Goal: Task Accomplishment & Management: Use online tool/utility

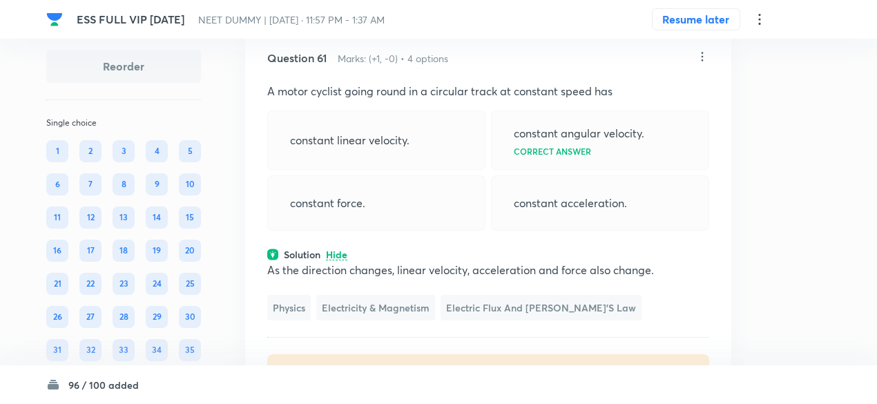
scroll to position [24393, 0]
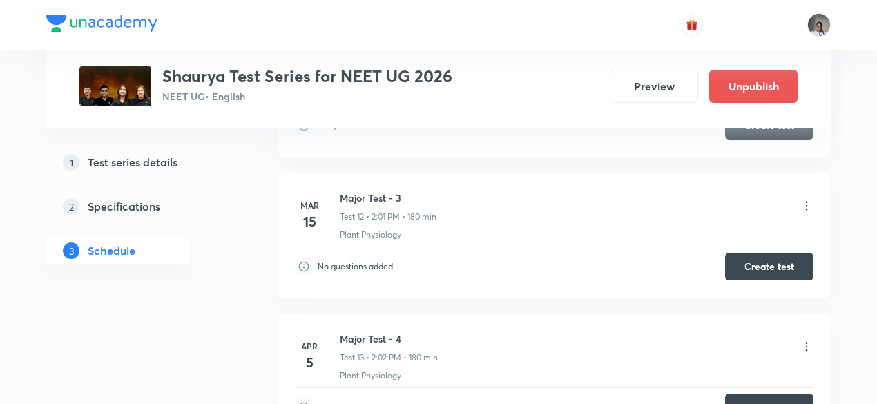
scroll to position [1685, 0]
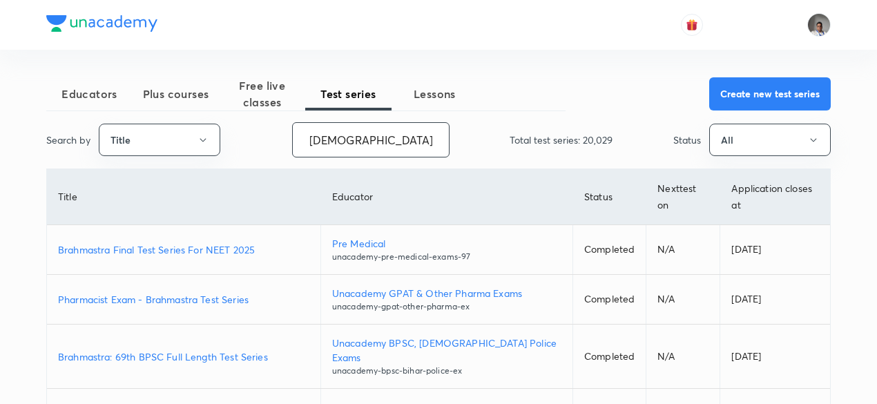
click at [413, 142] on input "brahmastra" at bounding box center [371, 139] width 156 height 35
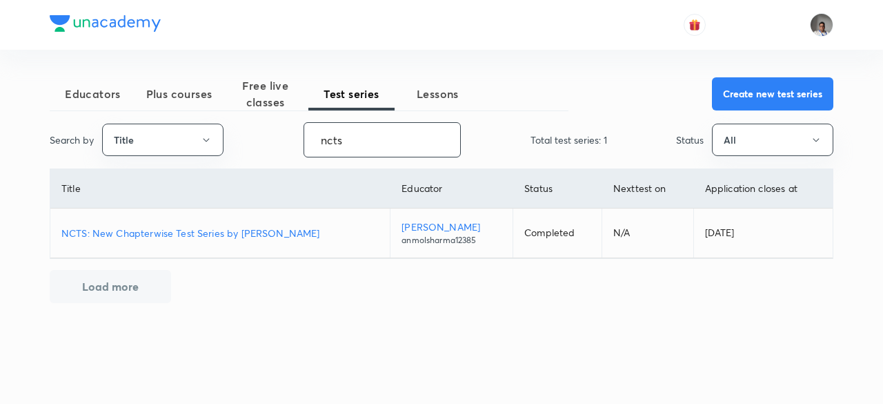
type input "ncts"
click at [297, 237] on p "NCTS: New Chapterwise Test Series by Anmol Sharma" at bounding box center [219, 233] width 317 height 14
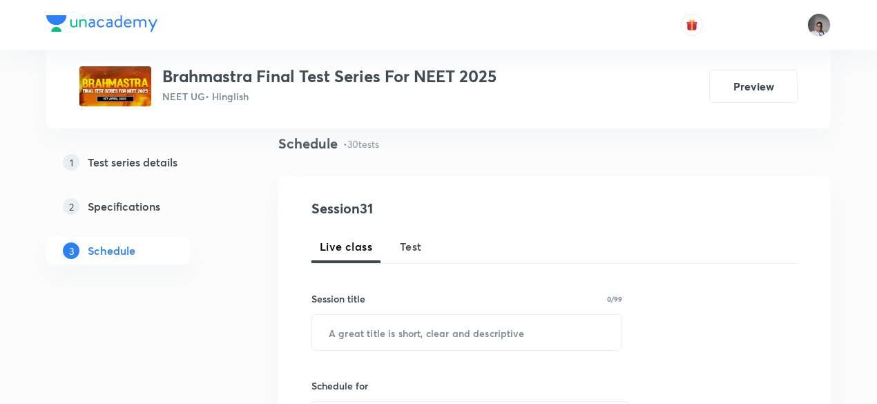
scroll to position [101, 0]
click at [409, 255] on button "Test" at bounding box center [410, 245] width 39 height 33
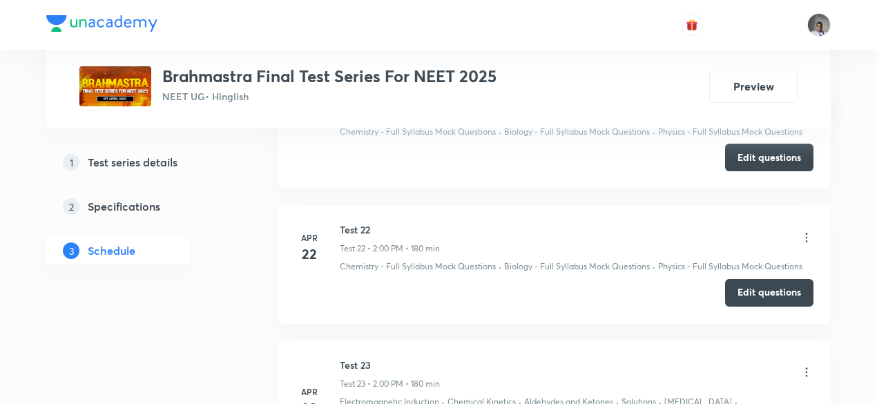
scroll to position [3677, 0]
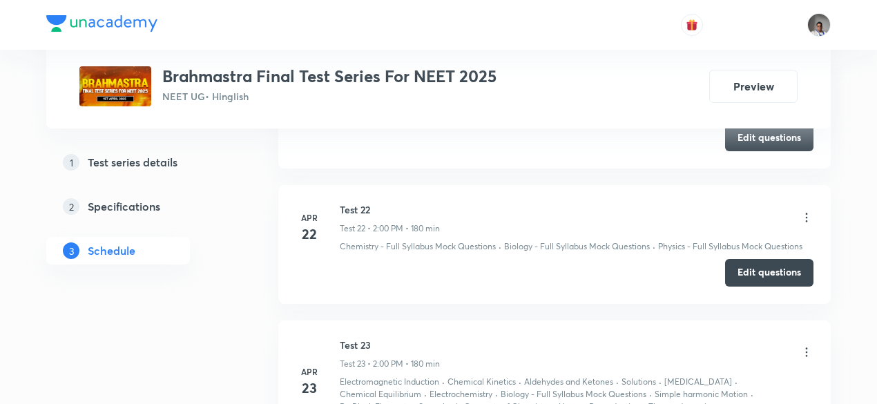
click at [398, 81] on h3 "Brahmastra Final Test Series For NEET 2025" at bounding box center [329, 76] width 334 height 20
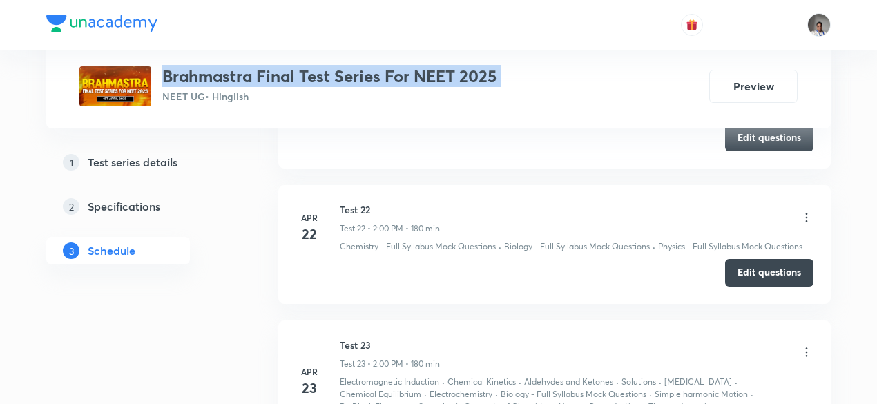
click at [398, 81] on h3 "Brahmastra Final Test Series For NEET 2025" at bounding box center [329, 76] width 334 height 20
copy h3 "Brahmastra Final Test Series For NEET 2025"
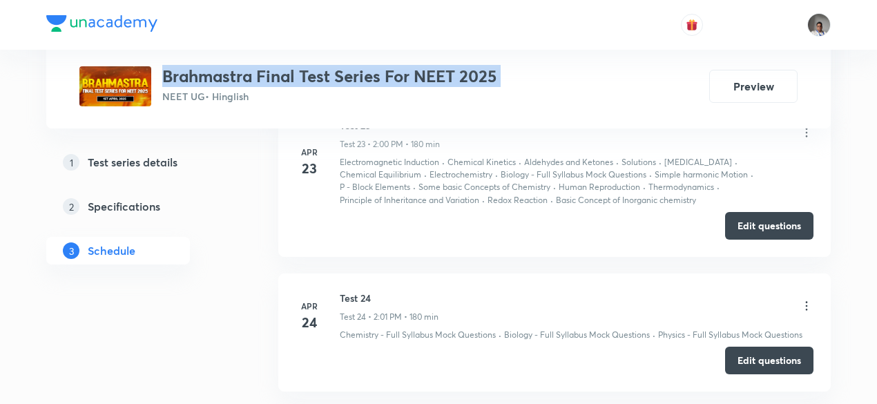
scroll to position [3909, 0]
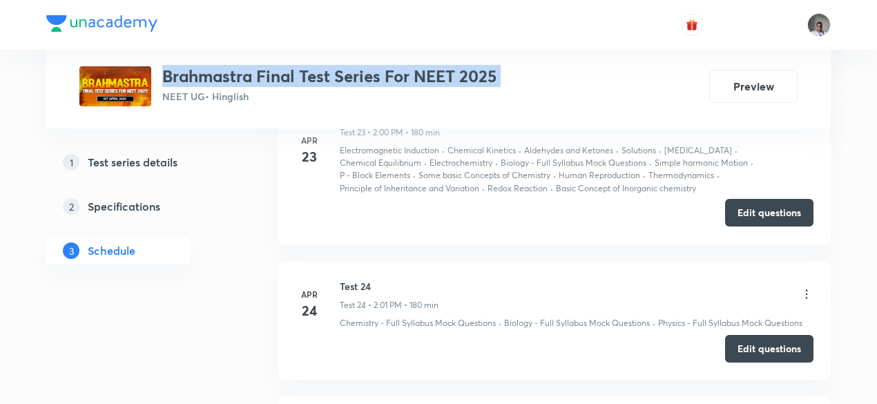
click at [742, 203] on button "Edit questions" at bounding box center [769, 213] width 88 height 28
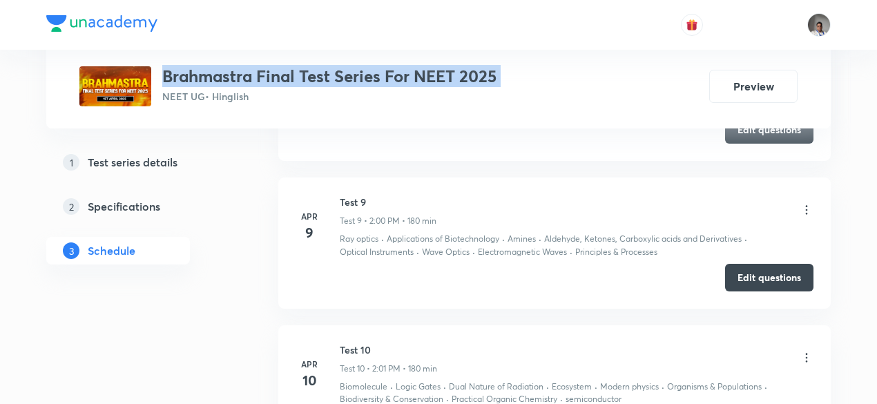
scroll to position [1903, 0]
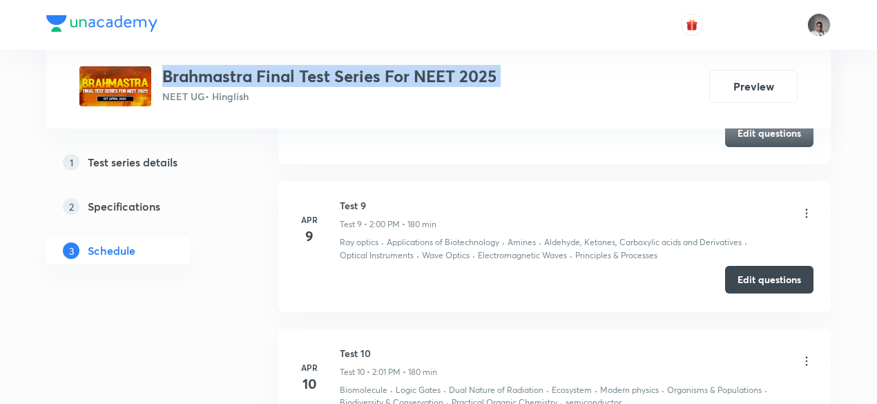
click at [735, 271] on button "Edit questions" at bounding box center [769, 280] width 88 height 28
click at [740, 275] on button "Edit questions" at bounding box center [769, 280] width 88 height 28
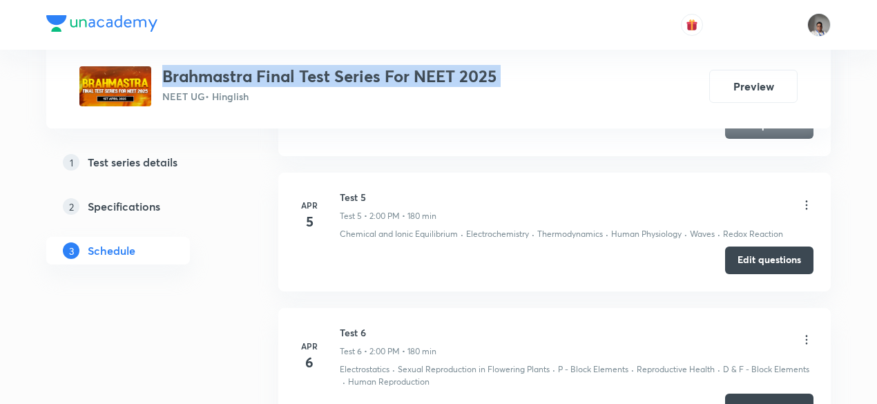
scroll to position [1319, 0]
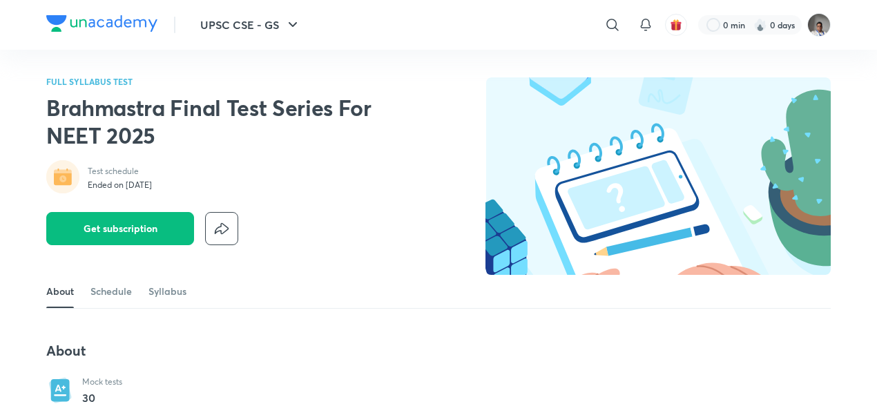
click at [294, 117] on h2 "Brahmastra Final Test Series For NEET 2025" at bounding box center [222, 121] width 353 height 55
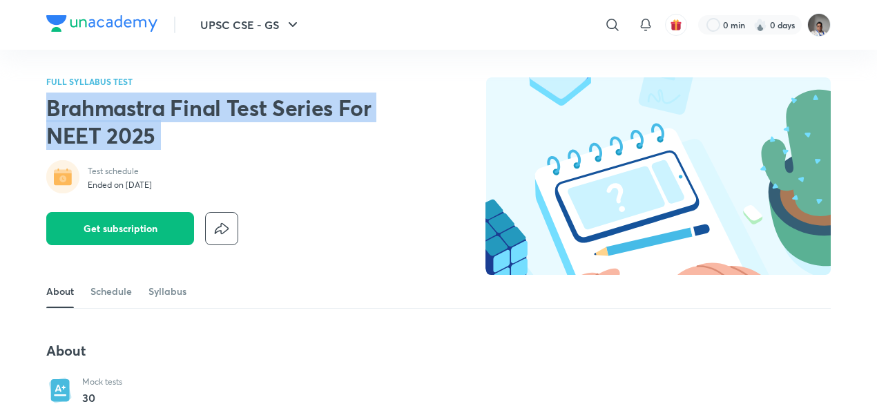
click at [294, 117] on h2 "Brahmastra Final Test Series For NEET 2025" at bounding box center [222, 121] width 353 height 55
copy div "Brahmastra Final Test Series For NEET 2025"
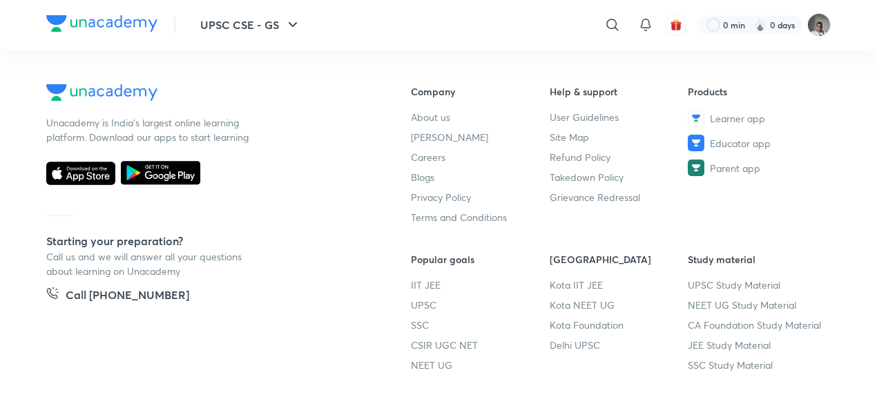
scroll to position [1022, 0]
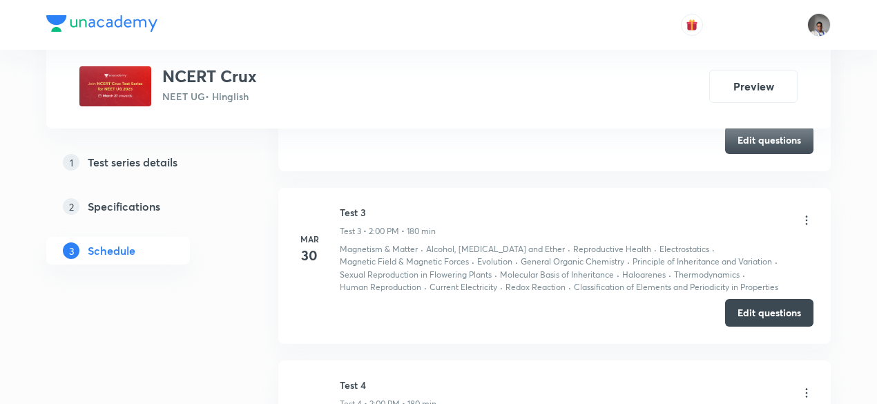
scroll to position [1067, 0]
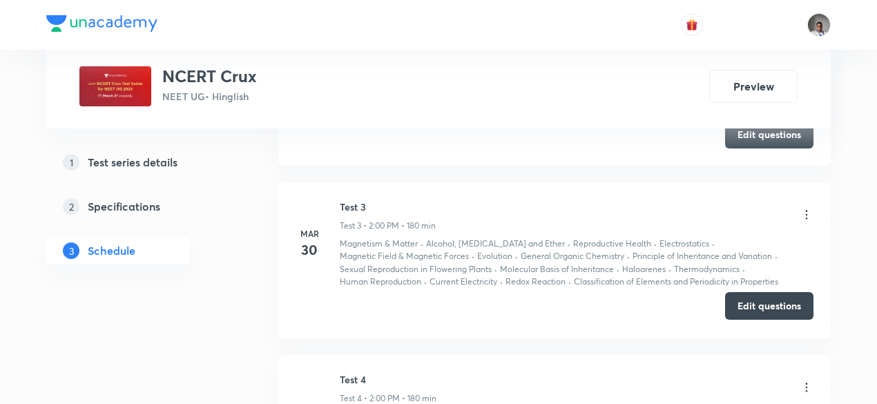
click at [729, 311] on button "Edit questions" at bounding box center [769, 306] width 88 height 28
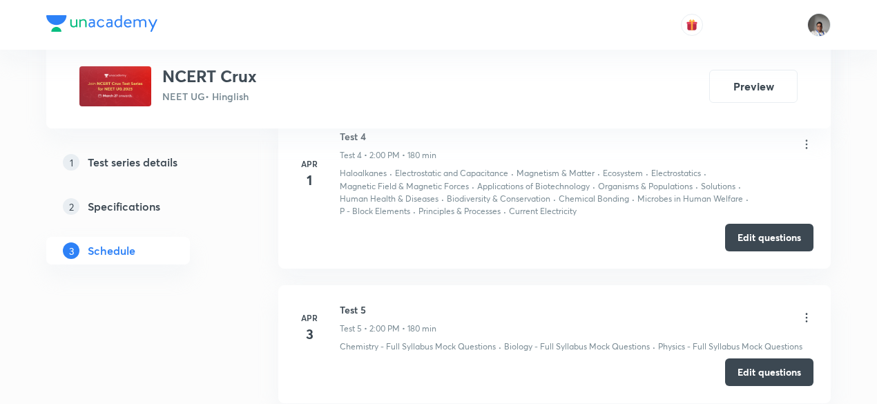
scroll to position [1311, 0]
click at [355, 195] on p "Human Health & Diseases" at bounding box center [389, 198] width 99 height 12
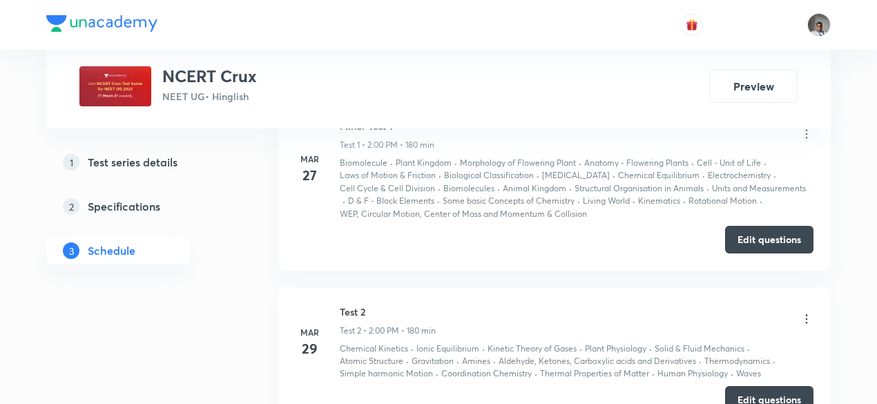
scroll to position [800, 0]
click at [769, 241] on button "Edit questions" at bounding box center [769, 240] width 88 height 28
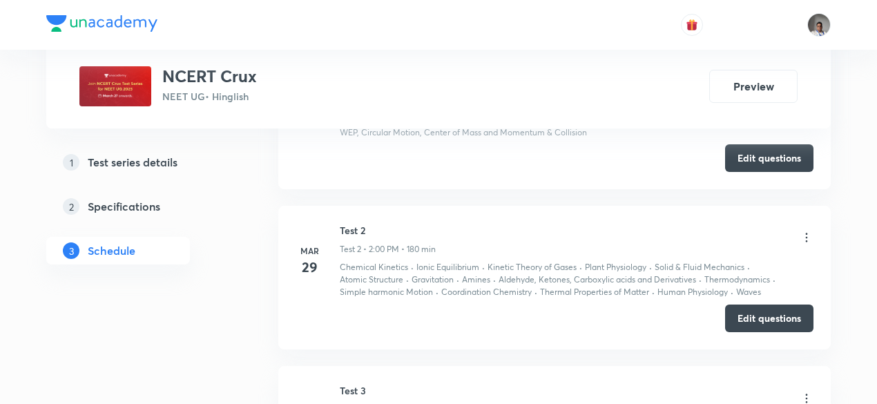
scroll to position [886, 0]
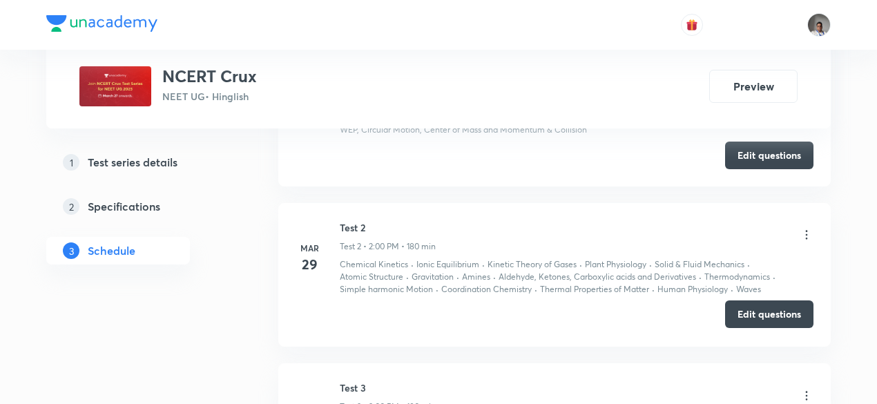
click at [734, 320] on button "Edit questions" at bounding box center [769, 314] width 88 height 28
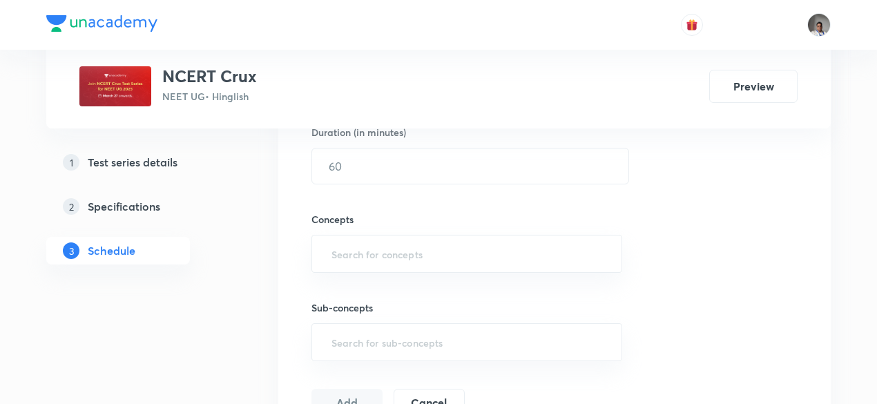
scroll to position [437, 0]
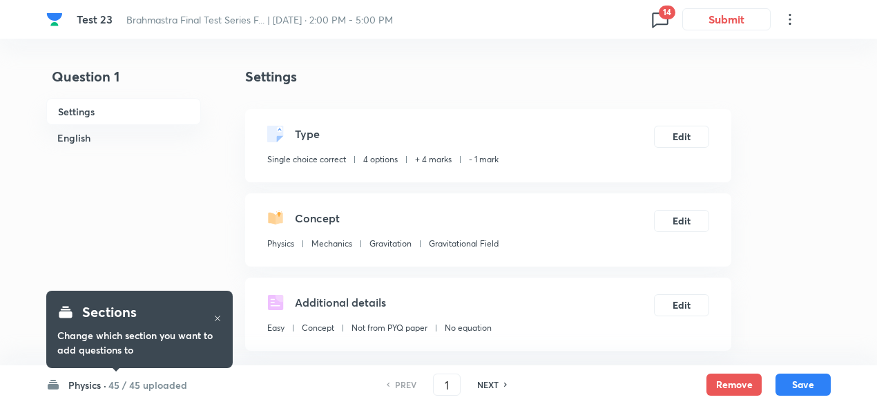
click at [497, 386] on h6 "NEXT" at bounding box center [487, 384] width 21 height 12
type input "2"
checkbox input "false"
checkbox input "true"
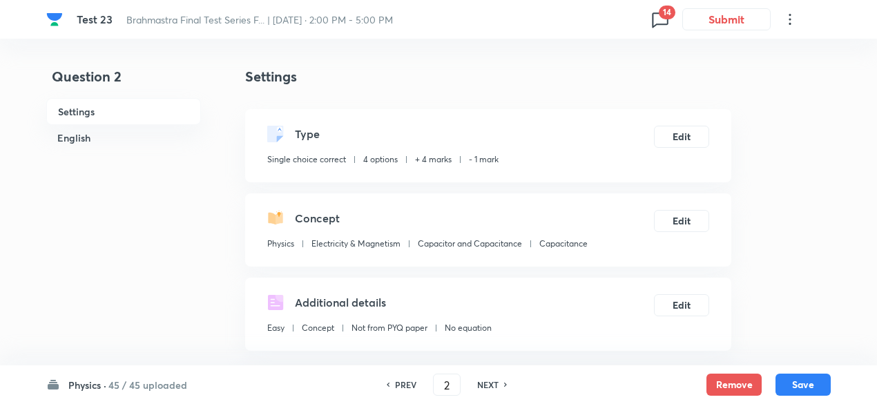
click at [497, 386] on h6 "NEXT" at bounding box center [487, 384] width 21 height 12
type input "3"
checkbox input "false"
checkbox input "true"
click at [497, 386] on h6 "NEXT" at bounding box center [487, 384] width 21 height 12
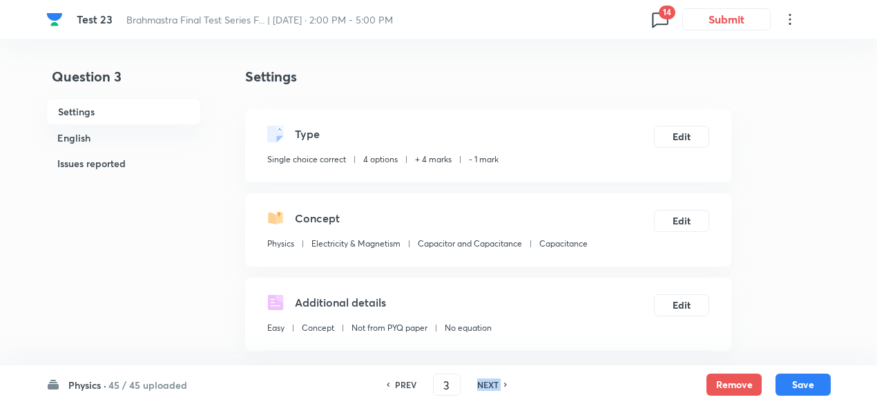
type input "4"
checkbox input "false"
checkbox input "true"
click at [497, 386] on h6 "NEXT" at bounding box center [487, 384] width 21 height 12
type input "5"
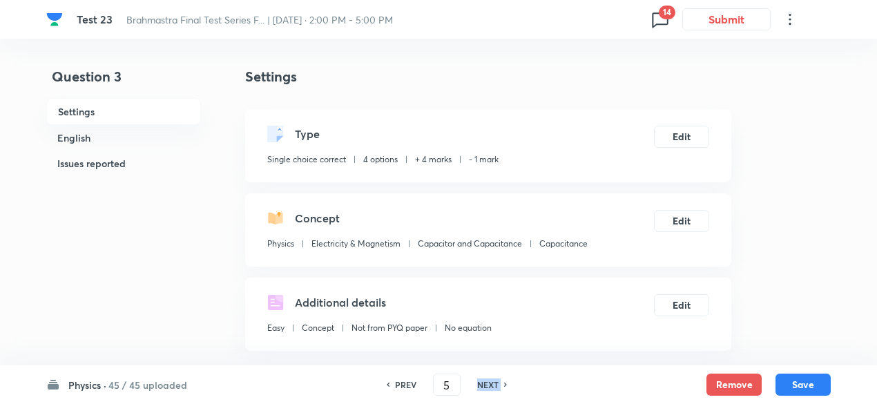
checkbox input "true"
checkbox input "false"
click at [497, 386] on h6 "NEXT" at bounding box center [487, 384] width 21 height 12
type input "6"
checkbox input "false"
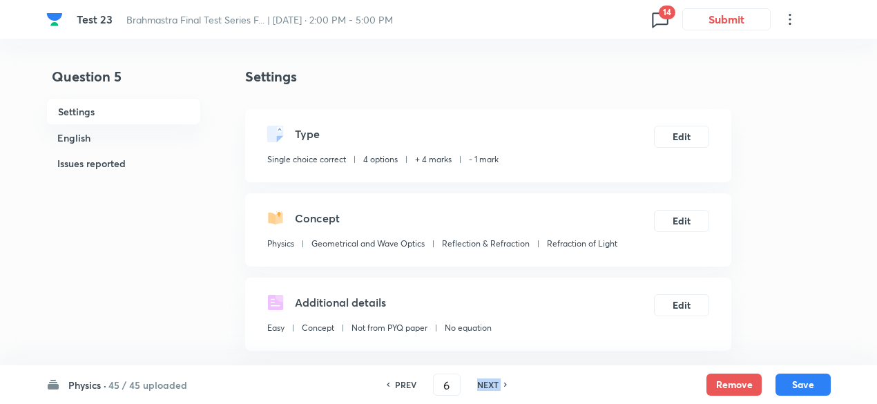
checkbox input "true"
click at [497, 386] on h6 "NEXT" at bounding box center [487, 384] width 21 height 12
type input "7"
checkbox input "false"
checkbox input "true"
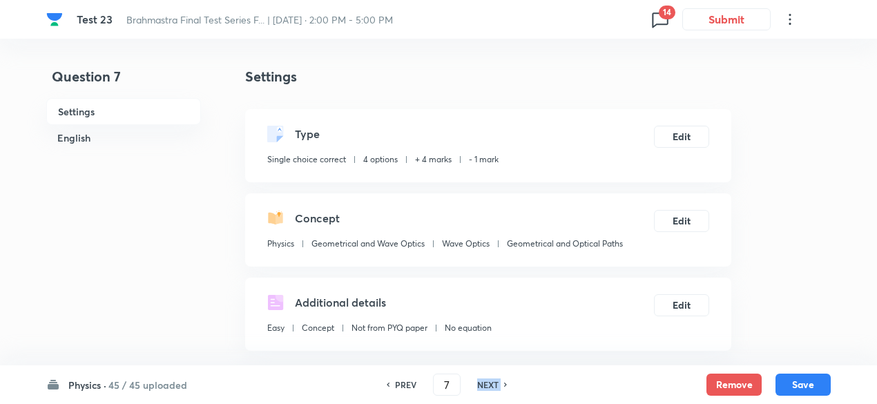
click at [497, 386] on h6 "NEXT" at bounding box center [487, 384] width 21 height 12
type input "8"
checkbox input "true"
click at [497, 386] on h6 "NEXT" at bounding box center [487, 384] width 21 height 12
type input "9"
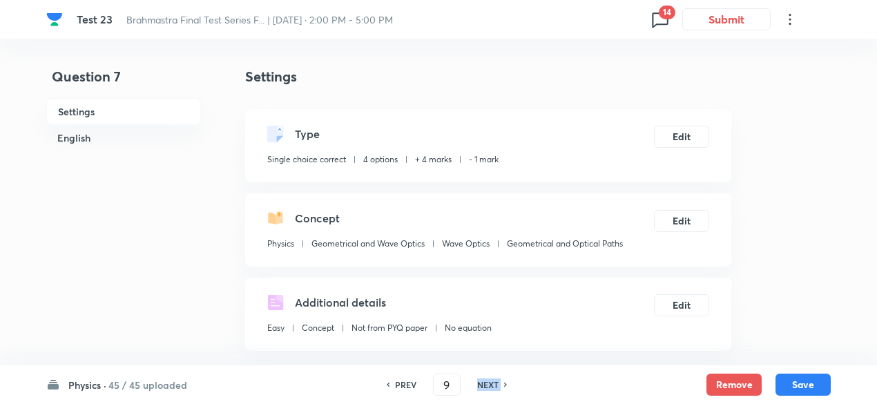
checkbox input "true"
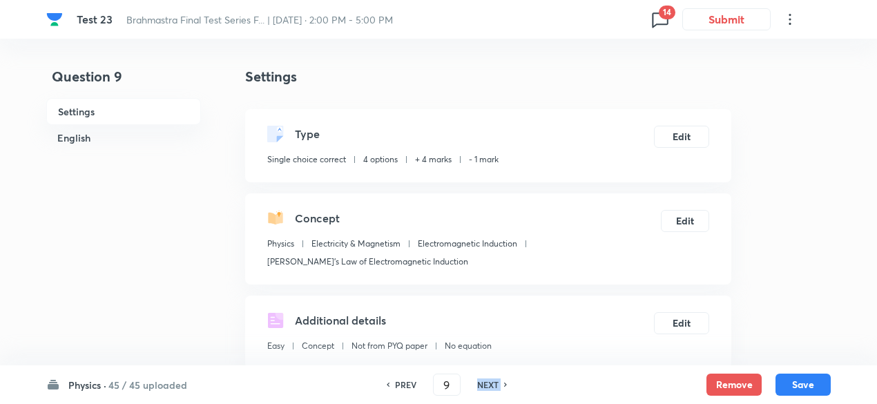
click at [497, 386] on h6 "NEXT" at bounding box center [487, 384] width 21 height 12
type input "10"
checkbox input "false"
checkbox input "true"
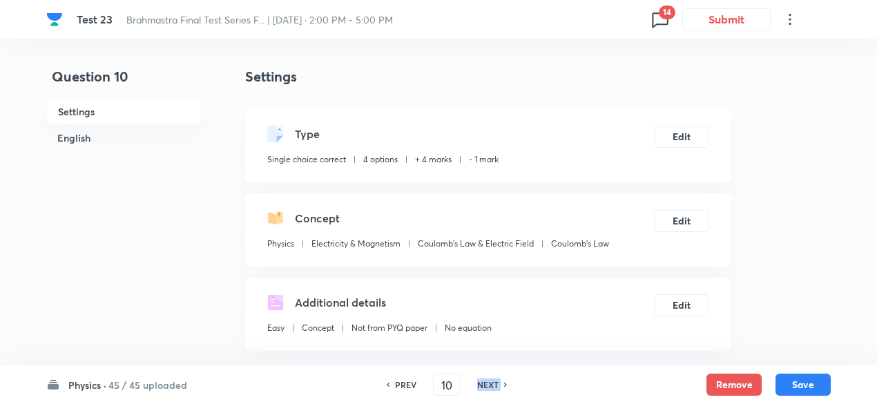
click at [497, 386] on h6 "NEXT" at bounding box center [487, 384] width 21 height 12
type input "11"
checkbox input "true"
click at [497, 386] on h6 "NEXT" at bounding box center [487, 384] width 21 height 12
type input "12"
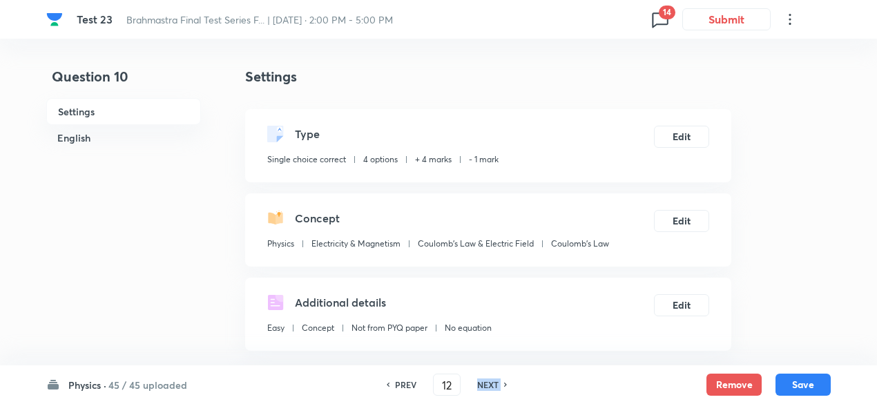
checkbox input "true"
click at [497, 386] on h6 "NEXT" at bounding box center [487, 384] width 21 height 12
type input "13"
checkbox input "false"
checkbox input "true"
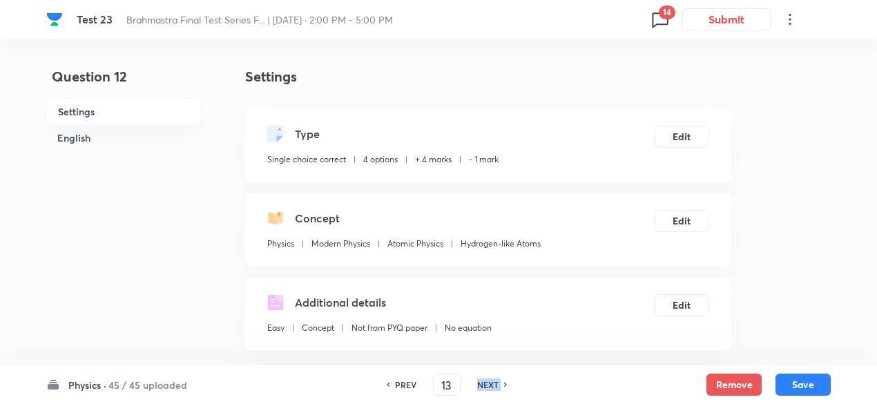
click at [497, 386] on h6 "NEXT" at bounding box center [487, 384] width 21 height 12
type input "14"
checkbox input "true"
checkbox input "false"
click at [497, 386] on h6 "NEXT" at bounding box center [487, 384] width 21 height 12
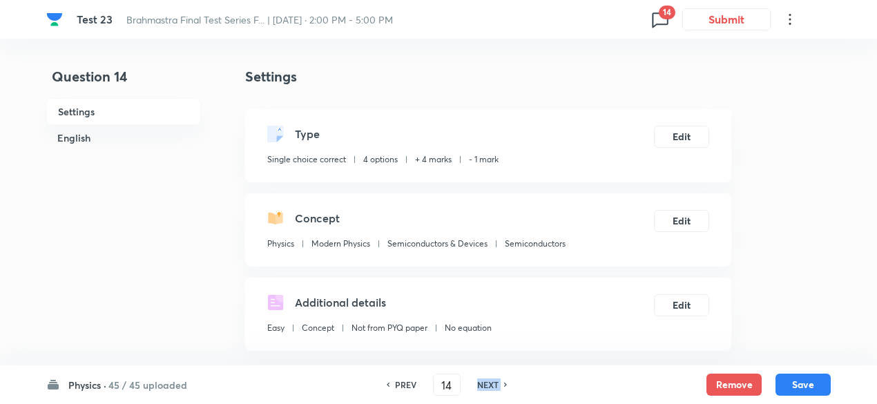
type input "15"
checkbox input "true"
click at [497, 386] on h6 "NEXT" at bounding box center [487, 384] width 21 height 12
type input "16"
checkbox input "true"
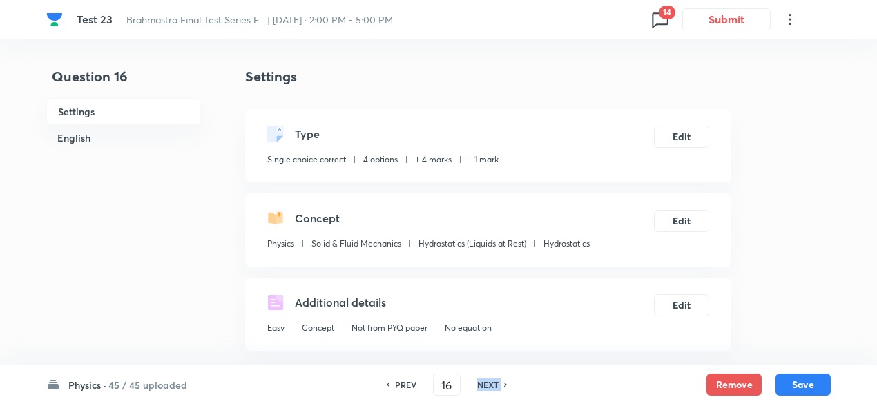
checkbox input "false"
click at [497, 386] on h6 "NEXT" at bounding box center [487, 384] width 21 height 12
type input "17"
checkbox input "false"
checkbox input "true"
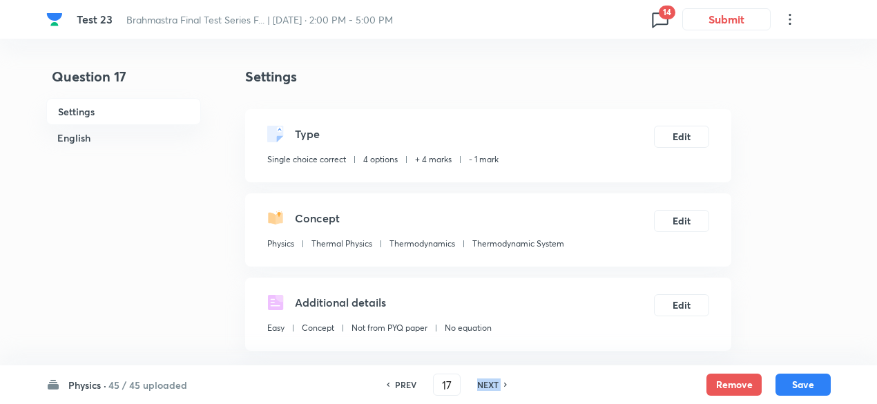
click at [497, 386] on h6 "NEXT" at bounding box center [487, 384] width 21 height 12
type input "18"
checkbox input "true"
checkbox input "false"
click at [497, 386] on h6 "NEXT" at bounding box center [487, 384] width 21 height 12
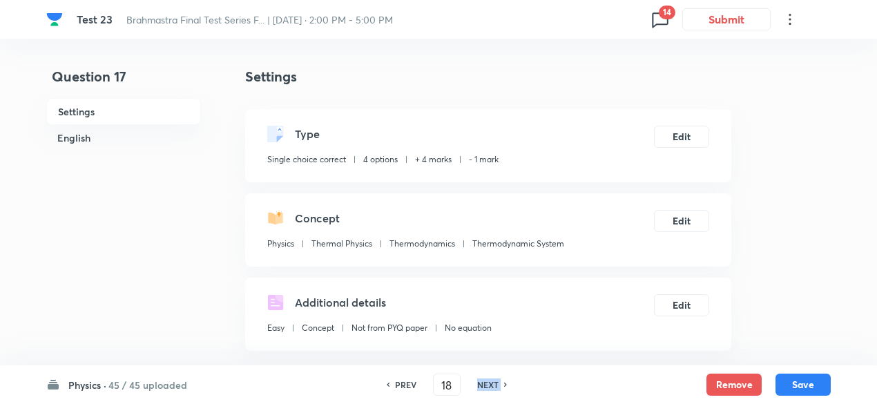
type input "19"
checkbox input "false"
checkbox input "true"
click at [497, 386] on h6 "NEXT" at bounding box center [487, 384] width 21 height 12
type input "20"
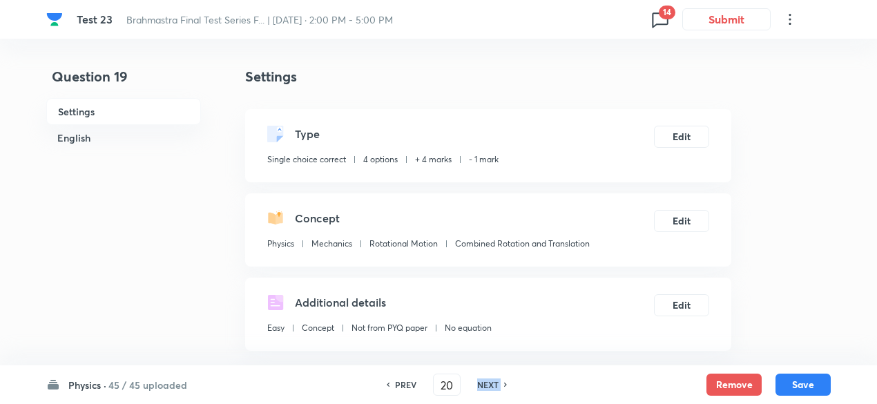
checkbox input "false"
checkbox input "true"
click at [497, 386] on h6 "NEXT" at bounding box center [487, 384] width 21 height 12
type input "21"
checkbox input "false"
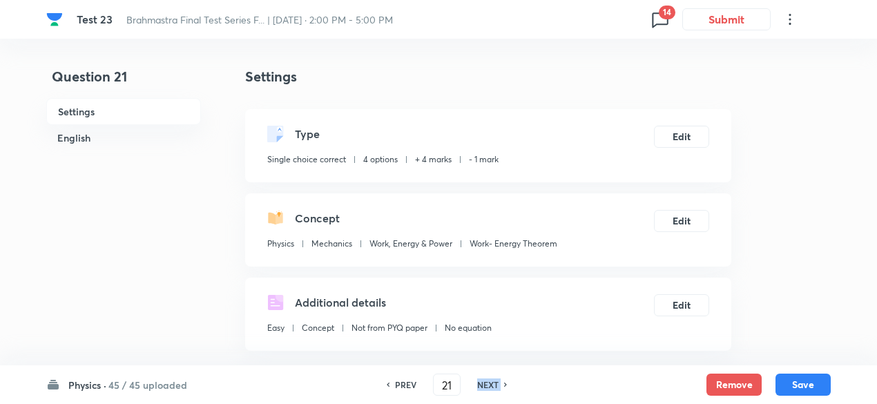
checkbox input "true"
click at [497, 386] on h6 "NEXT" at bounding box center [487, 384] width 21 height 12
type input "22"
checkbox input "true"
checkbox input "false"
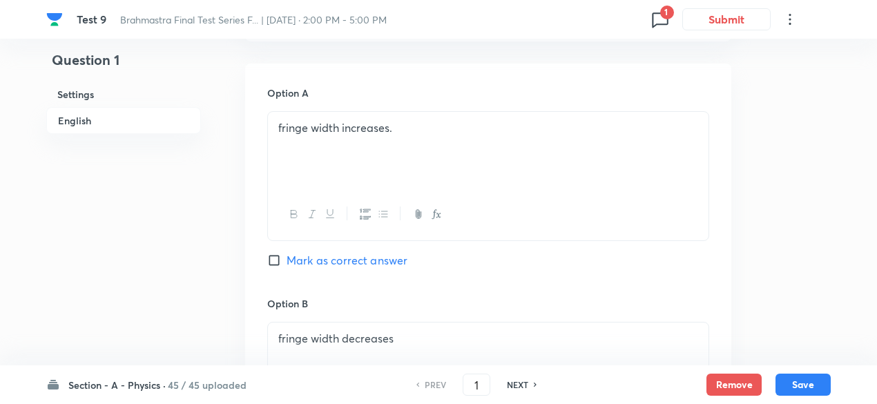
scroll to position [658, 0]
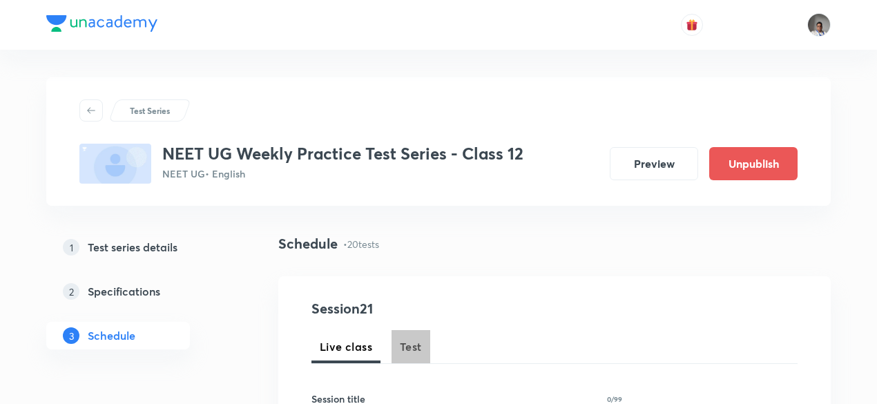
click at [422, 341] on button "Test" at bounding box center [410, 346] width 39 height 33
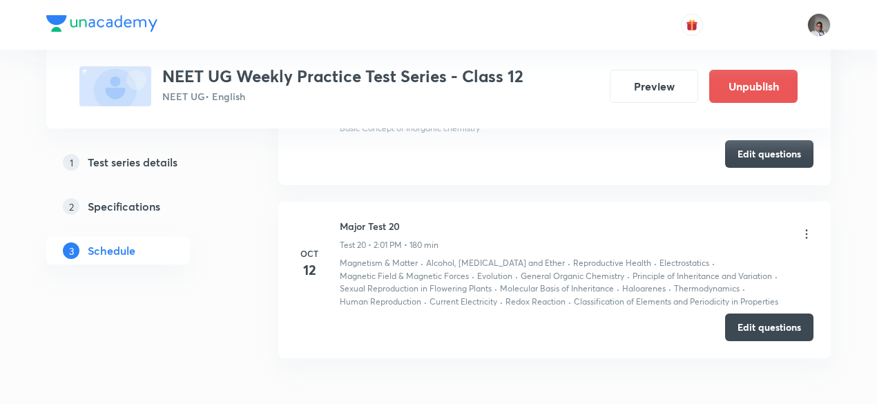
scroll to position [3435, 0]
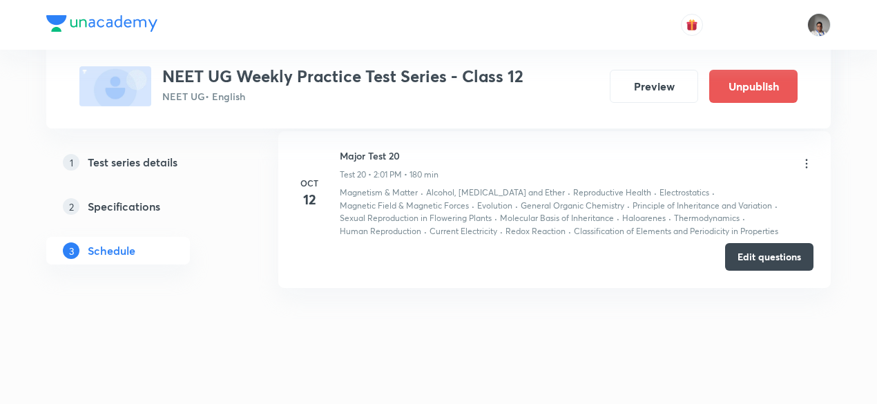
click at [496, 245] on div "Edit questions" at bounding box center [554, 257] width 518 height 28
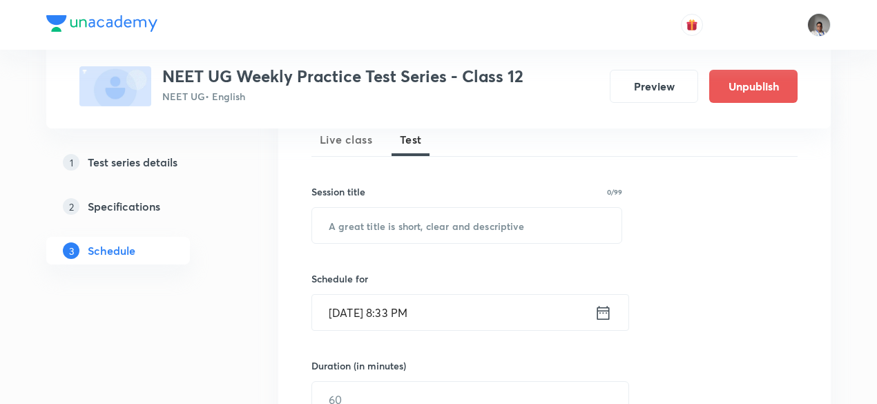
scroll to position [208, 0]
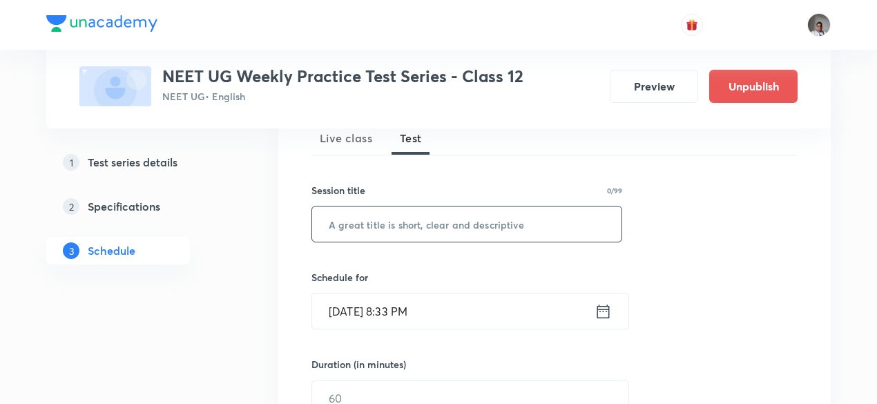
click at [422, 221] on input "text" at bounding box center [466, 223] width 309 height 35
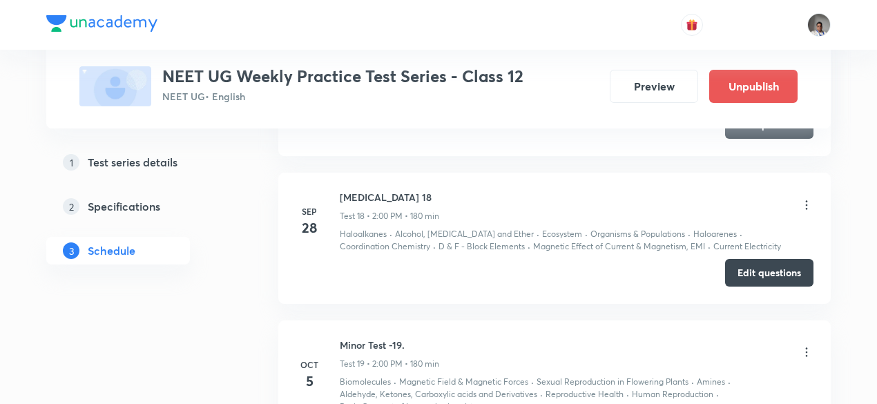
scroll to position [3437, 0]
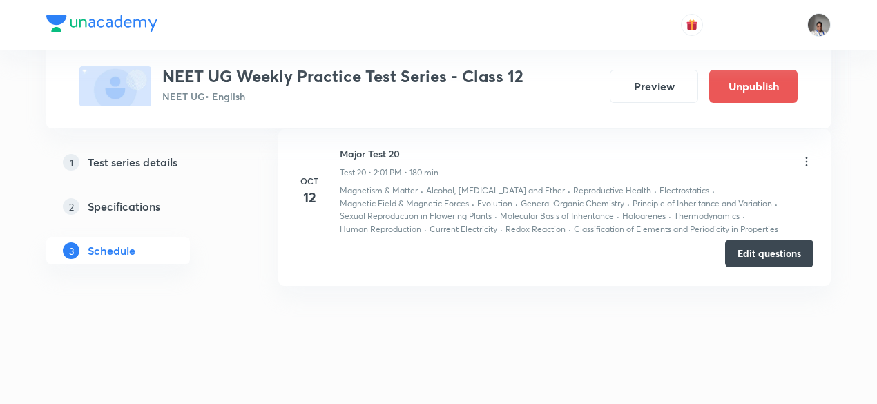
click at [779, 248] on button "Edit questions" at bounding box center [769, 254] width 88 height 28
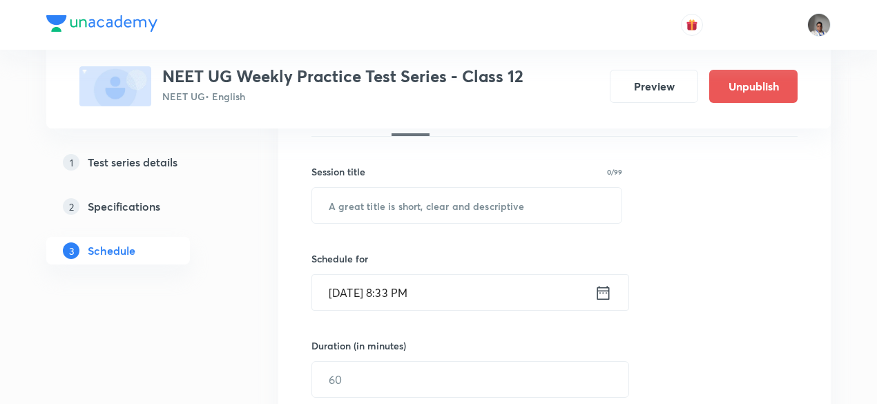
scroll to position [228, 0]
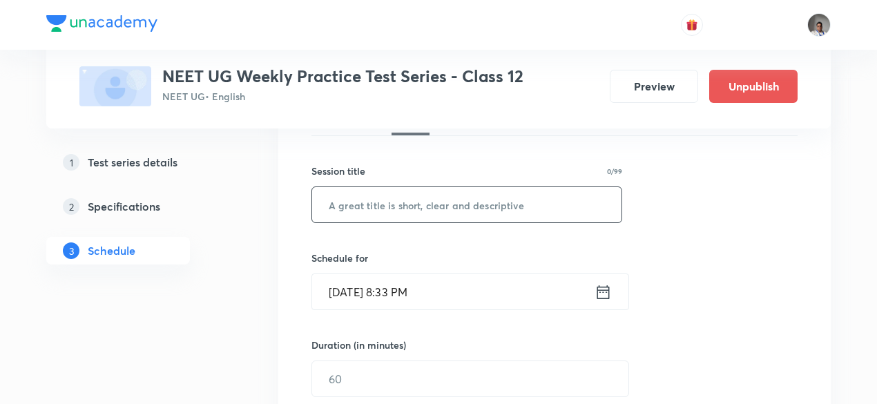
click at [434, 217] on input "text" at bounding box center [466, 204] width 309 height 35
type input "Major Test 21"
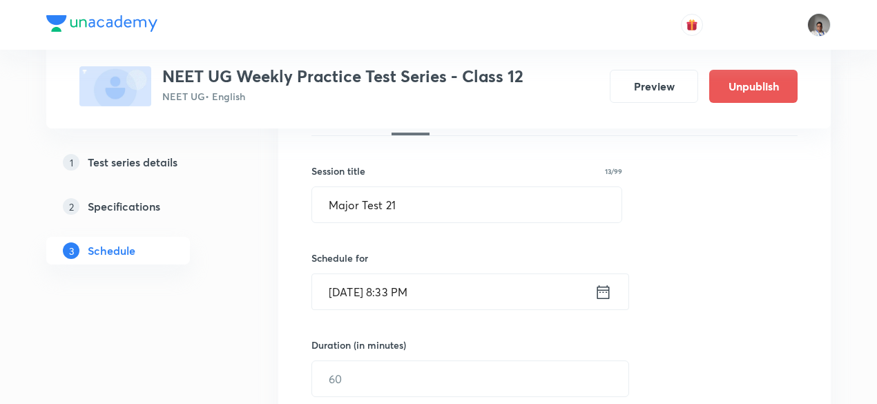
click at [599, 286] on icon at bounding box center [602, 291] width 17 height 19
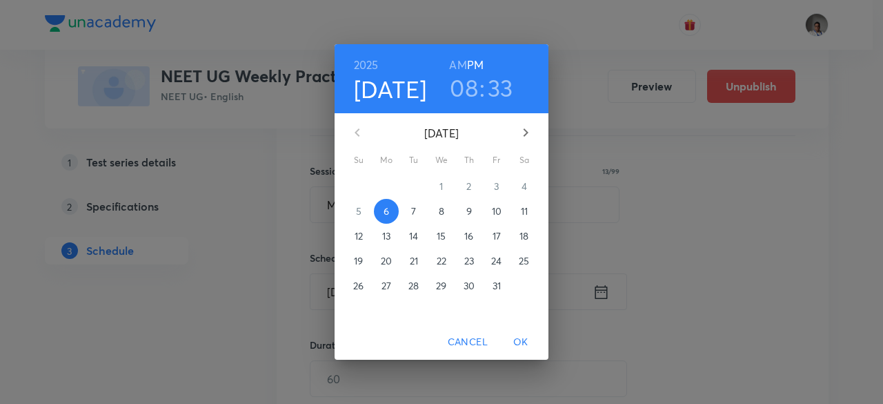
click at [360, 267] on p "19" at bounding box center [358, 261] width 9 height 14
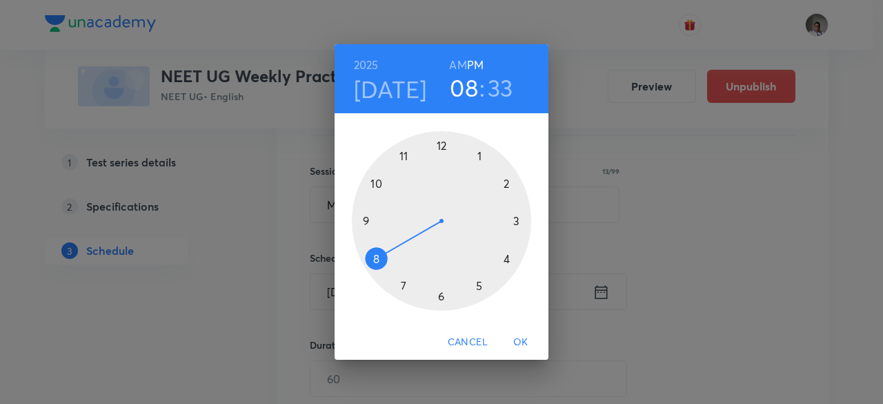
click at [509, 183] on div at bounding box center [441, 220] width 179 height 179
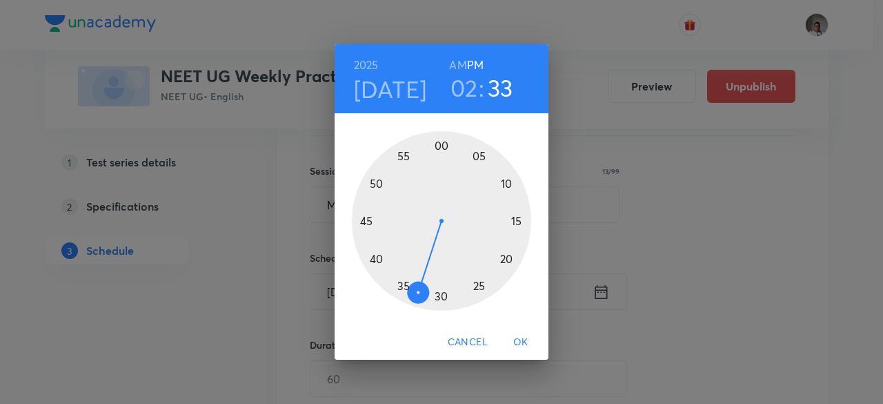
click at [451, 147] on div at bounding box center [441, 220] width 179 height 179
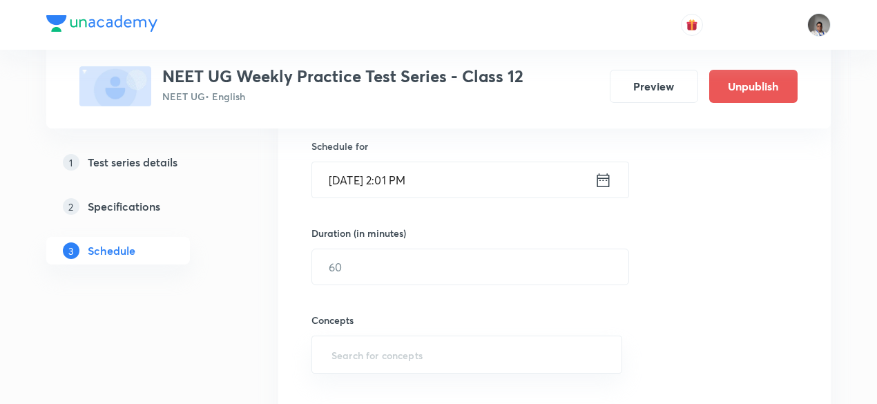
scroll to position [341, 0]
click at [450, 265] on input "text" at bounding box center [470, 265] width 316 height 35
type input "180"
type input "w"
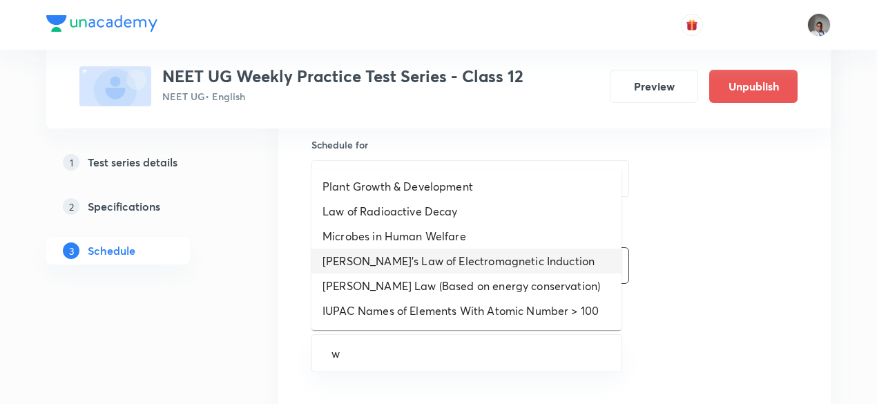
click at [450, 265] on li "Faraday's Law of Electromagnetic Induction" at bounding box center [466, 260] width 310 height 25
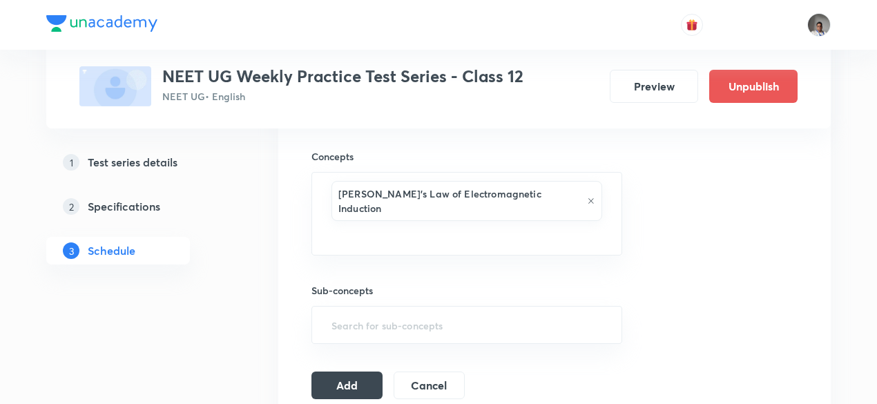
scroll to position [513, 0]
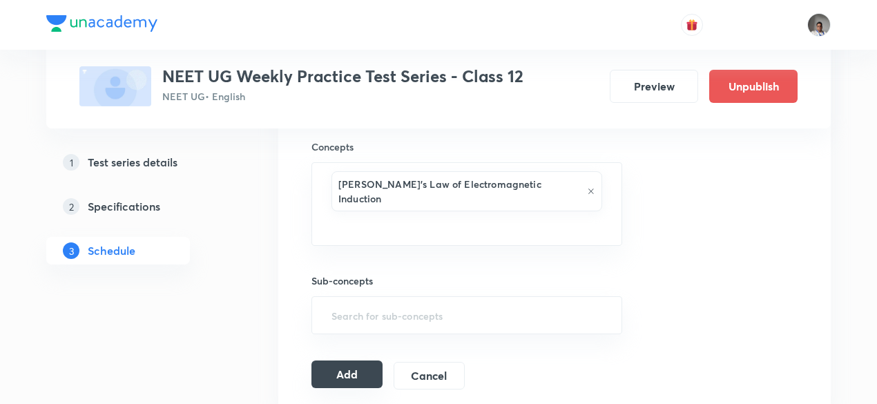
click at [358, 360] on button "Add" at bounding box center [346, 374] width 71 height 28
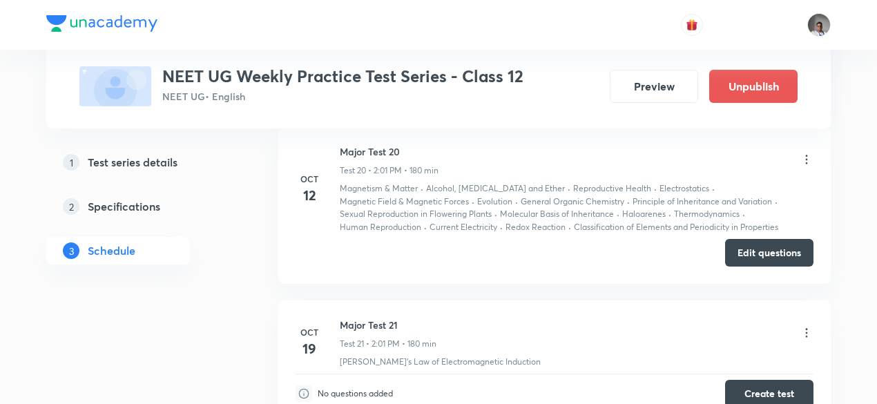
scroll to position [3035, 0]
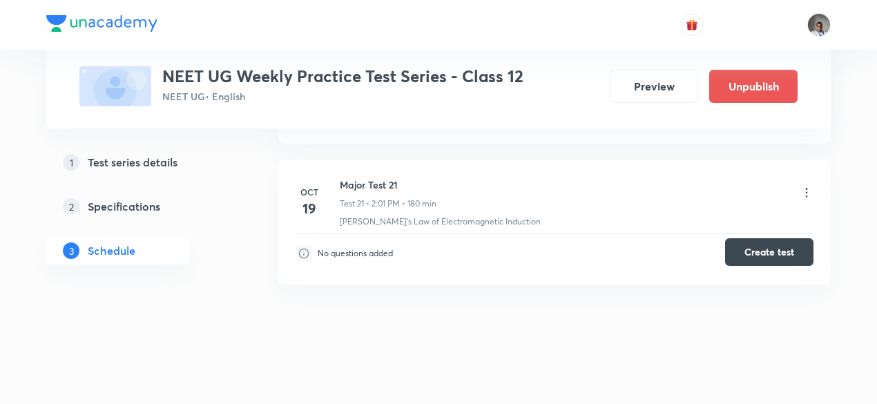
click at [740, 238] on button "Create test" at bounding box center [769, 252] width 88 height 28
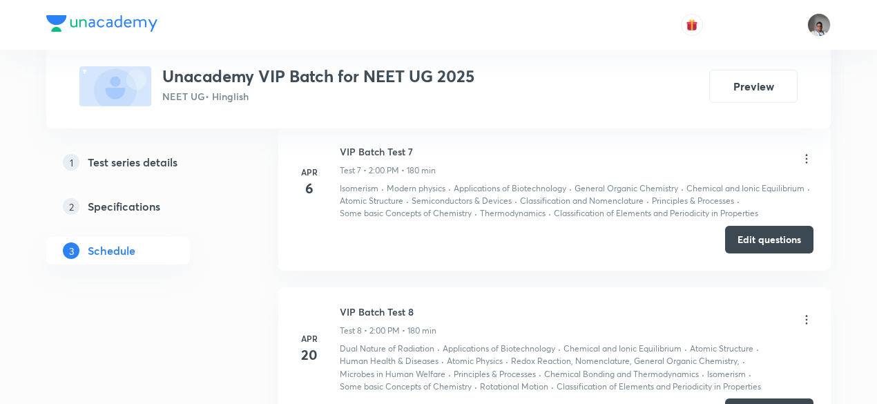
scroll to position [1676, 0]
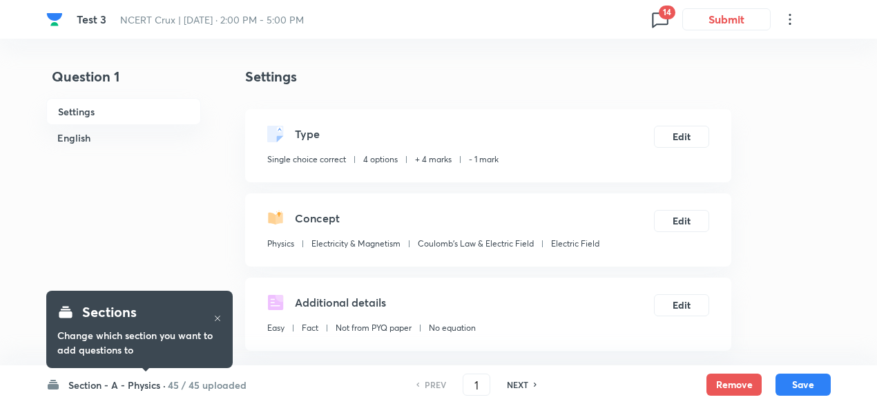
click at [663, 17] on span "14" at bounding box center [666, 13] width 17 height 14
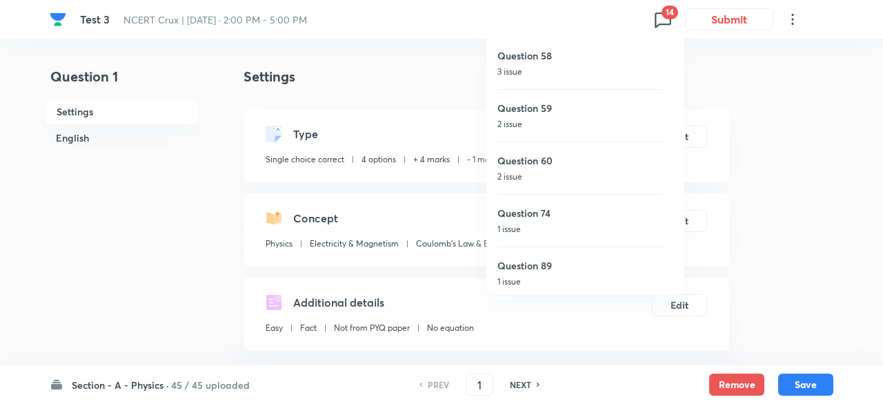
click at [403, 237] on div at bounding box center [441, 202] width 883 height 404
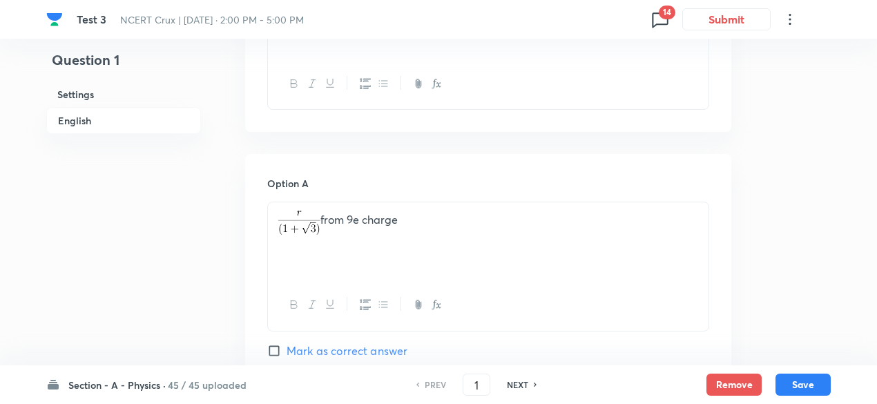
scroll to position [516, 0]
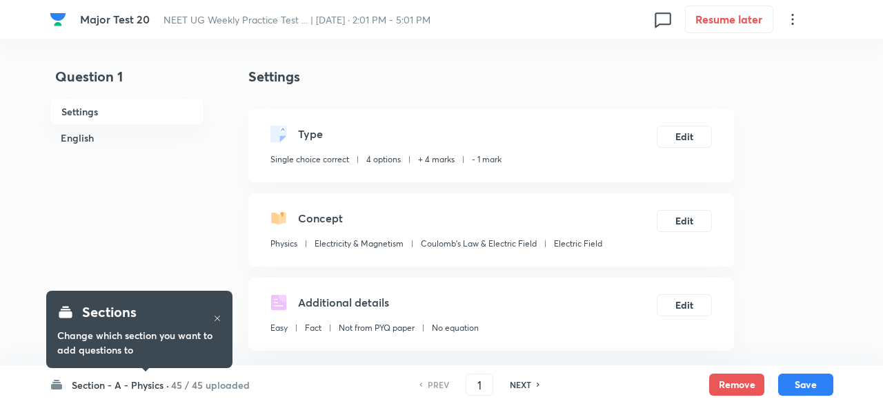
checkbox input "true"
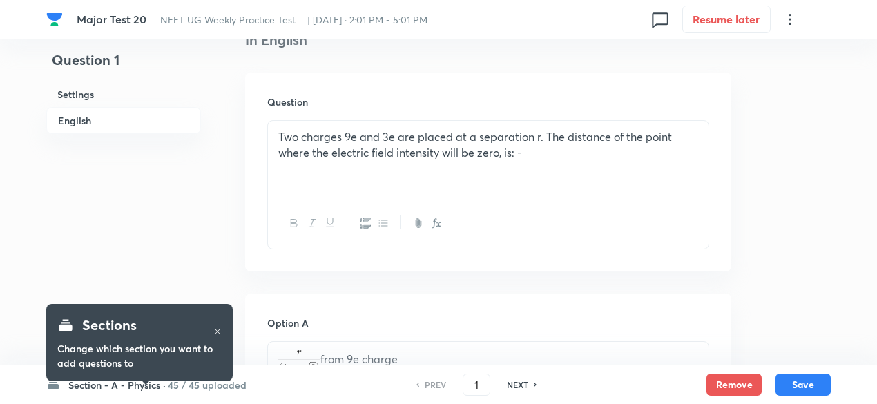
scroll to position [391, 0]
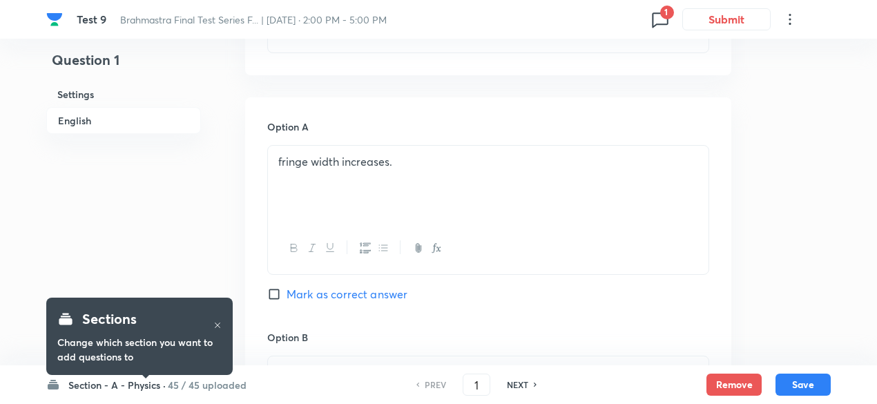
scroll to position [579, 0]
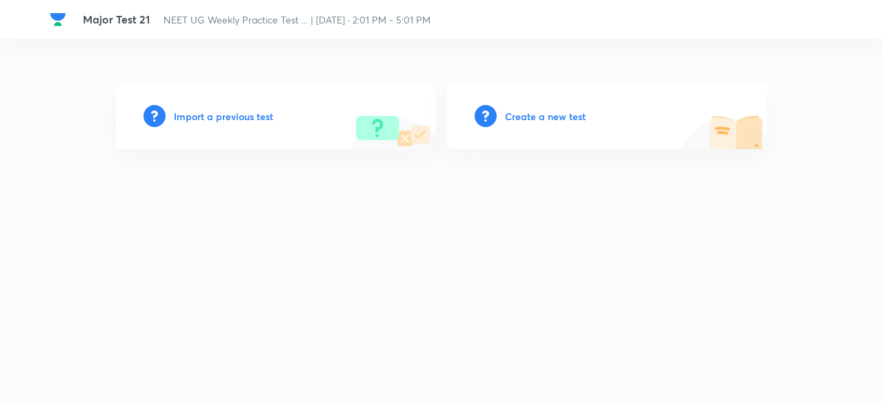
click at [250, 119] on h6 "Import a previous test" at bounding box center [223, 116] width 99 height 14
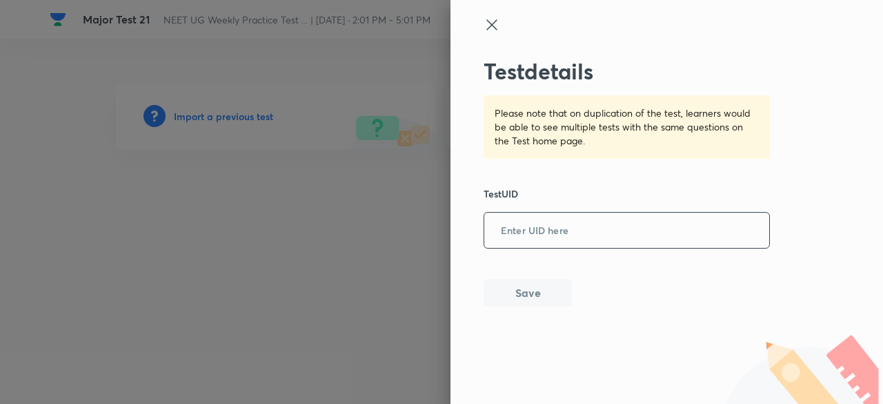
click at [591, 241] on input "text" at bounding box center [627, 231] width 285 height 34
paste input "XJ9V9COIN9"
type input "XJ9V9COIN9"
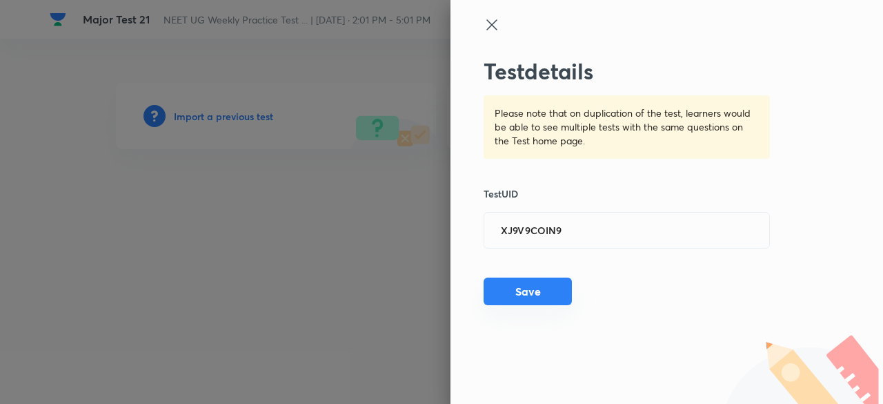
click at [560, 287] on button "Save" at bounding box center [528, 291] width 88 height 28
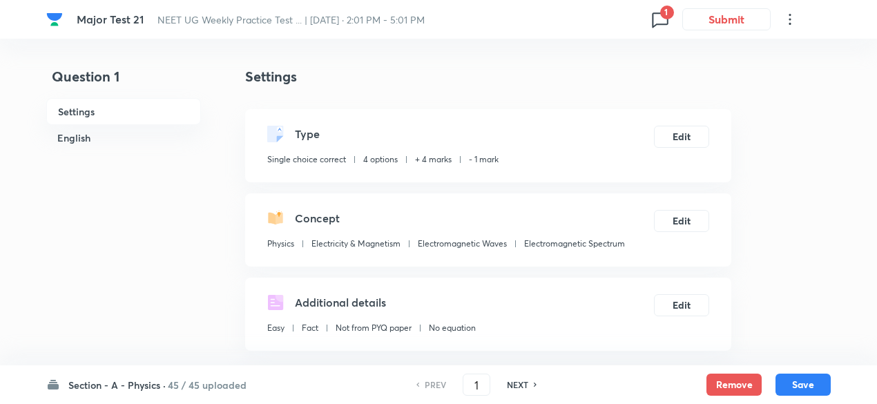
click at [661, 32] on div "Major Test 21 ⁠NEET UG Weekly Practice Test ... | Oct 19, 2025 · 2:01 PM - 5:01…" at bounding box center [438, 19] width 784 height 39
click at [661, 24] on icon at bounding box center [660, 19] width 16 height 15
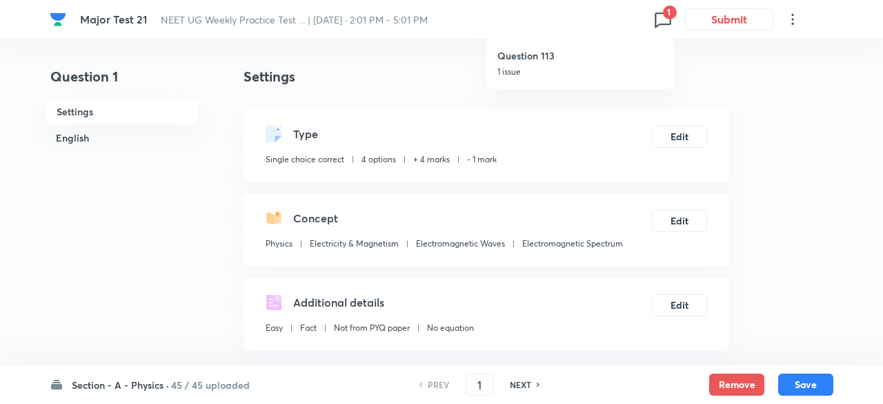
click at [479, 382] on div at bounding box center [441, 202] width 883 height 404
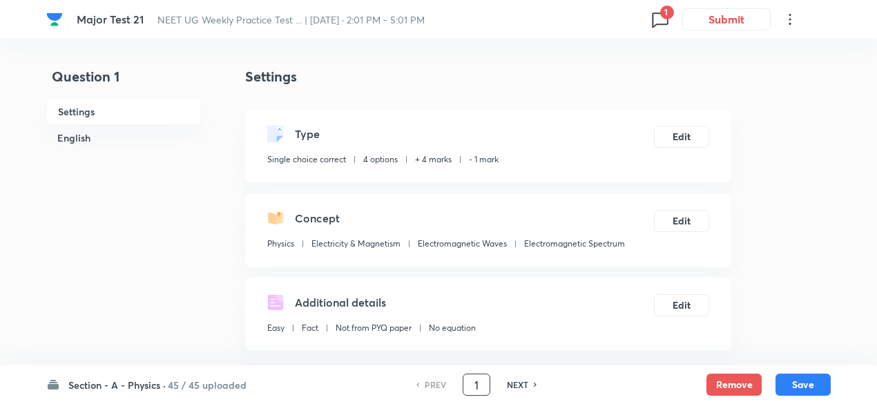
click at [479, 382] on input "1" at bounding box center [476, 385] width 26 height 24
type input "46"
checkbox input "false"
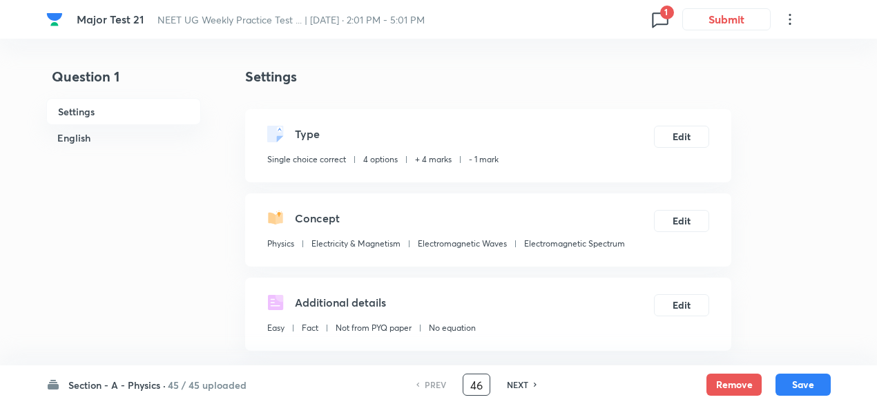
checkbox input "true"
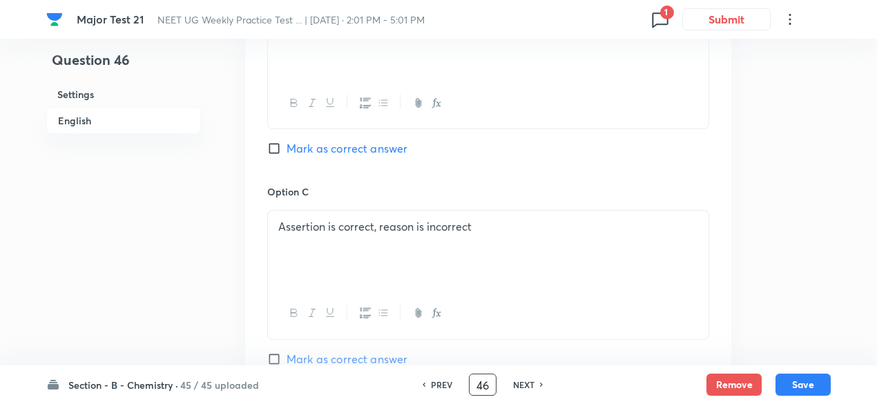
scroll to position [1501, 0]
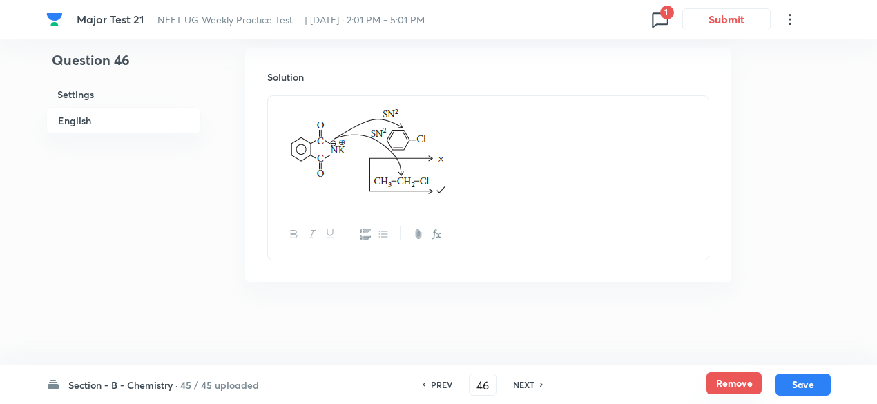
click at [741, 384] on button "Remove" at bounding box center [733, 383] width 55 height 22
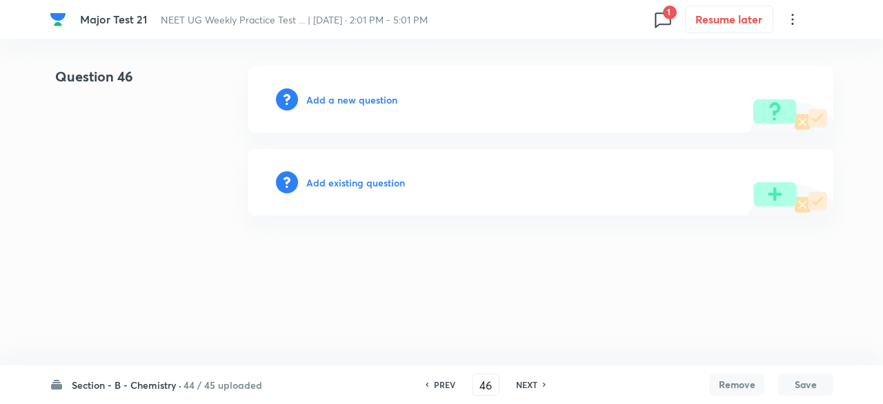
click at [531, 384] on h6 "NEXT" at bounding box center [526, 384] width 21 height 12
type input "47"
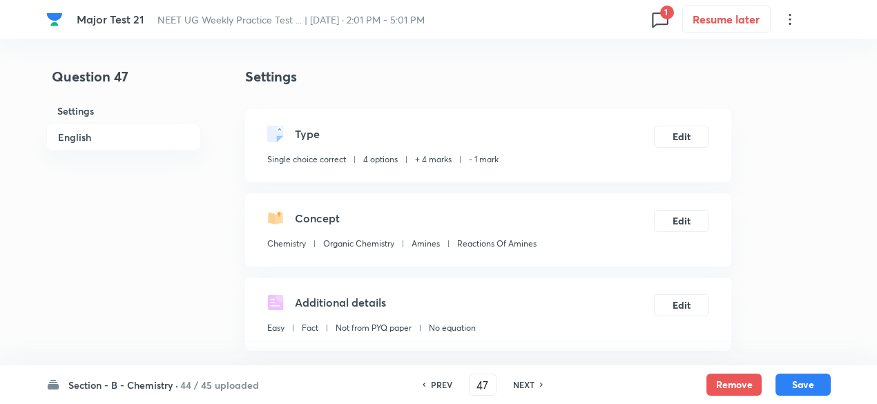
checkbox input "true"
click at [754, 375] on button "Remove" at bounding box center [733, 383] width 55 height 22
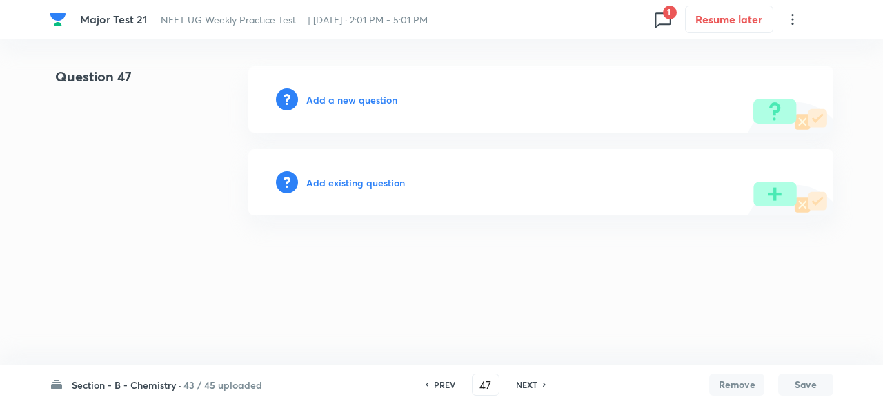
click at [531, 387] on h6 "NEXT" at bounding box center [526, 384] width 21 height 12
type input "48"
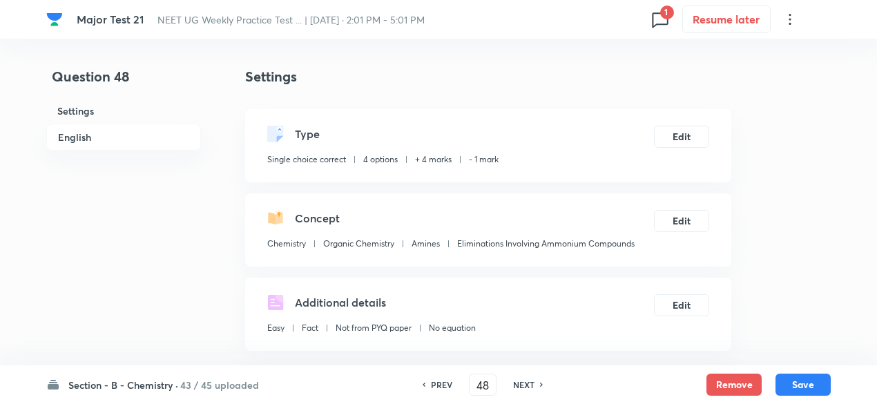
checkbox input "true"
click at [721, 383] on button "Remove" at bounding box center [733, 383] width 55 height 22
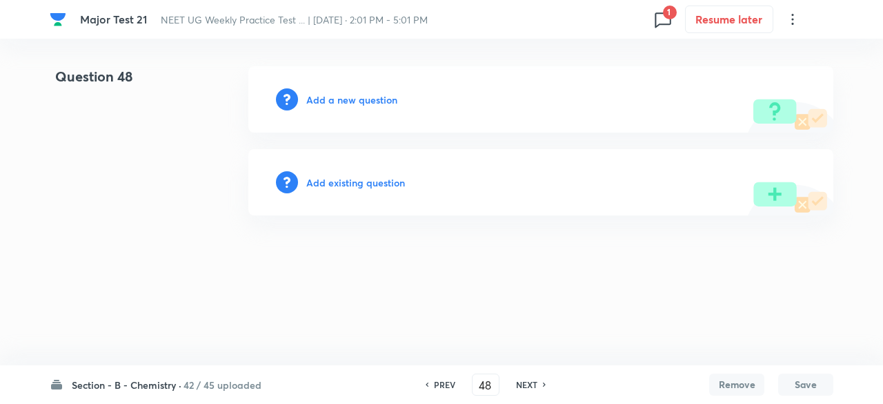
click at [529, 386] on h6 "NEXT" at bounding box center [526, 384] width 21 height 12
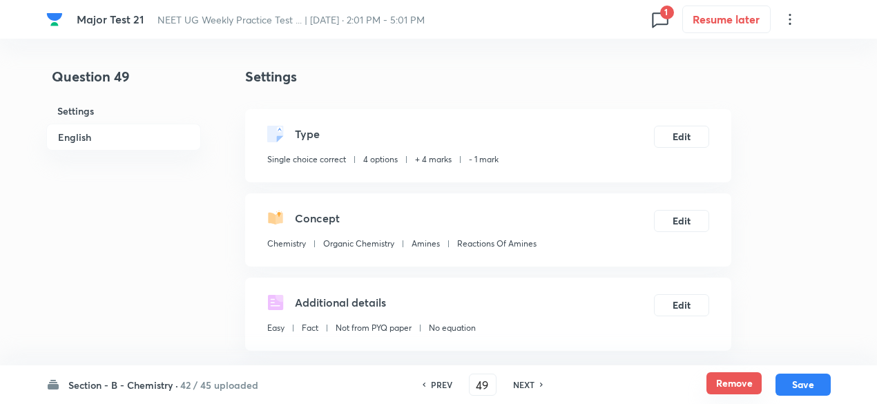
click at [719, 381] on button "Remove" at bounding box center [733, 383] width 55 height 22
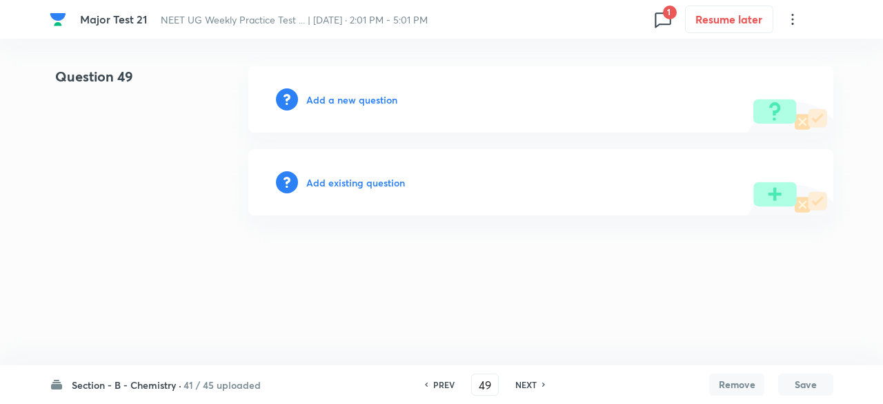
click at [539, 387] on div "NEXT" at bounding box center [528, 384] width 37 height 12
type input "50"
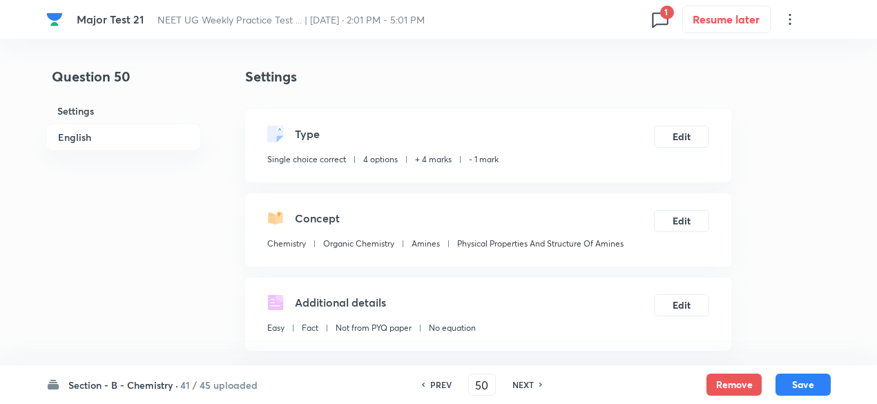
checkbox input "true"
click at [733, 384] on button "Remove" at bounding box center [733, 383] width 55 height 22
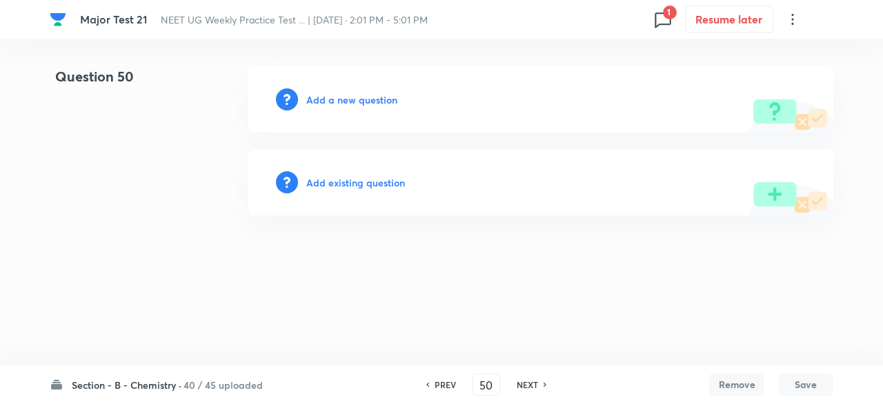
click at [536, 386] on h6 "NEXT" at bounding box center [527, 384] width 21 height 12
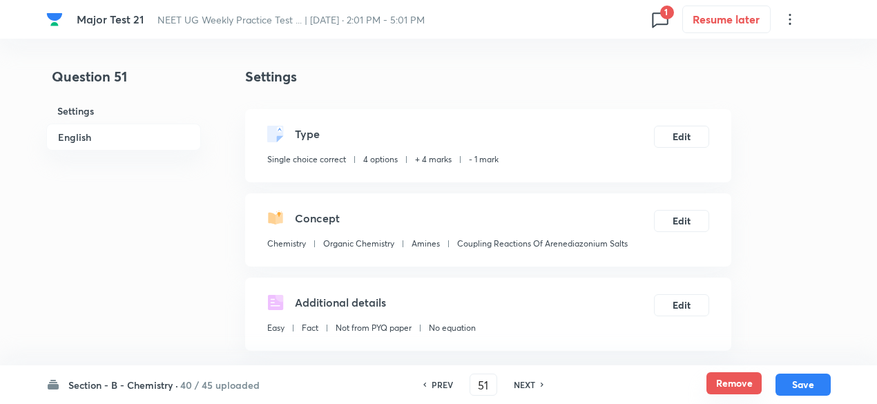
click at [734, 389] on button "Remove" at bounding box center [733, 383] width 55 height 22
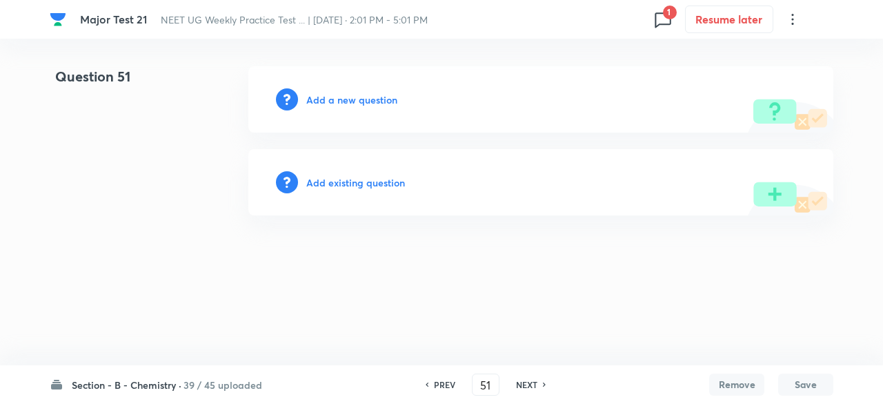
click at [533, 387] on h6 "NEXT" at bounding box center [526, 384] width 21 height 12
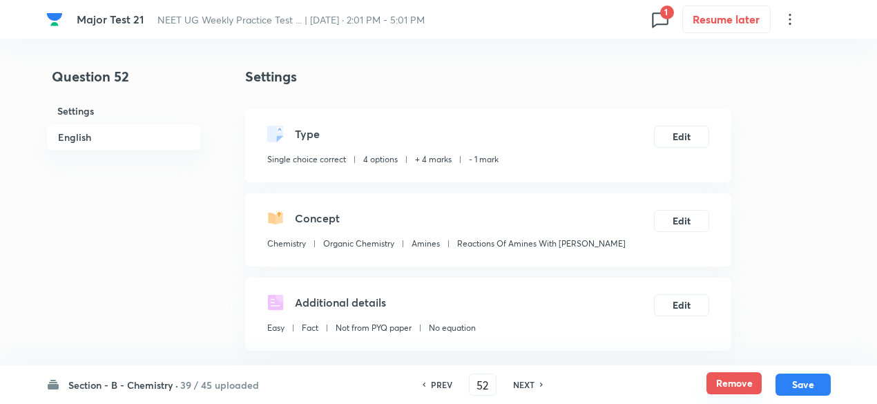
click at [725, 382] on button "Remove" at bounding box center [733, 383] width 55 height 22
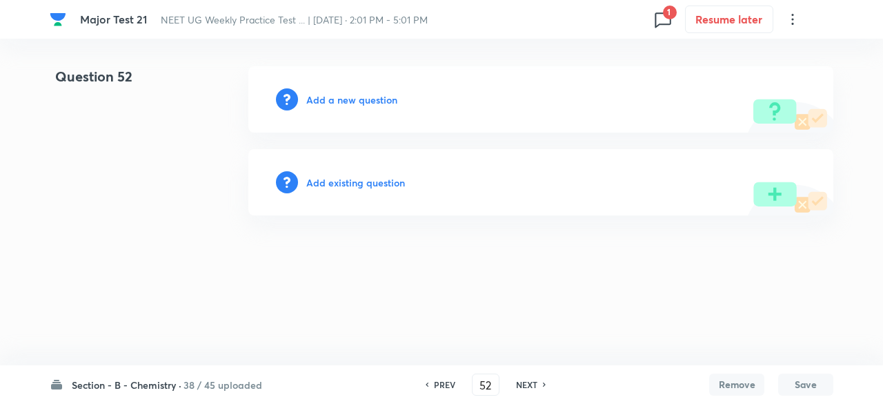
click at [543, 387] on icon at bounding box center [545, 384] width 4 height 7
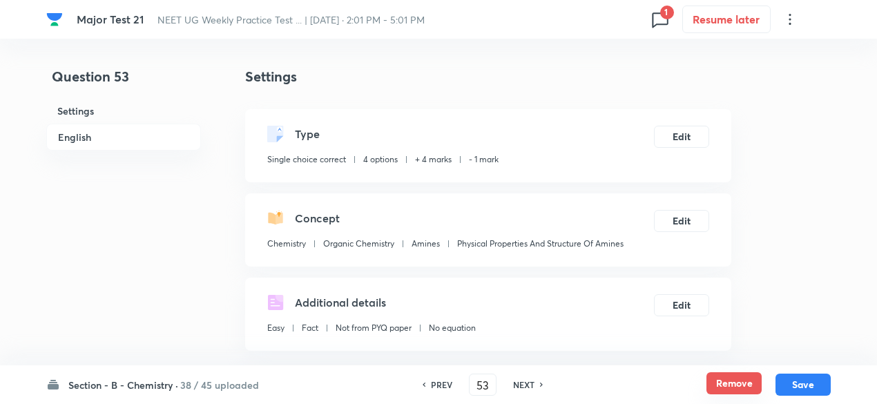
click at [723, 386] on button "Remove" at bounding box center [733, 383] width 55 height 22
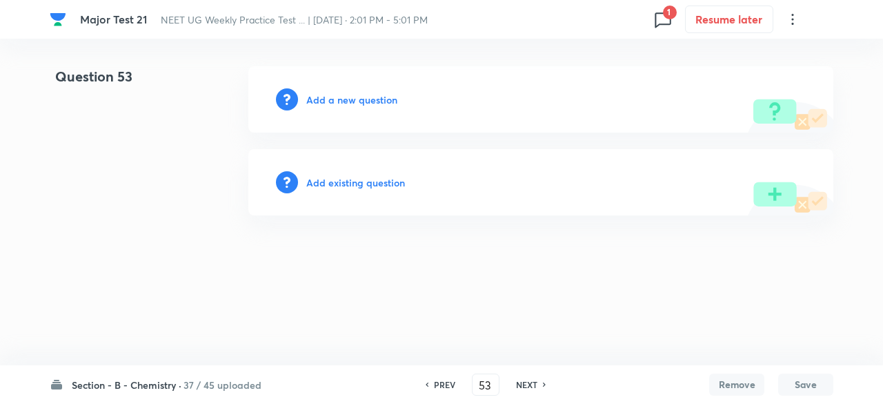
click at [529, 387] on h6 "NEXT" at bounding box center [526, 384] width 21 height 12
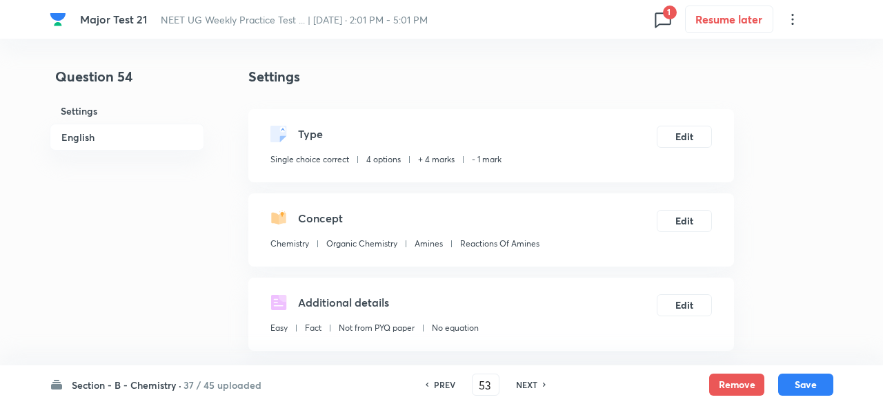
type input "54"
checkbox input "true"
click at [723, 382] on button "Remove" at bounding box center [733, 383] width 55 height 22
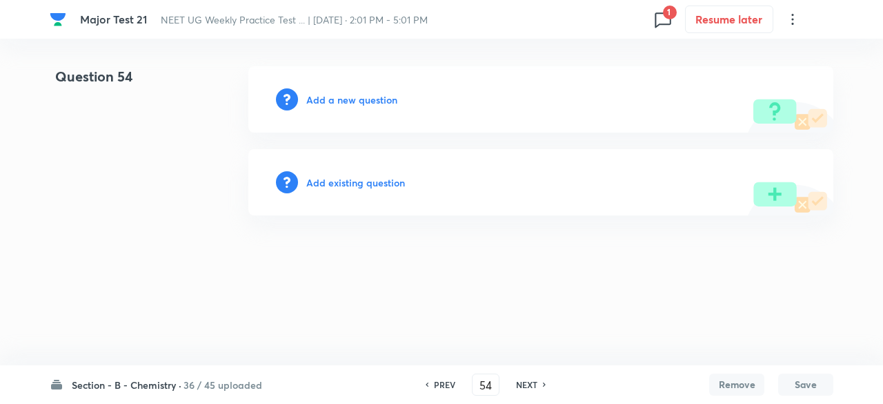
click at [527, 387] on h6 "NEXT" at bounding box center [526, 384] width 21 height 12
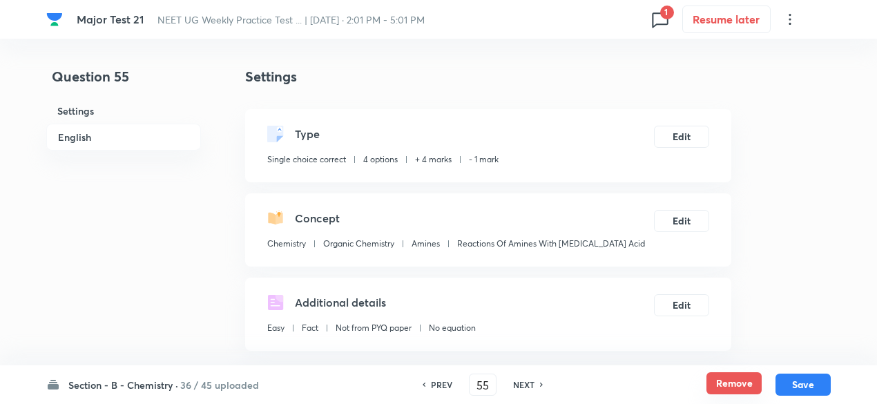
click at [716, 383] on button "Remove" at bounding box center [733, 383] width 55 height 22
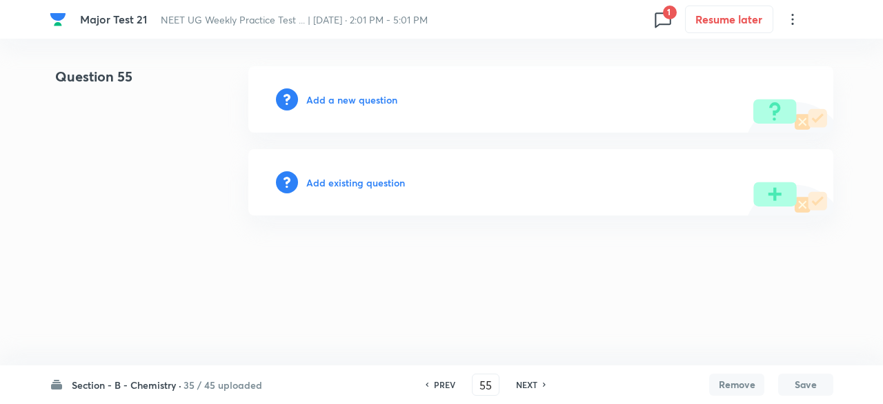
click at [525, 384] on h6 "NEXT" at bounding box center [526, 384] width 21 height 12
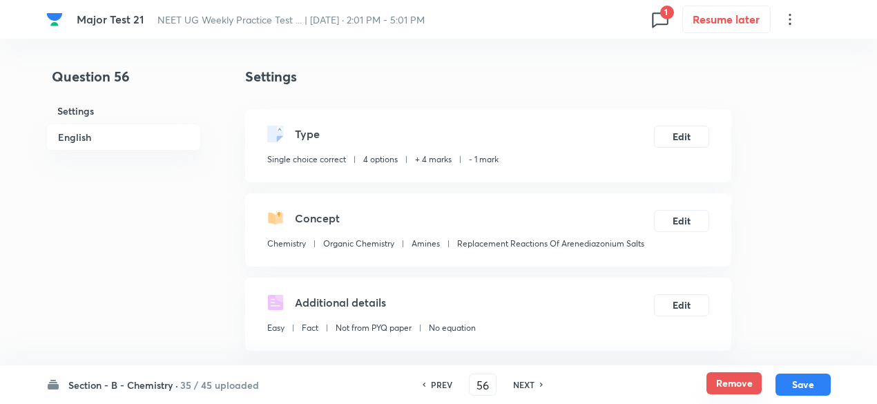
click at [735, 378] on button "Remove" at bounding box center [733, 383] width 55 height 22
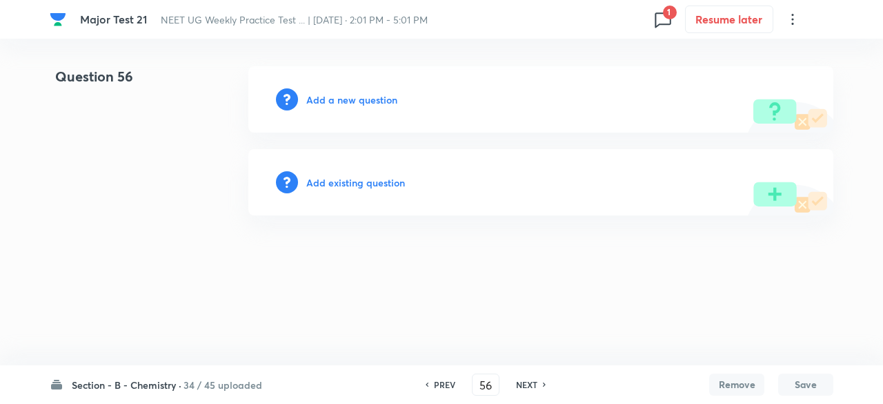
click at [525, 383] on h6 "NEXT" at bounding box center [526, 384] width 21 height 12
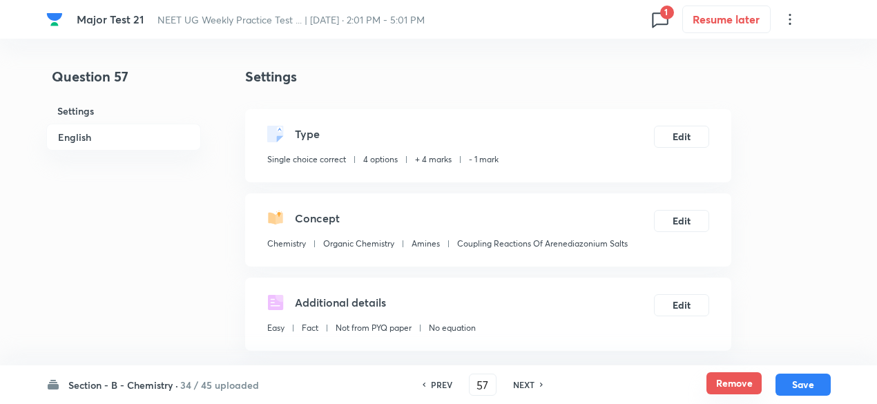
click at [730, 373] on button "Remove" at bounding box center [733, 383] width 55 height 22
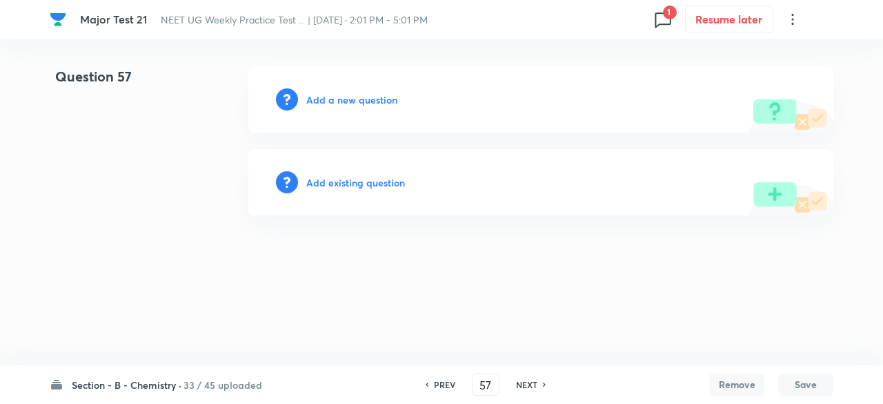
click at [536, 382] on h6 "NEXT" at bounding box center [526, 384] width 21 height 12
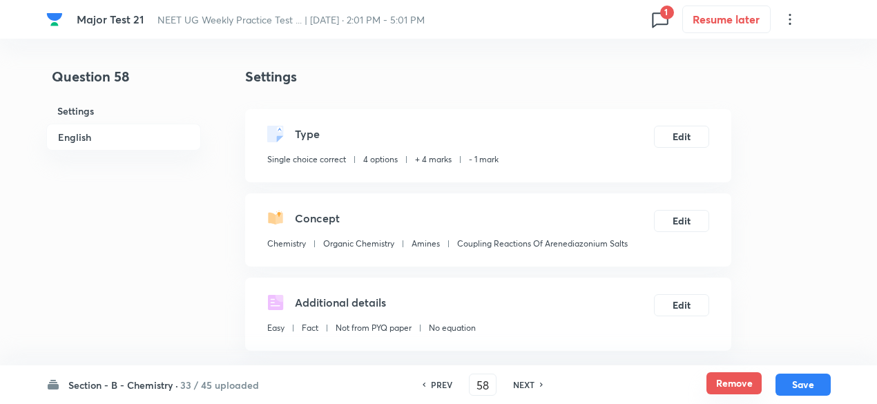
click at [719, 380] on button "Remove" at bounding box center [733, 383] width 55 height 22
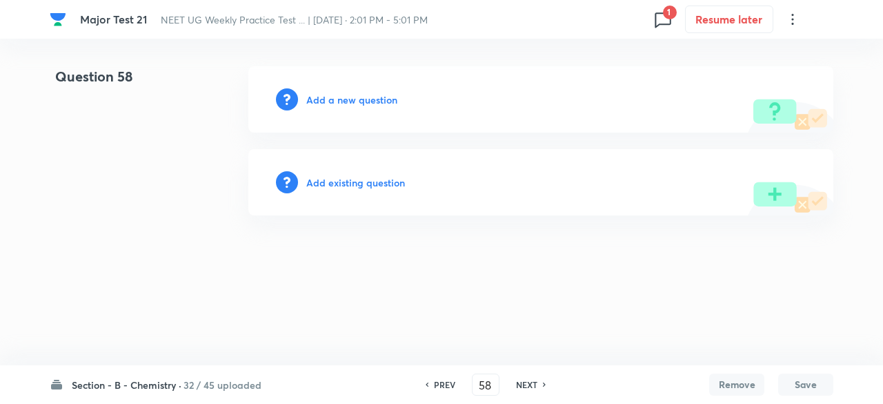
click at [529, 383] on div "PREV 58 ​ NEXT" at bounding box center [486, 384] width 178 height 22
click at [529, 383] on h6 "NEXT" at bounding box center [526, 384] width 21 height 12
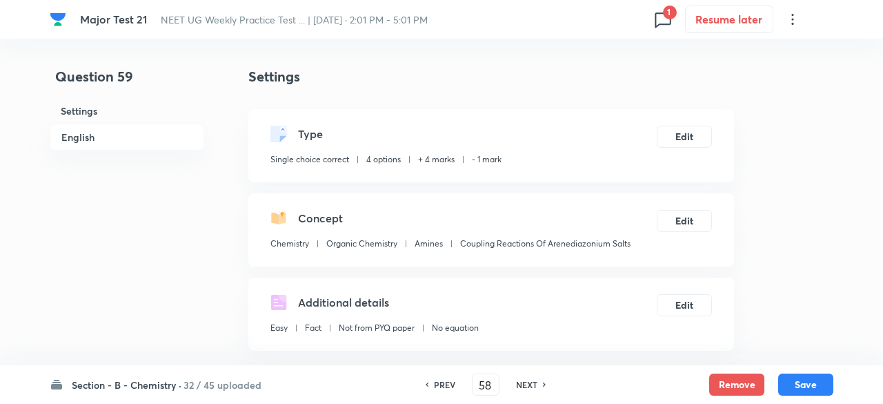
type input "59"
checkbox input "true"
click at [727, 390] on button "Remove" at bounding box center [733, 383] width 55 height 22
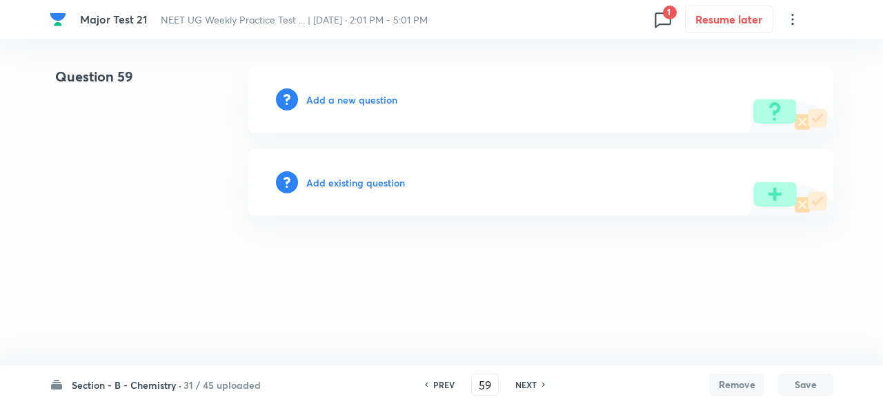
click at [518, 383] on h6 "NEXT" at bounding box center [526, 384] width 21 height 12
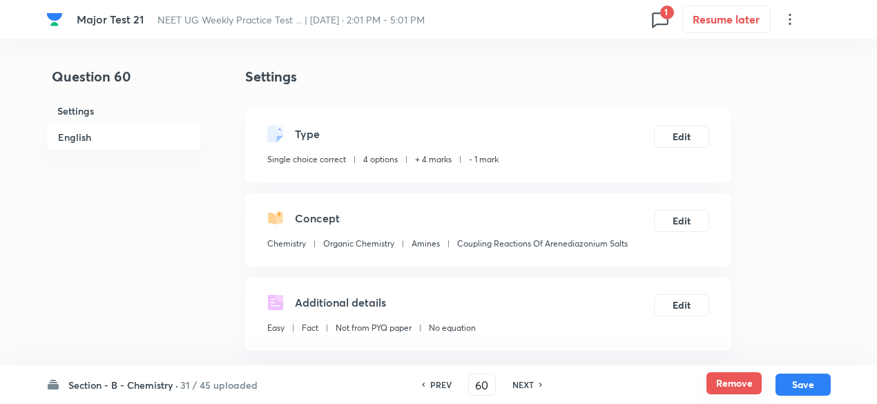
click at [733, 383] on button "Remove" at bounding box center [733, 383] width 55 height 22
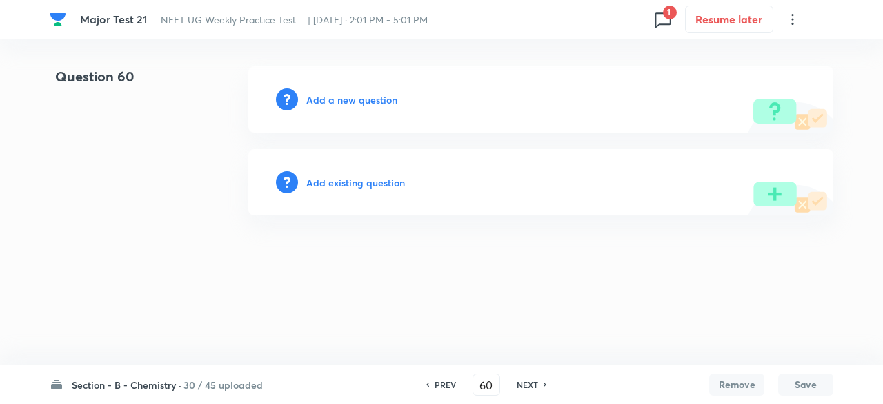
click at [523, 384] on h6 "NEXT" at bounding box center [527, 384] width 21 height 12
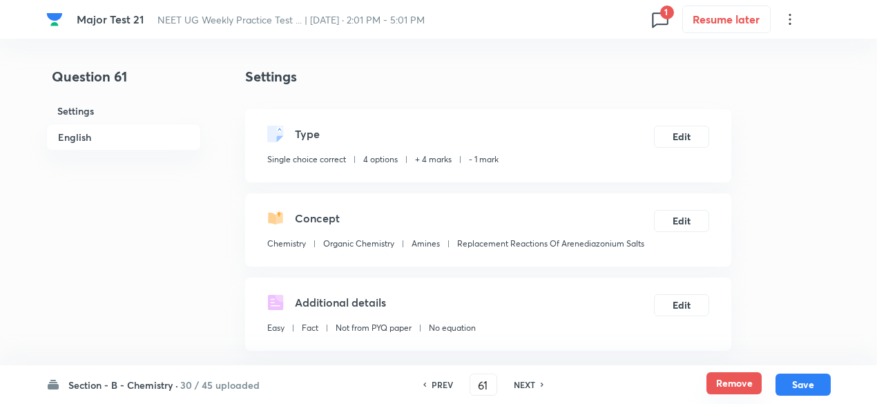
click at [726, 376] on button "Remove" at bounding box center [733, 383] width 55 height 22
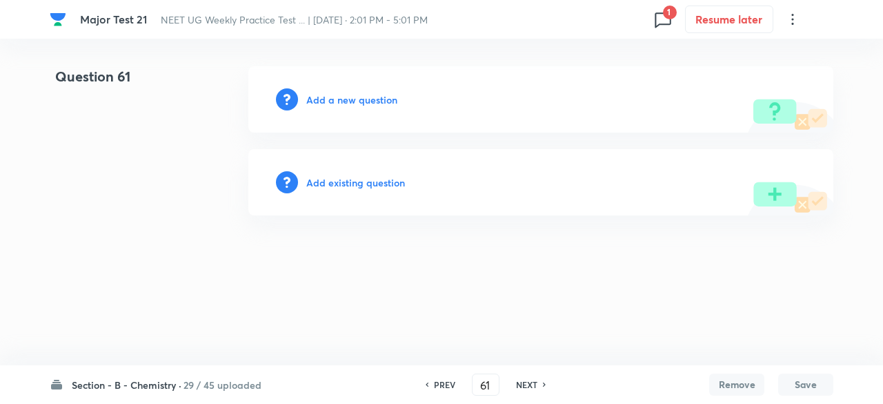
click at [447, 383] on h6 "PREV" at bounding box center [444, 384] width 21 height 12
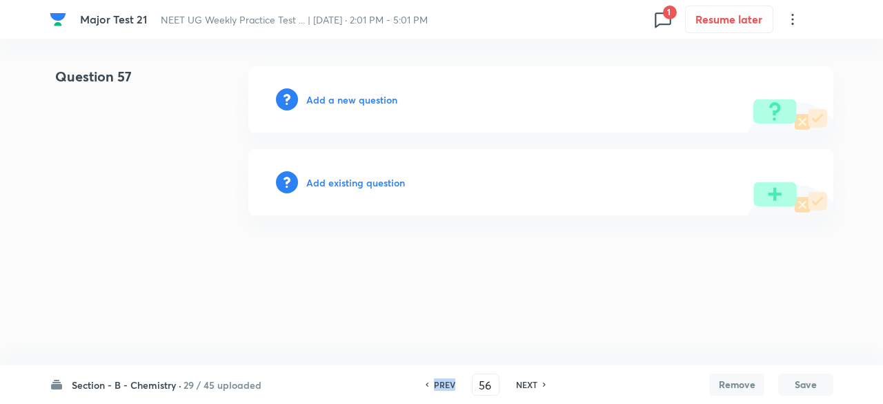
click at [447, 383] on h6 "PREV" at bounding box center [444, 384] width 21 height 12
click at [530, 384] on h6 "NEXT" at bounding box center [526, 384] width 21 height 12
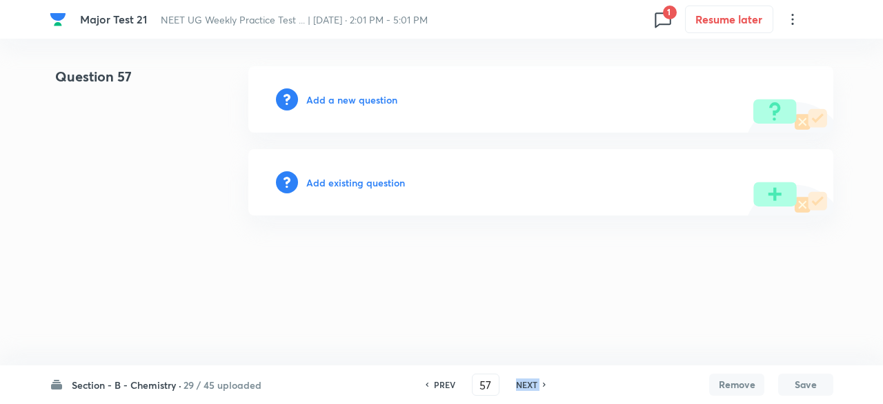
click at [530, 384] on h6 "NEXT" at bounding box center [526, 384] width 21 height 12
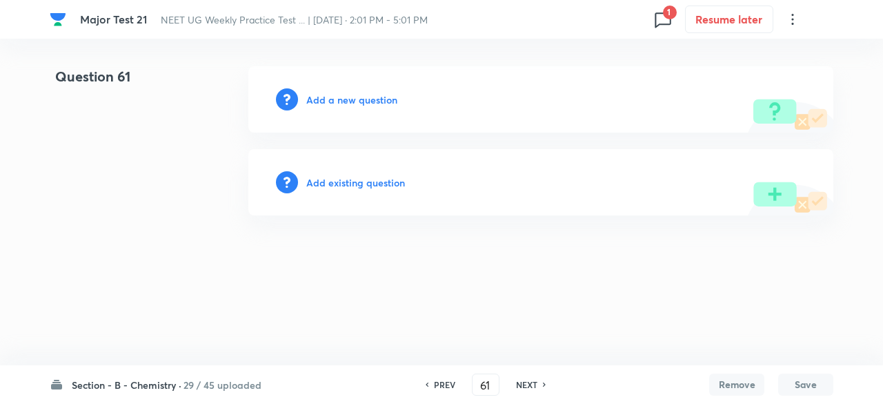
type input "62"
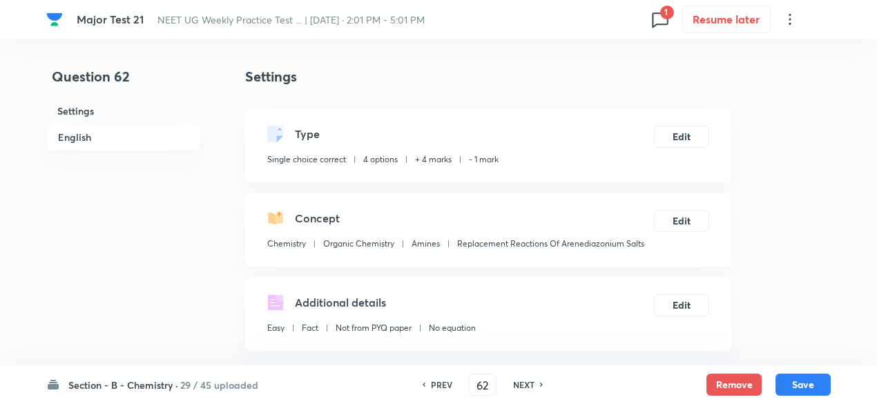
checkbox input "true"
click at [759, 380] on button "Remove" at bounding box center [733, 383] width 55 height 22
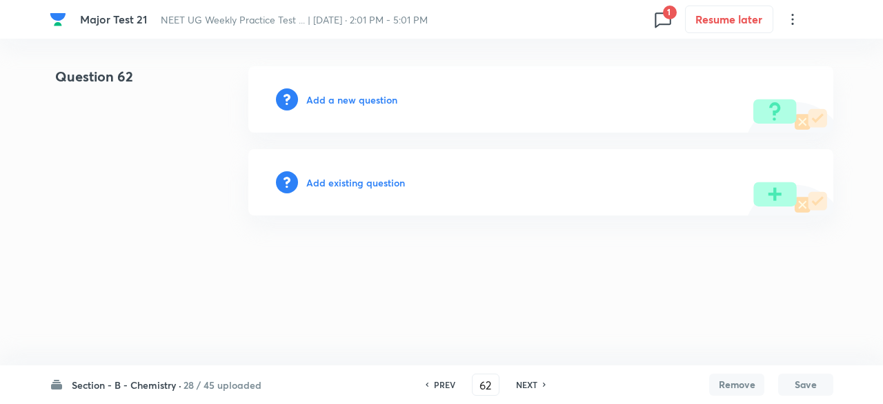
click at [534, 383] on h6 "NEXT" at bounding box center [526, 384] width 21 height 12
type input "63"
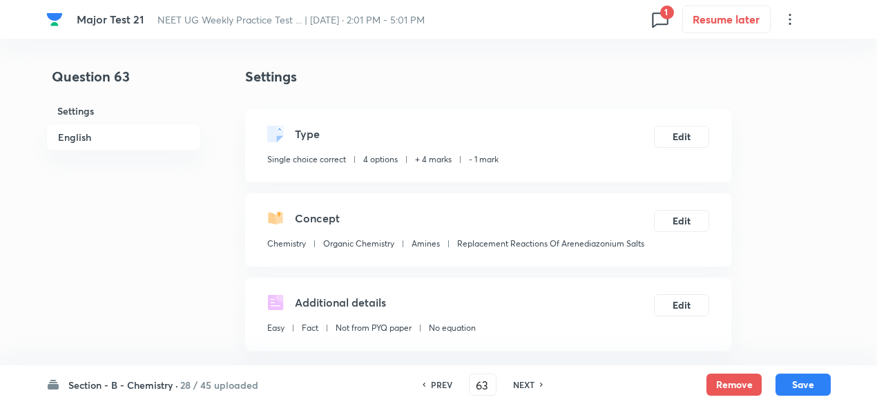
checkbox input "true"
click at [726, 380] on button "Remove" at bounding box center [733, 383] width 55 height 22
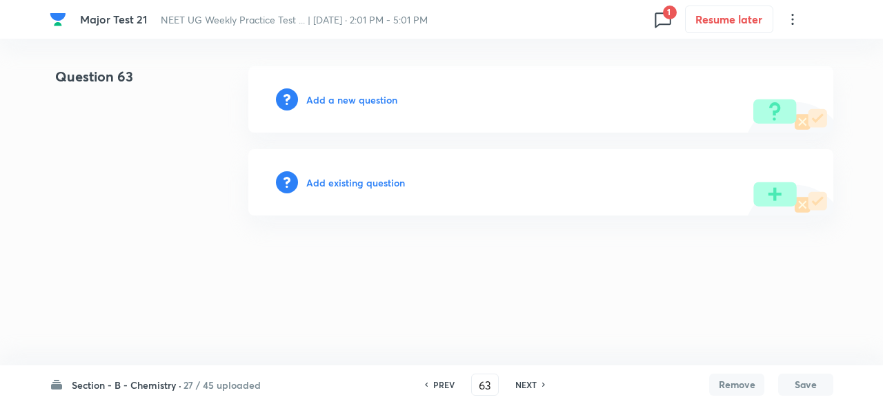
click at [522, 384] on h6 "NEXT" at bounding box center [526, 384] width 21 height 12
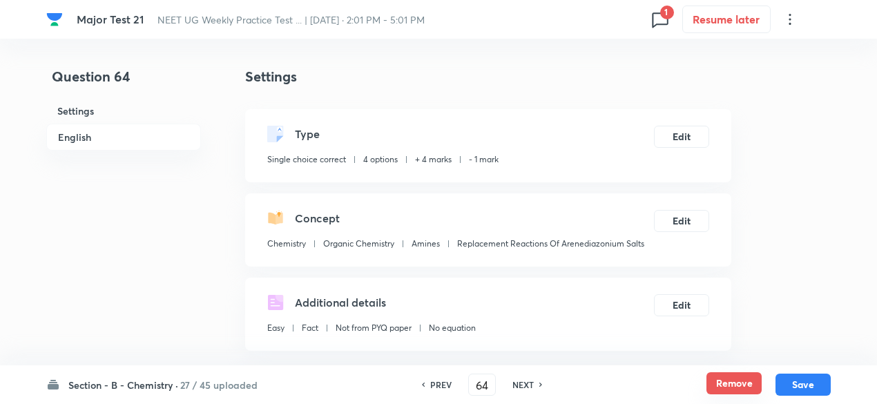
click at [734, 376] on button "Remove" at bounding box center [733, 383] width 55 height 22
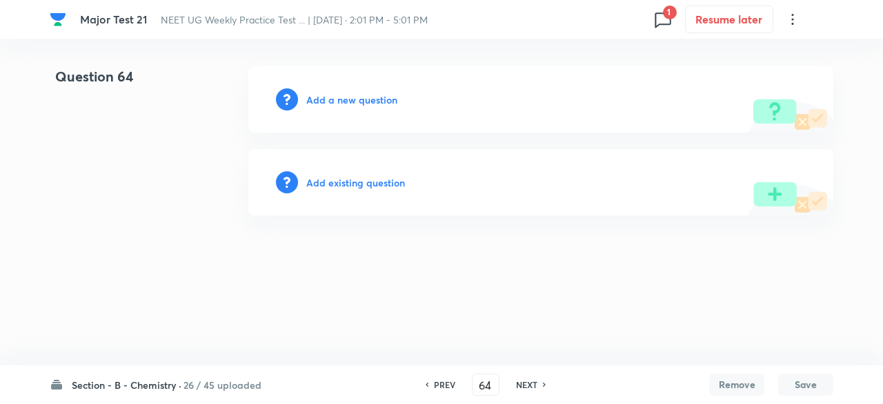
click at [537, 387] on h6 "NEXT" at bounding box center [526, 384] width 21 height 12
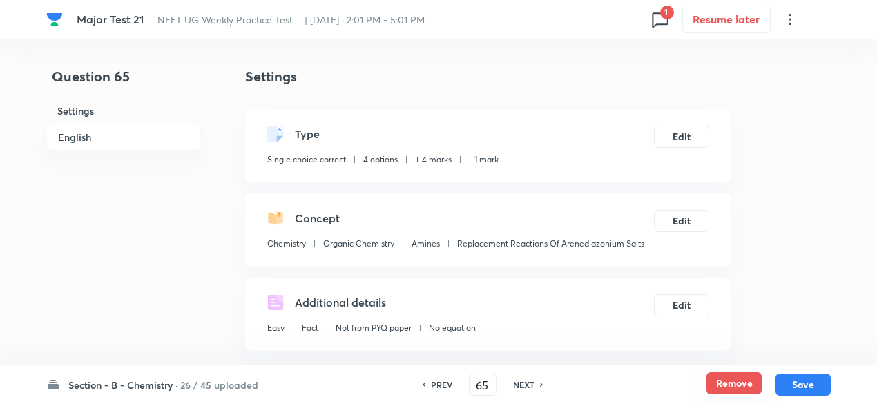
click at [729, 388] on button "Remove" at bounding box center [733, 383] width 55 height 22
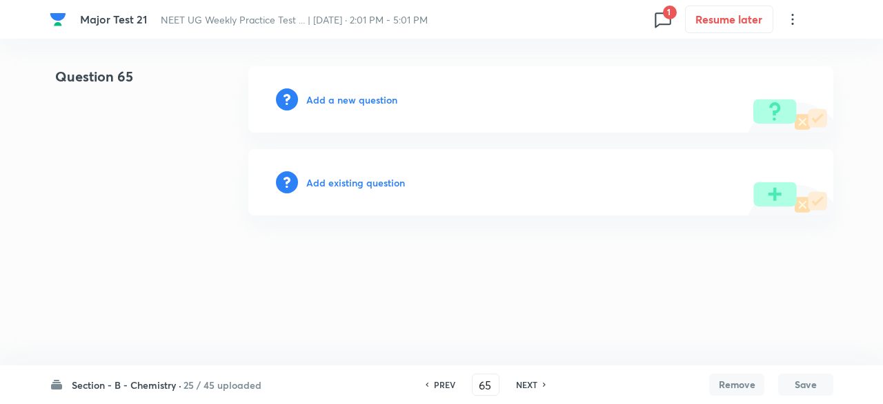
click at [525, 386] on h6 "NEXT" at bounding box center [526, 384] width 21 height 12
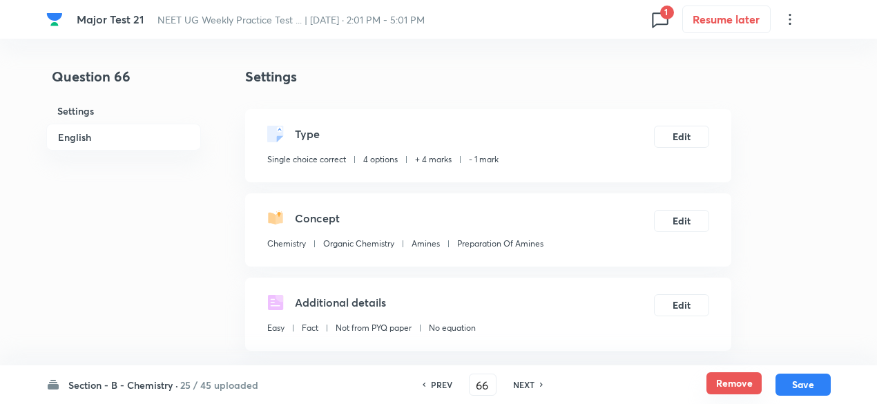
click at [727, 386] on button "Remove" at bounding box center [733, 383] width 55 height 22
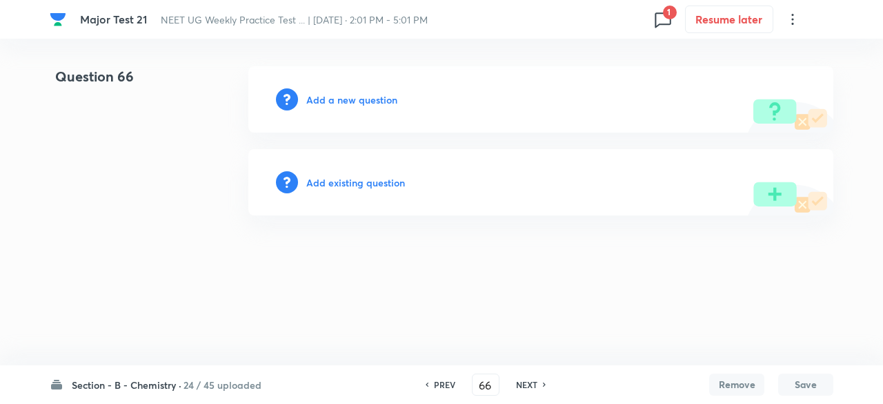
click at [526, 384] on h6 "NEXT" at bounding box center [526, 384] width 21 height 12
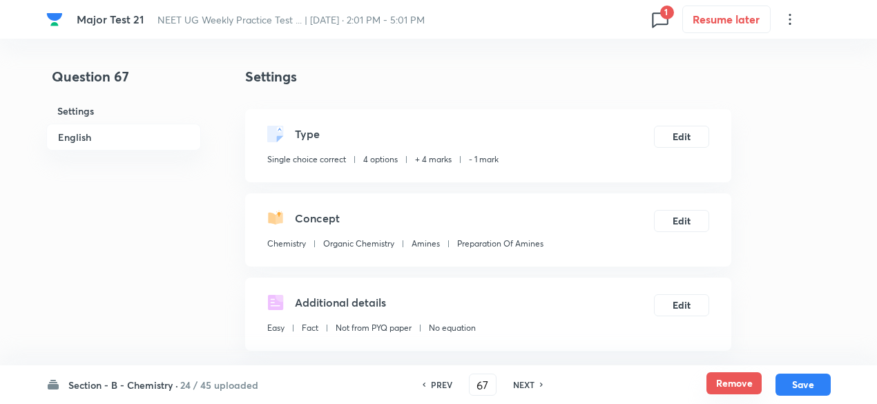
click at [741, 380] on button "Remove" at bounding box center [733, 383] width 55 height 22
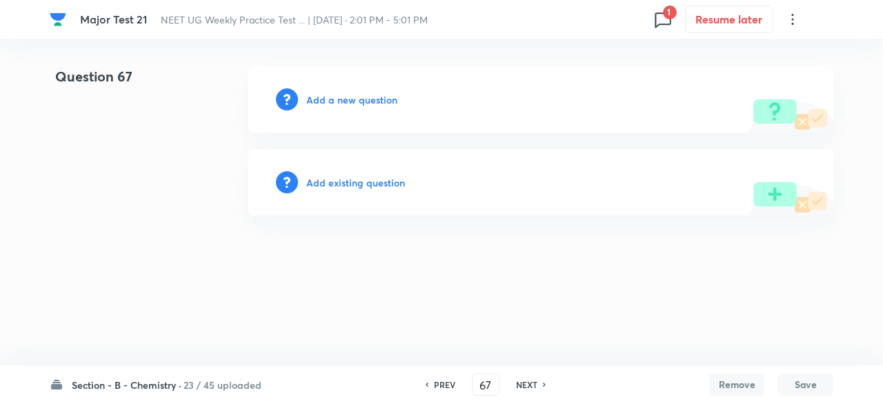
click at [525, 387] on h6 "NEXT" at bounding box center [526, 384] width 21 height 12
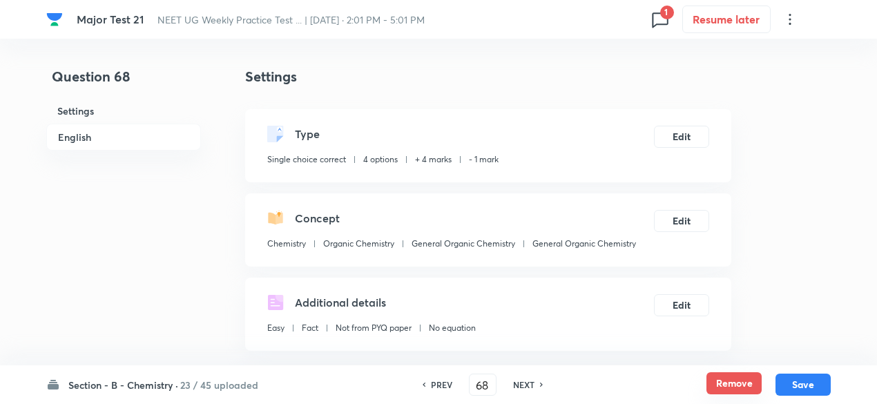
click at [734, 386] on button "Remove" at bounding box center [733, 383] width 55 height 22
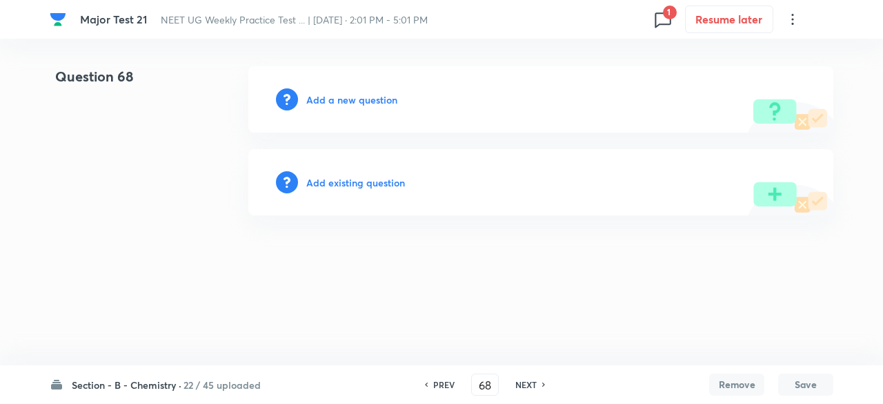
click at [533, 384] on h6 "NEXT" at bounding box center [526, 384] width 21 height 12
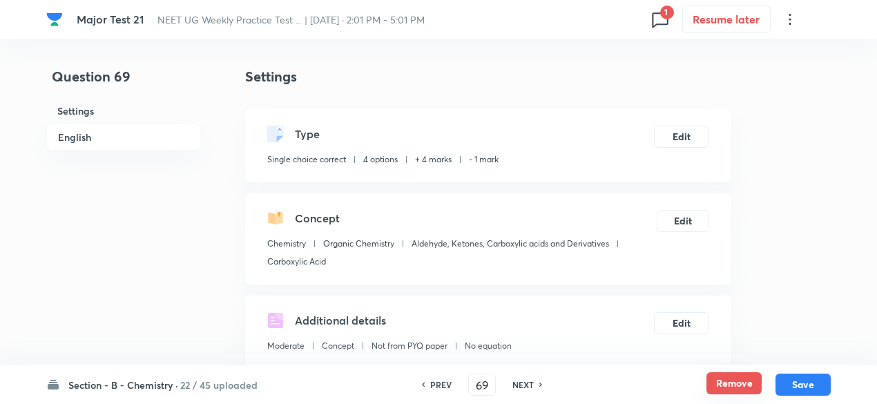
click at [723, 387] on button "Remove" at bounding box center [733, 383] width 55 height 22
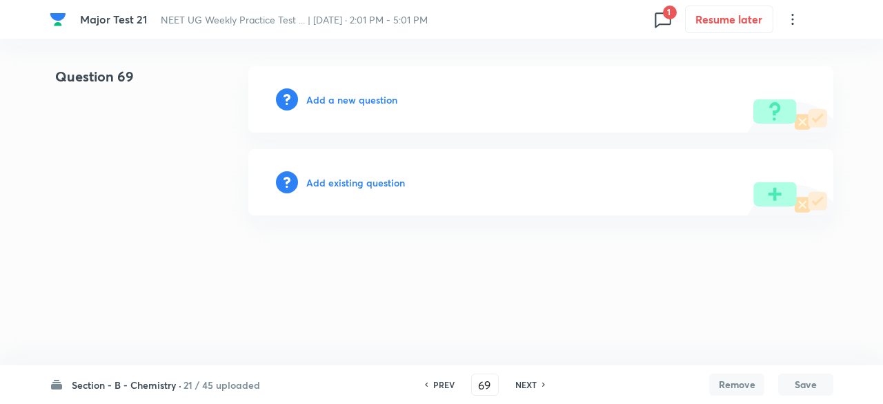
click at [531, 384] on h6 "NEXT" at bounding box center [526, 384] width 21 height 12
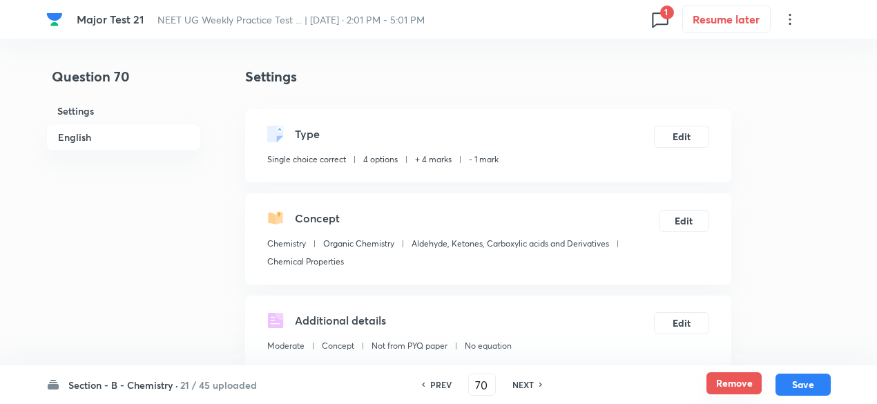
click at [719, 381] on button "Remove" at bounding box center [733, 383] width 55 height 22
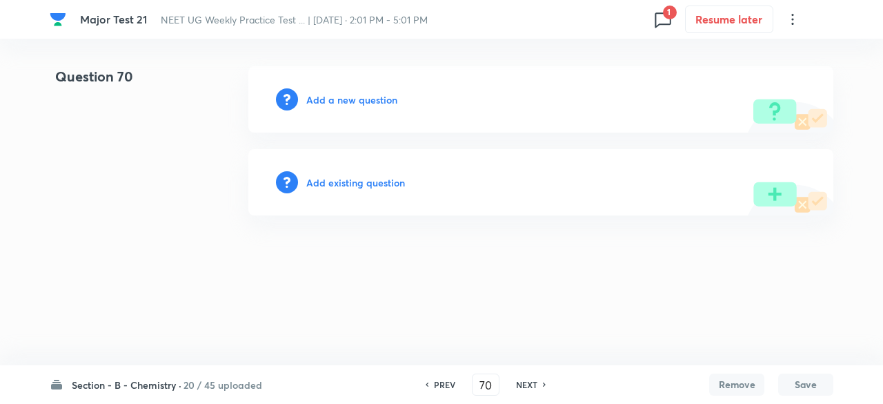
click at [530, 388] on h6 "NEXT" at bounding box center [526, 384] width 21 height 12
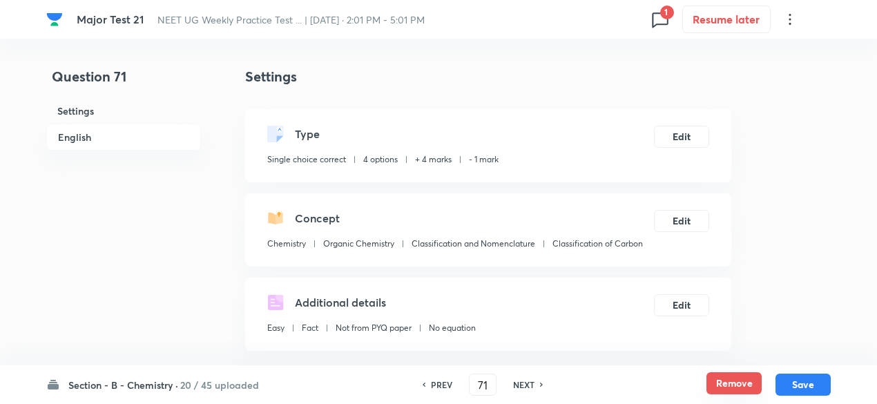
click at [732, 375] on button "Remove" at bounding box center [733, 383] width 55 height 22
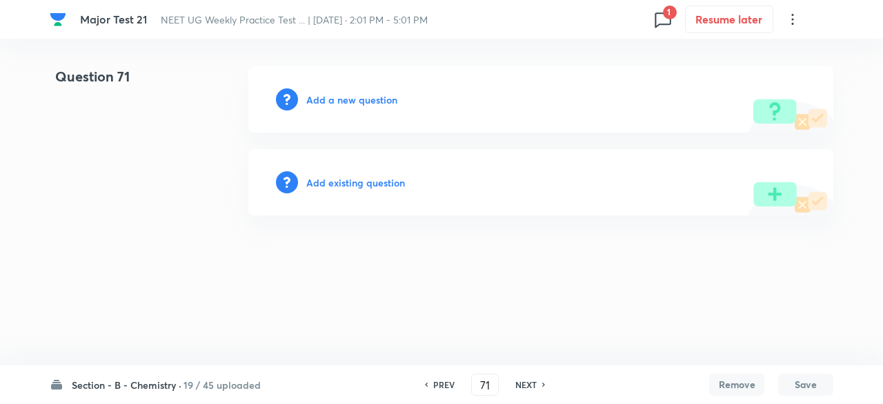
click at [525, 379] on h6 "NEXT" at bounding box center [526, 384] width 21 height 12
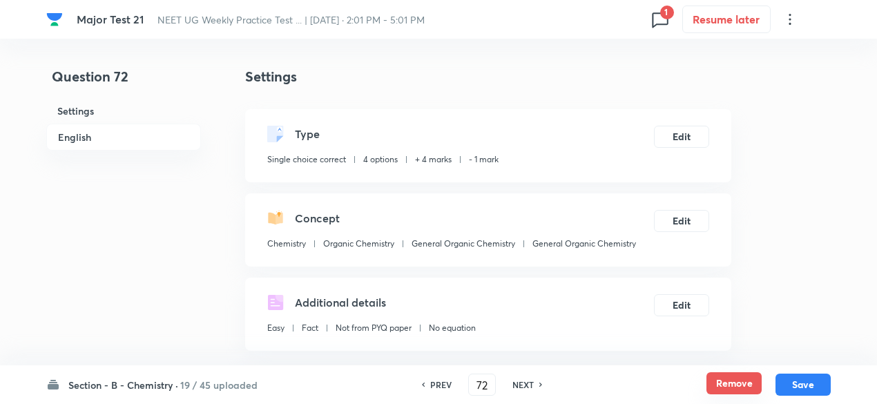
click at [718, 382] on button "Remove" at bounding box center [733, 383] width 55 height 22
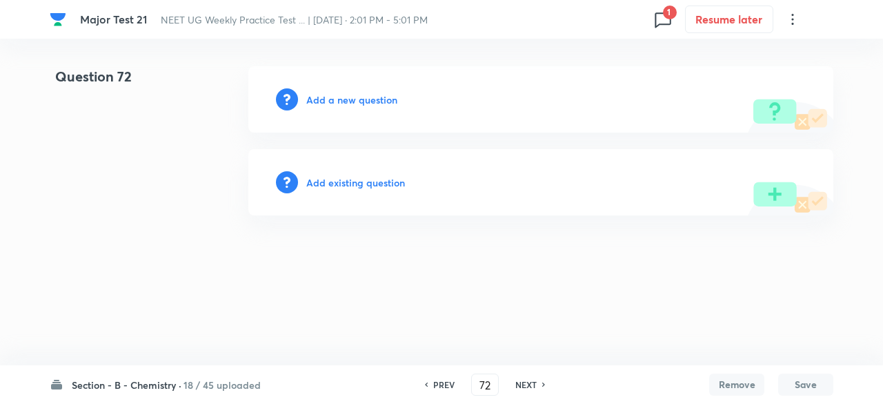
click at [534, 385] on h6 "NEXT" at bounding box center [526, 384] width 21 height 12
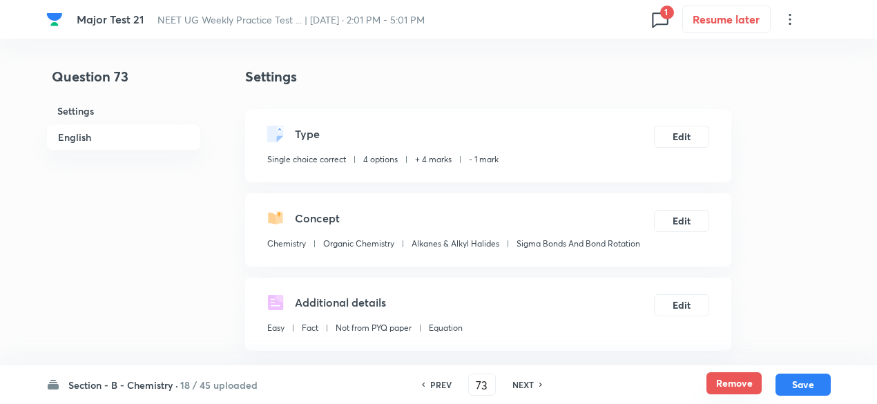
click at [750, 378] on button "Remove" at bounding box center [733, 383] width 55 height 22
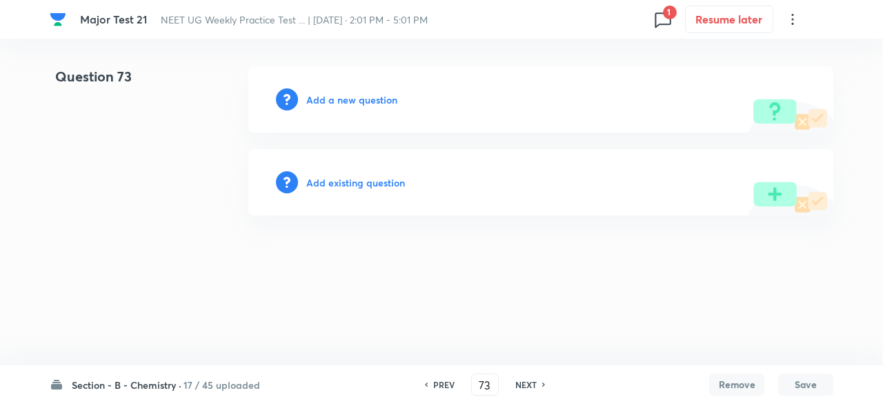
click at [529, 384] on h6 "NEXT" at bounding box center [526, 384] width 21 height 12
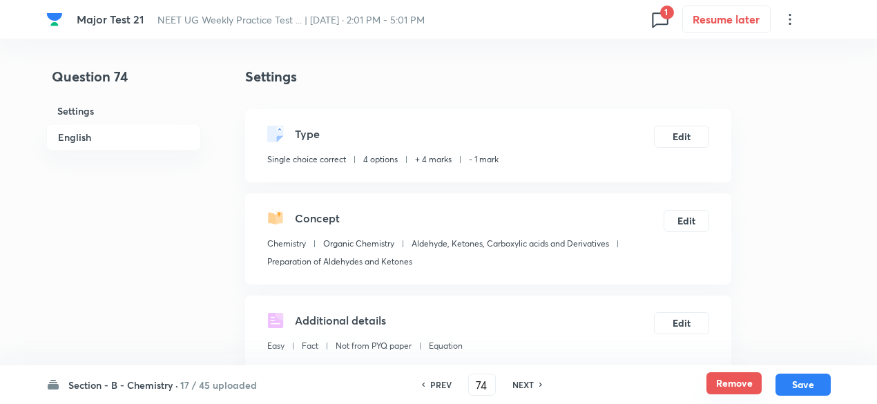
click at [718, 382] on button "Remove" at bounding box center [733, 383] width 55 height 22
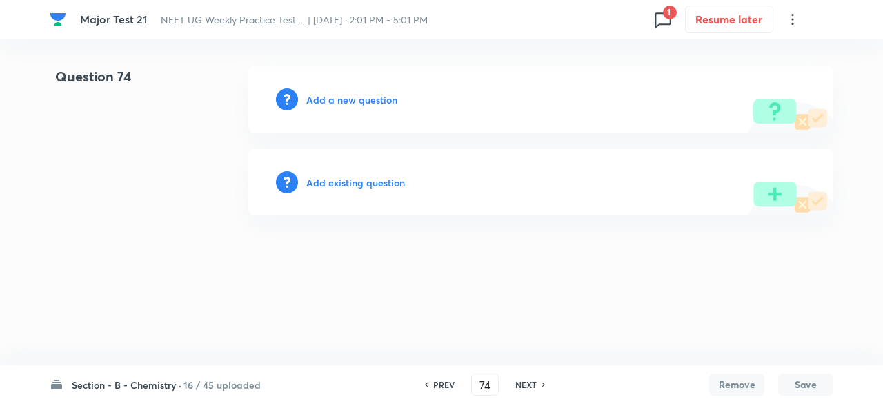
click at [518, 382] on h6 "NEXT" at bounding box center [526, 384] width 21 height 12
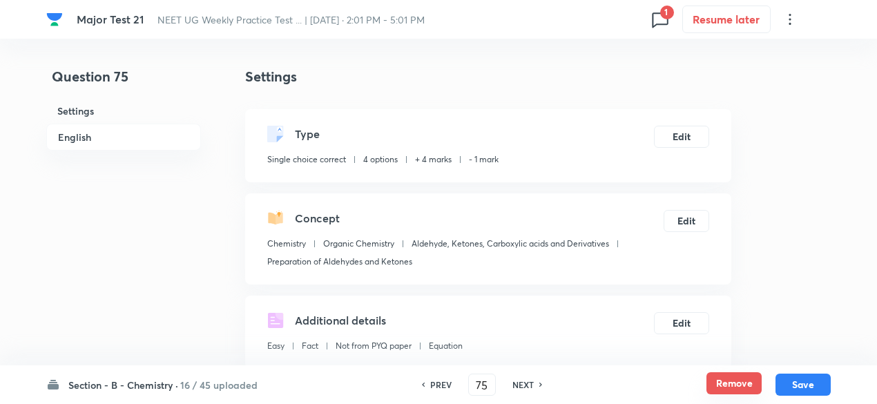
click at [734, 386] on button "Remove" at bounding box center [733, 383] width 55 height 22
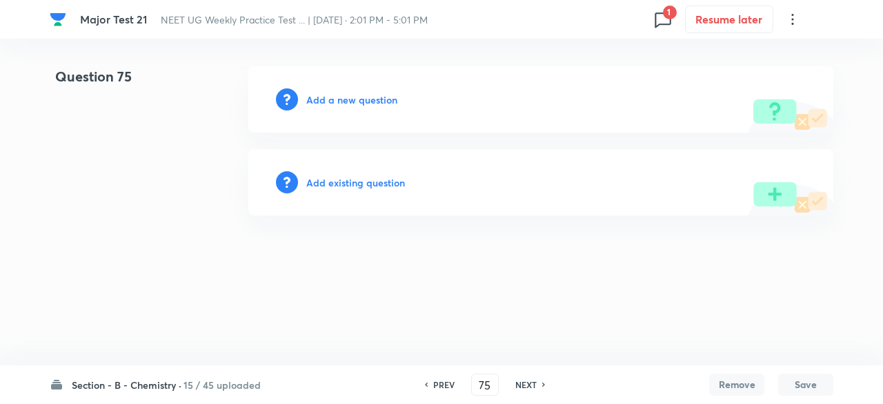
click at [526, 383] on h6 "NEXT" at bounding box center [526, 384] width 21 height 12
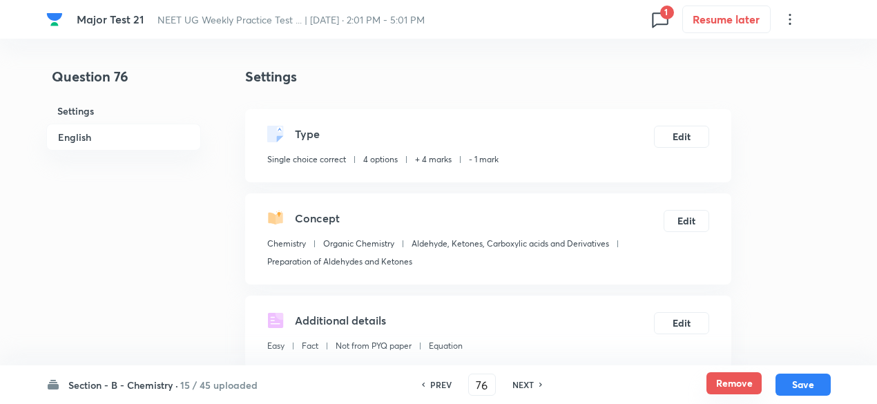
click at [736, 379] on button "Remove" at bounding box center [733, 383] width 55 height 22
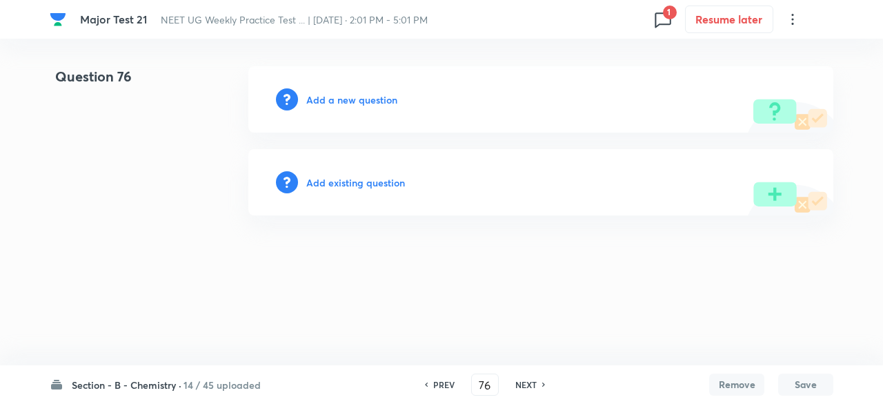
click at [536, 385] on h6 "NEXT" at bounding box center [526, 384] width 21 height 12
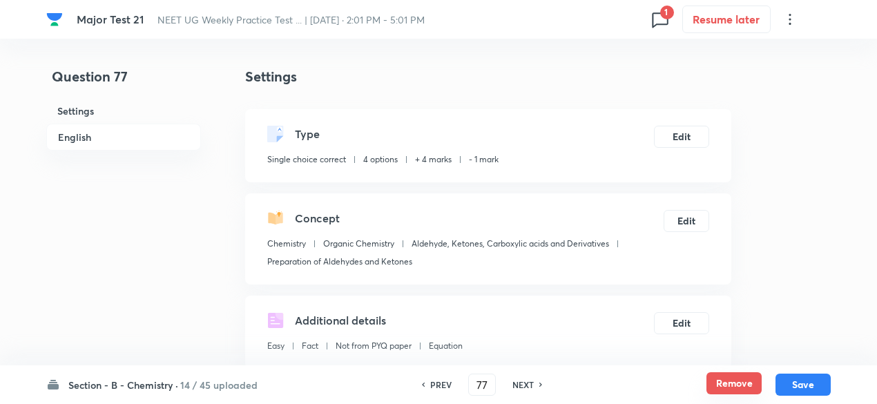
click at [747, 375] on button "Remove" at bounding box center [733, 383] width 55 height 22
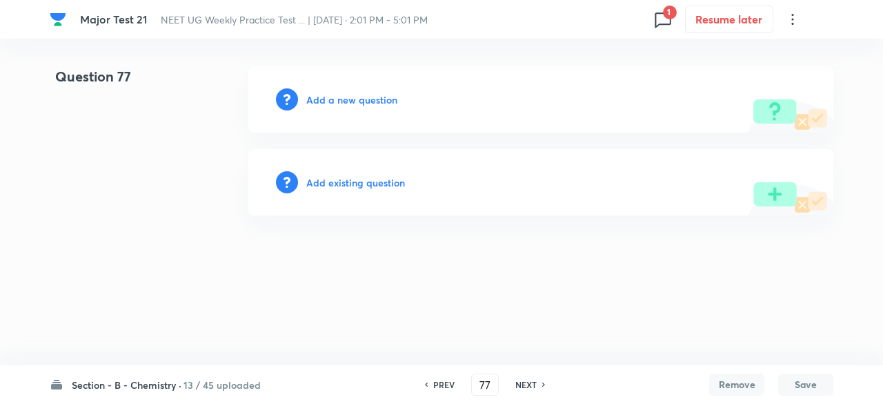
click at [525, 382] on h6 "NEXT" at bounding box center [526, 384] width 21 height 12
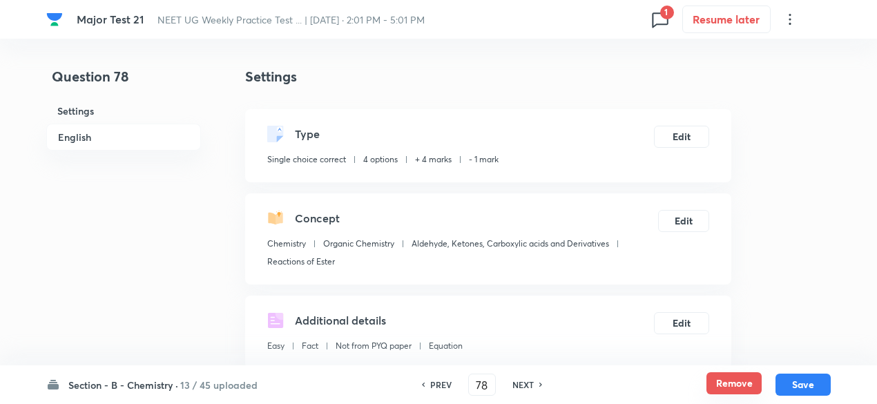
click at [727, 383] on button "Remove" at bounding box center [733, 383] width 55 height 22
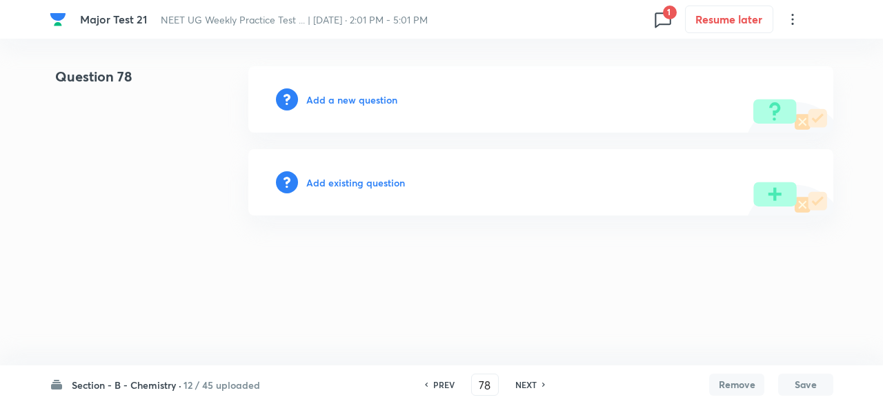
click at [527, 382] on h6 "NEXT" at bounding box center [526, 384] width 21 height 12
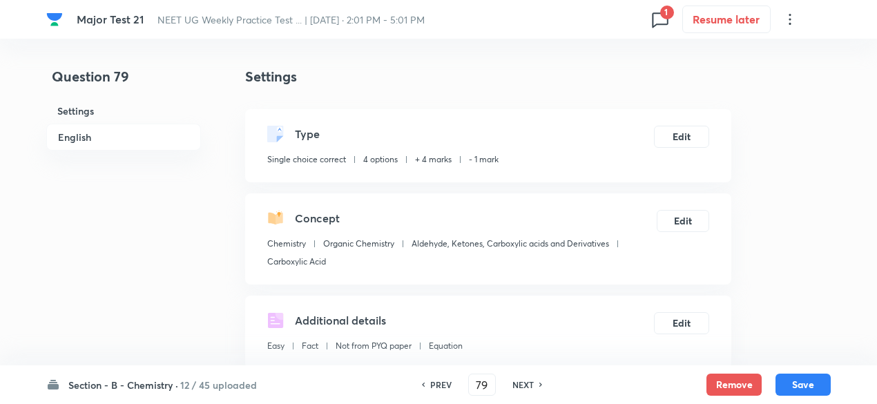
click at [698, 375] on div "Section - B - Chemistry · 12 / 45 uploaded PREV 79 ​ NEXT Remove Save" at bounding box center [438, 384] width 784 height 39
click at [732, 386] on button "Remove" at bounding box center [733, 383] width 55 height 22
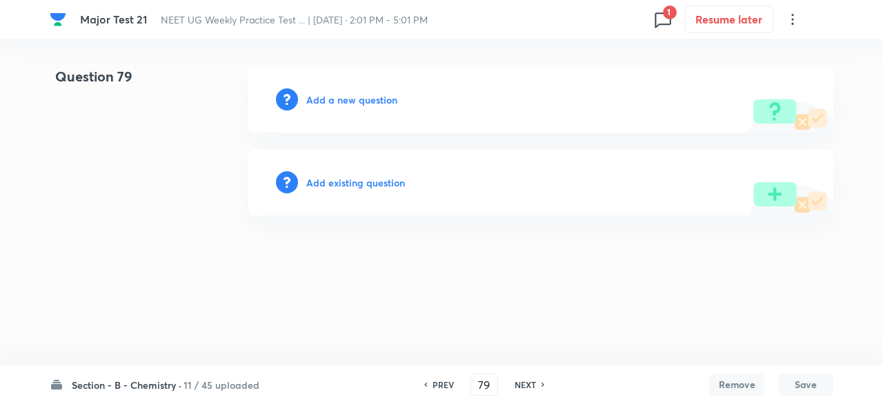
click at [525, 385] on h6 "NEXT" at bounding box center [525, 384] width 21 height 12
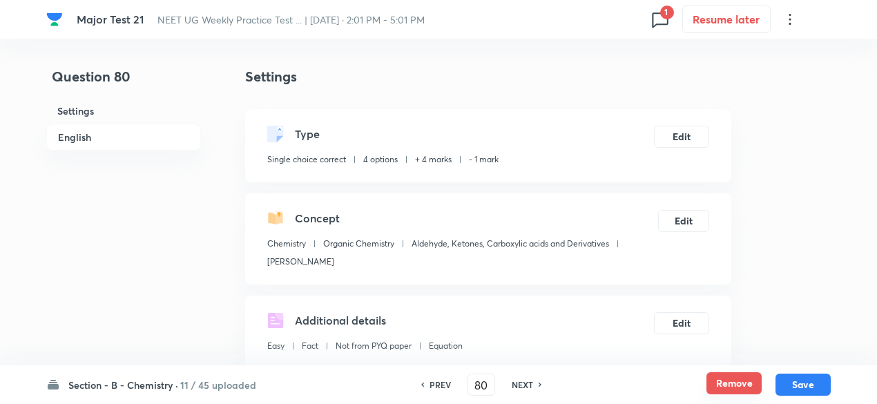
click at [741, 391] on button "Remove" at bounding box center [733, 383] width 55 height 22
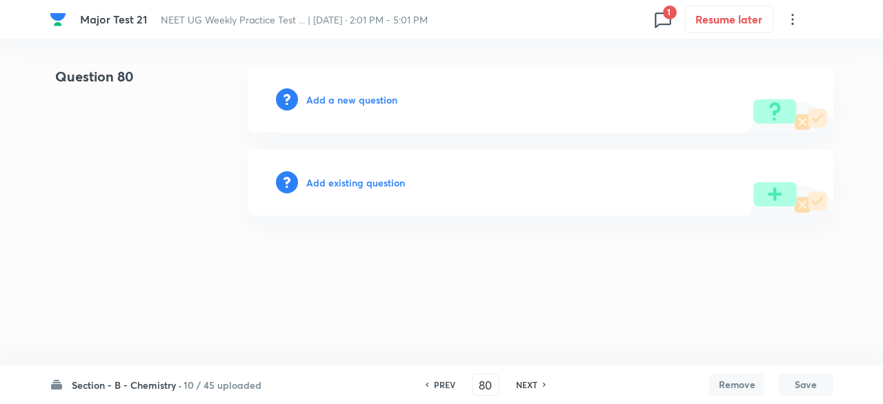
click at [531, 382] on h6 "NEXT" at bounding box center [526, 384] width 21 height 12
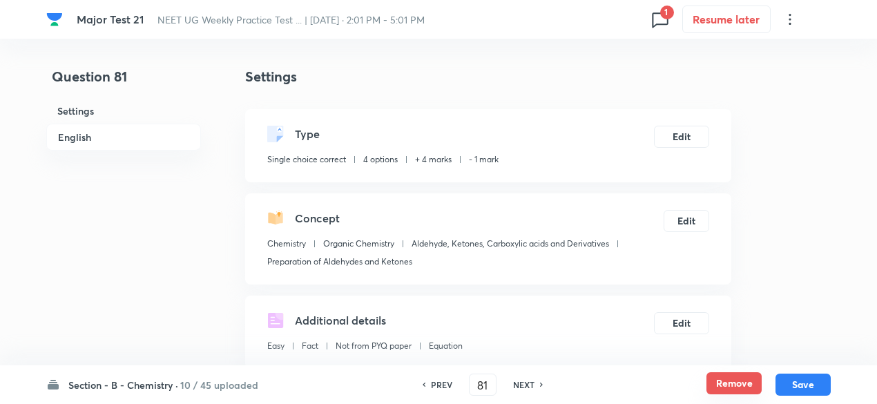
click at [716, 378] on button "Remove" at bounding box center [733, 383] width 55 height 22
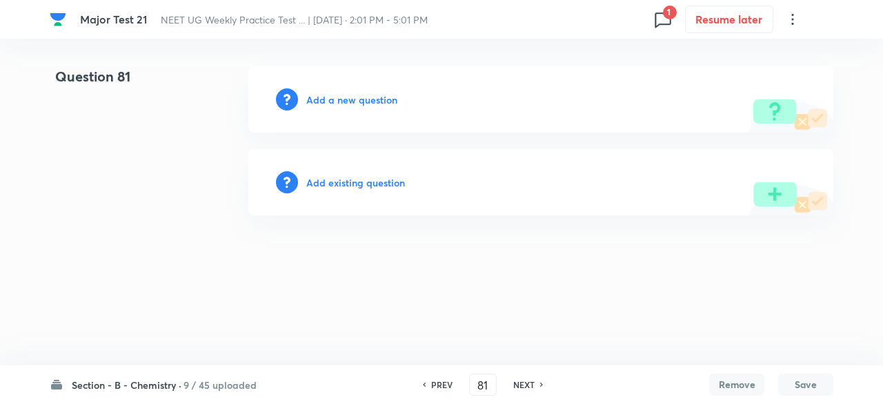
click at [526, 385] on h6 "NEXT" at bounding box center [524, 384] width 21 height 12
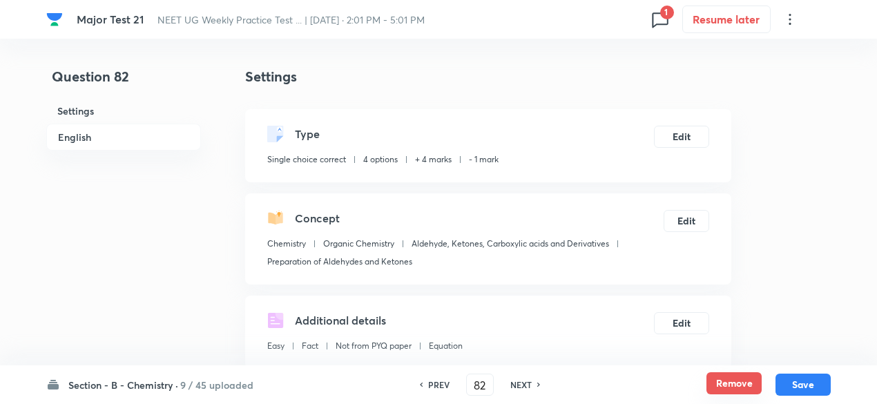
click at [736, 387] on button "Remove" at bounding box center [733, 383] width 55 height 22
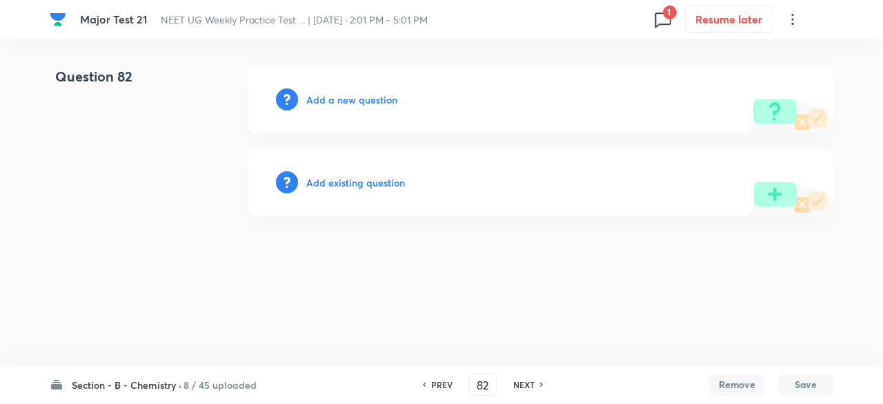
click at [519, 384] on h6 "NEXT" at bounding box center [524, 384] width 21 height 12
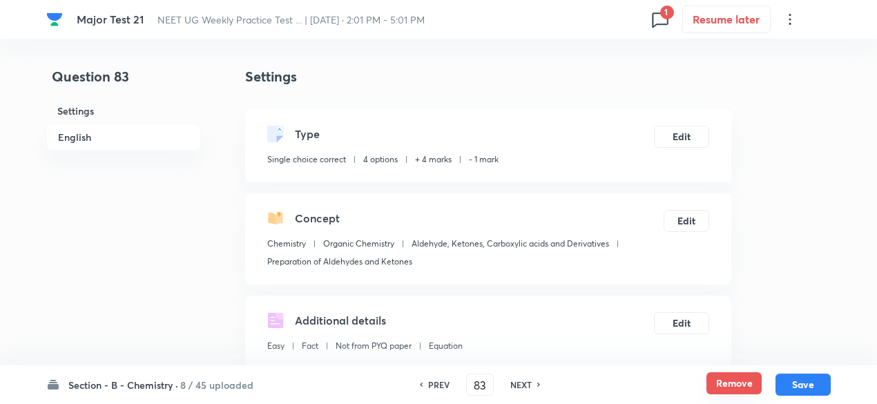
click at [727, 384] on button "Remove" at bounding box center [733, 383] width 55 height 22
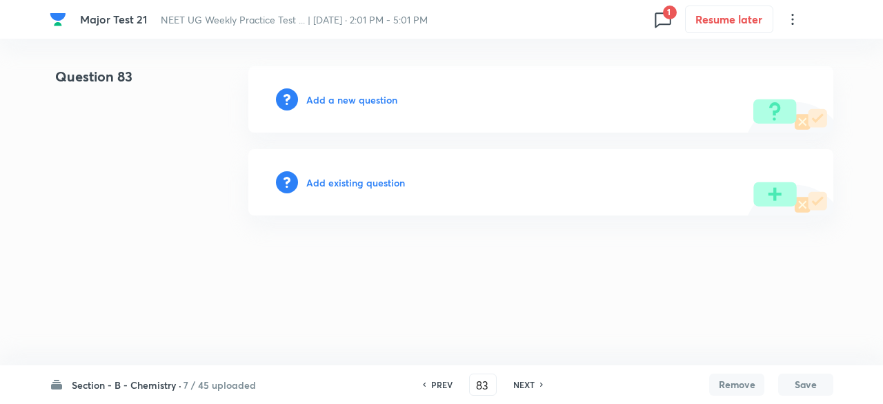
click at [528, 384] on h6 "NEXT" at bounding box center [524, 384] width 21 height 12
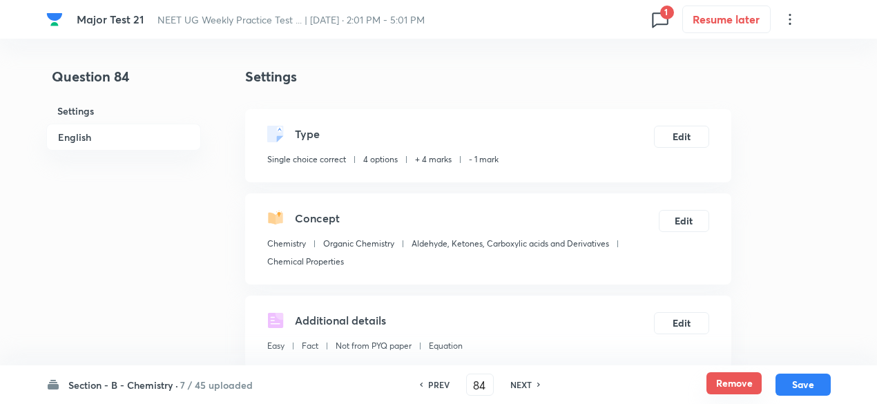
click at [719, 377] on button "Remove" at bounding box center [733, 383] width 55 height 22
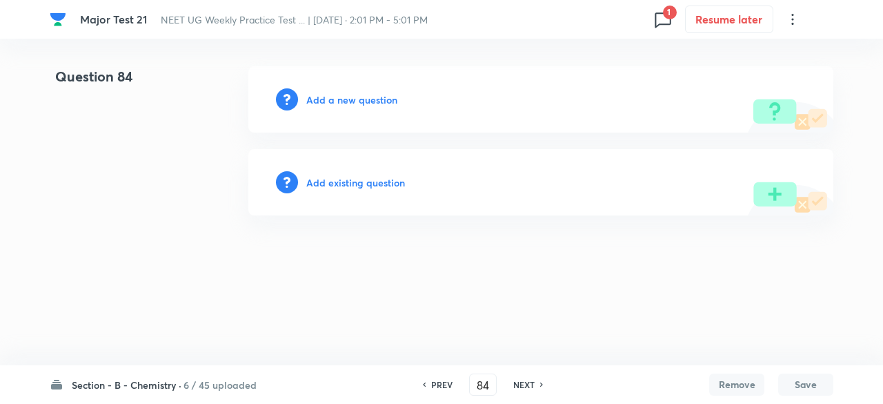
click at [518, 387] on h6 "NEXT" at bounding box center [524, 384] width 21 height 12
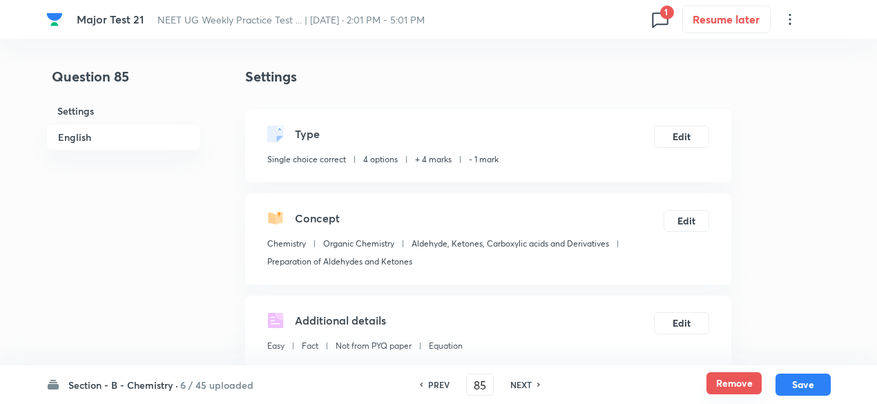
click at [745, 389] on button "Remove" at bounding box center [733, 383] width 55 height 22
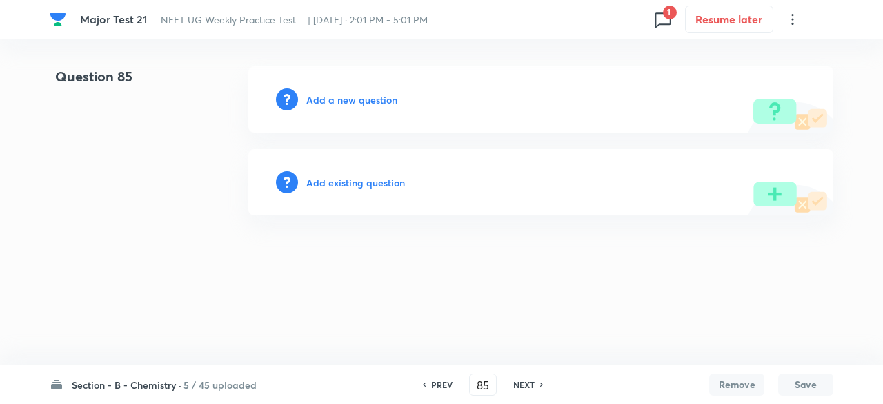
click at [531, 382] on h6 "NEXT" at bounding box center [524, 384] width 21 height 12
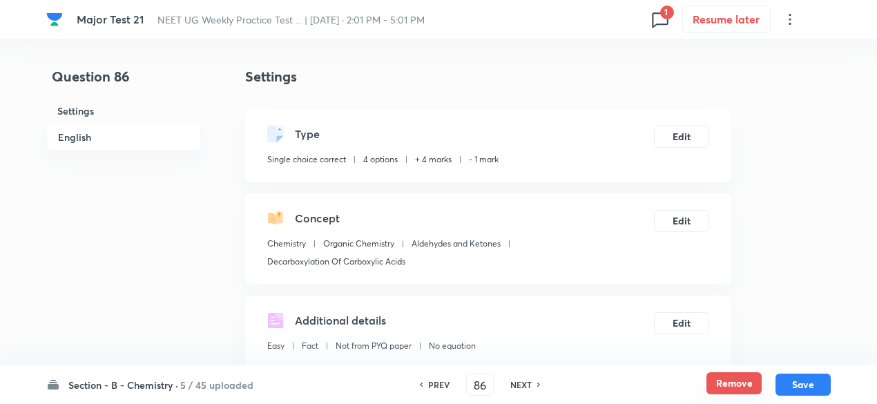
click at [729, 384] on button "Remove" at bounding box center [733, 383] width 55 height 22
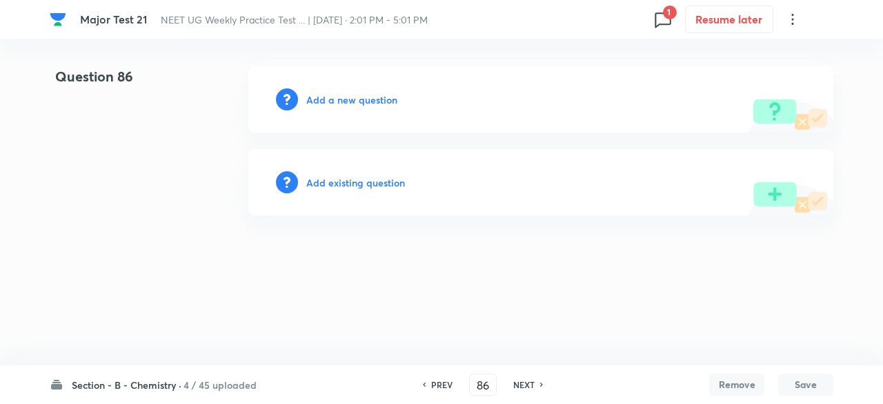
click at [531, 385] on h6 "NEXT" at bounding box center [524, 384] width 21 height 12
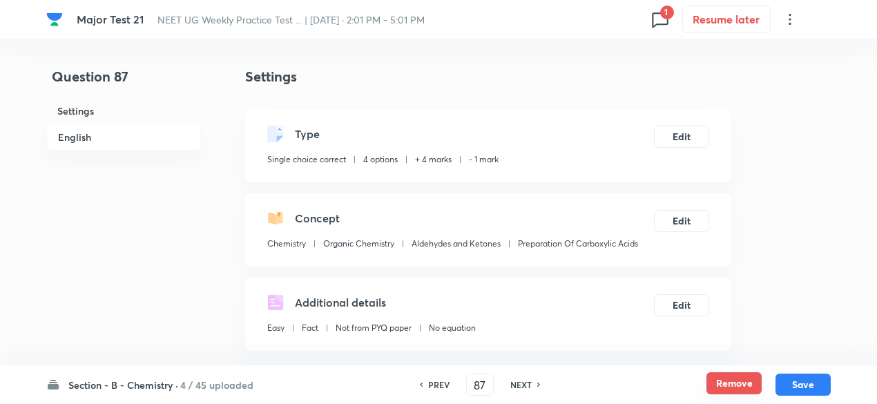
click at [734, 382] on button "Remove" at bounding box center [733, 383] width 55 height 22
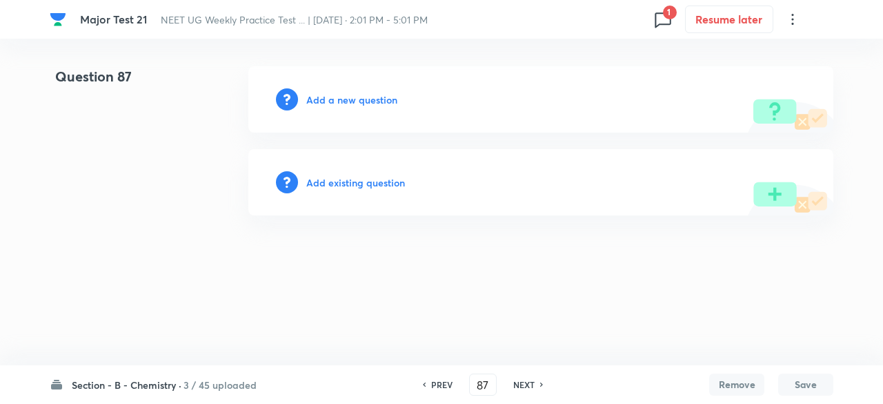
click at [517, 382] on h6 "NEXT" at bounding box center [524, 384] width 21 height 12
type input "88"
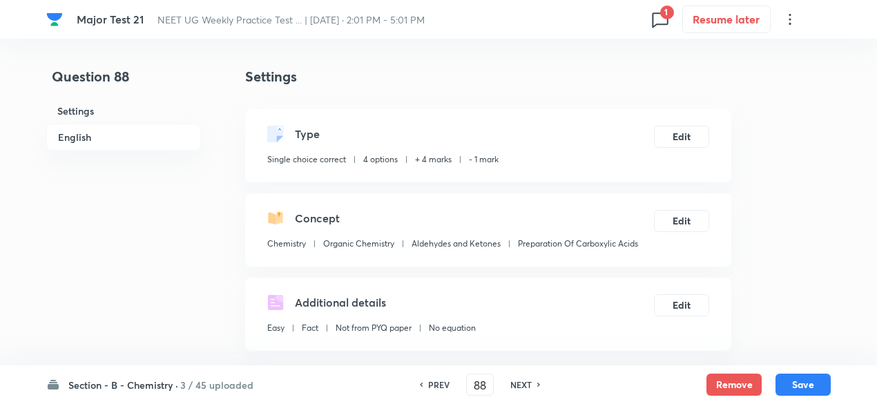
checkbox input "true"
click at [711, 377] on button "Remove" at bounding box center [733, 383] width 55 height 22
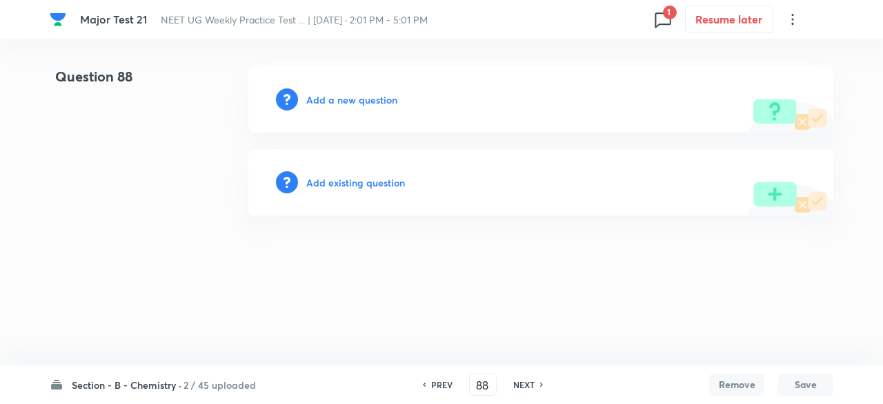
click at [529, 382] on h6 "NEXT" at bounding box center [524, 384] width 21 height 12
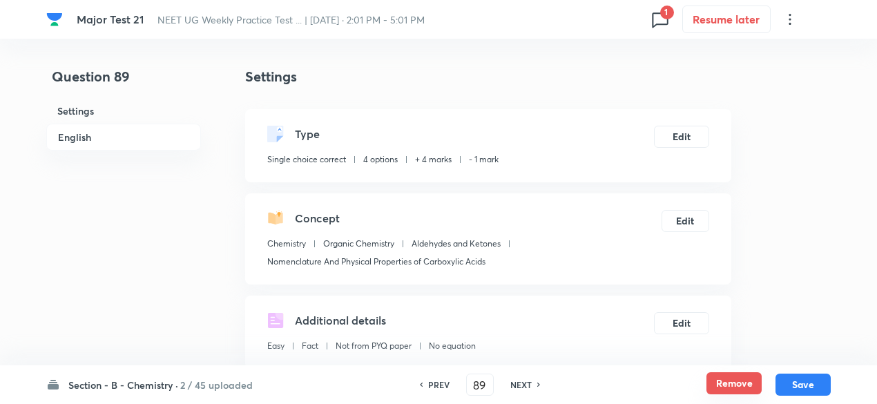
click at [723, 384] on button "Remove" at bounding box center [733, 383] width 55 height 22
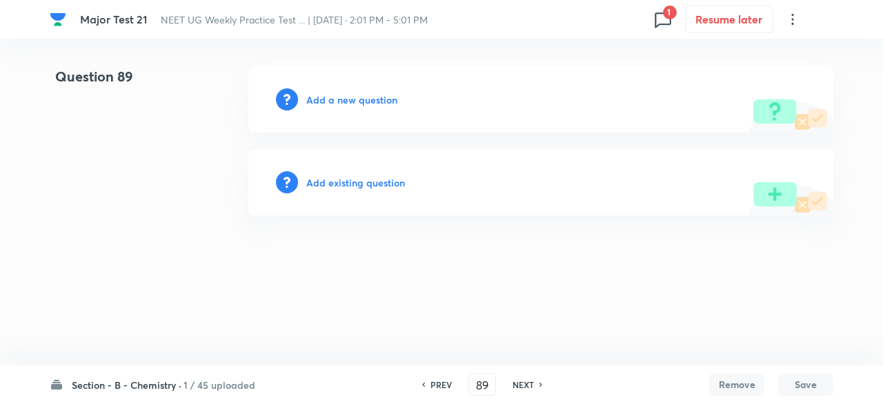
click at [528, 385] on h6 "NEXT" at bounding box center [523, 384] width 21 height 12
type input "90"
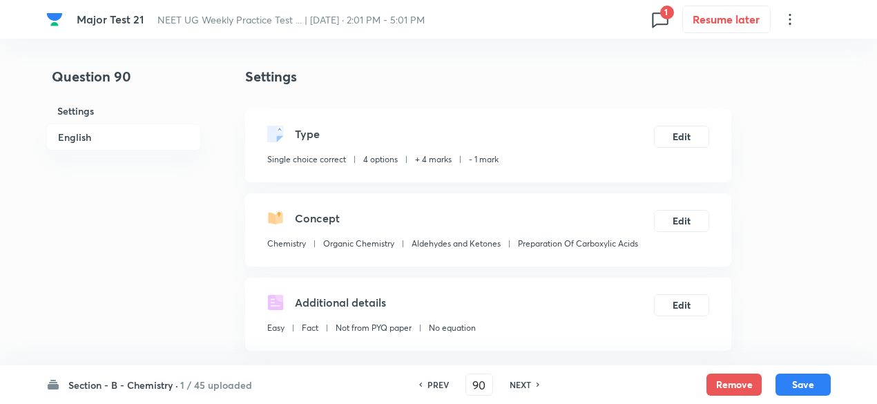
checkbox input "true"
click at [747, 389] on button "Remove" at bounding box center [733, 383] width 55 height 22
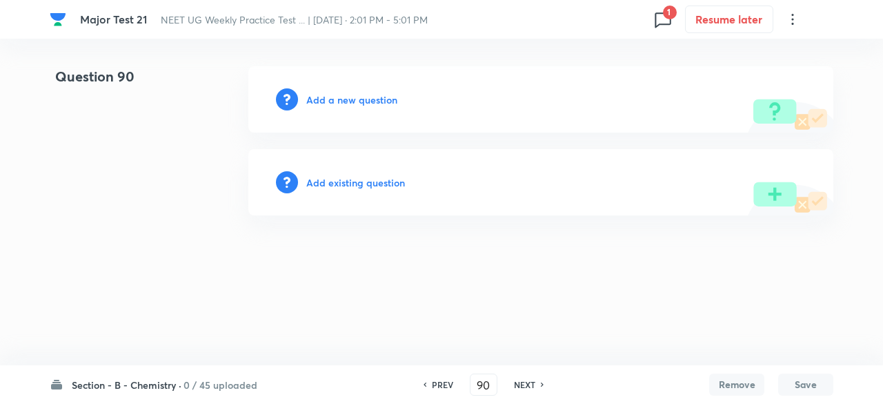
click at [531, 382] on h6 "NEXT" at bounding box center [524, 384] width 21 height 12
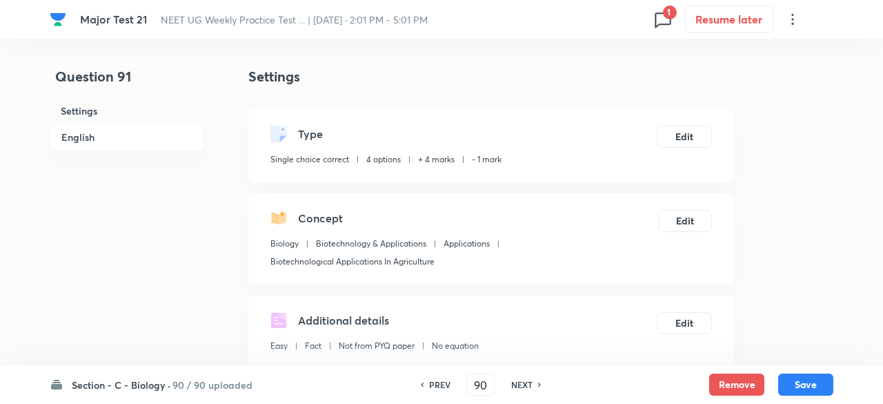
type input "91"
checkbox input "true"
click at [726, 378] on button "Remove" at bounding box center [733, 383] width 55 height 22
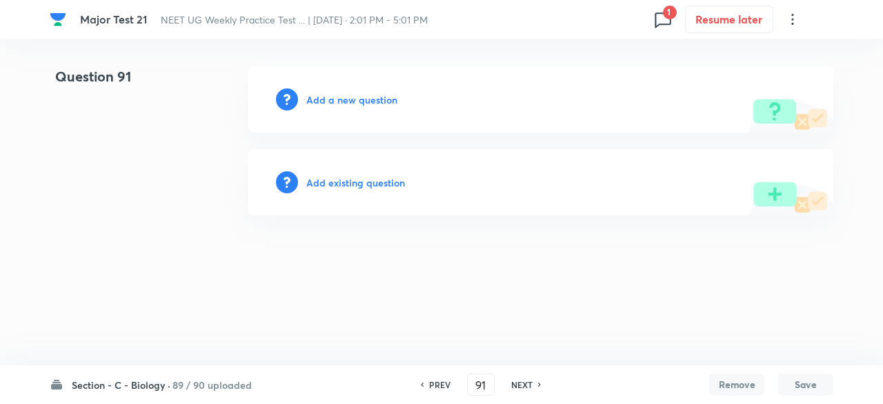
click at [523, 387] on h6 "NEXT" at bounding box center [521, 384] width 21 height 12
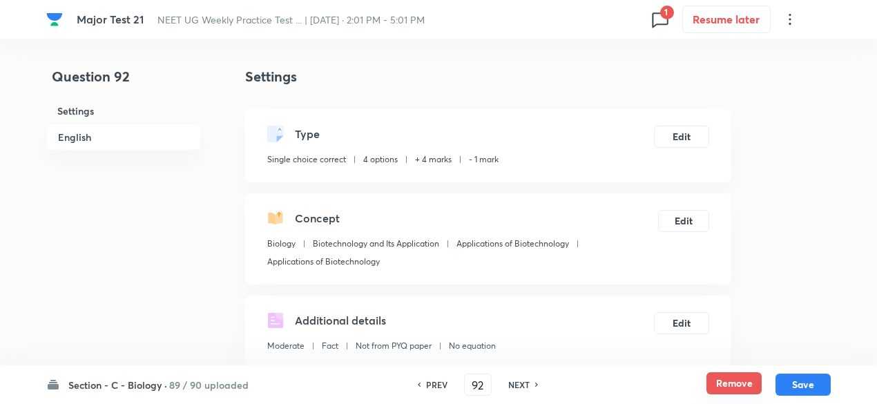
click at [758, 386] on button "Remove" at bounding box center [733, 383] width 55 height 22
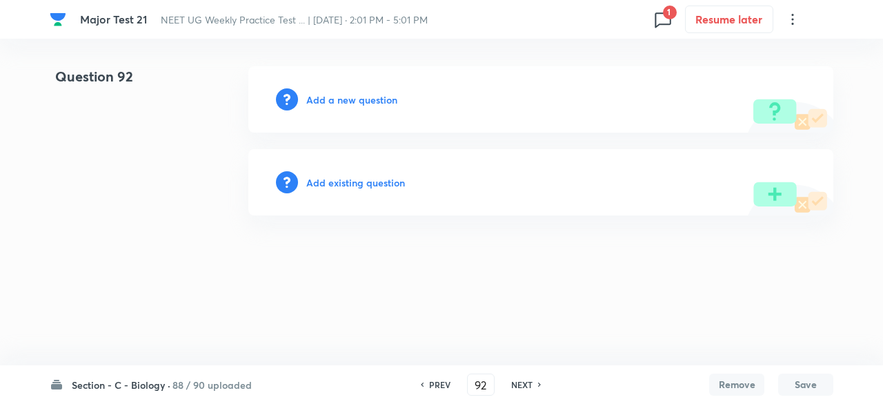
click at [533, 384] on div "NEXT" at bounding box center [524, 384] width 37 height 12
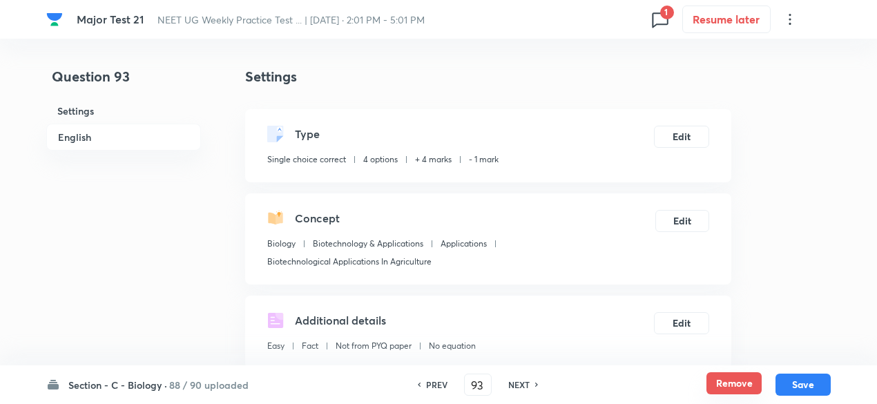
click at [747, 384] on button "Remove" at bounding box center [733, 383] width 55 height 22
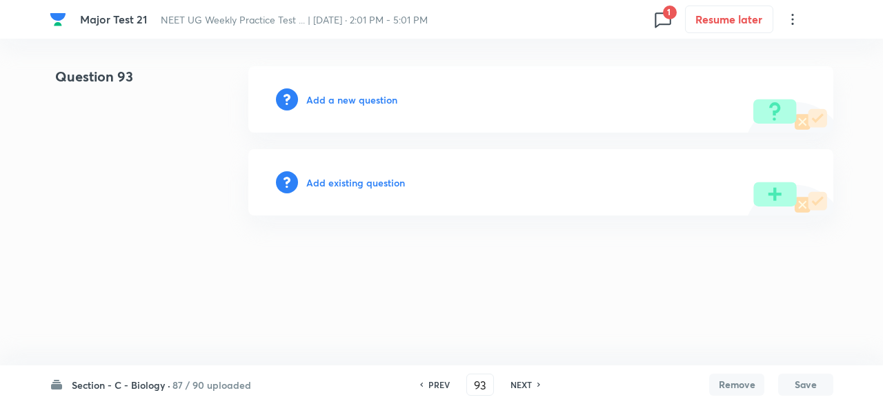
click at [533, 382] on div "NEXT" at bounding box center [523, 384] width 37 height 12
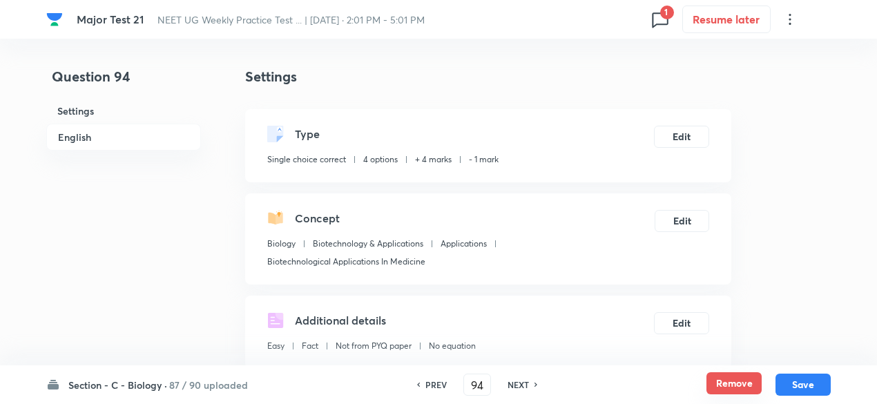
click at [725, 390] on button "Remove" at bounding box center [733, 383] width 55 height 22
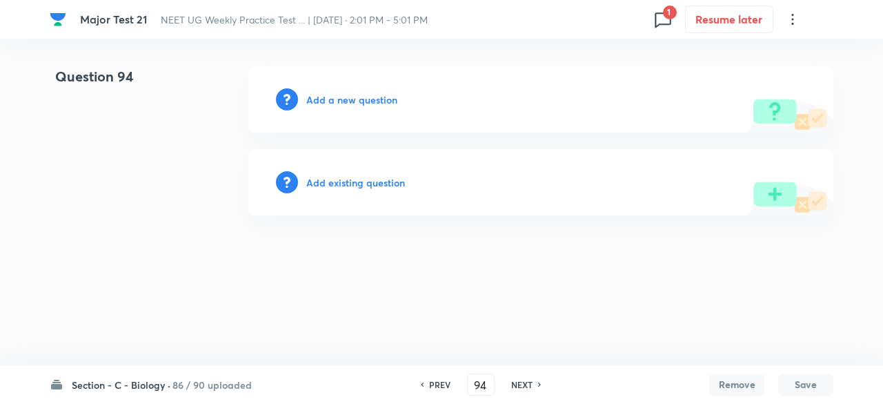
click at [514, 382] on h6 "NEXT" at bounding box center [521, 384] width 21 height 12
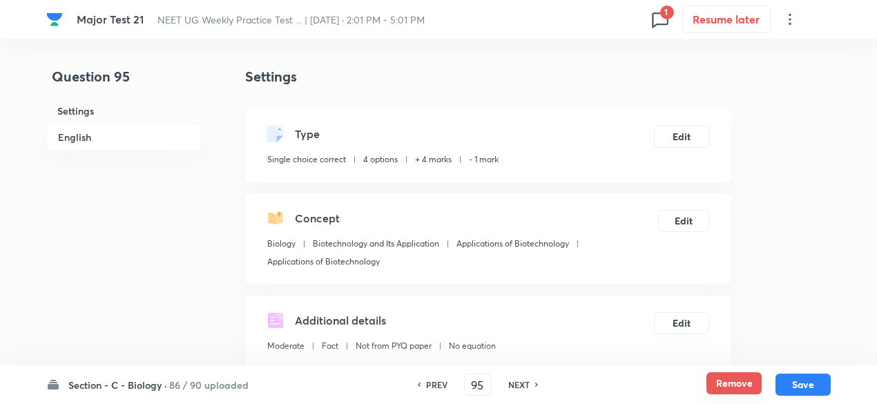
click at [715, 382] on button "Remove" at bounding box center [733, 383] width 55 height 22
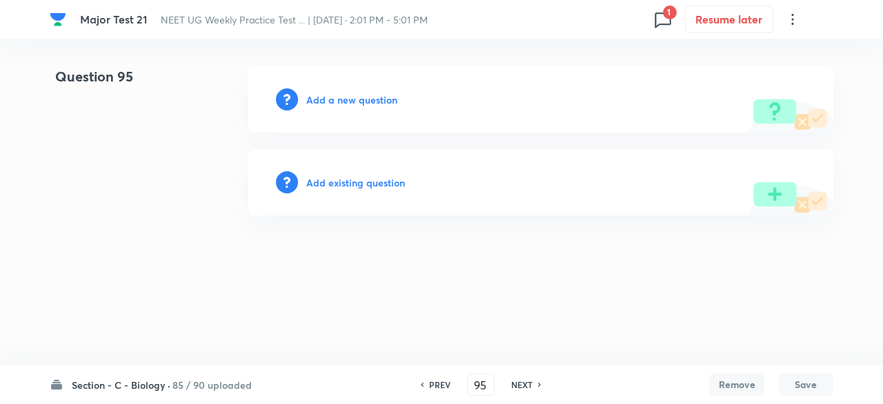
click at [528, 386] on h6 "NEXT" at bounding box center [521, 384] width 21 height 12
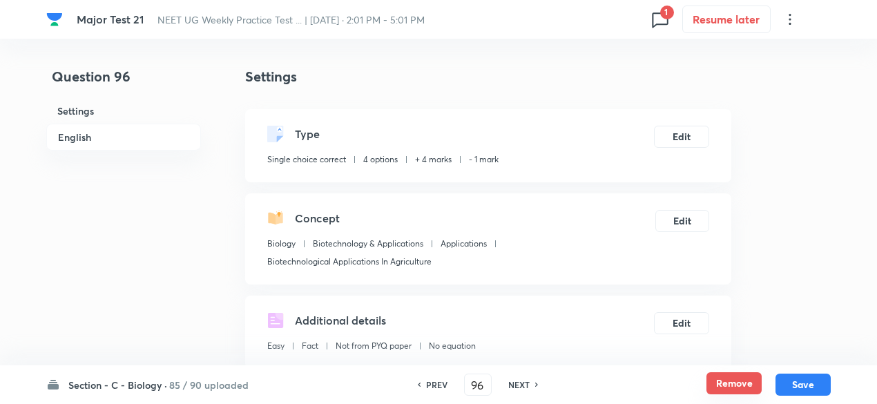
click at [723, 389] on button "Remove" at bounding box center [733, 383] width 55 height 22
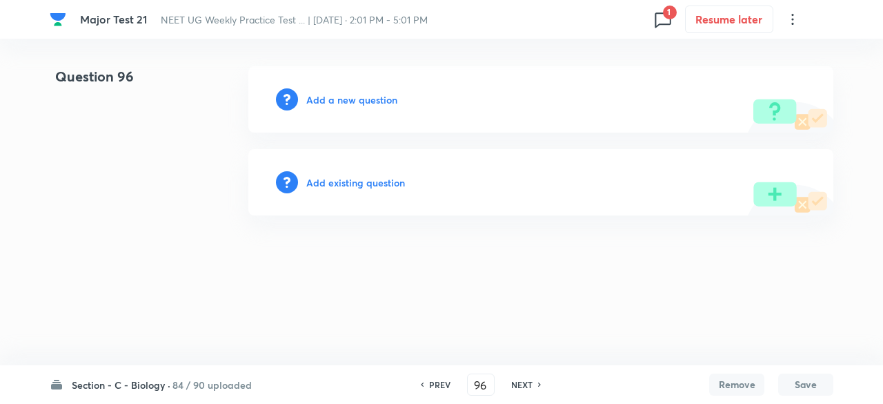
click at [523, 387] on h6 "NEXT" at bounding box center [521, 384] width 21 height 12
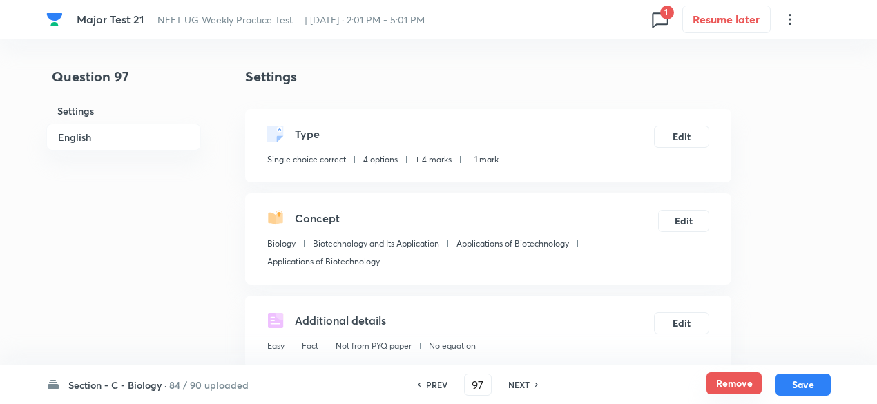
click at [719, 382] on button "Remove" at bounding box center [733, 383] width 55 height 22
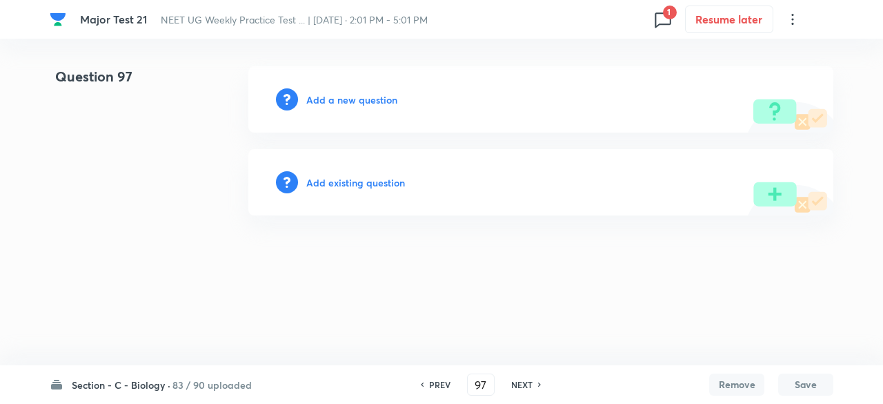
click at [525, 385] on h6 "NEXT" at bounding box center [521, 384] width 21 height 12
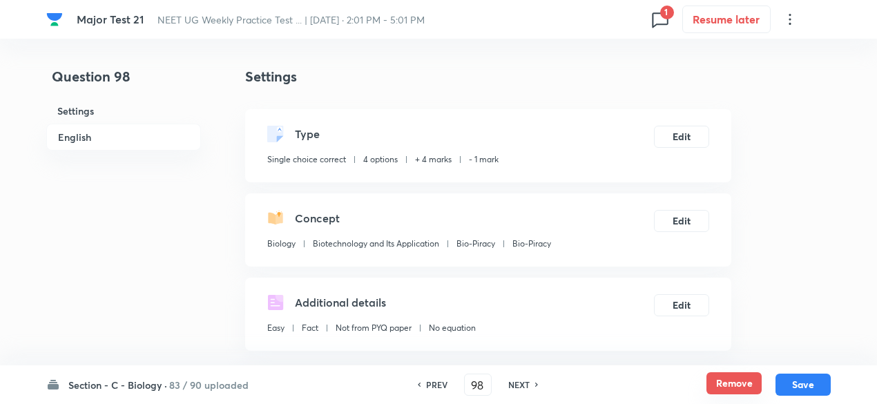
click at [723, 386] on button "Remove" at bounding box center [733, 383] width 55 height 22
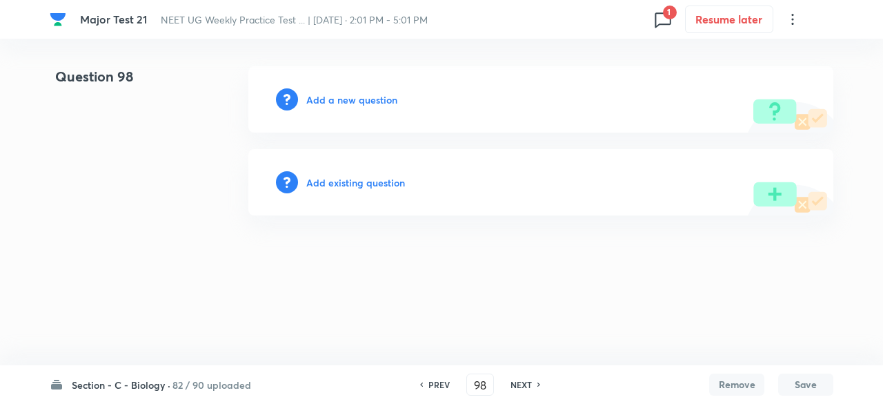
click at [527, 382] on h6 "NEXT" at bounding box center [521, 384] width 21 height 12
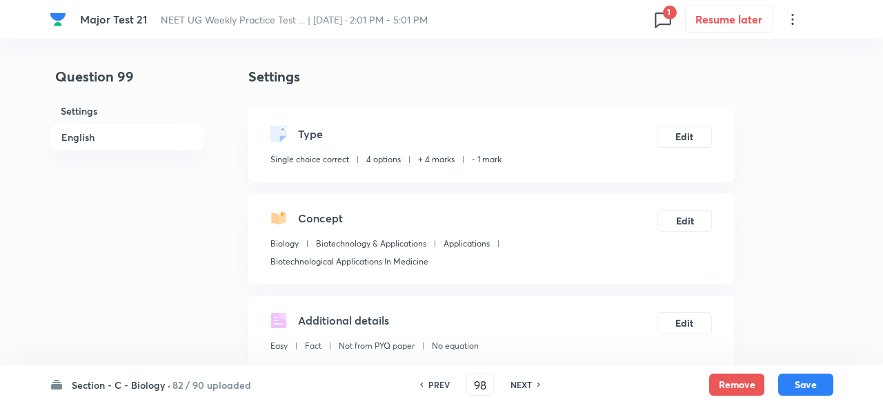
type input "99"
checkbox input "true"
click at [710, 375] on button "Remove" at bounding box center [733, 383] width 55 height 22
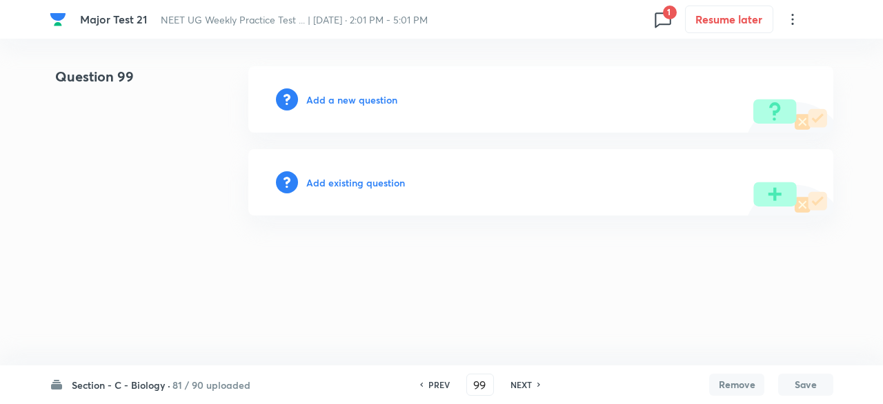
click at [513, 386] on h6 "NEXT" at bounding box center [521, 384] width 21 height 12
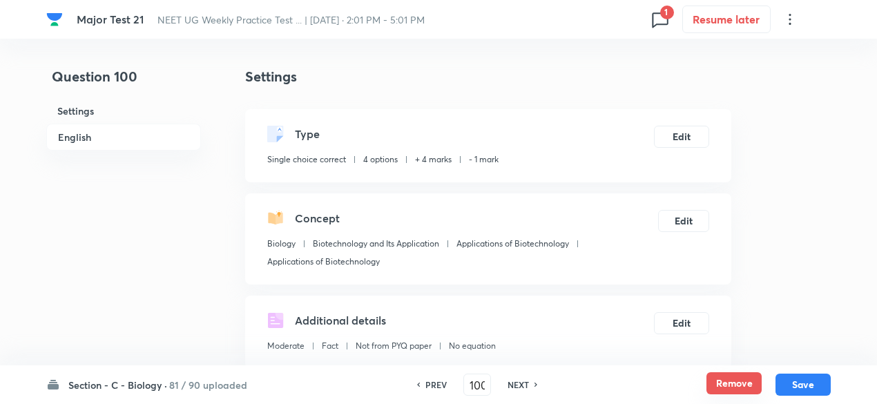
click at [718, 386] on button "Remove" at bounding box center [733, 383] width 55 height 22
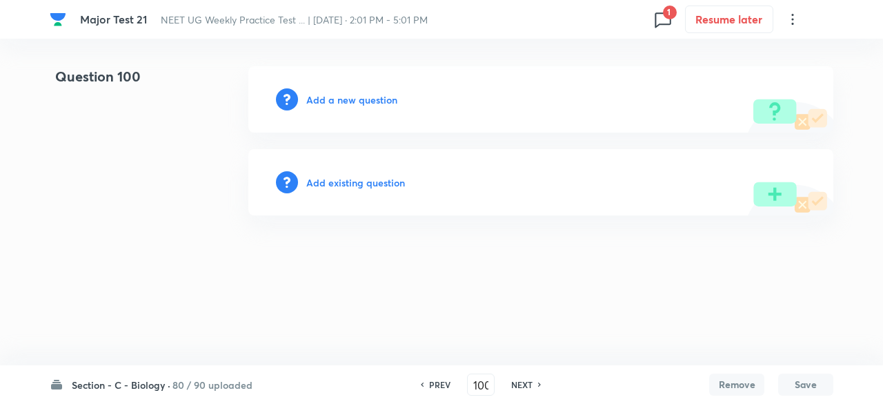
click at [530, 383] on h6 "NEXT" at bounding box center [521, 384] width 21 height 12
type input "101"
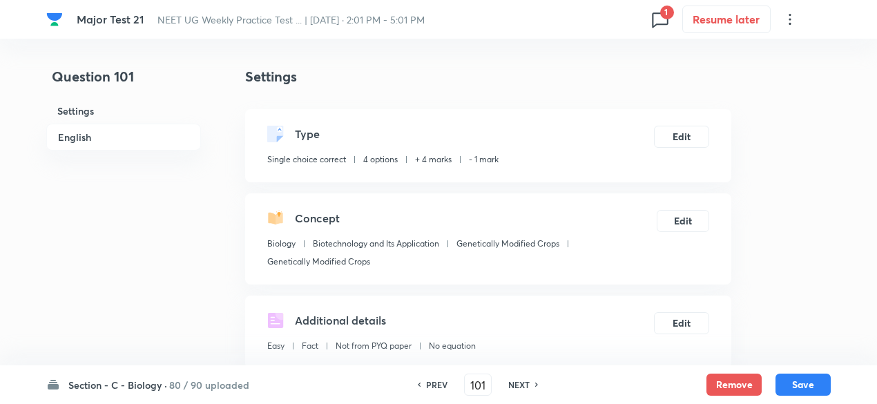
checkbox input "true"
click at [742, 380] on button "Remove" at bounding box center [733, 383] width 55 height 22
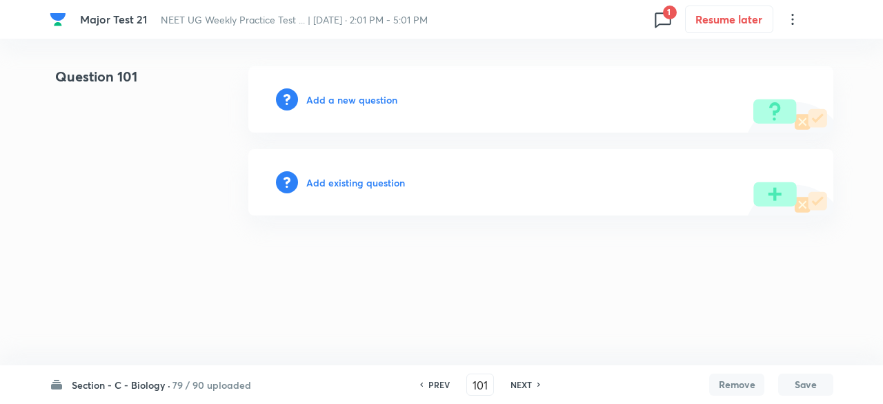
click at [526, 386] on h6 "NEXT" at bounding box center [521, 384] width 21 height 12
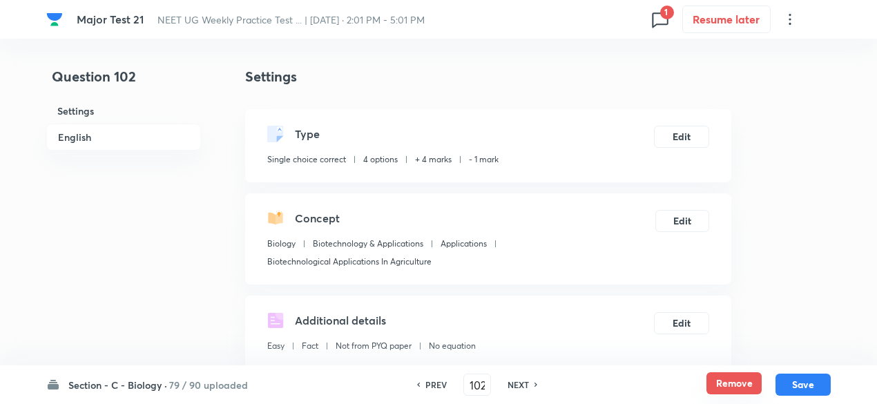
click at [754, 375] on button "Remove" at bounding box center [733, 383] width 55 height 22
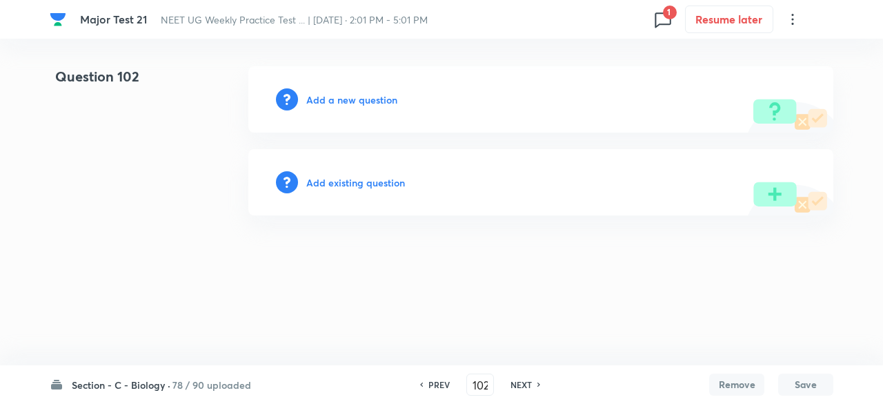
click at [534, 384] on div "NEXT" at bounding box center [523, 384] width 37 height 12
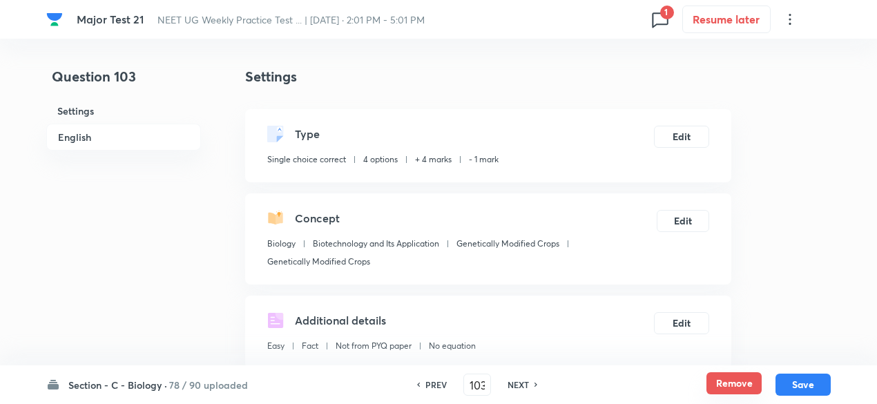
click at [721, 383] on button "Remove" at bounding box center [733, 383] width 55 height 22
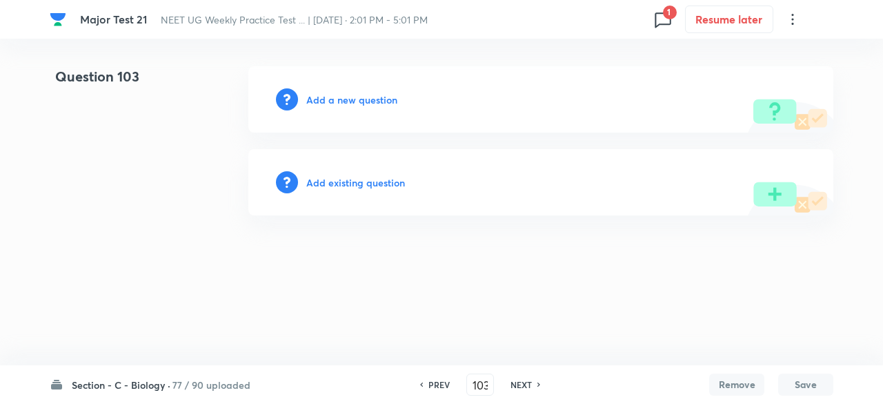
click at [534, 388] on div "NEXT" at bounding box center [523, 384] width 37 height 12
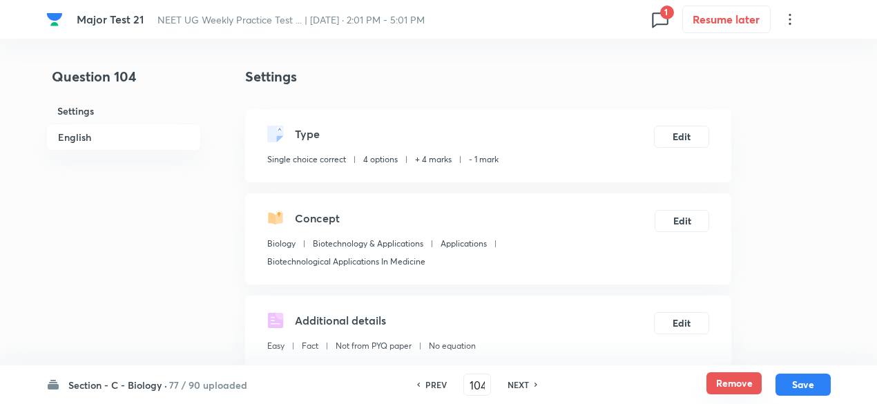
click at [717, 380] on button "Remove" at bounding box center [733, 383] width 55 height 22
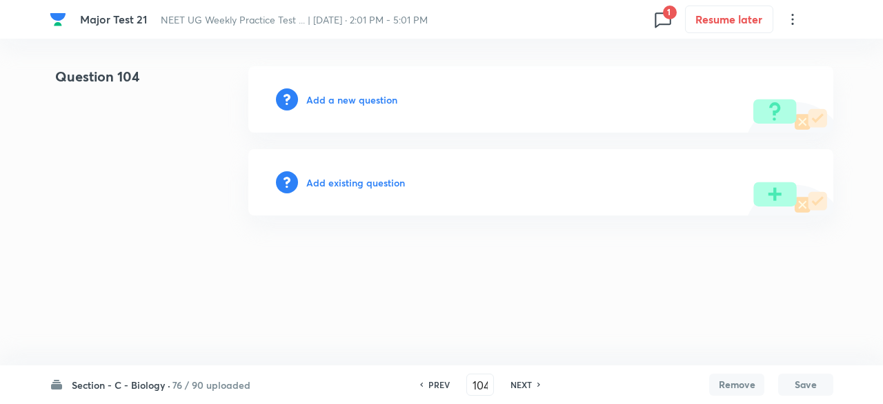
click at [520, 386] on h6 "NEXT" at bounding box center [521, 384] width 21 height 12
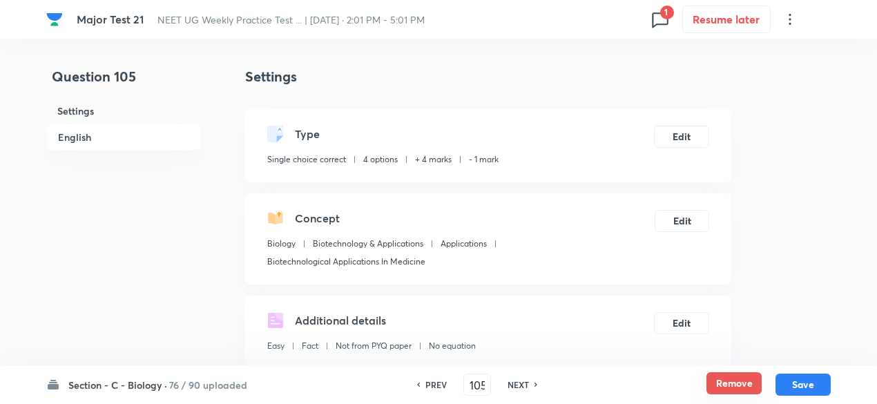
click at [714, 378] on button "Remove" at bounding box center [733, 383] width 55 height 22
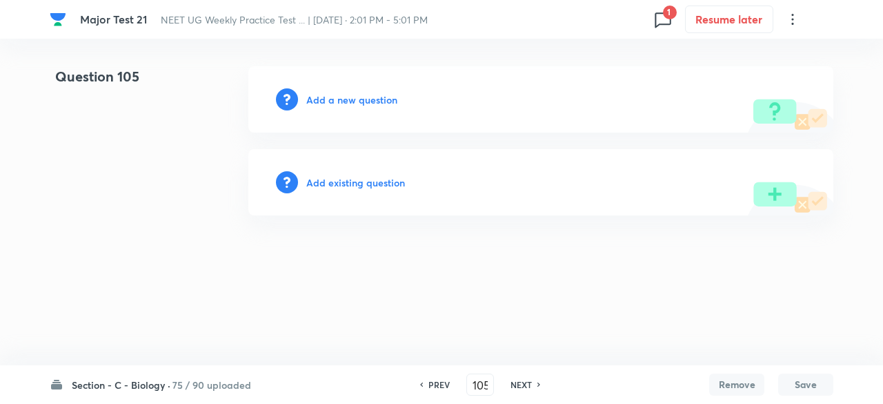
click at [526, 384] on h6 "NEXT" at bounding box center [521, 384] width 21 height 12
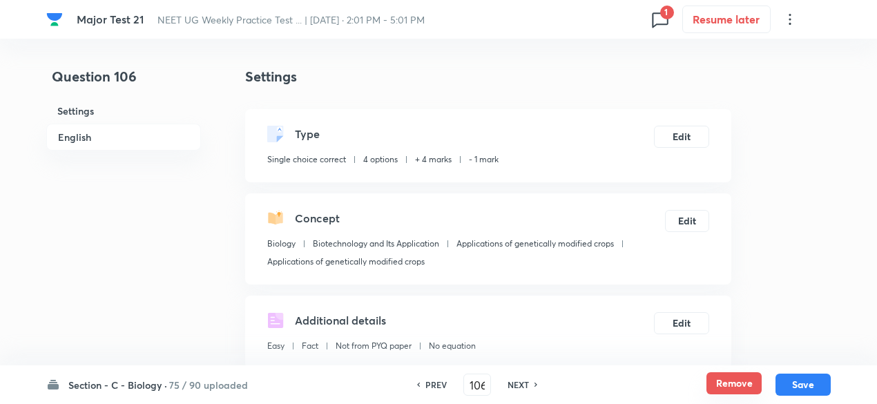
click at [735, 382] on button "Remove" at bounding box center [733, 383] width 55 height 22
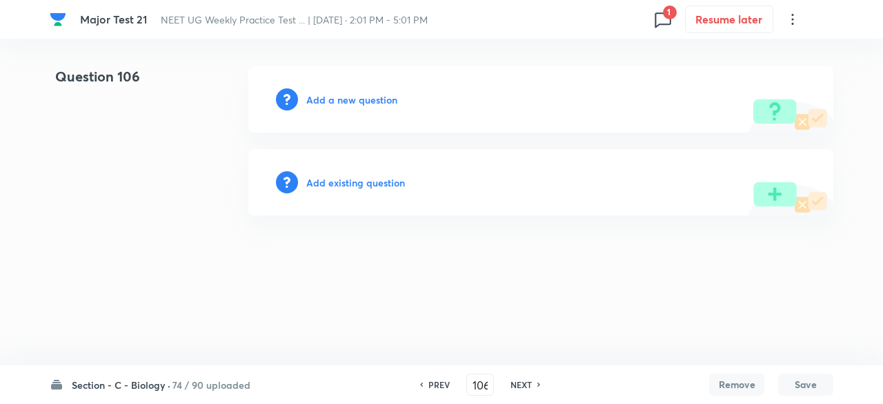
click at [526, 380] on h6 "NEXT" at bounding box center [521, 384] width 21 height 12
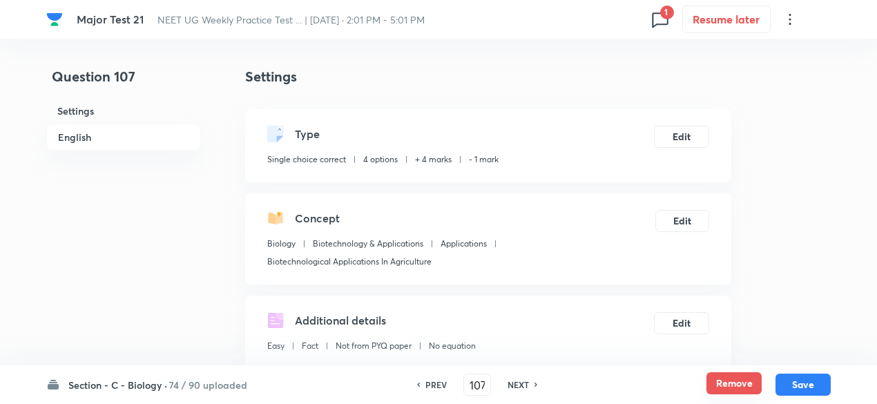
click at [732, 379] on button "Remove" at bounding box center [733, 383] width 55 height 22
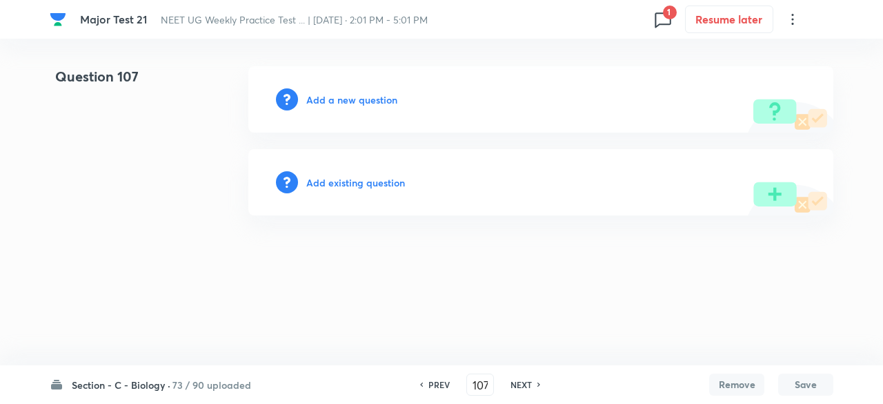
click at [522, 384] on h6 "NEXT" at bounding box center [521, 384] width 21 height 12
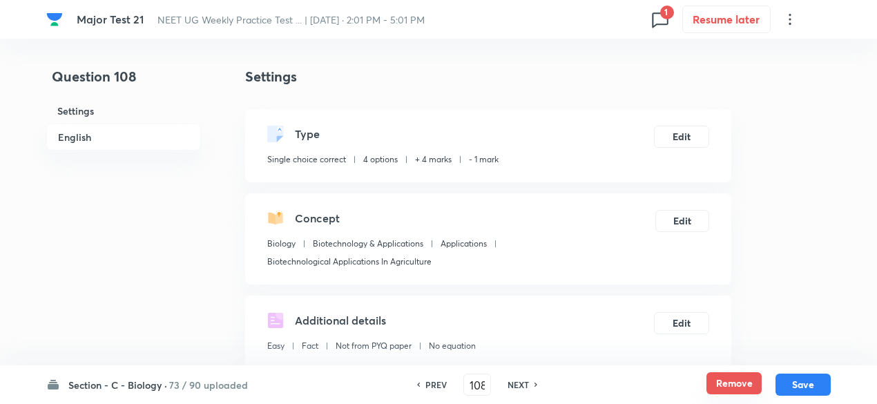
click at [727, 386] on button "Remove" at bounding box center [733, 383] width 55 height 22
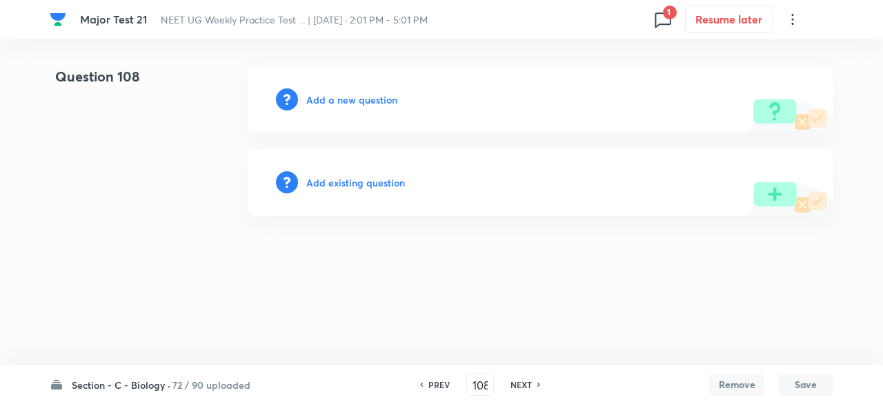
click at [520, 380] on h6 "NEXT" at bounding box center [521, 384] width 21 height 12
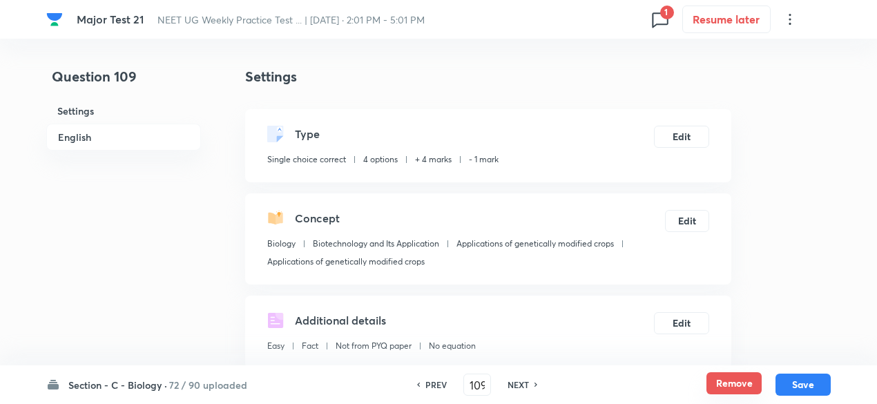
click at [737, 381] on button "Remove" at bounding box center [733, 383] width 55 height 22
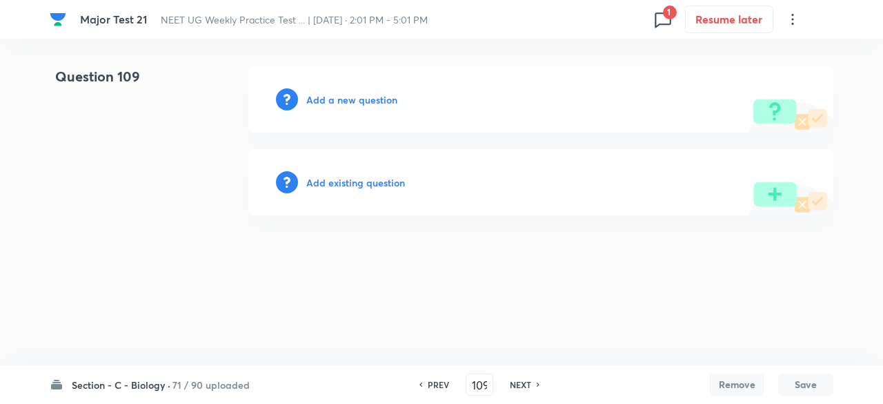
click at [518, 386] on h6 "NEXT" at bounding box center [520, 384] width 21 height 12
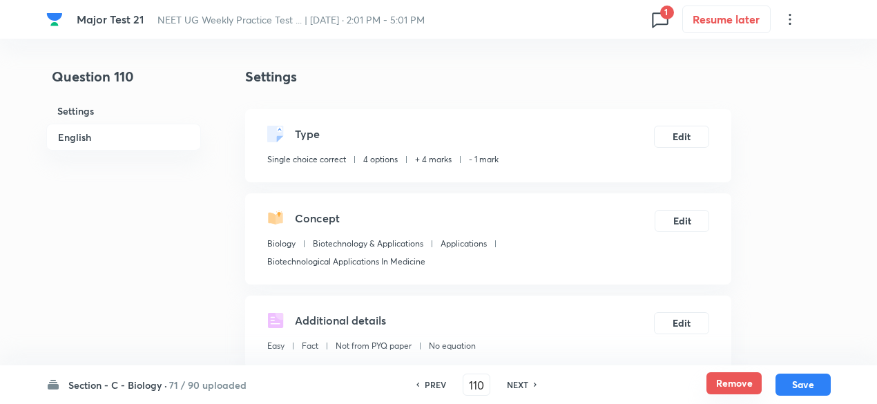
click at [712, 382] on button "Remove" at bounding box center [733, 383] width 55 height 22
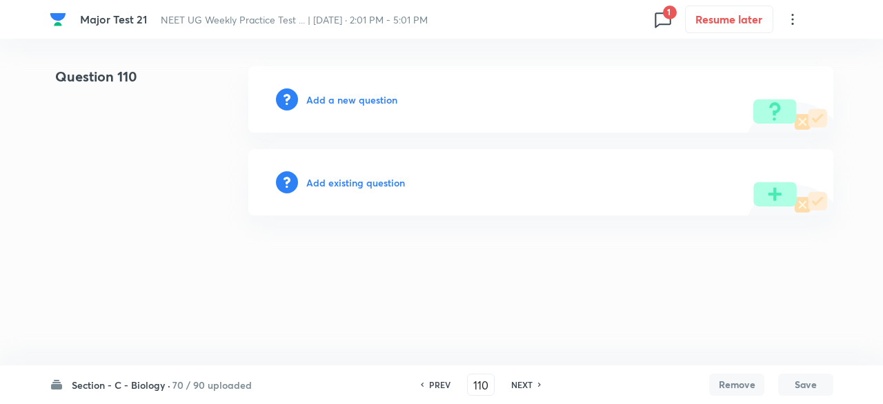
click at [528, 386] on h6 "NEXT" at bounding box center [521, 384] width 21 height 12
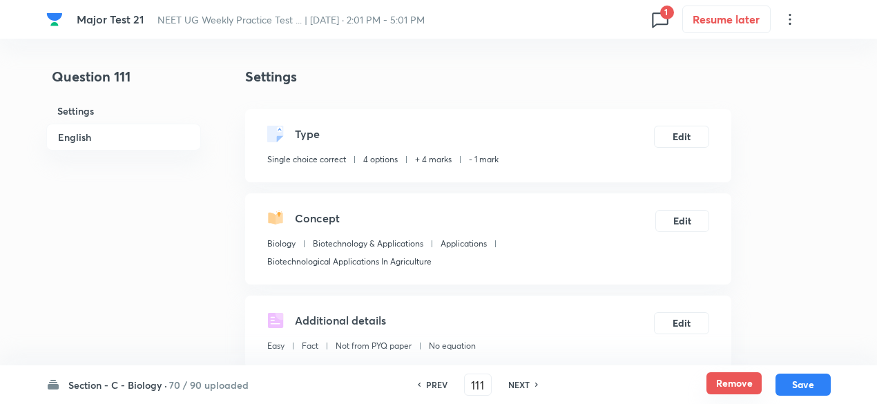
click at [714, 384] on button "Remove" at bounding box center [733, 383] width 55 height 22
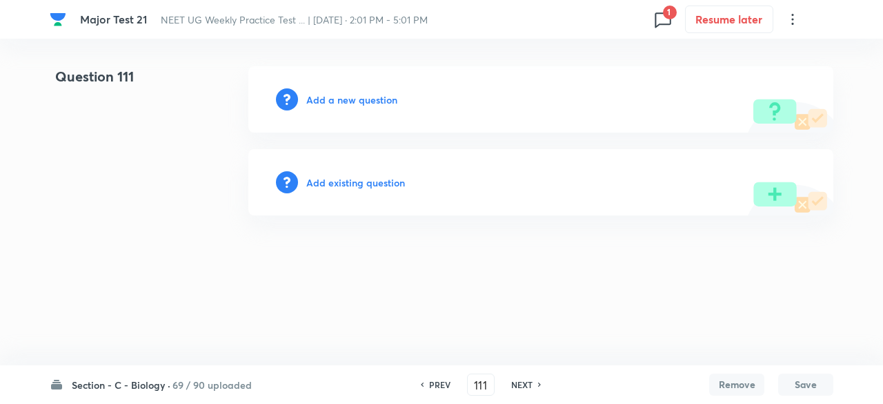
click at [519, 384] on h6 "NEXT" at bounding box center [521, 384] width 21 height 12
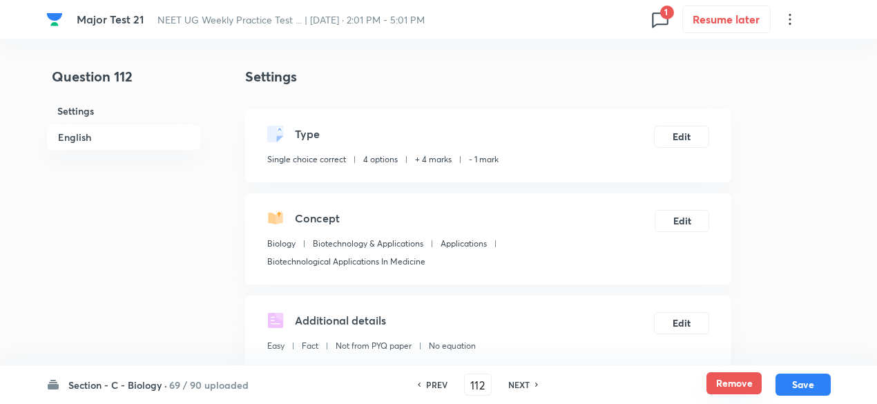
click at [724, 380] on button "Remove" at bounding box center [733, 383] width 55 height 22
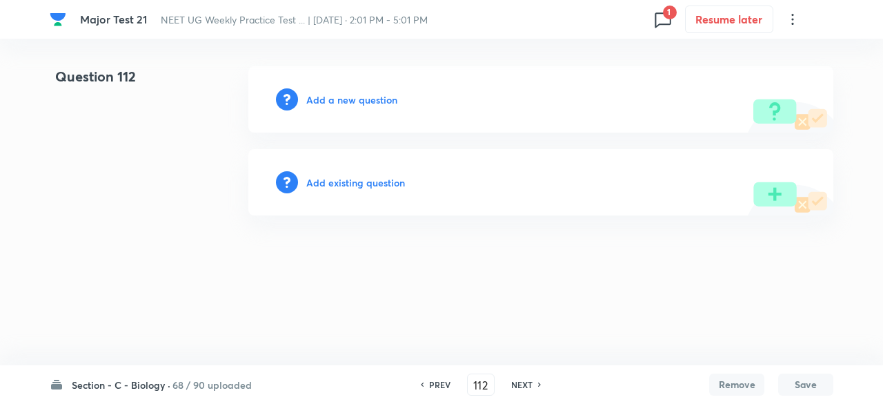
click at [519, 380] on h6 "NEXT" at bounding box center [521, 384] width 21 height 12
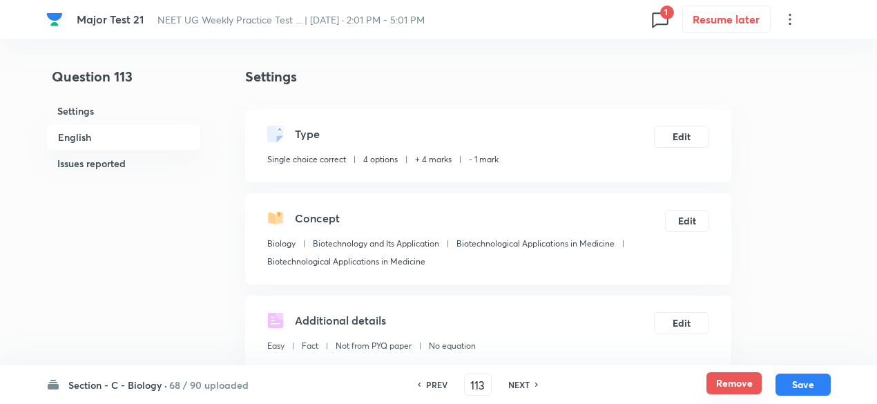
click at [739, 389] on button "Remove" at bounding box center [733, 383] width 55 height 22
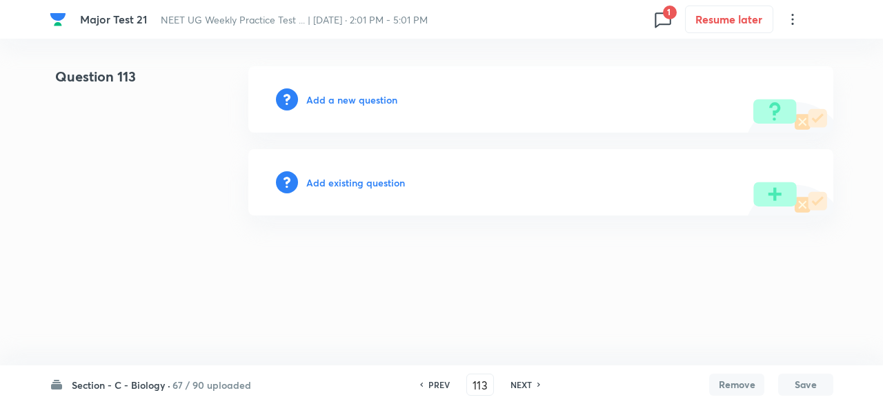
click at [527, 384] on h6 "NEXT" at bounding box center [521, 384] width 21 height 12
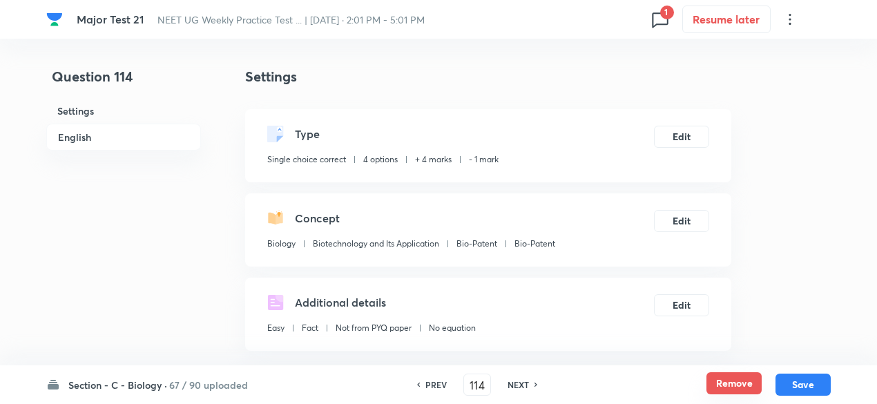
click at [712, 384] on button "Remove" at bounding box center [733, 383] width 55 height 22
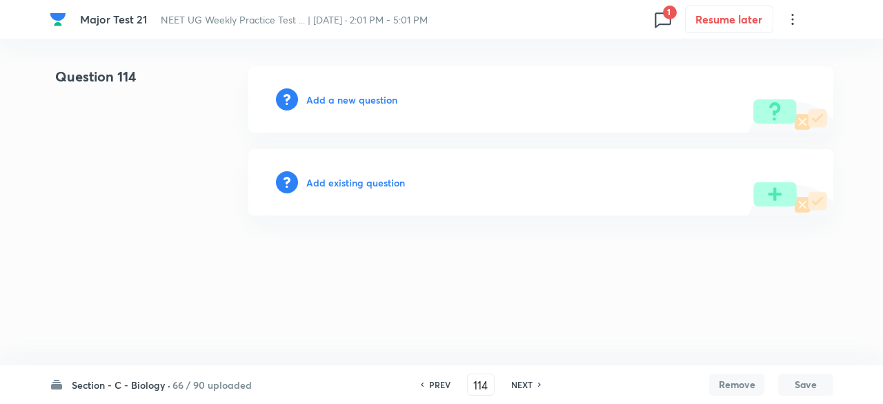
click at [529, 385] on h6 "NEXT" at bounding box center [521, 384] width 21 height 12
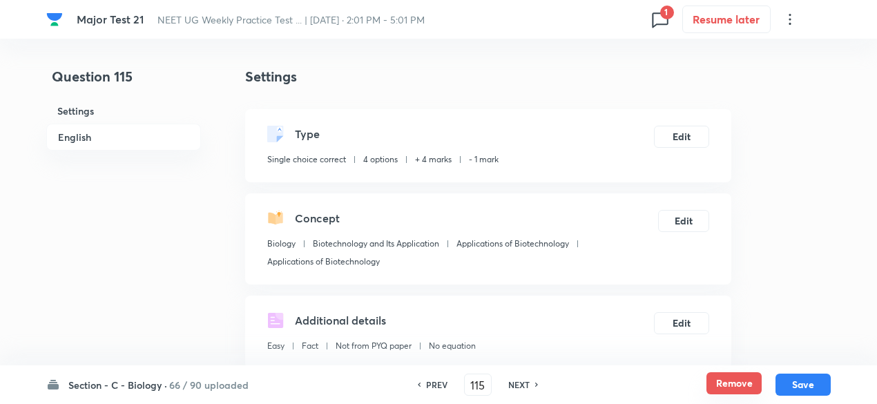
click at [739, 386] on button "Remove" at bounding box center [733, 383] width 55 height 22
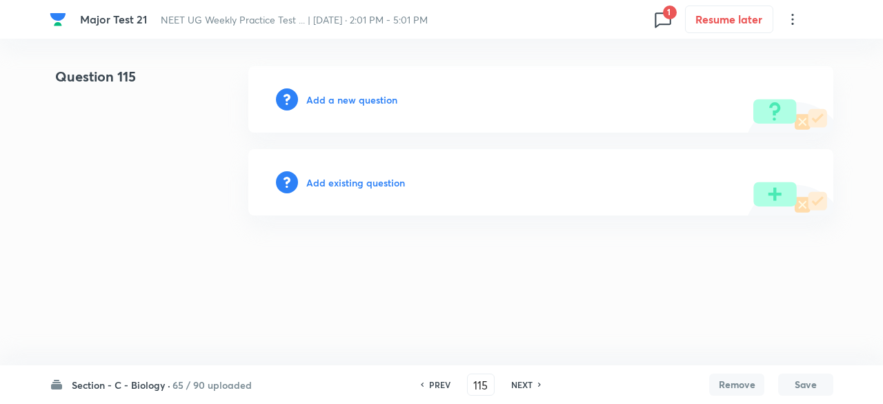
click at [533, 387] on div "NEXT" at bounding box center [524, 384] width 37 height 12
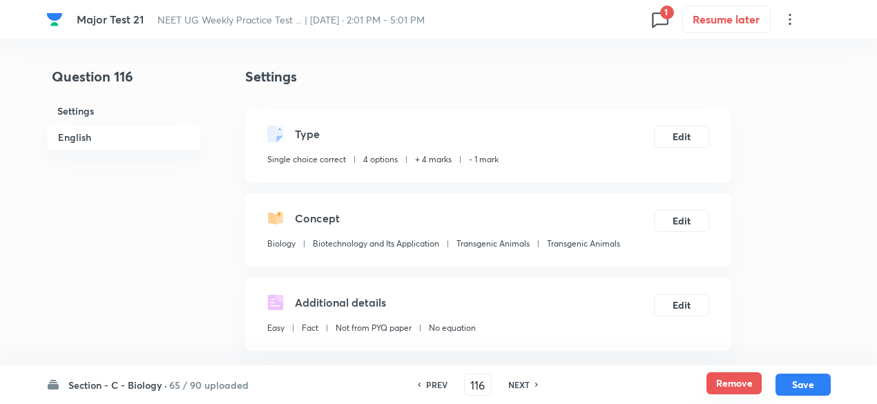
drag, startPoint x: 733, startPoint y: 372, endPoint x: 733, endPoint y: 384, distance: 11.7
click at [733, 384] on div "Section - C - Biology · 65 / 90 uploaded PREV 116 ​ NEXT Remove Save" at bounding box center [438, 384] width 784 height 39
click at [733, 384] on button "Remove" at bounding box center [733, 383] width 55 height 22
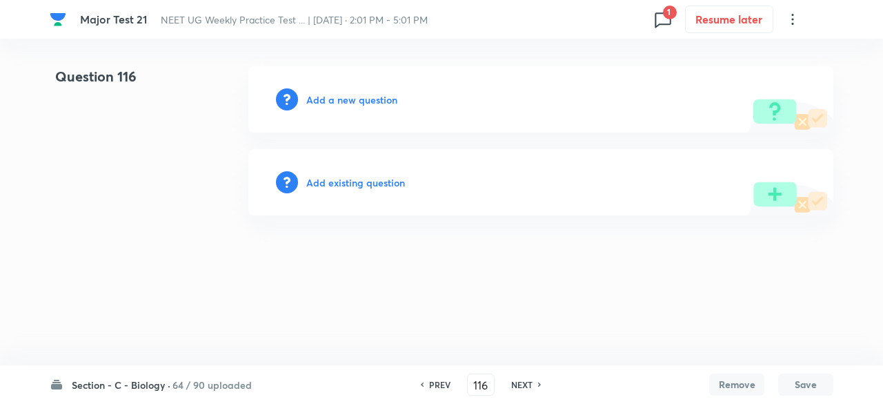
click at [522, 382] on h6 "NEXT" at bounding box center [521, 384] width 21 height 12
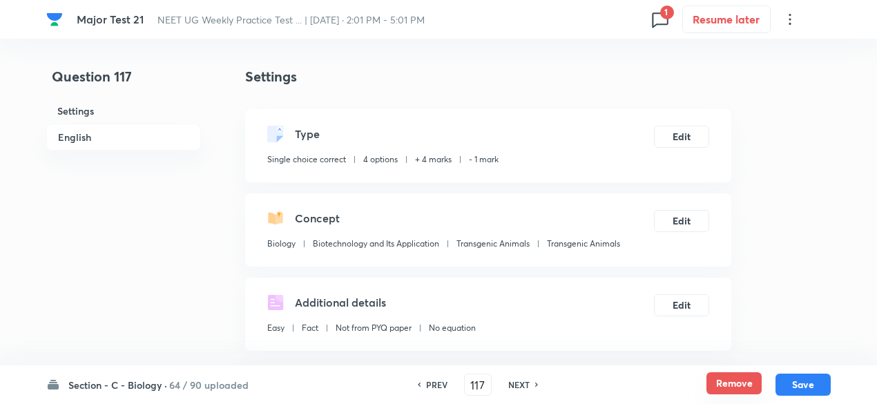
click at [721, 375] on button "Remove" at bounding box center [733, 383] width 55 height 22
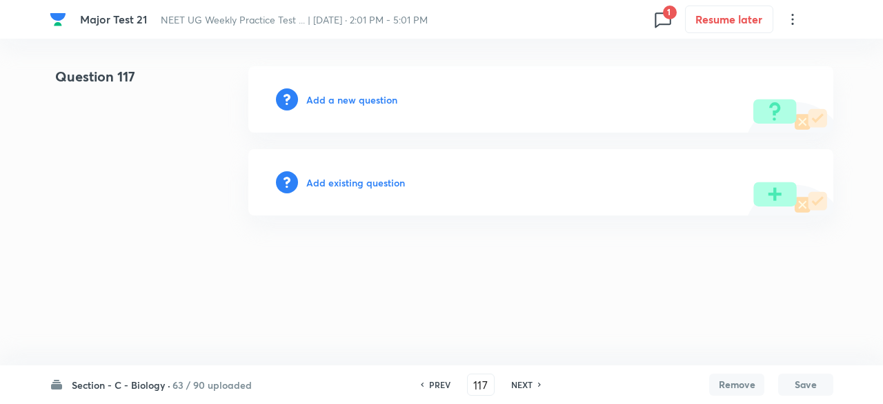
click at [533, 386] on div "NEXT" at bounding box center [524, 384] width 37 height 12
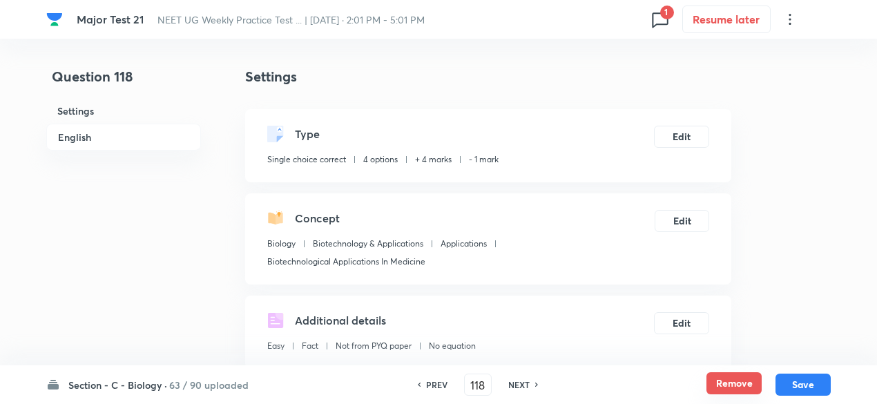
click at [732, 386] on button "Remove" at bounding box center [733, 383] width 55 height 22
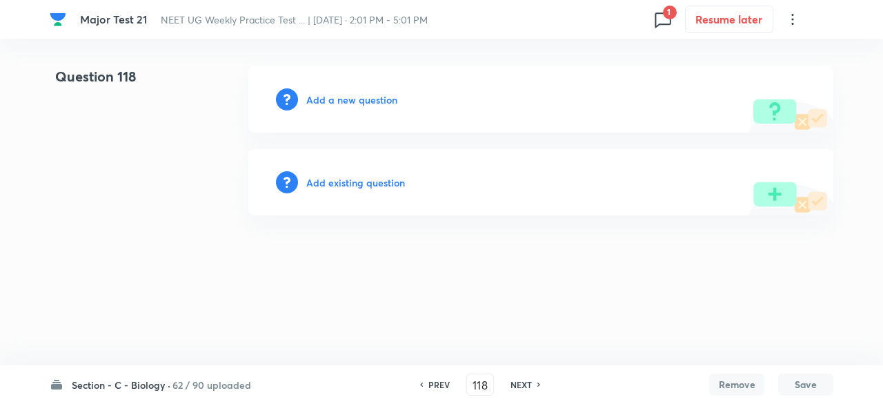
click at [525, 383] on h6 "NEXT" at bounding box center [521, 384] width 21 height 12
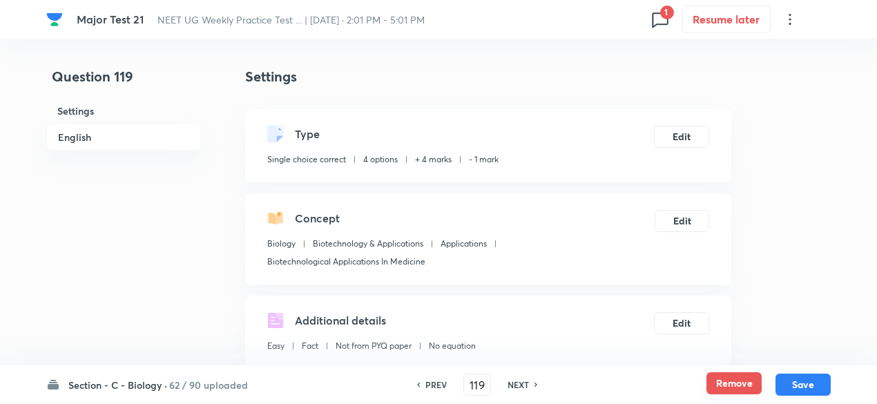
click at [752, 379] on button "Remove" at bounding box center [733, 383] width 55 height 22
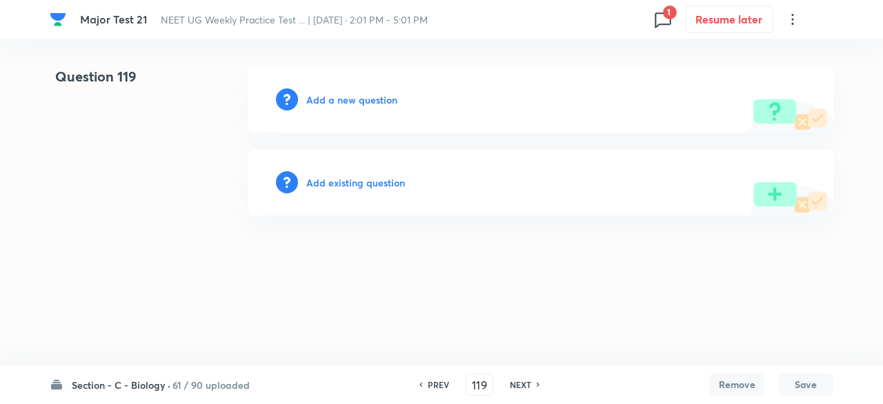
click at [525, 387] on h6 "NEXT" at bounding box center [520, 384] width 21 height 12
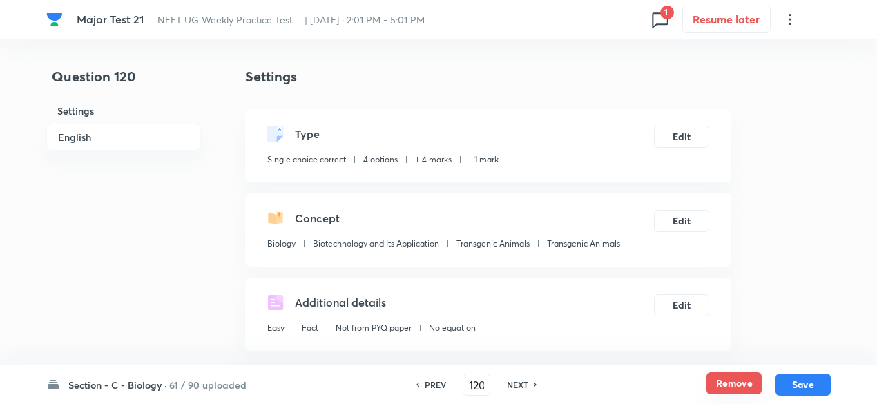
click at [725, 387] on button "Remove" at bounding box center [733, 383] width 55 height 22
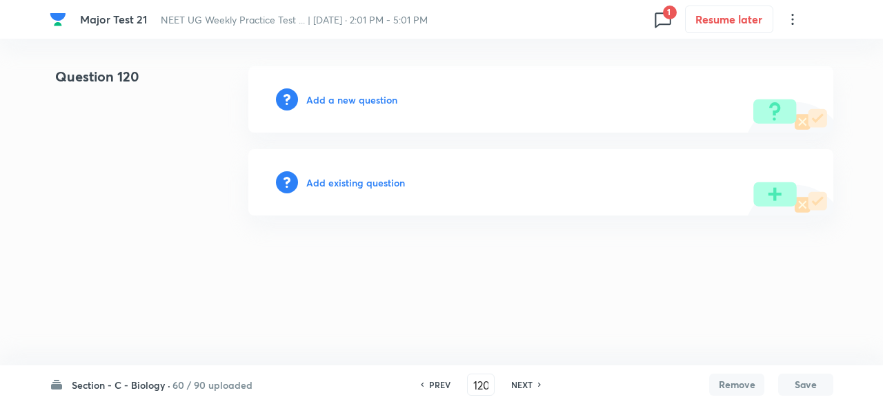
click at [522, 379] on h6 "NEXT" at bounding box center [521, 384] width 21 height 12
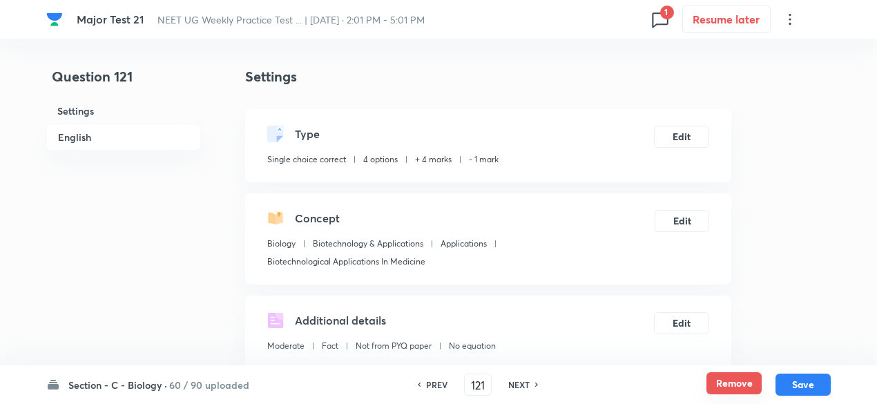
click at [749, 382] on button "Remove" at bounding box center [733, 383] width 55 height 22
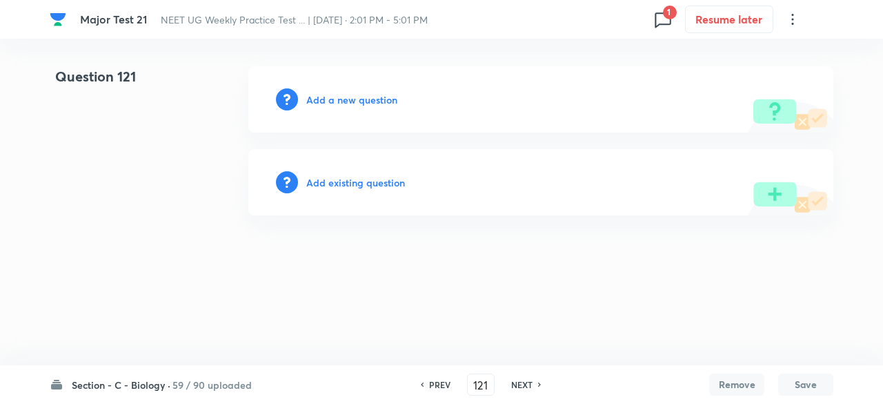
click at [520, 384] on h6 "NEXT" at bounding box center [521, 384] width 21 height 12
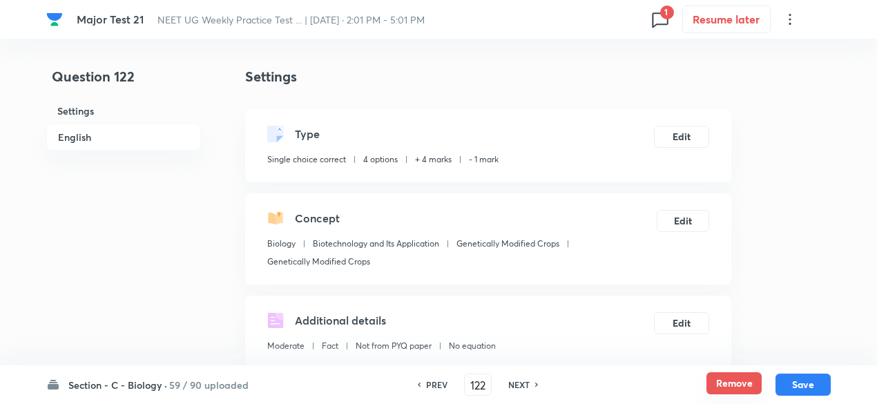
click at [740, 386] on button "Remove" at bounding box center [733, 383] width 55 height 22
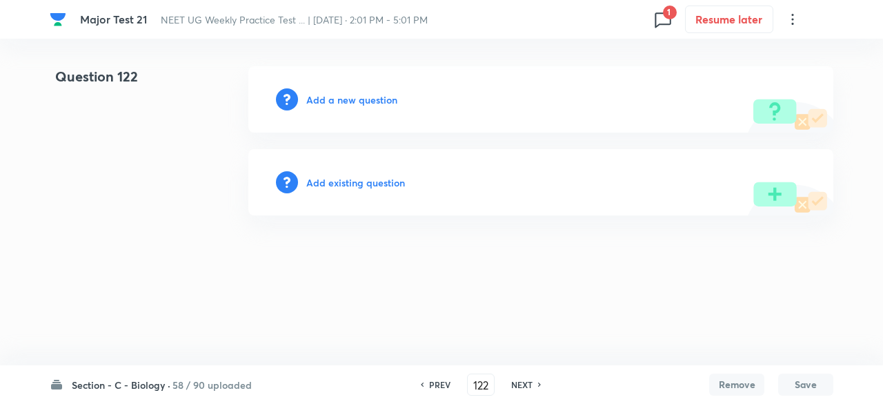
click at [522, 387] on h6 "NEXT" at bounding box center [521, 384] width 21 height 12
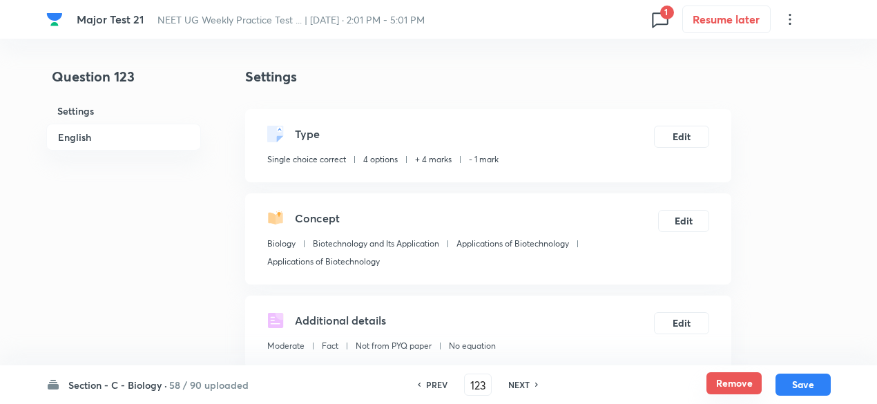
click at [736, 382] on button "Remove" at bounding box center [733, 383] width 55 height 22
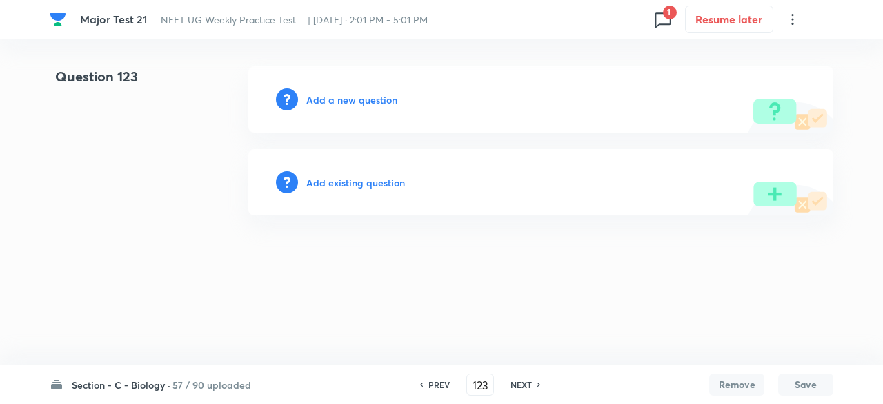
click at [518, 380] on h6 "NEXT" at bounding box center [521, 384] width 21 height 12
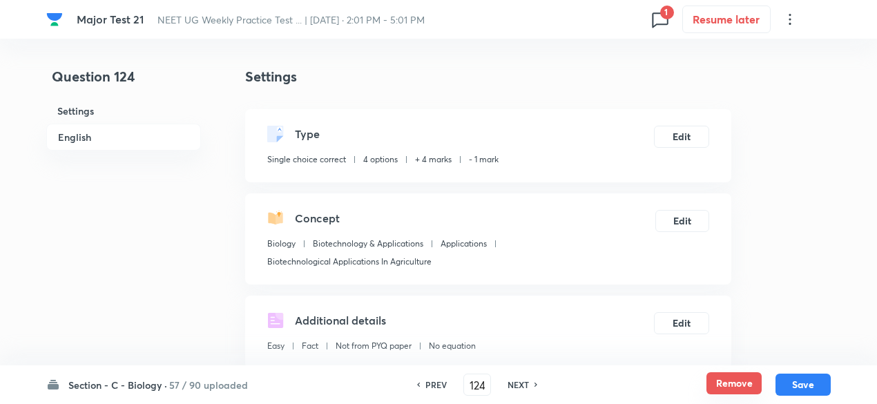
click at [722, 384] on button "Remove" at bounding box center [733, 383] width 55 height 22
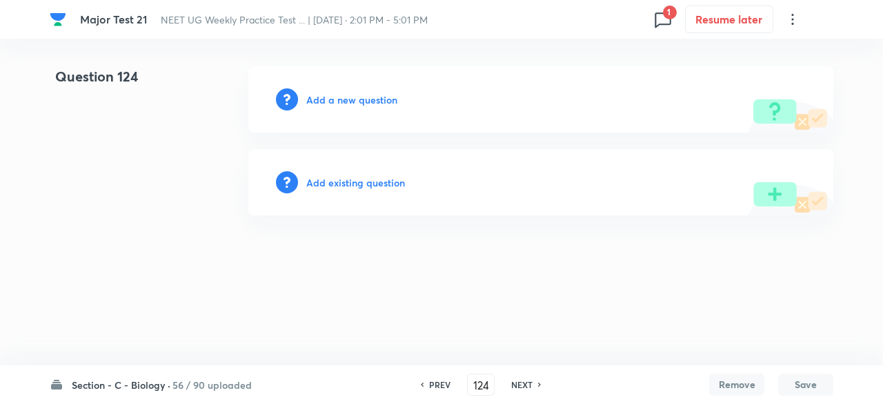
click at [531, 382] on h6 "NEXT" at bounding box center [521, 384] width 21 height 12
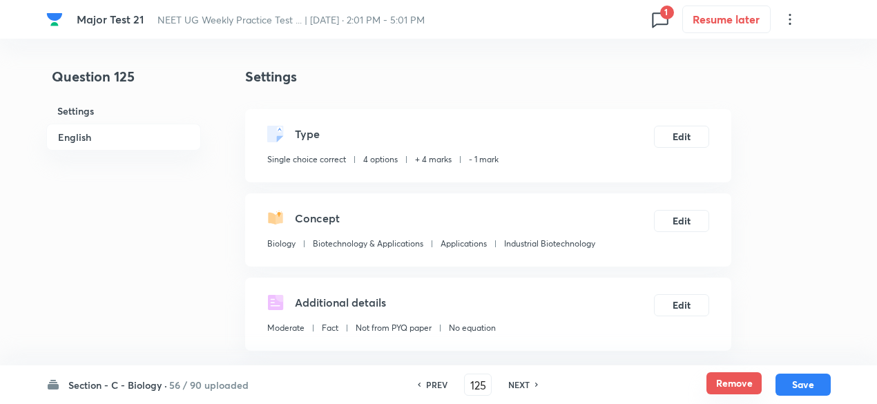
click at [712, 380] on button "Remove" at bounding box center [733, 383] width 55 height 22
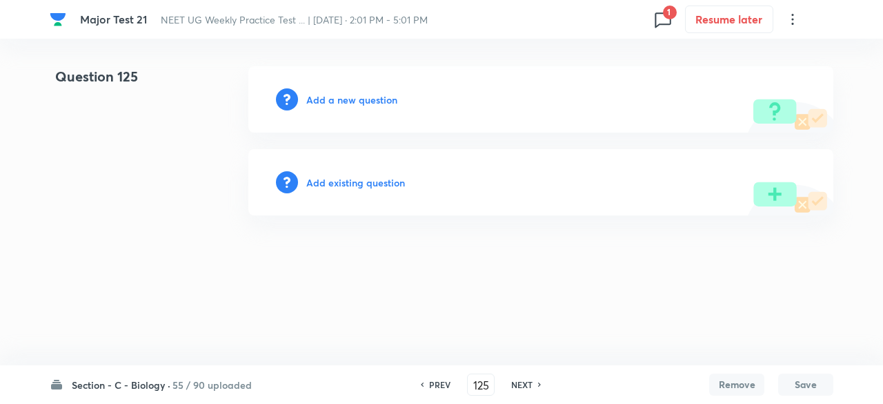
click at [518, 390] on h6 "NEXT" at bounding box center [521, 384] width 21 height 12
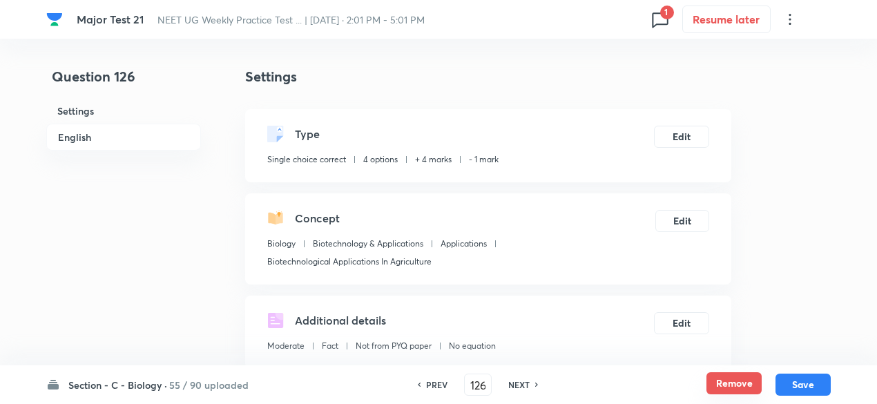
click at [747, 375] on button "Remove" at bounding box center [733, 383] width 55 height 22
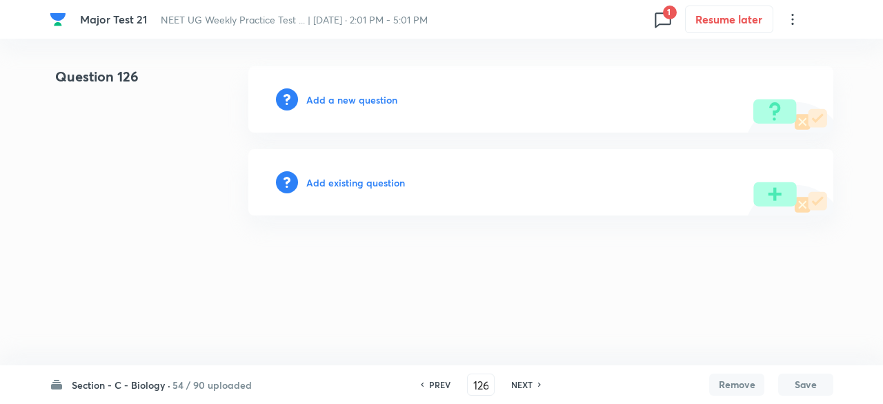
click at [537, 382] on div "NEXT" at bounding box center [524, 384] width 37 height 12
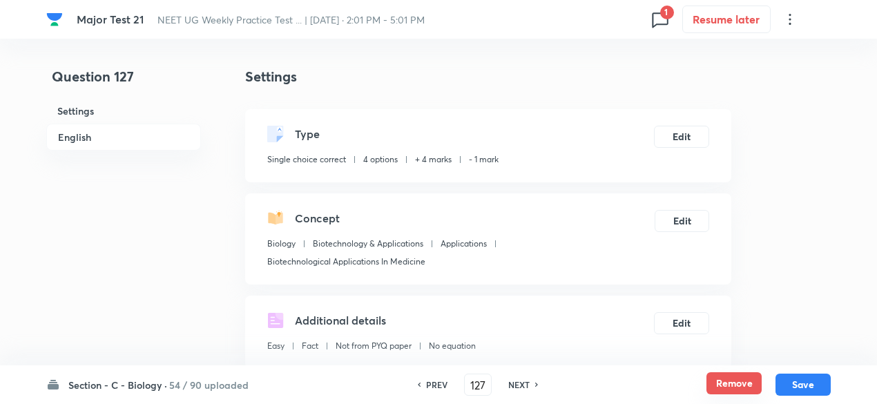
click at [759, 386] on button "Remove" at bounding box center [733, 383] width 55 height 22
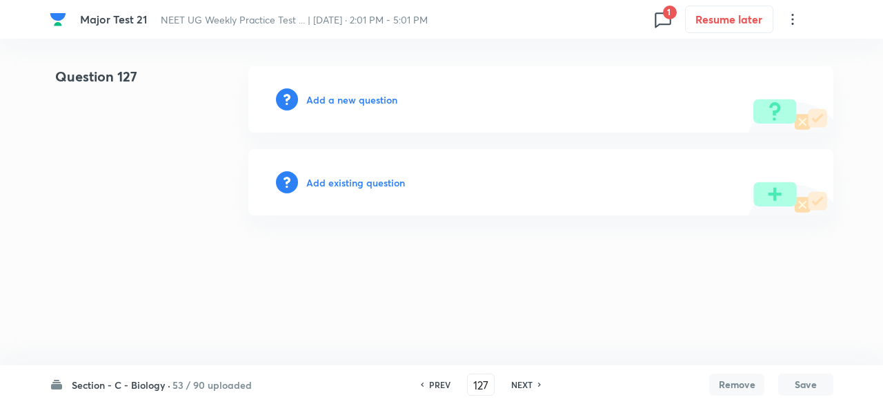
click at [530, 385] on h6 "NEXT" at bounding box center [521, 384] width 21 height 12
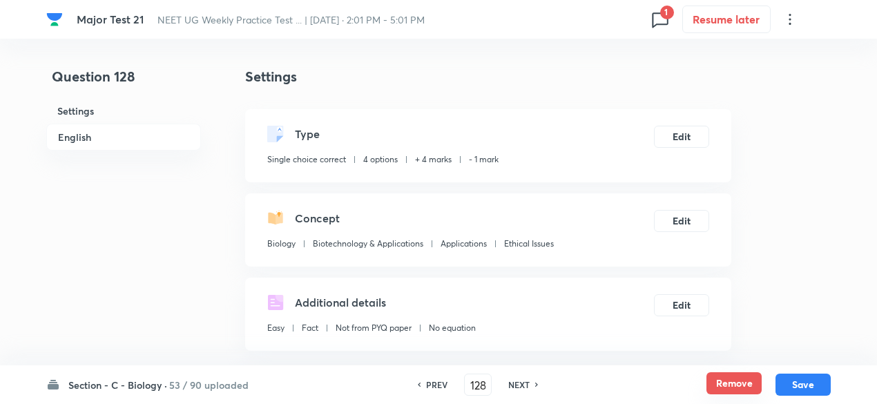
click at [710, 387] on button "Remove" at bounding box center [733, 383] width 55 height 22
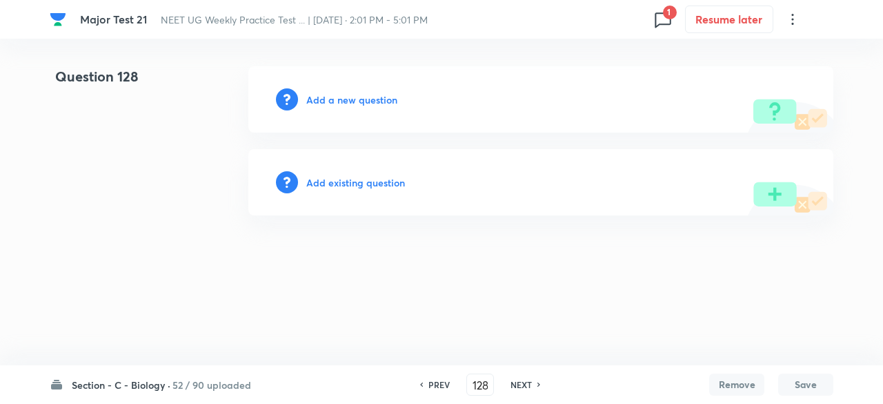
click at [515, 387] on h6 "NEXT" at bounding box center [521, 384] width 21 height 12
type input "129"
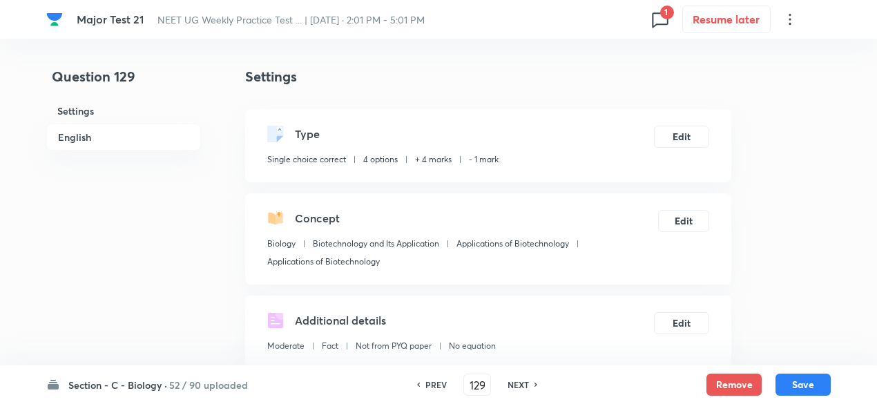
checkbox input "true"
click at [716, 381] on button "Remove" at bounding box center [733, 383] width 55 height 22
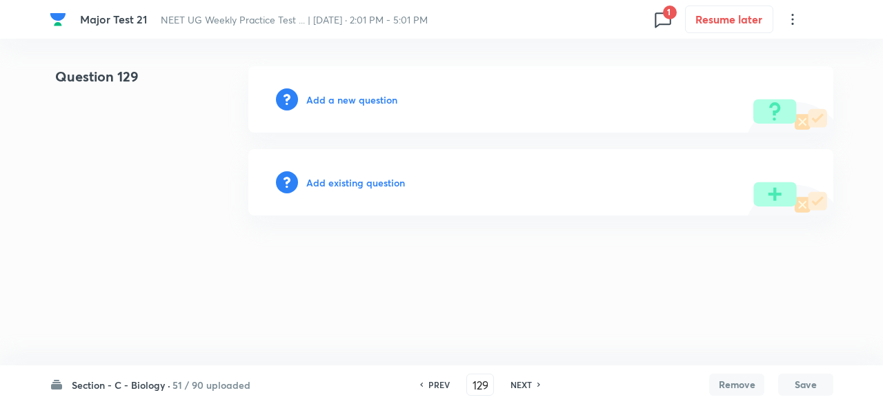
click at [523, 384] on h6 "NEXT" at bounding box center [521, 384] width 21 height 12
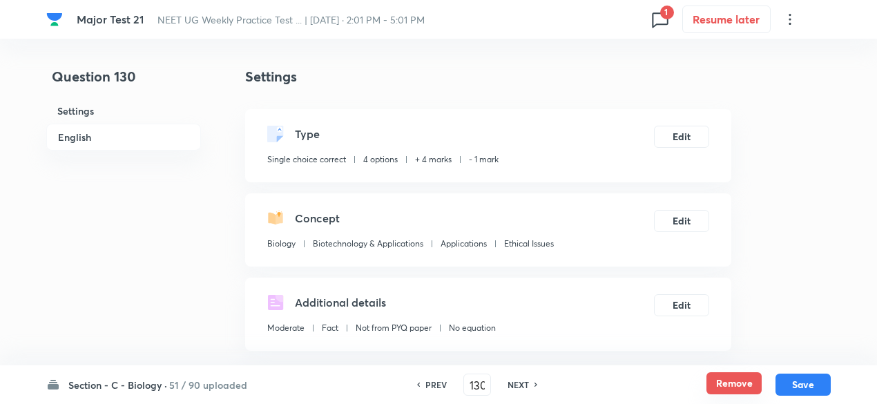
click at [745, 380] on button "Remove" at bounding box center [733, 383] width 55 height 22
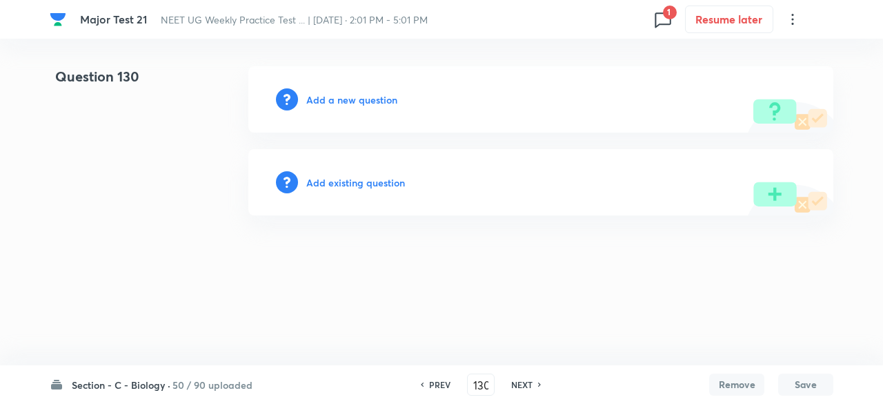
click at [521, 384] on h6 "NEXT" at bounding box center [521, 384] width 21 height 12
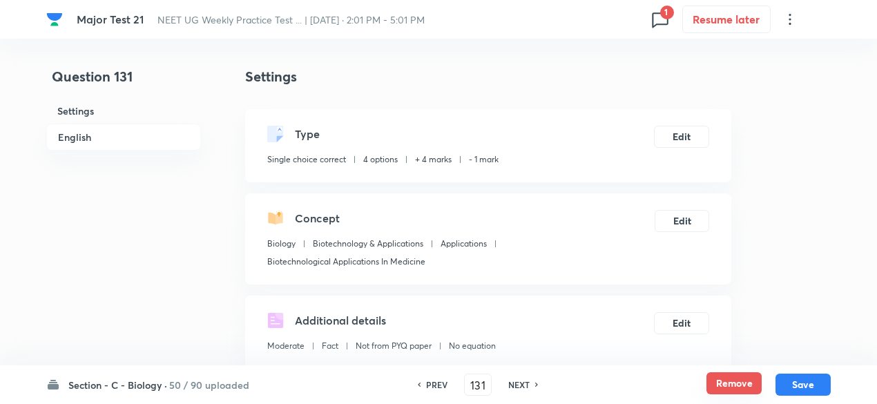
click at [750, 380] on button "Remove" at bounding box center [733, 383] width 55 height 22
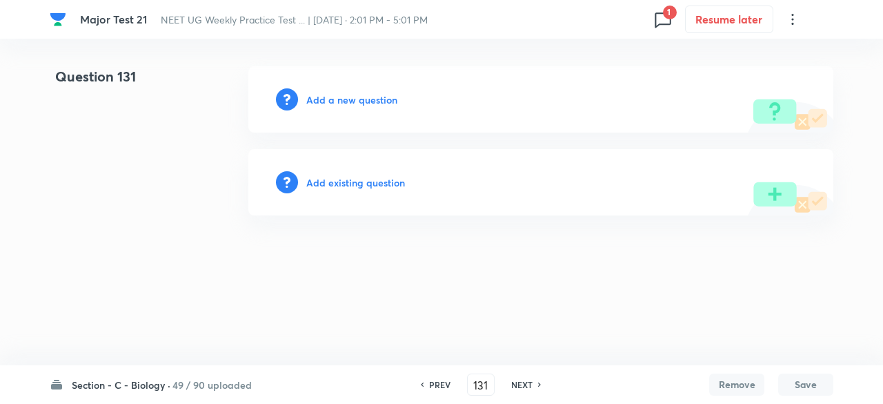
click at [525, 384] on h6 "NEXT" at bounding box center [521, 384] width 21 height 12
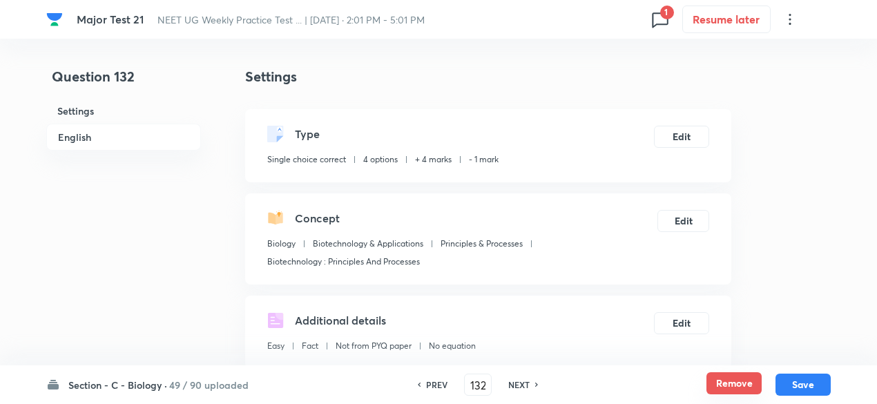
click at [739, 376] on button "Remove" at bounding box center [733, 383] width 55 height 22
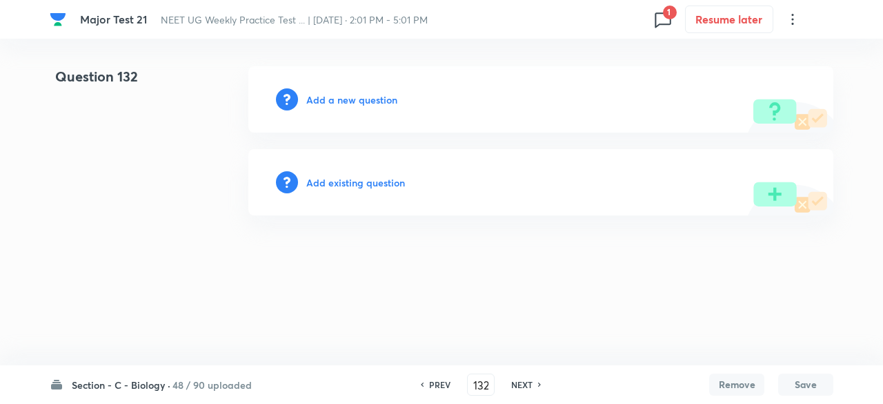
click at [521, 382] on h6 "NEXT" at bounding box center [521, 384] width 21 height 12
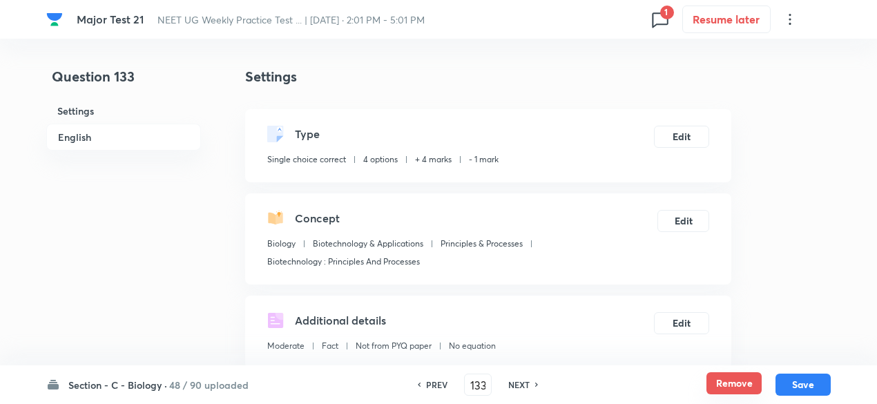
click at [731, 390] on button "Remove" at bounding box center [733, 383] width 55 height 22
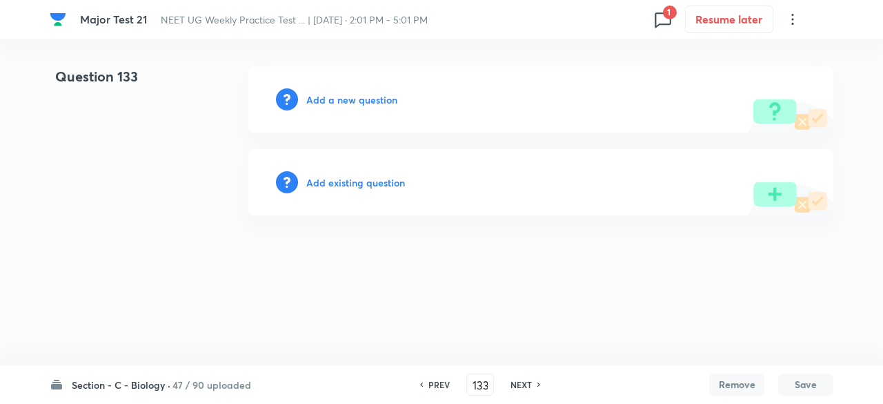
click at [514, 385] on h6 "NEXT" at bounding box center [521, 384] width 21 height 12
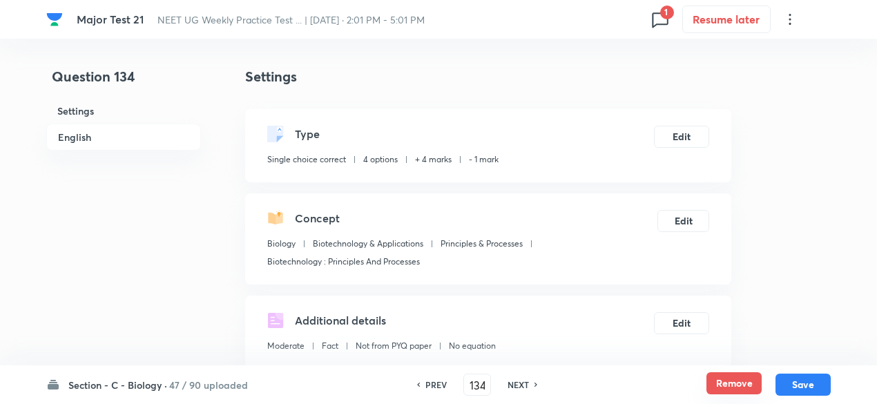
click at [733, 386] on button "Remove" at bounding box center [733, 383] width 55 height 22
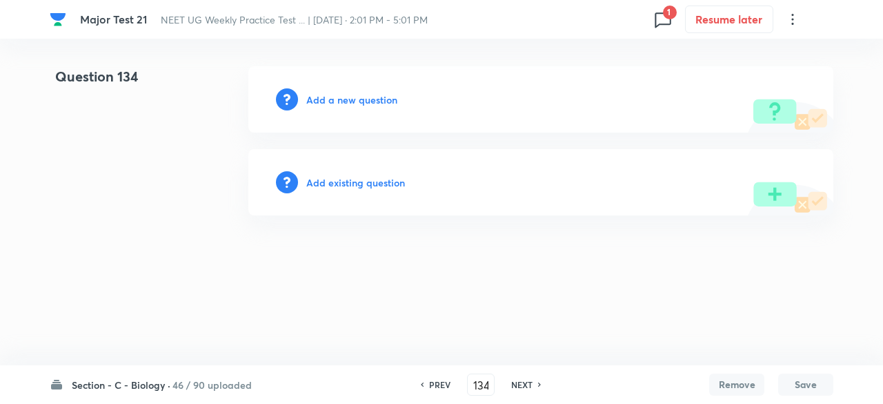
click at [528, 383] on h6 "NEXT" at bounding box center [521, 384] width 21 height 12
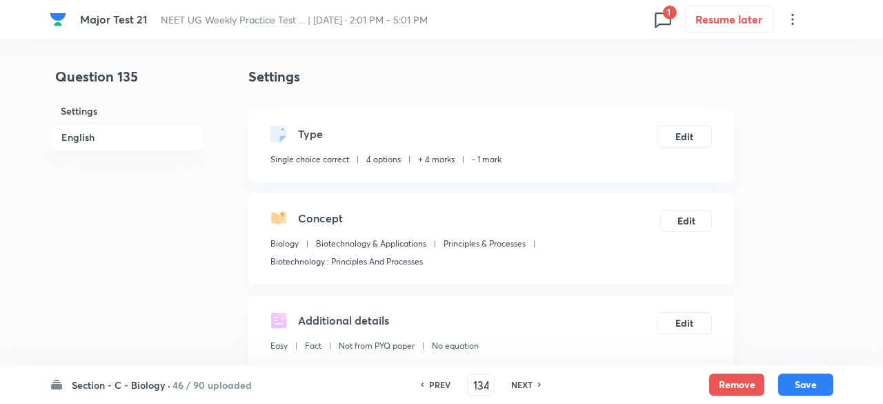
type input "135"
checkbox input "true"
click at [722, 382] on button "Remove" at bounding box center [733, 383] width 55 height 22
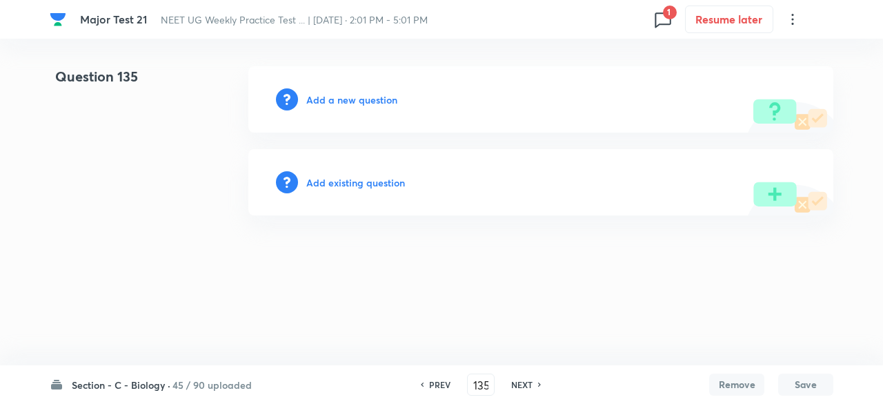
click at [531, 386] on h6 "NEXT" at bounding box center [521, 384] width 21 height 12
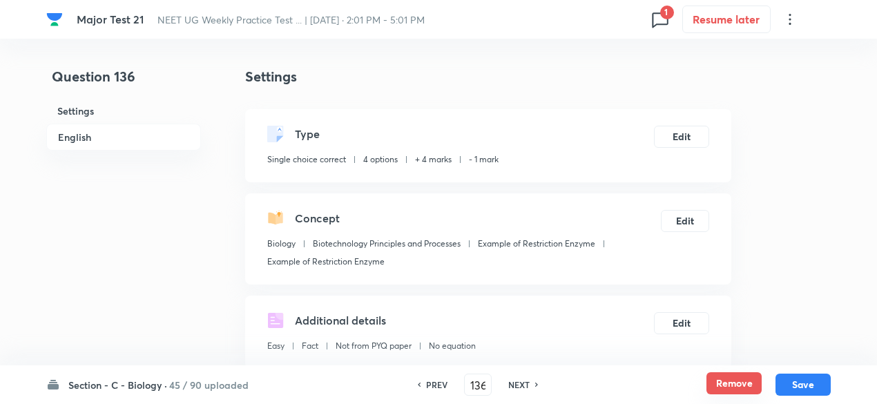
click at [734, 385] on button "Remove" at bounding box center [733, 383] width 55 height 22
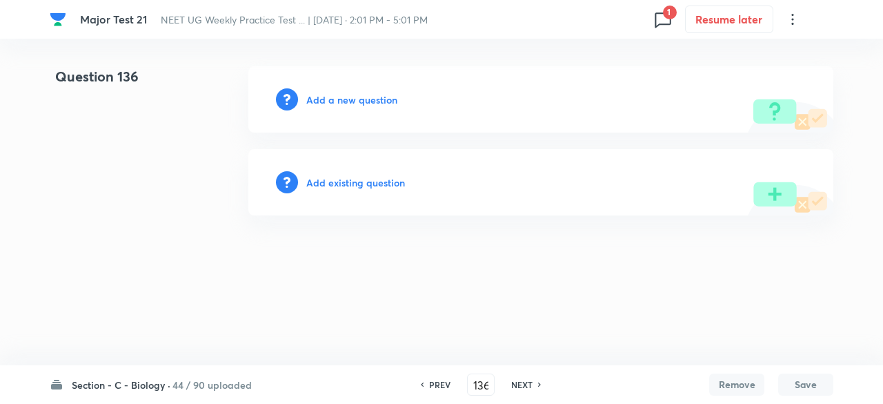
click at [529, 387] on h6 "NEXT" at bounding box center [521, 384] width 21 height 12
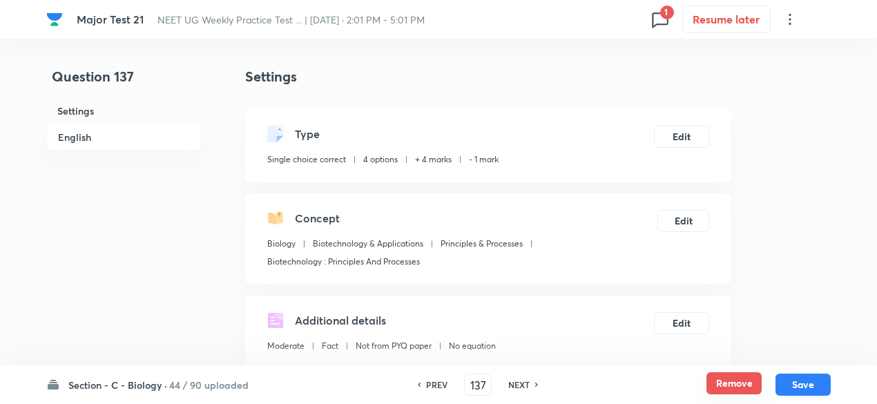
click at [718, 387] on button "Remove" at bounding box center [733, 383] width 55 height 22
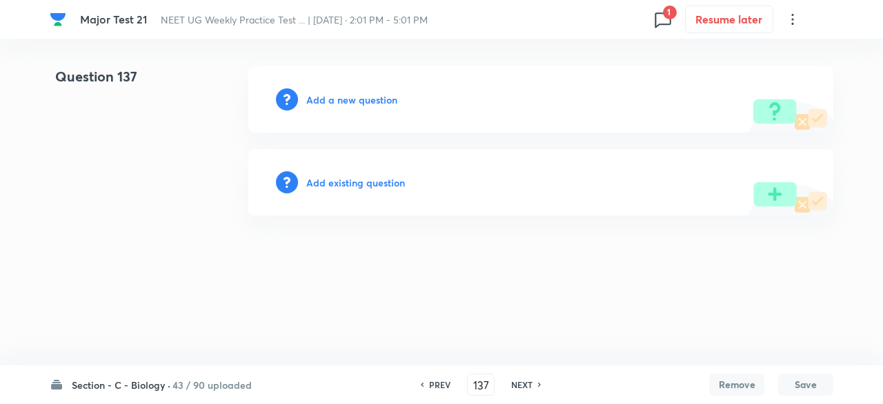
click at [532, 387] on div "NEXT" at bounding box center [524, 384] width 37 height 12
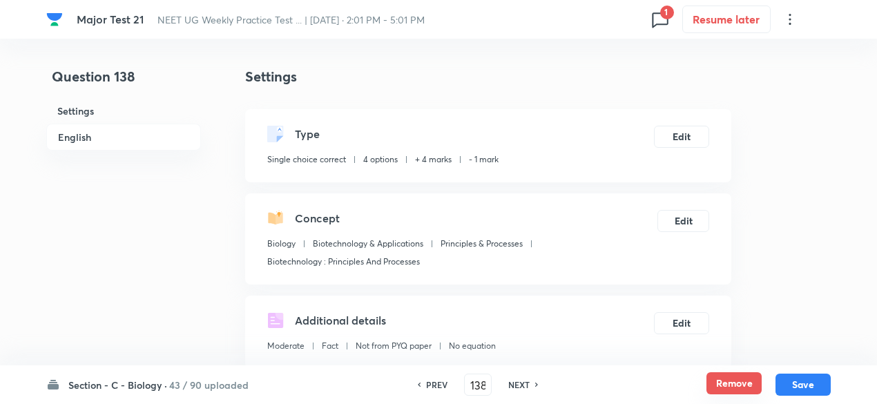
click at [726, 383] on button "Remove" at bounding box center [733, 383] width 55 height 22
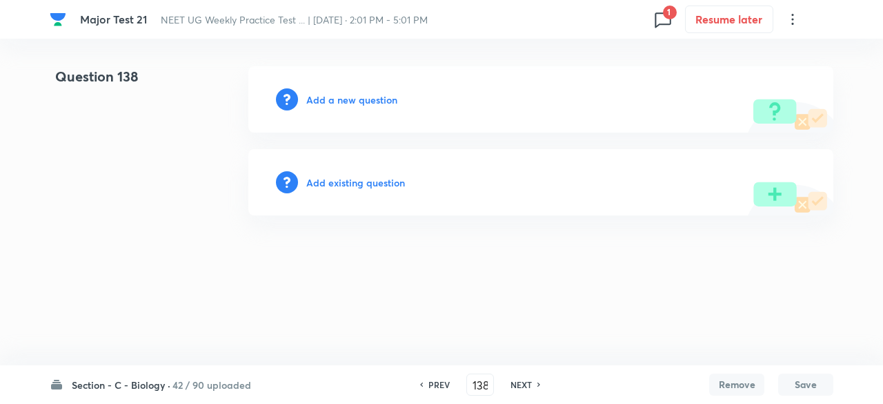
click at [520, 384] on h6 "NEXT" at bounding box center [521, 384] width 21 height 12
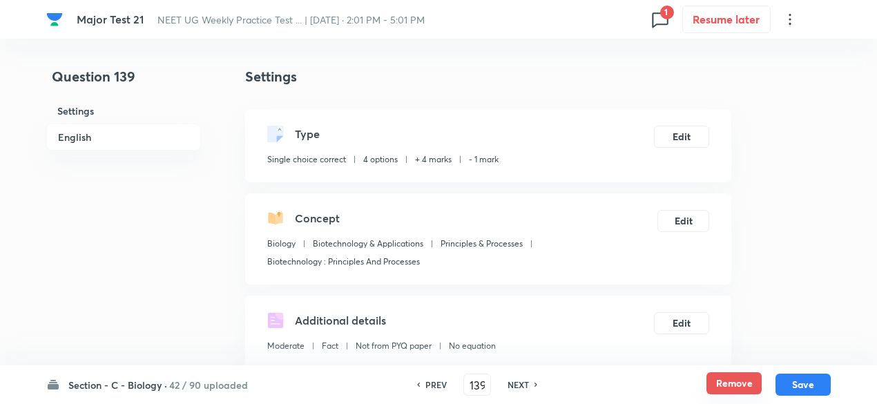
click at [729, 381] on button "Remove" at bounding box center [733, 383] width 55 height 22
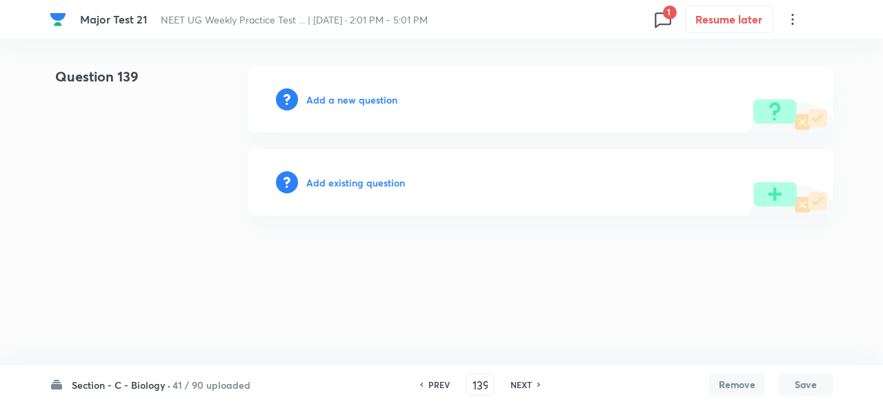
click at [529, 382] on h6 "NEXT" at bounding box center [521, 384] width 21 height 12
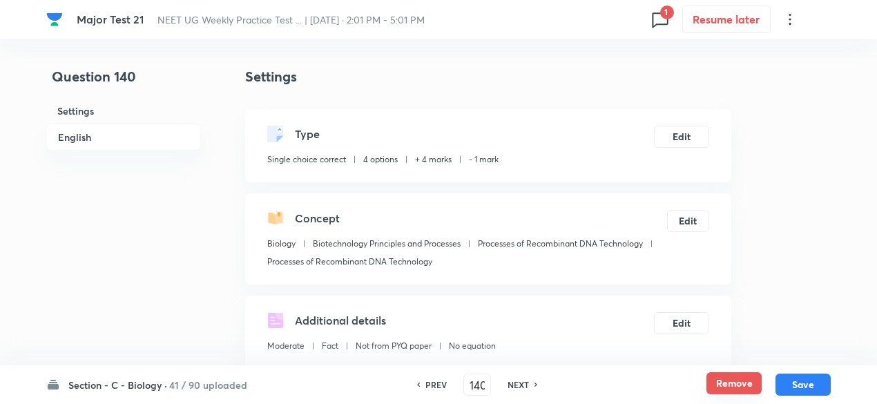
click at [747, 379] on button "Remove" at bounding box center [733, 383] width 55 height 22
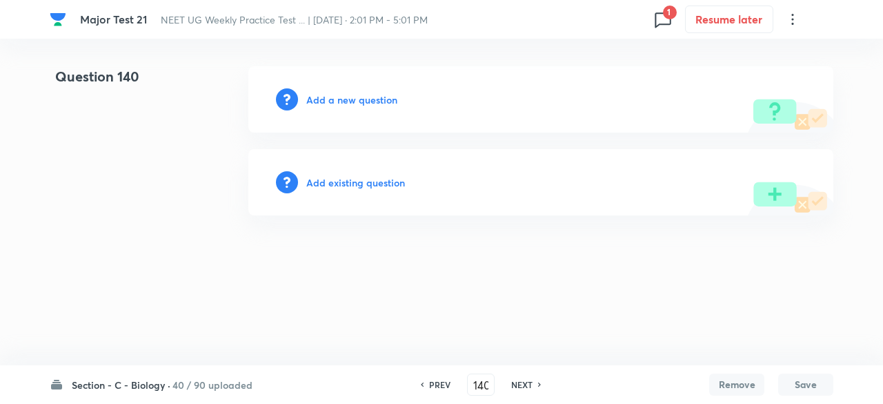
click at [522, 382] on h6 "NEXT" at bounding box center [521, 384] width 21 height 12
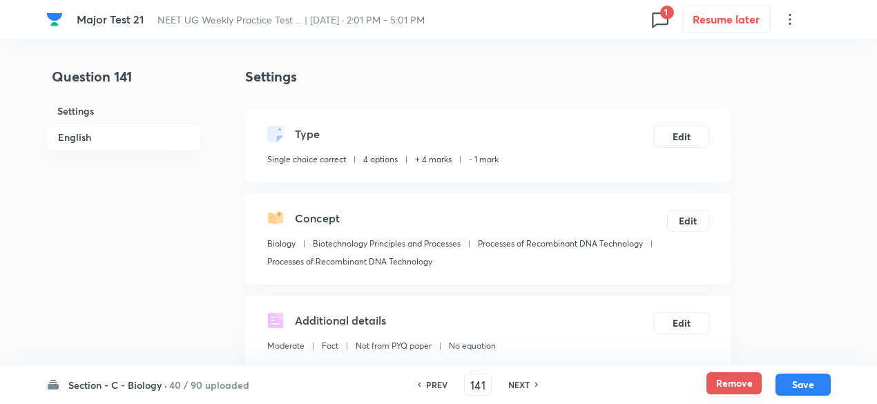
click at [726, 382] on button "Remove" at bounding box center [733, 383] width 55 height 22
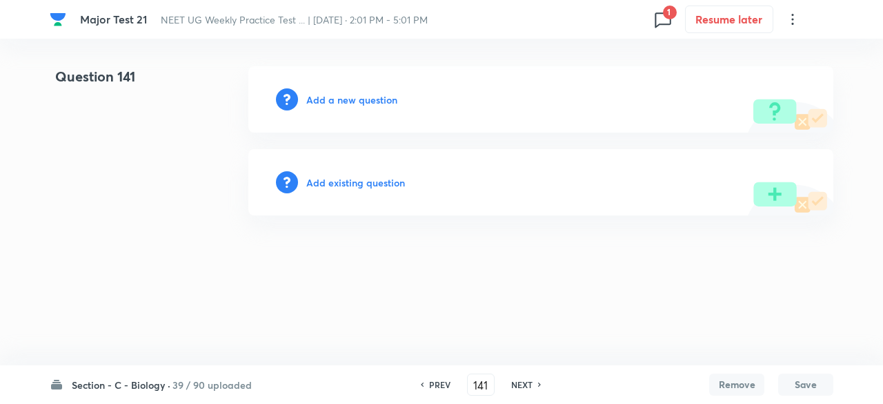
click at [532, 386] on div "NEXT" at bounding box center [524, 384] width 37 height 12
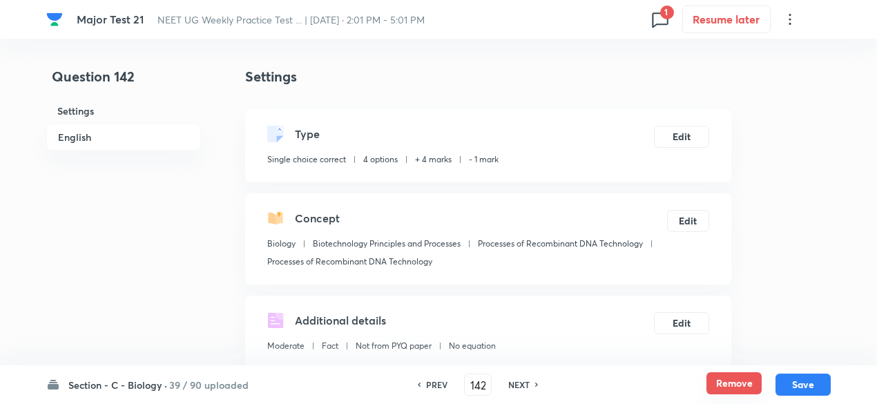
click at [719, 383] on button "Remove" at bounding box center [733, 383] width 55 height 22
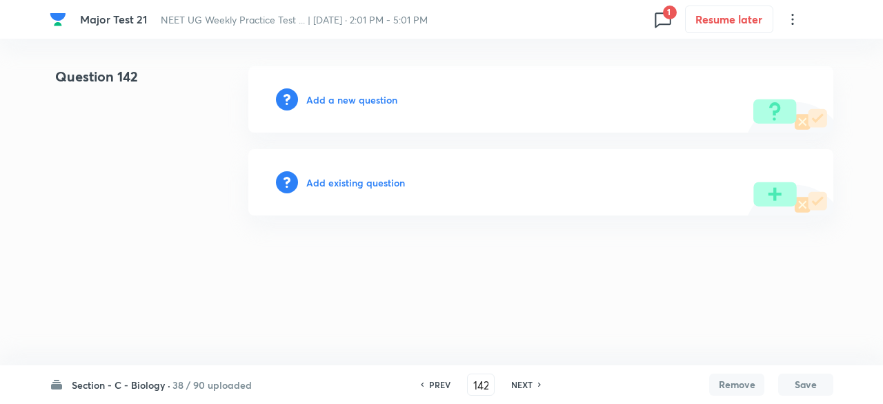
click at [537, 382] on div "NEXT" at bounding box center [524, 384] width 37 height 12
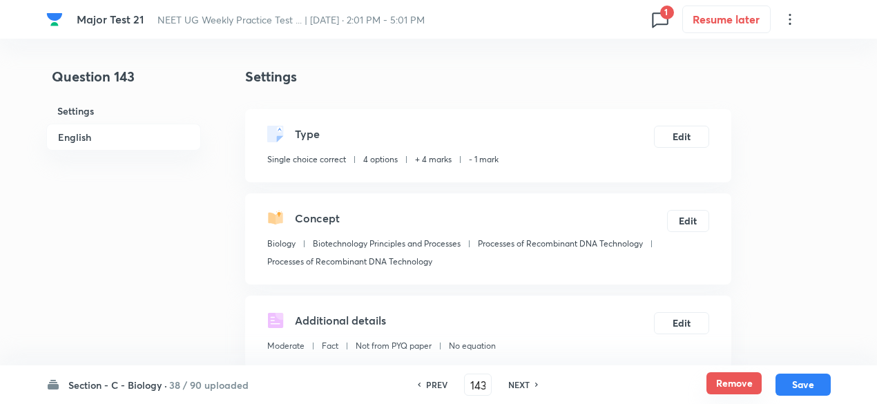
click at [712, 389] on button "Remove" at bounding box center [733, 383] width 55 height 22
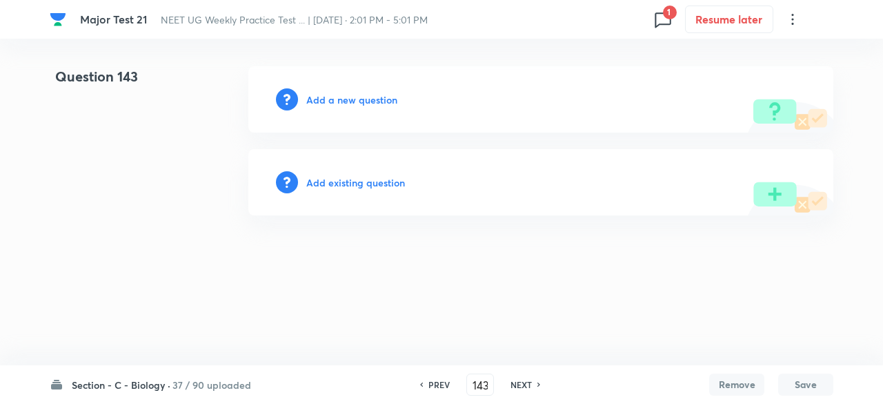
click at [521, 386] on h6 "NEXT" at bounding box center [521, 384] width 21 height 12
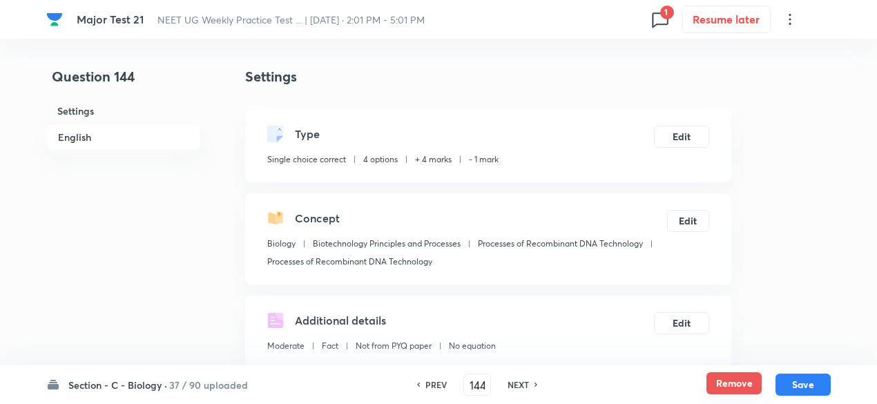
click at [725, 382] on button "Remove" at bounding box center [733, 383] width 55 height 22
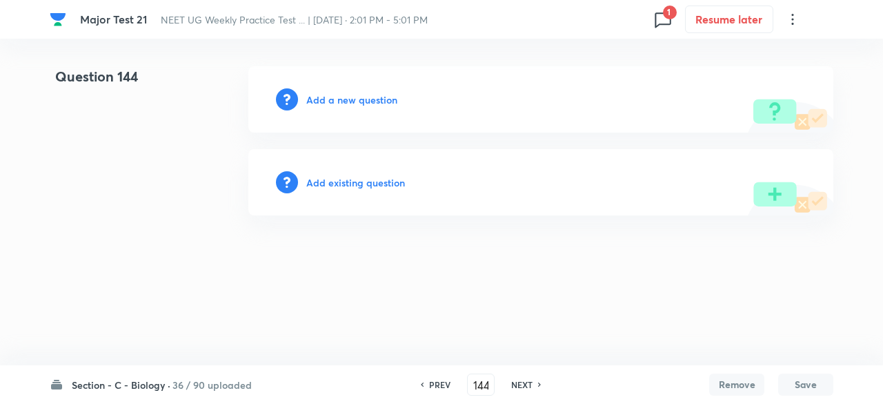
click at [525, 384] on h6 "NEXT" at bounding box center [521, 384] width 21 height 12
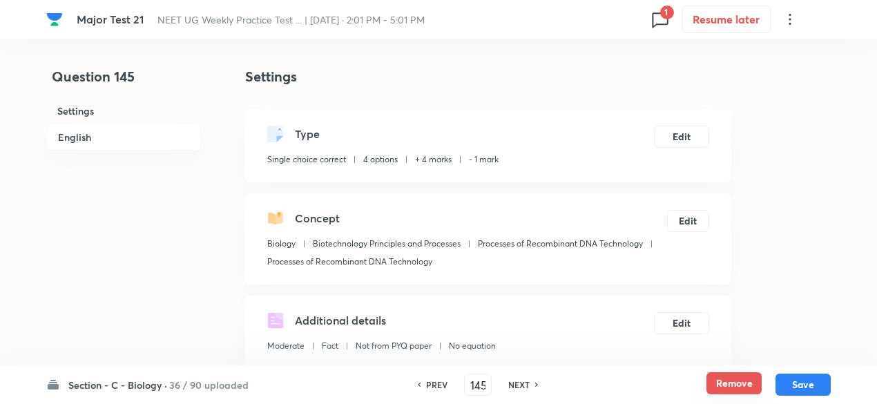
click at [740, 383] on button "Remove" at bounding box center [733, 383] width 55 height 22
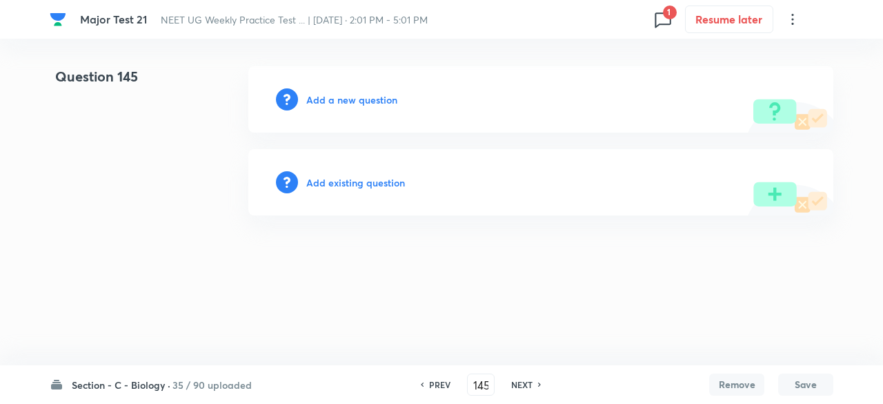
click at [507, 385] on div "NEXT" at bounding box center [524, 384] width 37 height 12
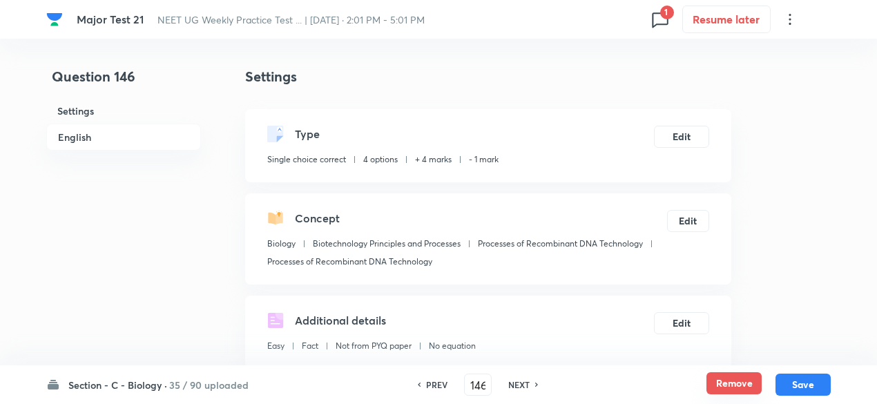
click at [733, 393] on button "Remove" at bounding box center [733, 383] width 55 height 22
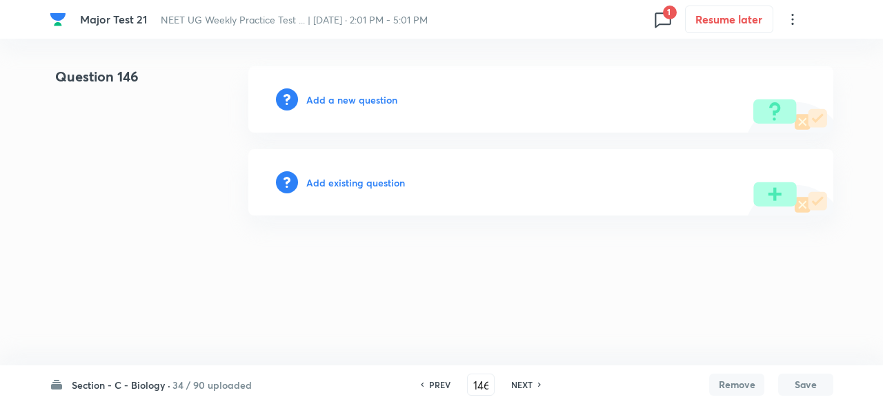
click at [528, 386] on h6 "NEXT" at bounding box center [521, 384] width 21 height 12
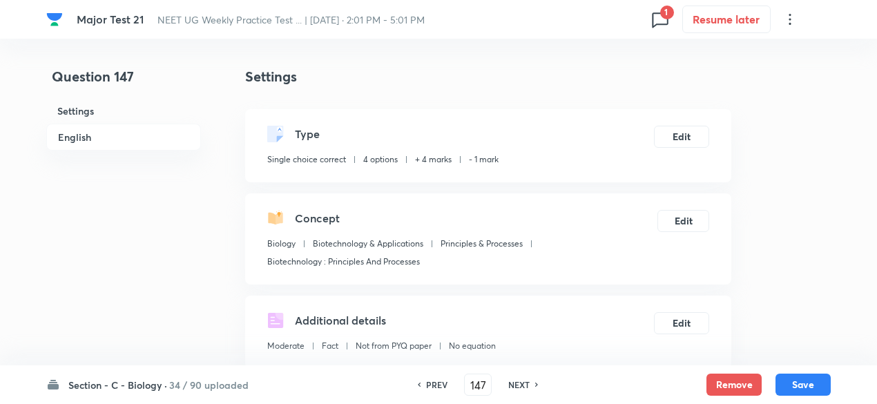
click at [763, 387] on div "Remove Save" at bounding box center [768, 384] width 124 height 22
click at [744, 387] on button "Remove" at bounding box center [733, 383] width 55 height 22
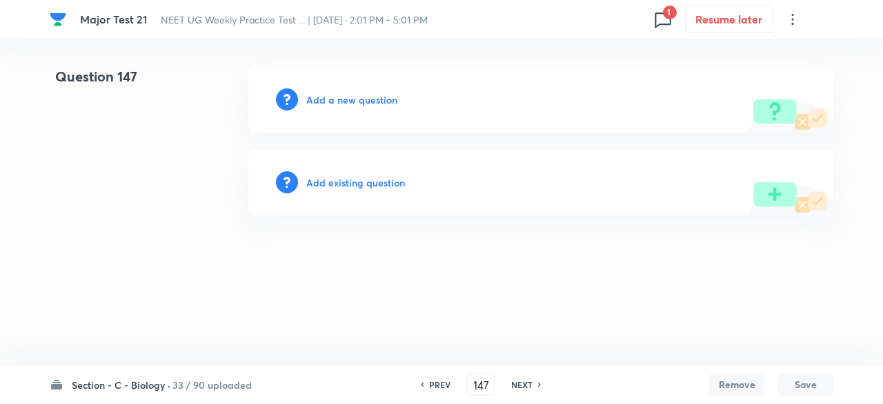
click at [533, 387] on div "NEXT" at bounding box center [524, 384] width 37 height 12
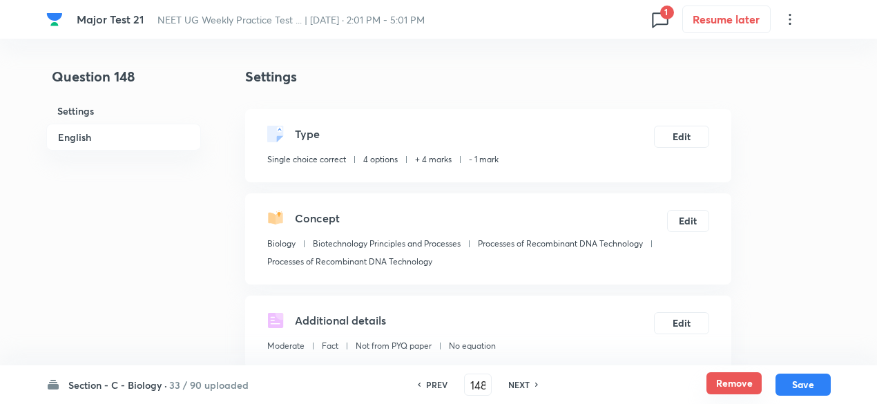
click at [723, 387] on button "Remove" at bounding box center [733, 383] width 55 height 22
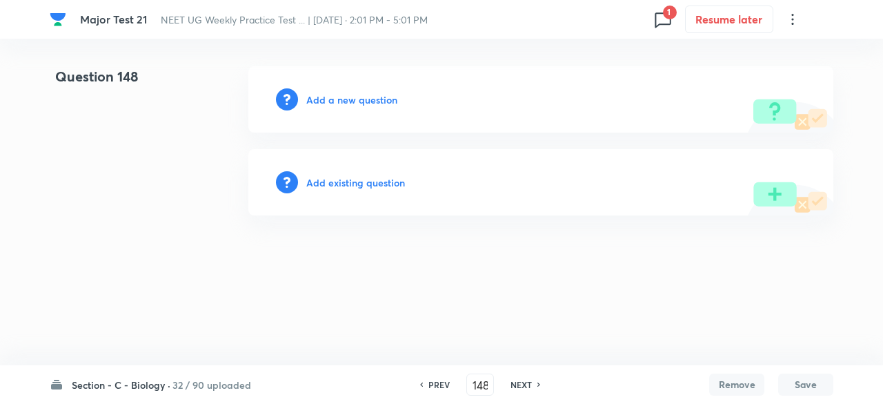
click at [525, 393] on div "PREV 148 ​ NEXT" at bounding box center [480, 384] width 178 height 22
click at [525, 387] on h6 "NEXT" at bounding box center [521, 384] width 21 height 12
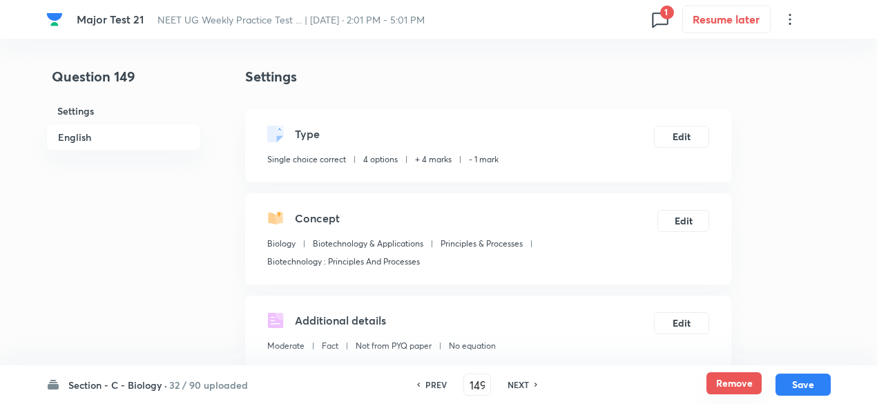
click at [721, 383] on button "Remove" at bounding box center [733, 383] width 55 height 22
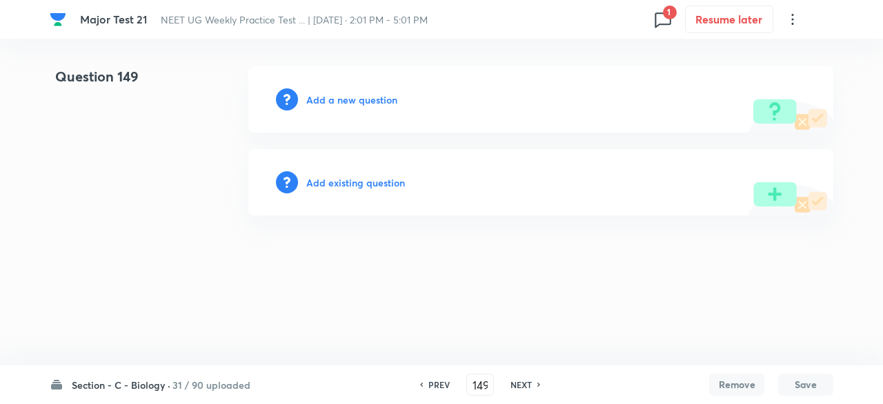
click at [514, 380] on h6 "NEXT" at bounding box center [521, 384] width 21 height 12
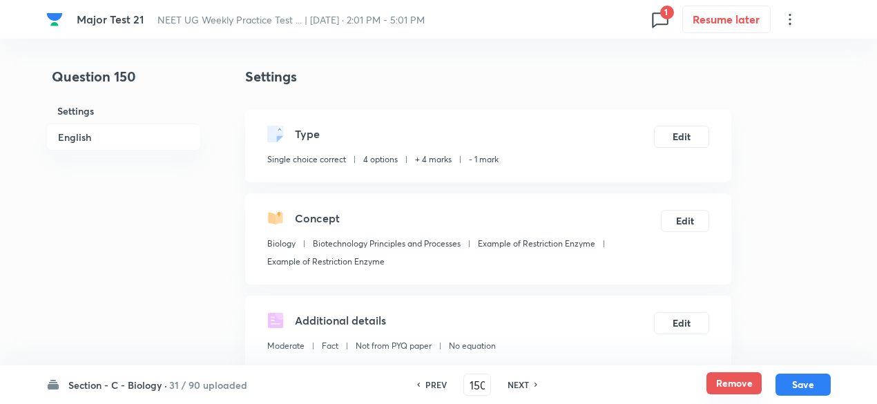
click at [718, 385] on button "Remove" at bounding box center [733, 383] width 55 height 22
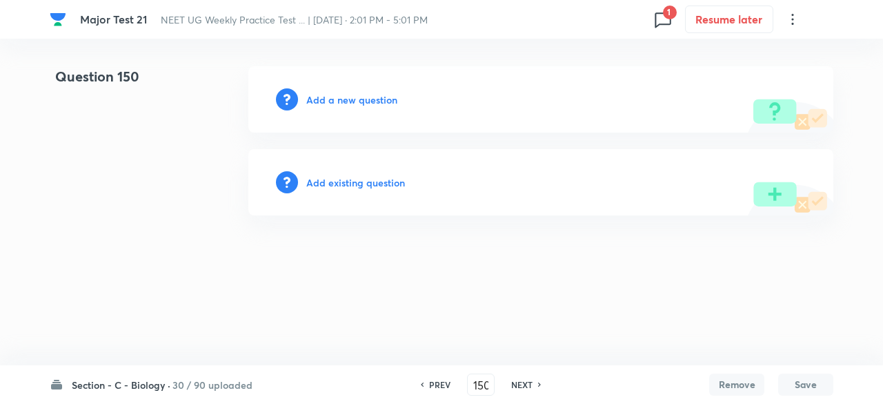
click at [533, 381] on div "NEXT" at bounding box center [524, 384] width 37 height 12
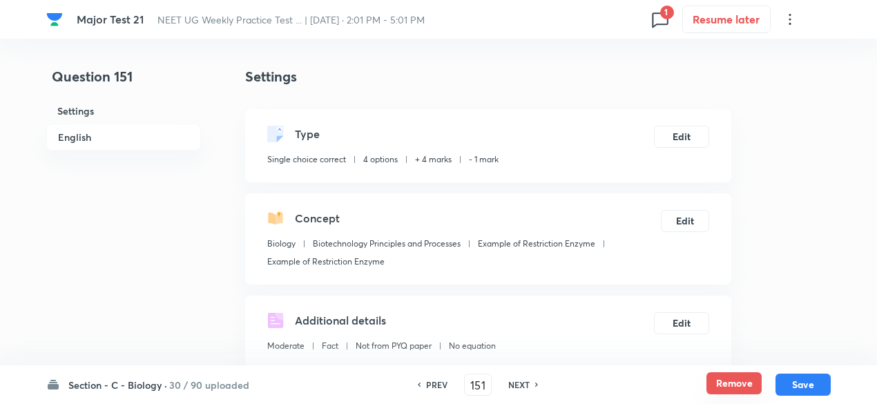
click at [727, 387] on button "Remove" at bounding box center [733, 383] width 55 height 22
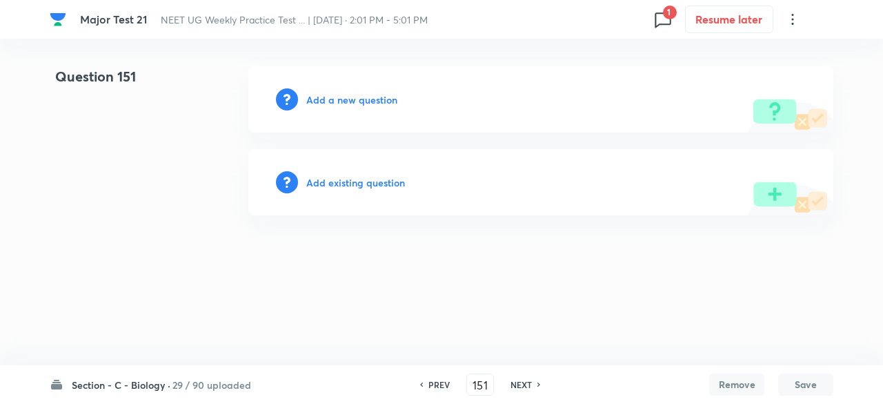
click at [516, 387] on h6 "NEXT" at bounding box center [521, 384] width 21 height 12
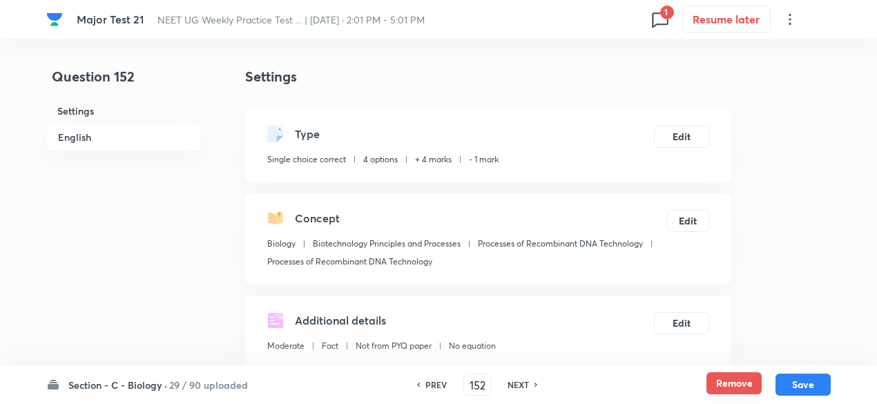
click at [734, 379] on button "Remove" at bounding box center [733, 383] width 55 height 22
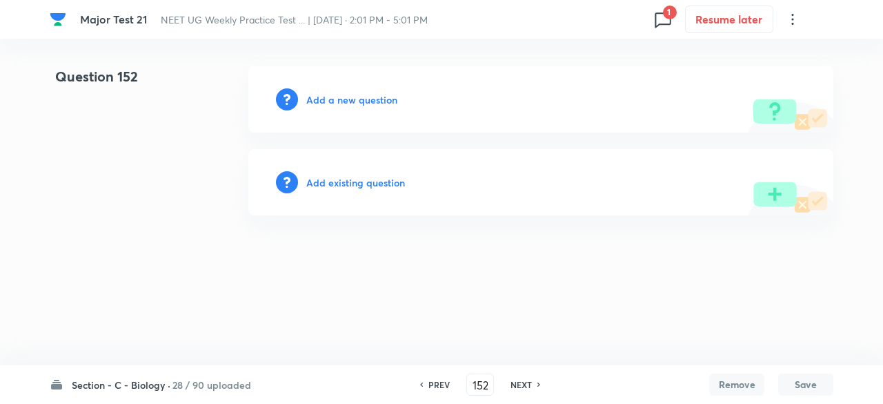
click at [527, 387] on h6 "NEXT" at bounding box center [521, 384] width 21 height 12
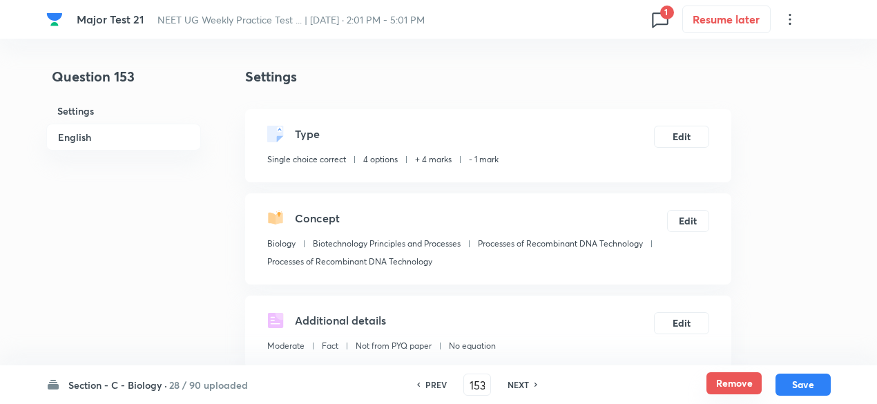
click at [719, 391] on button "Remove" at bounding box center [733, 383] width 55 height 22
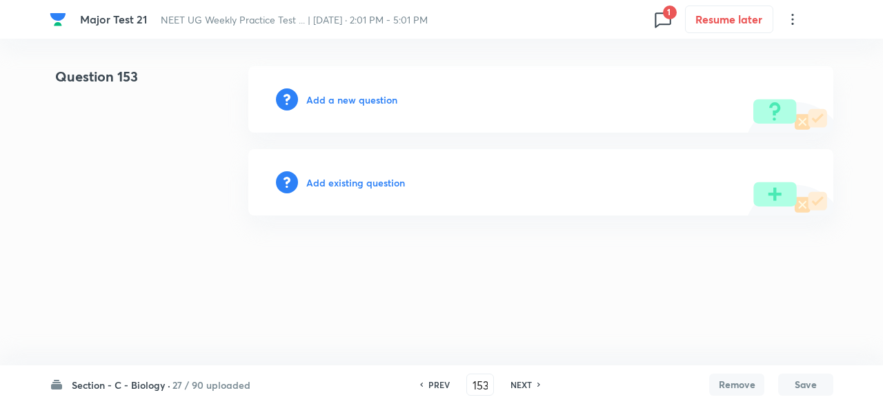
click at [518, 384] on h6 "NEXT" at bounding box center [521, 384] width 21 height 12
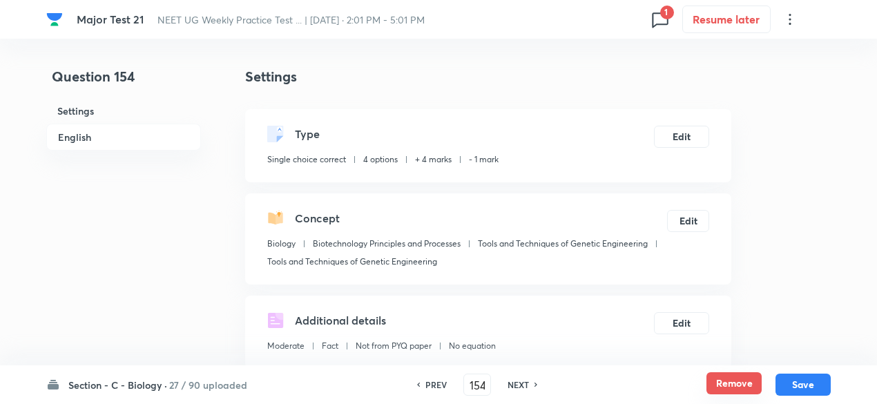
click at [750, 386] on button "Remove" at bounding box center [733, 383] width 55 height 22
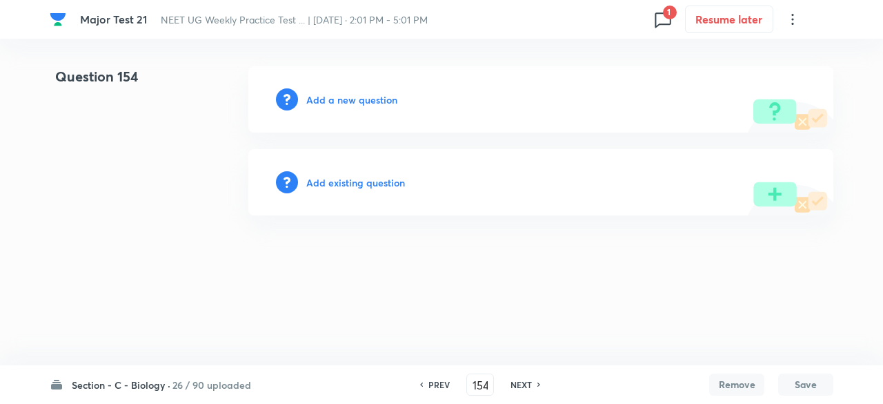
click at [527, 384] on h6 "NEXT" at bounding box center [521, 384] width 21 height 12
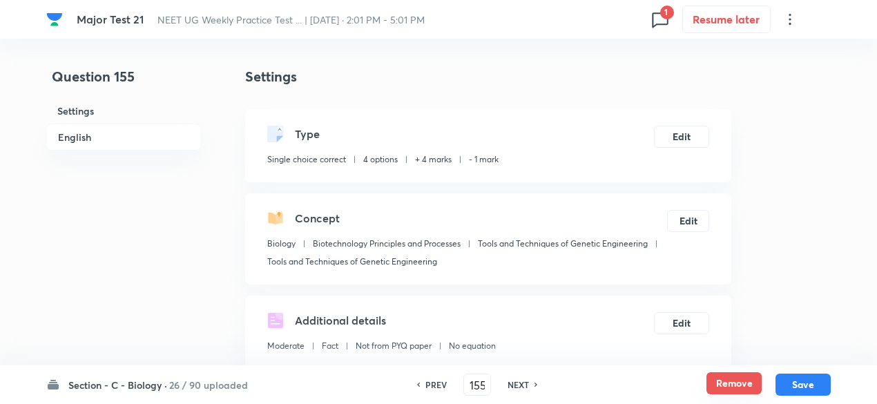
click at [721, 381] on button "Remove" at bounding box center [733, 383] width 55 height 22
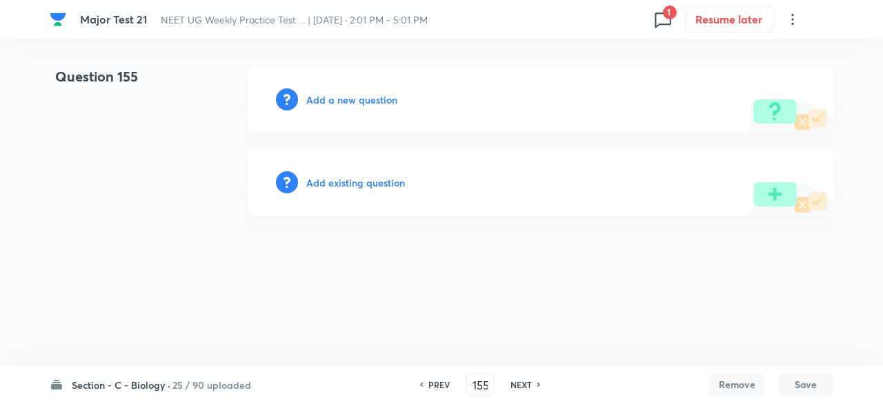
click at [527, 383] on h6 "NEXT" at bounding box center [521, 384] width 21 height 12
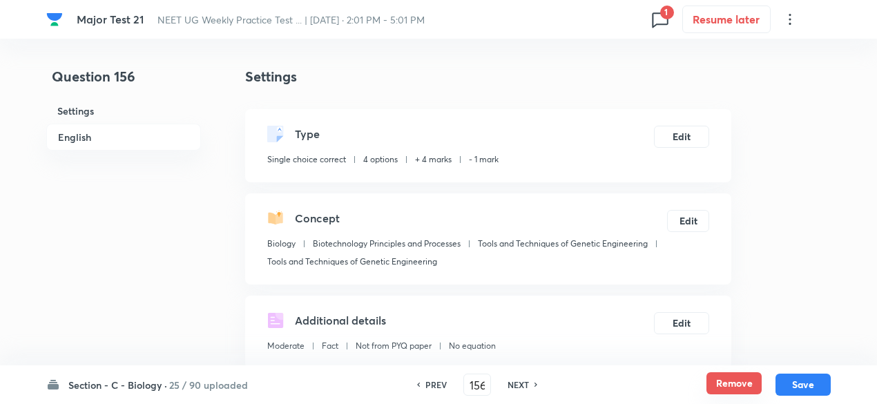
click at [716, 379] on button "Remove" at bounding box center [733, 383] width 55 height 22
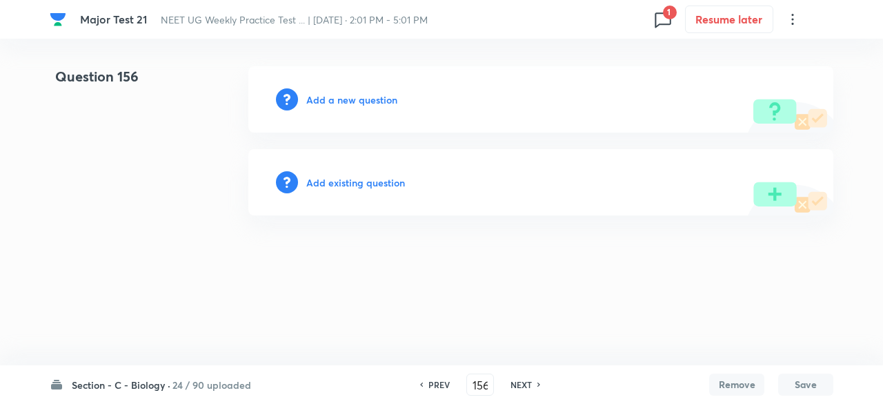
click at [520, 384] on h6 "NEXT" at bounding box center [521, 384] width 21 height 12
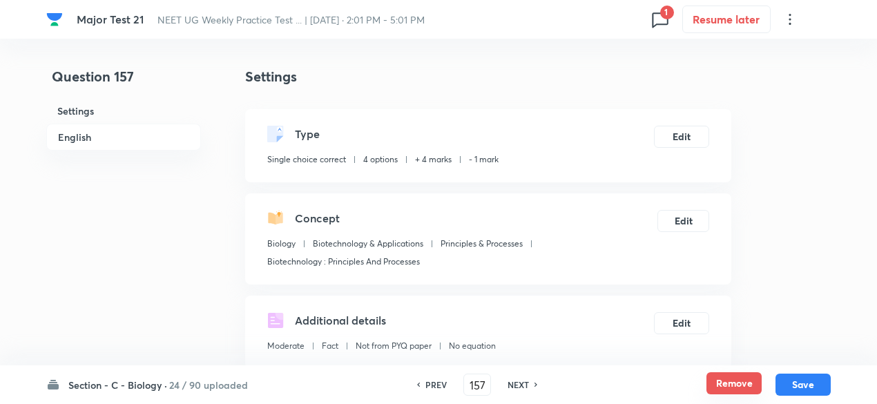
click at [736, 386] on button "Remove" at bounding box center [733, 383] width 55 height 22
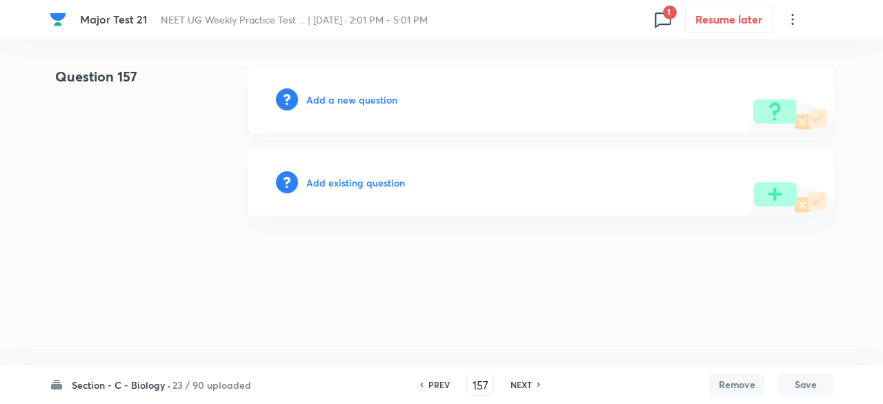
click at [531, 381] on h6 "NEXT" at bounding box center [521, 384] width 21 height 12
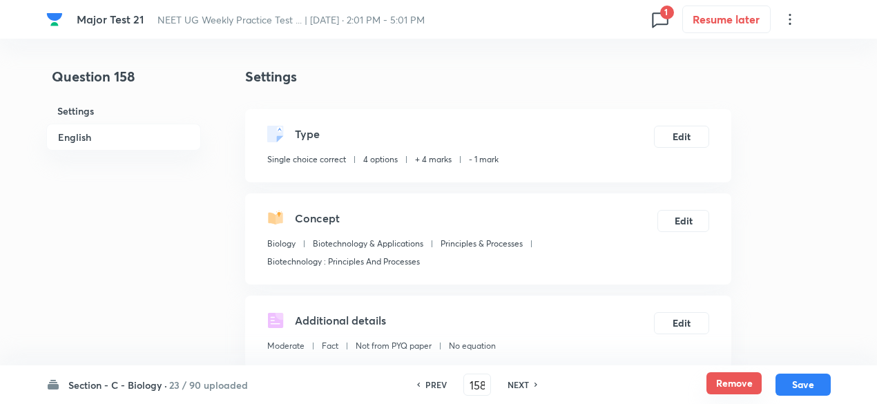
click at [716, 375] on button "Remove" at bounding box center [733, 383] width 55 height 22
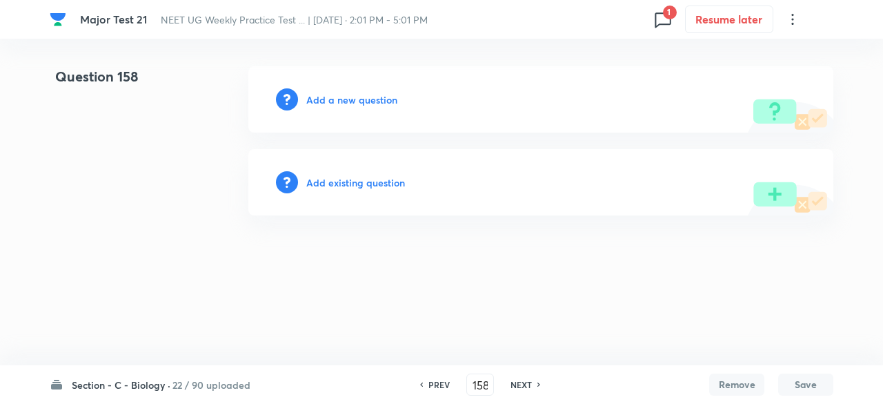
click at [526, 381] on h6 "NEXT" at bounding box center [521, 384] width 21 height 12
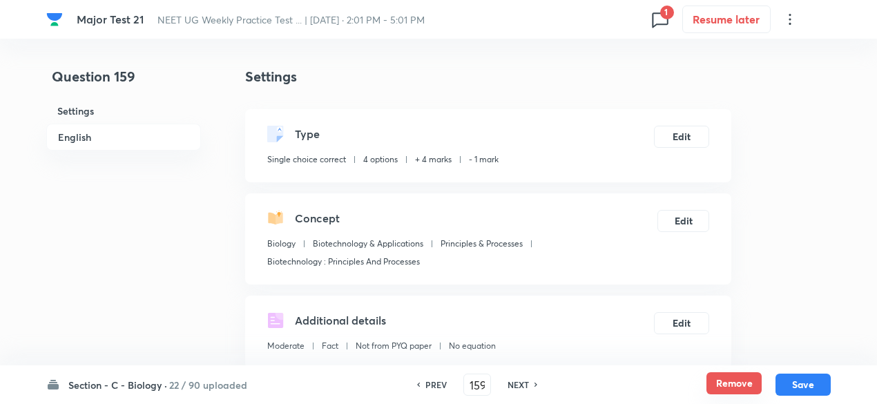
click at [717, 379] on button "Remove" at bounding box center [733, 383] width 55 height 22
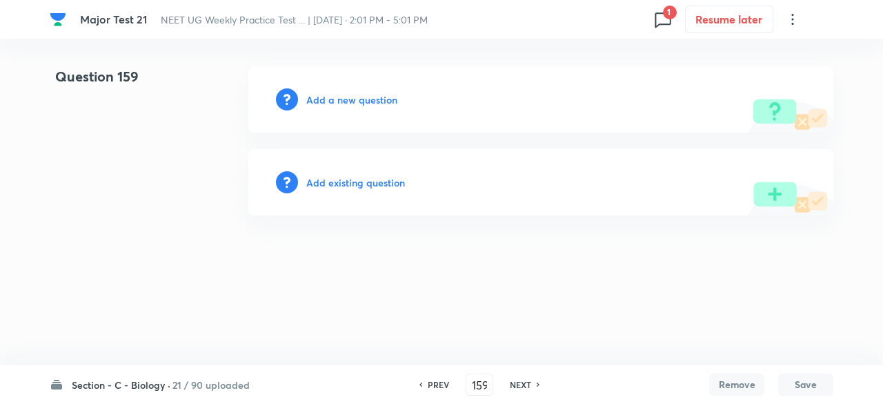
click at [515, 383] on h6 "NEXT" at bounding box center [520, 384] width 21 height 12
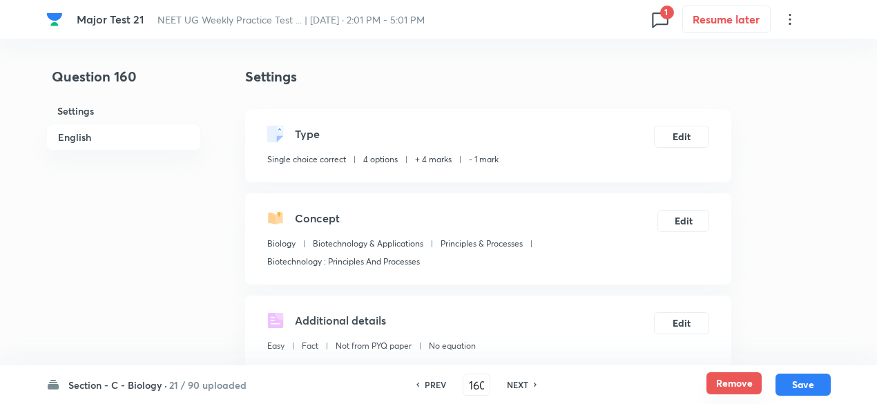
click at [719, 389] on button "Remove" at bounding box center [733, 383] width 55 height 22
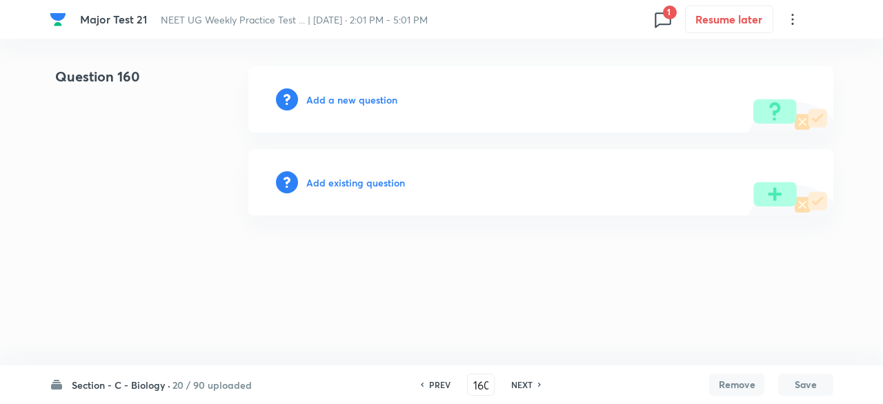
click at [524, 389] on h6 "NEXT" at bounding box center [521, 384] width 21 height 12
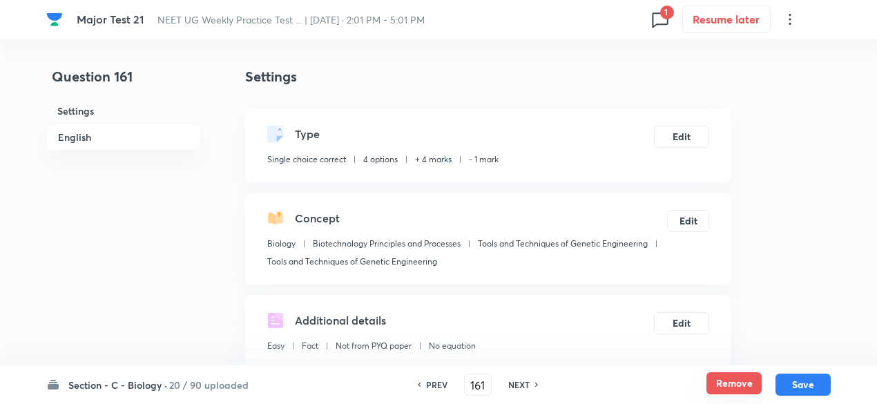
click at [714, 388] on button "Remove" at bounding box center [733, 383] width 55 height 22
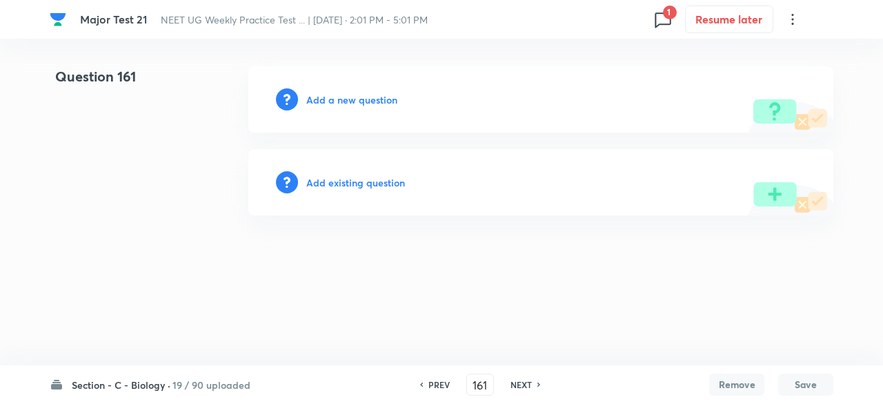
click at [523, 386] on h6 "NEXT" at bounding box center [521, 384] width 21 height 12
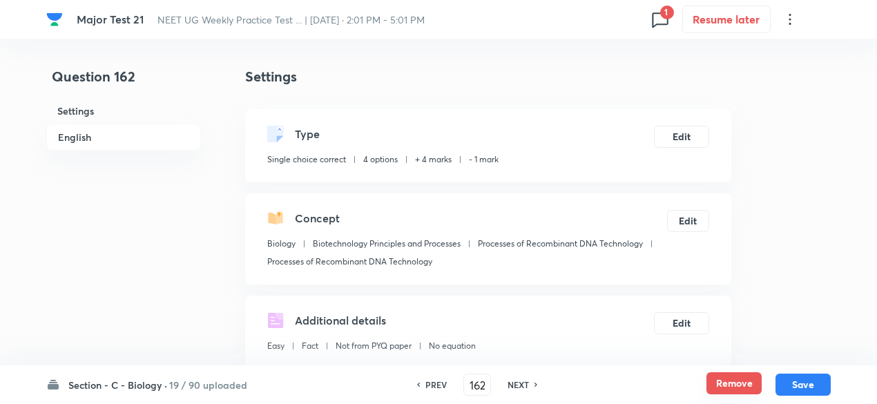
click at [735, 383] on button "Remove" at bounding box center [733, 383] width 55 height 22
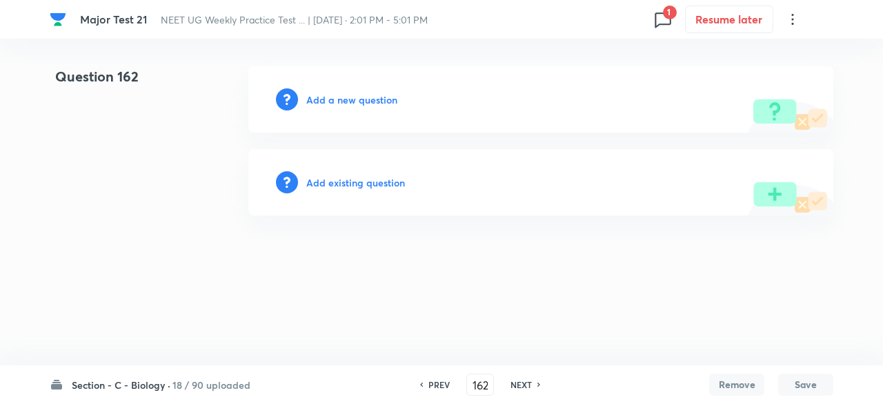
click at [522, 380] on h6 "NEXT" at bounding box center [521, 384] width 21 height 12
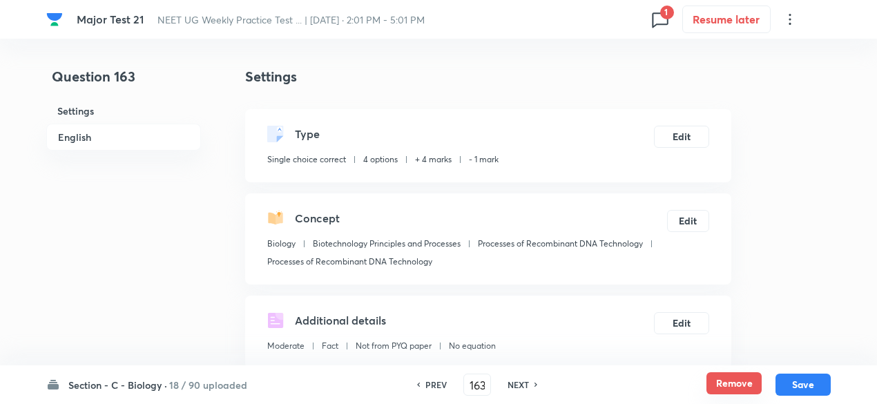
click at [717, 376] on button "Remove" at bounding box center [733, 383] width 55 height 22
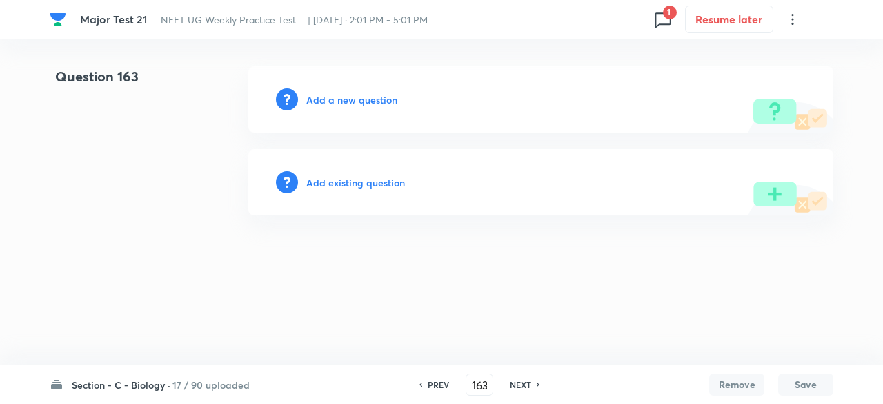
click at [520, 383] on h6 "NEXT" at bounding box center [520, 384] width 21 height 12
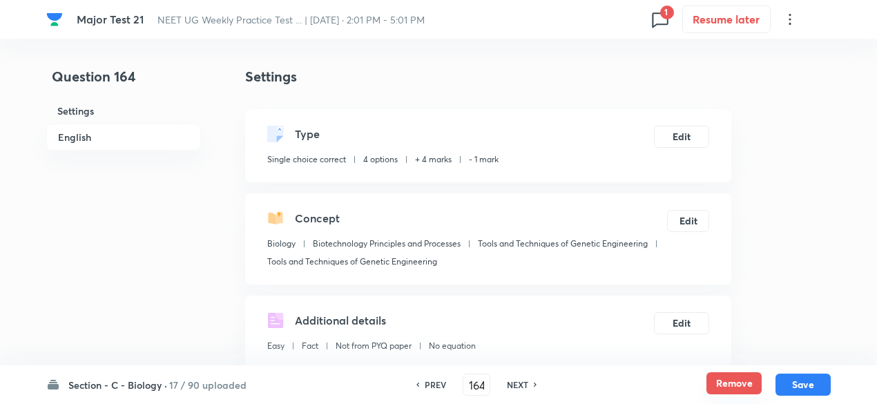
click at [747, 385] on button "Remove" at bounding box center [733, 383] width 55 height 22
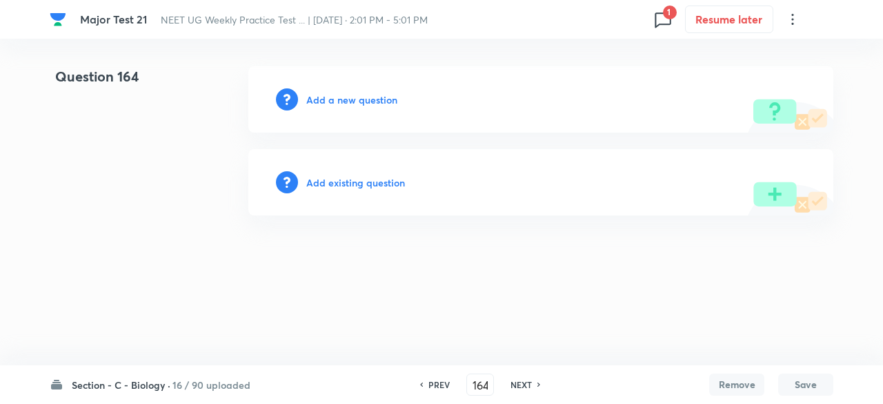
click at [527, 387] on h6 "NEXT" at bounding box center [521, 384] width 21 height 12
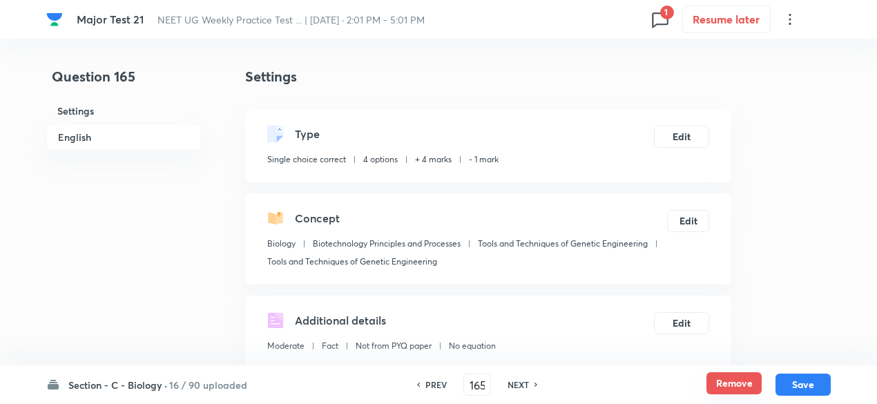
click at [730, 382] on button "Remove" at bounding box center [733, 383] width 55 height 22
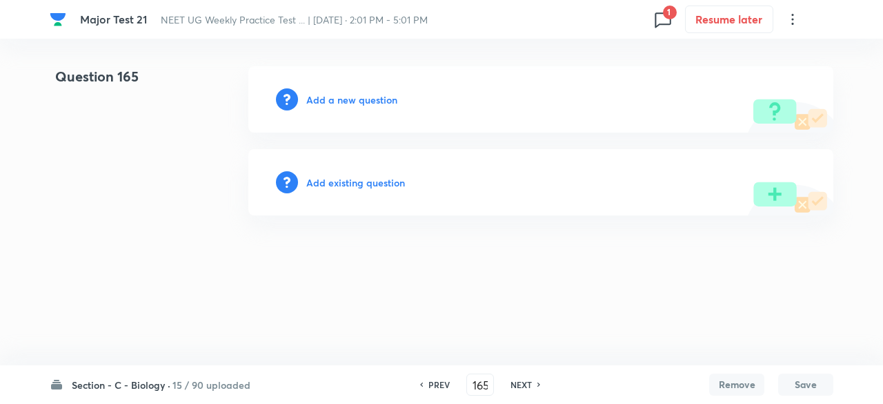
click at [516, 382] on h6 "NEXT" at bounding box center [521, 384] width 21 height 12
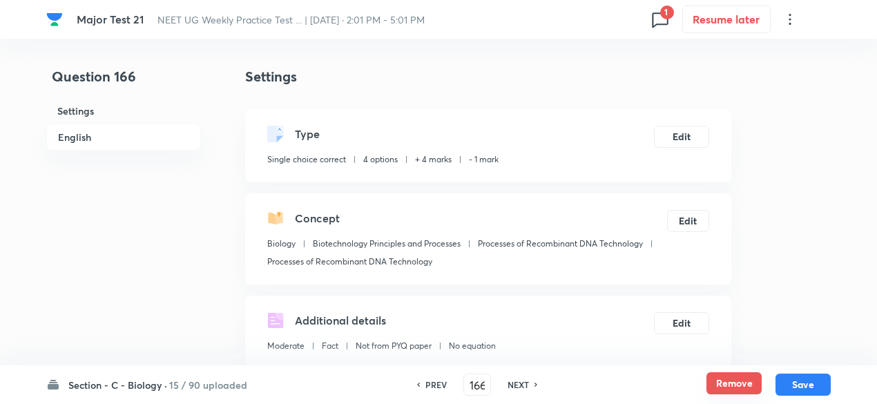
click at [723, 384] on button "Remove" at bounding box center [733, 383] width 55 height 22
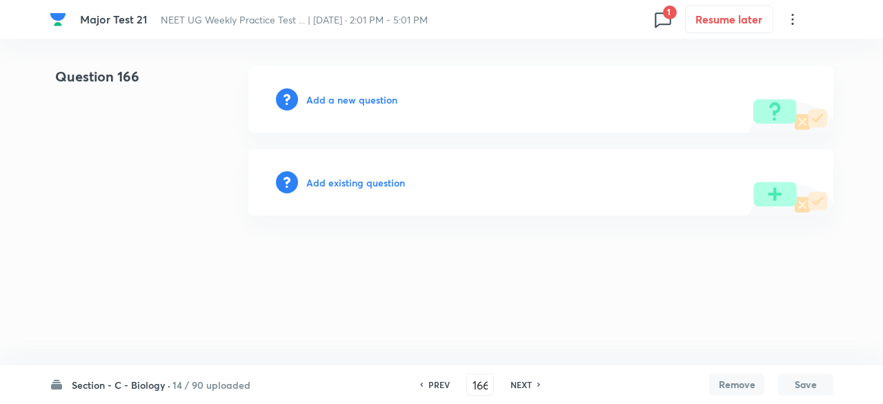
click at [519, 386] on h6 "NEXT" at bounding box center [521, 384] width 21 height 12
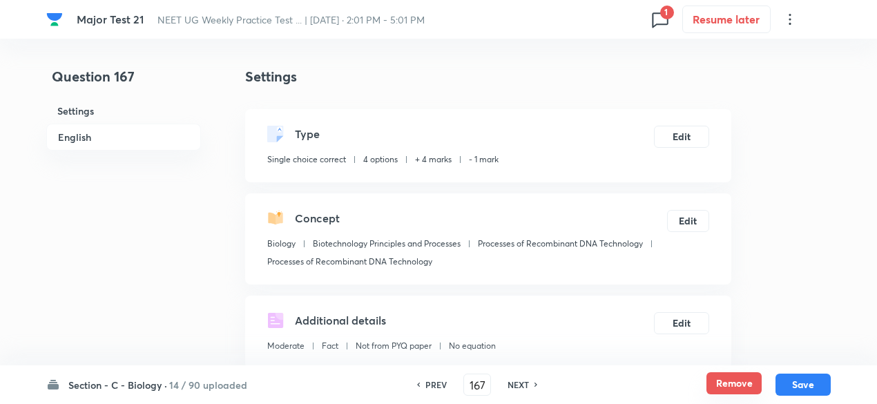
click at [744, 380] on button "Remove" at bounding box center [733, 383] width 55 height 22
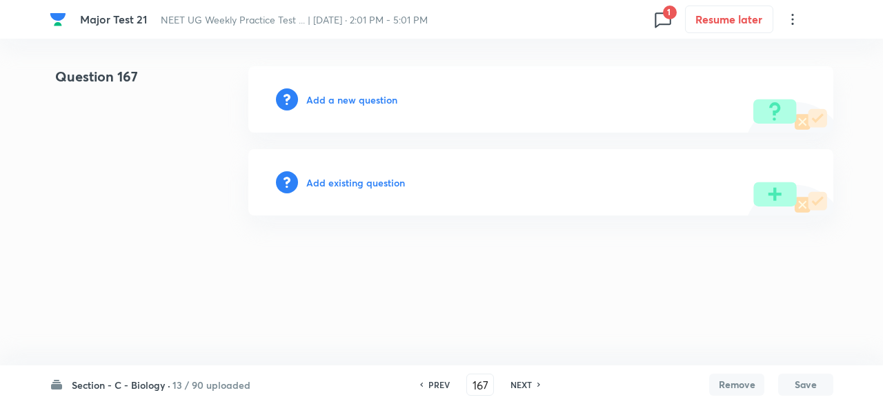
click at [530, 389] on h6 "NEXT" at bounding box center [521, 384] width 21 height 12
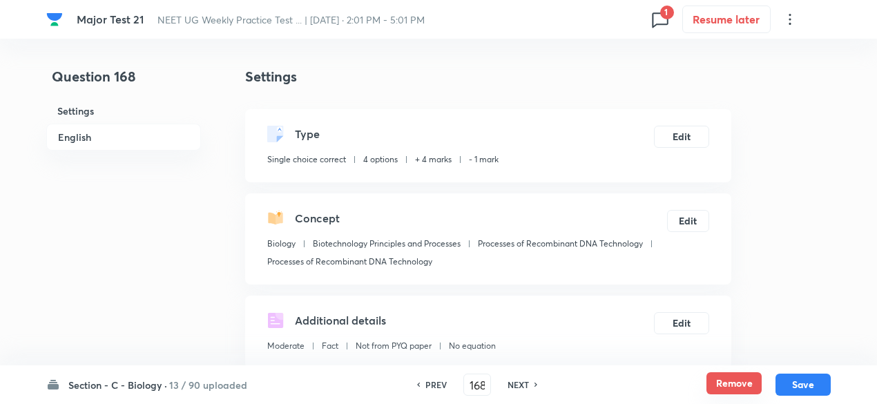
click at [711, 380] on button "Remove" at bounding box center [733, 383] width 55 height 22
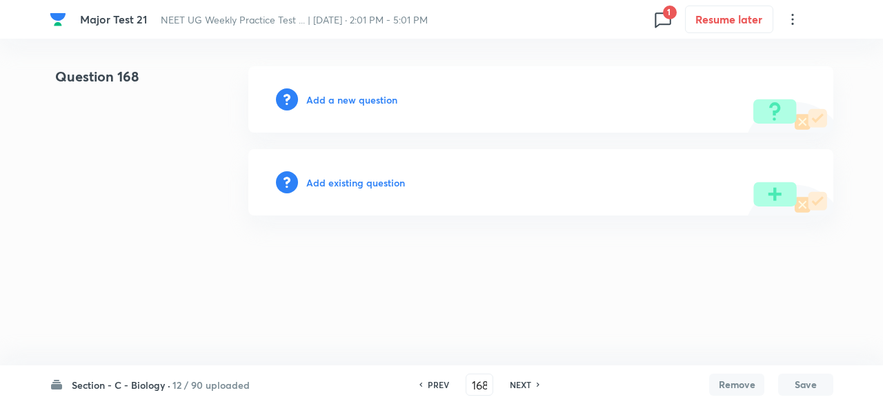
click at [526, 386] on h6 "NEXT" at bounding box center [520, 384] width 21 height 12
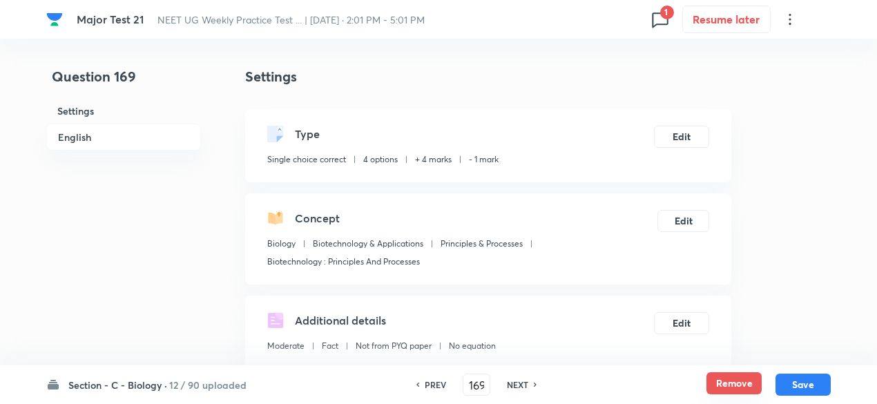
click at [725, 378] on button "Remove" at bounding box center [733, 383] width 55 height 22
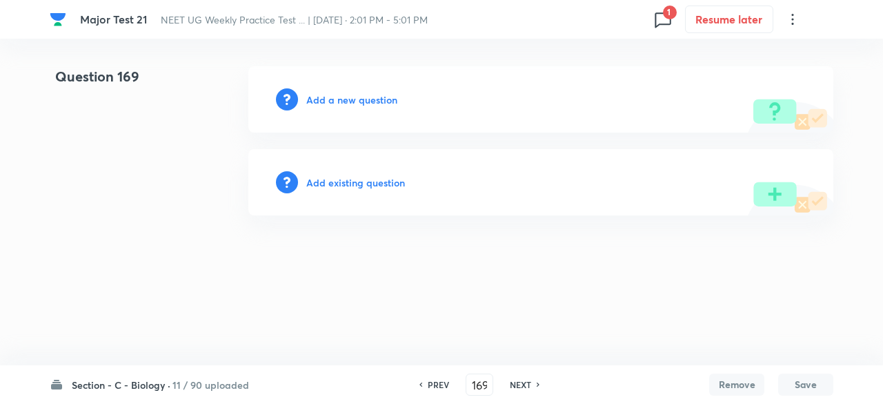
click at [523, 383] on h6 "NEXT" at bounding box center [520, 384] width 21 height 12
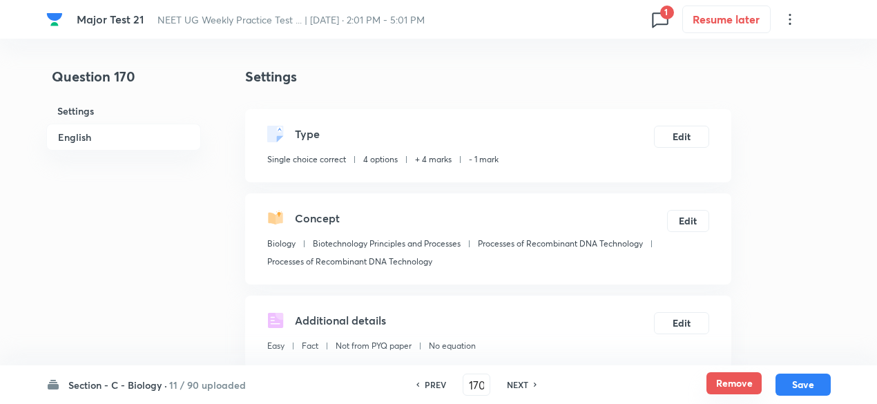
click at [744, 386] on button "Remove" at bounding box center [733, 383] width 55 height 22
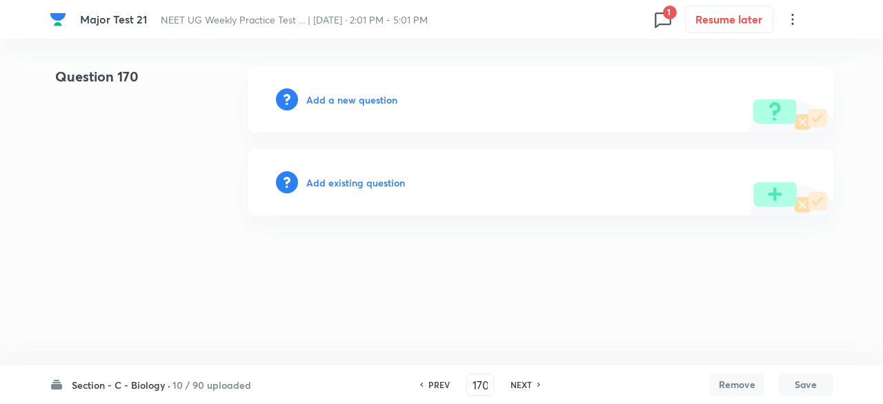
click at [529, 387] on h6 "NEXT" at bounding box center [521, 384] width 21 height 12
type input "171"
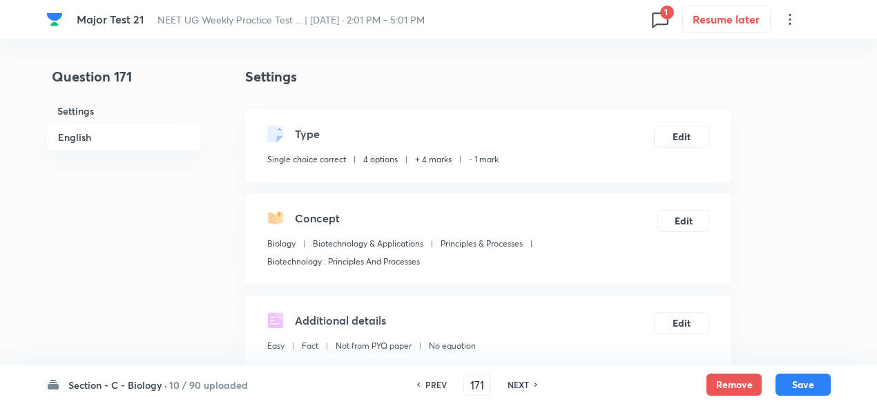
checkbox input "true"
click at [716, 380] on button "Remove" at bounding box center [733, 383] width 55 height 22
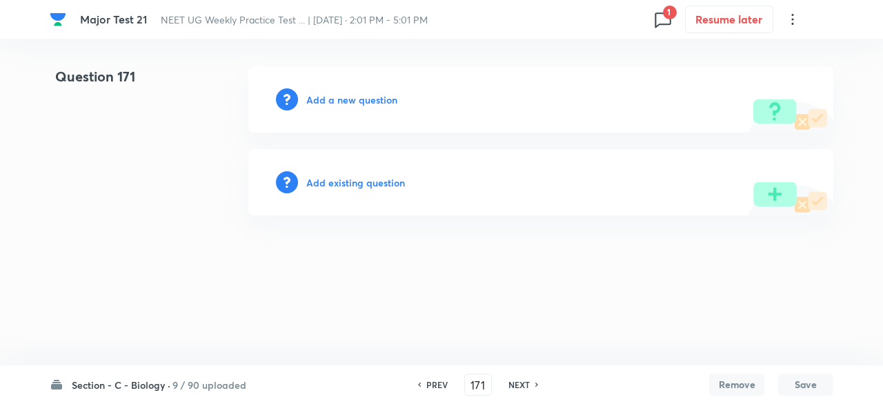
click at [521, 386] on h6 "NEXT" at bounding box center [519, 384] width 21 height 12
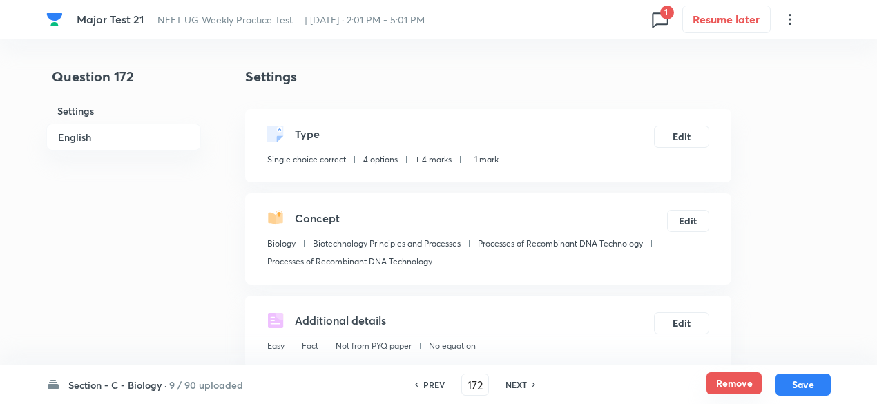
click at [732, 383] on button "Remove" at bounding box center [733, 383] width 55 height 22
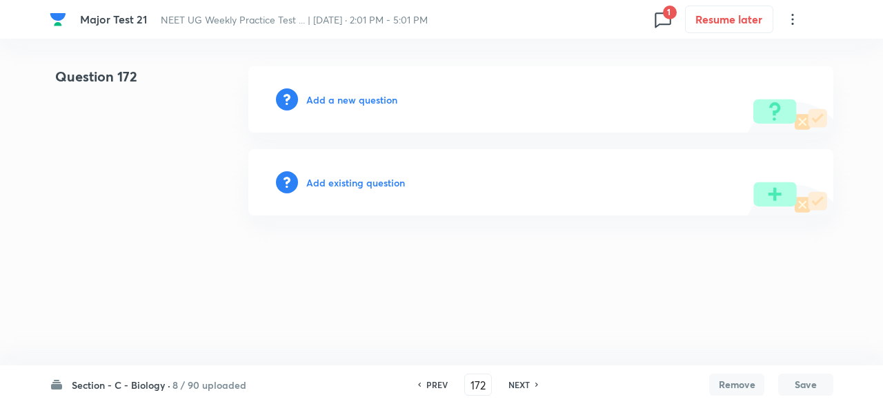
click at [527, 389] on h6 "NEXT" at bounding box center [519, 384] width 21 height 12
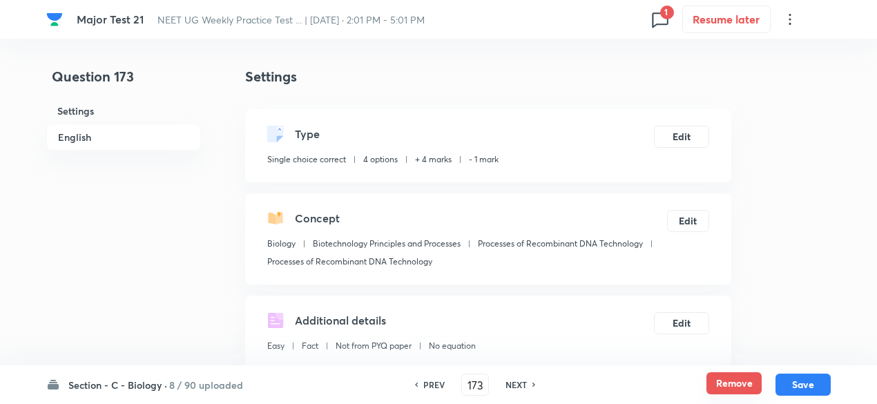
click at [729, 385] on button "Remove" at bounding box center [733, 383] width 55 height 22
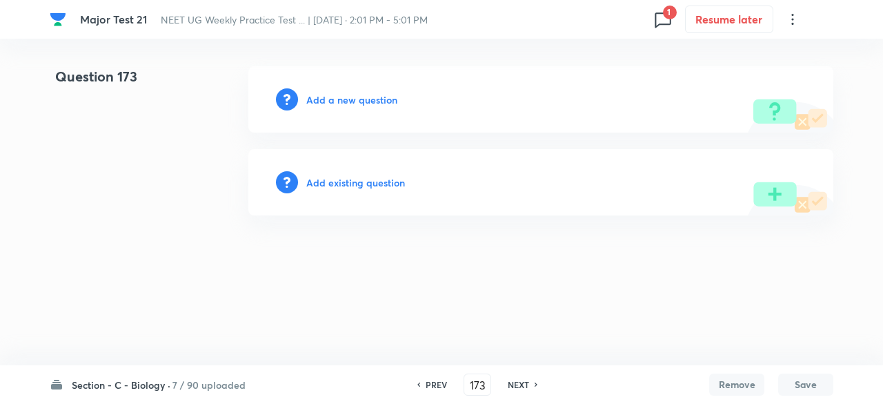
click at [527, 386] on h6 "NEXT" at bounding box center [518, 384] width 21 height 12
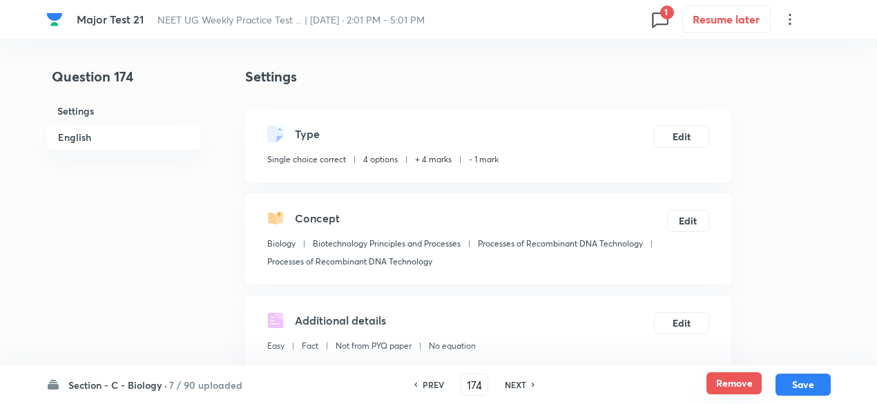
click at [721, 383] on button "Remove" at bounding box center [733, 383] width 55 height 22
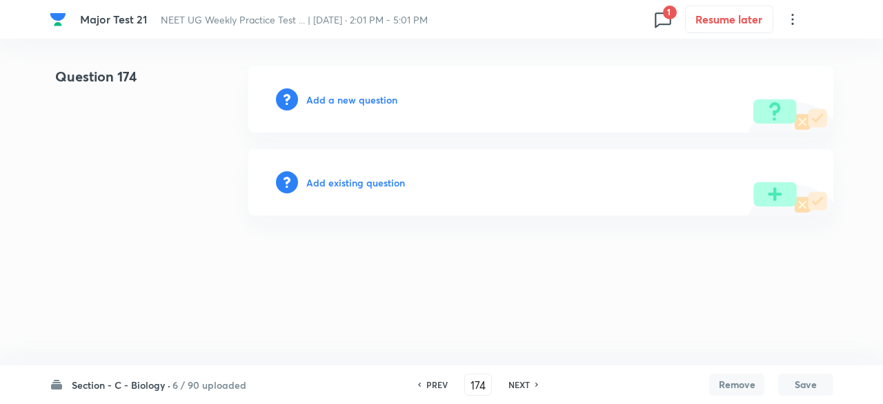
click at [517, 384] on h6 "NEXT" at bounding box center [519, 384] width 21 height 12
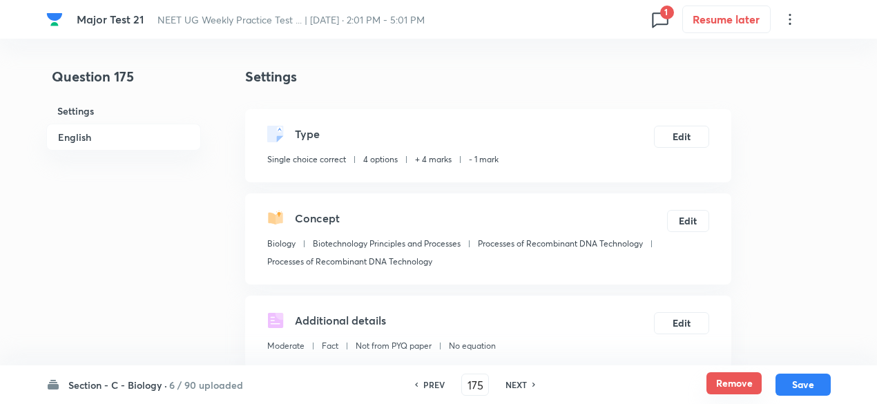
click at [730, 388] on button "Remove" at bounding box center [733, 383] width 55 height 22
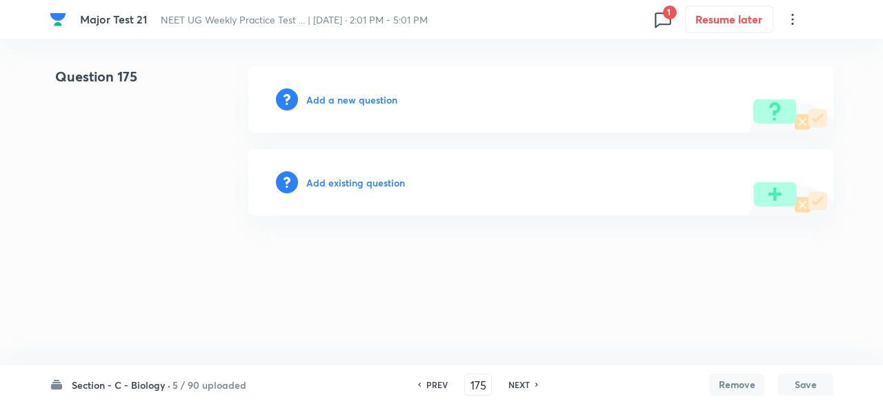
click at [532, 390] on div "NEXT" at bounding box center [521, 384] width 37 height 12
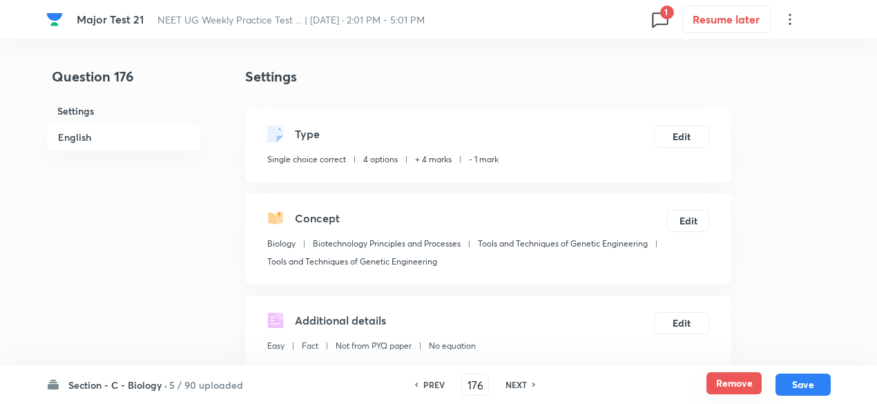
click at [718, 379] on button "Remove" at bounding box center [733, 383] width 55 height 22
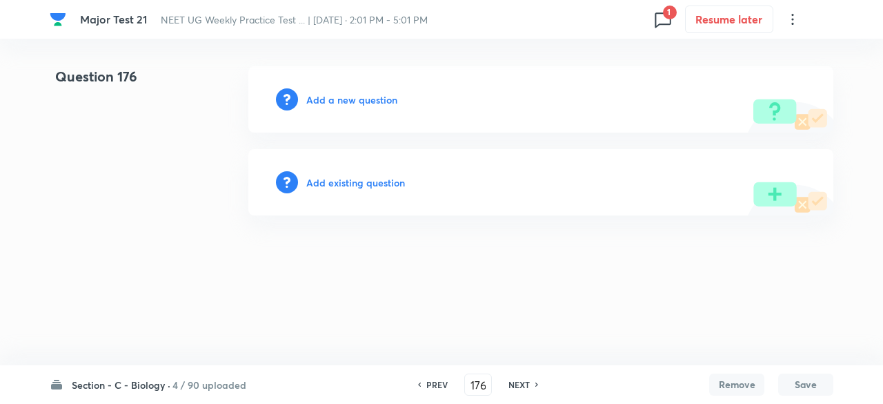
click at [521, 389] on h6 "NEXT" at bounding box center [519, 384] width 21 height 12
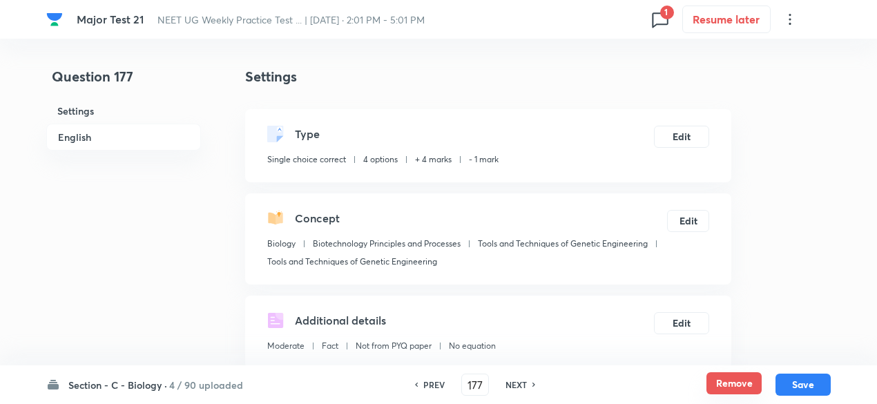
click at [735, 380] on button "Remove" at bounding box center [733, 383] width 55 height 22
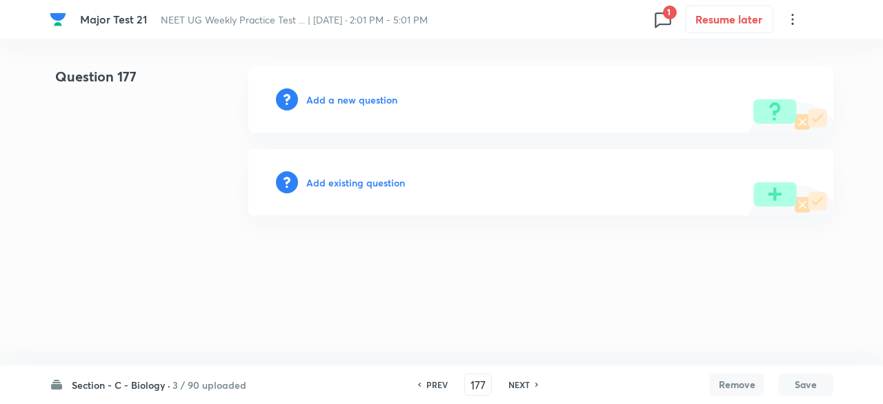
click at [527, 381] on h6 "NEXT" at bounding box center [519, 384] width 21 height 12
type input "178"
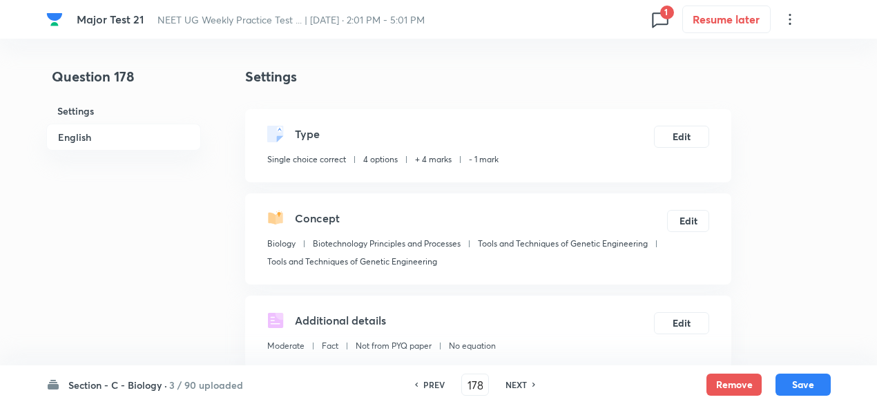
checkbox input "true"
click at [725, 384] on button "Remove" at bounding box center [733, 383] width 55 height 22
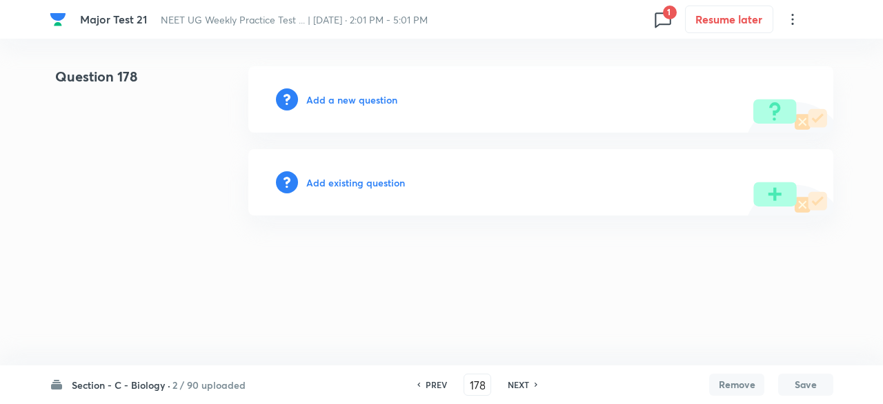
click at [533, 389] on div "NEXT" at bounding box center [520, 384] width 37 height 12
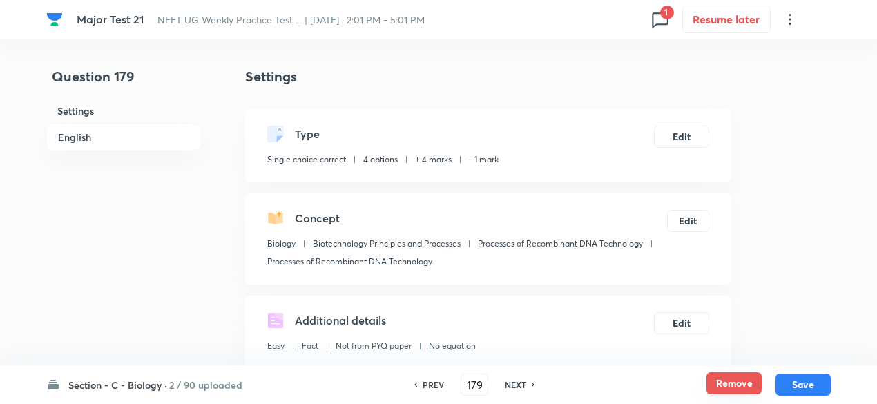
click at [740, 380] on button "Remove" at bounding box center [733, 383] width 55 height 22
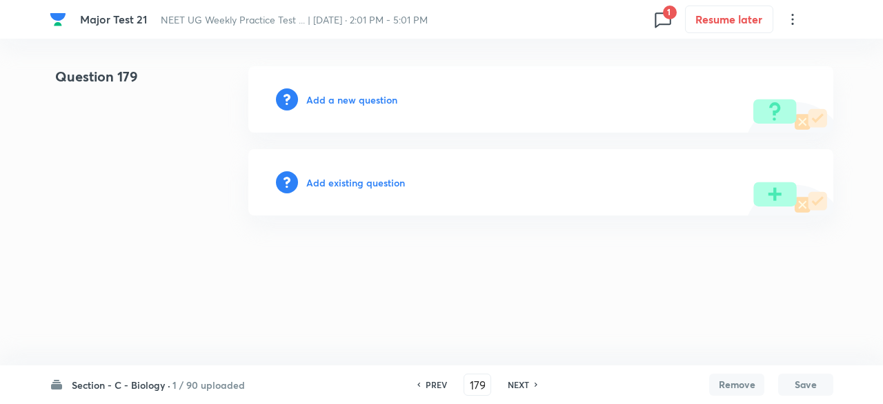
click at [526, 387] on h6 "NEXT" at bounding box center [518, 384] width 21 height 12
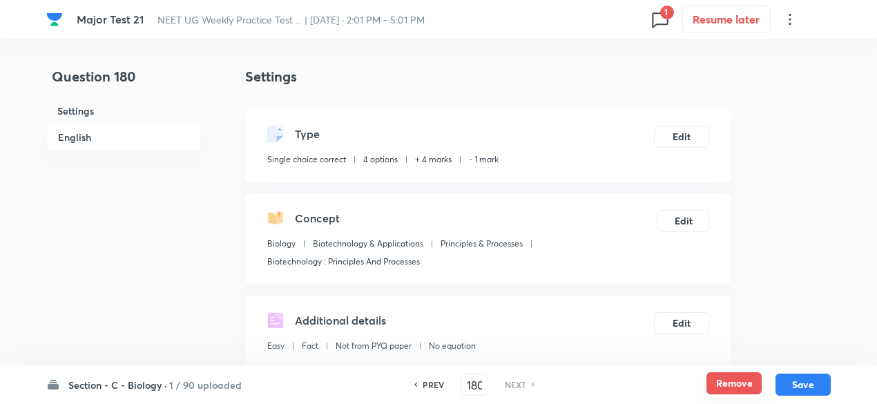
click at [748, 381] on button "Remove" at bounding box center [733, 383] width 55 height 22
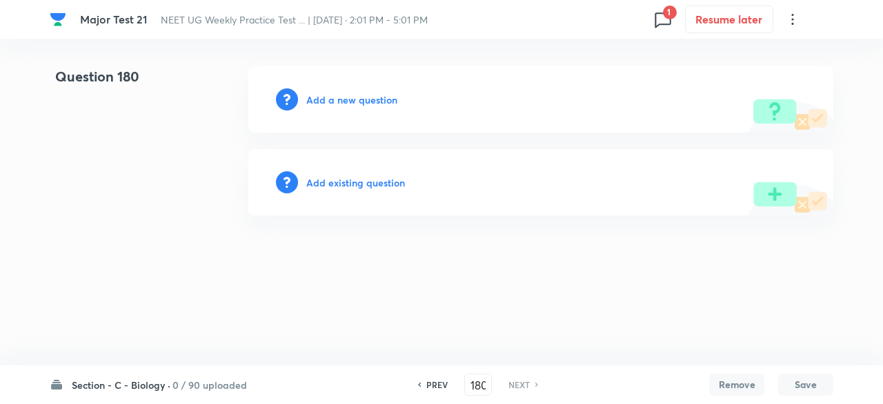
click at [215, 380] on h6 "0 / 90 uploaded" at bounding box center [210, 385] width 75 height 14
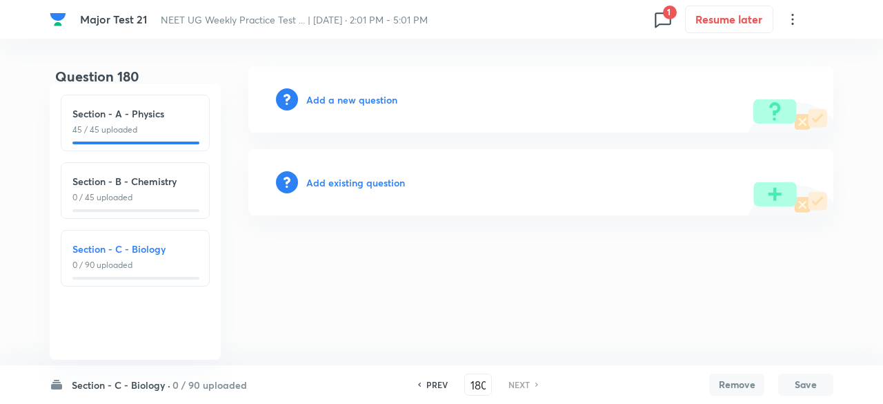
click at [170, 254] on h6 "Section - C - Biology" at bounding box center [135, 249] width 126 height 14
type input "91"
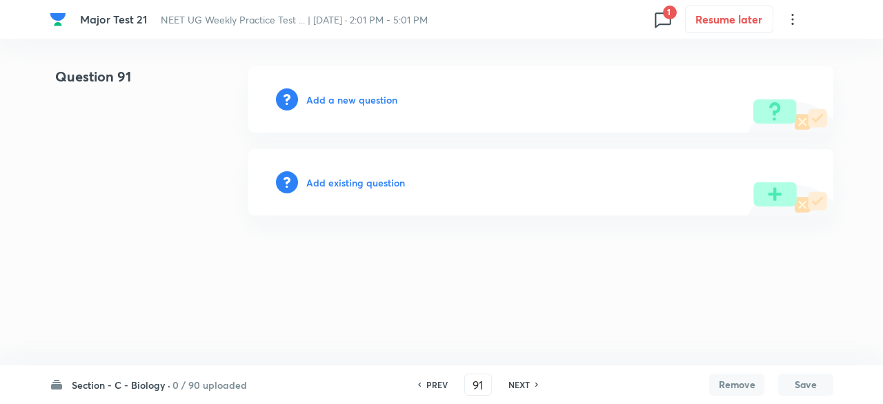
click at [204, 380] on h6 "0 / 90 uploaded" at bounding box center [210, 385] width 75 height 14
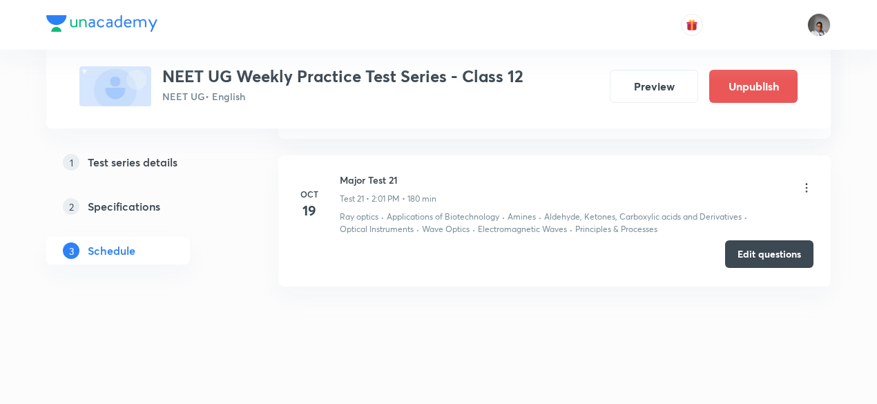
click at [750, 244] on button "Edit questions" at bounding box center [769, 254] width 88 height 28
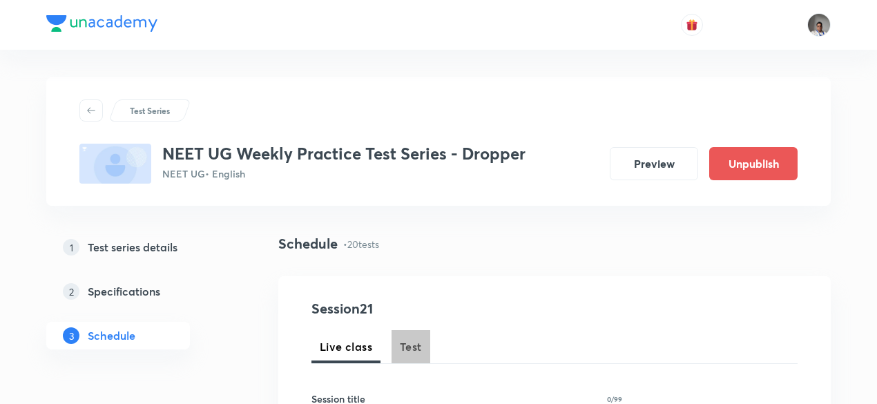
click at [416, 347] on span "Test" at bounding box center [411, 346] width 22 height 17
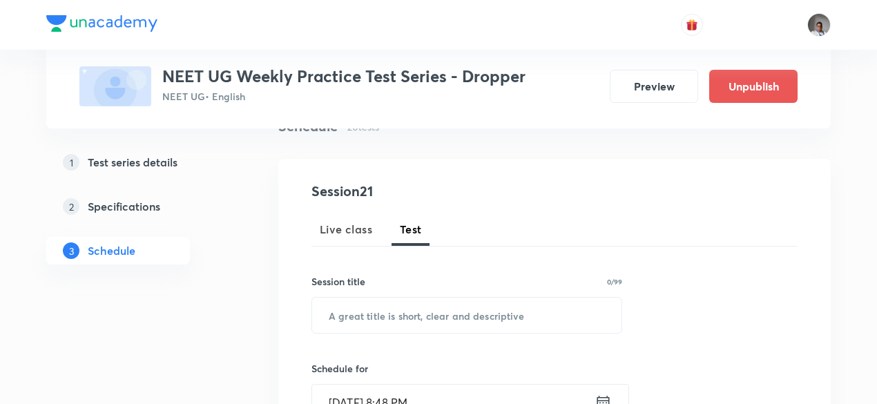
scroll to position [124, 0]
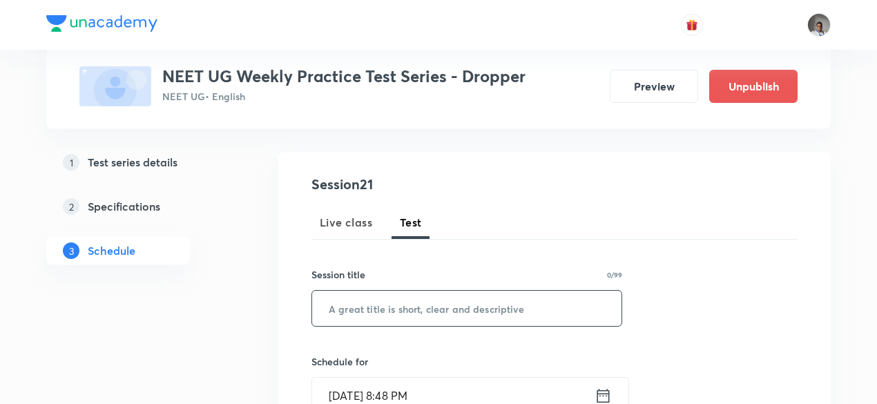
click at [413, 313] on input "text" at bounding box center [466, 308] width 309 height 35
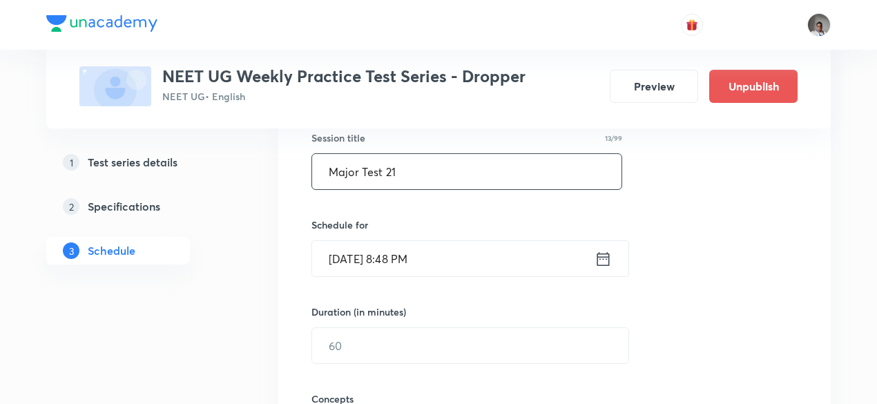
scroll to position [264, 0]
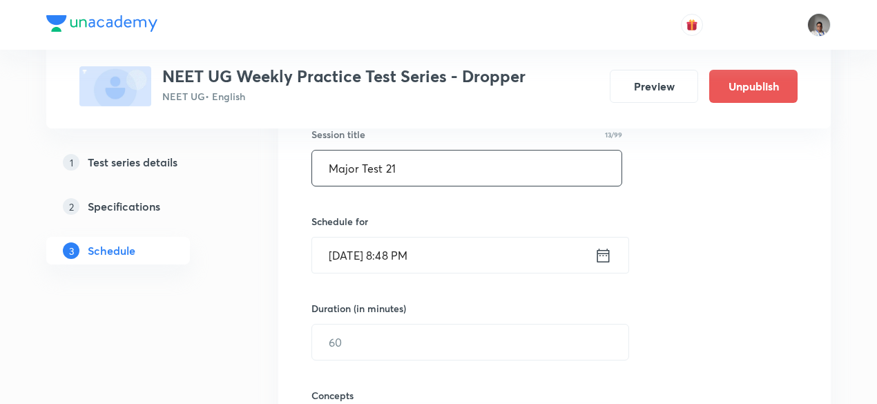
type input "Major Test 21"
click at [605, 265] on div "Oct 6, 2025, 8:48 PM ​" at bounding box center [469, 255] width 317 height 37
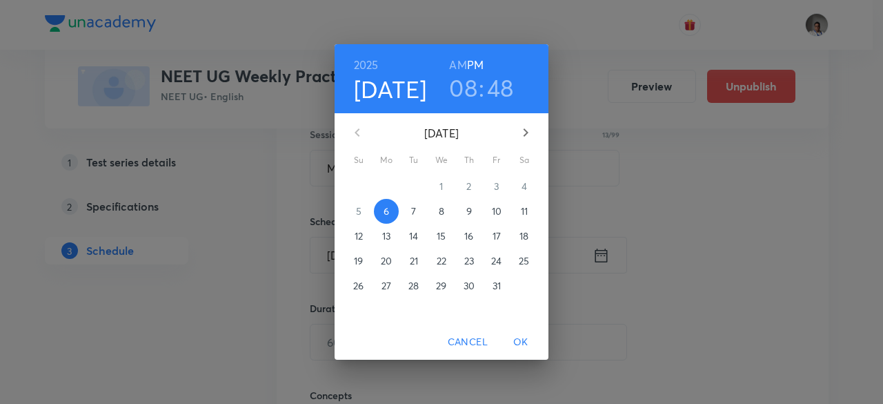
click at [355, 257] on p "19" at bounding box center [358, 261] width 9 height 14
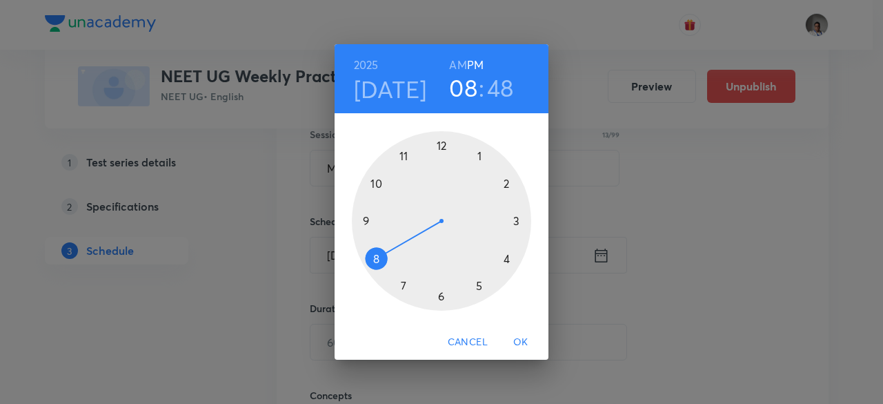
click at [505, 184] on div at bounding box center [441, 220] width 179 height 179
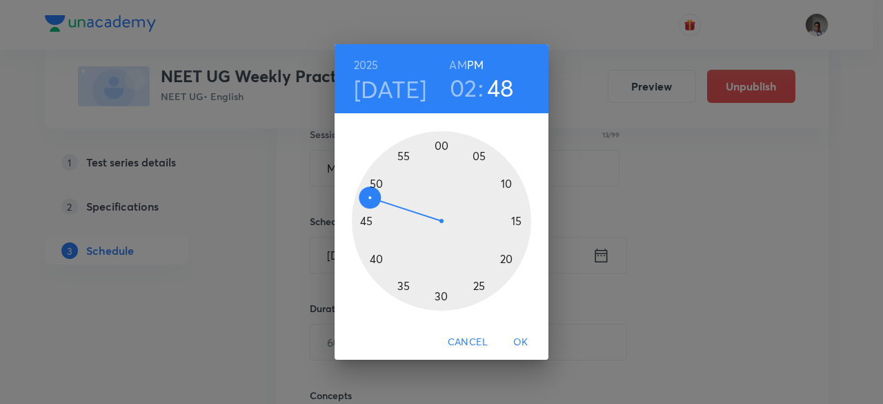
click at [451, 148] on div at bounding box center [441, 220] width 179 height 179
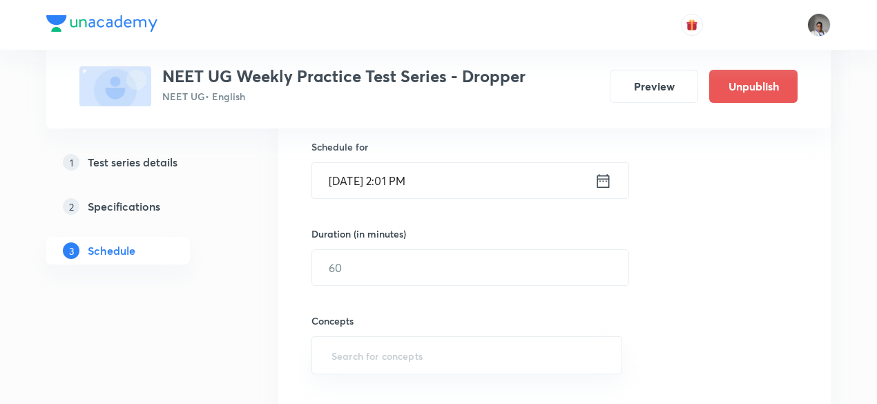
scroll to position [342, 0]
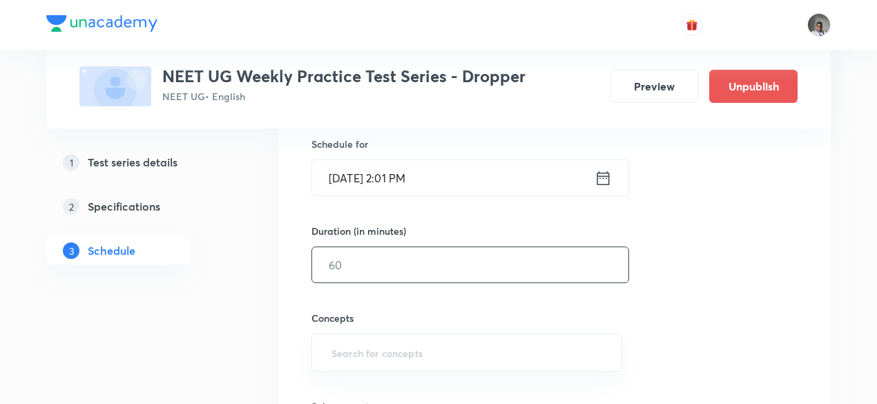
click at [451, 271] on input "text" at bounding box center [470, 264] width 316 height 35
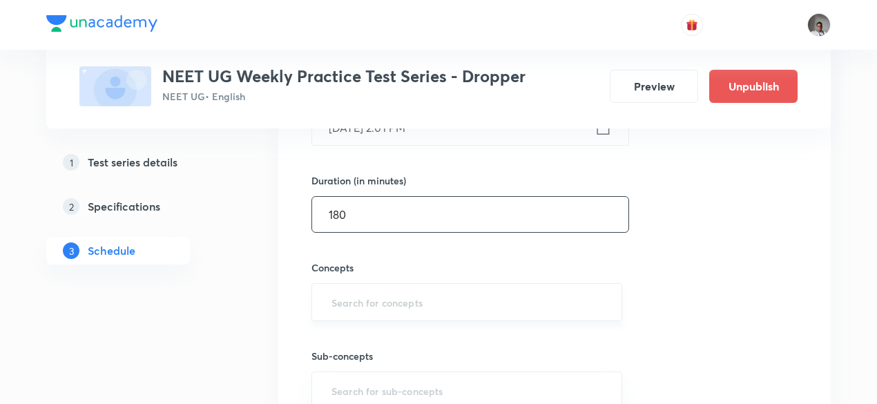
scroll to position [393, 0]
click at [456, 313] on div "​" at bounding box center [466, 301] width 311 height 38
type input "180"
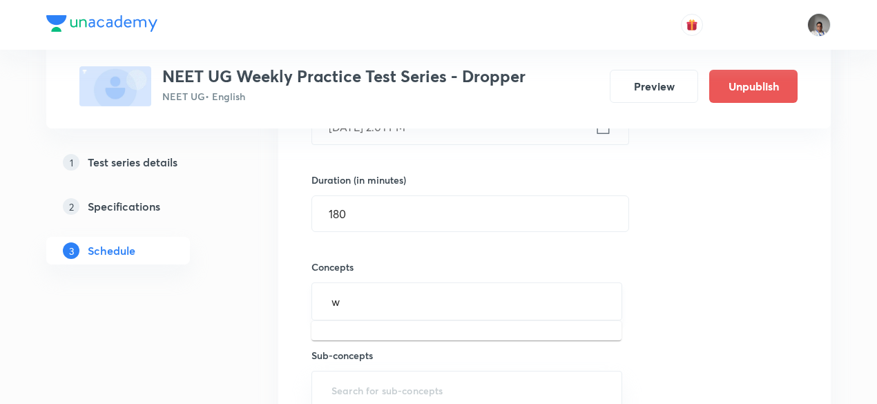
type input "wo"
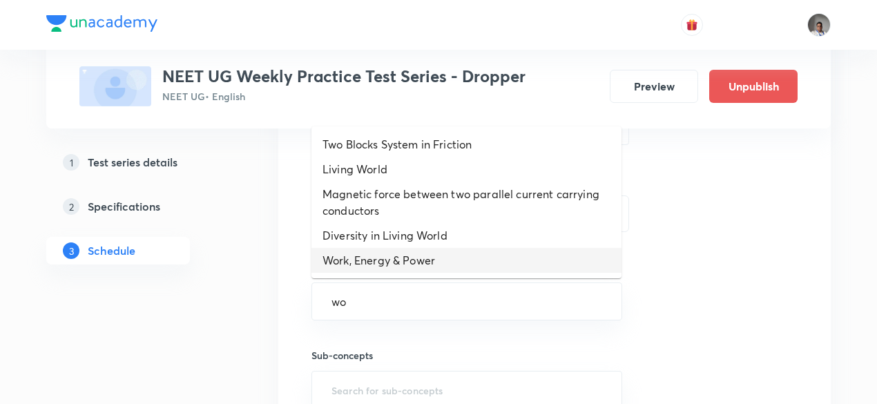
click at [449, 267] on li "Work, Energy & Power" at bounding box center [466, 260] width 310 height 25
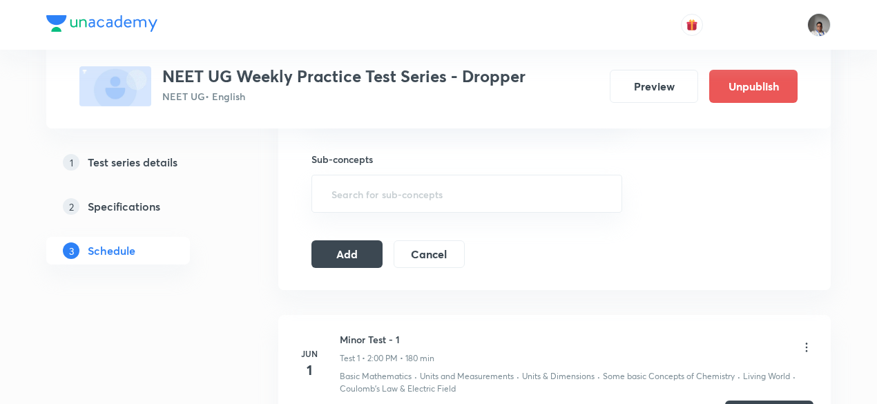
scroll to position [620, 0]
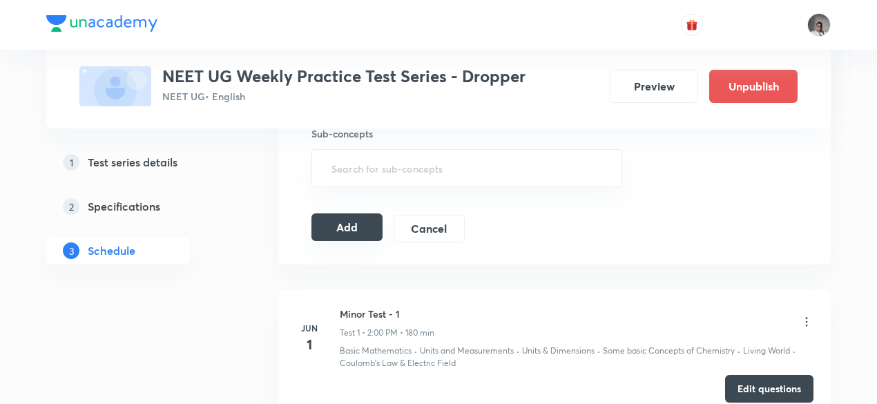
click at [352, 227] on button "Add" at bounding box center [346, 227] width 71 height 28
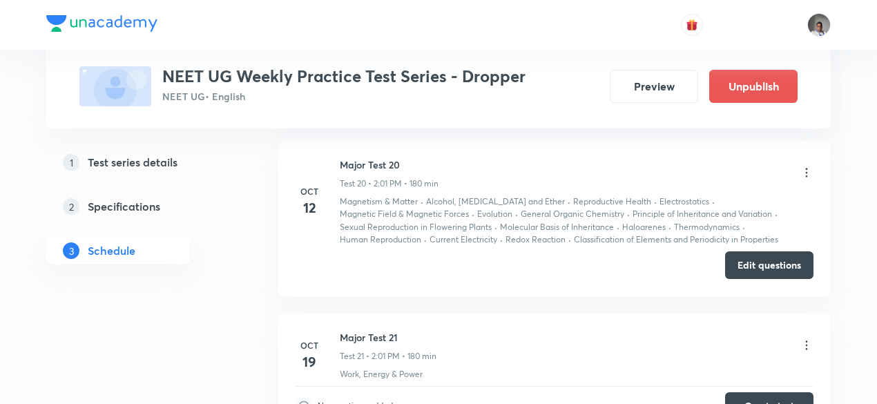
scroll to position [3072, 0]
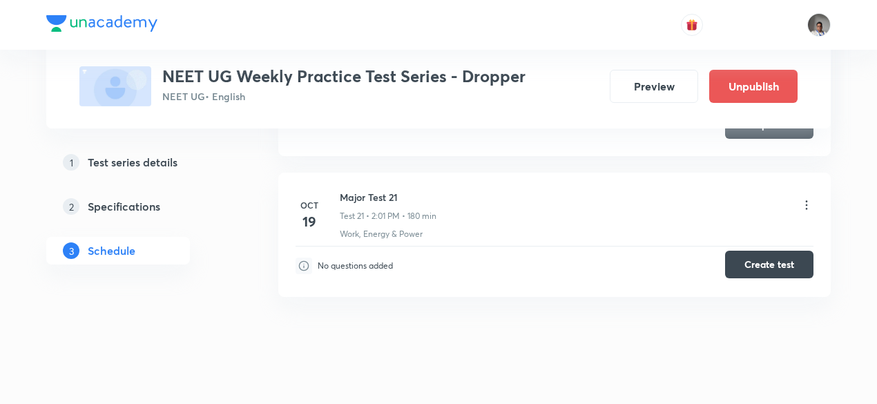
click at [743, 251] on button "Create test" at bounding box center [769, 265] width 88 height 28
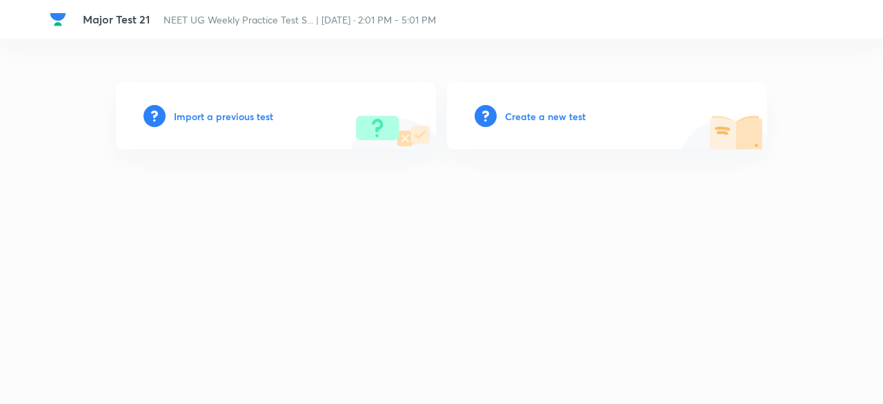
click at [246, 117] on h6 "Import a previous test" at bounding box center [223, 116] width 99 height 14
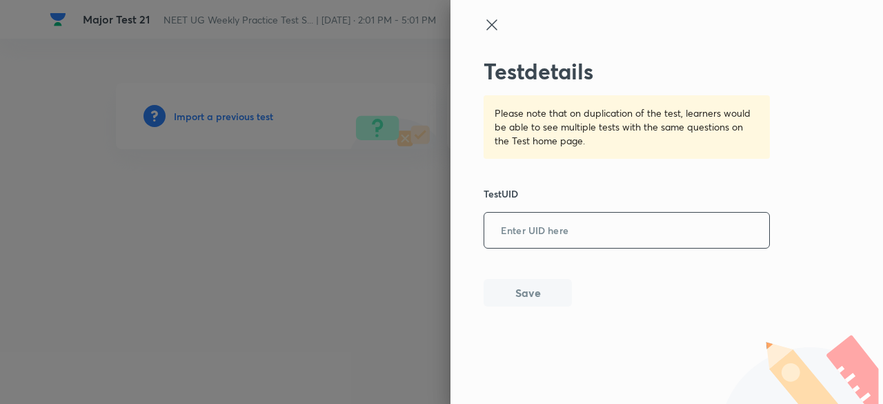
click at [560, 226] on input "text" at bounding box center [627, 231] width 285 height 34
paste input "D8EHHDTAY5"
type input "D8EHHDTAY5"
click at [541, 297] on button "Save" at bounding box center [528, 291] width 88 height 28
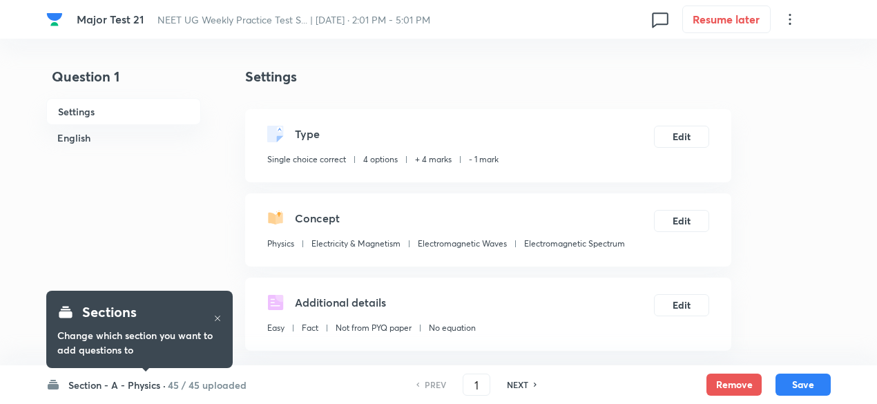
click at [435, 212] on div "Concept" at bounding box center [446, 218] width 358 height 17
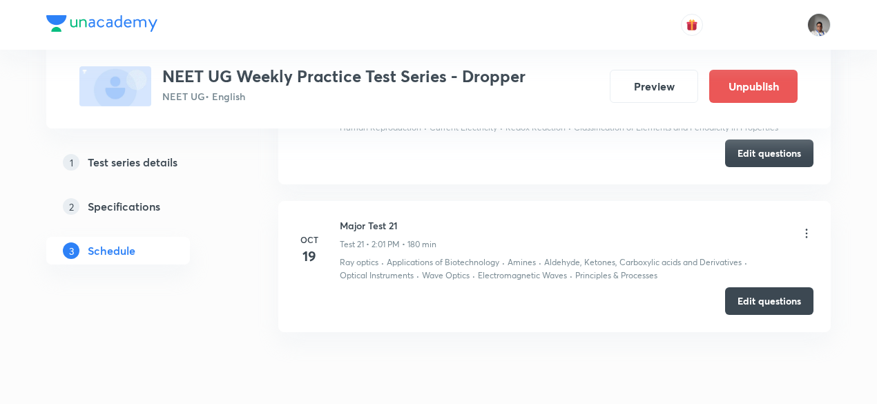
scroll to position [3533, 0]
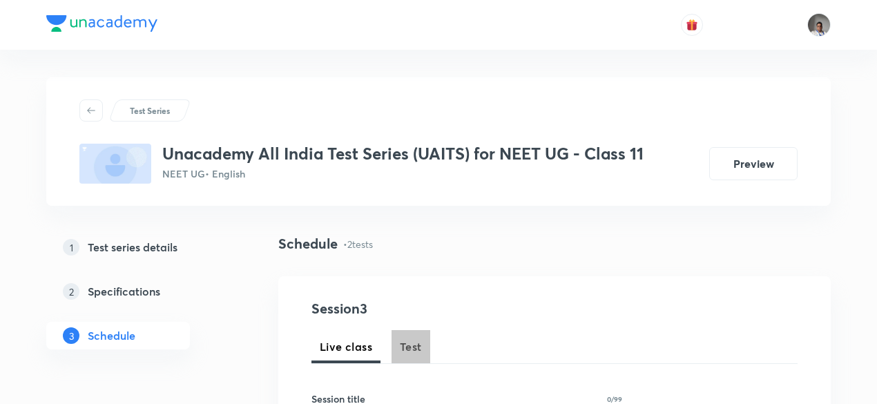
click at [418, 338] on button "Test" at bounding box center [410, 346] width 39 height 33
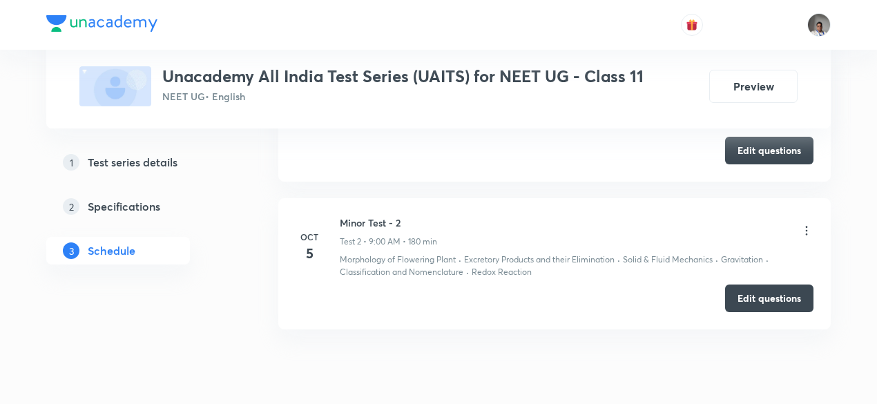
scroll to position [851, 0]
click at [737, 297] on button "Edit questions" at bounding box center [769, 299] width 88 height 28
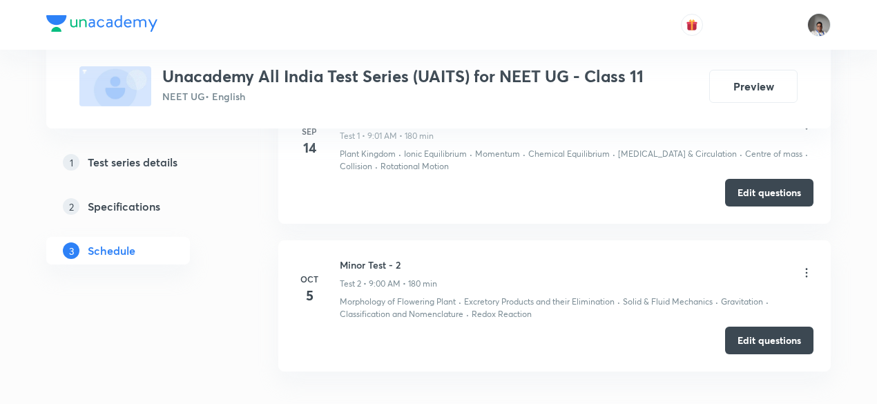
scroll to position [812, 0]
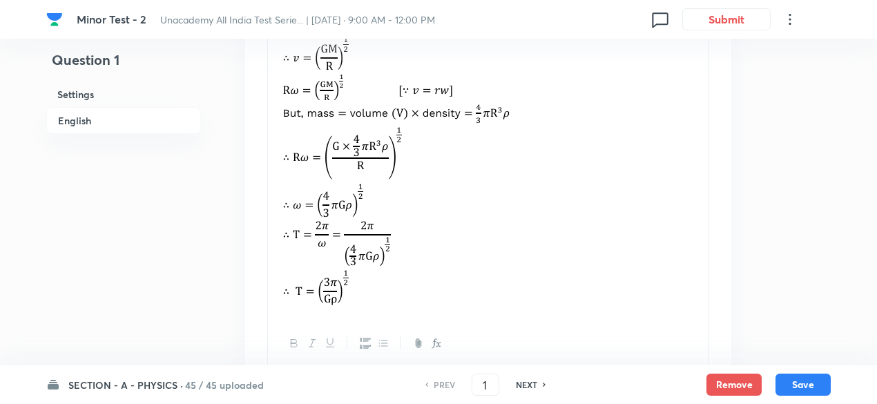
scroll to position [1817, 0]
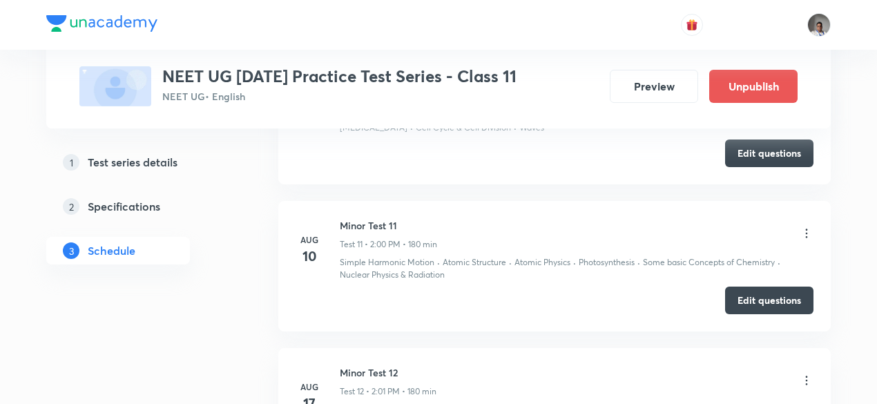
scroll to position [2077, 0]
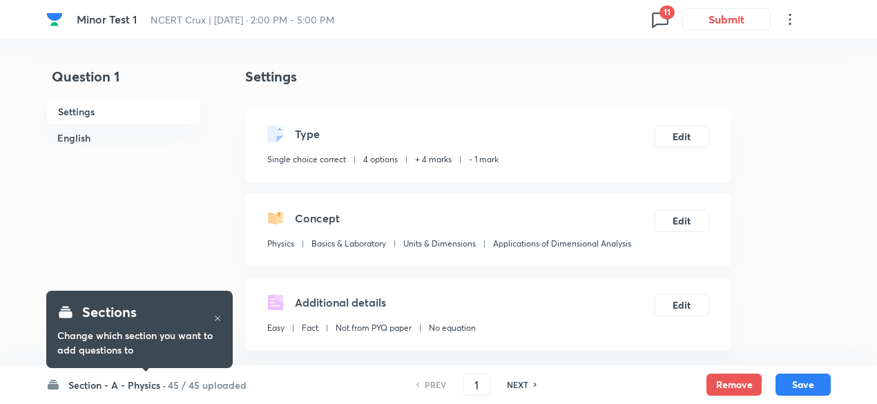
click at [659, 19] on icon at bounding box center [660, 19] width 22 height 22
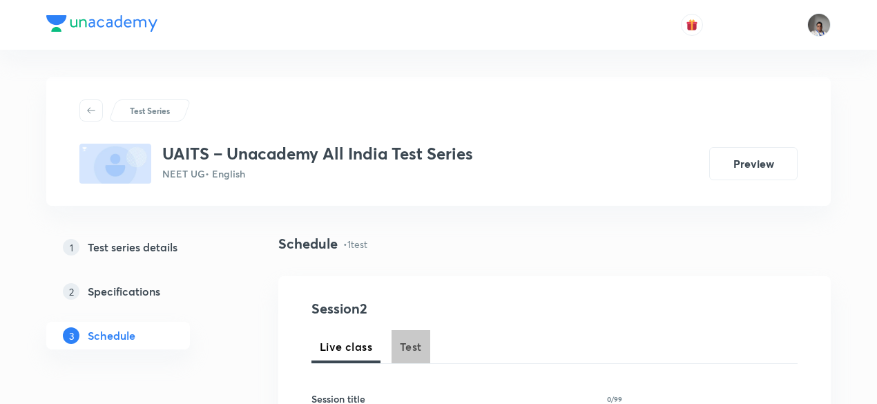
click at [418, 341] on span "Test" at bounding box center [411, 346] width 22 height 17
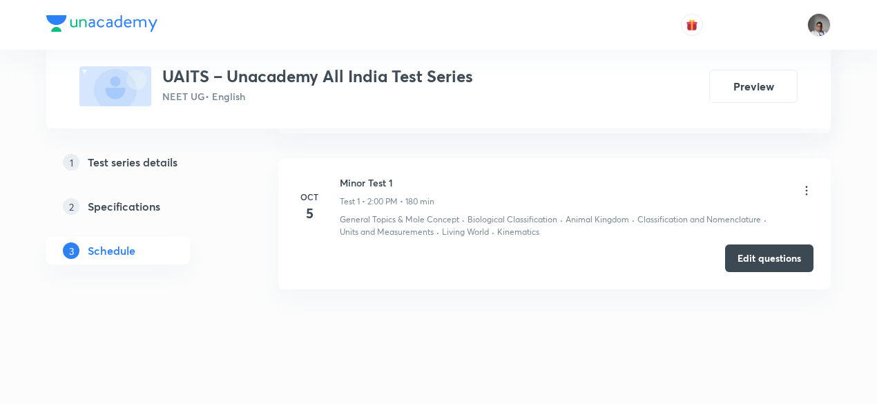
scroll to position [744, 0]
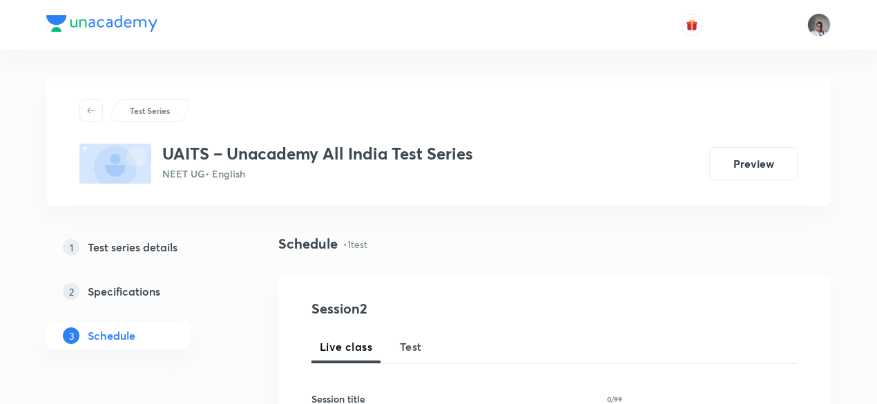
click at [416, 340] on span "Test" at bounding box center [411, 346] width 22 height 17
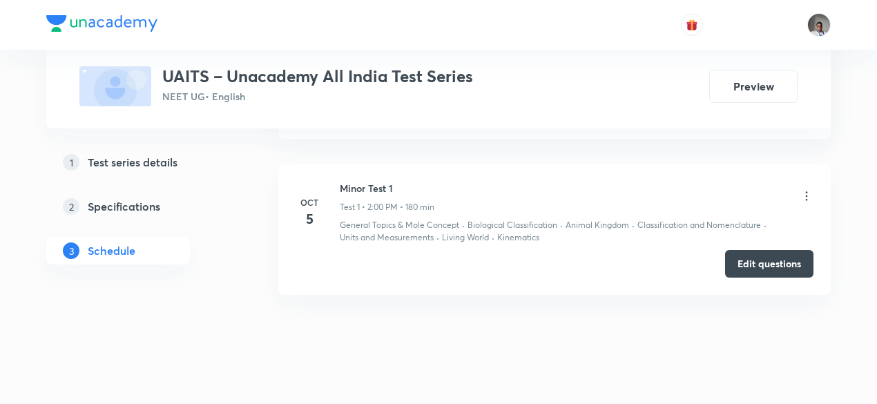
scroll to position [757, 0]
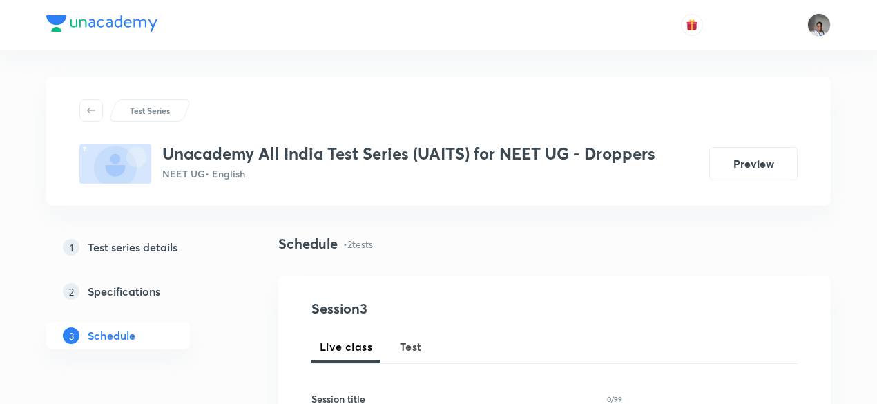
click at [407, 346] on span "Test" at bounding box center [411, 346] width 22 height 17
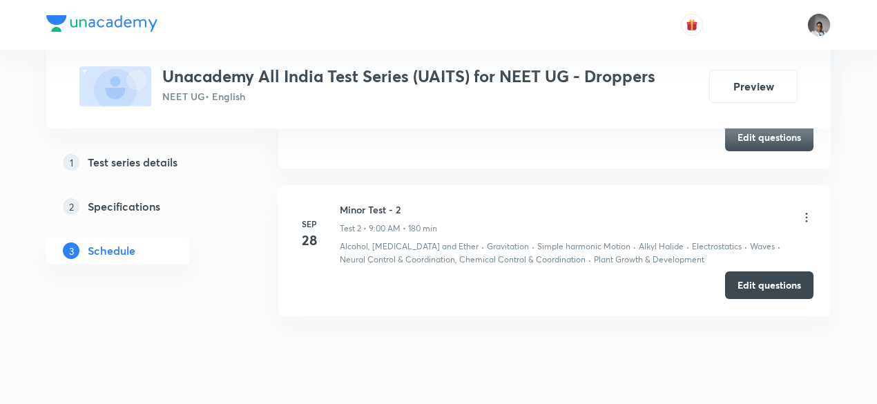
scroll to position [878, 0]
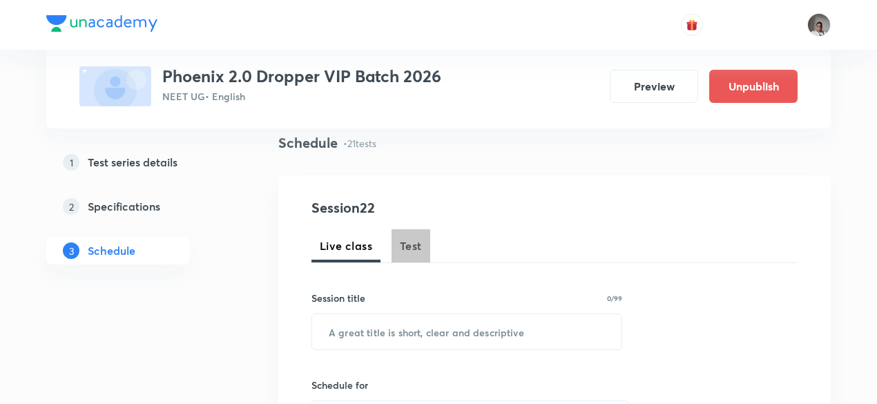
click at [410, 242] on span "Test" at bounding box center [411, 245] width 22 height 17
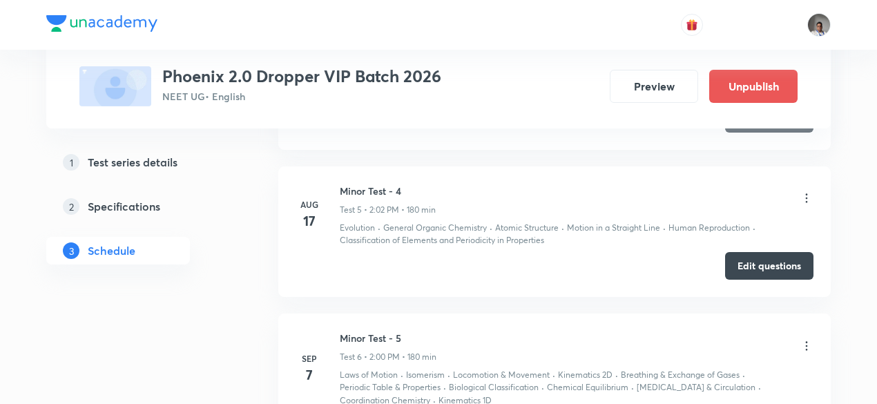
scroll to position [1351, 0]
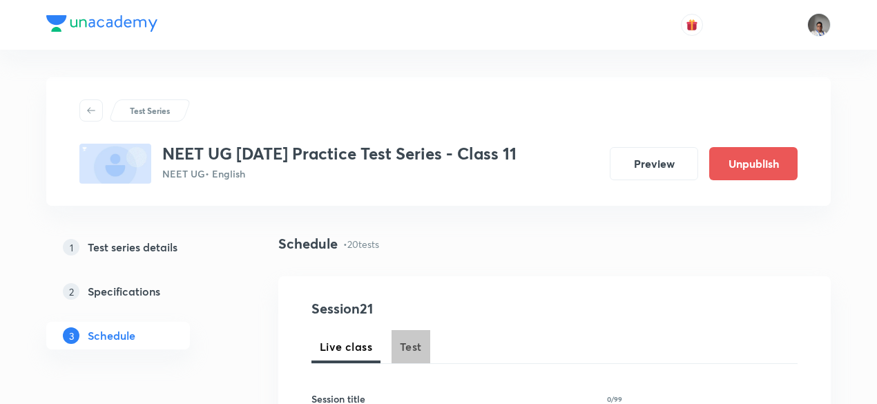
click at [411, 345] on span "Test" at bounding box center [411, 346] width 22 height 17
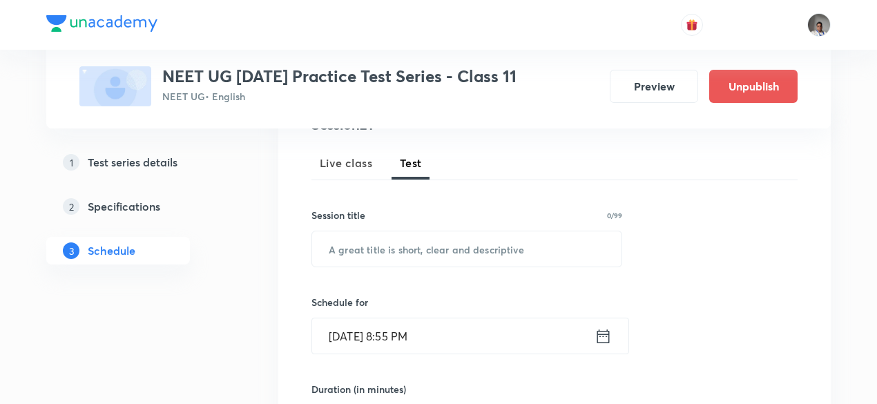
scroll to position [184, 0]
click at [442, 235] on input "text" at bounding box center [466, 248] width 309 height 35
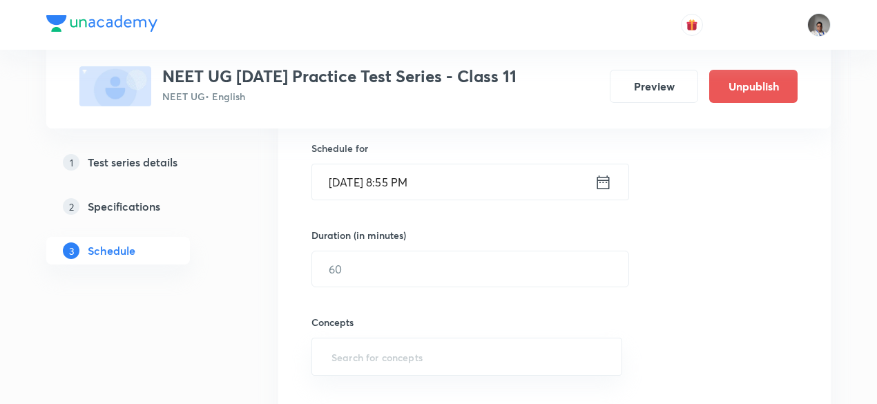
scroll to position [341, 0]
type input "Major Test 21"
click at [610, 172] on icon at bounding box center [602, 178] width 17 height 19
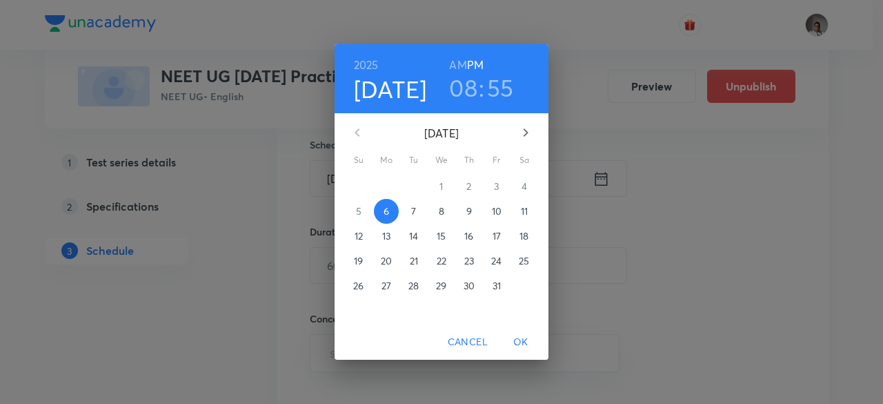
click at [359, 260] on p "19" at bounding box center [358, 261] width 9 height 14
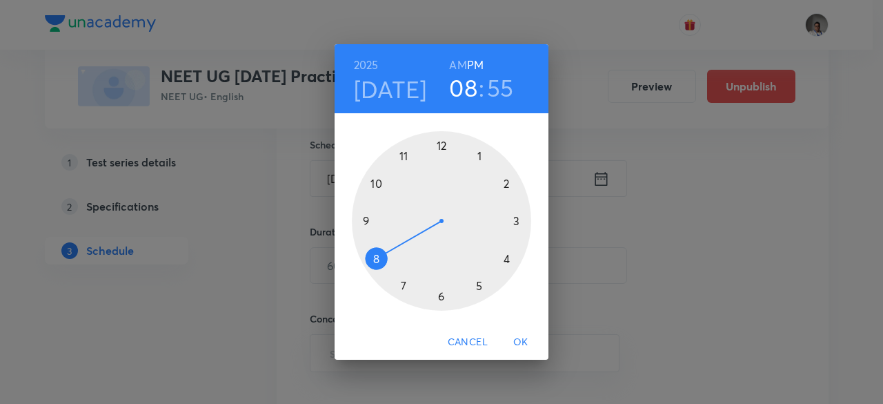
click at [504, 187] on div at bounding box center [441, 220] width 179 height 179
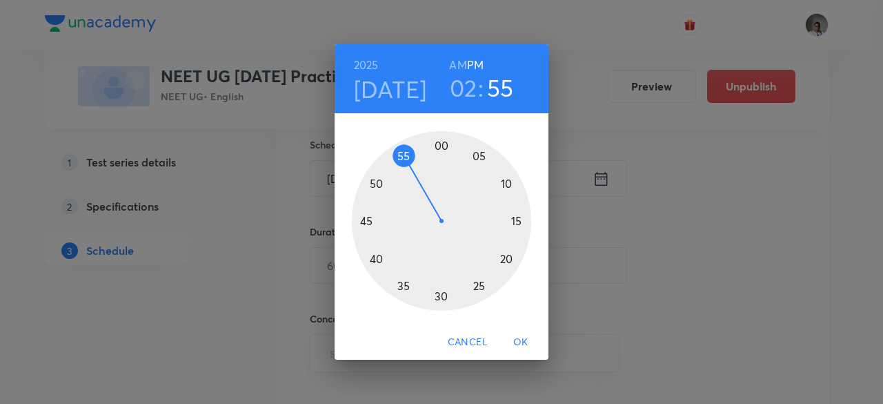
click at [450, 143] on div at bounding box center [441, 220] width 179 height 179
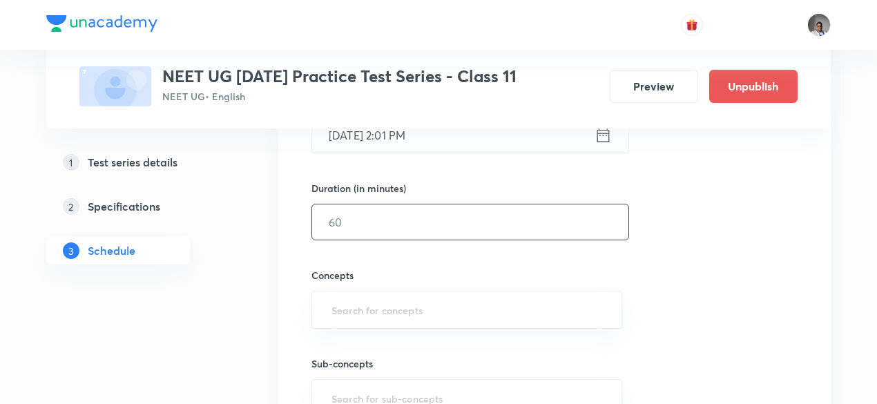
scroll to position [385, 0]
click at [439, 213] on input "text" at bounding box center [470, 221] width 316 height 35
type input "180"
click at [444, 297] on input "text" at bounding box center [467, 309] width 276 height 26
type input "w"
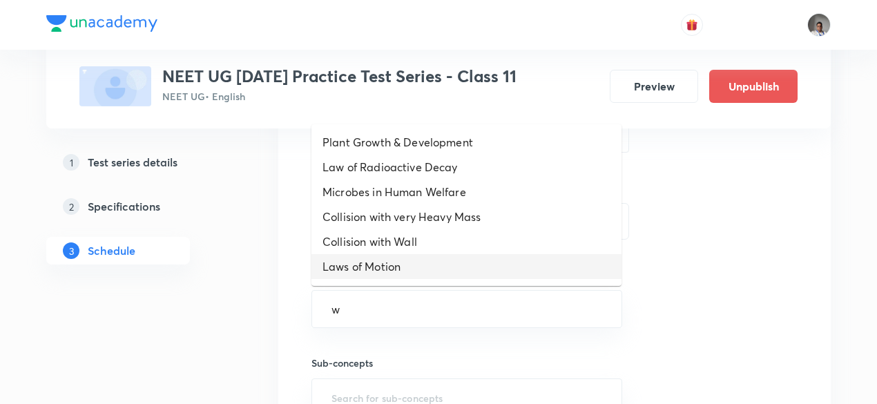
click at [443, 271] on li "Laws of Motion" at bounding box center [466, 266] width 310 height 25
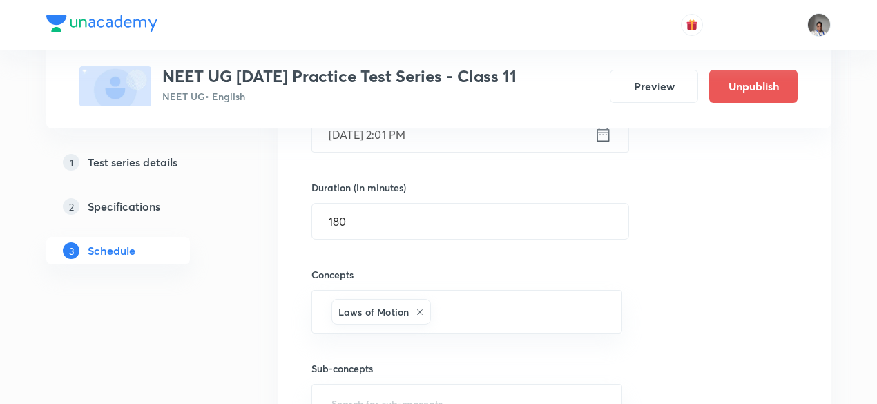
click at [443, 271] on h6 "Concepts" at bounding box center [466, 274] width 311 height 14
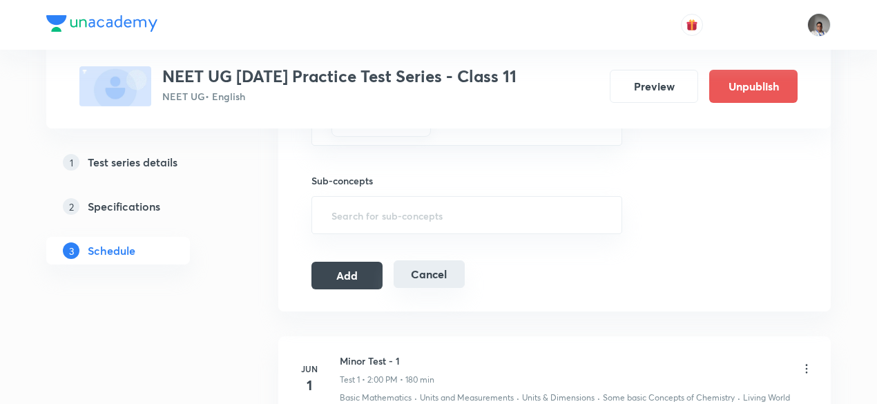
scroll to position [578, 0]
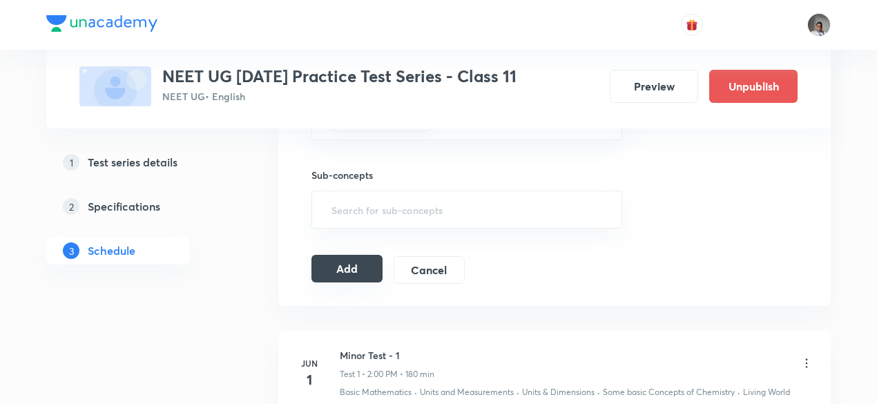
click at [380, 276] on button "Add" at bounding box center [346, 269] width 71 height 28
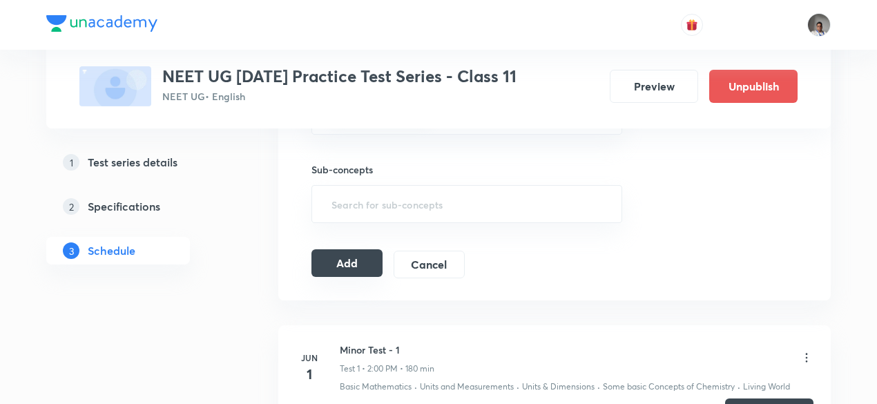
scroll to position [587, 0]
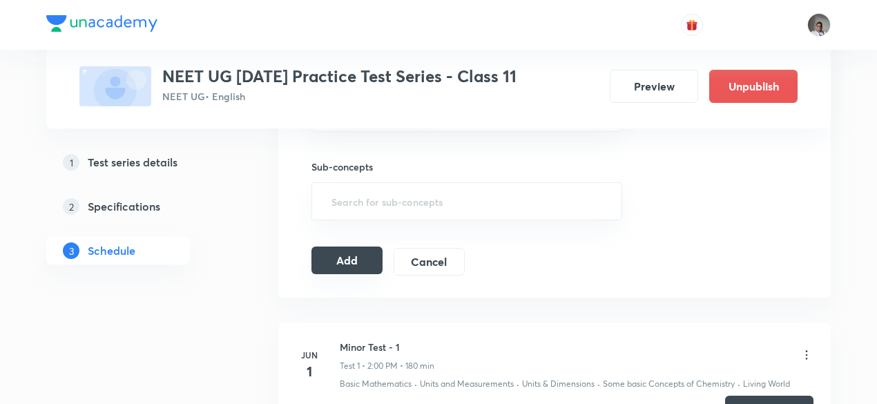
click at [368, 267] on button "Add" at bounding box center [346, 260] width 71 height 28
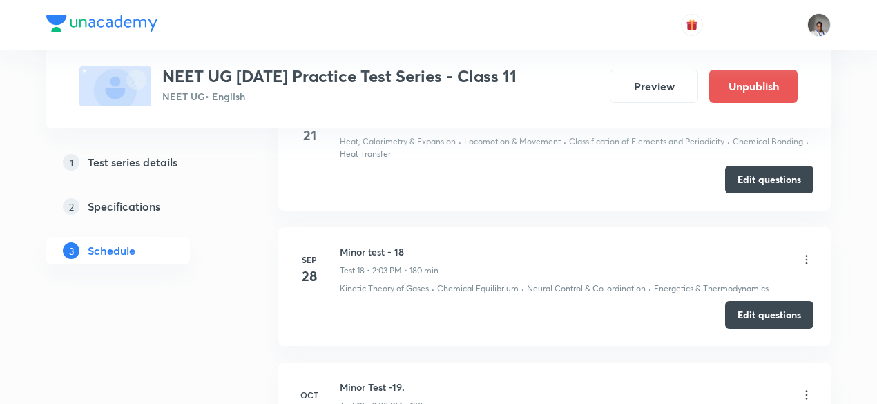
scroll to position [3415, 0]
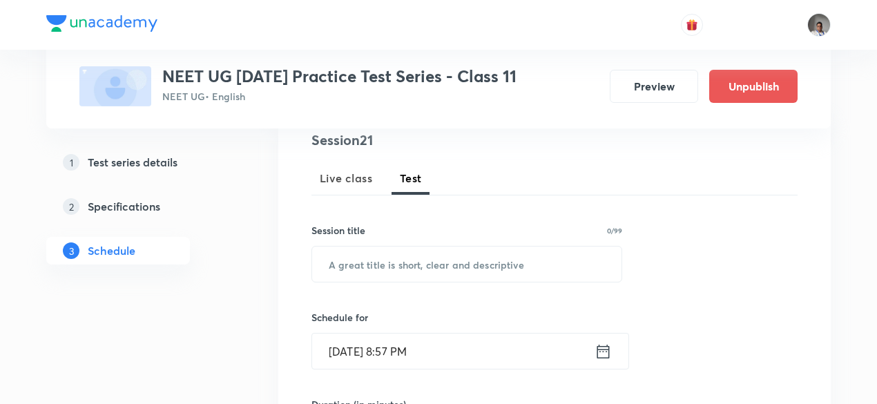
scroll to position [172, 0]
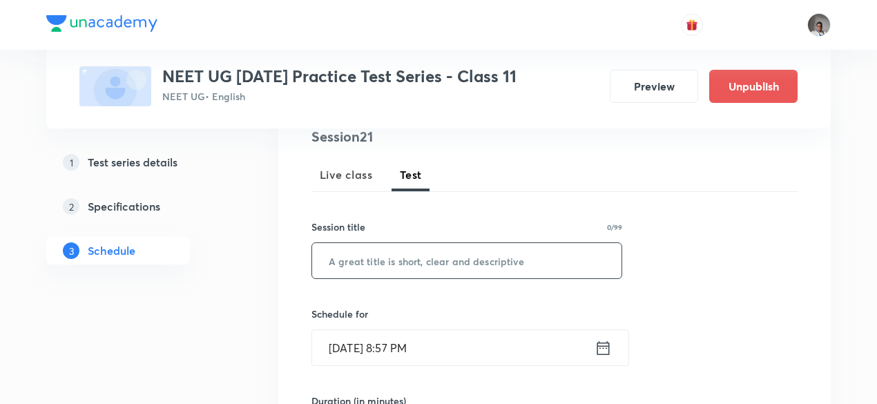
click at [419, 260] on input "text" at bounding box center [466, 260] width 309 height 35
type input "Major Test 21"
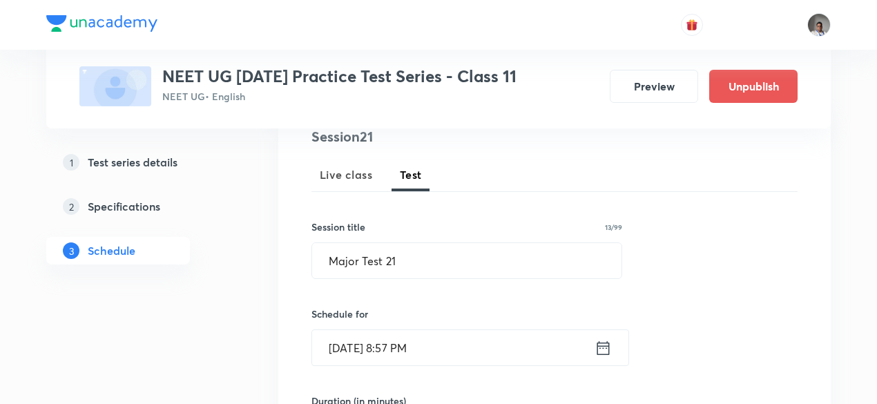
click at [600, 346] on icon at bounding box center [602, 347] width 17 height 19
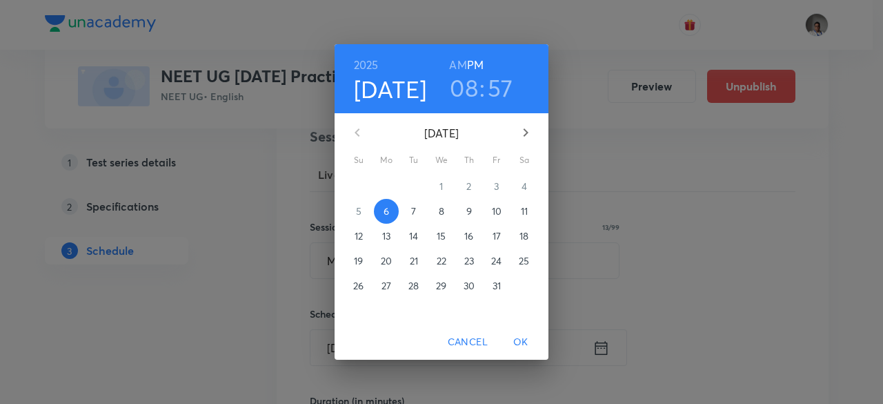
click at [356, 264] on p "19" at bounding box center [358, 261] width 9 height 14
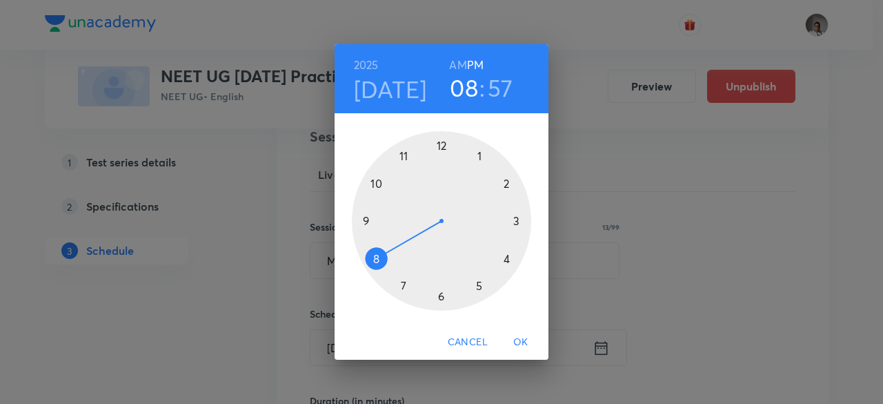
click at [505, 185] on div at bounding box center [441, 220] width 179 height 179
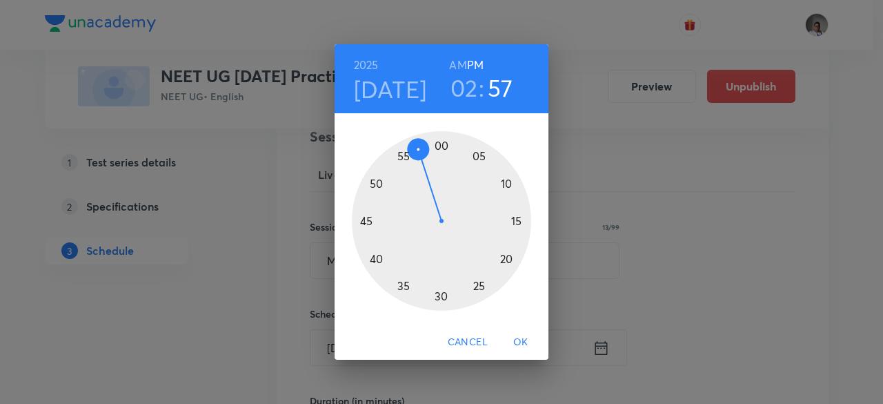
click at [449, 144] on div at bounding box center [441, 220] width 179 height 179
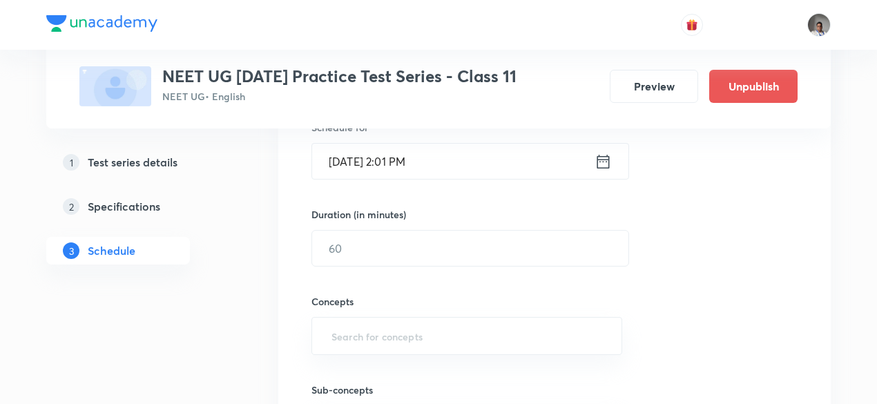
scroll to position [364, 0]
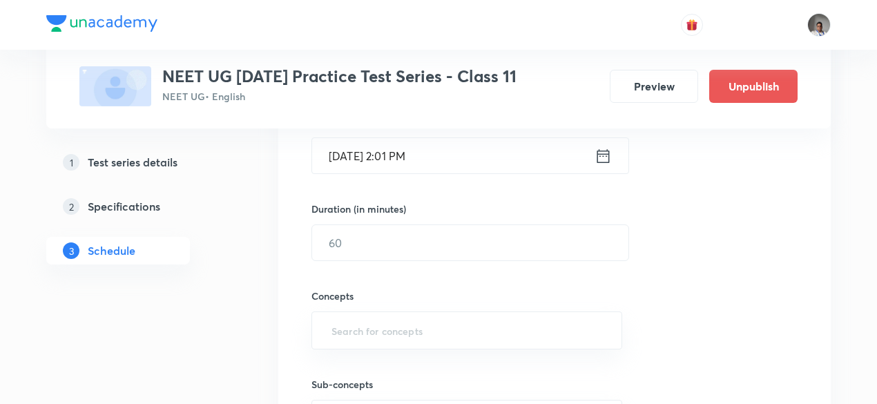
click at [446, 261] on div "Concepts ​" at bounding box center [466, 305] width 311 height 88
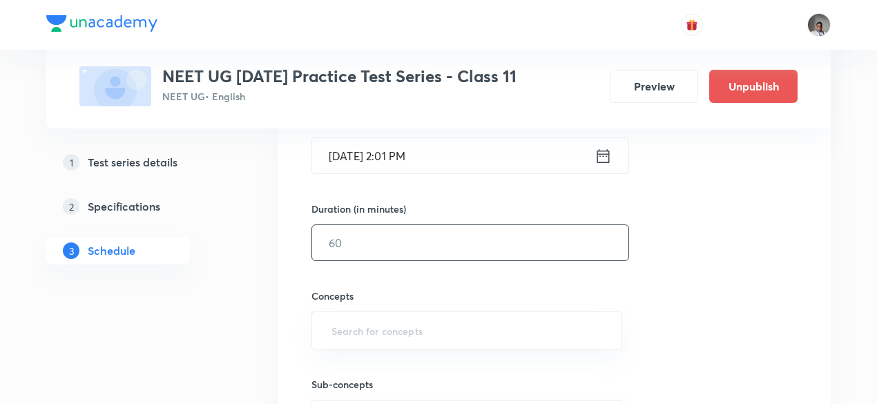
click at [443, 258] on input "text" at bounding box center [470, 242] width 316 height 35
type input "180"
type input "w"
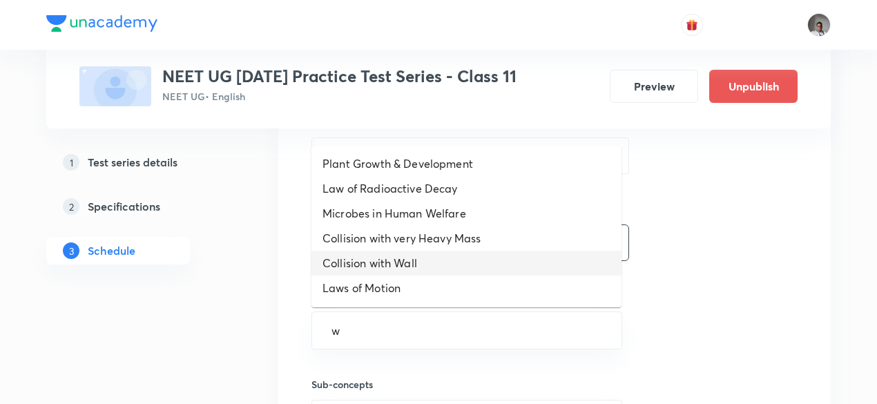
click at [443, 258] on li "Collision with Wall" at bounding box center [466, 263] width 310 height 25
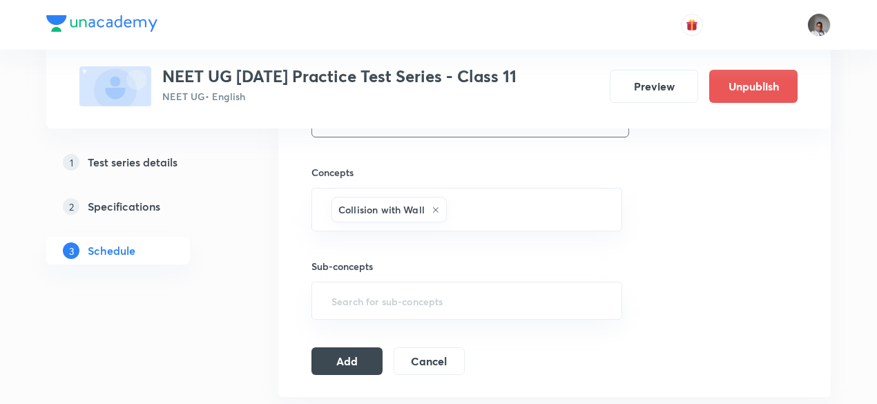
scroll to position [498, 0]
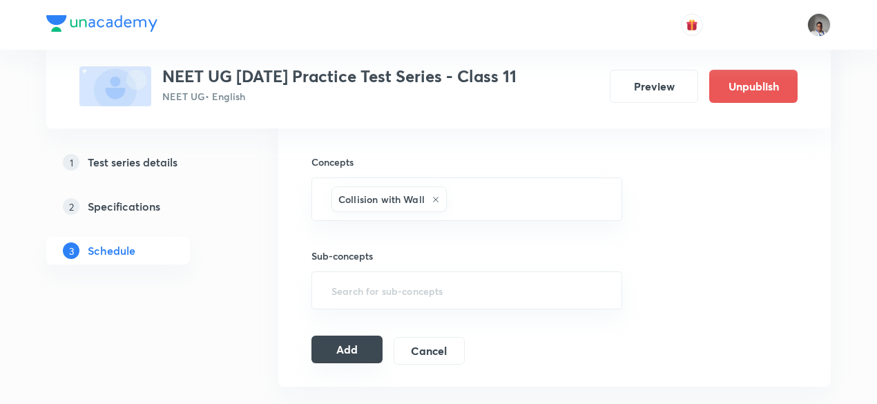
click at [334, 343] on button "Add" at bounding box center [346, 349] width 71 height 28
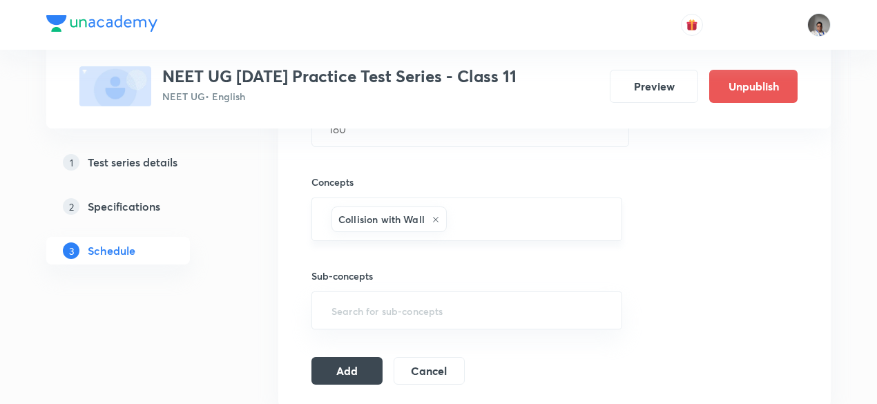
scroll to position [479, 0]
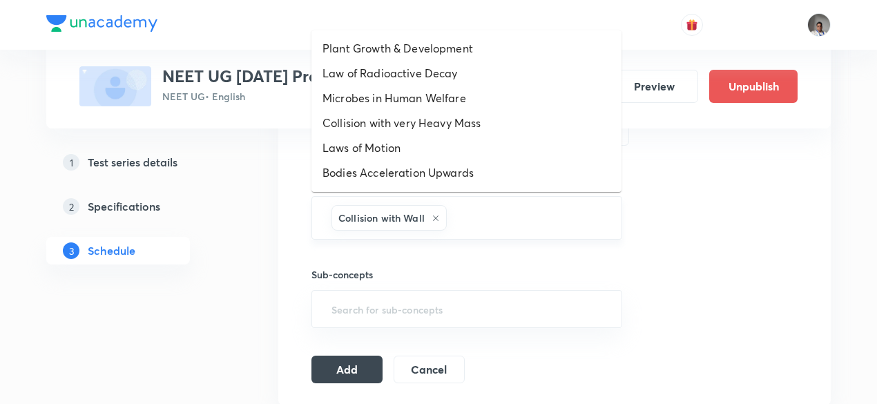
click at [500, 220] on input "text" at bounding box center [526, 218] width 155 height 26
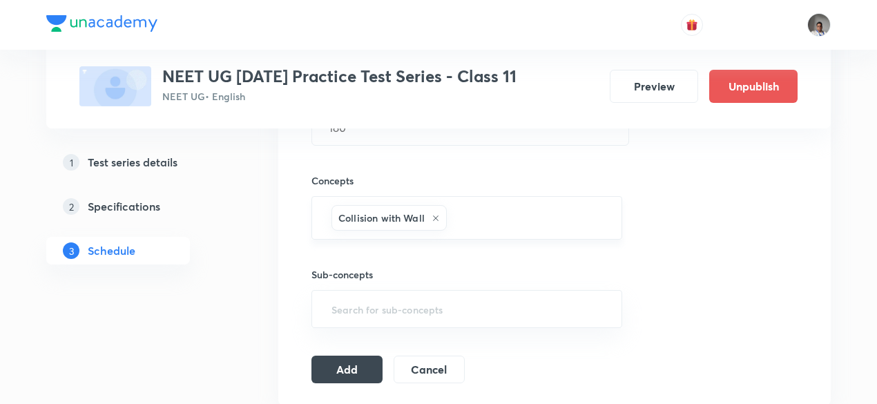
click at [491, 199] on div "Collision with Wall ​" at bounding box center [466, 217] width 311 height 43
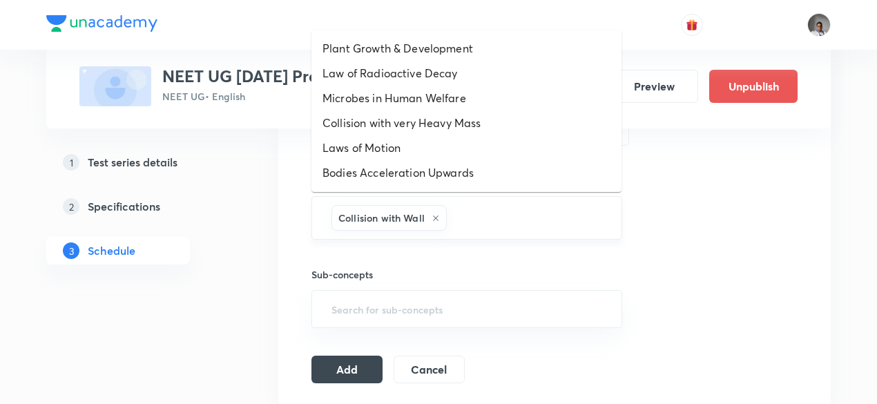
click at [495, 211] on input "text" at bounding box center [526, 218] width 155 height 26
click at [474, 164] on li "Bodies Acceleration Upwards" at bounding box center [466, 172] width 310 height 25
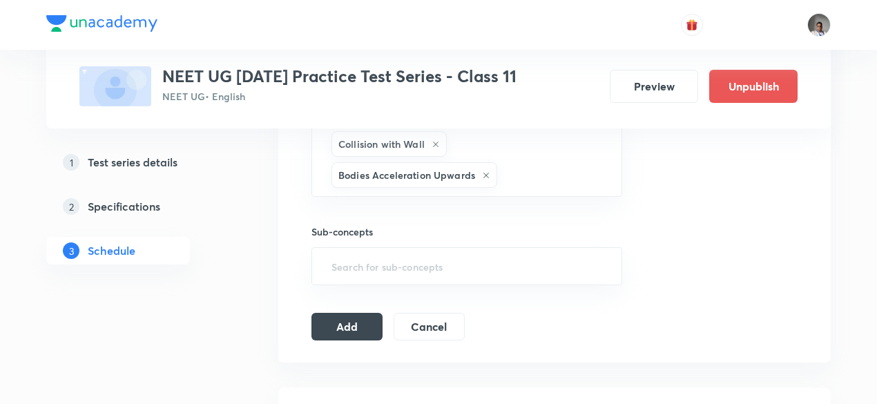
scroll to position [556, 0]
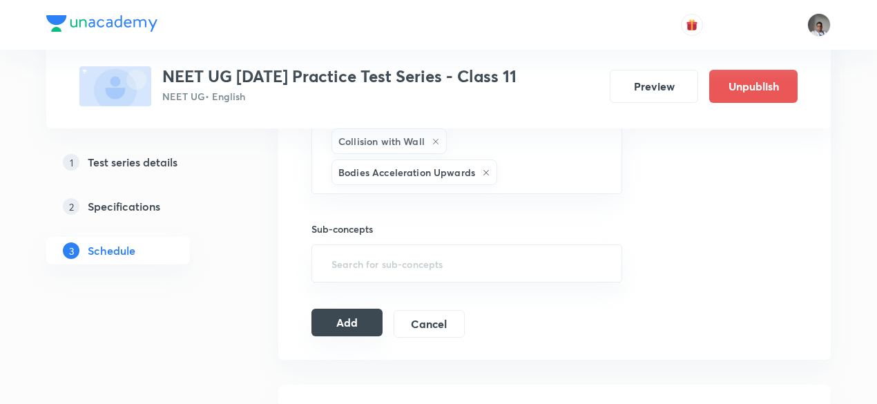
click at [367, 322] on button "Add" at bounding box center [346, 323] width 71 height 28
click at [367, 322] on button "Add" at bounding box center [346, 324] width 71 height 28
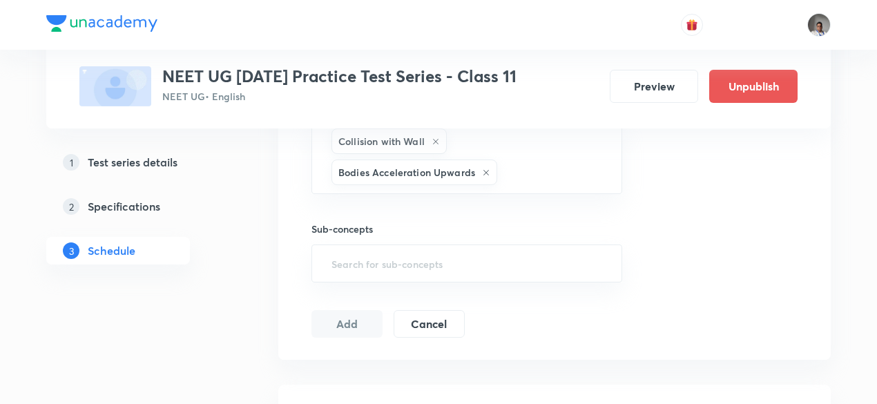
click at [367, 322] on button "Add" at bounding box center [346, 324] width 71 height 28
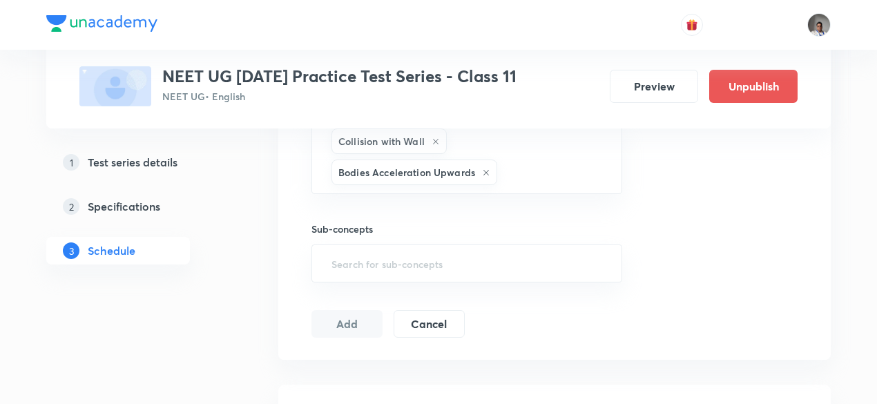
click at [367, 322] on button "Add" at bounding box center [346, 324] width 71 height 28
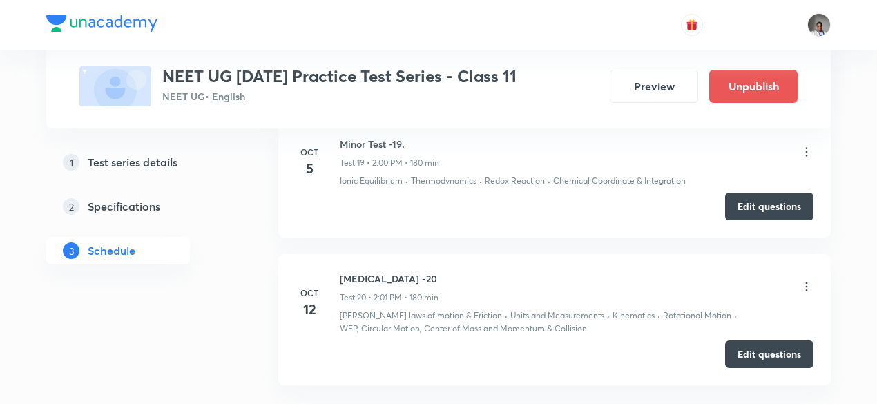
scroll to position [3446, 0]
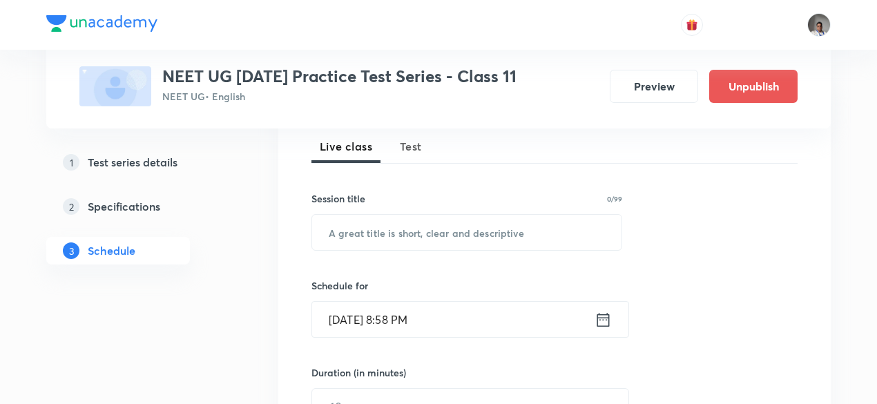
scroll to position [199, 0]
click at [398, 140] on button "Test" at bounding box center [410, 146] width 39 height 33
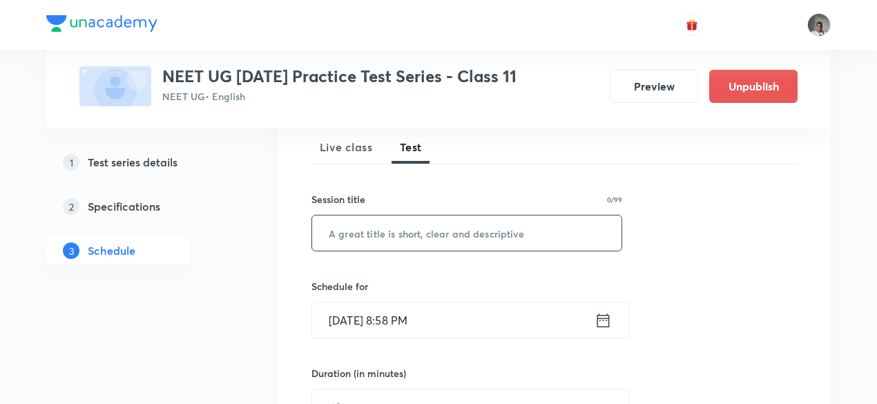
click at [433, 224] on input "text" at bounding box center [466, 232] width 309 height 35
type input "Major Test 21"
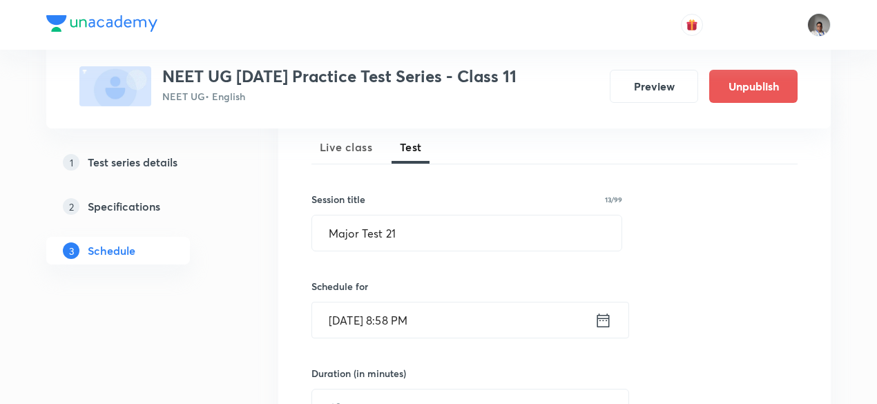
click at [605, 315] on icon at bounding box center [602, 320] width 17 height 19
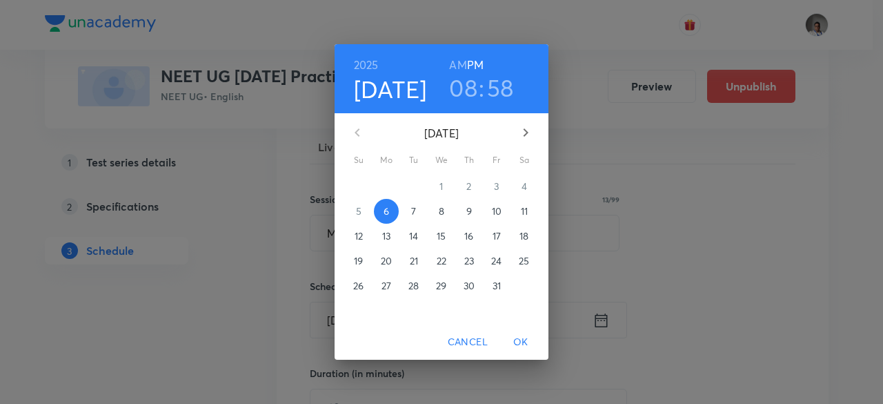
click at [353, 260] on span "19" at bounding box center [358, 261] width 25 height 14
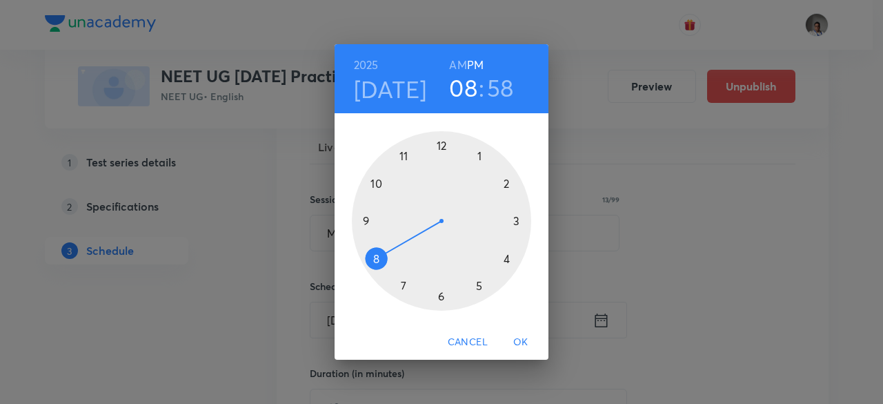
click at [503, 191] on div at bounding box center [441, 220] width 179 height 179
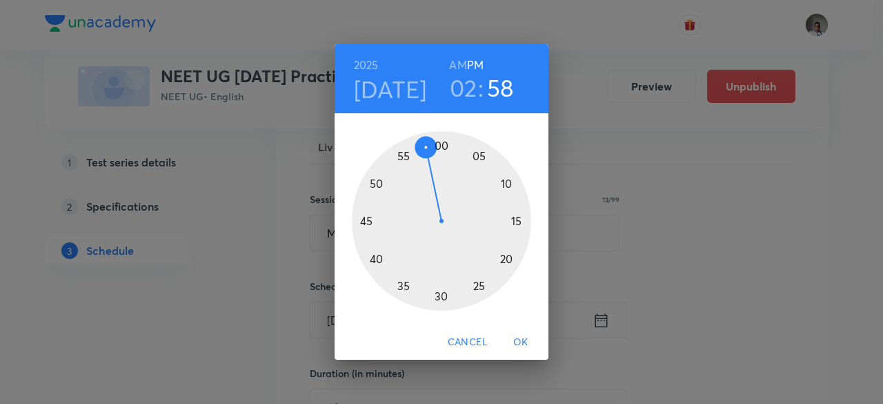
click at [443, 135] on div at bounding box center [441, 220] width 179 height 179
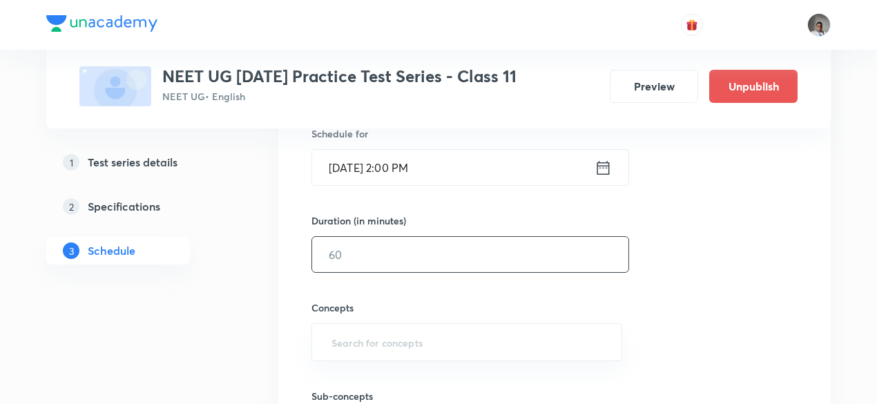
scroll to position [355, 0]
click at [425, 260] on input "text" at bounding box center [470, 250] width 316 height 35
type input "180"
type input "w"
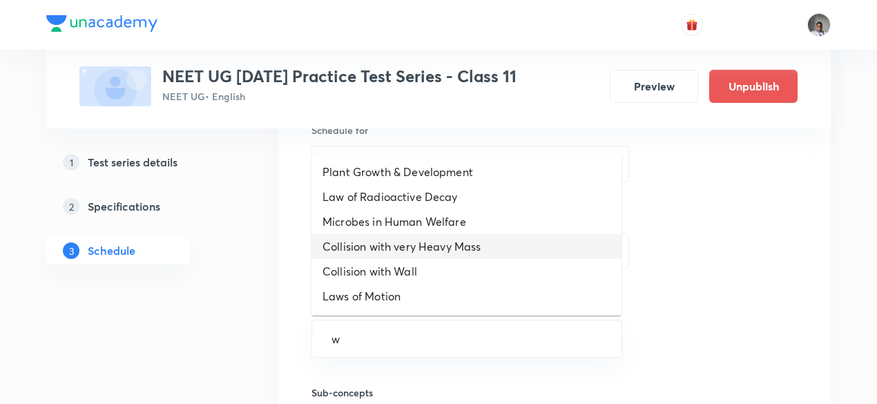
click at [425, 244] on li "Collision with very Heavy Mass" at bounding box center [466, 246] width 310 height 25
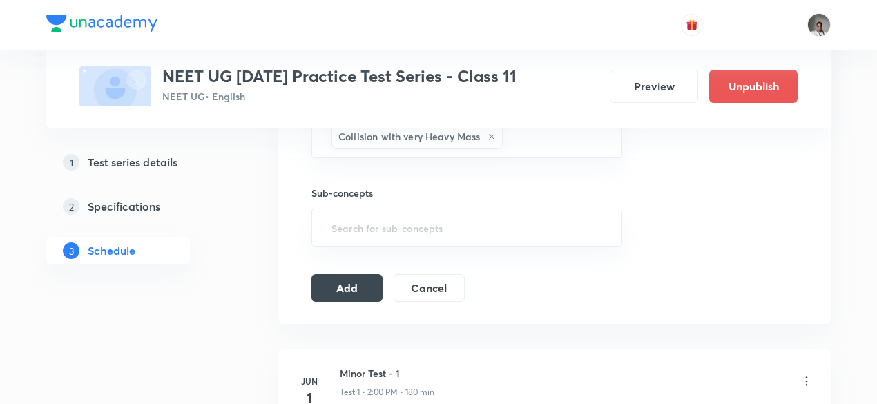
scroll to position [563, 0]
click at [362, 277] on button "Add" at bounding box center [346, 285] width 71 height 28
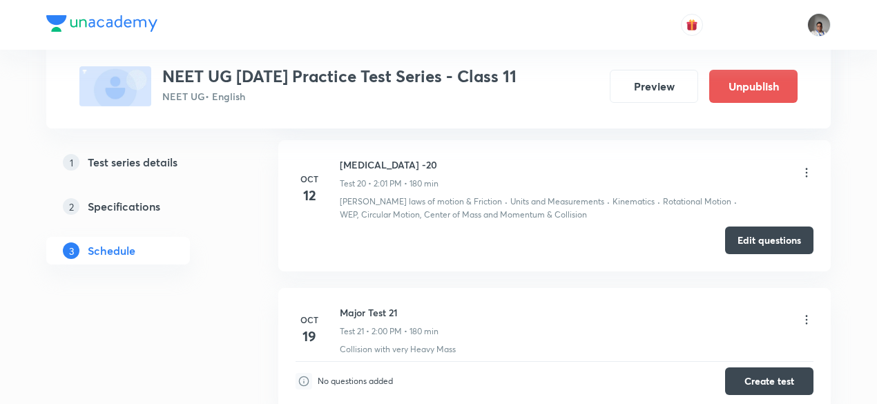
scroll to position [3009, 0]
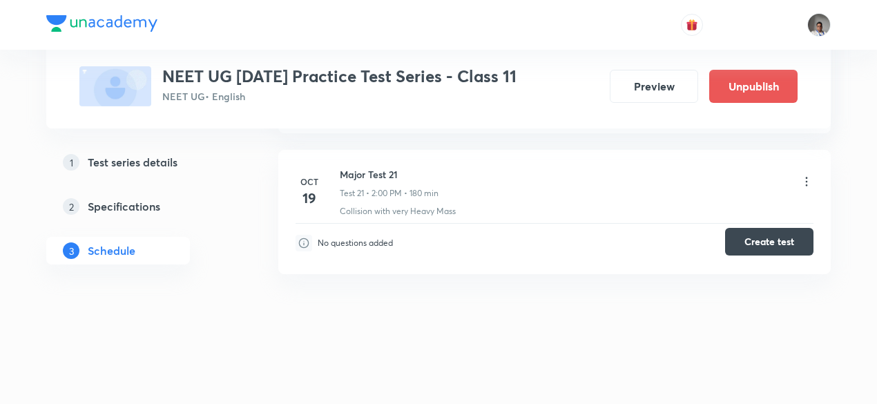
click at [737, 251] on button "Create test" at bounding box center [769, 242] width 88 height 28
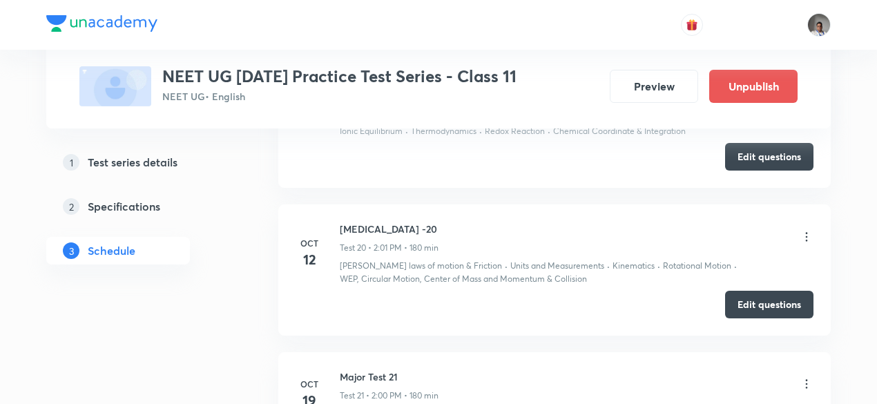
scroll to position [2804, 0]
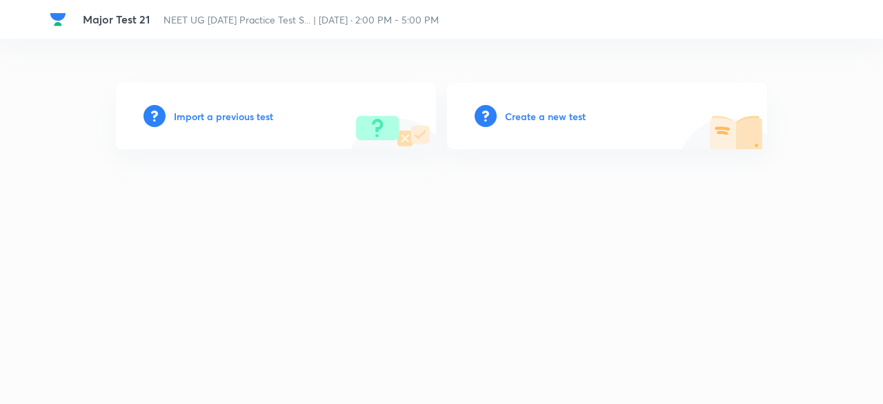
click at [261, 115] on h6 "Import a previous test" at bounding box center [223, 116] width 99 height 14
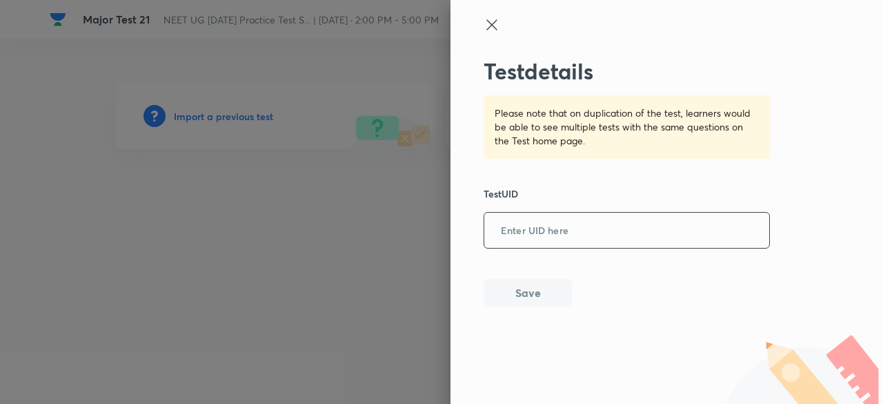
click at [540, 224] on input "text" at bounding box center [627, 231] width 285 height 34
paste input "7R0GHGBVF3"
type input "7R0GHGBVF3"
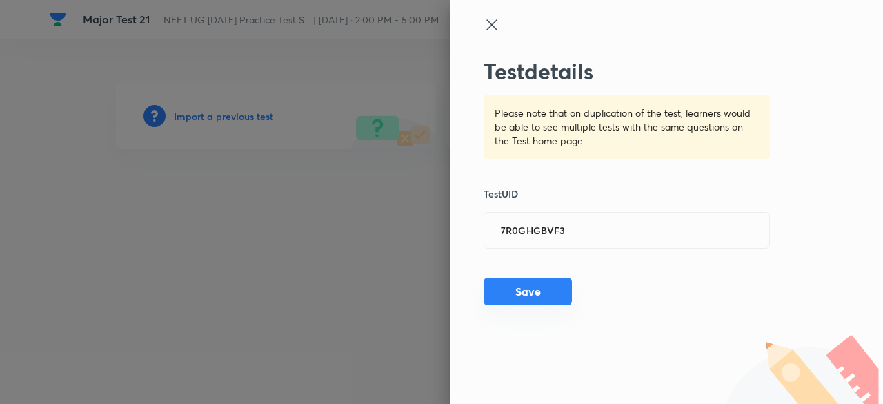
click at [536, 297] on button "Save" at bounding box center [528, 291] width 88 height 28
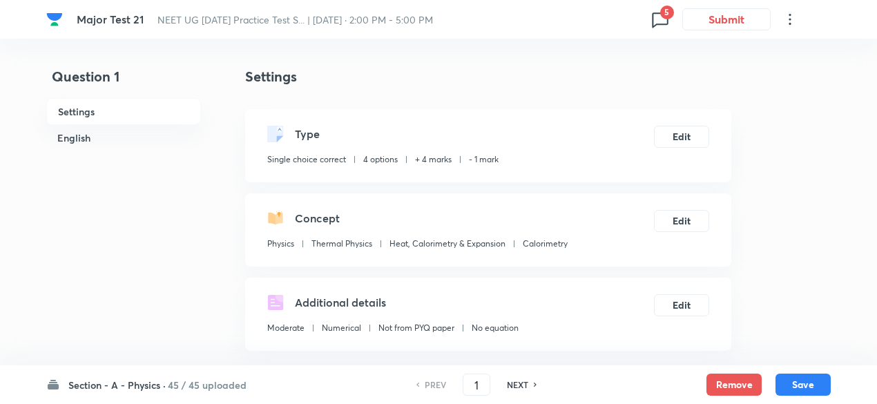
click at [664, 19] on icon at bounding box center [660, 19] width 22 height 22
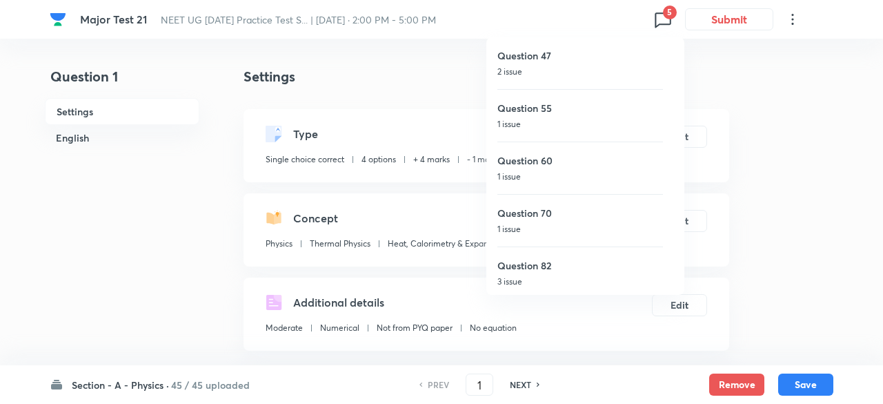
click at [487, 104] on ul "Question 47 2 issue Question 55 1 issue Question 60 1 issue Question 70 1 issue…" at bounding box center [591, 168] width 208 height 262
click at [483, 384] on div at bounding box center [441, 202] width 883 height 404
click at [483, 384] on div "Question 47 2 issue Question 55 1 issue Question 60 1 issue Question 70 1 issue…" at bounding box center [438, 202] width 877 height 404
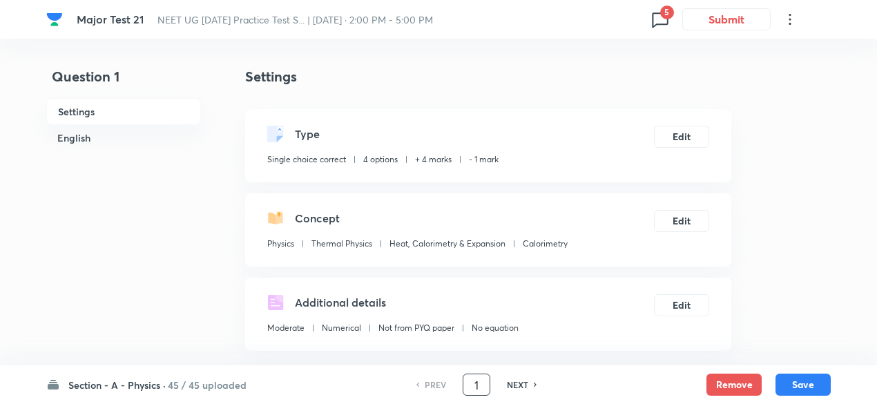
click at [483, 384] on input "1" at bounding box center [476, 385] width 26 height 24
type input "46"
checkbox input "true"
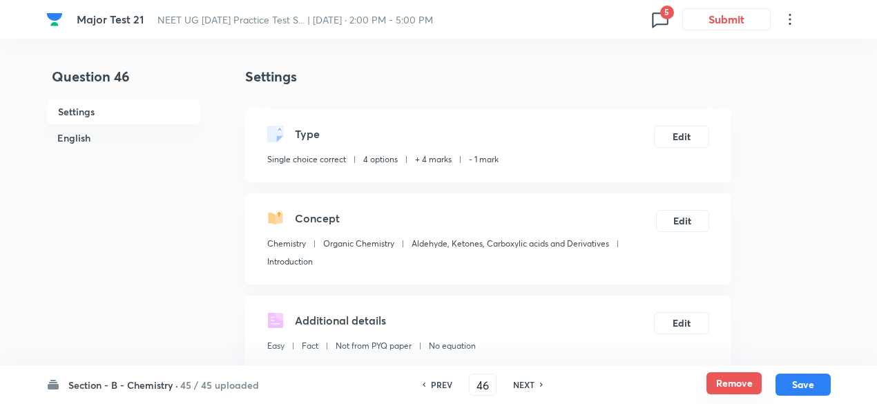
click at [740, 384] on button "Remove" at bounding box center [733, 383] width 55 height 22
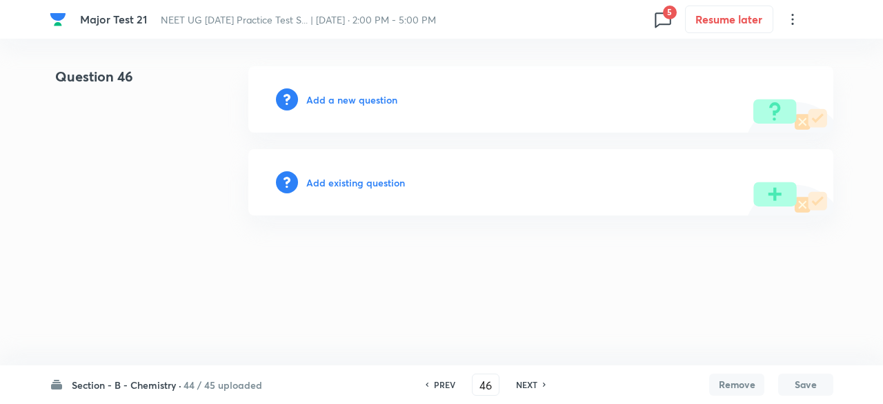
click at [536, 385] on h6 "NEXT" at bounding box center [526, 384] width 21 height 12
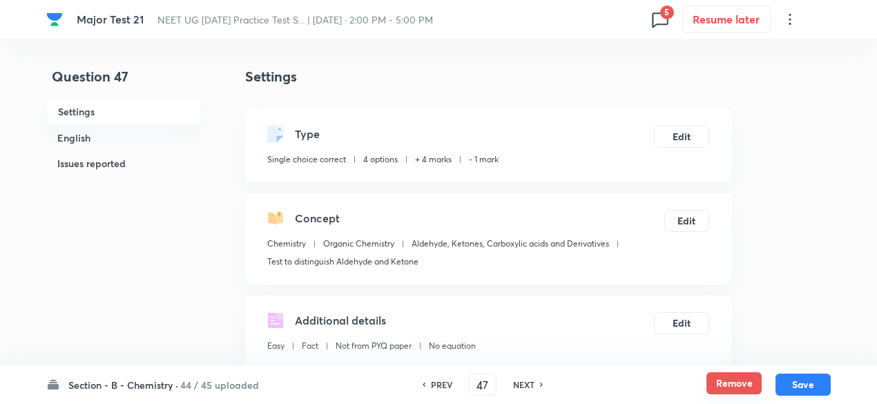
click at [743, 384] on button "Remove" at bounding box center [733, 383] width 55 height 22
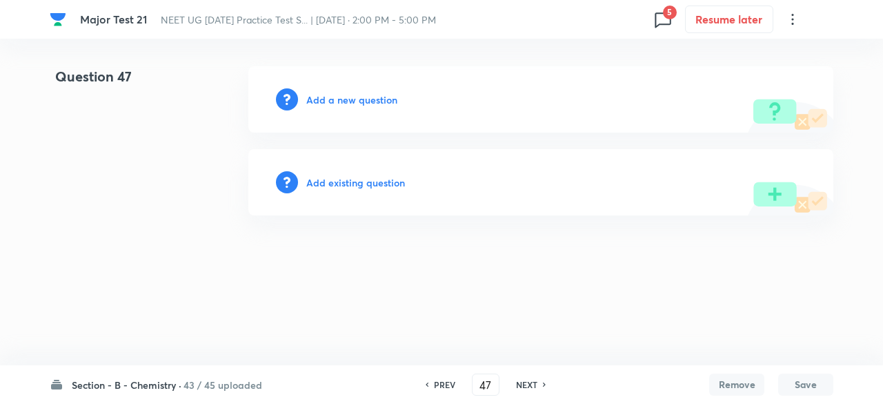
click at [541, 388] on div "NEXT" at bounding box center [529, 384] width 37 height 12
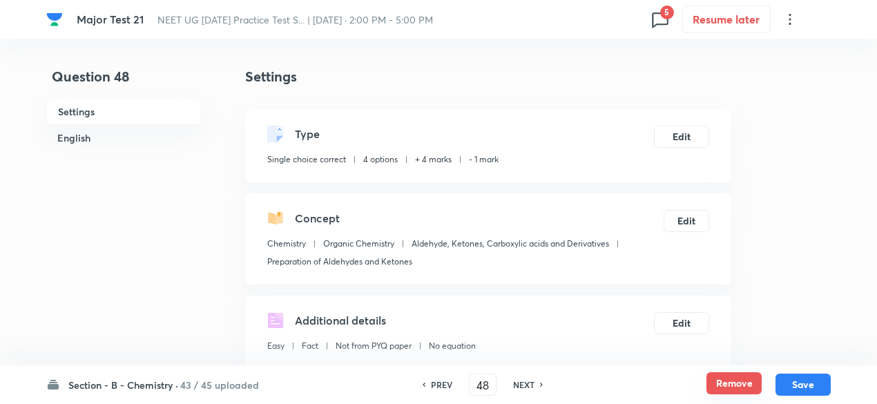
click at [727, 379] on button "Remove" at bounding box center [733, 383] width 55 height 22
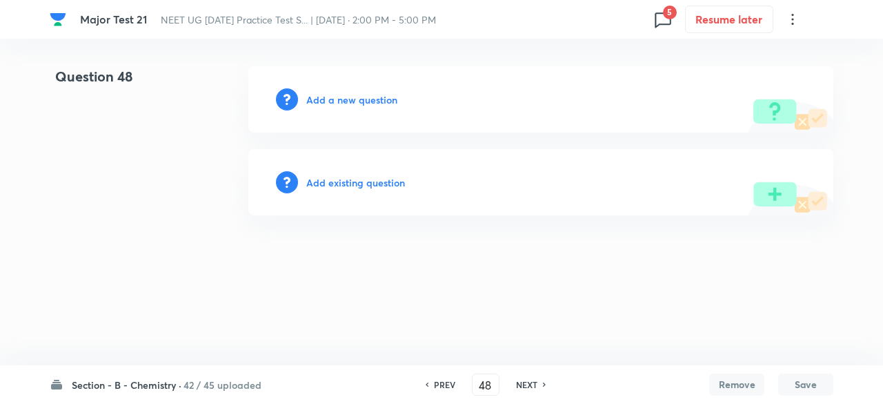
click at [525, 386] on h6 "NEXT" at bounding box center [526, 384] width 21 height 12
type input "49"
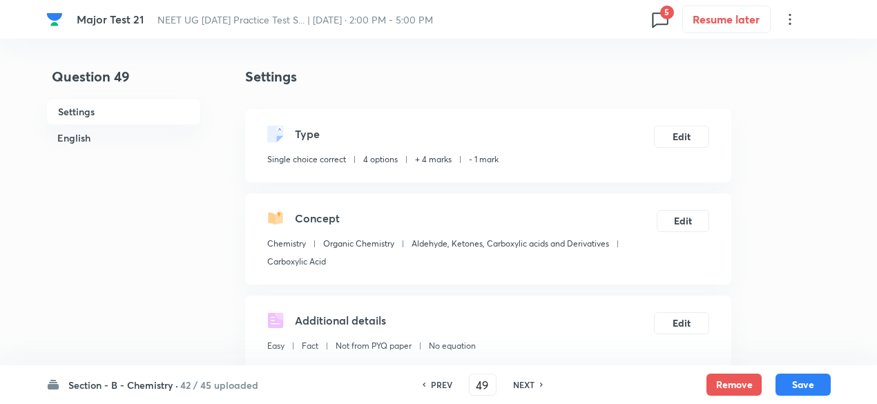
checkbox input "true"
click at [743, 383] on button "Remove" at bounding box center [733, 383] width 55 height 22
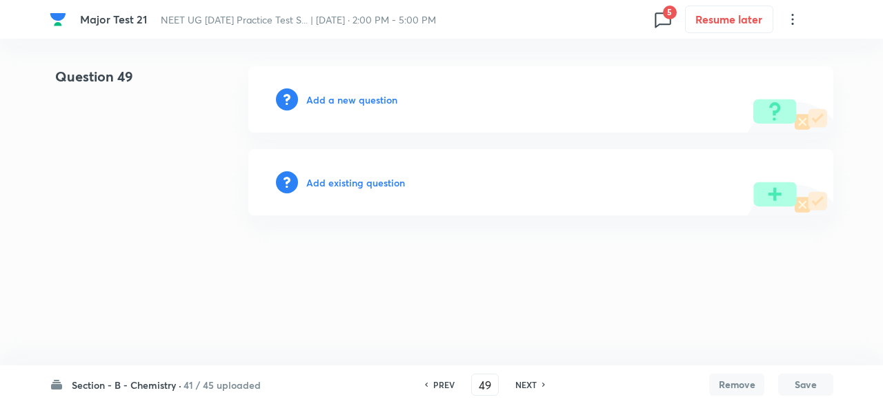
click at [536, 384] on div "NEXT" at bounding box center [528, 384] width 37 height 12
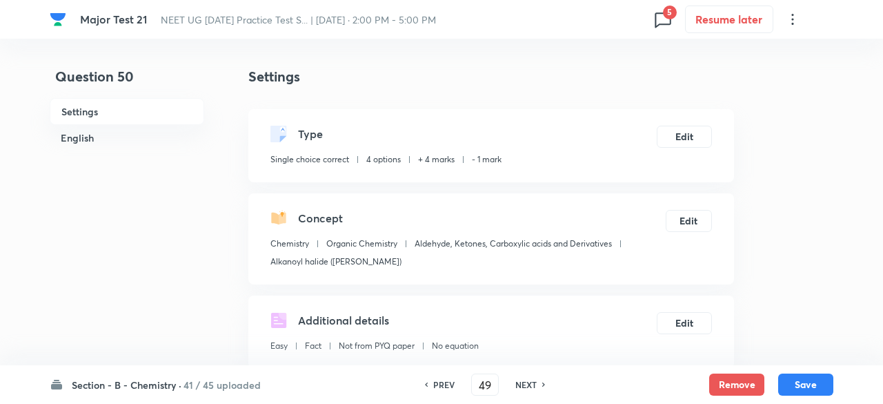
type input "50"
checkbox input "true"
click at [716, 382] on button "Remove" at bounding box center [733, 383] width 55 height 22
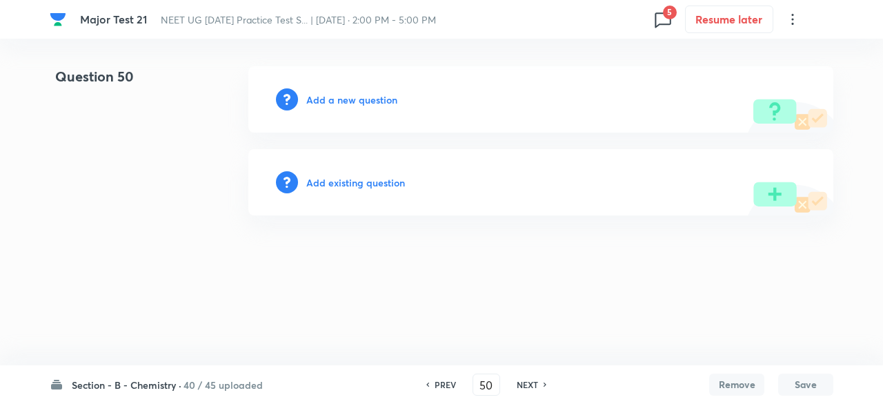
click at [534, 384] on h6 "NEXT" at bounding box center [527, 384] width 21 height 12
type input "51"
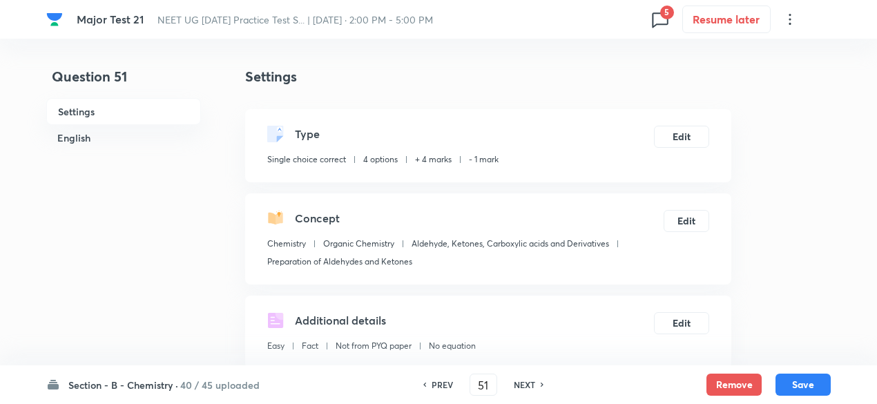
checkbox input "true"
click at [729, 382] on button "Remove" at bounding box center [733, 383] width 55 height 22
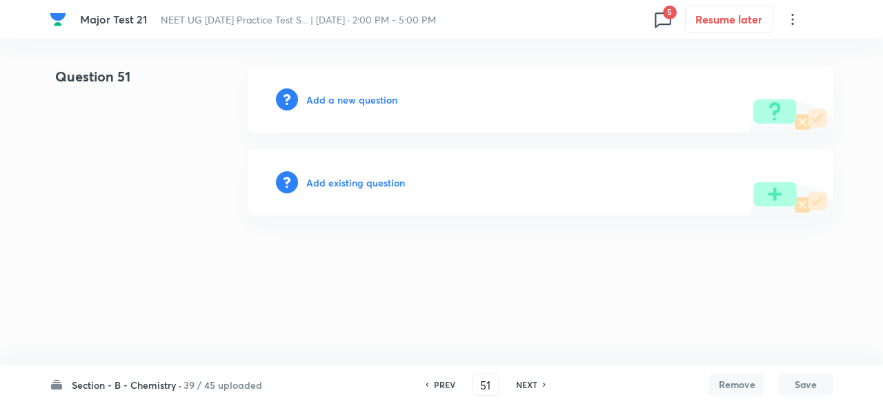
click at [533, 382] on h6 "NEXT" at bounding box center [526, 384] width 21 height 12
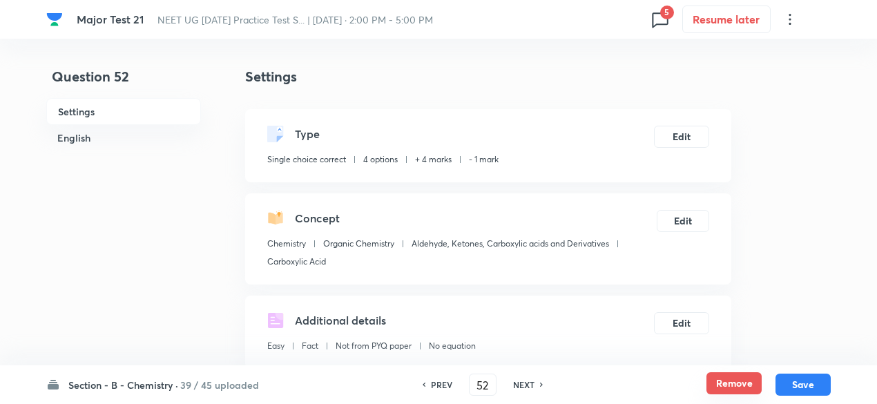
click at [732, 386] on button "Remove" at bounding box center [733, 383] width 55 height 22
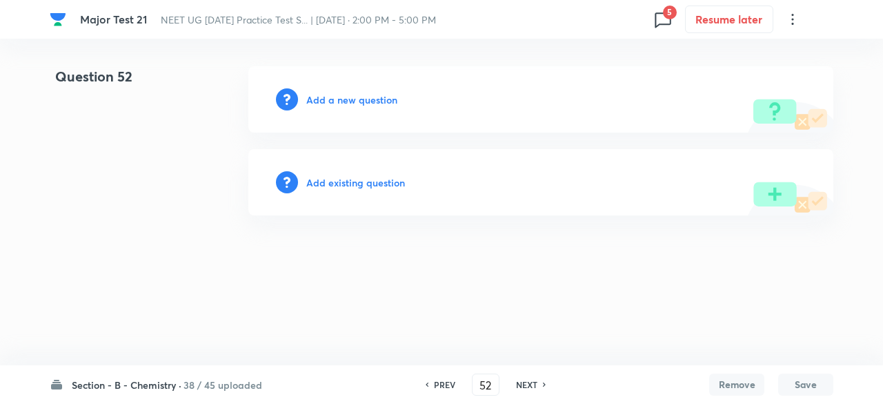
click at [536, 384] on h6 "NEXT" at bounding box center [526, 384] width 21 height 12
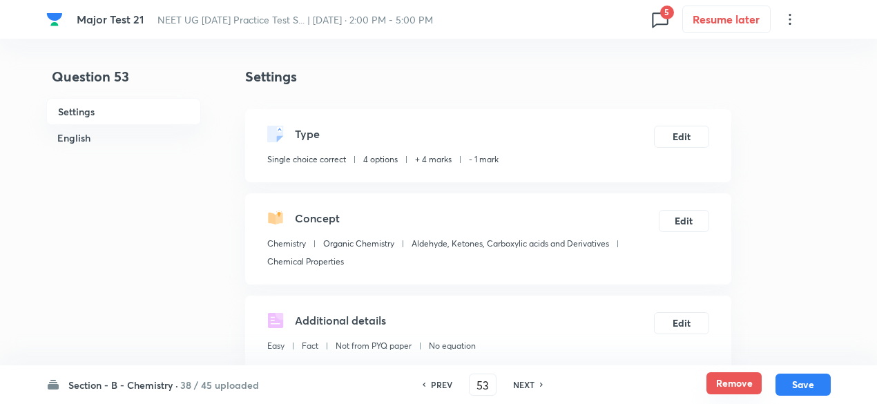
click at [755, 374] on button "Remove" at bounding box center [733, 383] width 55 height 22
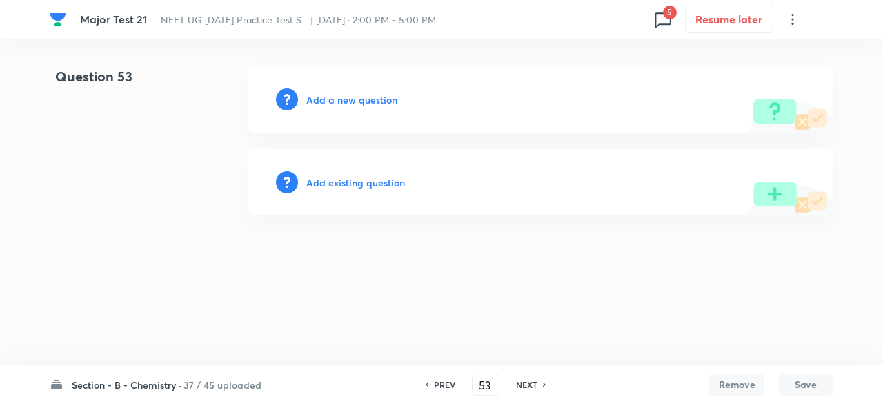
click at [523, 384] on h6 "NEXT" at bounding box center [526, 384] width 21 height 12
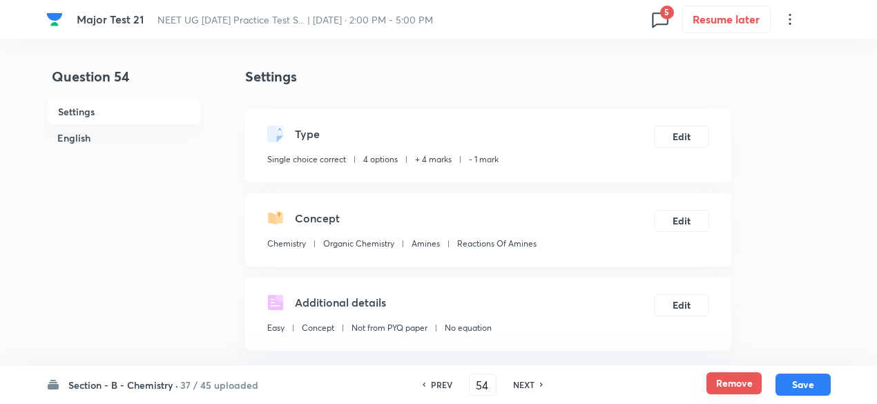
click at [710, 381] on button "Remove" at bounding box center [733, 383] width 55 height 22
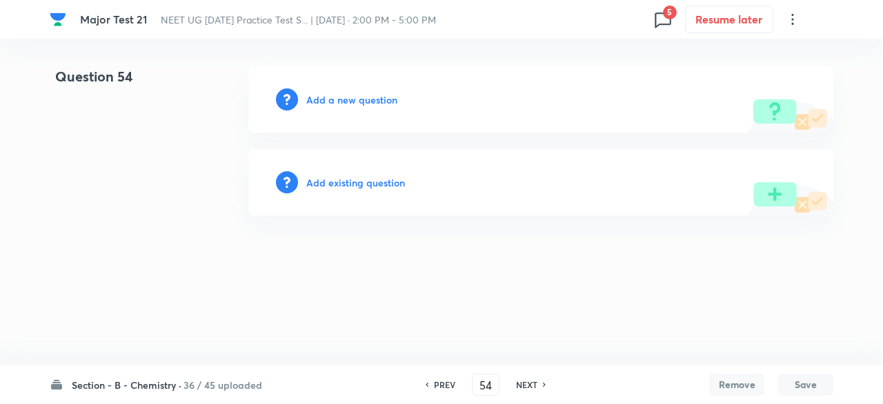
click at [529, 386] on h6 "NEXT" at bounding box center [526, 384] width 21 height 12
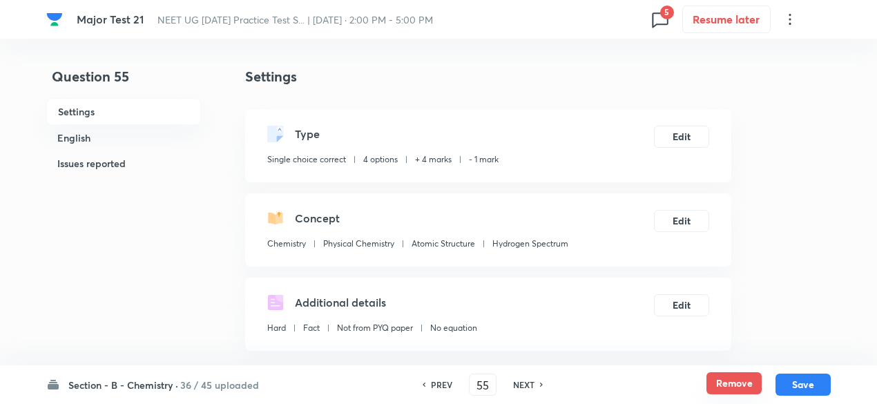
click at [735, 386] on button "Remove" at bounding box center [733, 383] width 55 height 22
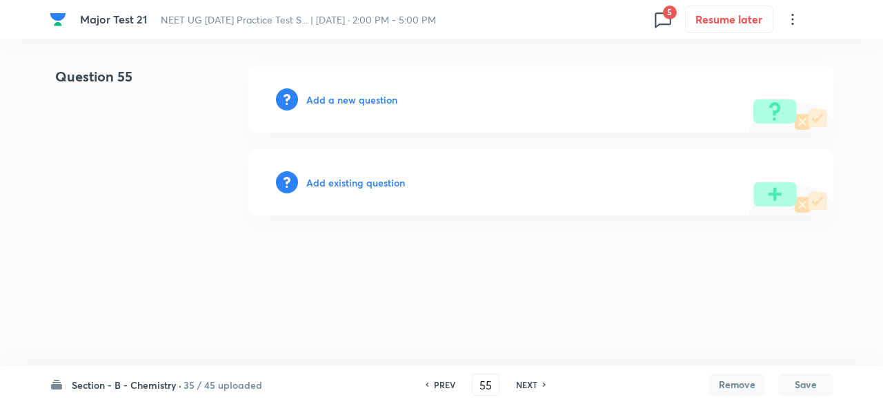
click at [533, 383] on h6 "NEXT" at bounding box center [526, 384] width 21 height 12
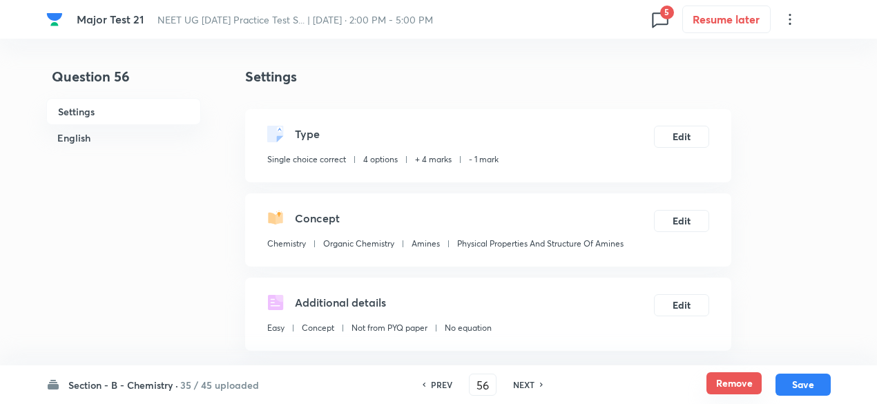
click at [743, 378] on button "Remove" at bounding box center [733, 383] width 55 height 22
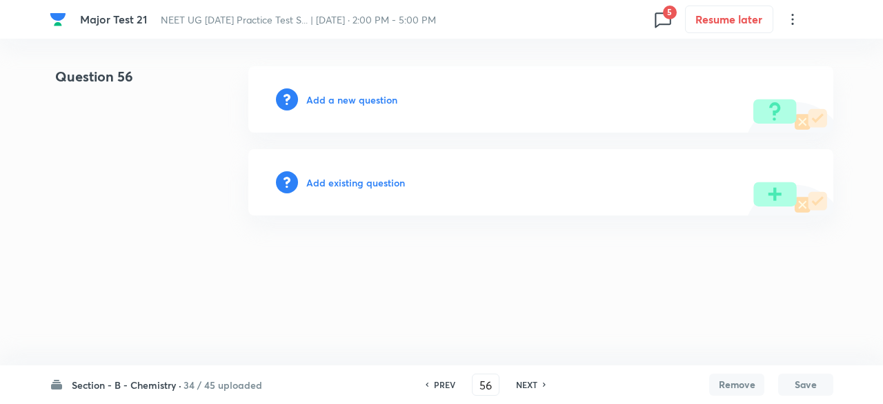
click at [526, 389] on h6 "NEXT" at bounding box center [526, 384] width 21 height 12
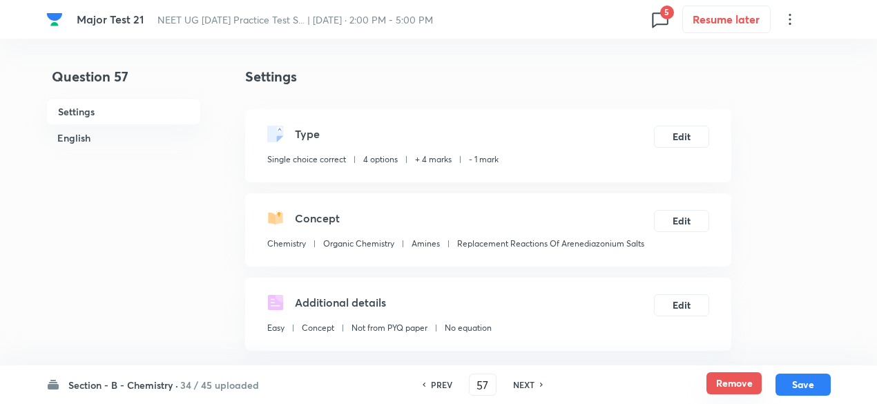
click at [730, 380] on button "Remove" at bounding box center [733, 383] width 55 height 22
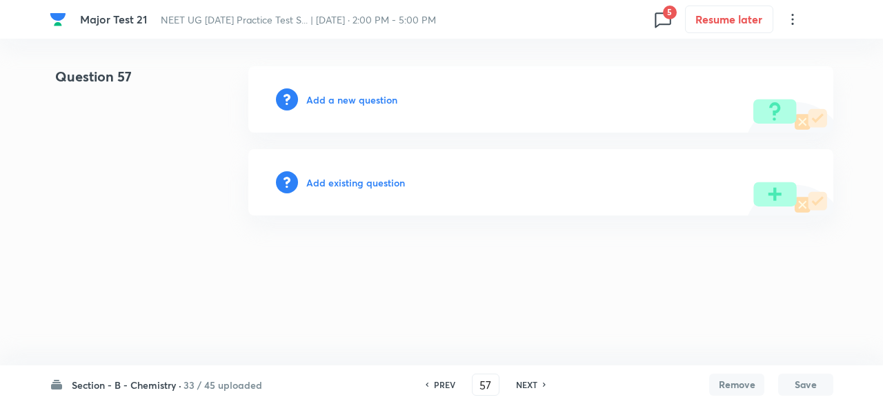
click at [530, 381] on h6 "NEXT" at bounding box center [526, 384] width 21 height 12
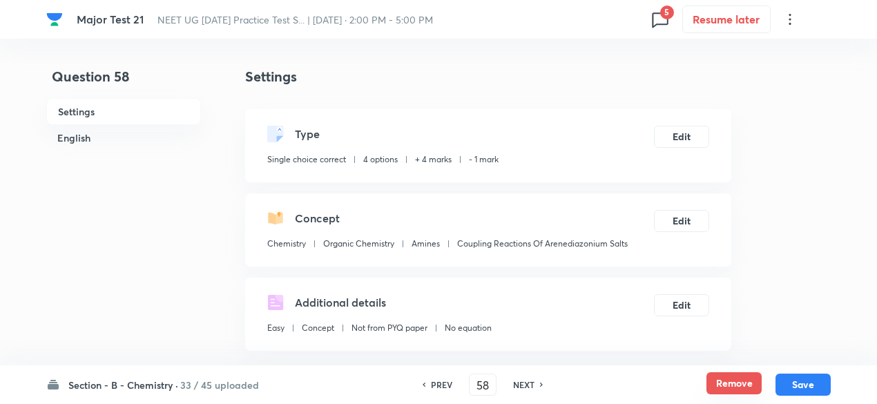
click at [738, 380] on button "Remove" at bounding box center [733, 383] width 55 height 22
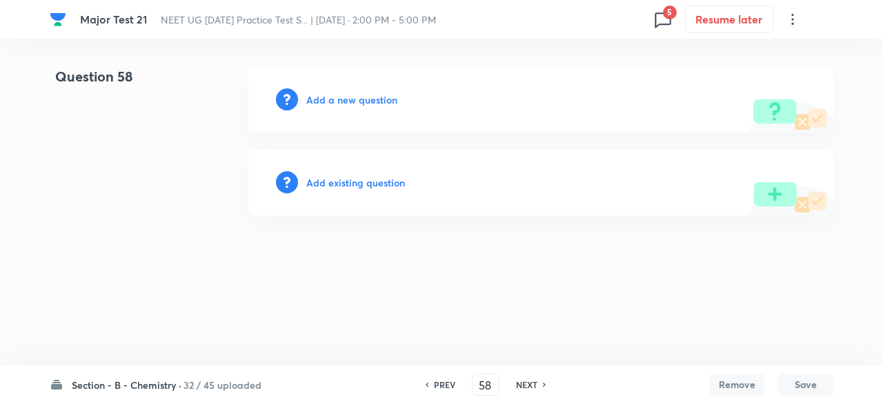
click at [529, 383] on h6 "NEXT" at bounding box center [526, 384] width 21 height 12
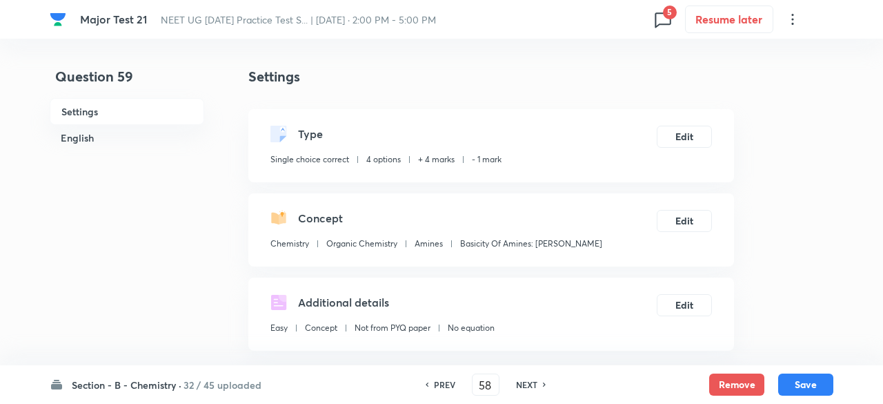
type input "59"
checkbox input "true"
click at [742, 384] on button "Remove" at bounding box center [733, 383] width 55 height 22
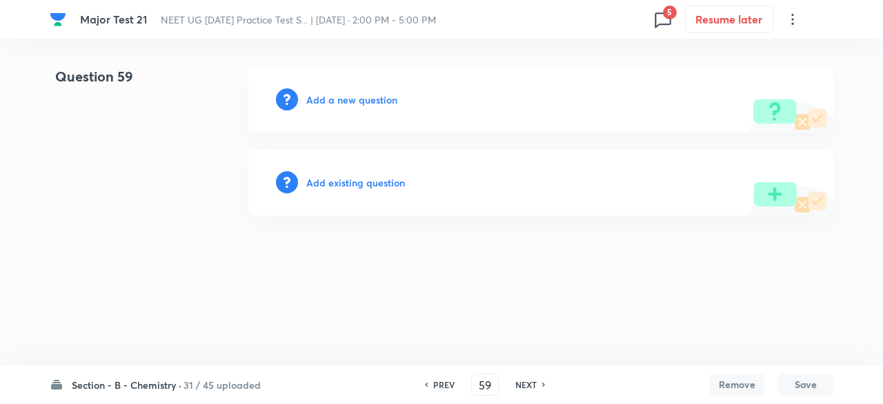
click at [533, 386] on h6 "NEXT" at bounding box center [526, 384] width 21 height 12
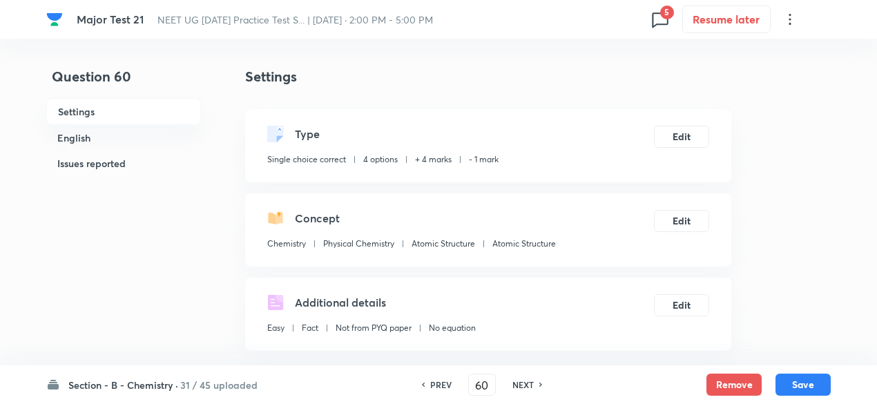
click at [761, 375] on div "Remove Save" at bounding box center [768, 384] width 124 height 22
click at [747, 380] on button "Remove" at bounding box center [733, 383] width 55 height 22
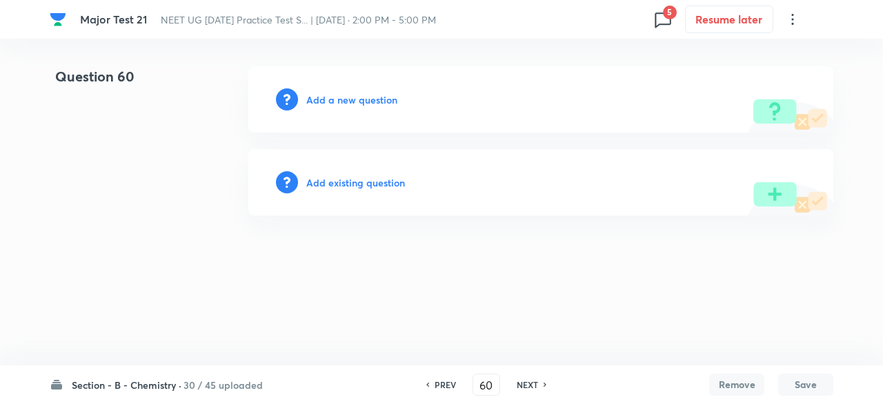
click at [538, 387] on div "NEXT" at bounding box center [529, 384] width 37 height 12
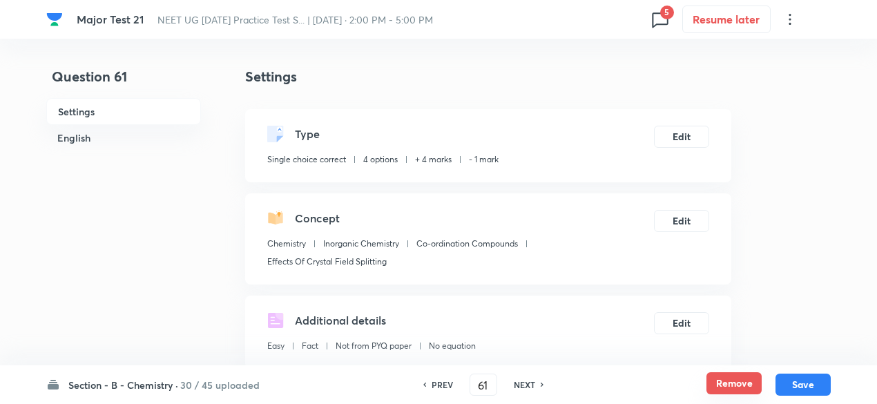
click at [715, 378] on button "Remove" at bounding box center [733, 383] width 55 height 22
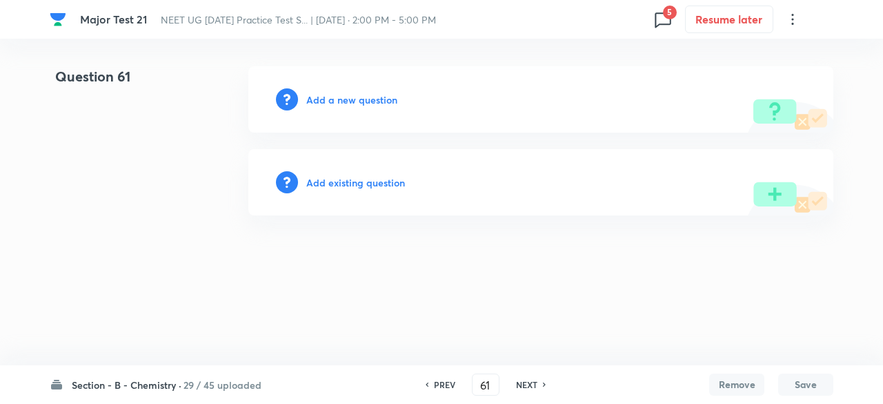
click at [531, 383] on h6 "NEXT" at bounding box center [526, 384] width 21 height 12
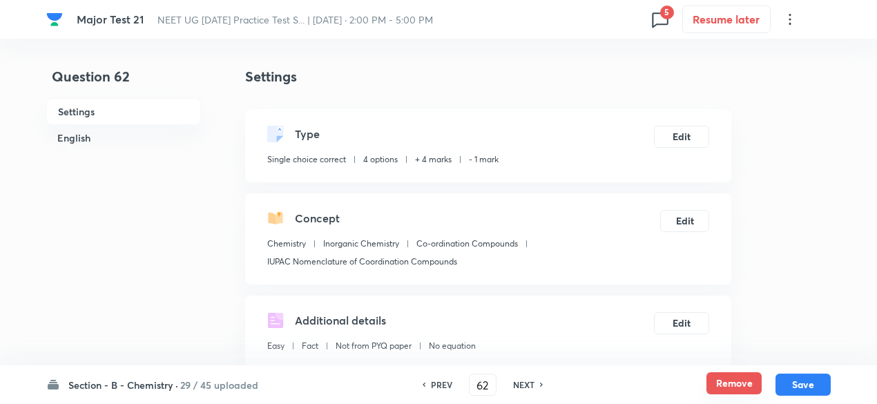
click at [747, 382] on button "Remove" at bounding box center [733, 383] width 55 height 22
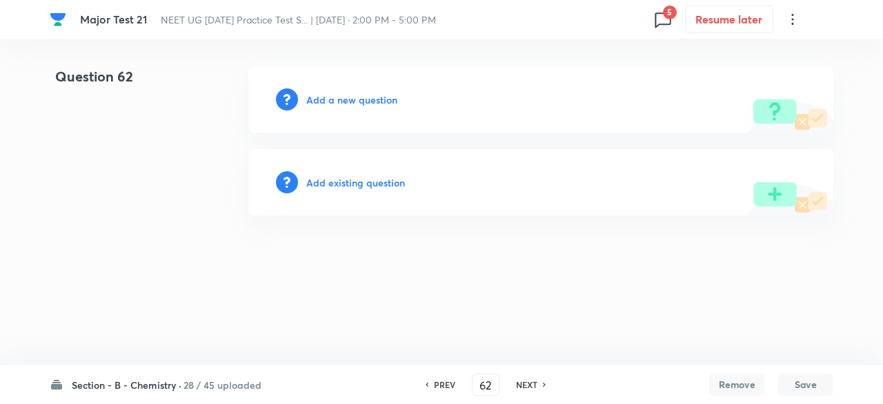
click at [534, 383] on h6 "NEXT" at bounding box center [526, 384] width 21 height 12
type input "63"
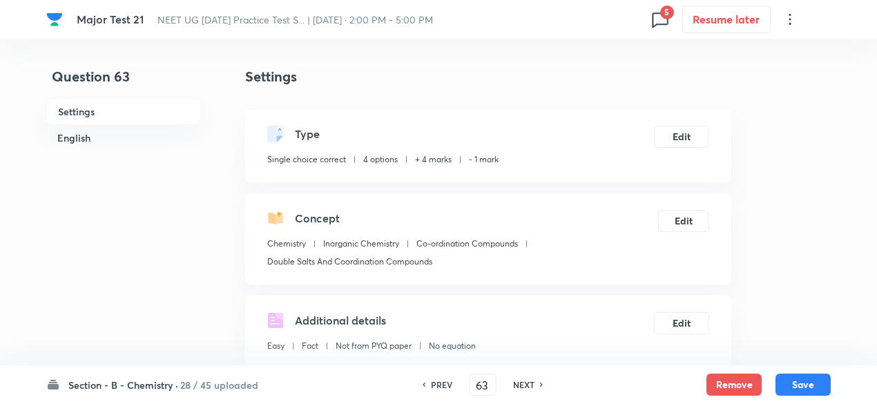
checkbox input "true"
click at [725, 382] on button "Remove" at bounding box center [733, 383] width 55 height 22
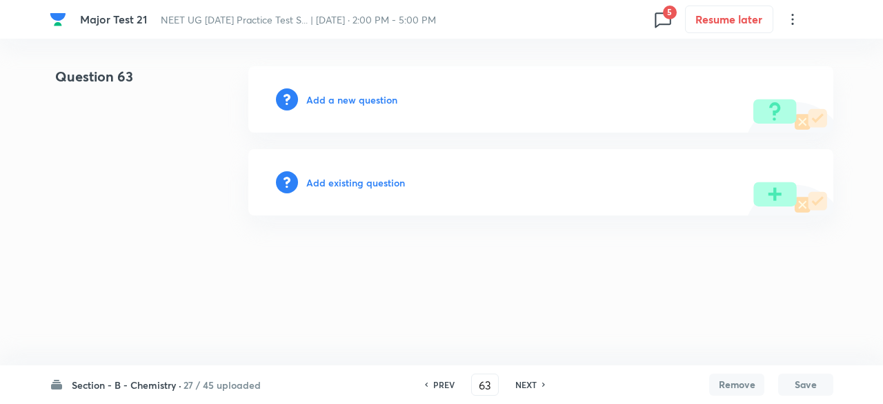
click at [527, 380] on h6 "NEXT" at bounding box center [526, 384] width 21 height 12
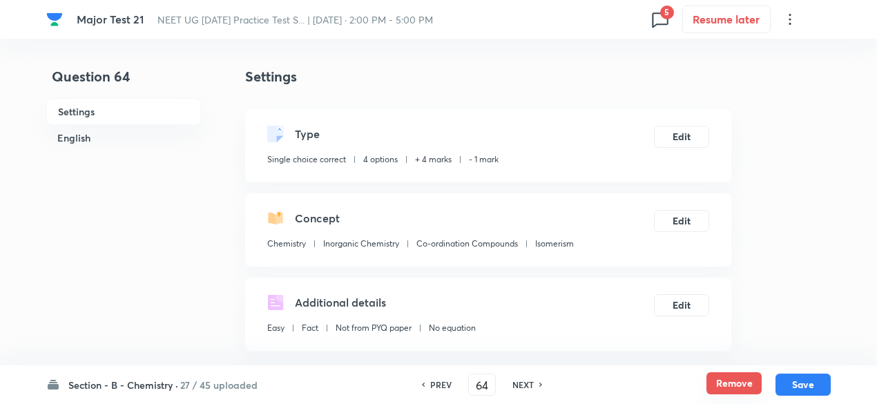
click at [725, 383] on button "Remove" at bounding box center [733, 383] width 55 height 22
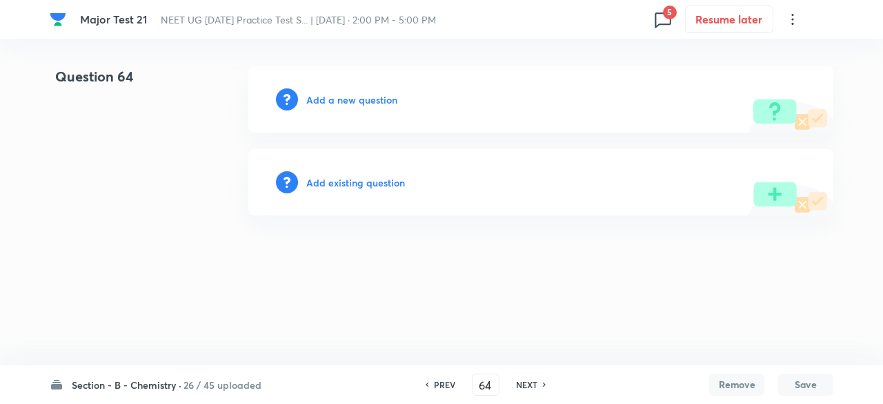
click at [537, 380] on div "NEXT" at bounding box center [529, 384] width 37 height 12
type input "65"
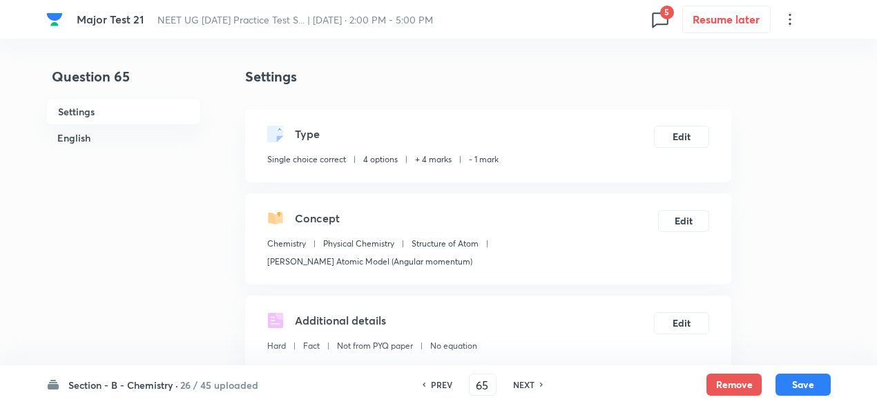
checkbox input "true"
click at [711, 380] on button "Remove" at bounding box center [733, 383] width 55 height 22
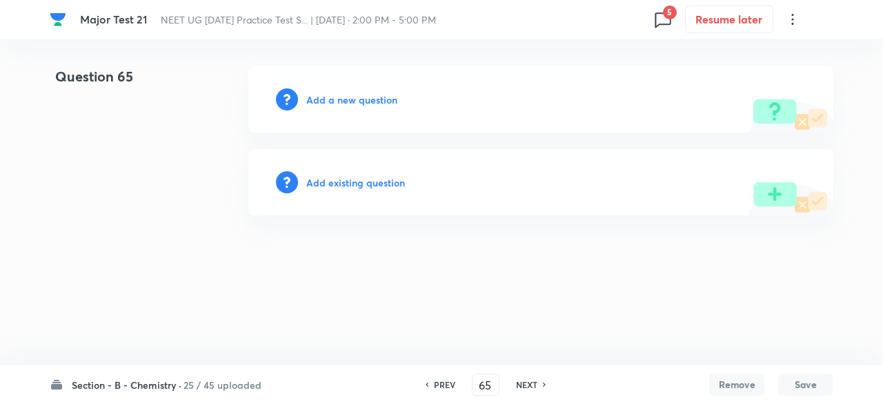
click at [529, 382] on h6 "NEXT" at bounding box center [526, 384] width 21 height 12
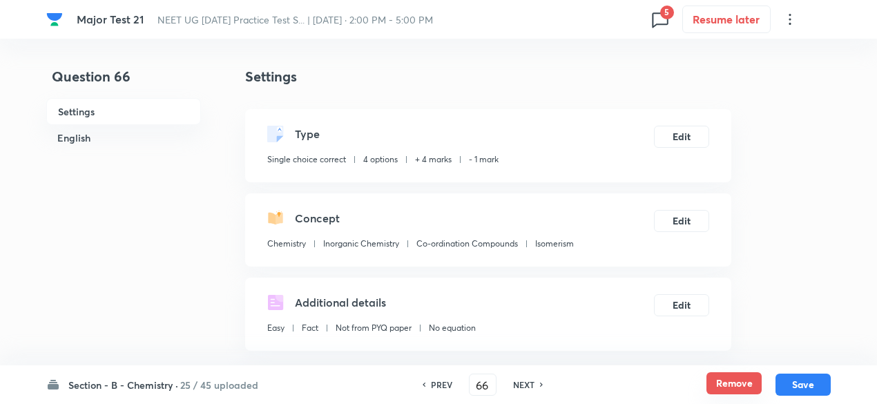
click at [733, 382] on button "Remove" at bounding box center [733, 383] width 55 height 22
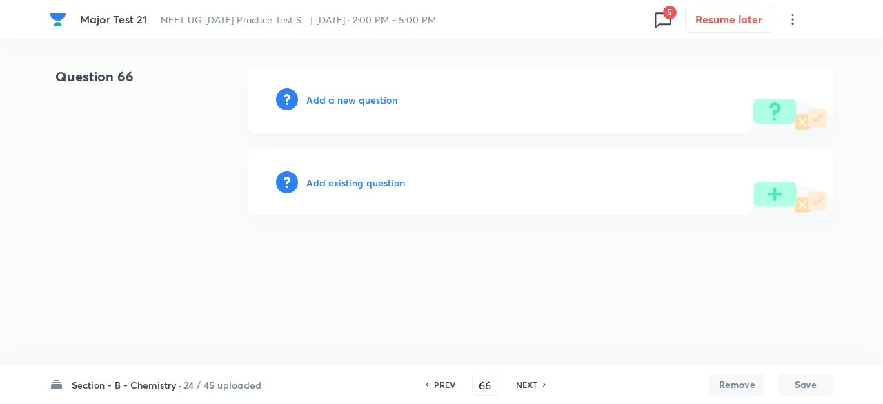
click at [531, 383] on h6 "NEXT" at bounding box center [526, 384] width 21 height 12
type input "67"
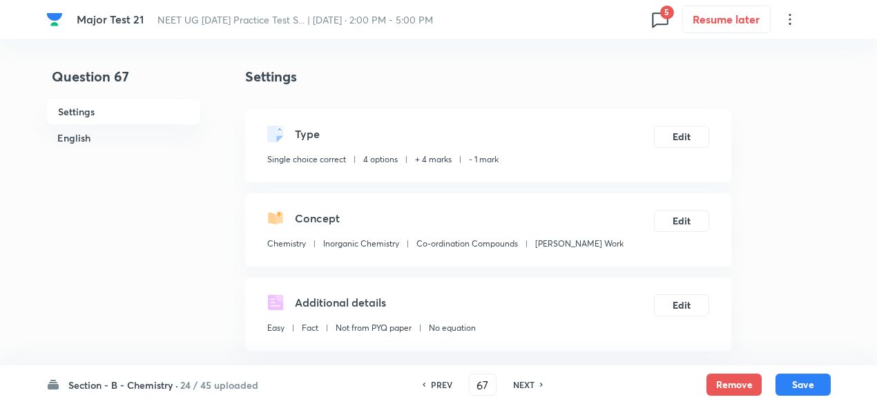
checkbox input "true"
click at [740, 379] on button "Remove" at bounding box center [733, 383] width 55 height 22
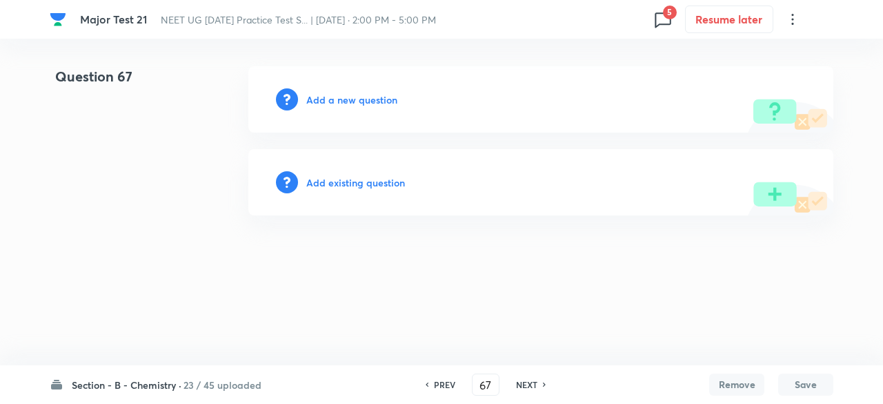
click at [536, 381] on h6 "NEXT" at bounding box center [526, 384] width 21 height 12
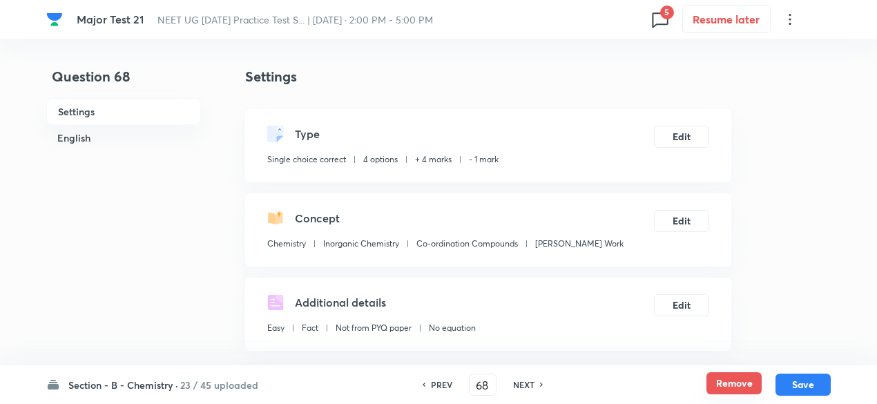
click at [730, 381] on button "Remove" at bounding box center [733, 383] width 55 height 22
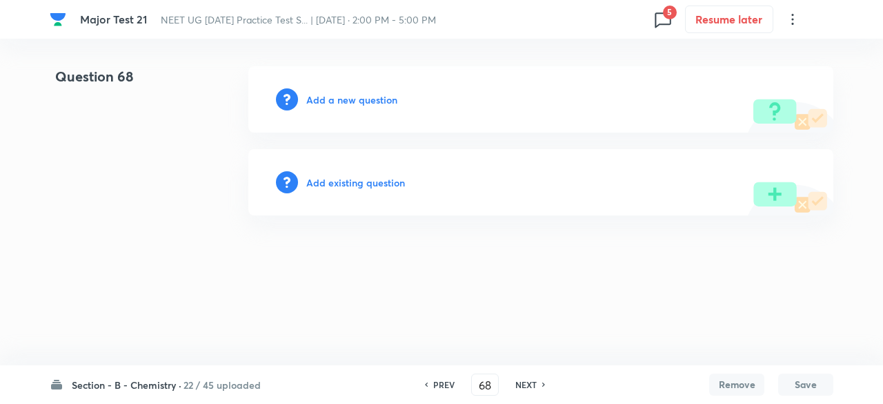
click at [545, 384] on icon at bounding box center [545, 384] width 4 height 7
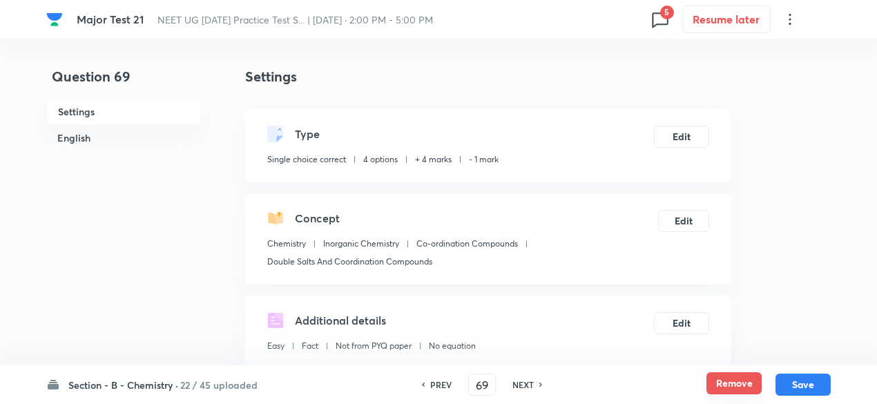
click at [721, 381] on button "Remove" at bounding box center [733, 383] width 55 height 22
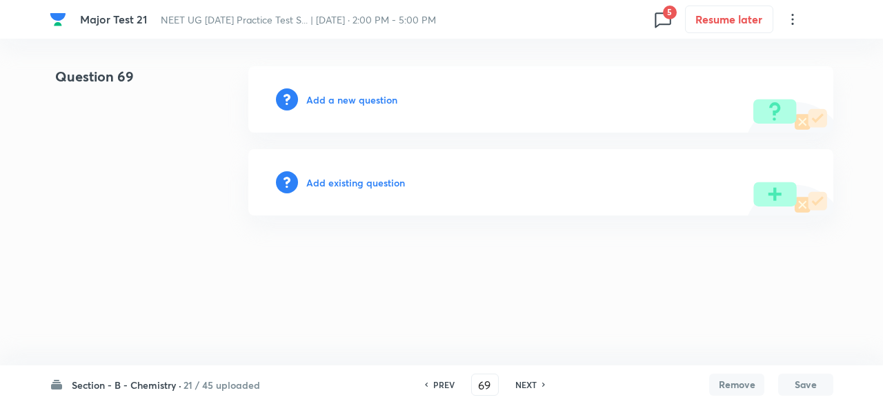
click at [536, 384] on h6 "NEXT" at bounding box center [526, 384] width 21 height 12
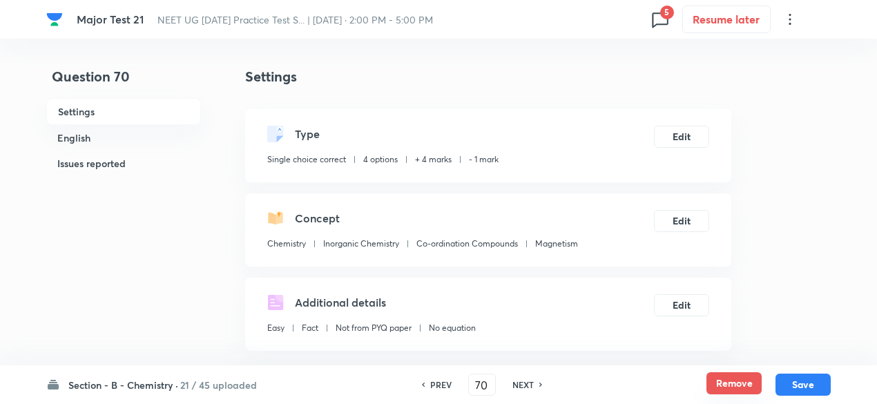
click at [726, 379] on button "Remove" at bounding box center [733, 383] width 55 height 22
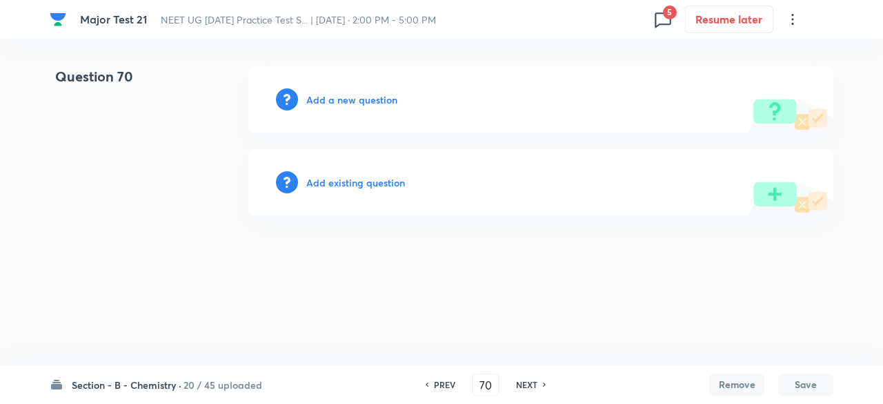
click at [526, 385] on h6 "NEXT" at bounding box center [526, 384] width 21 height 12
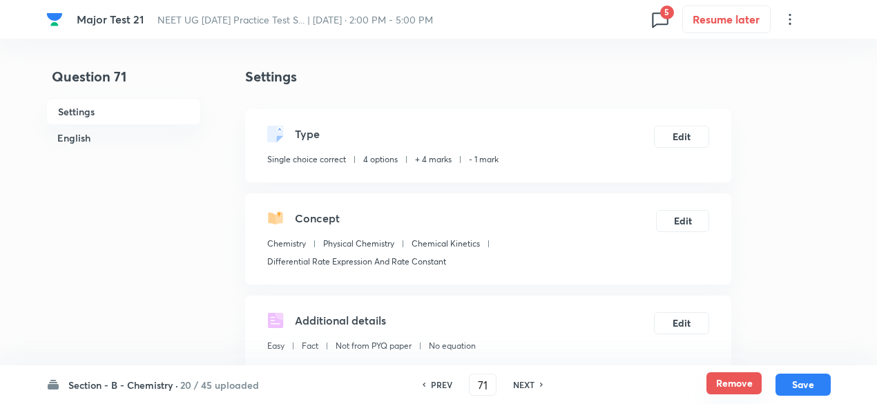
click at [709, 392] on button "Remove" at bounding box center [733, 383] width 55 height 22
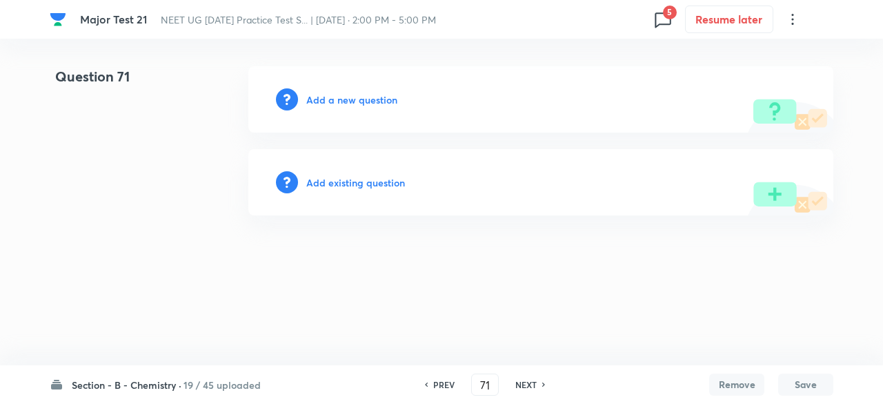
click at [527, 384] on h6 "NEXT" at bounding box center [526, 384] width 21 height 12
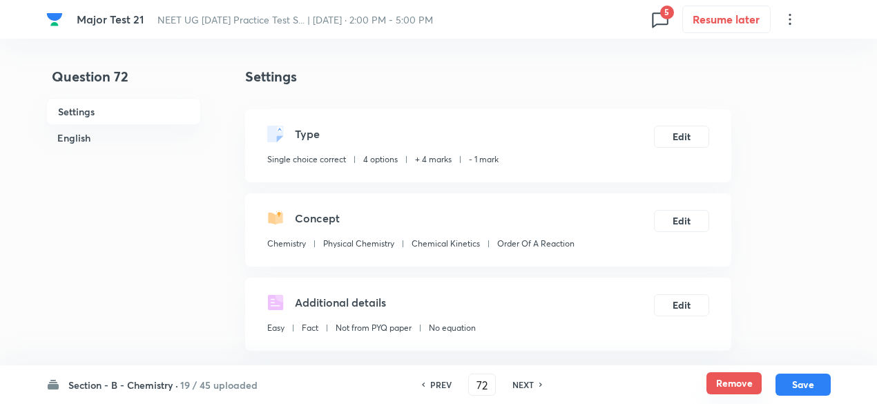
click at [743, 378] on button "Remove" at bounding box center [733, 383] width 55 height 22
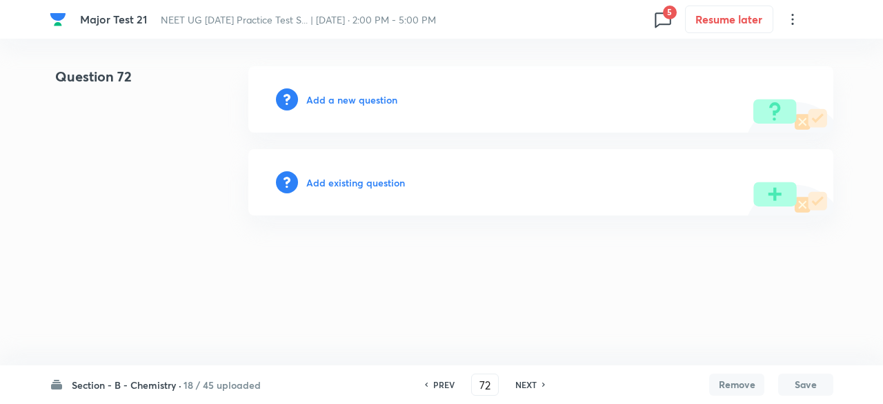
click at [531, 383] on h6 "NEXT" at bounding box center [526, 384] width 21 height 12
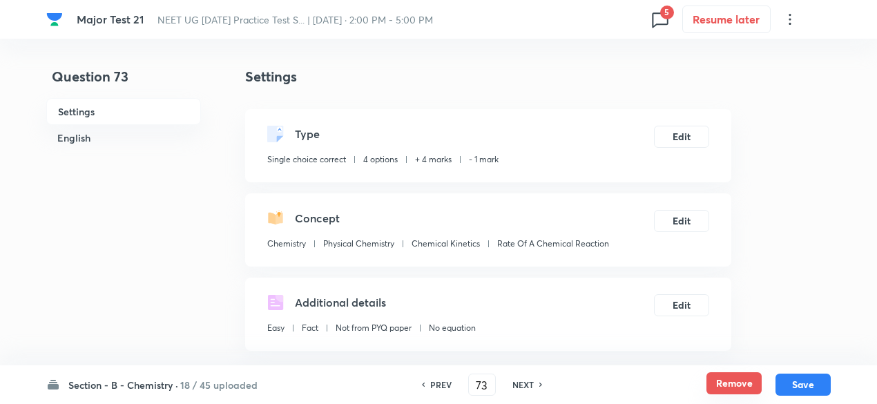
click at [735, 378] on button "Remove" at bounding box center [733, 383] width 55 height 22
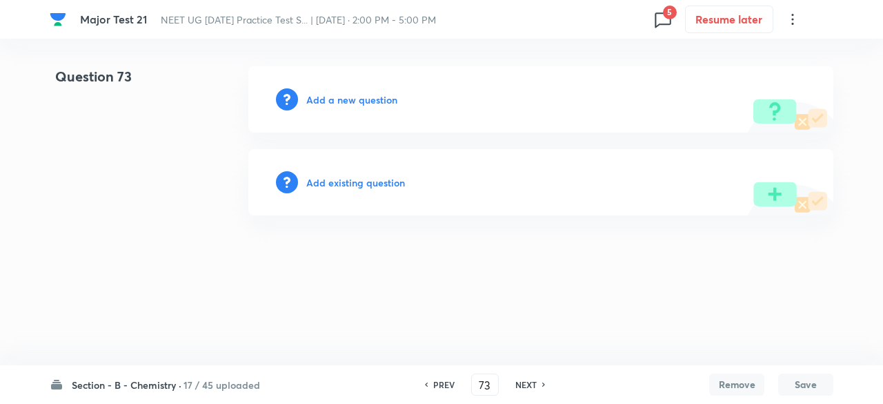
click at [533, 378] on div "PREV 73 ​ NEXT" at bounding box center [485, 384] width 178 height 22
click at [533, 379] on h6 "NEXT" at bounding box center [526, 384] width 21 height 12
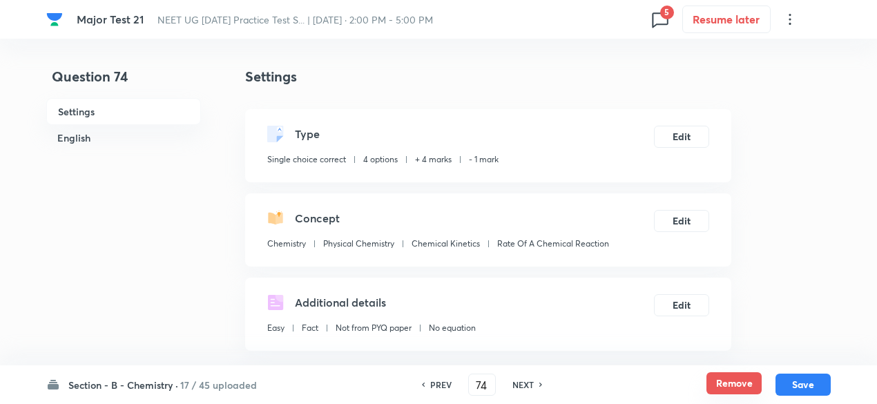
click at [719, 378] on button "Remove" at bounding box center [733, 383] width 55 height 22
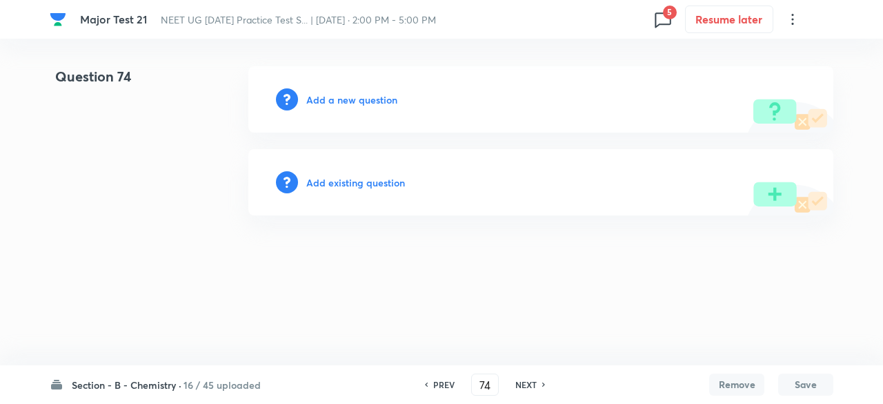
click at [531, 384] on h6 "NEXT" at bounding box center [526, 384] width 21 height 12
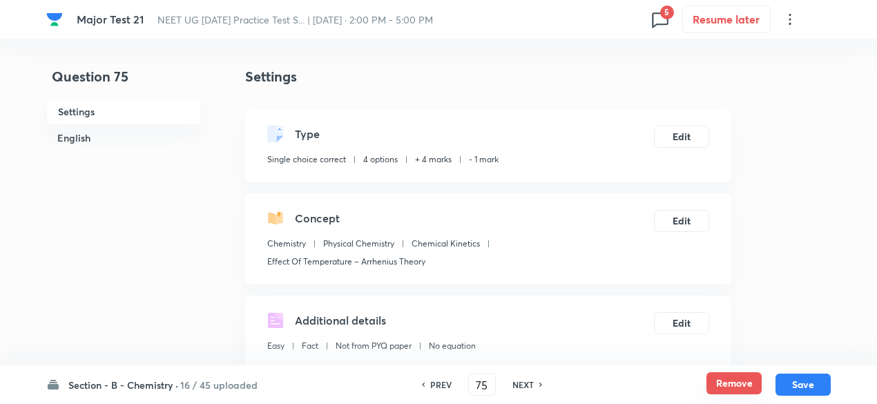
click at [722, 382] on button "Remove" at bounding box center [733, 383] width 55 height 22
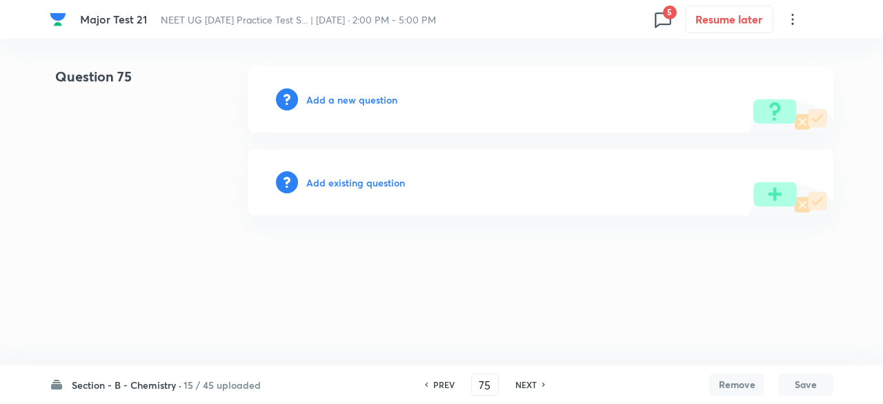
click at [527, 380] on h6 "NEXT" at bounding box center [526, 384] width 21 height 12
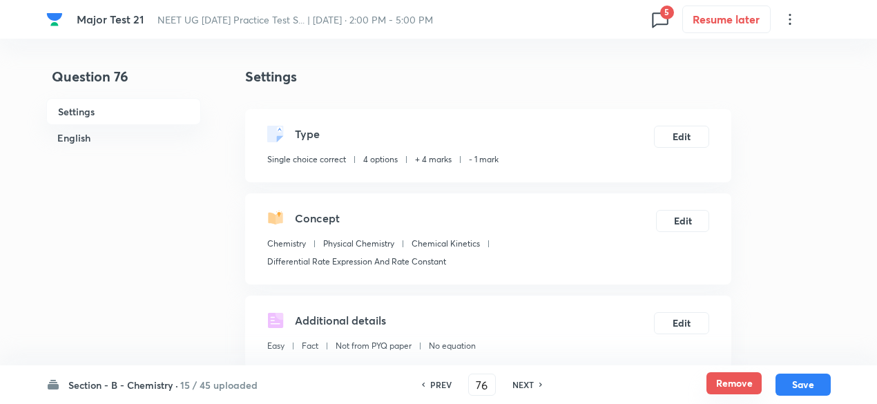
click at [725, 384] on button "Remove" at bounding box center [733, 383] width 55 height 22
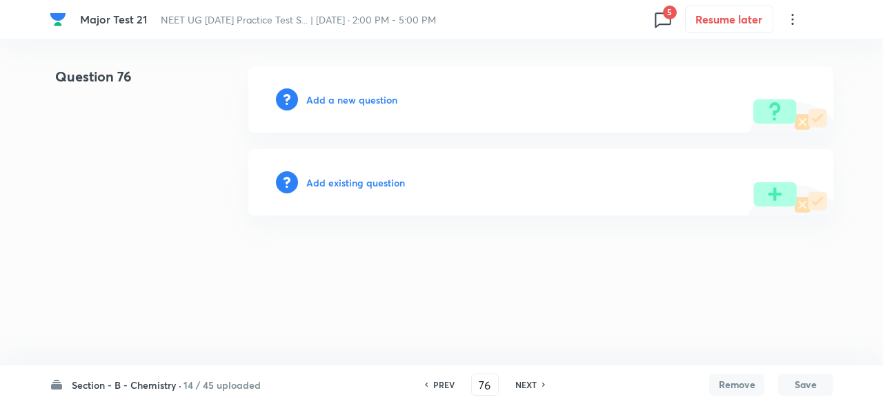
click at [526, 384] on h6 "NEXT" at bounding box center [526, 384] width 21 height 12
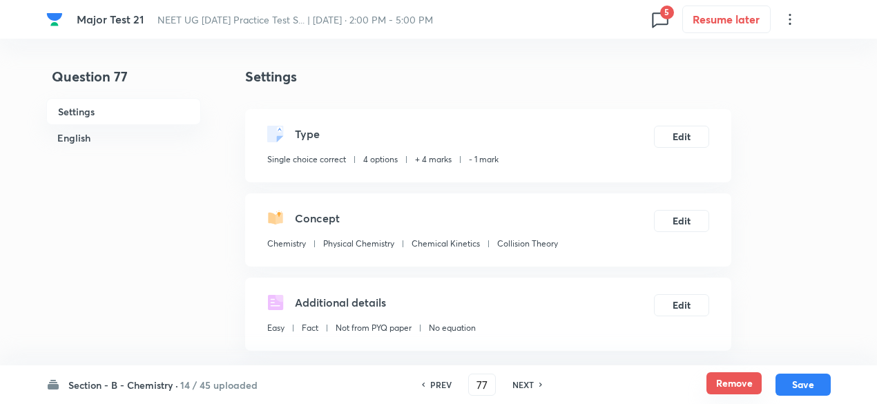
click at [740, 393] on button "Remove" at bounding box center [733, 383] width 55 height 22
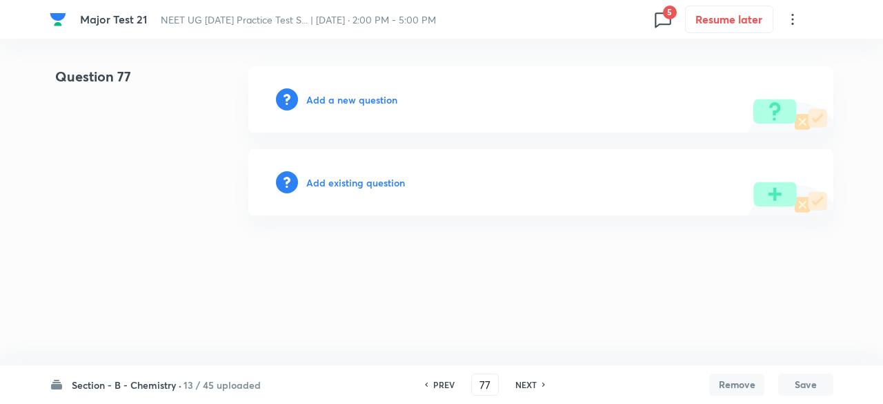
click at [735, 384] on button "Remove" at bounding box center [737, 384] width 55 height 22
click at [526, 387] on h6 "NEXT" at bounding box center [526, 384] width 21 height 12
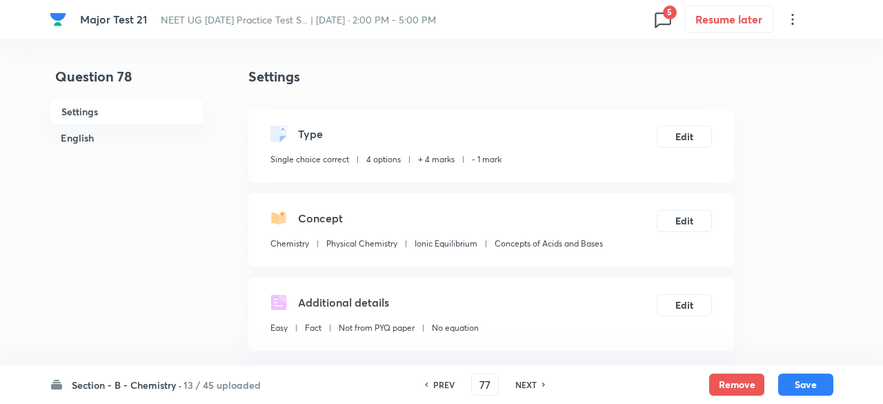
type input "78"
checkbox input "true"
click at [735, 391] on button "Remove" at bounding box center [733, 383] width 55 height 22
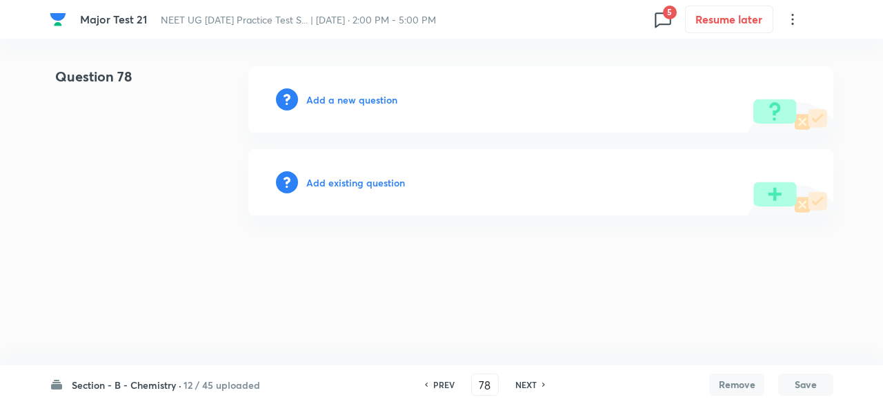
click at [526, 383] on h6 "NEXT" at bounding box center [526, 384] width 21 height 12
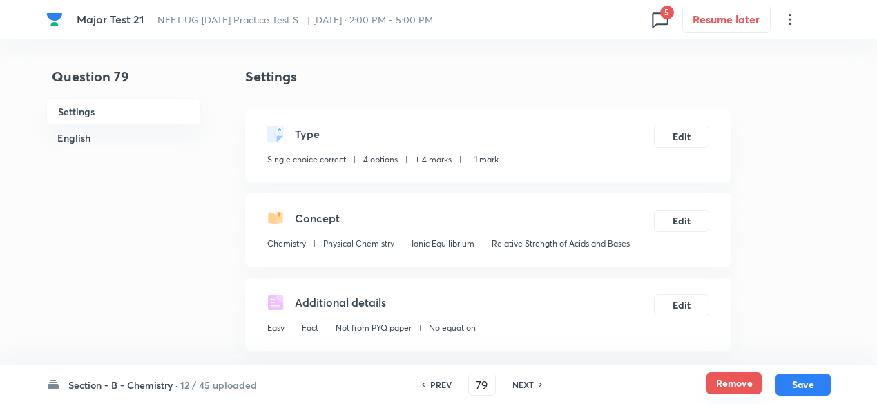
click at [735, 379] on button "Remove" at bounding box center [733, 383] width 55 height 22
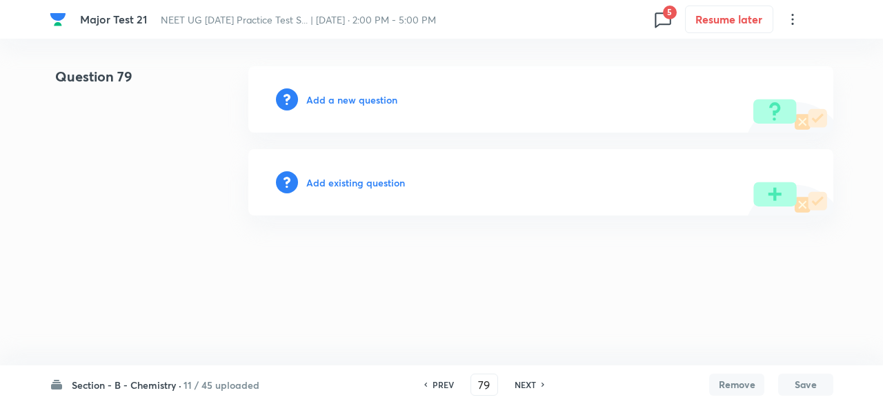
click at [539, 390] on div "NEXT" at bounding box center [527, 384] width 37 height 12
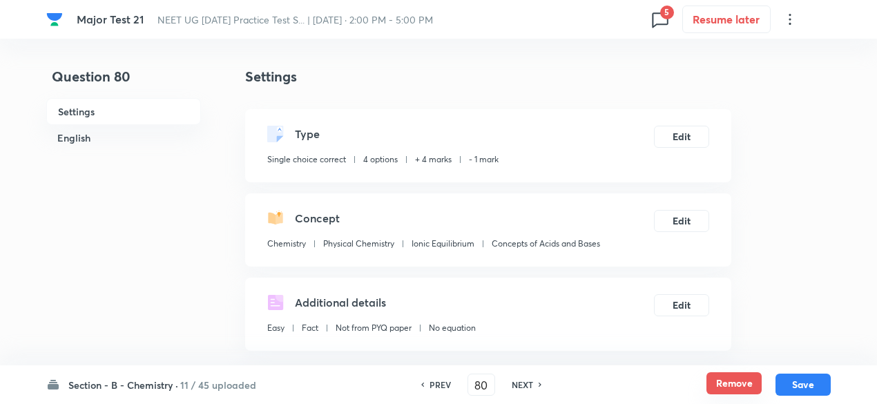
click at [727, 388] on button "Remove" at bounding box center [733, 383] width 55 height 22
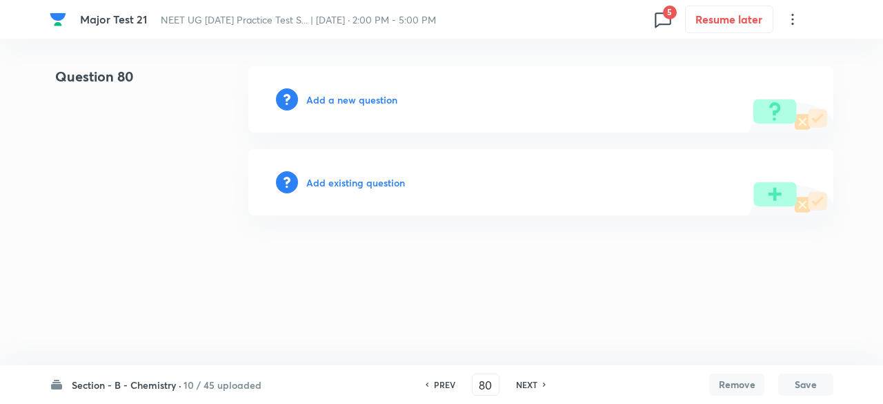
click at [538, 383] on div "NEXT" at bounding box center [529, 384] width 37 height 12
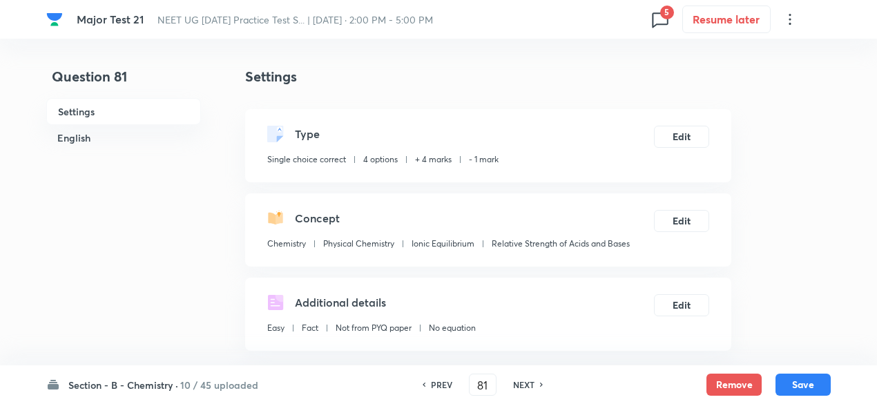
click at [741, 372] on div "Section - B - Chemistry · 10 / 45 uploaded PREV 81 ​ NEXT Remove Save" at bounding box center [438, 384] width 784 height 39
click at [741, 378] on button "Remove" at bounding box center [733, 383] width 55 height 22
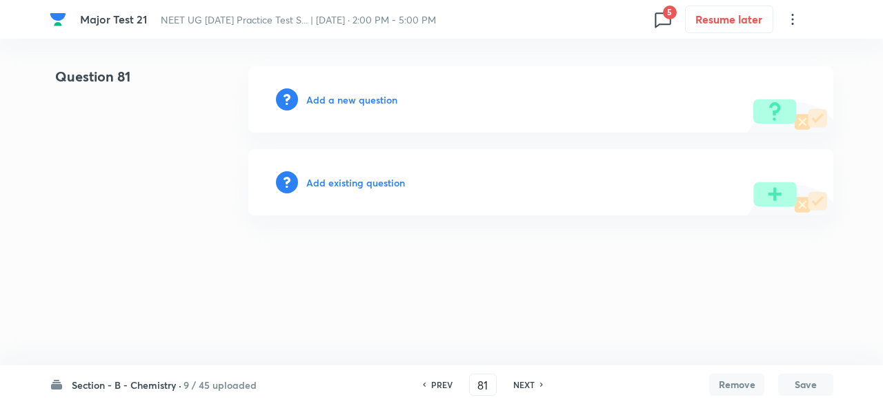
click at [530, 385] on h6 "NEXT" at bounding box center [524, 384] width 21 height 12
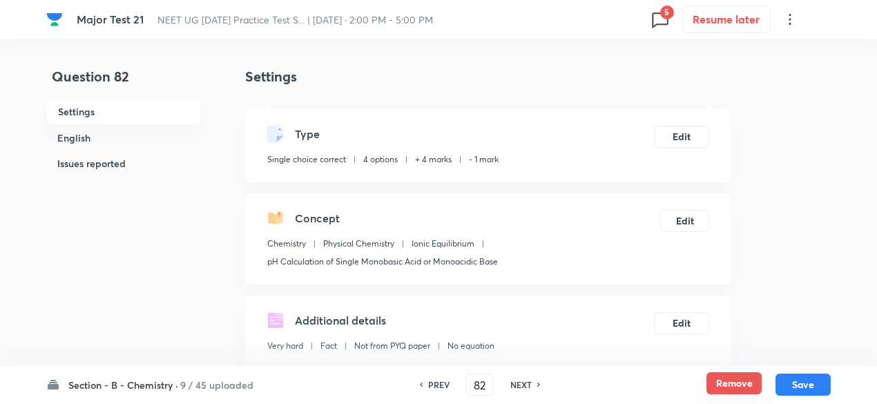
click at [741, 382] on button "Remove" at bounding box center [733, 383] width 55 height 22
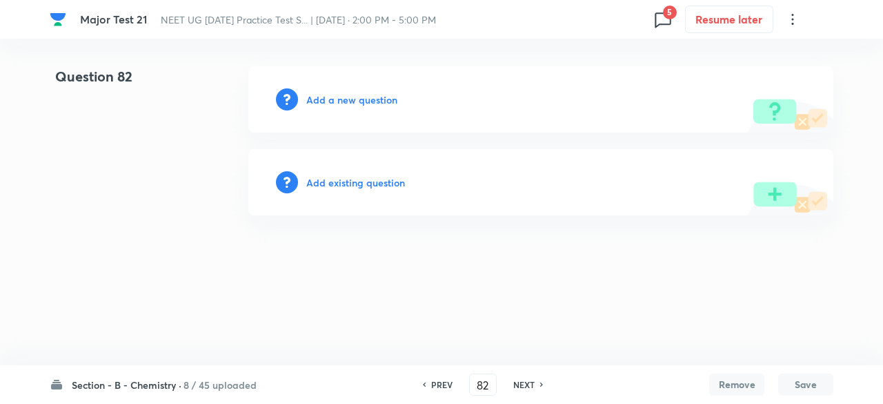
click at [527, 384] on h6 "NEXT" at bounding box center [524, 384] width 21 height 12
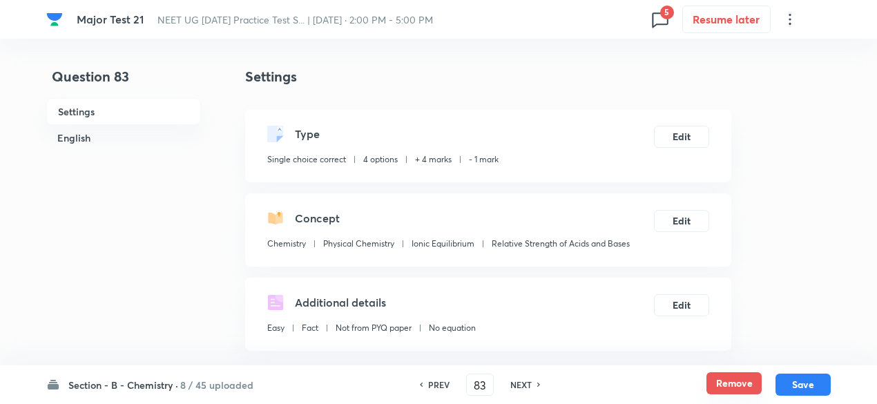
click at [719, 380] on button "Remove" at bounding box center [733, 383] width 55 height 22
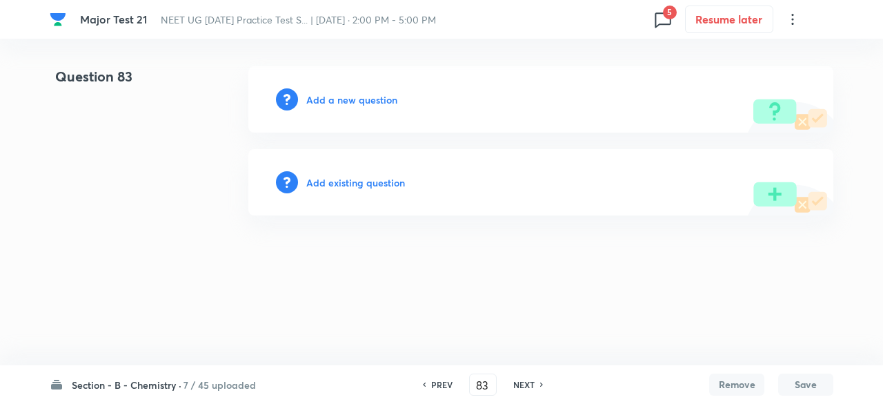
click at [529, 384] on h6 "NEXT" at bounding box center [524, 384] width 21 height 12
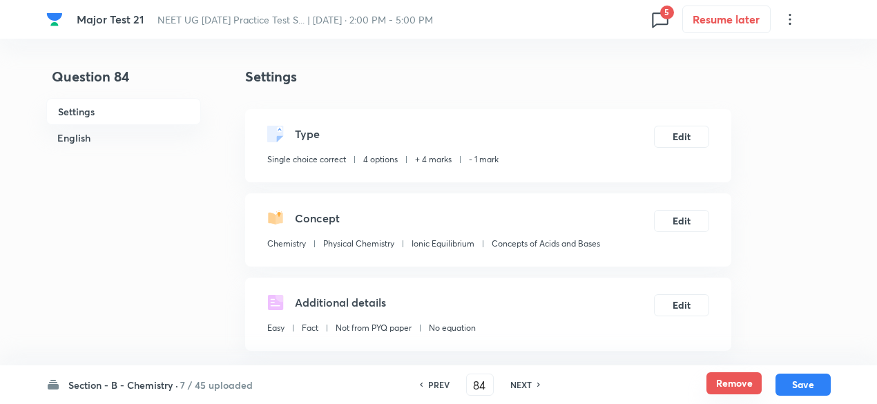
click at [715, 381] on button "Remove" at bounding box center [733, 383] width 55 height 22
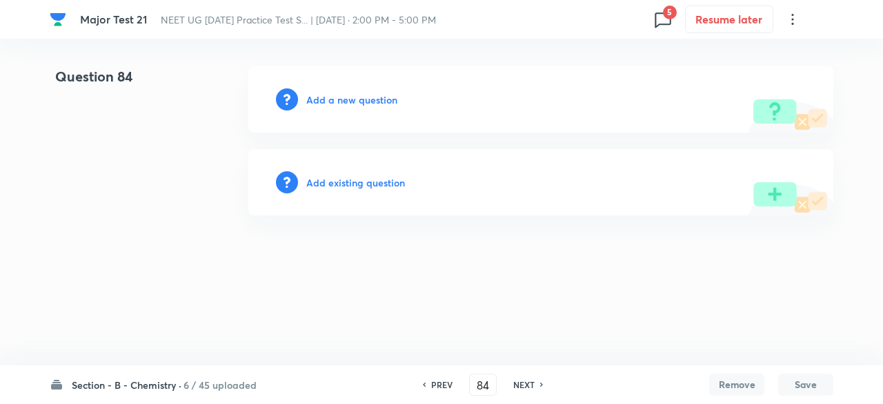
click at [522, 383] on h6 "NEXT" at bounding box center [524, 384] width 21 height 12
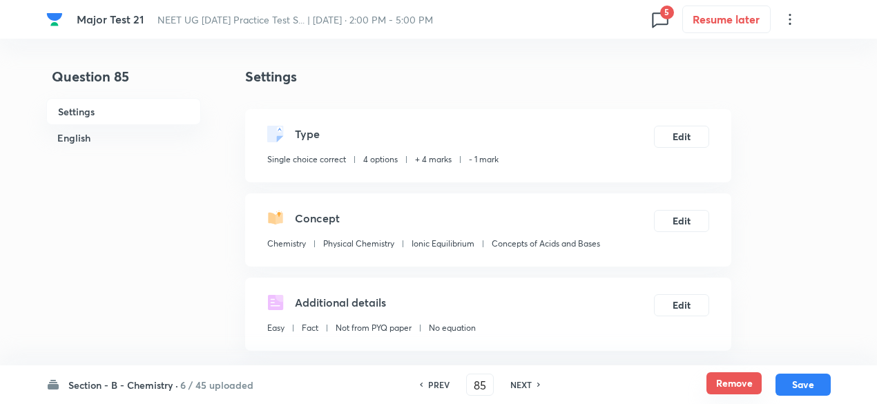
click at [759, 379] on button "Remove" at bounding box center [733, 383] width 55 height 22
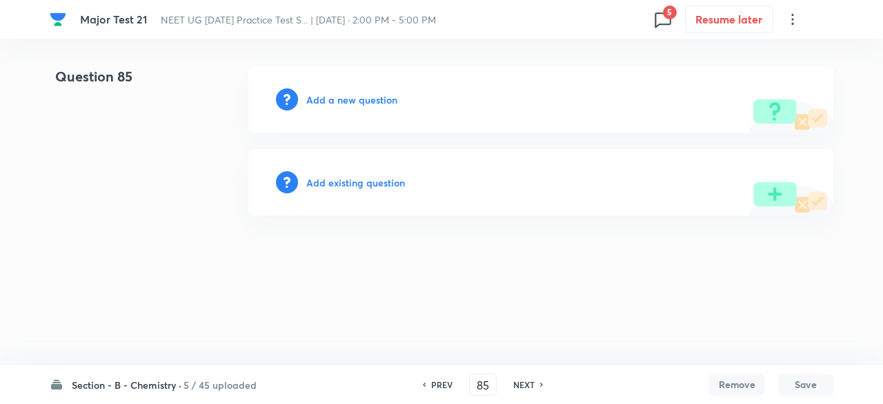
click at [534, 380] on div "NEXT" at bounding box center [526, 384] width 37 height 12
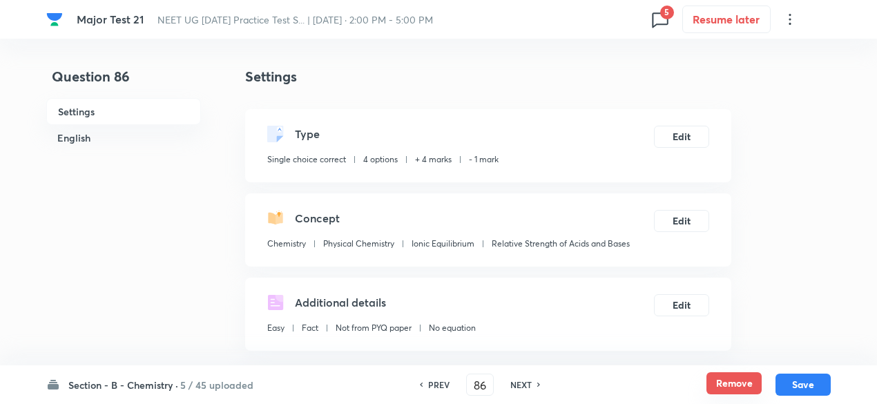
click at [726, 384] on button "Remove" at bounding box center [733, 383] width 55 height 22
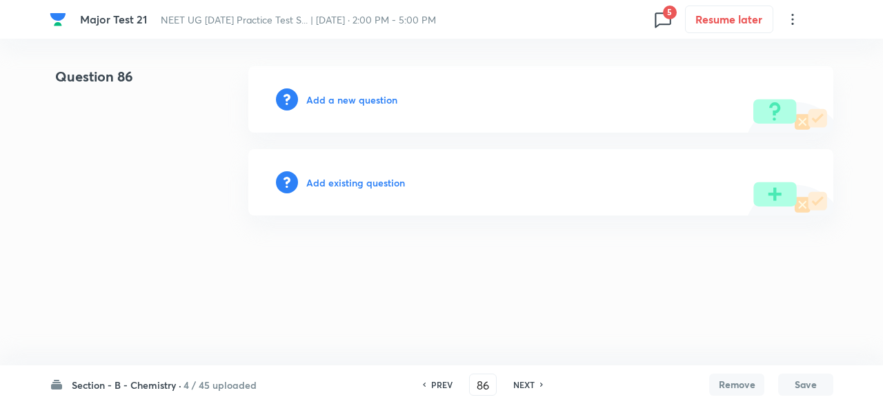
click at [523, 384] on h6 "NEXT" at bounding box center [524, 384] width 21 height 12
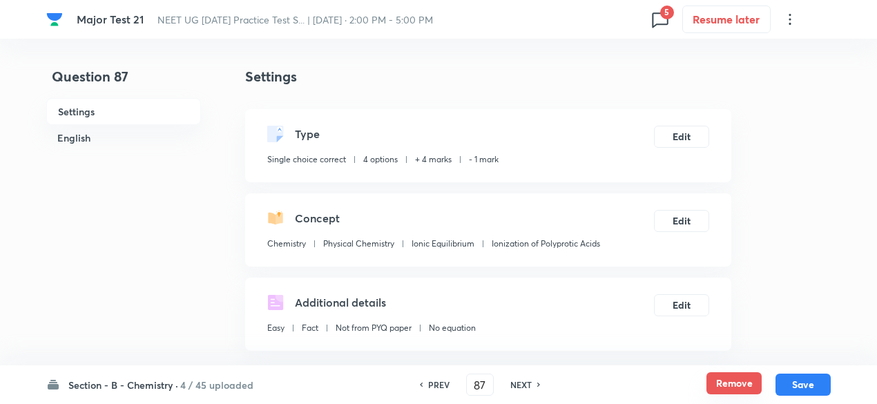
click at [730, 384] on button "Remove" at bounding box center [733, 383] width 55 height 22
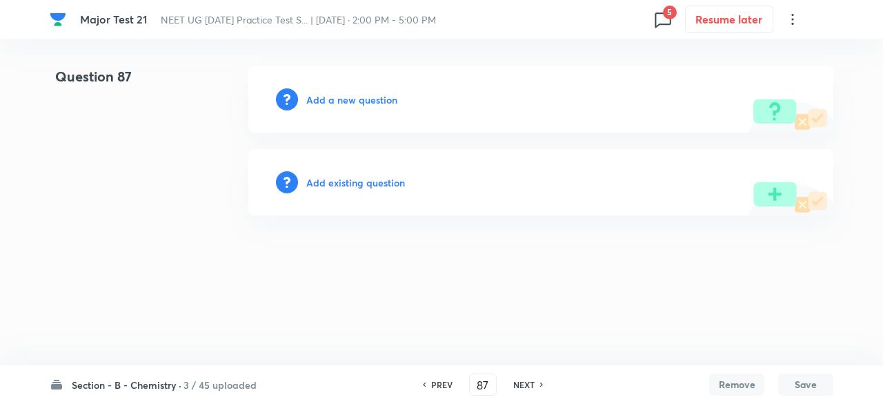
click at [536, 384] on div "NEXT" at bounding box center [526, 384] width 37 height 12
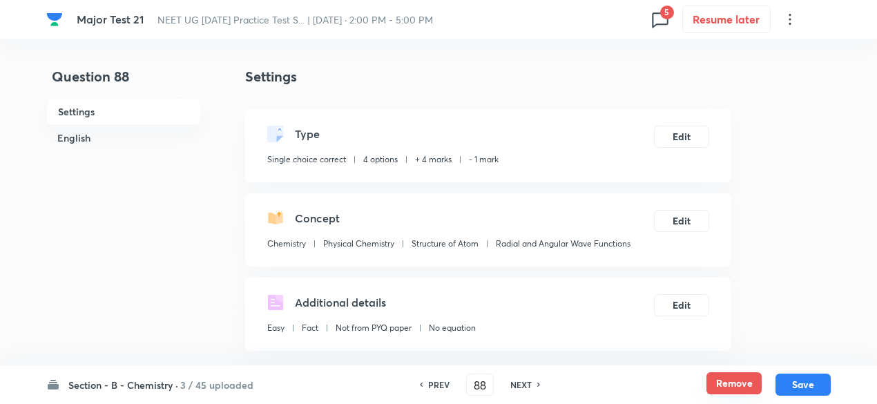
click at [730, 387] on button "Remove" at bounding box center [733, 383] width 55 height 22
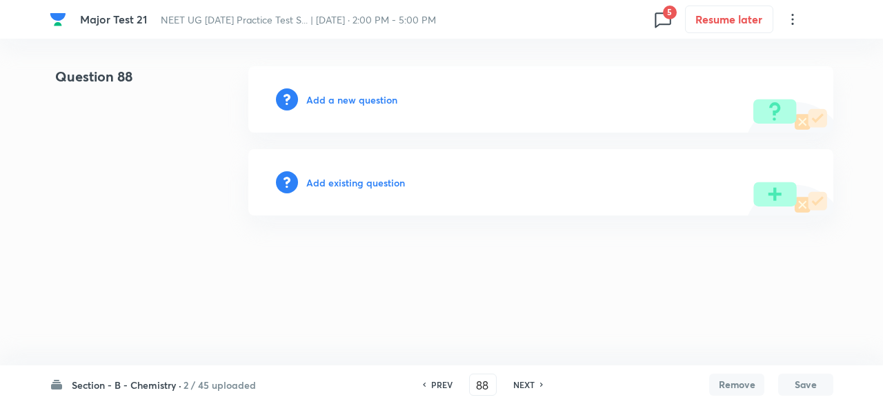
click at [527, 389] on h6 "NEXT" at bounding box center [524, 384] width 21 height 12
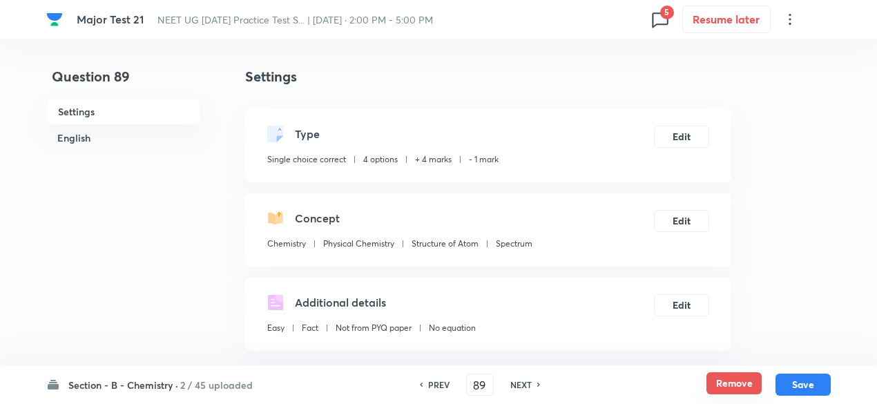
click at [716, 383] on button "Remove" at bounding box center [733, 383] width 55 height 22
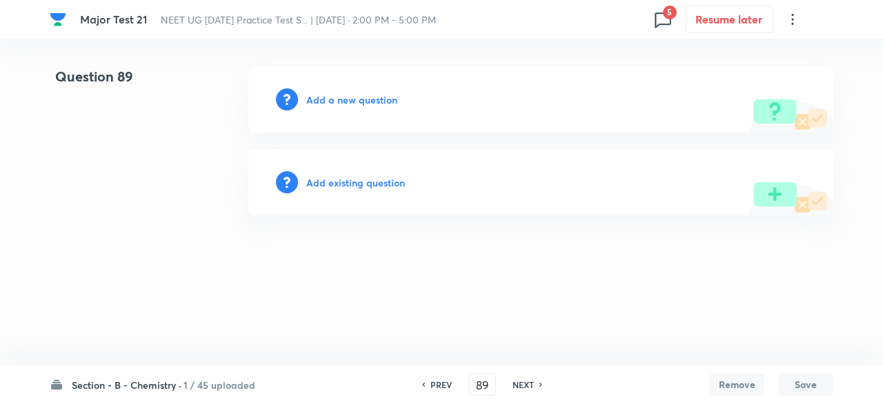
click at [514, 384] on h6 "NEXT" at bounding box center [523, 384] width 21 height 12
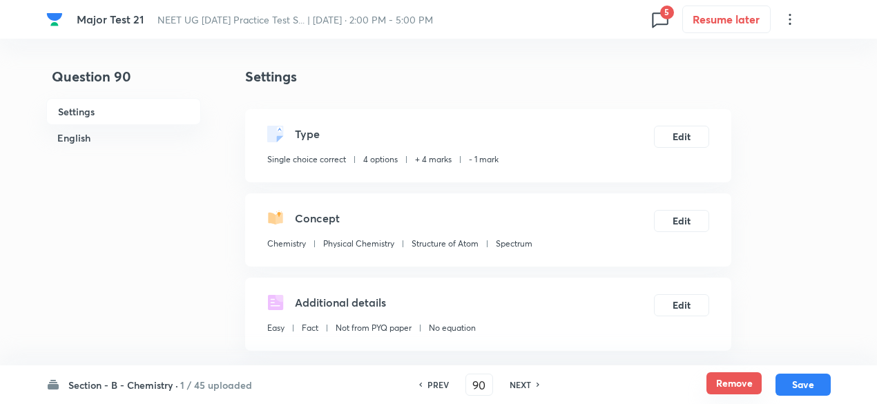
click at [741, 378] on button "Remove" at bounding box center [733, 383] width 55 height 22
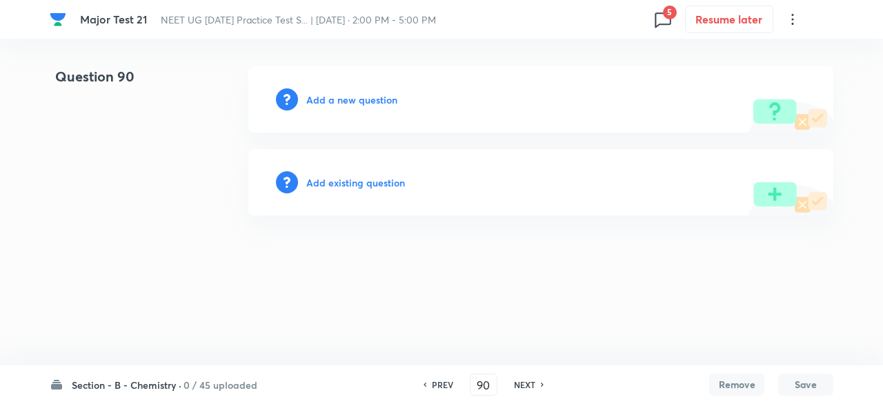
click at [533, 384] on h6 "NEXT" at bounding box center [524, 384] width 21 height 12
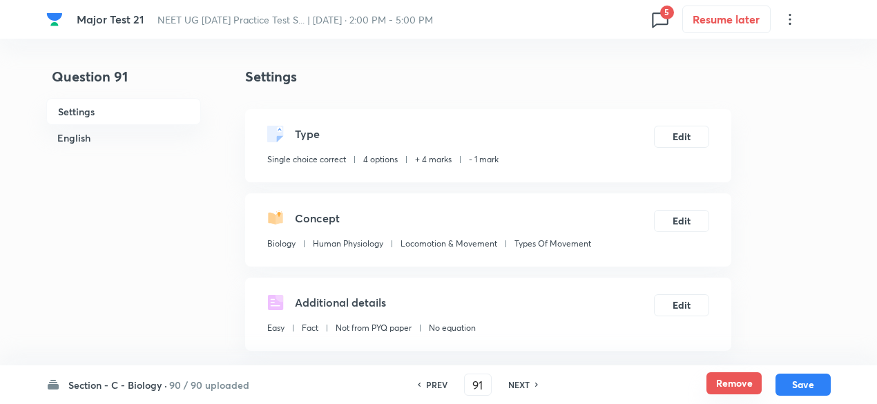
click at [728, 382] on button "Remove" at bounding box center [733, 383] width 55 height 22
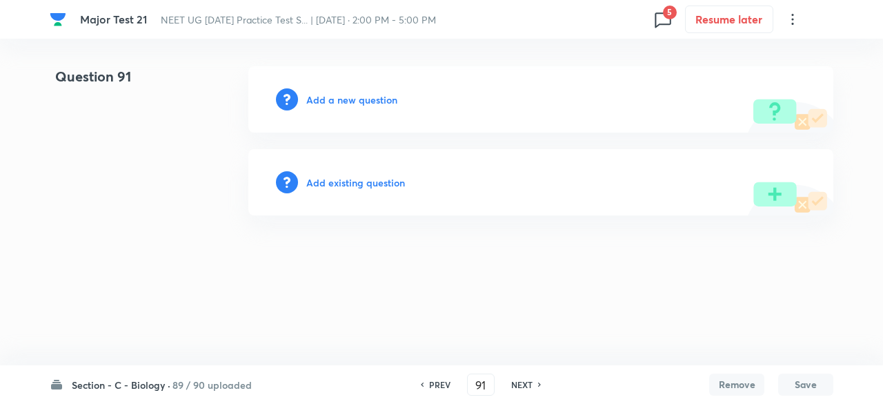
click at [518, 384] on h6 "NEXT" at bounding box center [521, 384] width 21 height 12
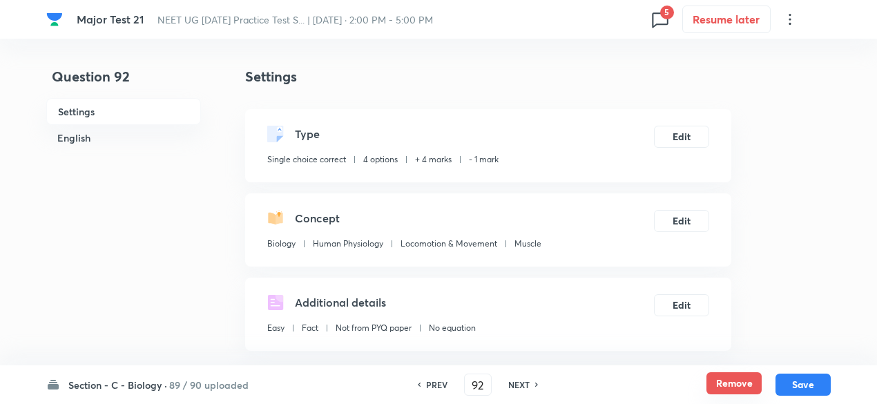
click at [747, 375] on button "Remove" at bounding box center [733, 383] width 55 height 22
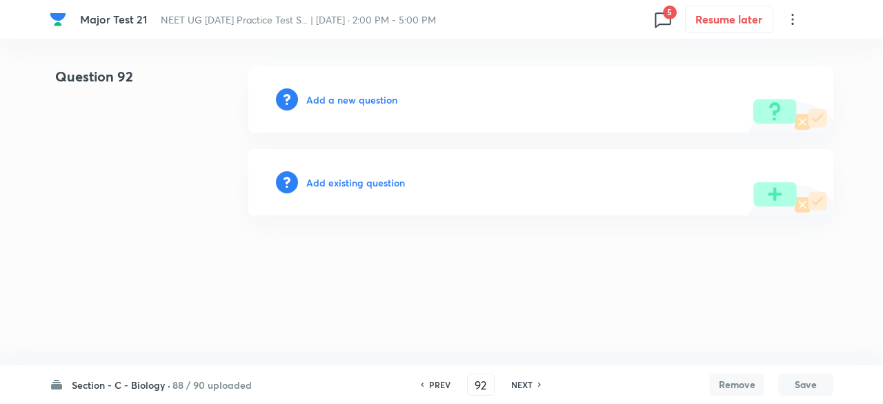
click at [512, 384] on h6 "NEXT" at bounding box center [521, 384] width 21 height 12
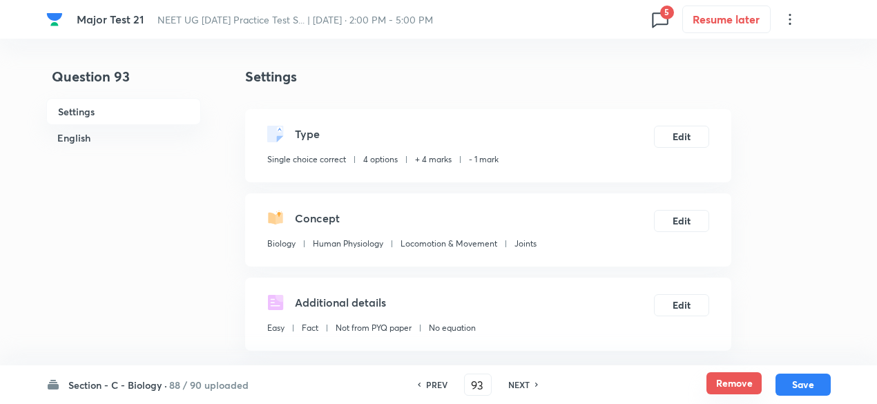
click at [726, 388] on button "Remove" at bounding box center [733, 383] width 55 height 22
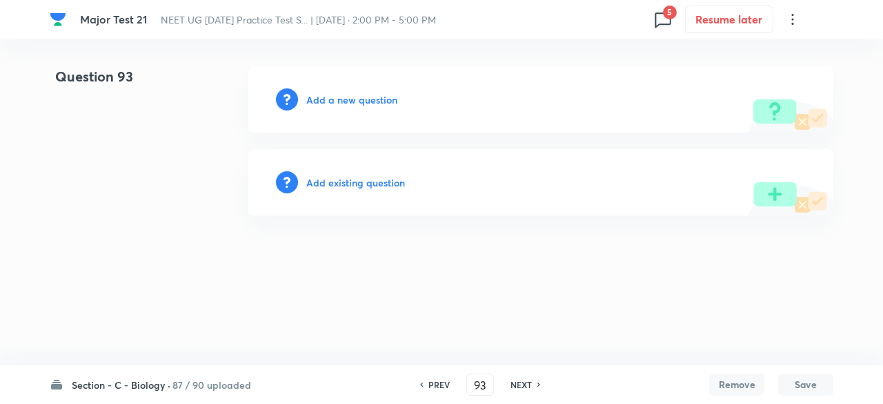
click at [529, 382] on h6 "NEXT" at bounding box center [521, 384] width 21 height 12
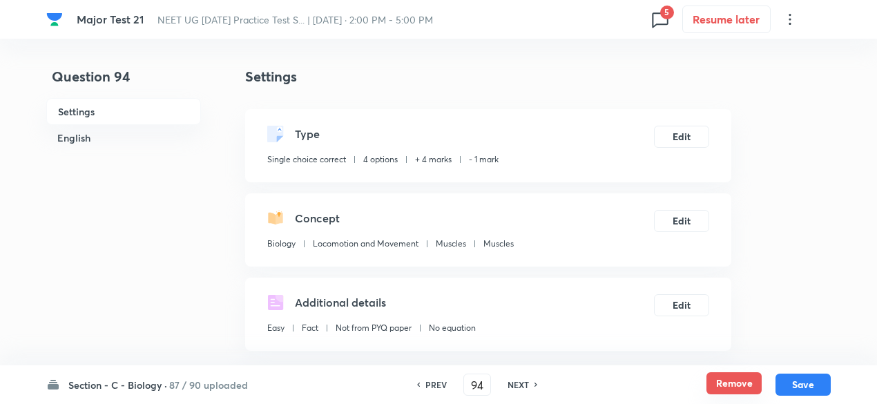
click at [717, 382] on button "Remove" at bounding box center [733, 383] width 55 height 22
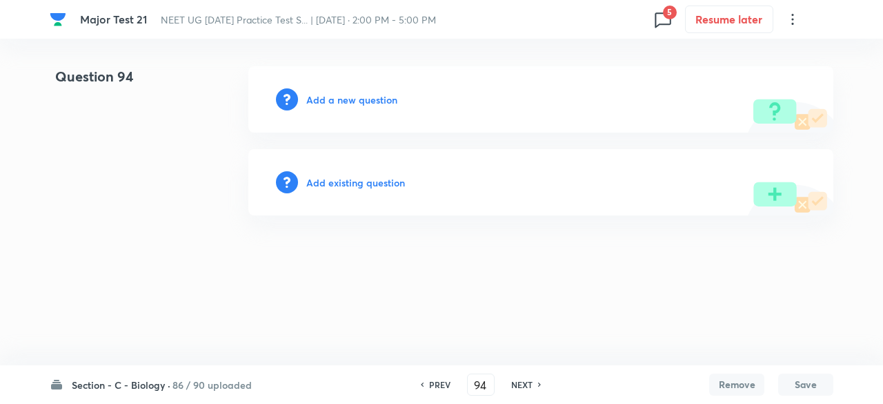
click at [519, 384] on h6 "NEXT" at bounding box center [521, 384] width 21 height 12
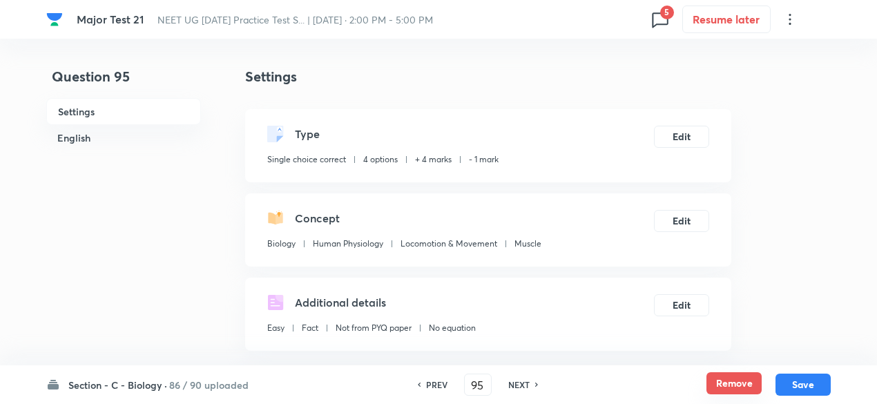
click at [716, 380] on button "Remove" at bounding box center [733, 383] width 55 height 22
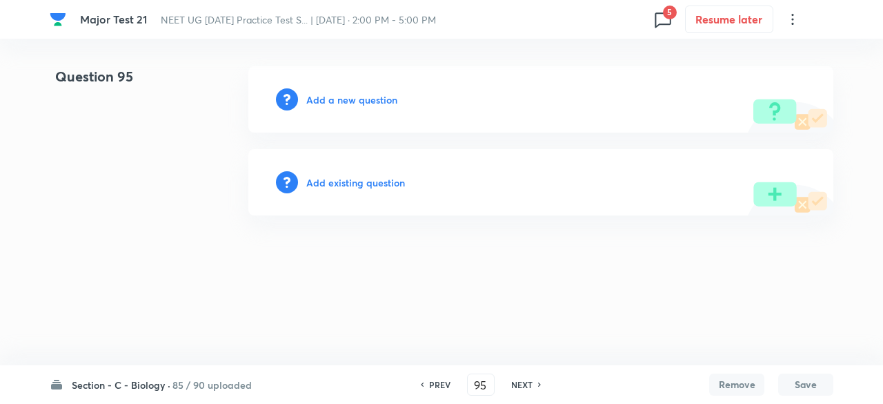
click at [527, 385] on h6 "NEXT" at bounding box center [521, 384] width 21 height 12
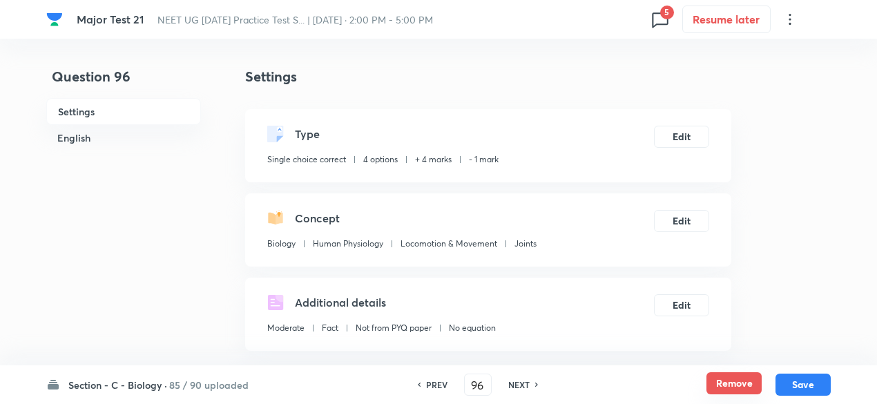
click at [727, 377] on button "Remove" at bounding box center [733, 383] width 55 height 22
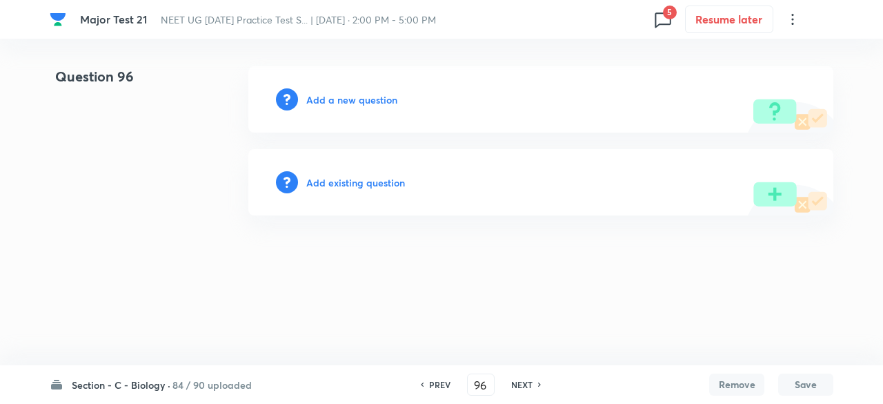
click at [524, 383] on h6 "NEXT" at bounding box center [521, 384] width 21 height 12
type input "97"
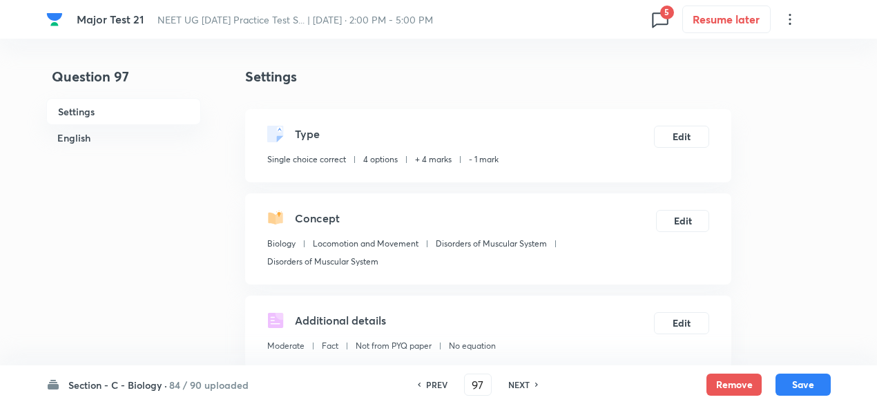
checkbox input "true"
click at [727, 381] on button "Remove" at bounding box center [733, 383] width 55 height 22
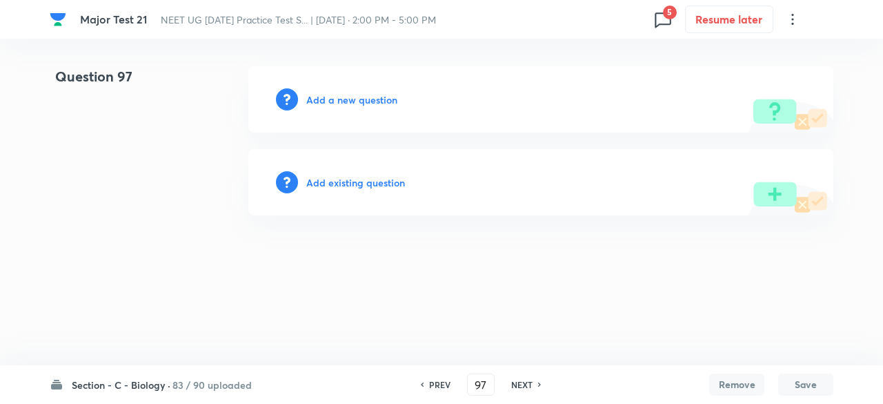
click at [527, 383] on h6 "NEXT" at bounding box center [521, 384] width 21 height 12
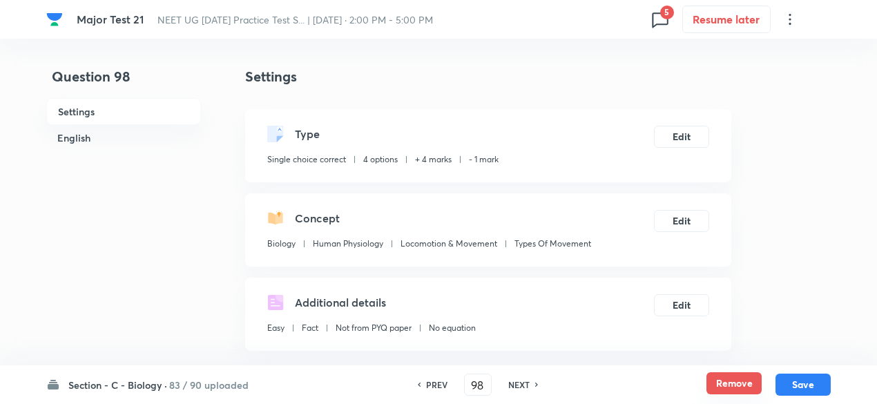
click at [737, 381] on button "Remove" at bounding box center [733, 383] width 55 height 22
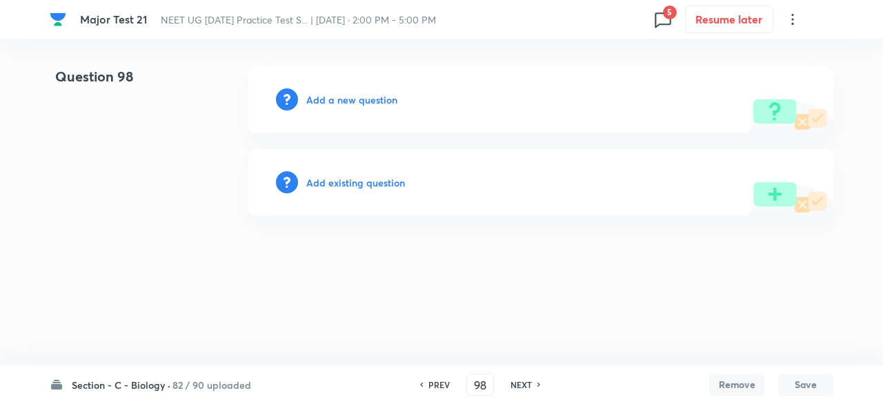
click at [527, 384] on h6 "NEXT" at bounding box center [521, 384] width 21 height 12
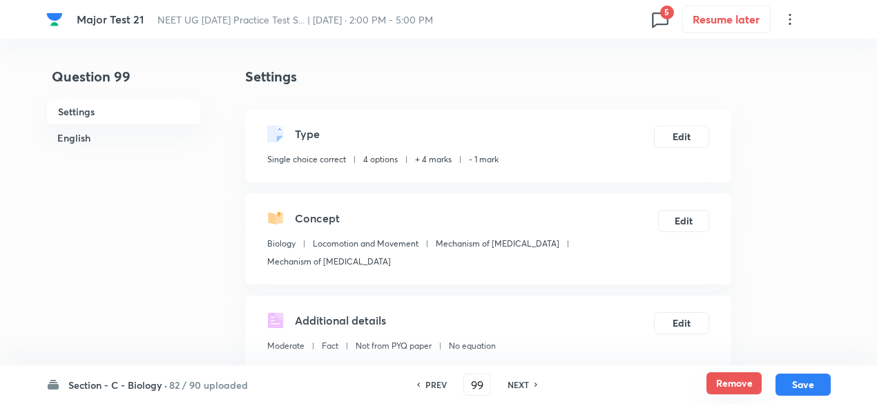
click at [715, 394] on button "Remove" at bounding box center [733, 383] width 55 height 22
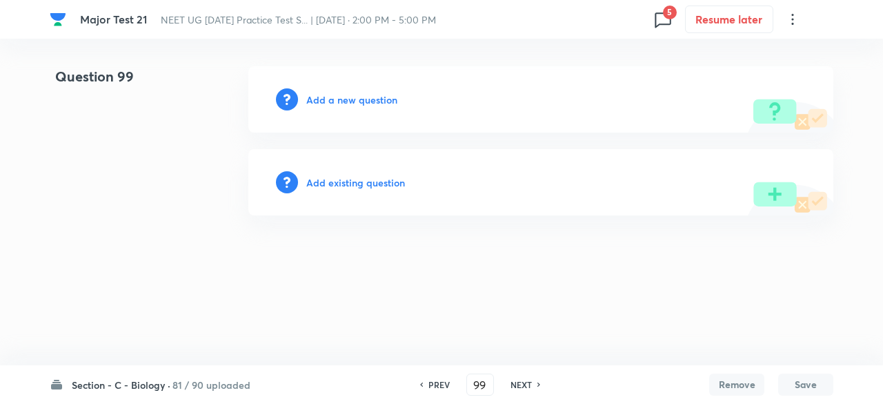
click at [528, 383] on h6 "NEXT" at bounding box center [521, 384] width 21 height 12
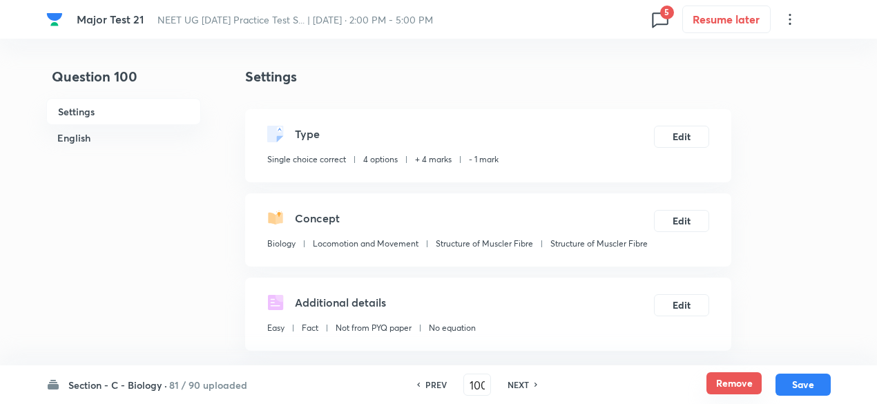
click at [750, 380] on button "Remove" at bounding box center [733, 383] width 55 height 22
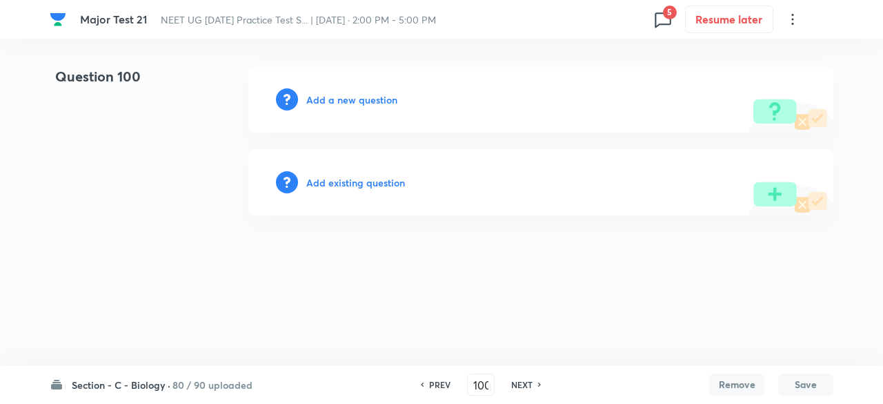
click at [520, 383] on h6 "NEXT" at bounding box center [521, 384] width 21 height 12
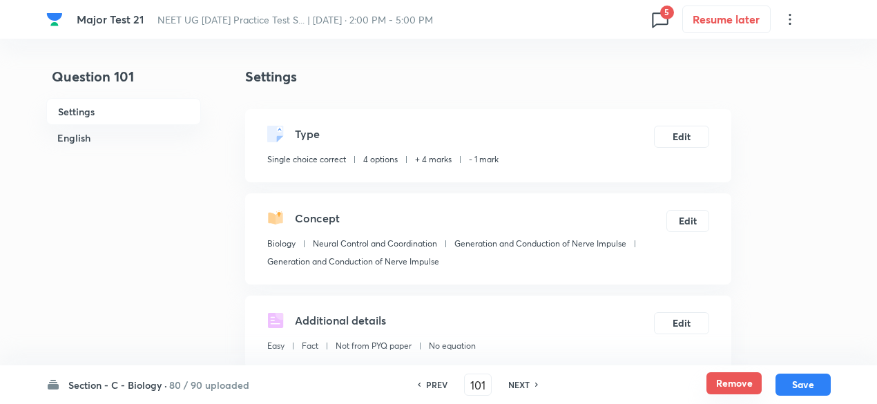
click at [726, 379] on button "Remove" at bounding box center [733, 383] width 55 height 22
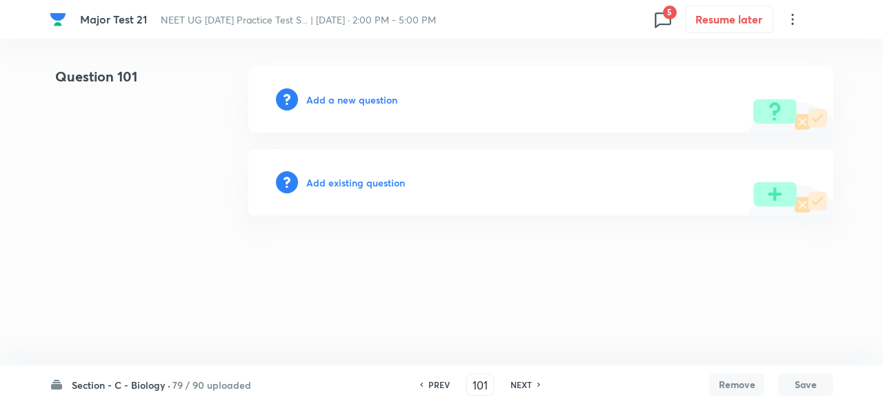
click at [518, 382] on h6 "NEXT" at bounding box center [521, 384] width 21 height 12
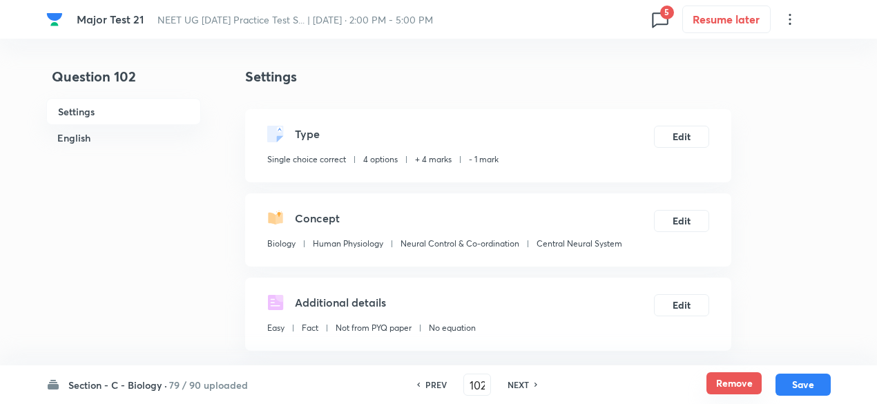
click at [722, 379] on button "Remove" at bounding box center [733, 383] width 55 height 22
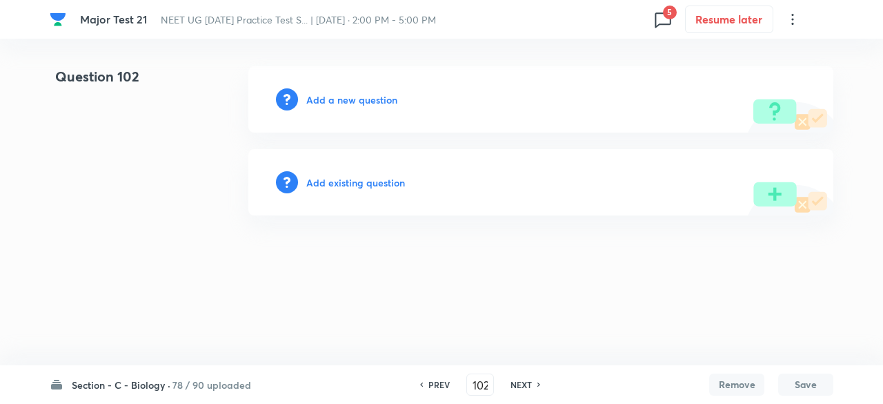
click at [523, 380] on h6 "NEXT" at bounding box center [521, 384] width 21 height 12
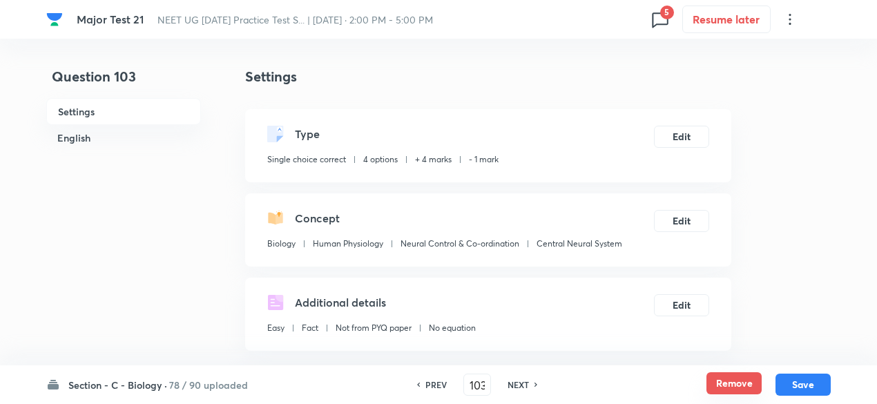
click at [716, 375] on button "Remove" at bounding box center [733, 383] width 55 height 22
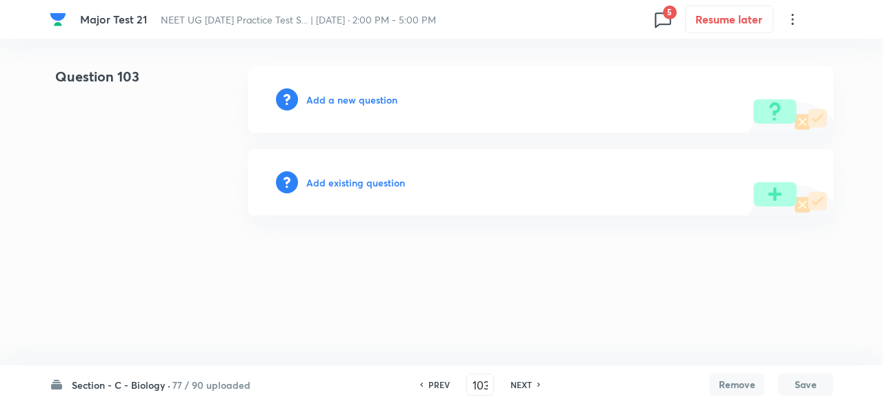
click at [528, 386] on h6 "NEXT" at bounding box center [521, 384] width 21 height 12
type input "104"
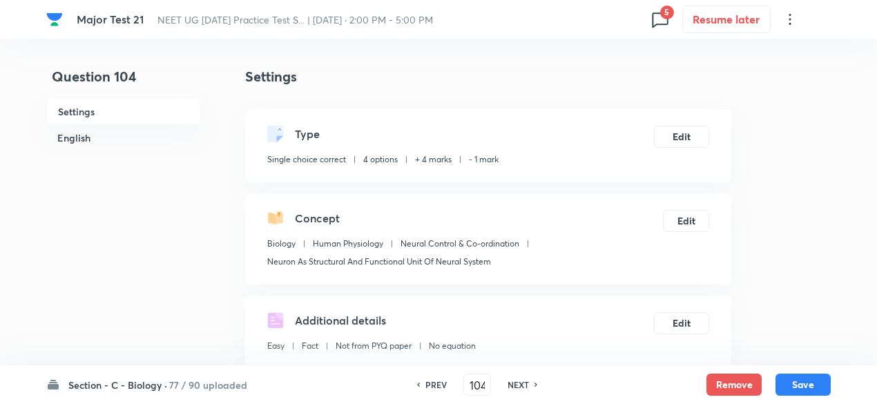
checkbox input "true"
click at [734, 378] on button "Remove" at bounding box center [733, 383] width 55 height 22
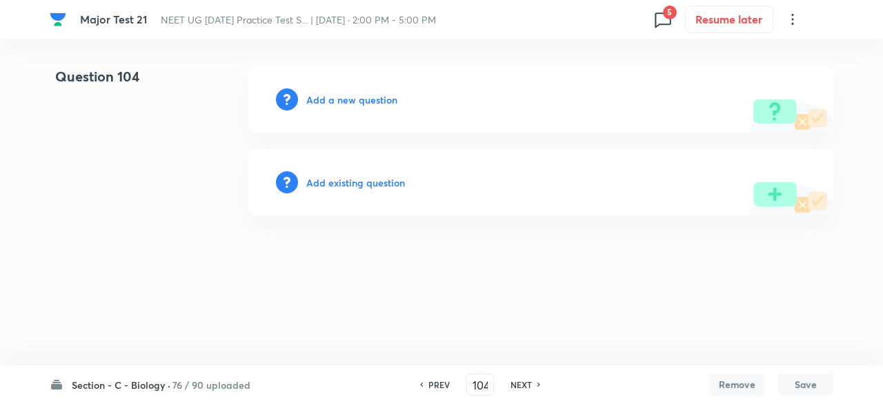
click at [516, 382] on h6 "NEXT" at bounding box center [521, 384] width 21 height 12
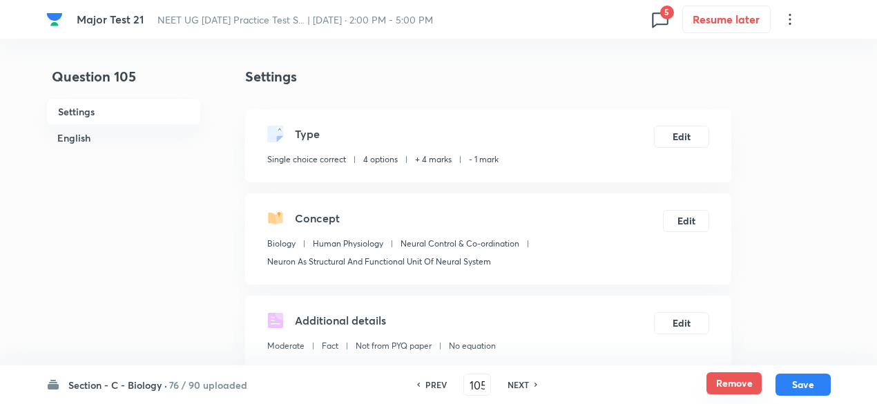
click at [754, 382] on button "Remove" at bounding box center [733, 383] width 55 height 22
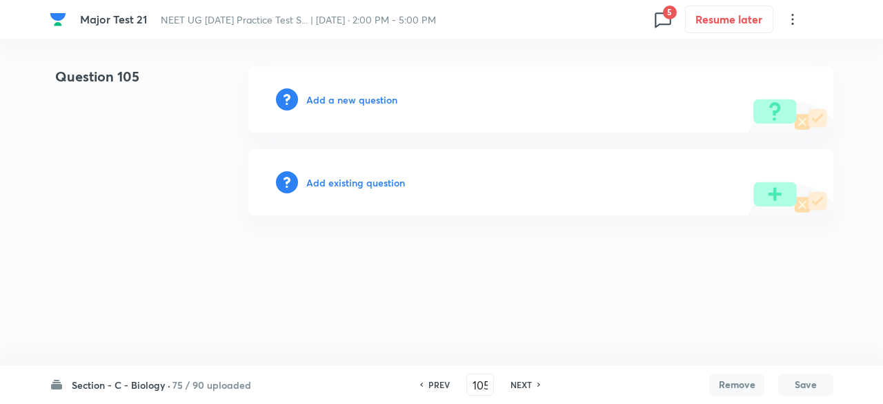
click at [528, 380] on h6 "NEXT" at bounding box center [521, 384] width 21 height 12
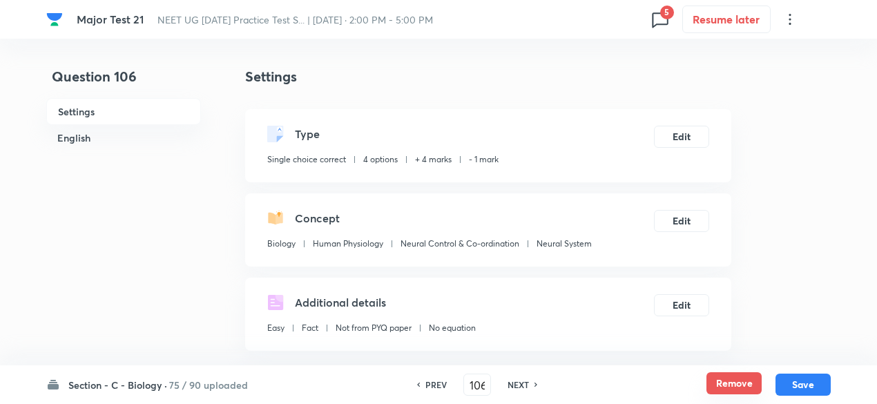
click at [710, 384] on button "Remove" at bounding box center [733, 383] width 55 height 22
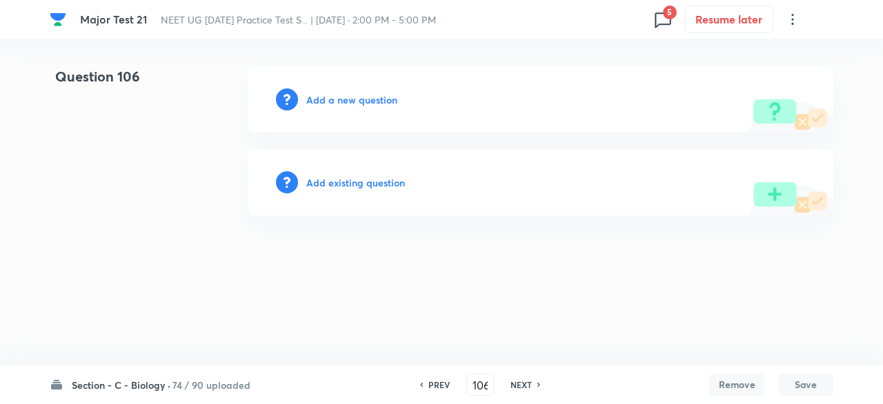
click at [532, 382] on div "NEXT" at bounding box center [523, 384] width 37 height 12
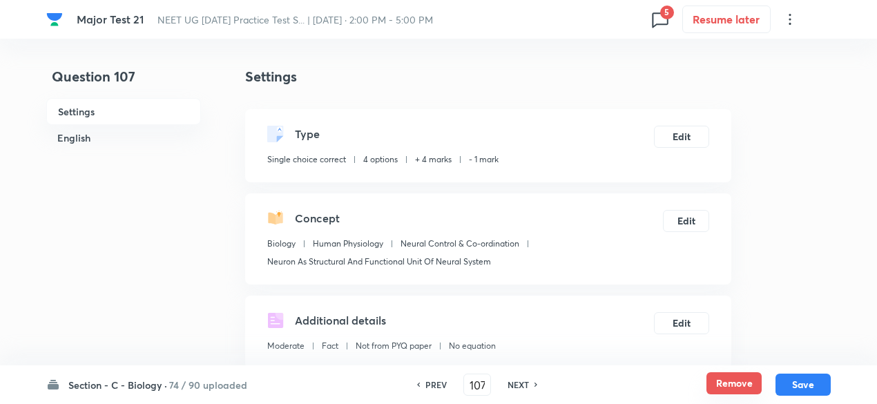
click at [745, 380] on button "Remove" at bounding box center [733, 383] width 55 height 22
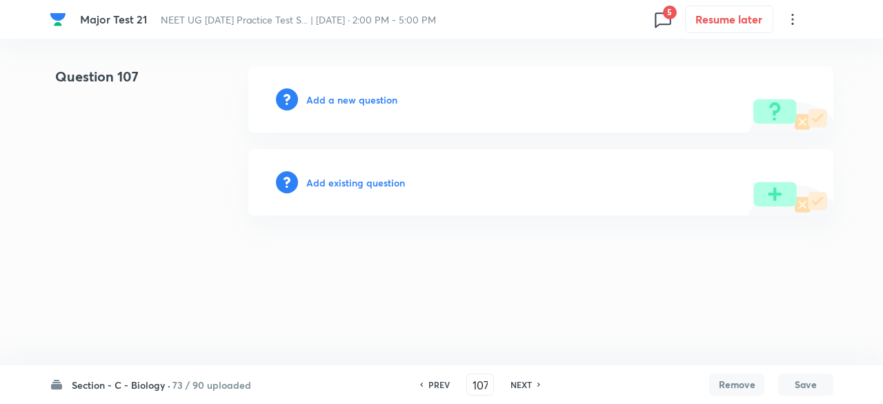
click at [531, 390] on h6 "NEXT" at bounding box center [521, 384] width 21 height 12
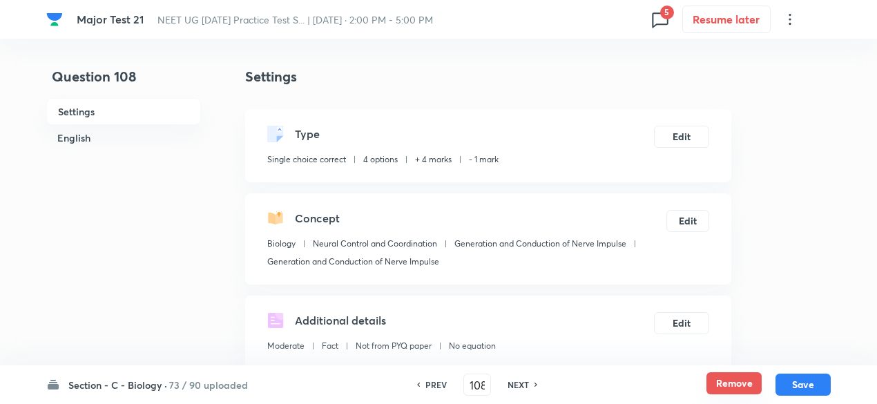
click at [747, 383] on button "Remove" at bounding box center [733, 383] width 55 height 22
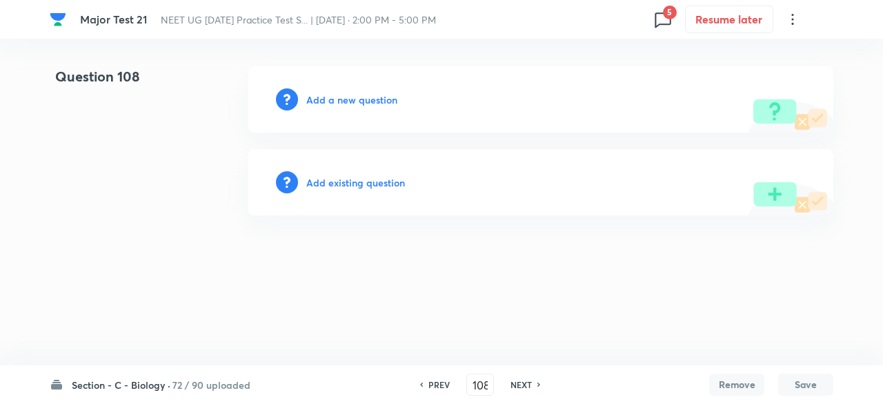
click at [531, 383] on h6 "NEXT" at bounding box center [521, 384] width 21 height 12
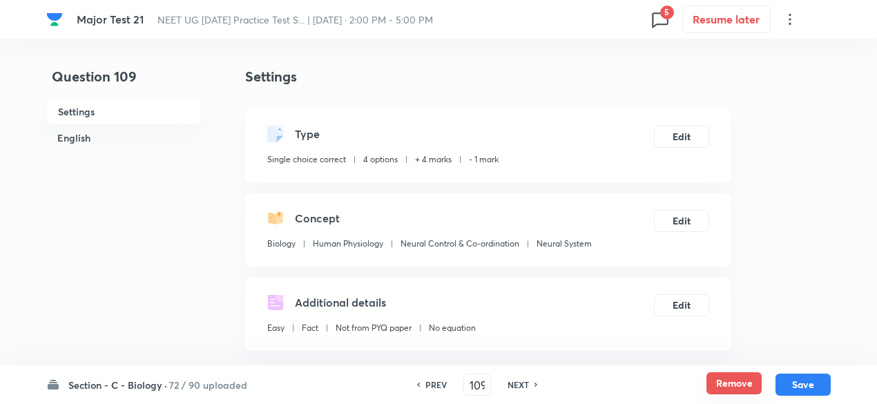
click at [719, 376] on button "Remove" at bounding box center [733, 383] width 55 height 22
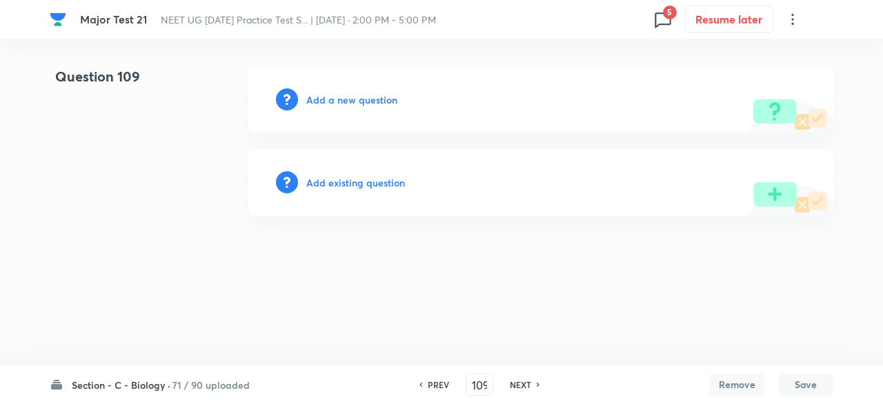
click at [527, 389] on h6 "NEXT" at bounding box center [520, 384] width 21 height 12
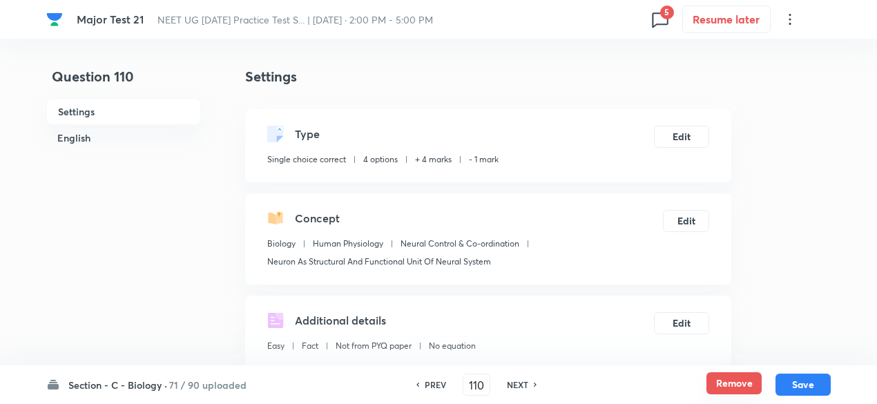
click at [713, 380] on button "Remove" at bounding box center [733, 383] width 55 height 22
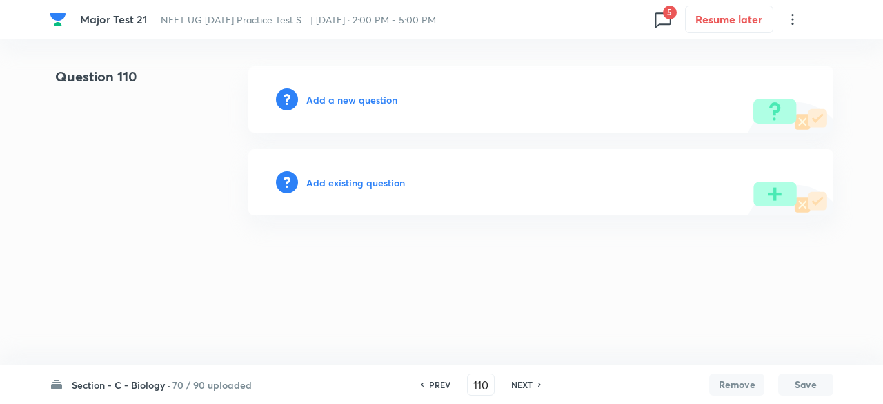
click at [522, 387] on h6 "NEXT" at bounding box center [521, 384] width 21 height 12
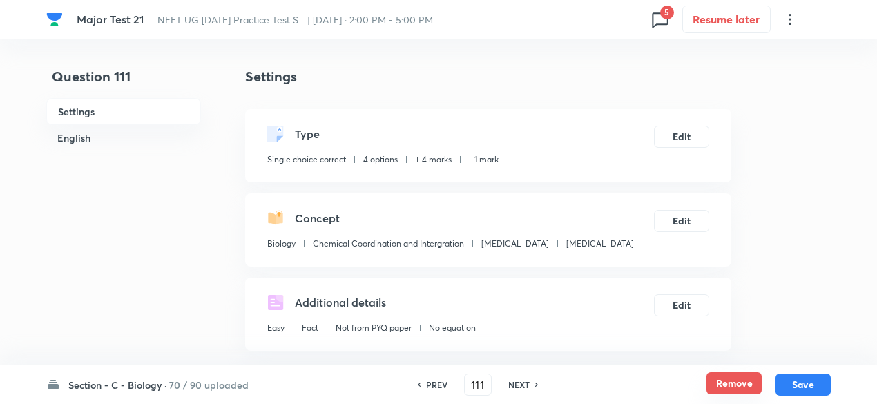
click at [720, 378] on button "Remove" at bounding box center [733, 383] width 55 height 22
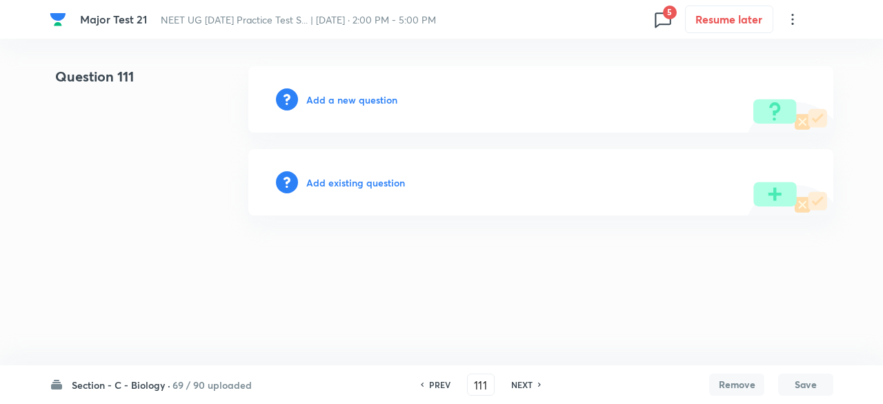
click at [523, 382] on h6 "NEXT" at bounding box center [521, 384] width 21 height 12
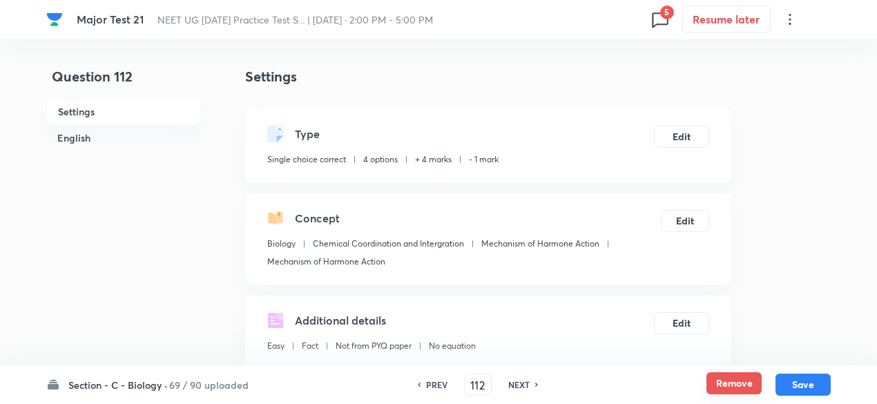
click at [721, 386] on button "Remove" at bounding box center [733, 383] width 55 height 22
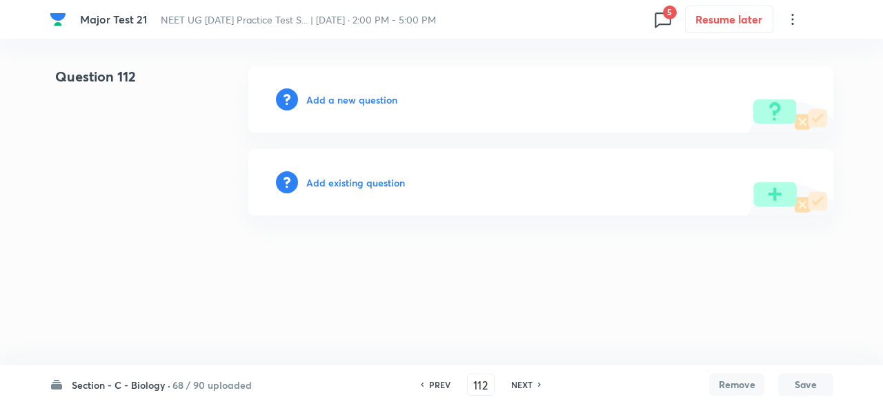
click at [525, 390] on h6 "NEXT" at bounding box center [521, 384] width 21 height 12
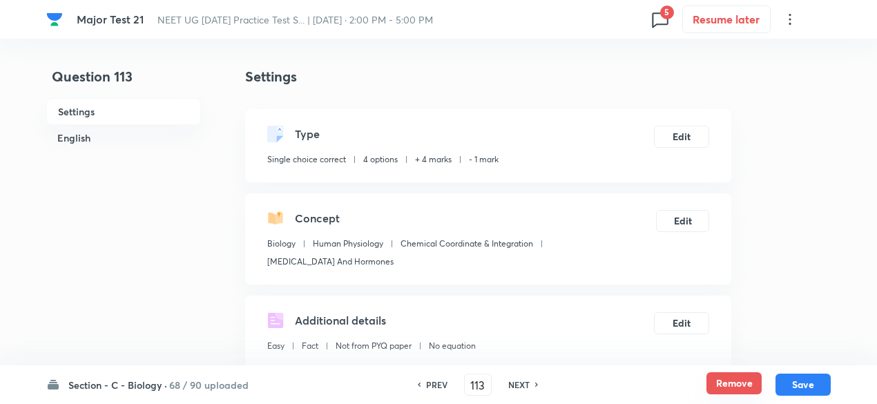
click at [715, 380] on button "Remove" at bounding box center [733, 383] width 55 height 22
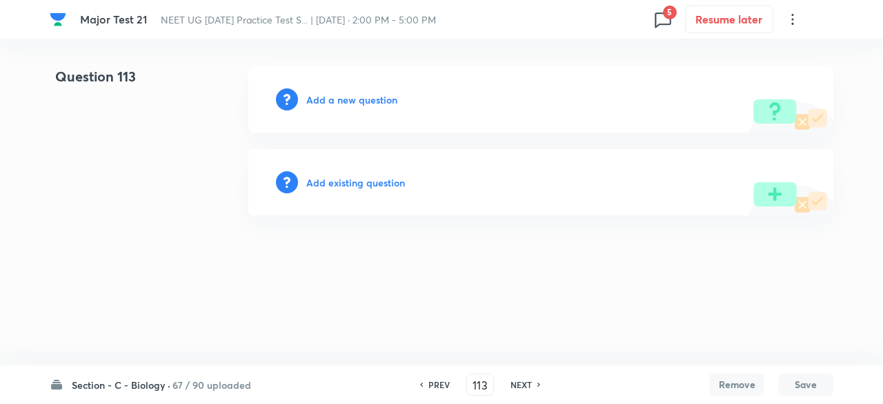
click at [526, 380] on h6 "NEXT" at bounding box center [521, 384] width 21 height 12
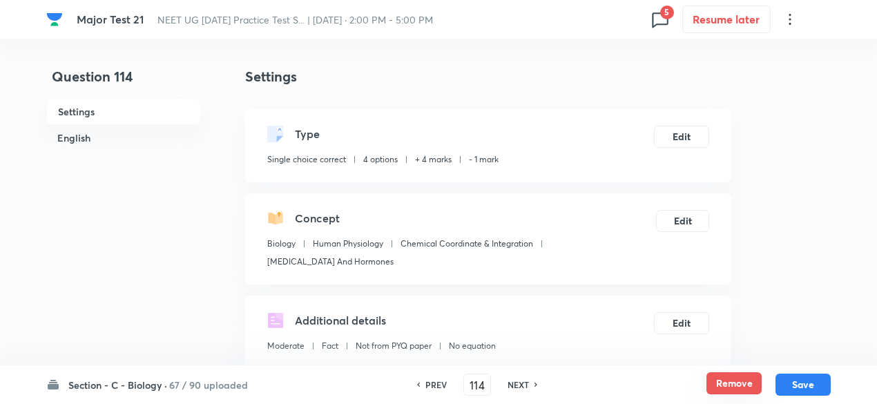
click at [737, 375] on button "Remove" at bounding box center [733, 383] width 55 height 22
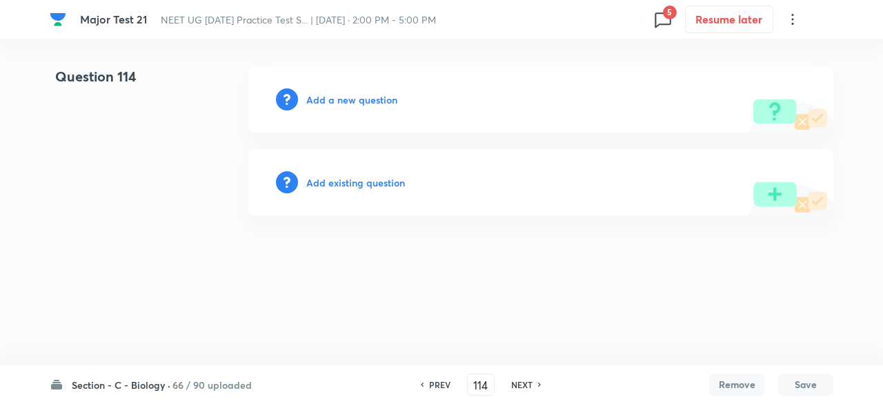
click at [522, 382] on h6 "NEXT" at bounding box center [521, 384] width 21 height 12
type input "115"
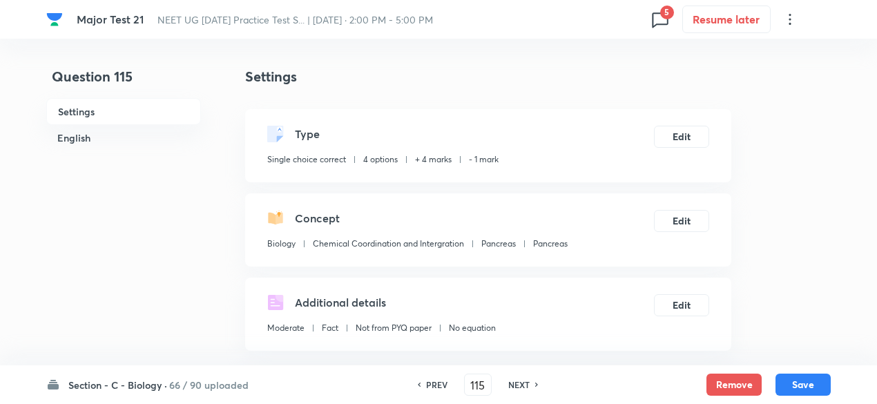
checkbox input "true"
click at [725, 384] on button "Remove" at bounding box center [733, 383] width 55 height 22
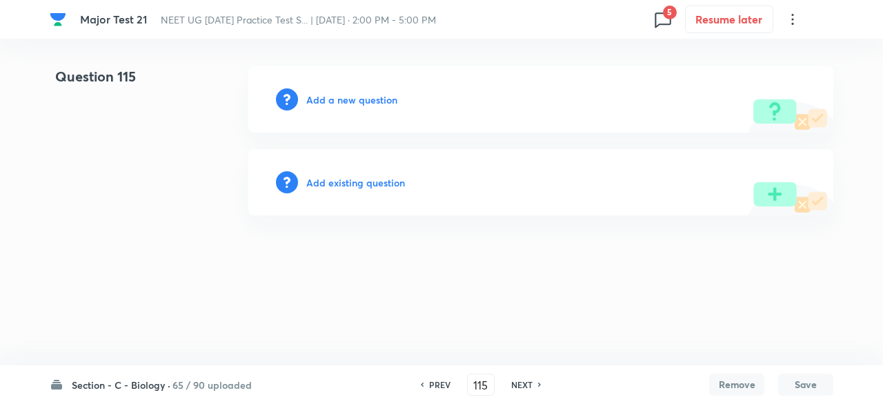
click at [527, 387] on h6 "NEXT" at bounding box center [521, 384] width 21 height 12
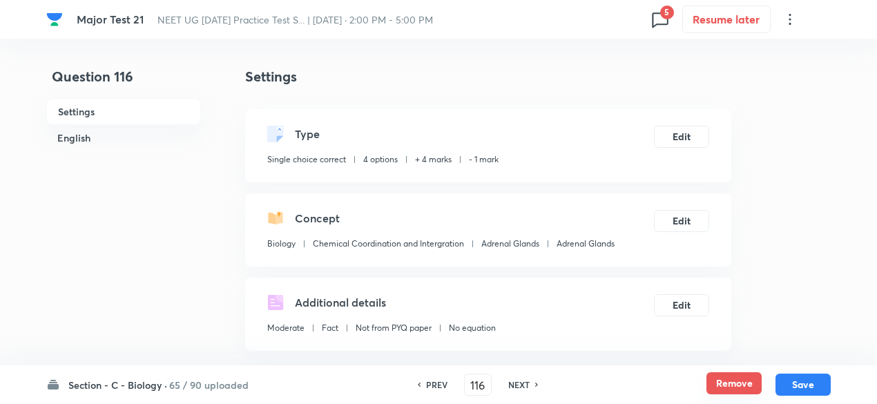
click at [718, 381] on button "Remove" at bounding box center [733, 383] width 55 height 22
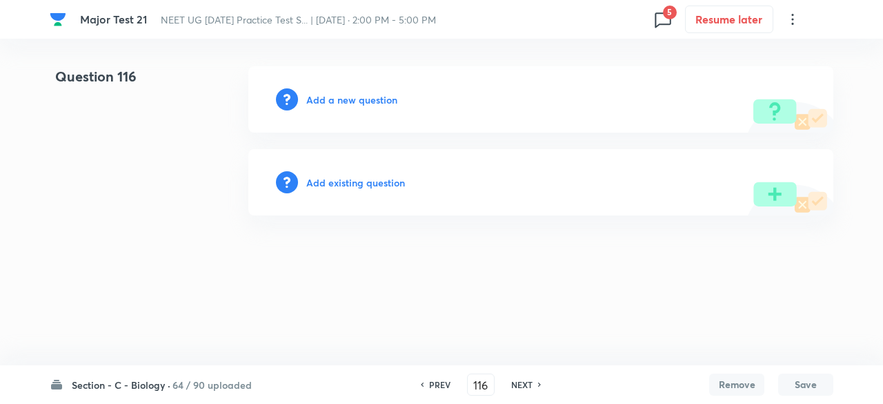
click at [521, 384] on h6 "NEXT" at bounding box center [521, 384] width 21 height 12
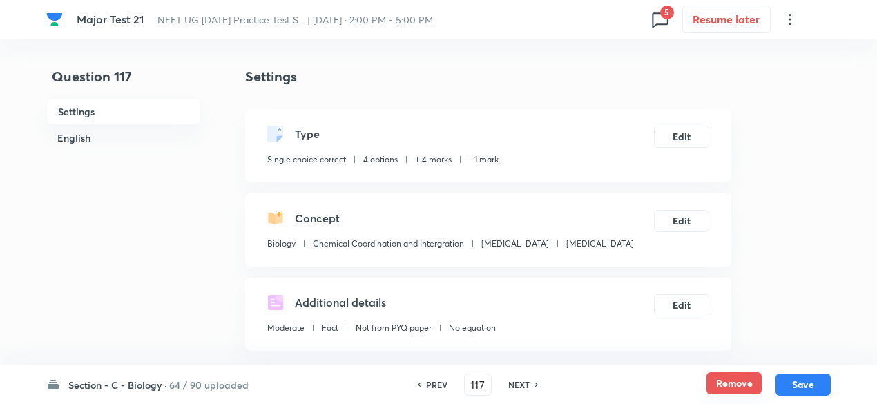
click at [744, 385] on button "Remove" at bounding box center [733, 383] width 55 height 22
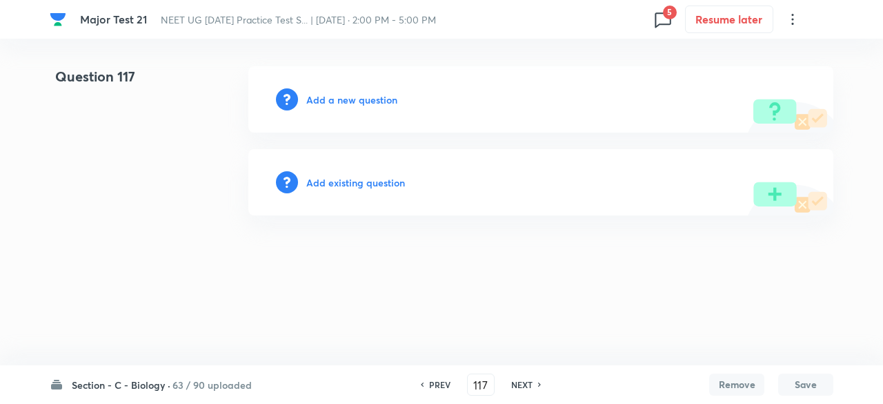
click at [530, 385] on h6 "NEXT" at bounding box center [521, 384] width 21 height 12
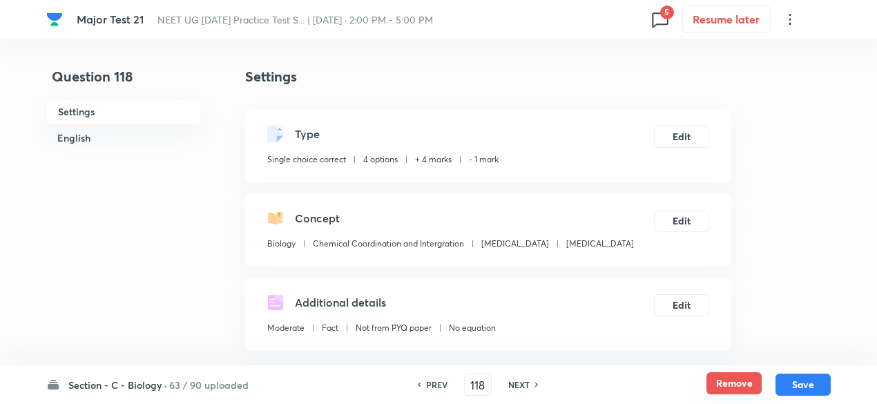
click at [750, 383] on button "Remove" at bounding box center [733, 383] width 55 height 22
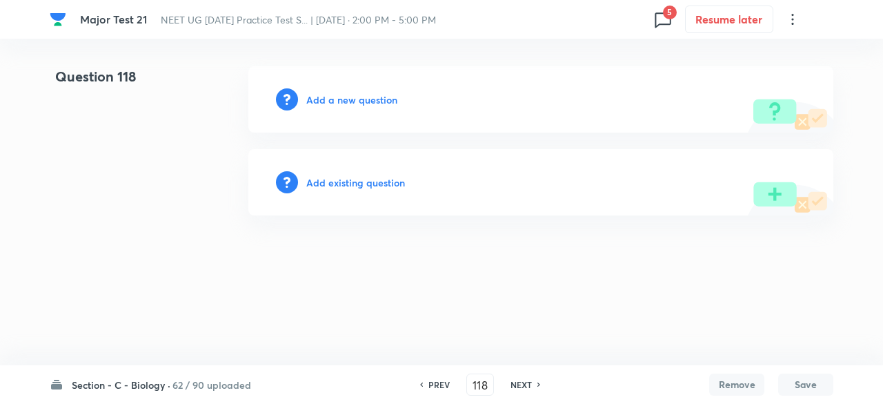
click at [534, 386] on div "NEXT" at bounding box center [523, 384] width 37 height 12
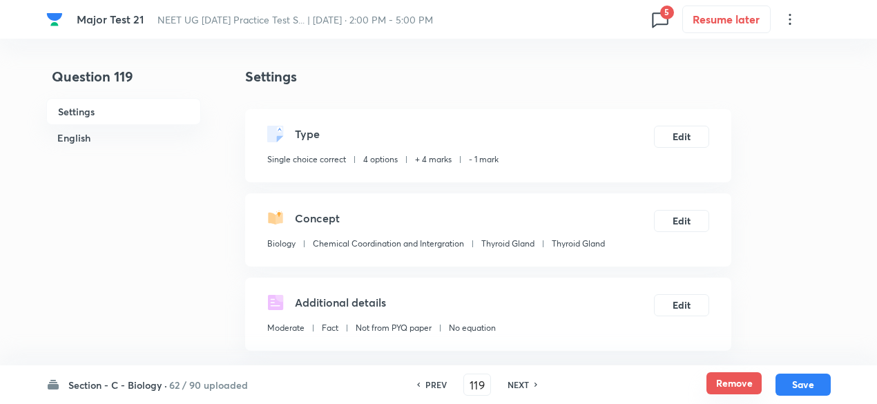
click at [722, 378] on button "Remove" at bounding box center [733, 383] width 55 height 22
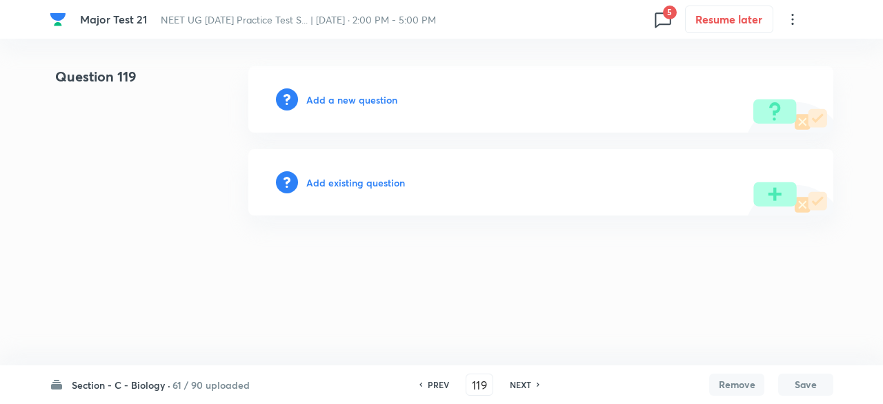
click at [525, 383] on h6 "NEXT" at bounding box center [520, 384] width 21 height 12
type input "120"
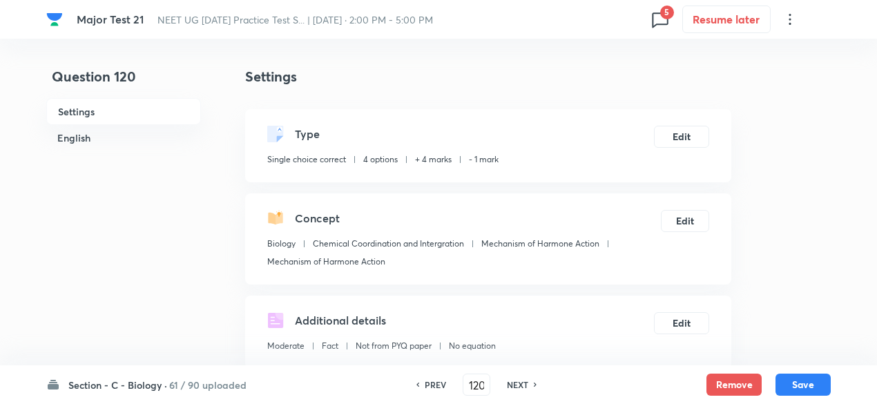
checkbox input "true"
click at [745, 389] on button "Remove" at bounding box center [733, 383] width 55 height 22
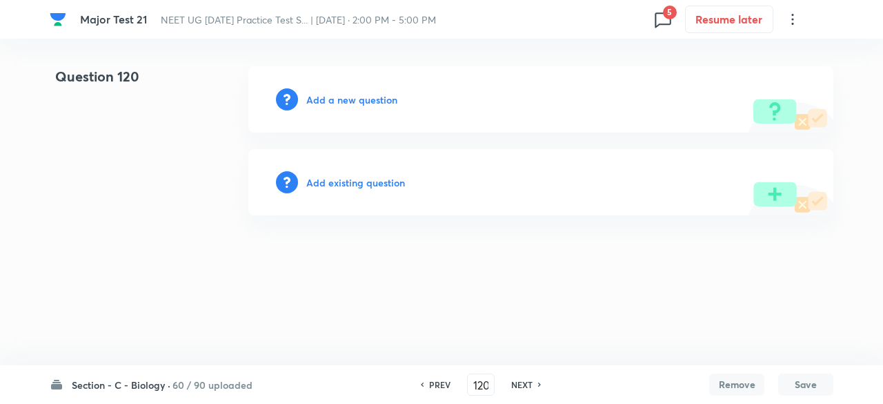
click at [518, 383] on h6 "NEXT" at bounding box center [521, 384] width 21 height 12
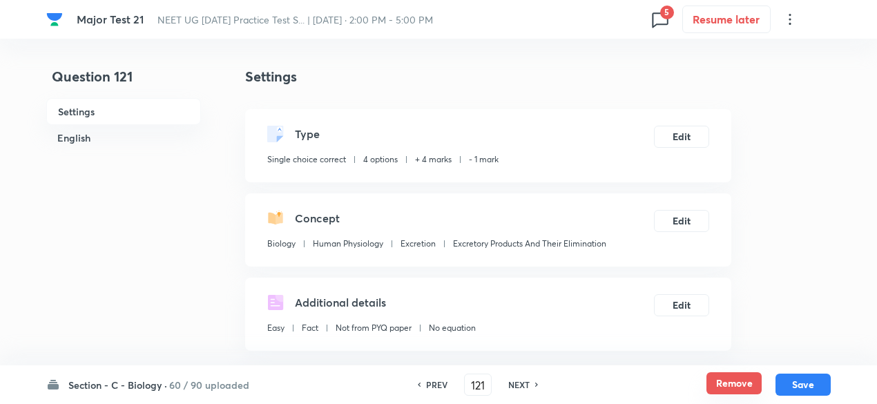
click at [721, 389] on button "Remove" at bounding box center [733, 383] width 55 height 22
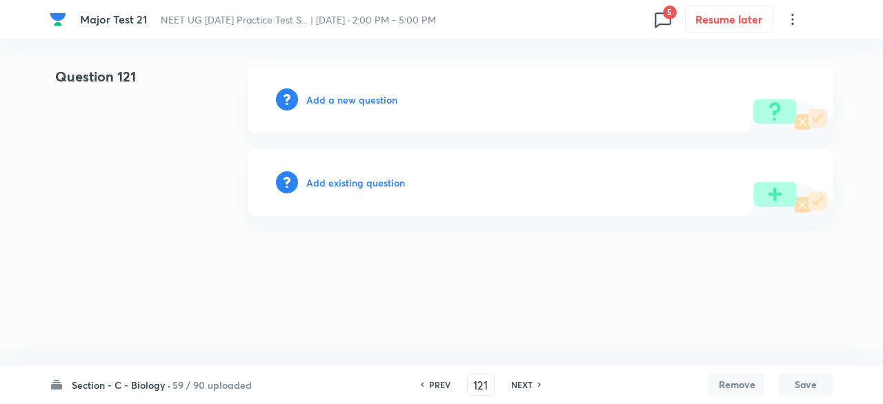
click at [530, 385] on h6 "NEXT" at bounding box center [521, 384] width 21 height 12
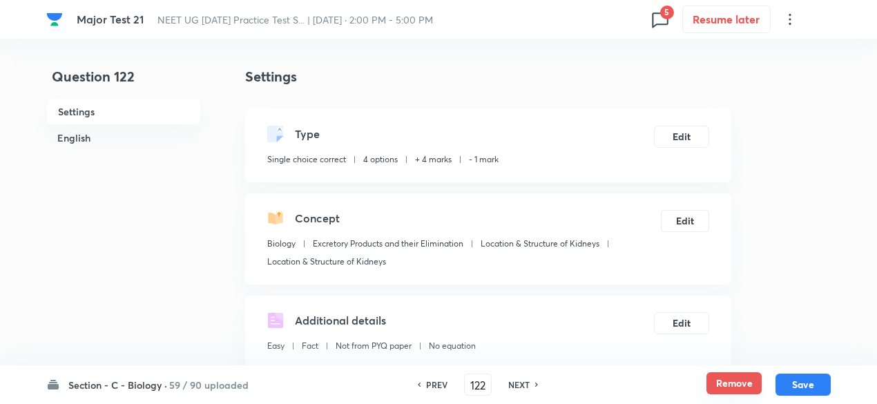
click at [726, 376] on button "Remove" at bounding box center [733, 383] width 55 height 22
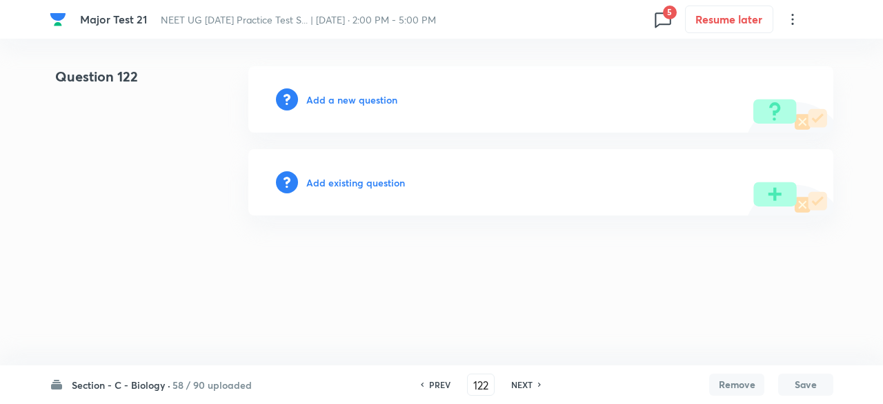
click at [523, 386] on h6 "NEXT" at bounding box center [521, 384] width 21 height 12
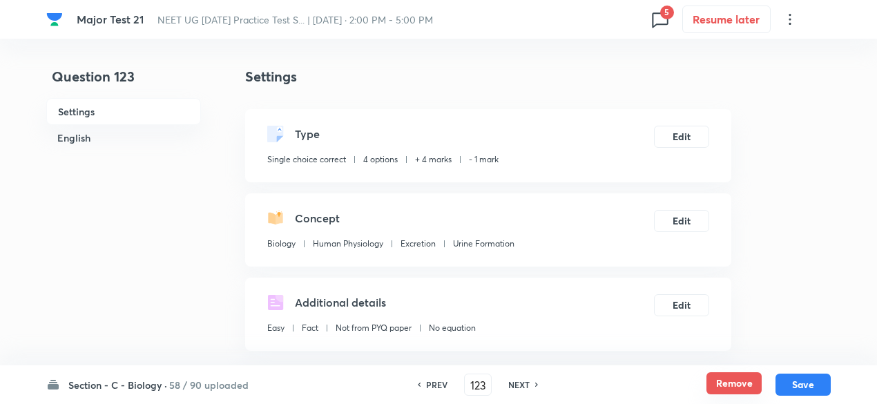
click at [732, 380] on button "Remove" at bounding box center [733, 383] width 55 height 22
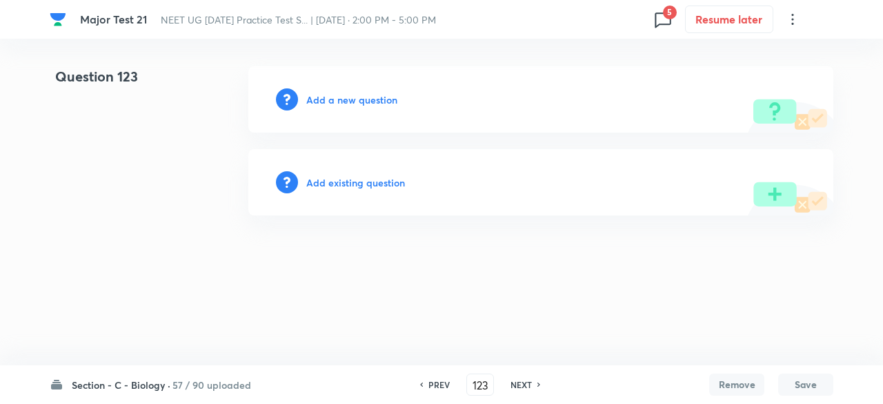
click at [518, 384] on h6 "NEXT" at bounding box center [521, 384] width 21 height 12
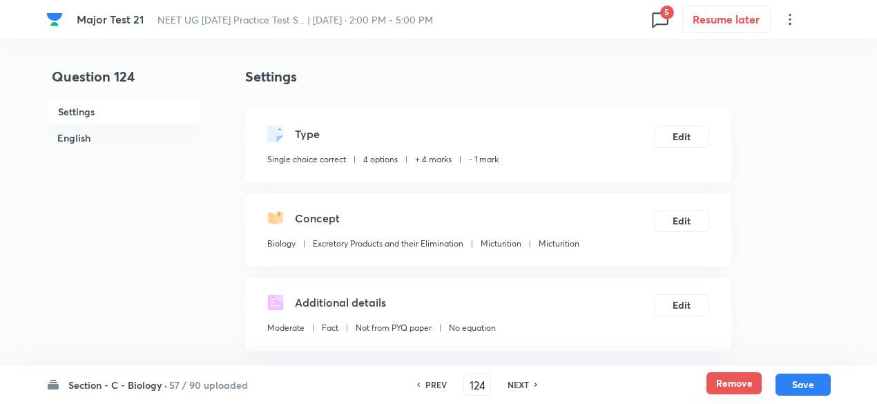
click at [729, 391] on button "Remove" at bounding box center [733, 383] width 55 height 22
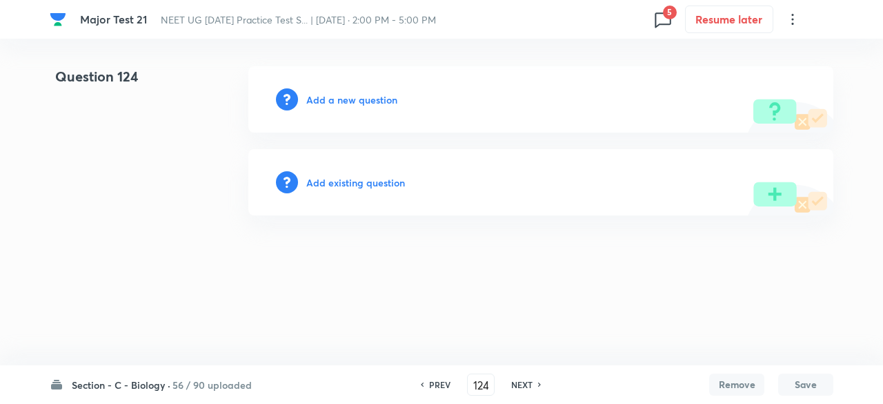
click at [530, 384] on h6 "NEXT" at bounding box center [521, 384] width 21 height 12
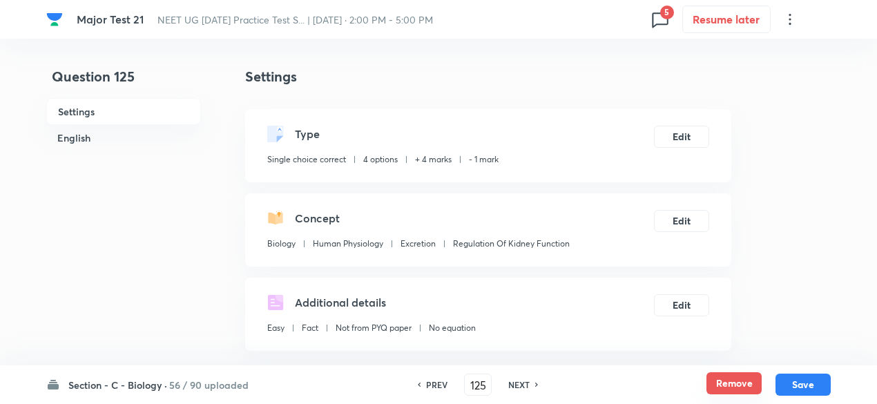
click at [719, 380] on button "Remove" at bounding box center [733, 383] width 55 height 22
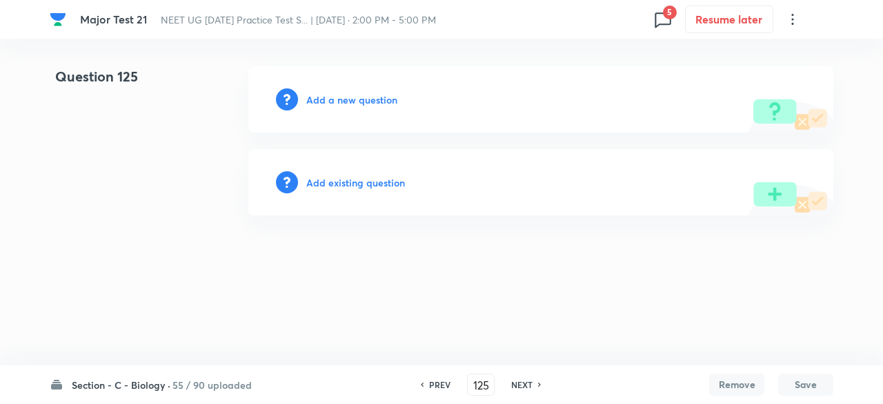
click at [525, 386] on h6 "NEXT" at bounding box center [521, 384] width 21 height 12
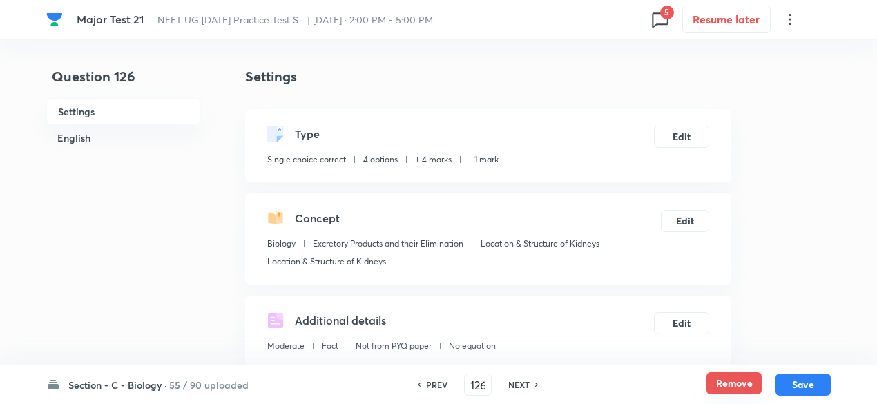
click at [745, 384] on button "Remove" at bounding box center [733, 383] width 55 height 22
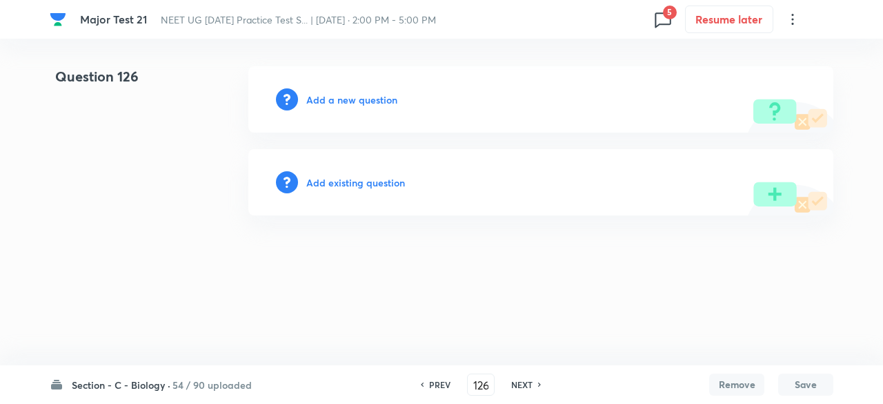
click at [531, 386] on h6 "NEXT" at bounding box center [521, 384] width 21 height 12
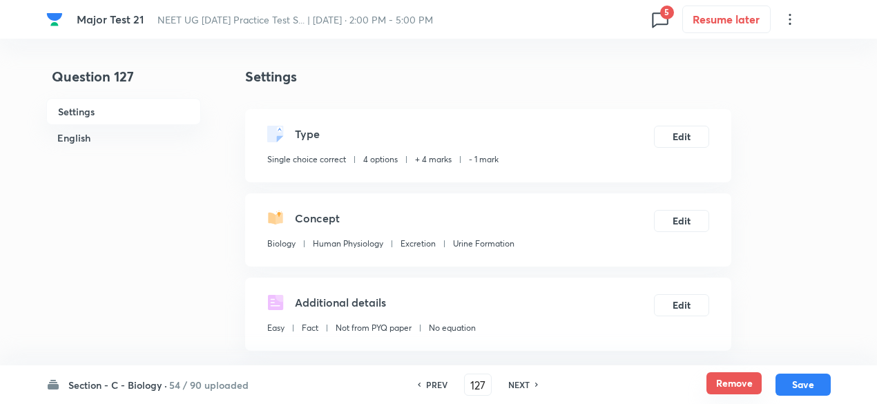
click at [727, 378] on button "Remove" at bounding box center [733, 383] width 55 height 22
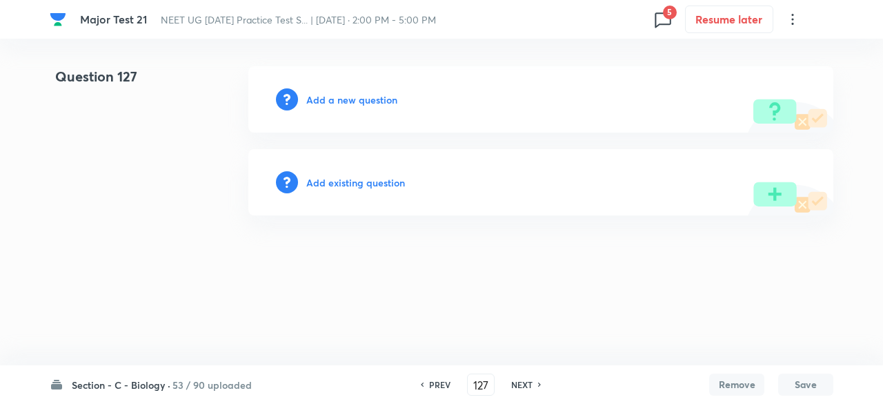
click at [525, 380] on h6 "NEXT" at bounding box center [521, 384] width 21 height 12
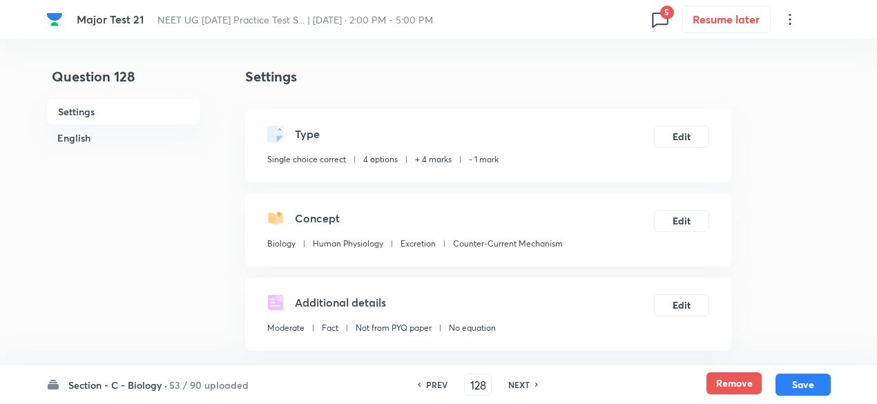
click at [743, 375] on button "Remove" at bounding box center [733, 383] width 55 height 22
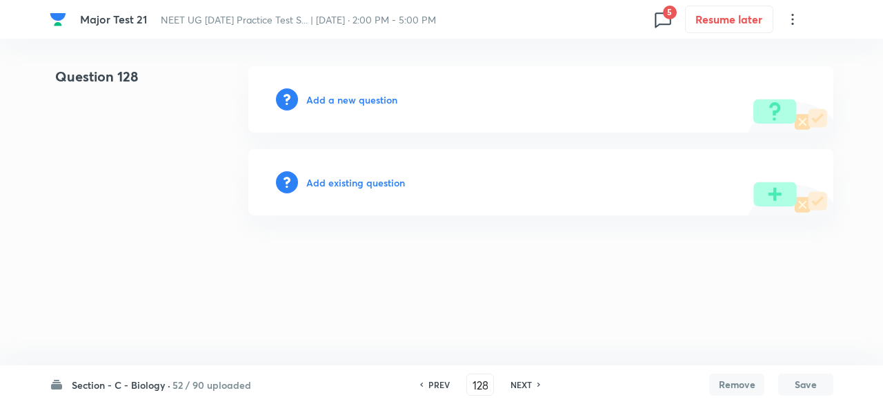
click at [529, 384] on h6 "NEXT" at bounding box center [521, 384] width 21 height 12
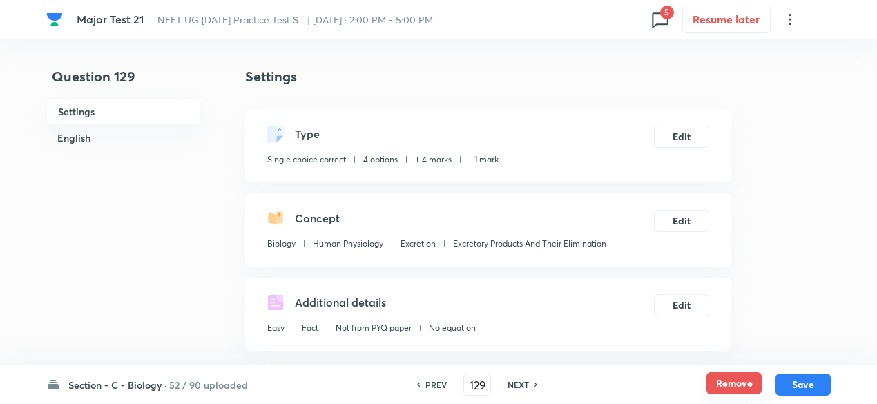
click at [734, 378] on button "Remove" at bounding box center [733, 383] width 55 height 22
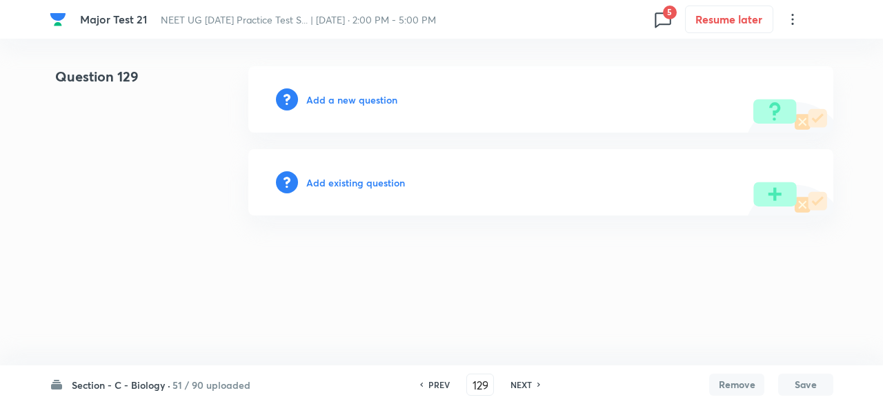
click at [529, 387] on h6 "NEXT" at bounding box center [521, 384] width 21 height 12
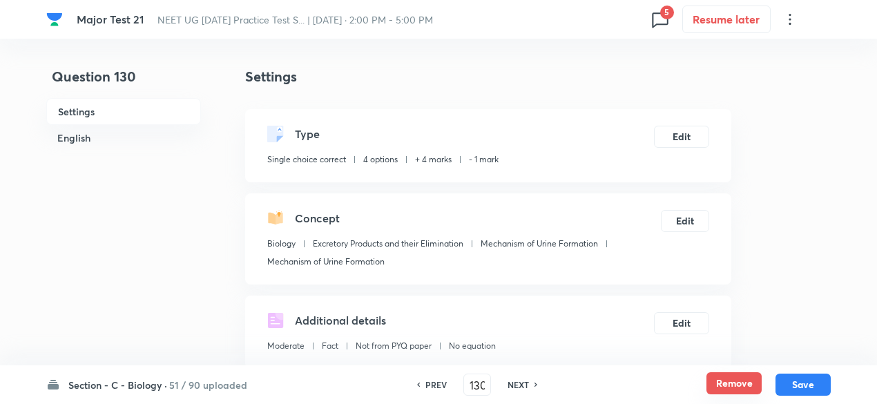
click at [725, 384] on button "Remove" at bounding box center [733, 383] width 55 height 22
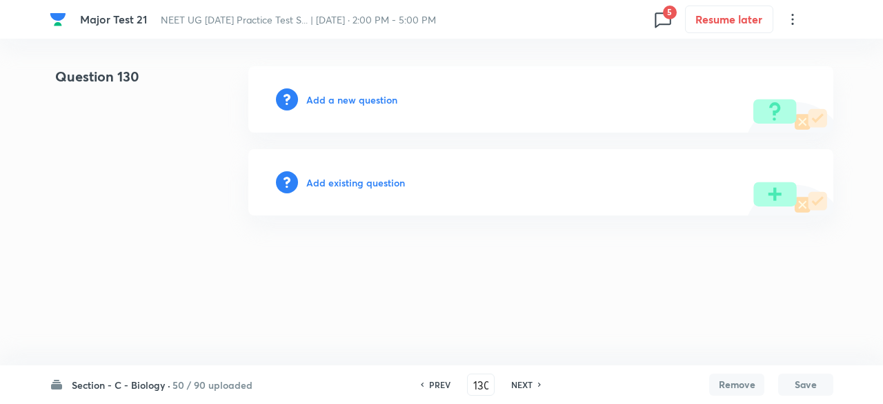
click at [521, 382] on h6 "NEXT" at bounding box center [521, 384] width 21 height 12
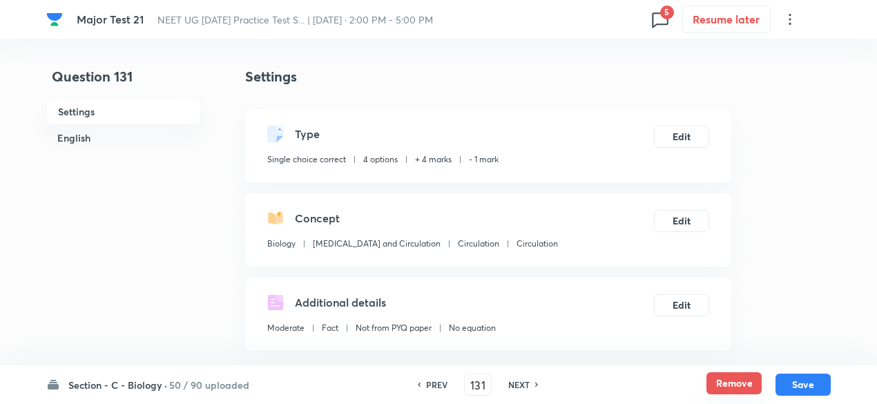
click at [744, 383] on button "Remove" at bounding box center [733, 383] width 55 height 22
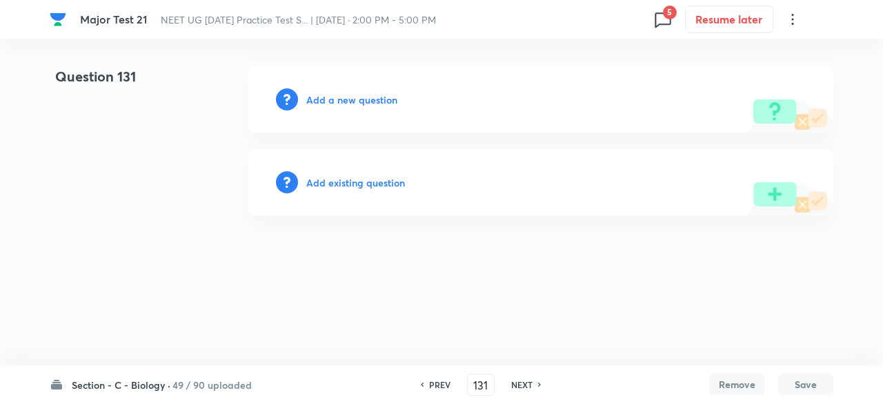
click at [528, 379] on h6 "NEXT" at bounding box center [521, 384] width 21 height 12
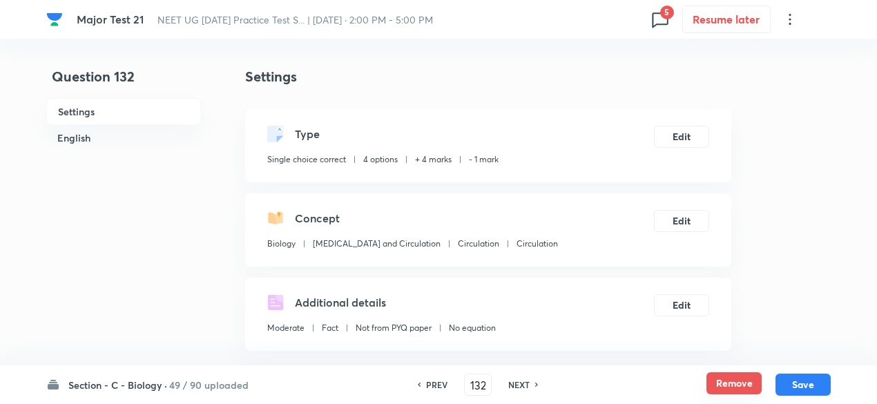
click at [750, 378] on button "Remove" at bounding box center [733, 383] width 55 height 22
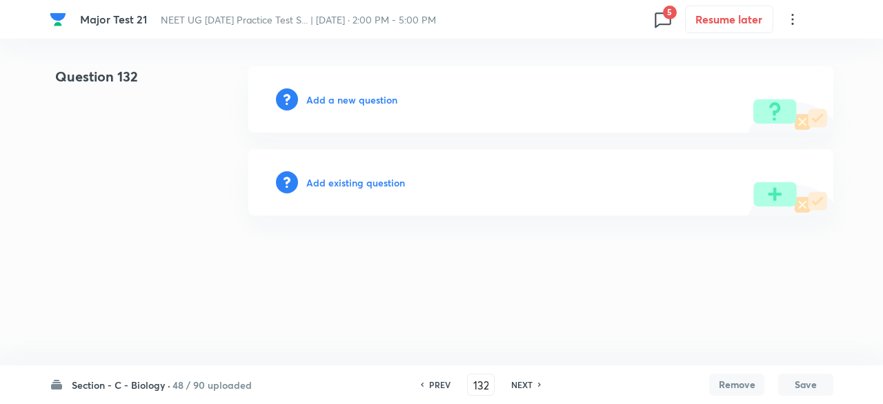
click at [527, 385] on h6 "NEXT" at bounding box center [521, 384] width 21 height 12
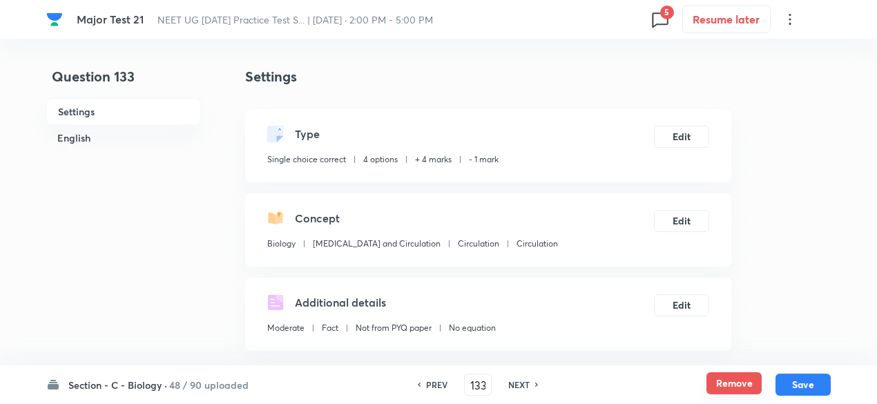
click at [714, 383] on button "Remove" at bounding box center [733, 383] width 55 height 22
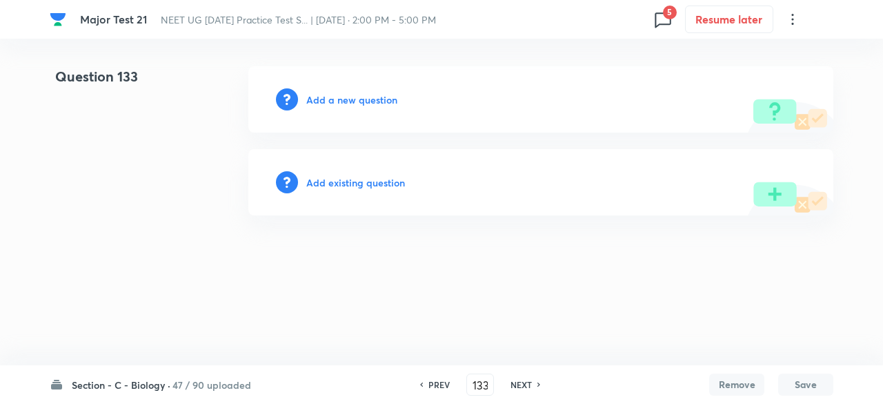
click at [520, 380] on h6 "NEXT" at bounding box center [521, 384] width 21 height 12
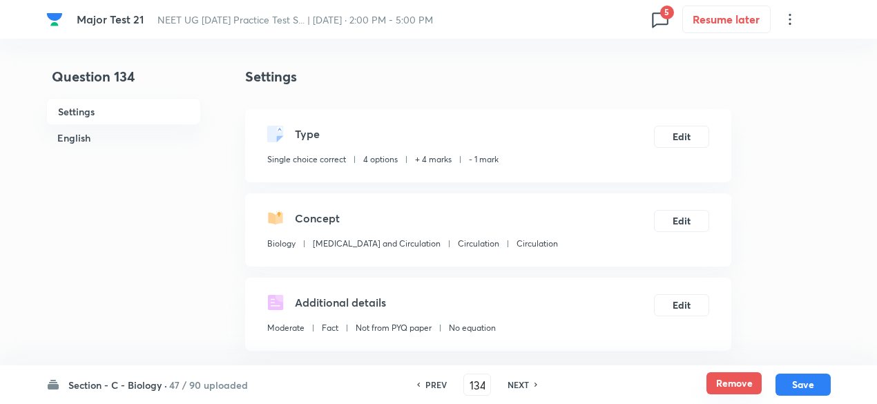
click at [755, 389] on button "Remove" at bounding box center [733, 383] width 55 height 22
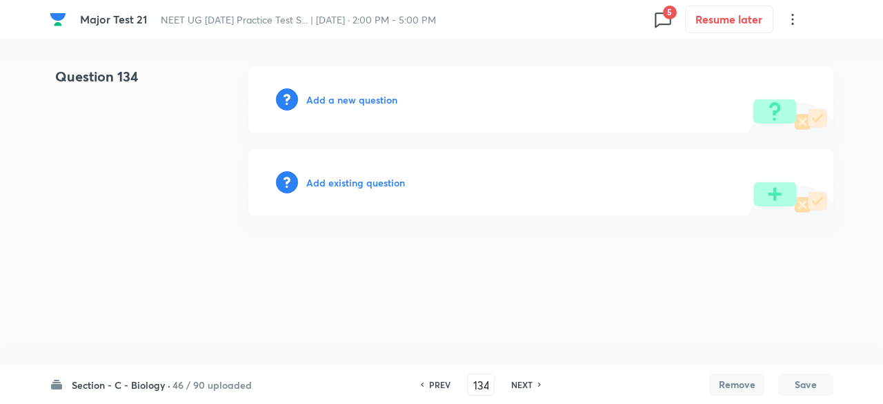
click at [526, 380] on h6 "NEXT" at bounding box center [521, 384] width 21 height 12
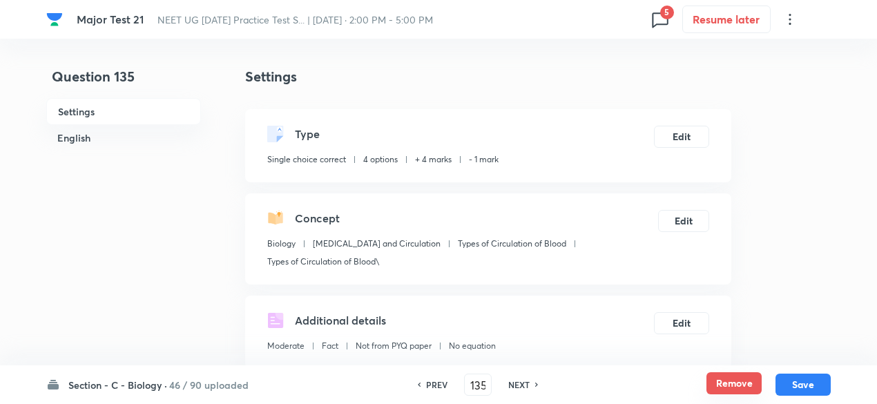
click at [732, 380] on button "Remove" at bounding box center [733, 383] width 55 height 22
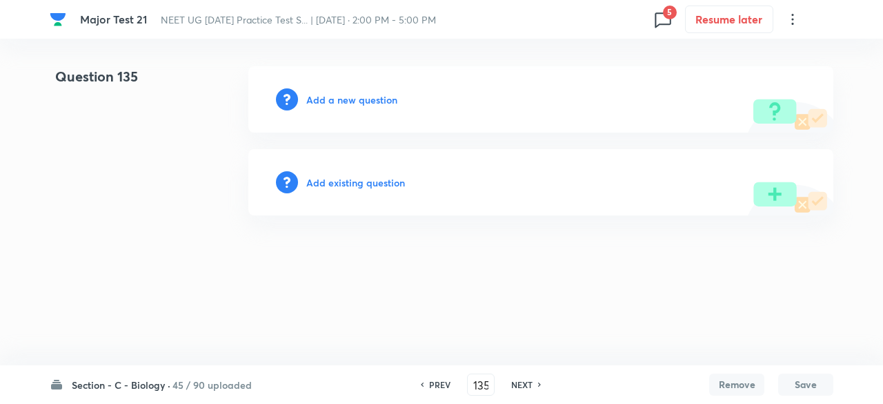
click at [519, 380] on h6 "NEXT" at bounding box center [521, 384] width 21 height 12
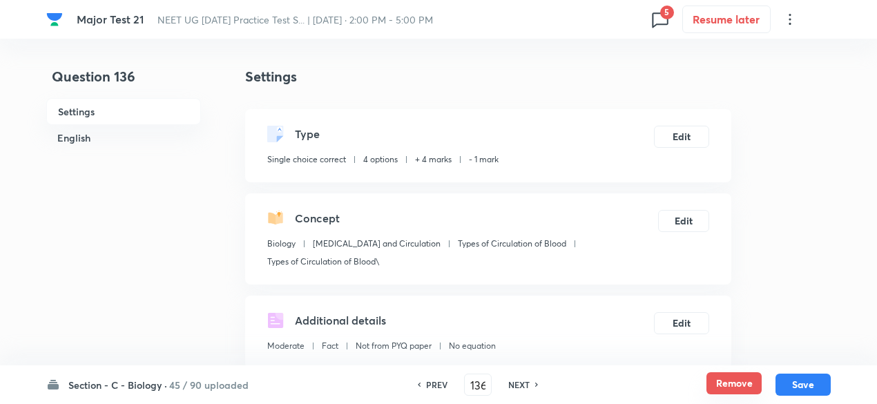
click at [734, 382] on button "Remove" at bounding box center [733, 383] width 55 height 22
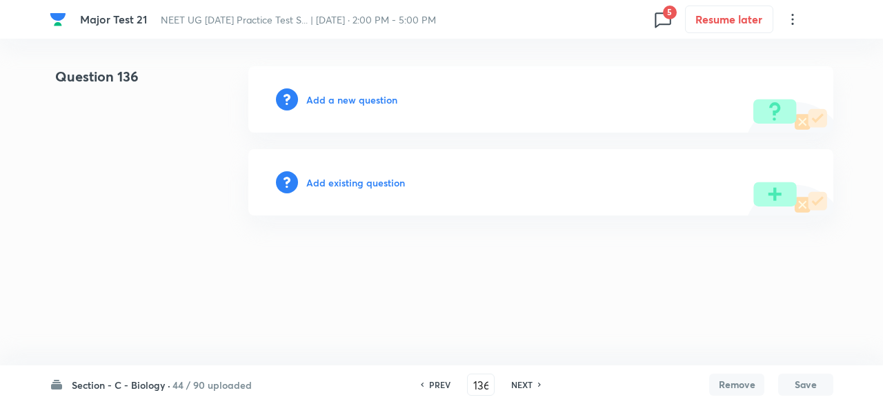
click at [523, 387] on h6 "NEXT" at bounding box center [521, 384] width 21 height 12
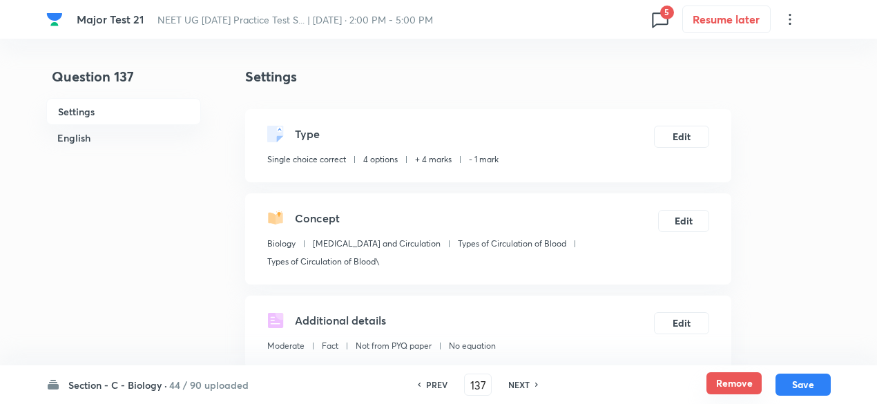
click at [747, 385] on button "Remove" at bounding box center [733, 383] width 55 height 22
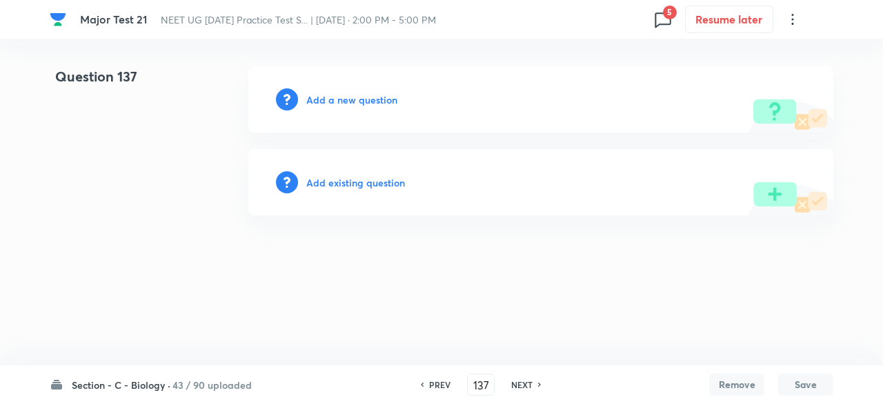
click at [538, 384] on icon at bounding box center [540, 384] width 4 height 7
type input "138"
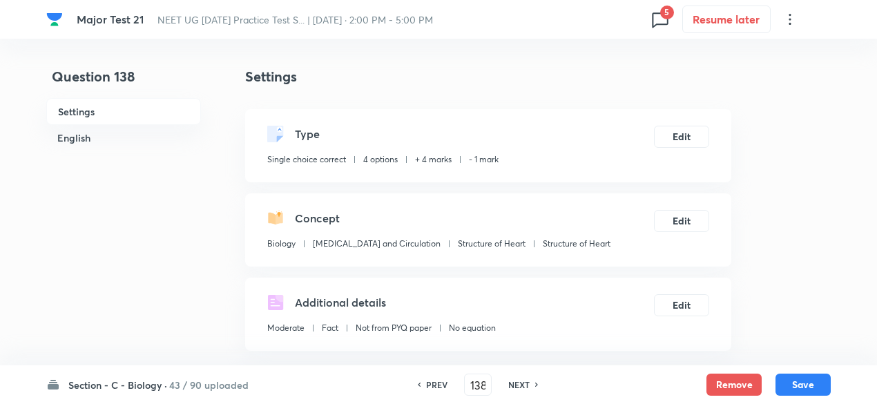
checkbox input "true"
click at [714, 386] on button "Remove" at bounding box center [733, 383] width 55 height 22
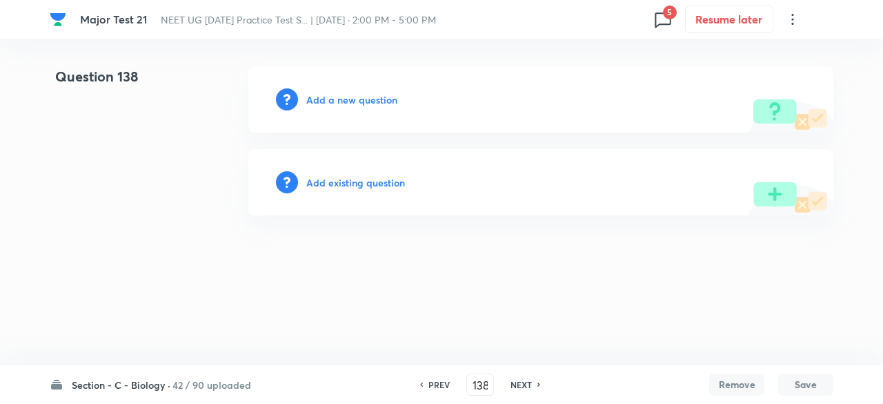
click at [517, 382] on h6 "NEXT" at bounding box center [521, 384] width 21 height 12
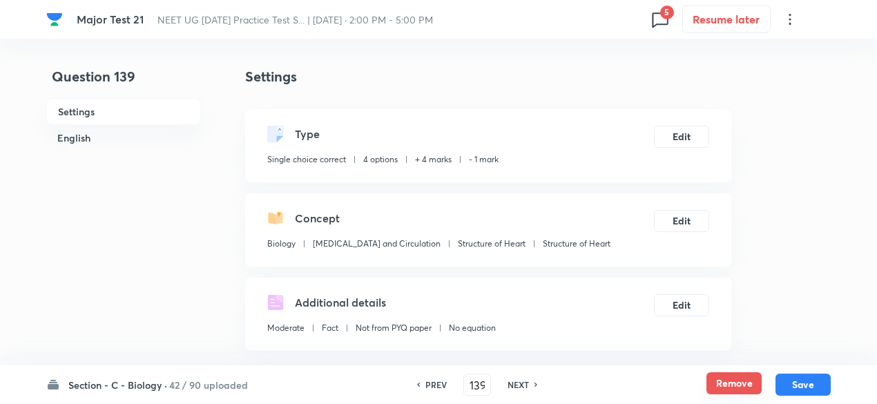
click at [719, 380] on button "Remove" at bounding box center [733, 383] width 55 height 22
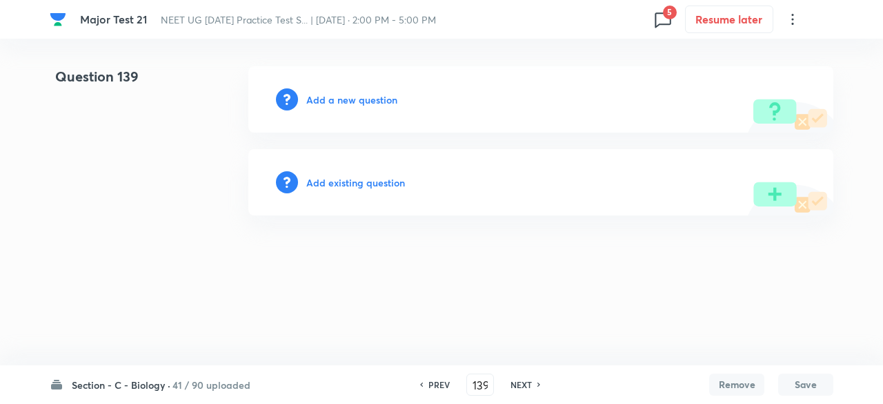
click at [516, 386] on h6 "NEXT" at bounding box center [521, 384] width 21 height 12
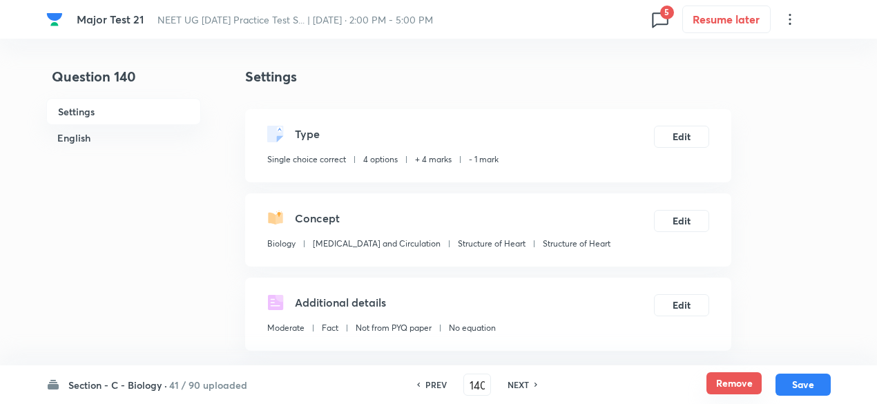
click at [716, 380] on button "Remove" at bounding box center [733, 383] width 55 height 22
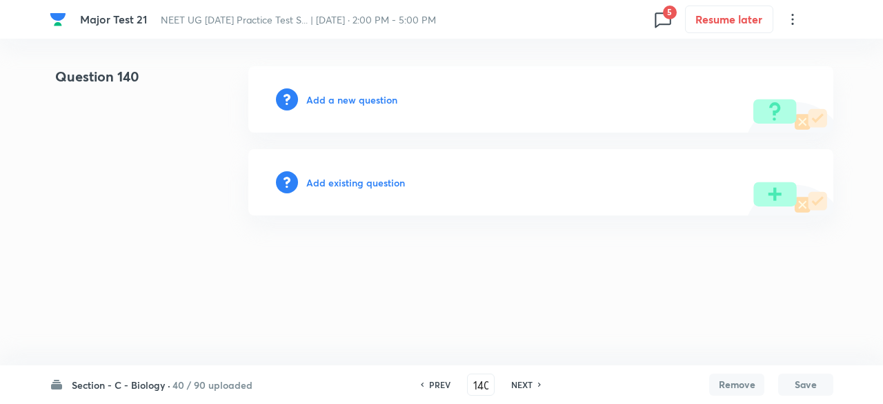
click at [533, 380] on div "NEXT" at bounding box center [524, 384] width 37 height 12
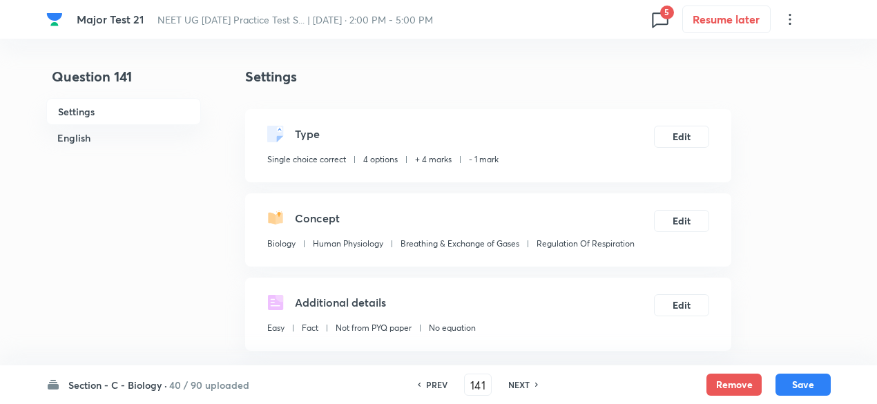
click at [765, 382] on div "Remove Save" at bounding box center [768, 384] width 124 height 22
click at [742, 382] on button "Remove" at bounding box center [733, 383] width 55 height 22
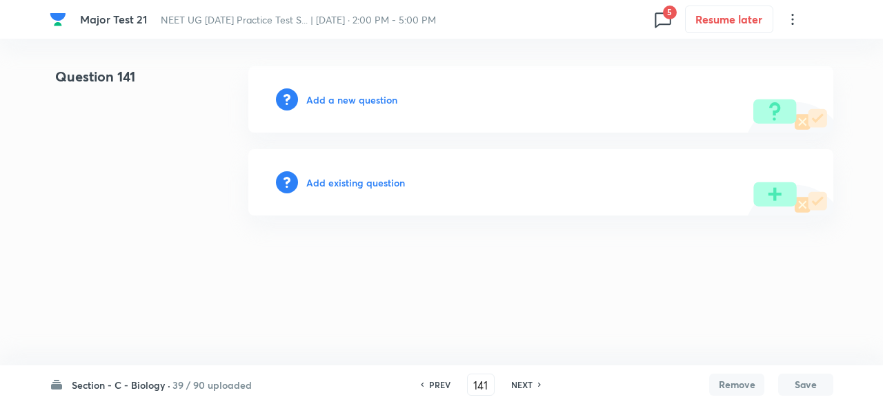
click at [522, 383] on h6 "NEXT" at bounding box center [521, 384] width 21 height 12
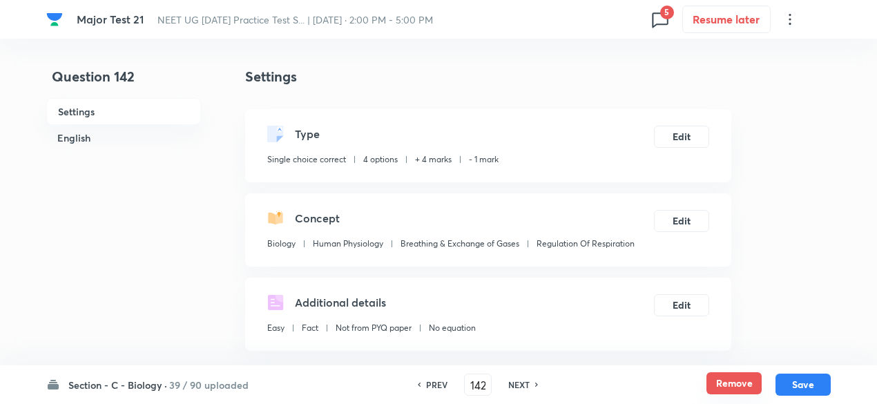
click at [716, 384] on button "Remove" at bounding box center [733, 383] width 55 height 22
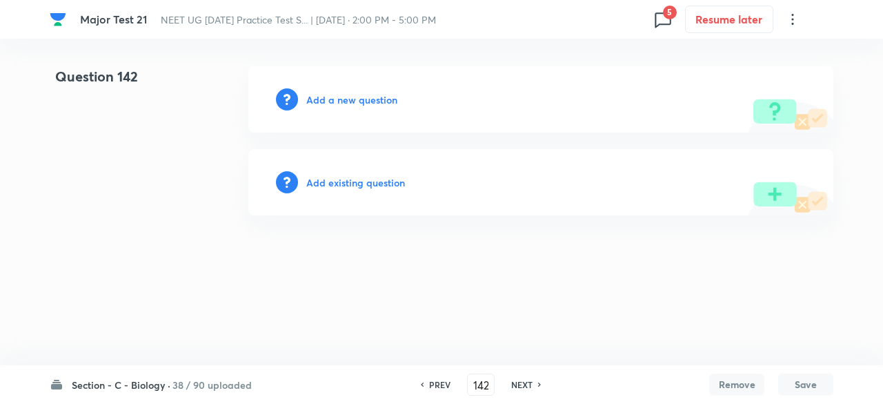
click at [533, 384] on div "NEXT" at bounding box center [524, 384] width 37 height 12
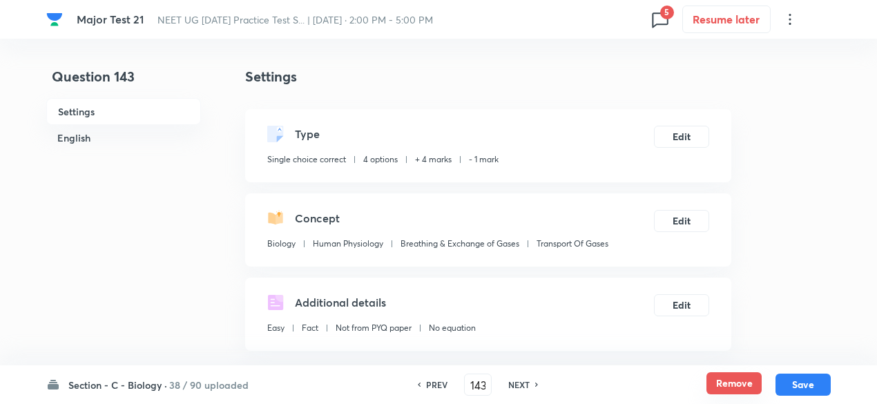
click at [741, 384] on button "Remove" at bounding box center [733, 383] width 55 height 22
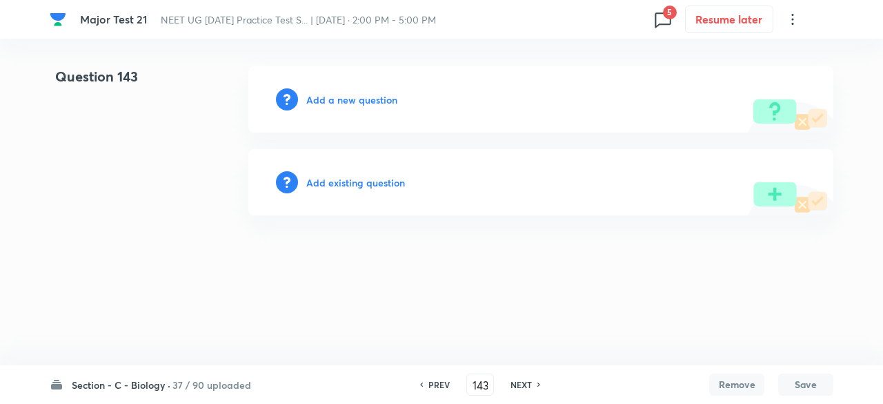
click at [529, 385] on h6 "NEXT" at bounding box center [521, 384] width 21 height 12
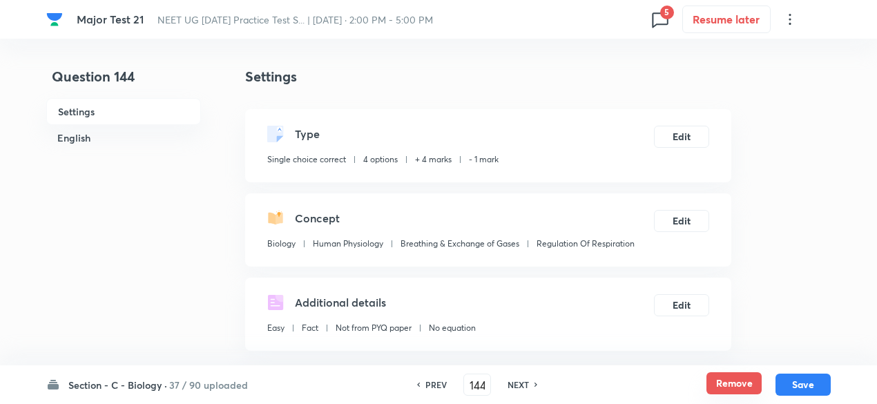
click at [722, 380] on button "Remove" at bounding box center [733, 383] width 55 height 22
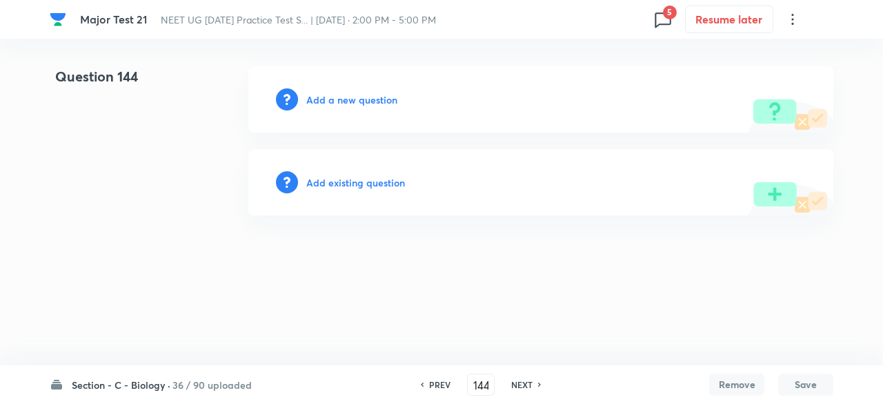
click at [536, 383] on div "NEXT" at bounding box center [524, 384] width 37 height 12
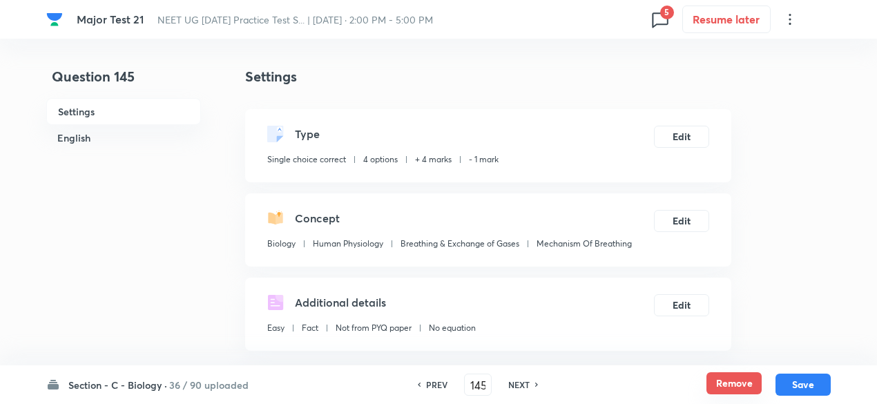
click at [741, 382] on button "Remove" at bounding box center [733, 383] width 55 height 22
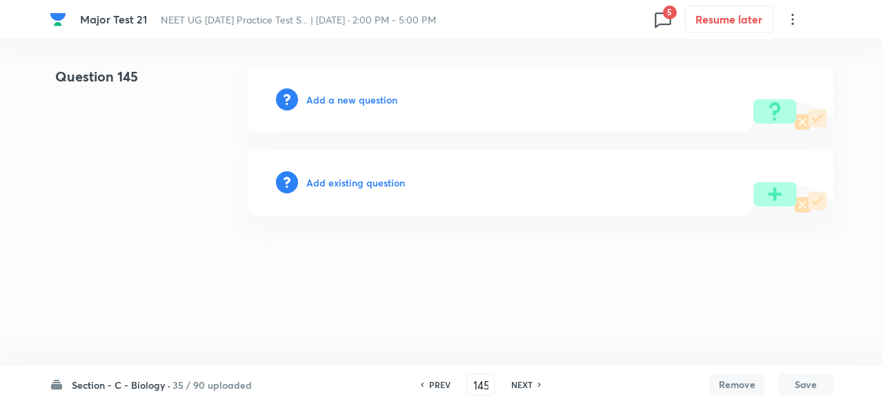
click at [524, 383] on h6 "NEXT" at bounding box center [521, 384] width 21 height 12
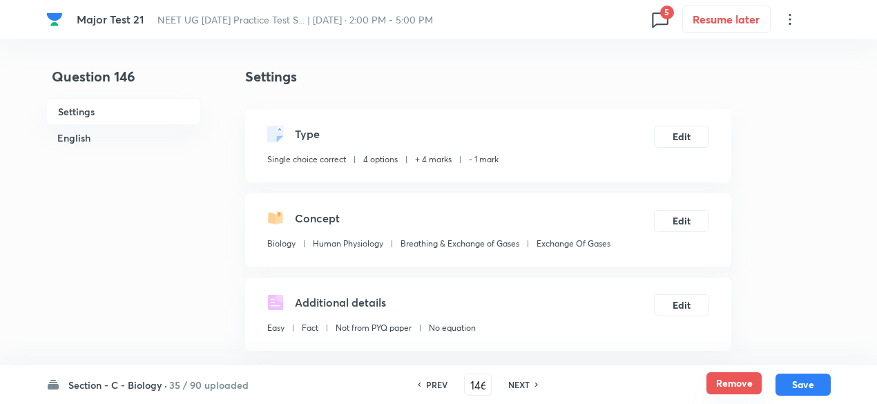
click at [739, 384] on button "Remove" at bounding box center [733, 383] width 55 height 22
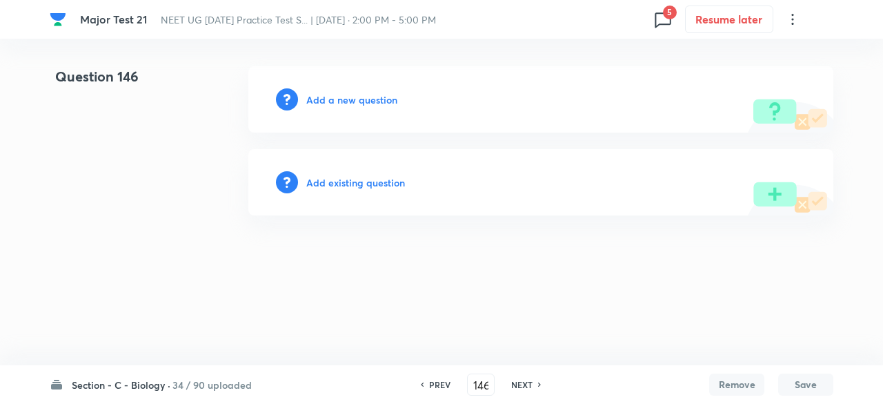
click at [525, 384] on h6 "NEXT" at bounding box center [521, 384] width 21 height 12
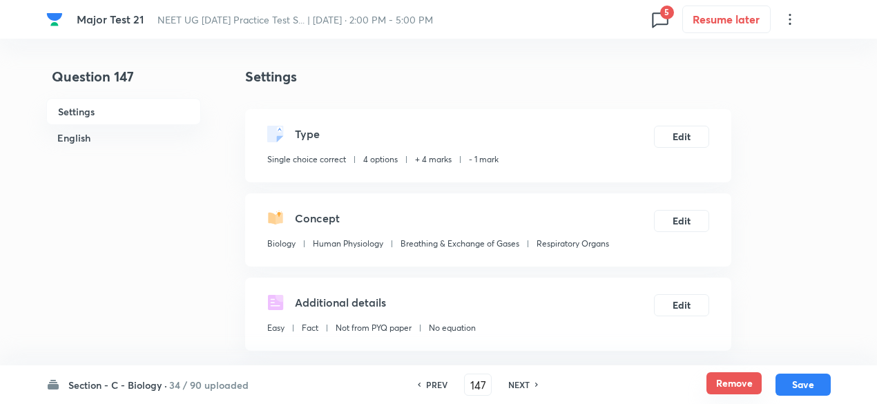
click at [735, 378] on button "Remove" at bounding box center [733, 383] width 55 height 22
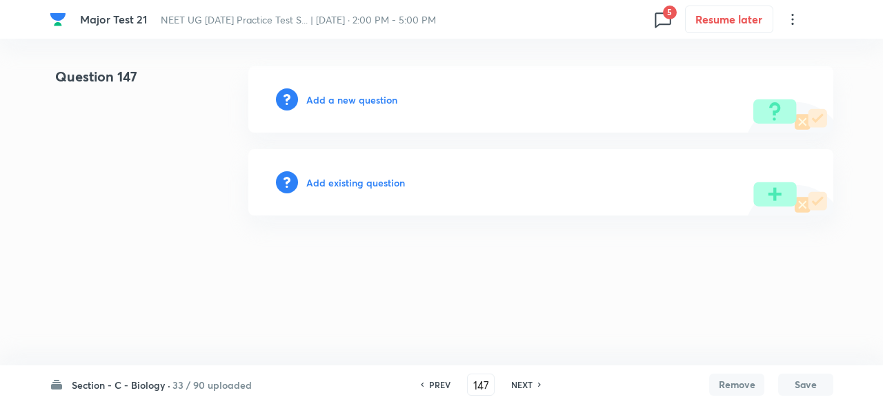
click at [526, 384] on h6 "NEXT" at bounding box center [521, 384] width 21 height 12
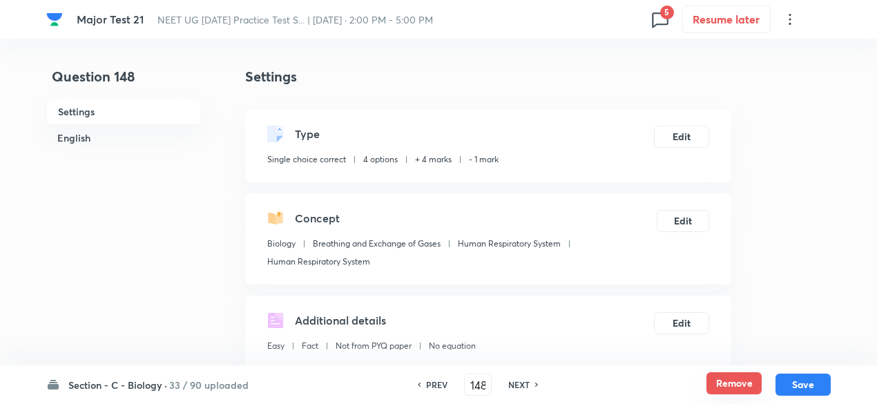
click at [745, 386] on button "Remove" at bounding box center [733, 383] width 55 height 22
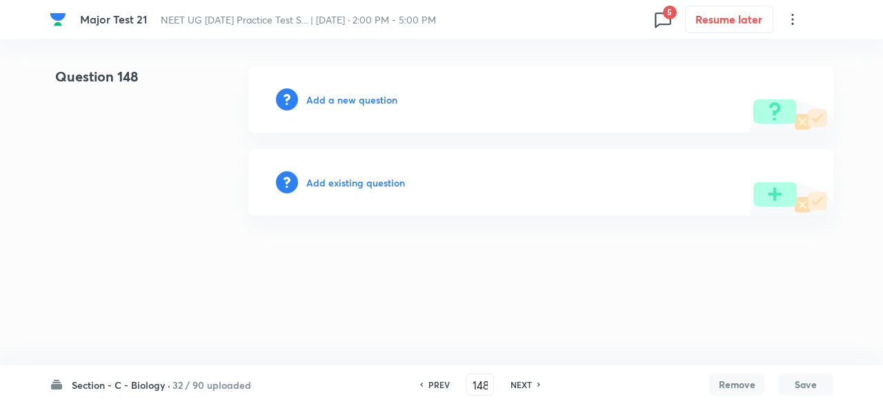
click at [519, 387] on h6 "NEXT" at bounding box center [521, 384] width 21 height 12
type input "149"
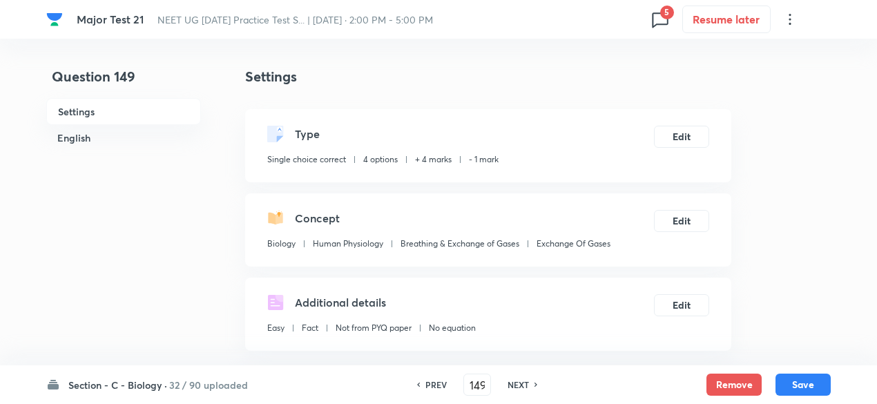
checkbox input "true"
click at [727, 384] on button "Remove" at bounding box center [733, 383] width 55 height 22
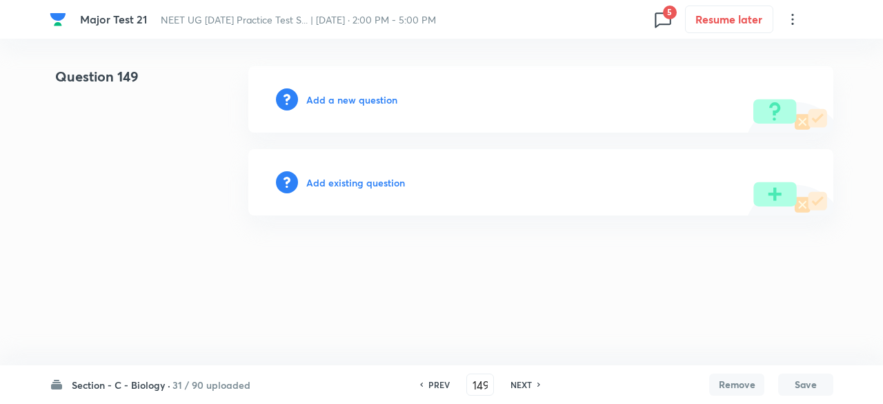
click at [519, 381] on h6 "NEXT" at bounding box center [521, 384] width 21 height 12
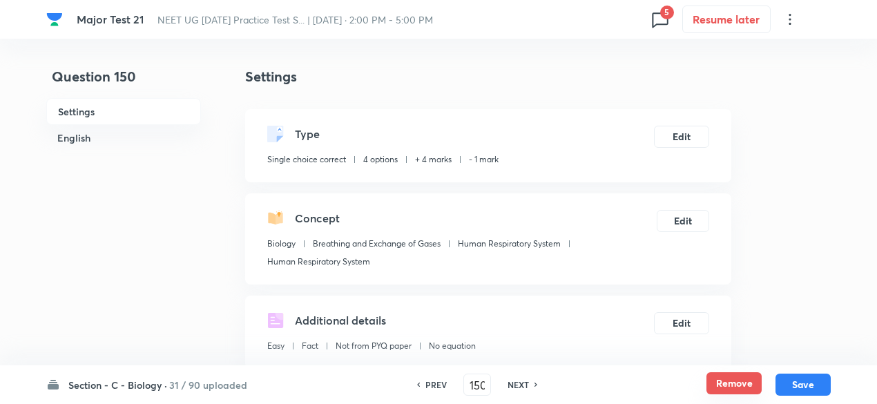
click at [742, 382] on button "Remove" at bounding box center [733, 383] width 55 height 22
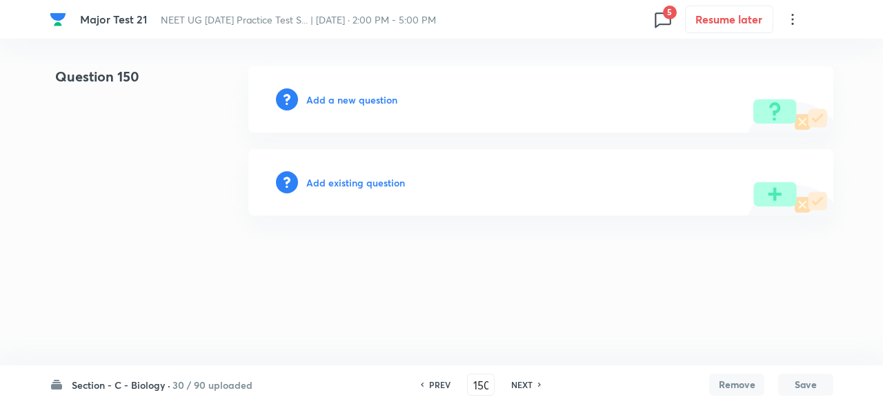
click at [525, 384] on h6 "NEXT" at bounding box center [521, 384] width 21 height 12
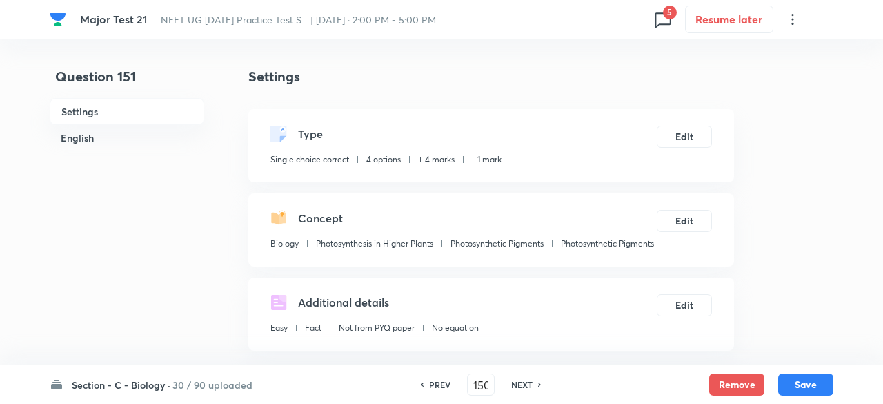
type input "151"
checkbox input "true"
click at [721, 380] on button "Remove" at bounding box center [733, 383] width 55 height 22
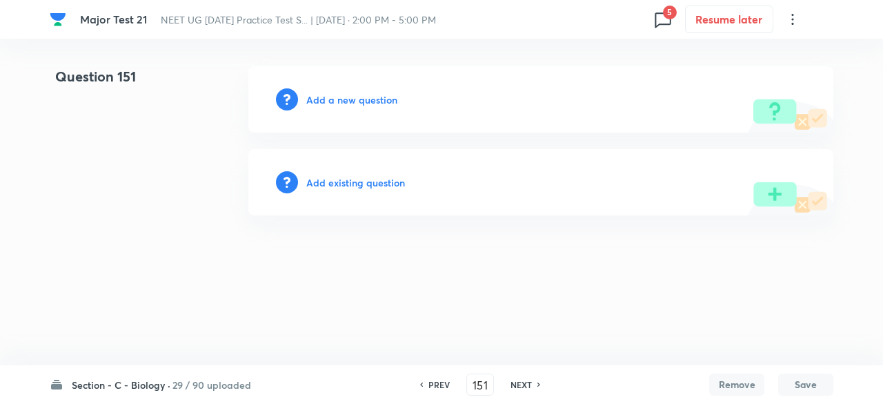
click at [518, 383] on h6 "NEXT" at bounding box center [521, 384] width 21 height 12
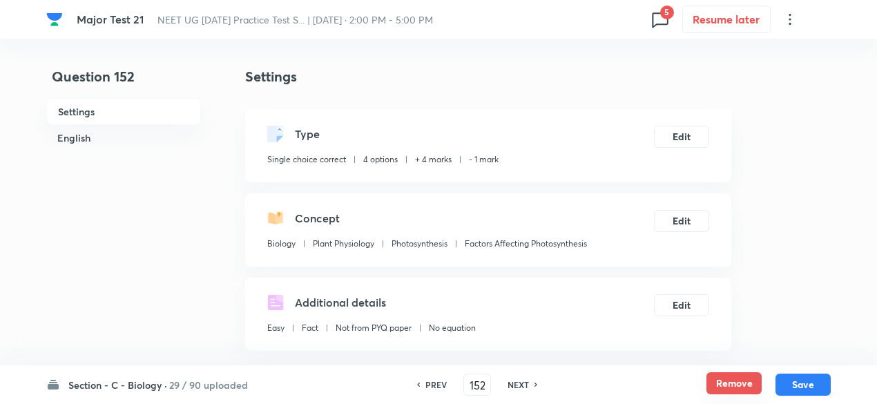
click at [734, 383] on button "Remove" at bounding box center [733, 383] width 55 height 22
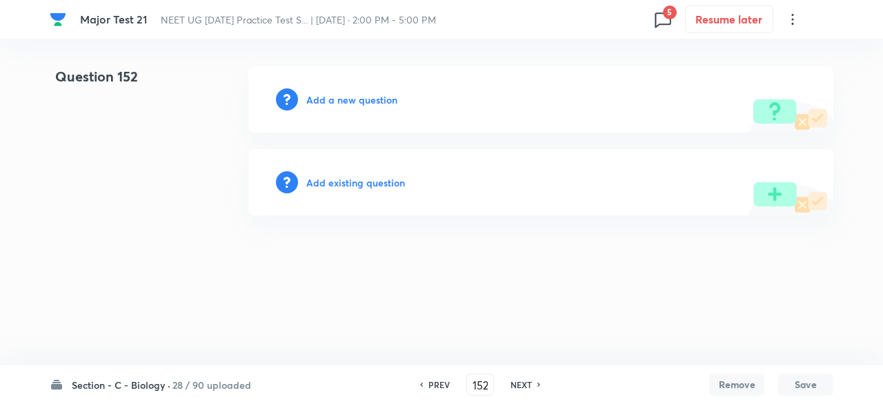
click at [516, 387] on h6 "NEXT" at bounding box center [521, 384] width 21 height 12
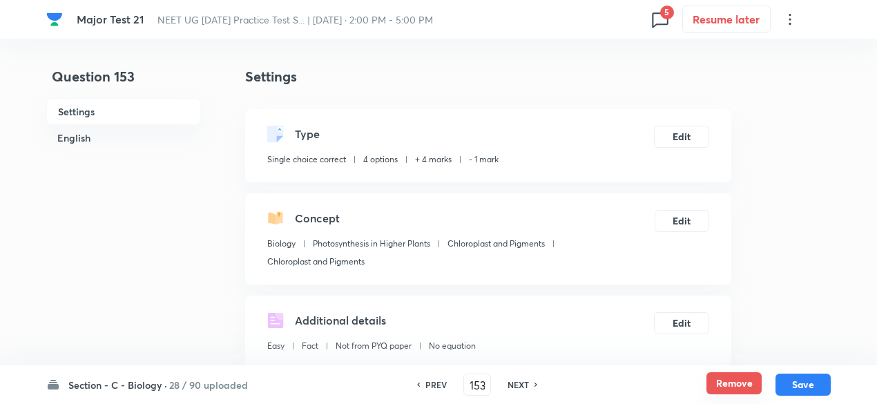
click at [722, 373] on button "Remove" at bounding box center [733, 383] width 55 height 22
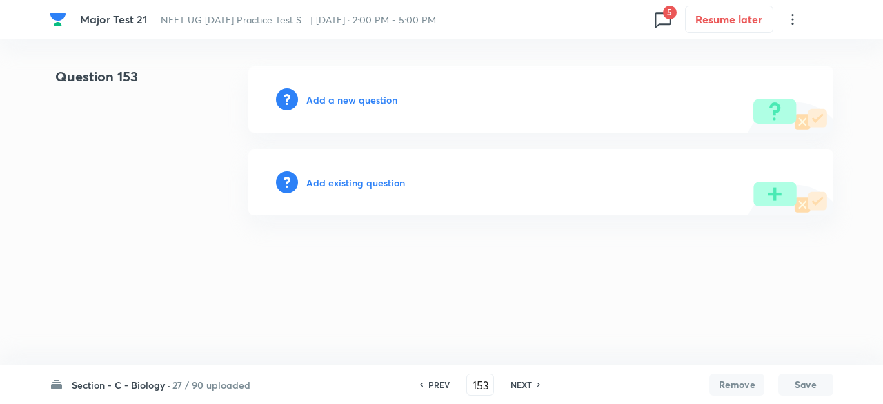
click at [518, 382] on h6 "NEXT" at bounding box center [521, 384] width 21 height 12
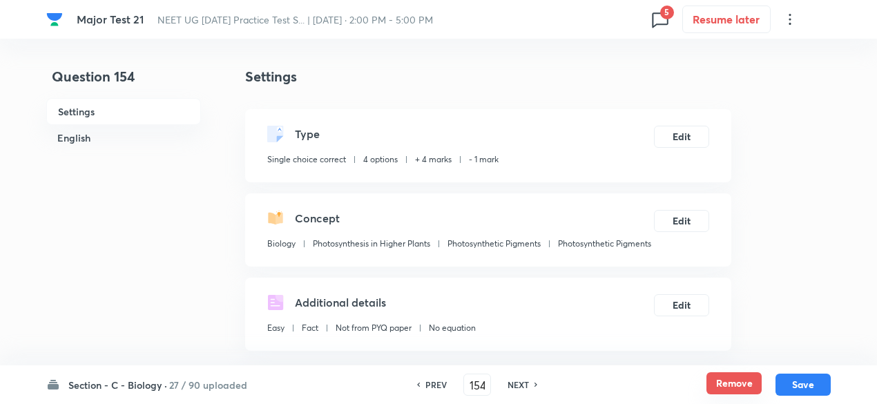
click at [725, 383] on button "Remove" at bounding box center [733, 383] width 55 height 22
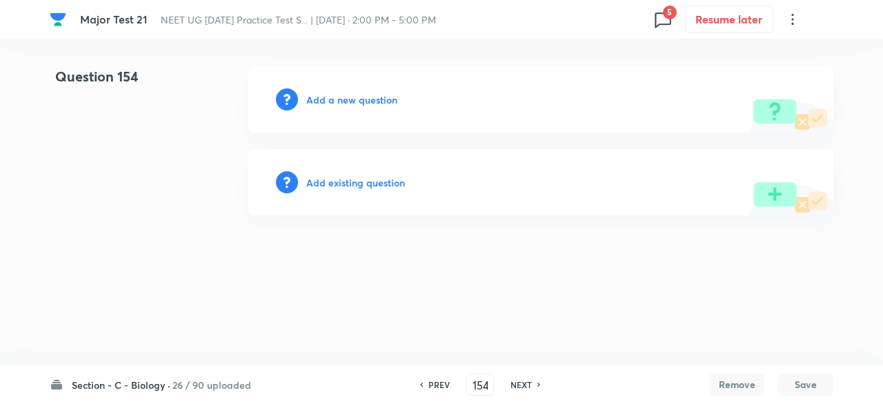
click at [523, 384] on h6 "NEXT" at bounding box center [521, 384] width 21 height 12
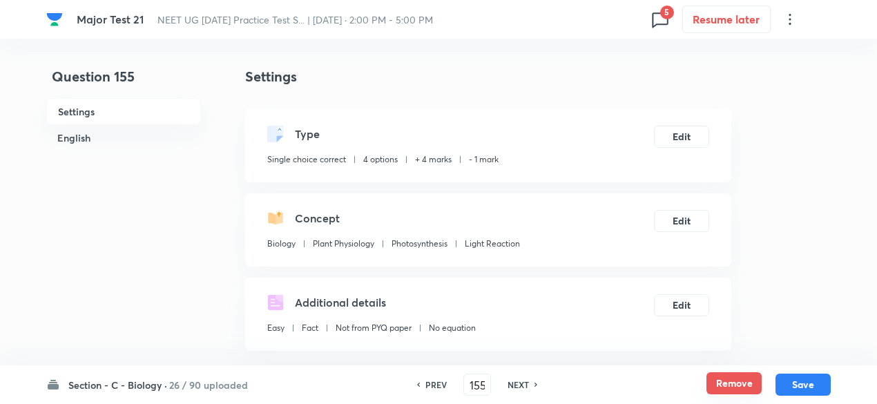
click at [727, 380] on button "Remove" at bounding box center [733, 383] width 55 height 22
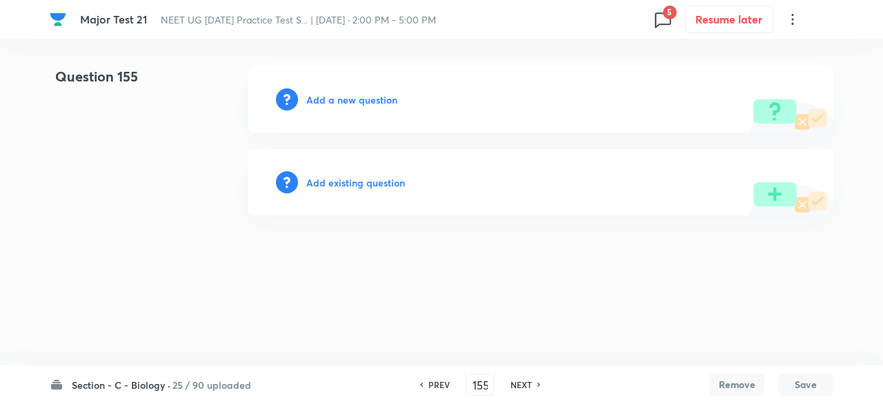
click at [522, 385] on h6 "NEXT" at bounding box center [521, 384] width 21 height 12
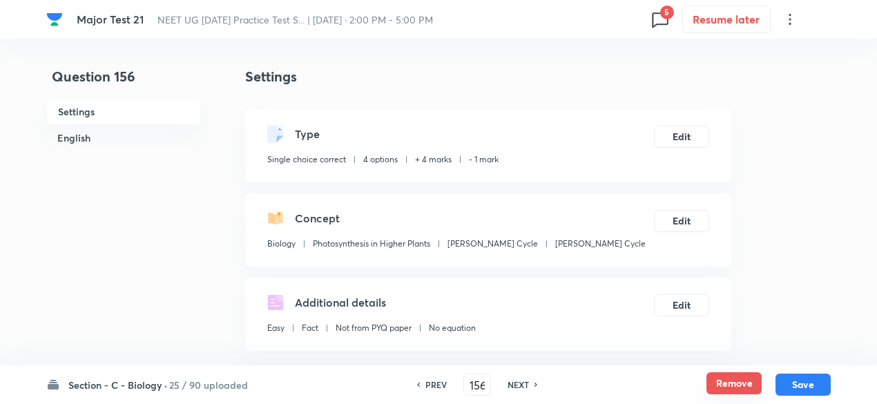
click at [724, 385] on button "Remove" at bounding box center [733, 383] width 55 height 22
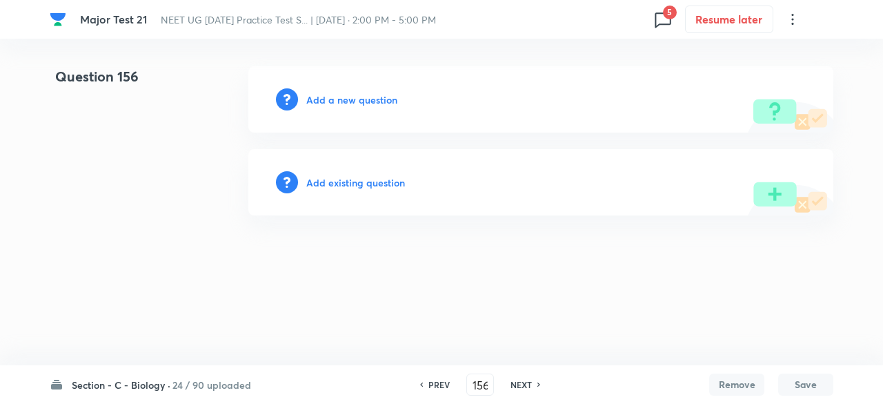
click at [522, 383] on h6 "NEXT" at bounding box center [521, 384] width 21 height 12
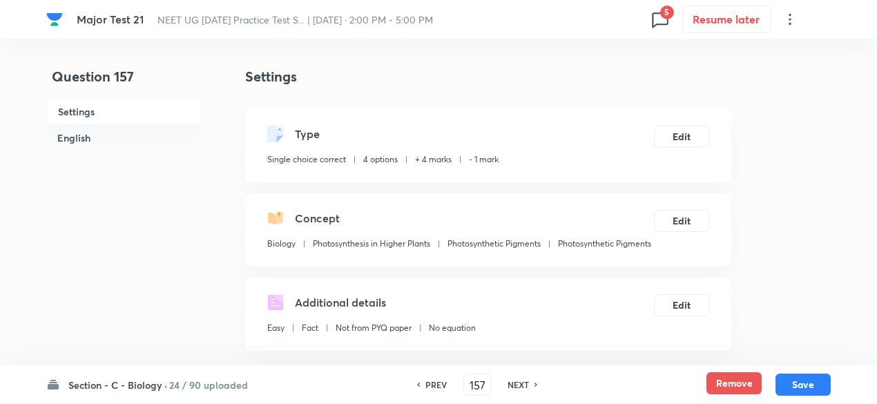
click at [736, 390] on button "Remove" at bounding box center [733, 383] width 55 height 22
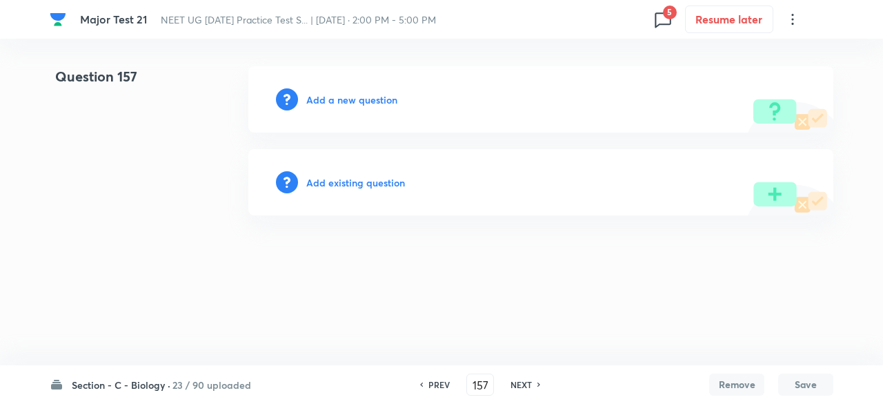
click at [522, 383] on h6 "NEXT" at bounding box center [521, 384] width 21 height 12
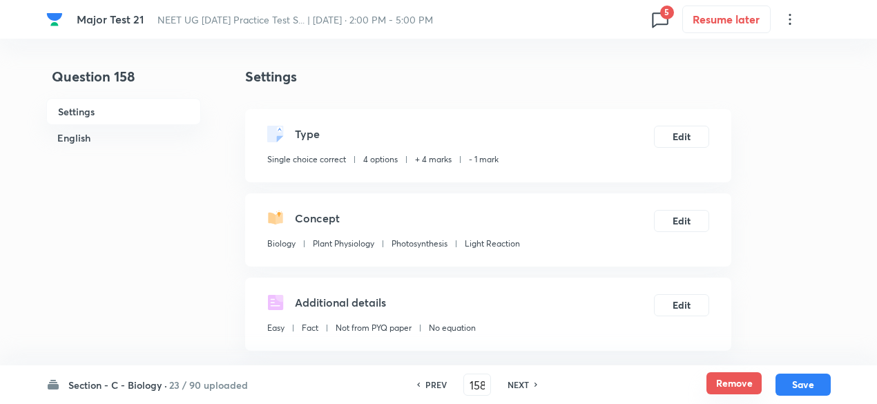
click at [731, 383] on button "Remove" at bounding box center [733, 383] width 55 height 22
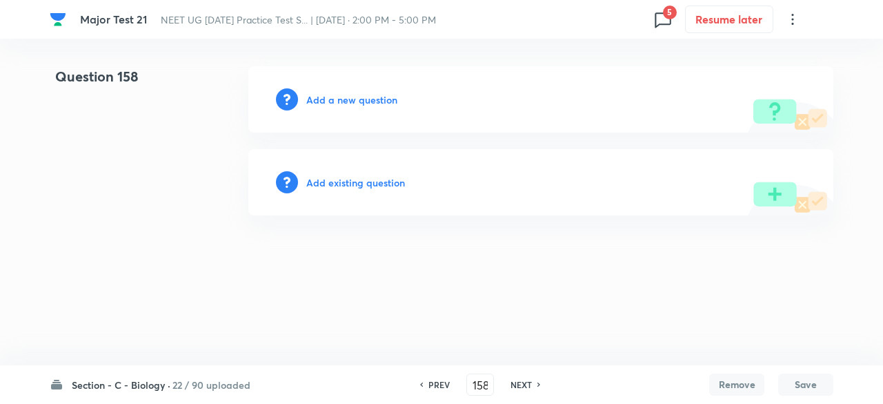
click at [519, 383] on h6 "NEXT" at bounding box center [521, 384] width 21 height 12
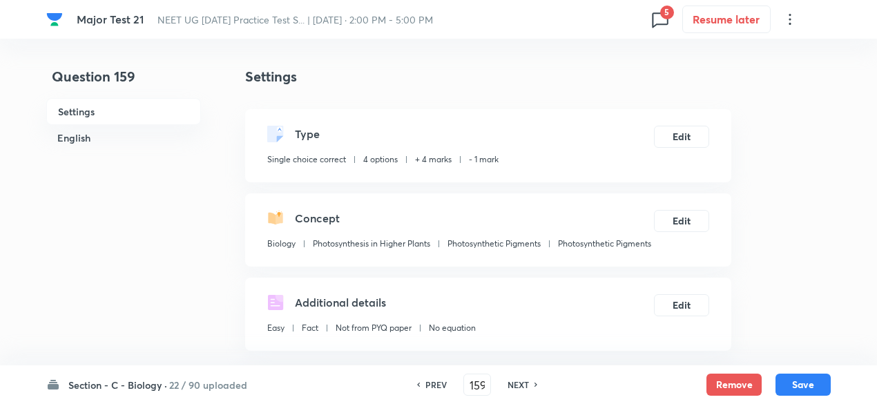
click at [766, 382] on div "Remove Save" at bounding box center [768, 384] width 124 height 22
click at [752, 383] on button "Remove" at bounding box center [733, 383] width 55 height 22
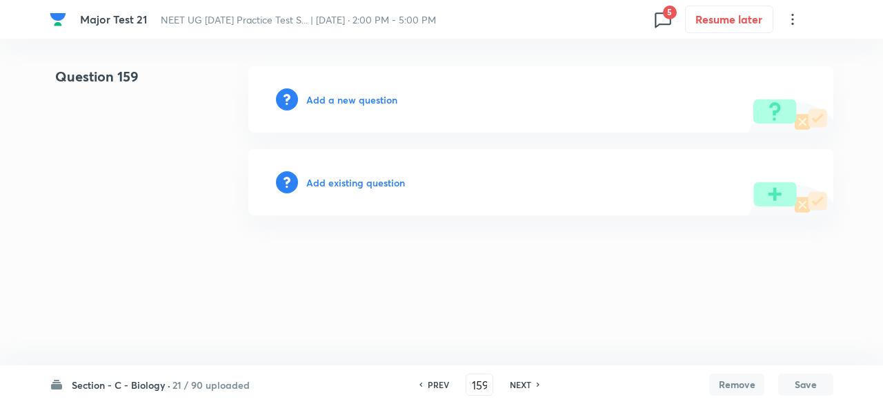
click at [527, 386] on h6 "NEXT" at bounding box center [520, 384] width 21 height 12
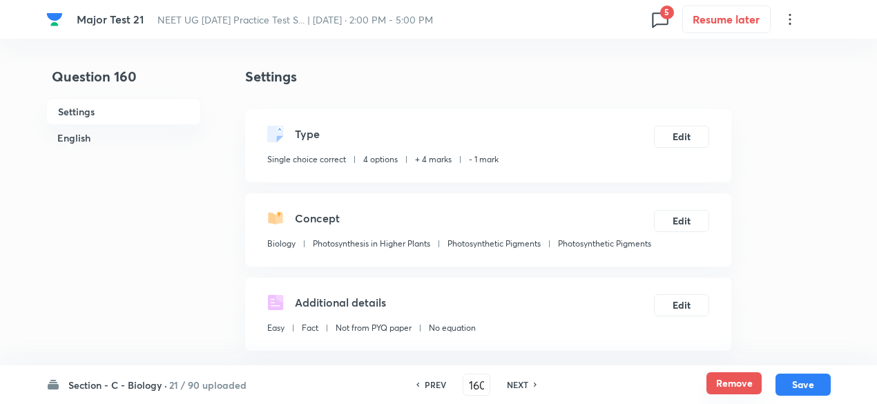
click at [733, 377] on button "Remove" at bounding box center [733, 383] width 55 height 22
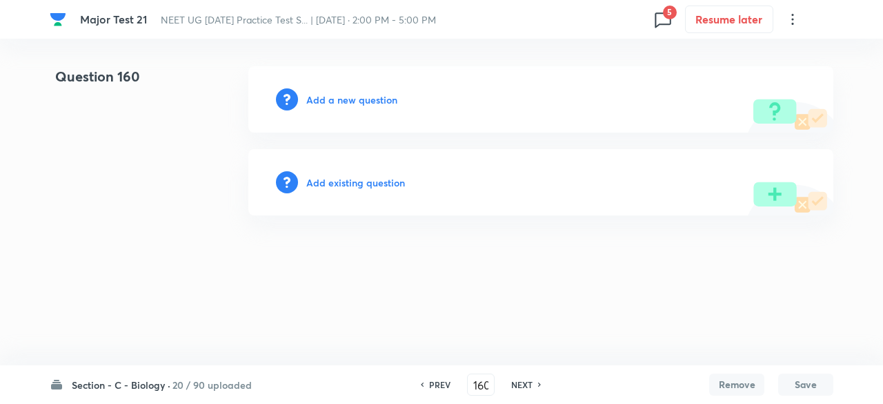
click at [515, 384] on h6 "NEXT" at bounding box center [521, 384] width 21 height 12
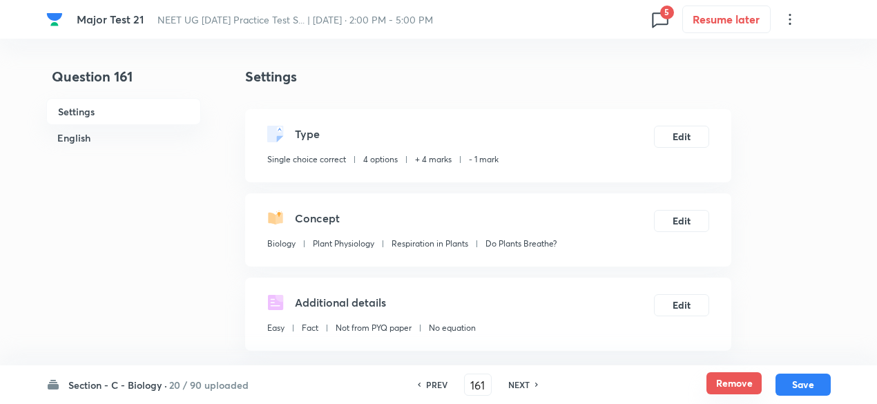
click at [737, 390] on button "Remove" at bounding box center [733, 383] width 55 height 22
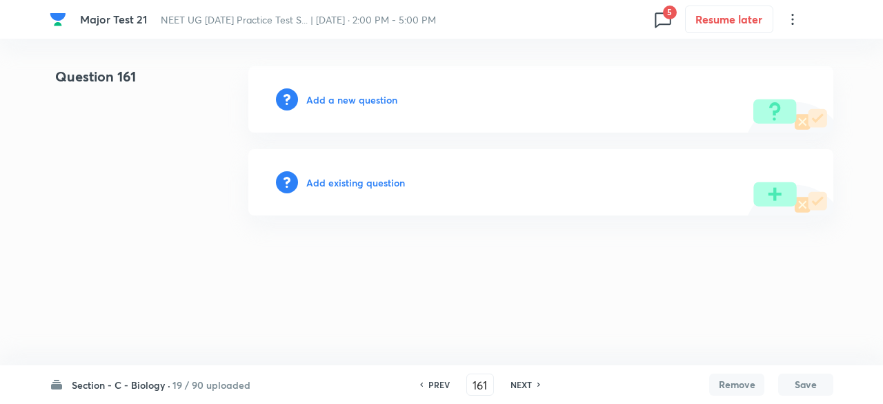
click at [515, 388] on h6 "NEXT" at bounding box center [521, 384] width 21 height 12
type input "162"
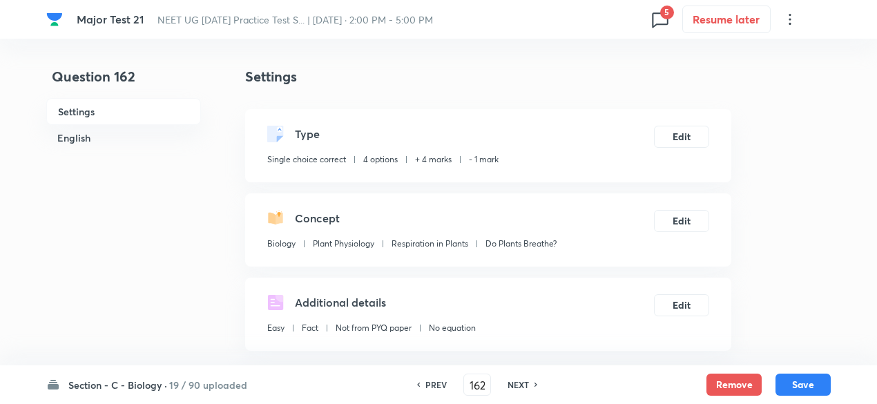
checkbox input "true"
click at [745, 378] on button "Remove" at bounding box center [733, 383] width 55 height 22
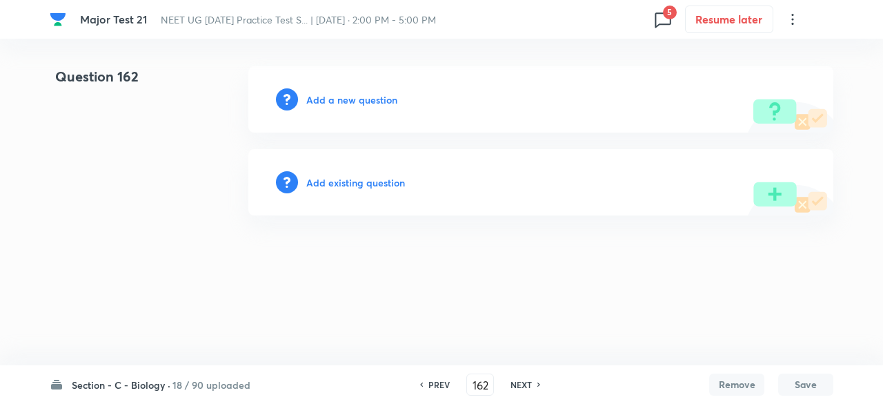
click at [531, 384] on h6 "NEXT" at bounding box center [521, 384] width 21 height 12
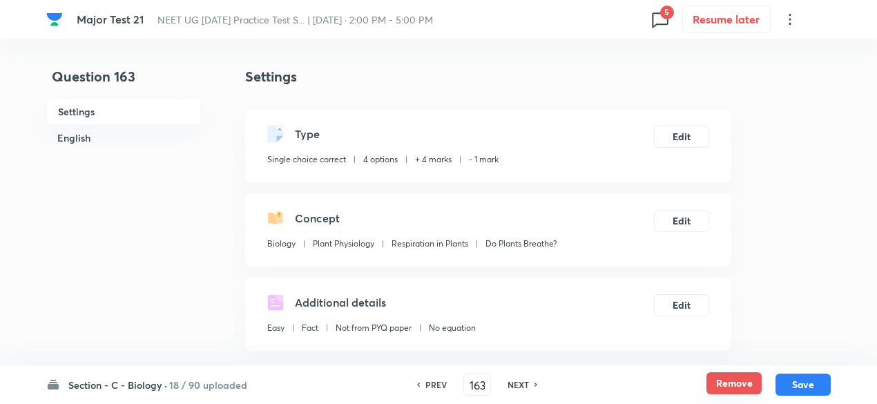
click at [748, 384] on button "Remove" at bounding box center [733, 383] width 55 height 22
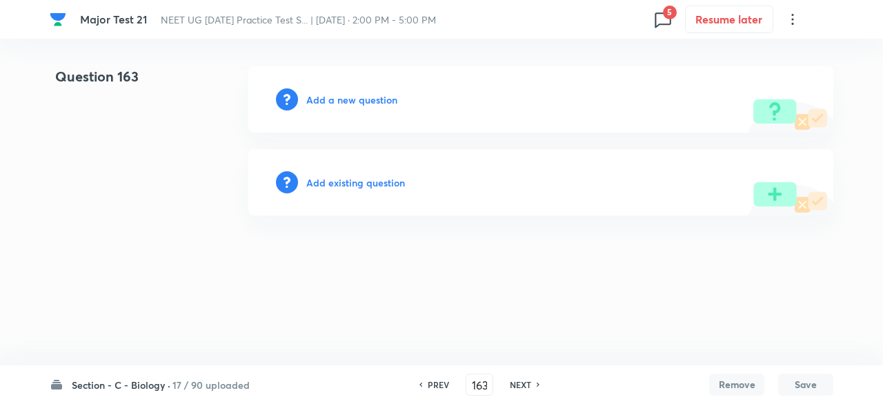
click at [522, 386] on h6 "NEXT" at bounding box center [520, 384] width 21 height 12
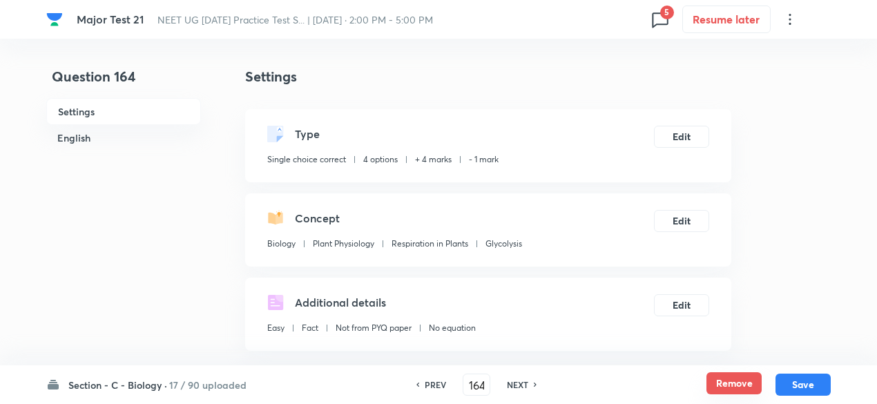
click at [716, 373] on button "Remove" at bounding box center [733, 383] width 55 height 22
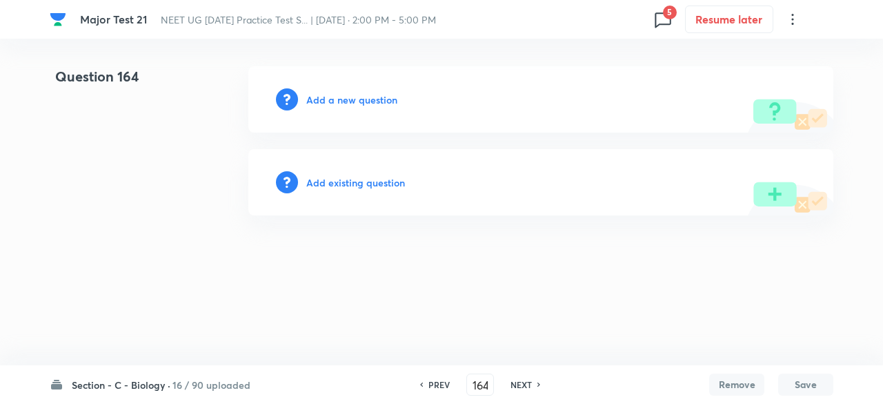
click at [538, 384] on icon at bounding box center [540, 384] width 4 height 7
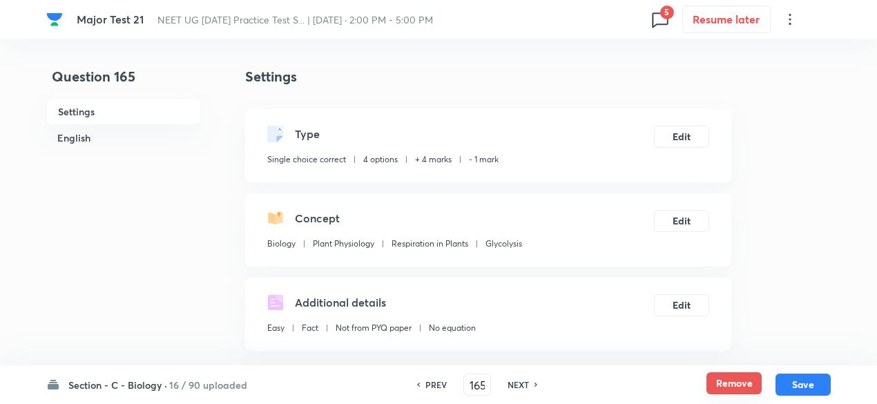
click at [735, 388] on button "Remove" at bounding box center [733, 383] width 55 height 22
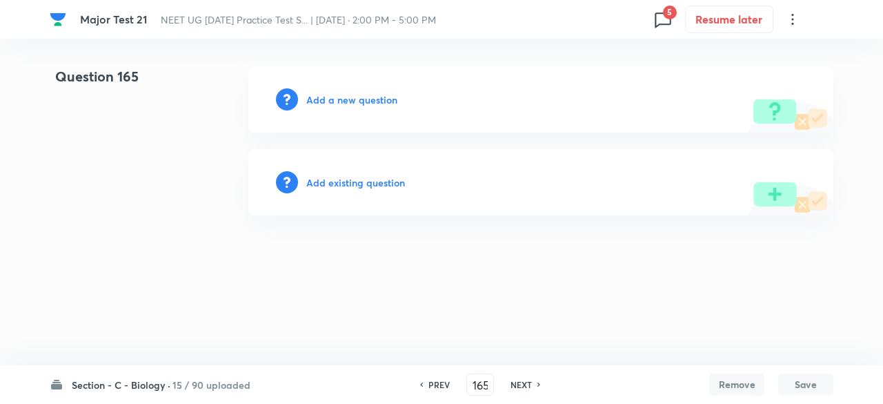
click at [523, 387] on h6 "NEXT" at bounding box center [521, 384] width 21 height 12
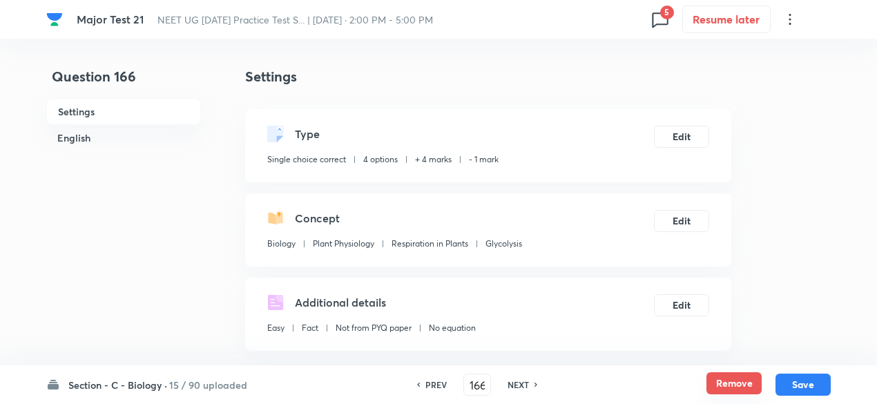
click at [713, 382] on button "Remove" at bounding box center [733, 383] width 55 height 22
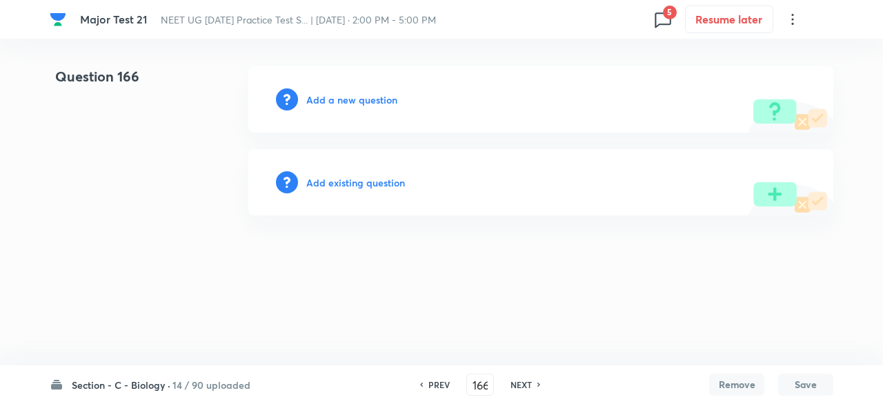
click at [523, 390] on h6 "NEXT" at bounding box center [521, 384] width 21 height 12
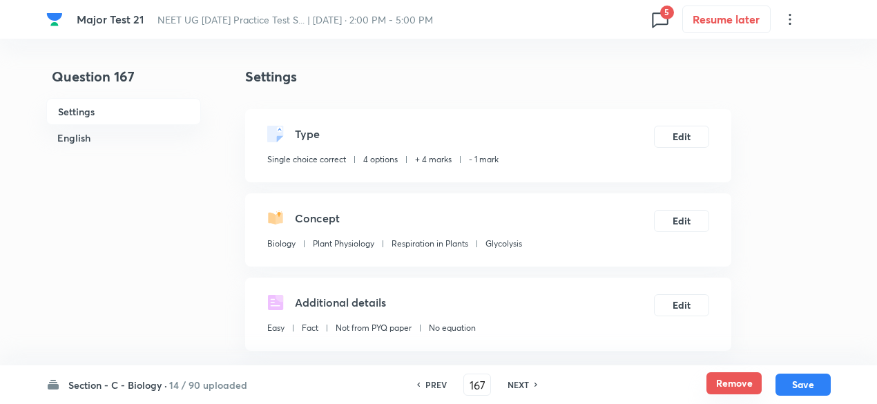
click at [734, 382] on button "Remove" at bounding box center [733, 383] width 55 height 22
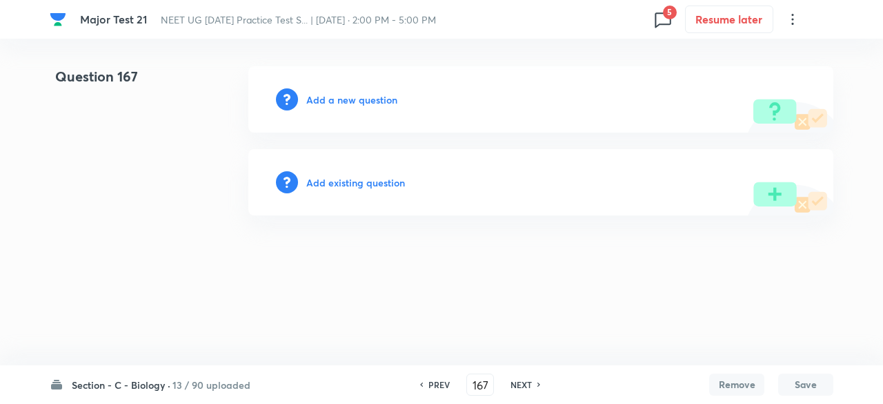
click at [544, 380] on div "PREV 167 ​ NEXT" at bounding box center [480, 384] width 178 height 22
click at [534, 382] on div "NEXT" at bounding box center [523, 384] width 37 height 12
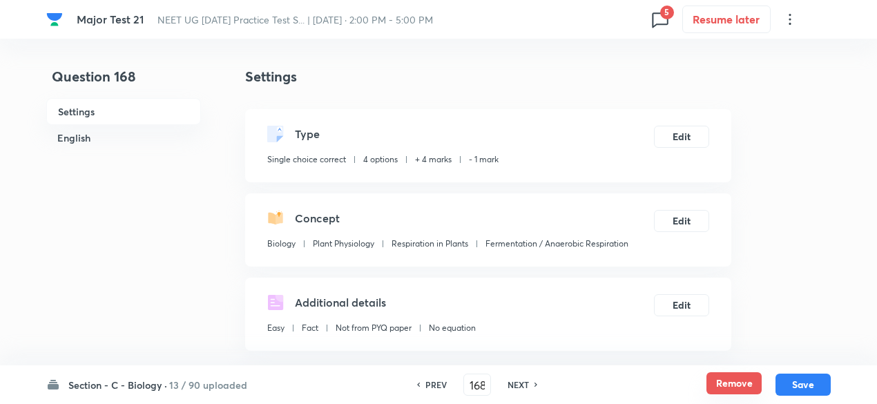
click at [754, 386] on button "Remove" at bounding box center [733, 383] width 55 height 22
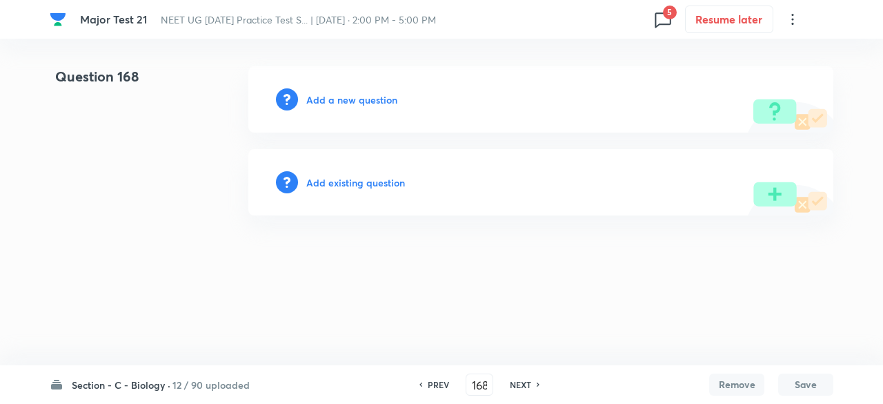
click at [538, 384] on icon at bounding box center [538, 384] width 3 height 4
type input "169"
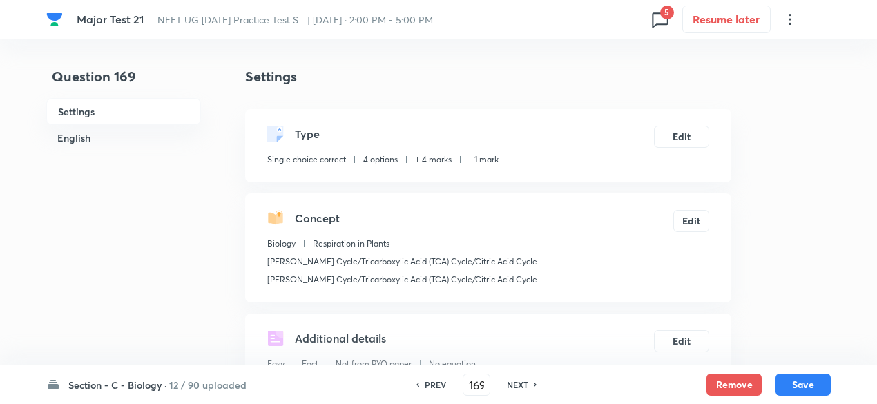
checkbox input "true"
click at [732, 384] on button "Remove" at bounding box center [733, 383] width 55 height 22
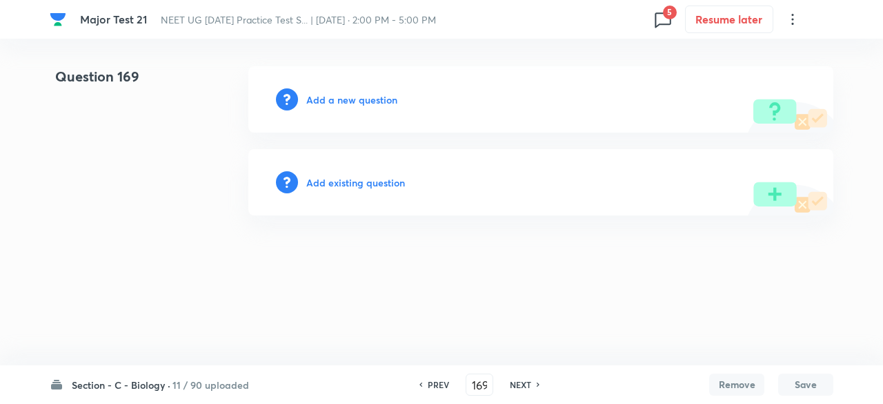
click at [523, 384] on h6 "NEXT" at bounding box center [520, 384] width 21 height 12
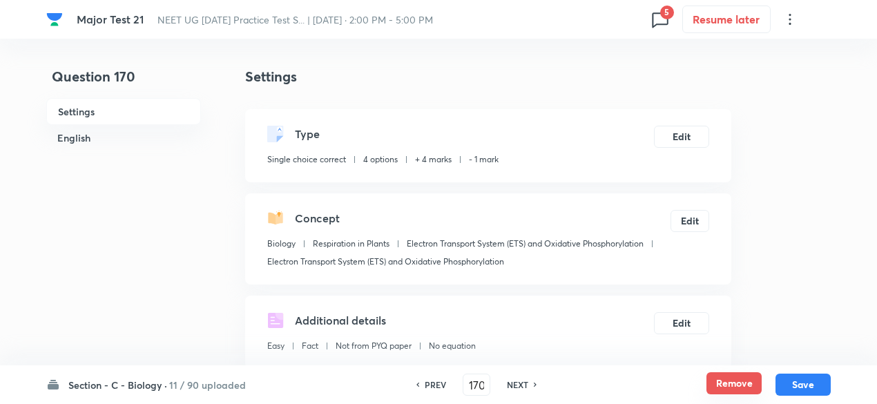
click at [727, 379] on button "Remove" at bounding box center [733, 383] width 55 height 22
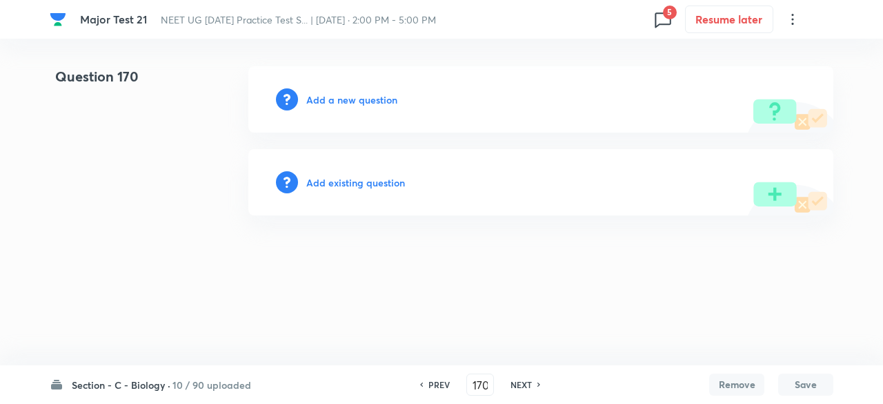
click at [530, 384] on h6 "NEXT" at bounding box center [521, 384] width 21 height 12
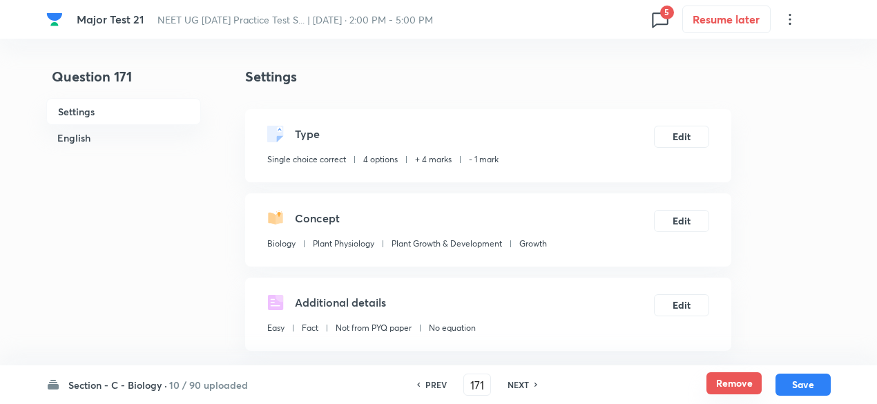
click at [730, 383] on button "Remove" at bounding box center [733, 383] width 55 height 22
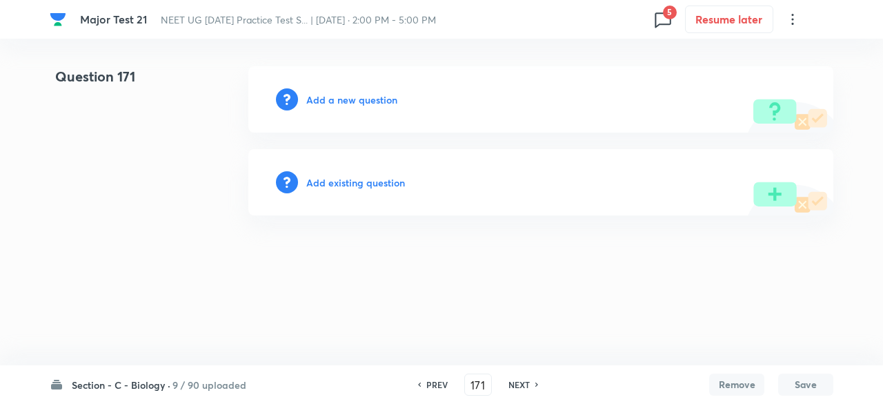
click at [511, 379] on h6 "NEXT" at bounding box center [519, 384] width 21 height 12
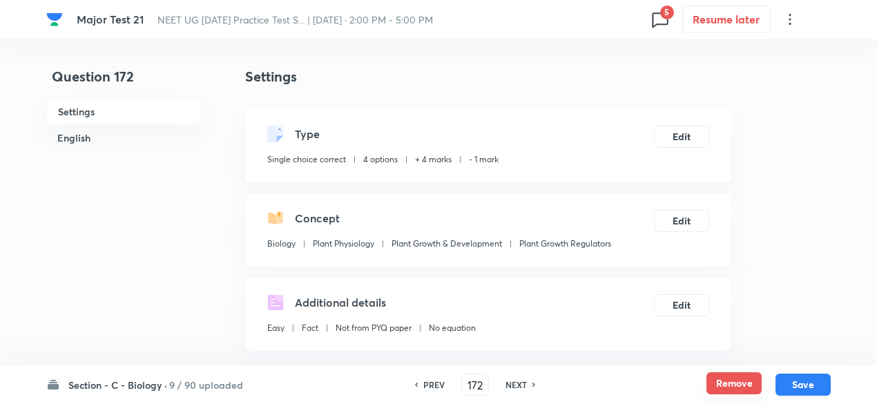
click at [708, 379] on button "Remove" at bounding box center [733, 383] width 55 height 22
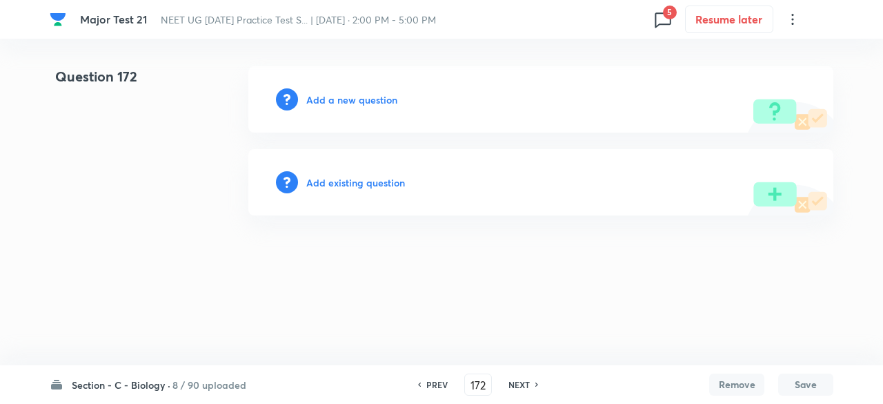
click at [517, 387] on h6 "NEXT" at bounding box center [519, 384] width 21 height 12
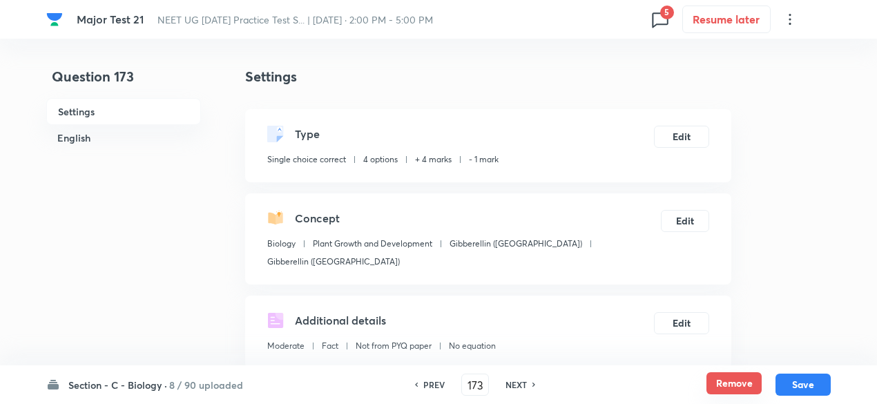
click at [744, 387] on button "Remove" at bounding box center [733, 383] width 55 height 22
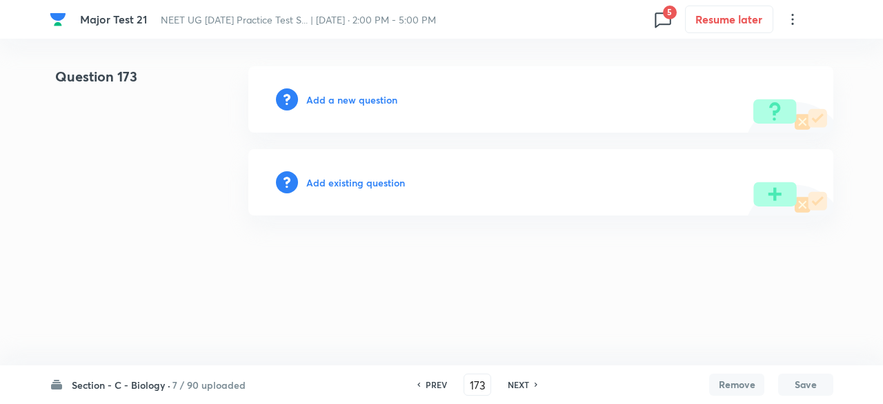
click at [509, 386] on h6 "NEXT" at bounding box center [518, 384] width 21 height 12
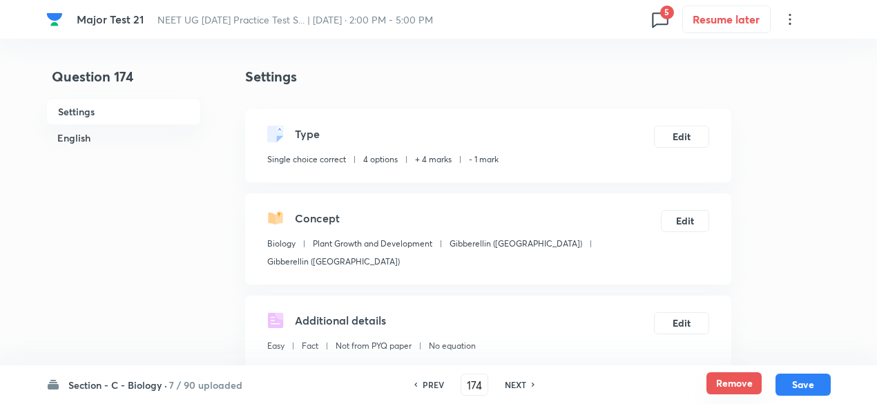
click at [727, 382] on button "Remove" at bounding box center [733, 383] width 55 height 22
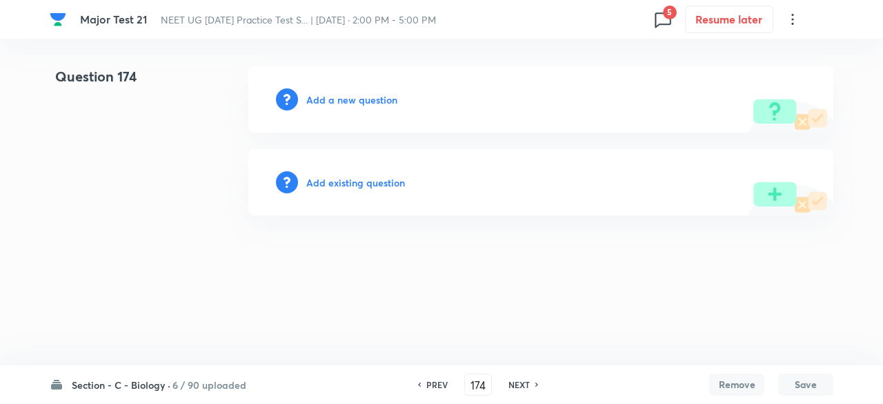
click at [521, 383] on h6 "NEXT" at bounding box center [519, 384] width 21 height 12
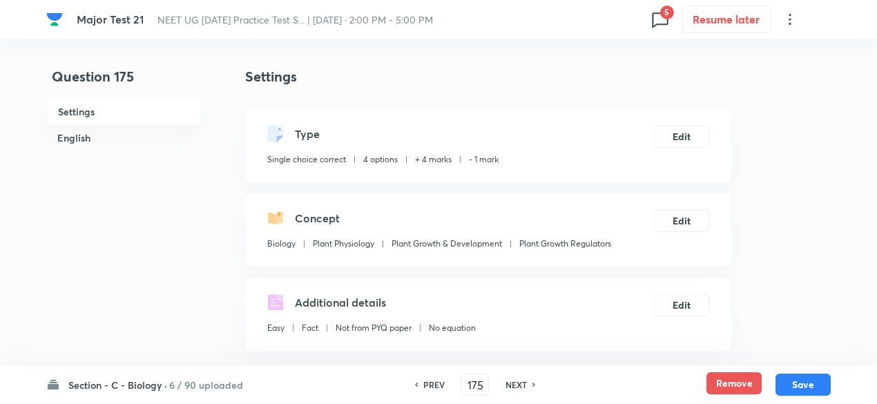
click at [710, 380] on button "Remove" at bounding box center [733, 383] width 55 height 22
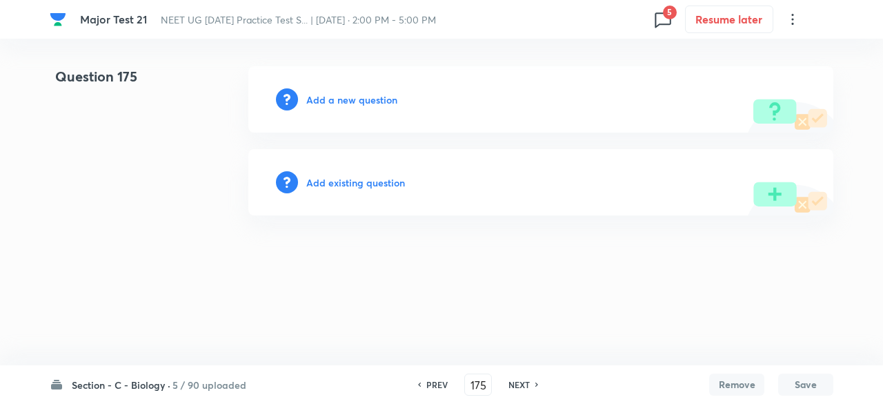
click at [519, 380] on h6 "NEXT" at bounding box center [519, 384] width 21 height 12
type input "176"
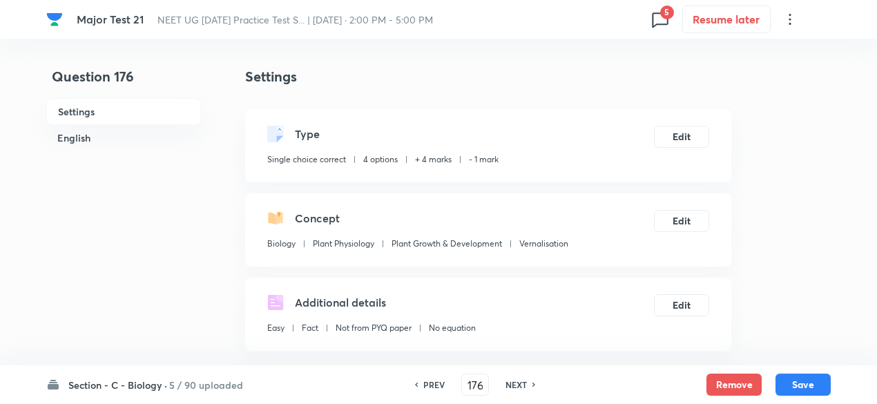
checkbox input "true"
click at [718, 385] on button "Remove" at bounding box center [733, 383] width 55 height 22
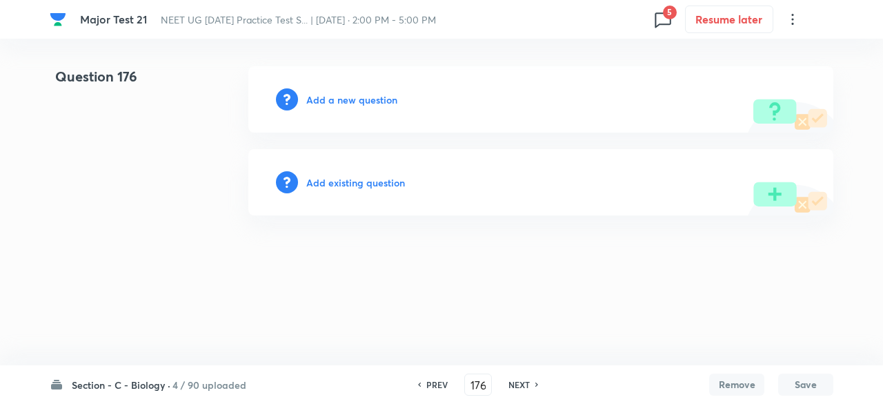
click at [529, 387] on div "NEXT" at bounding box center [521, 384] width 37 height 12
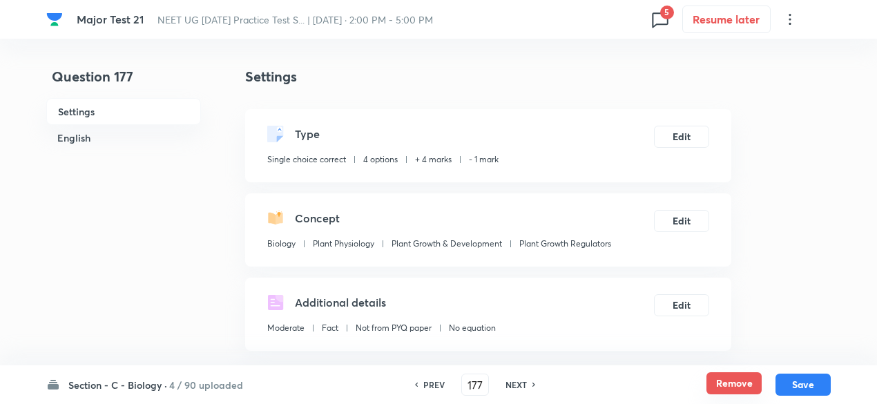
click at [722, 389] on button "Remove" at bounding box center [733, 383] width 55 height 22
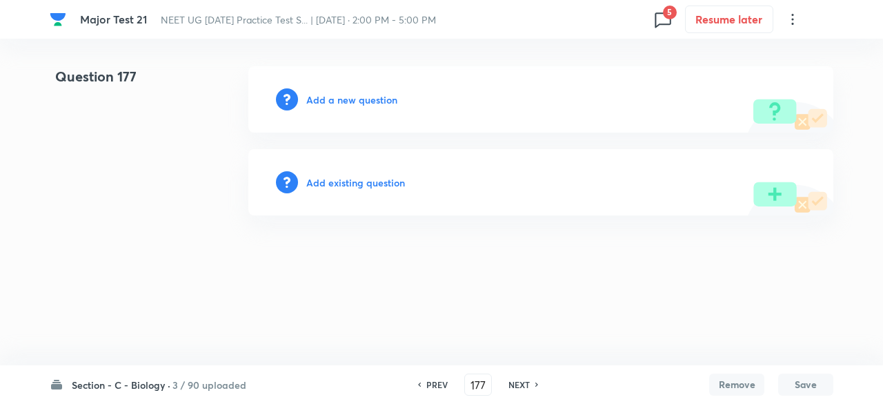
click at [520, 384] on h6 "NEXT" at bounding box center [519, 384] width 21 height 12
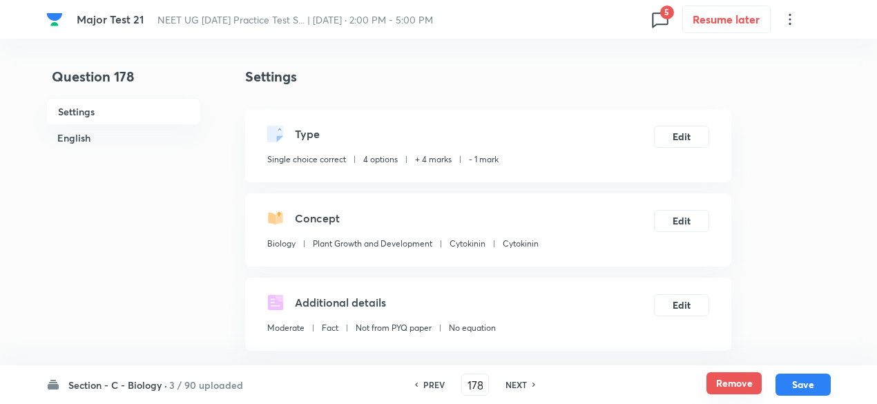
click at [739, 384] on button "Remove" at bounding box center [733, 383] width 55 height 22
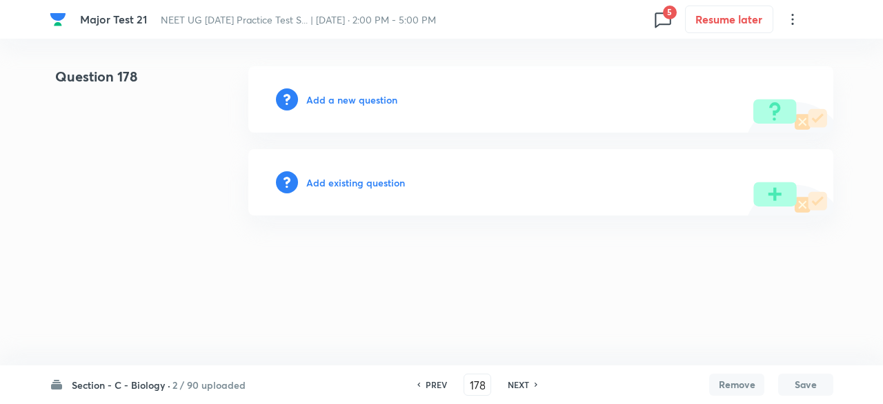
click at [515, 387] on h6 "NEXT" at bounding box center [518, 384] width 21 height 12
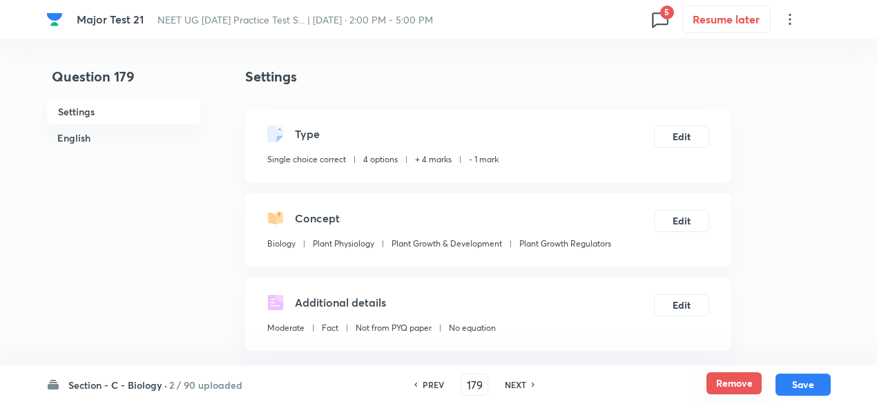
click at [739, 383] on button "Remove" at bounding box center [733, 383] width 55 height 22
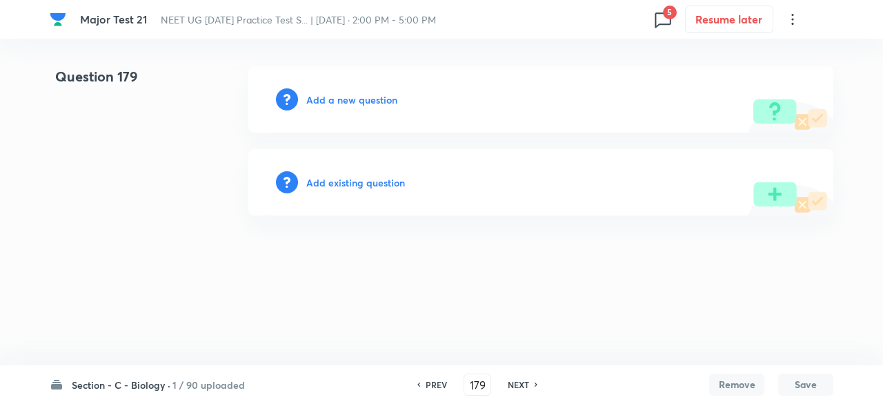
click at [520, 389] on h6 "NEXT" at bounding box center [518, 384] width 21 height 12
type input "180"
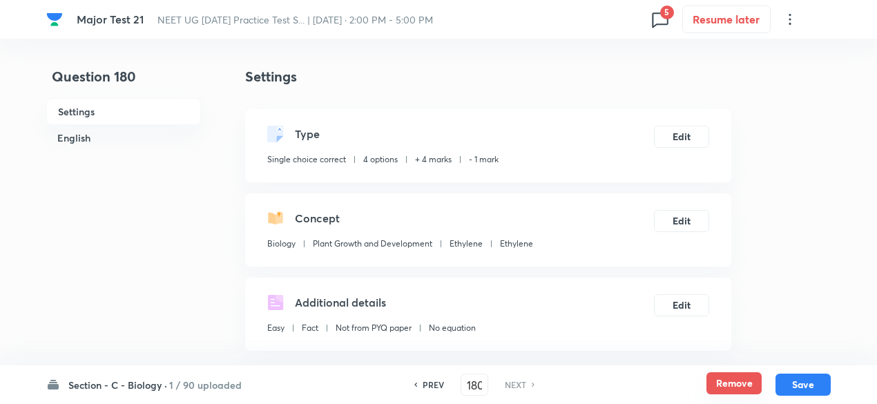
click at [714, 392] on button "Remove" at bounding box center [733, 383] width 55 height 22
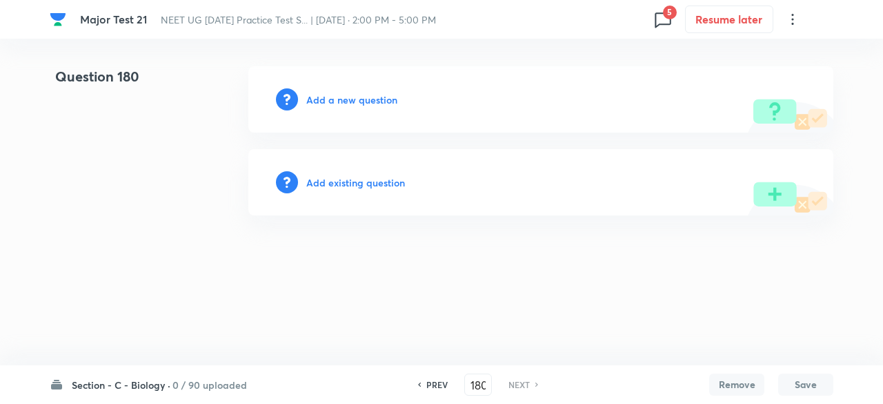
click at [223, 384] on h6 "0 / 90 uploaded" at bounding box center [210, 385] width 75 height 14
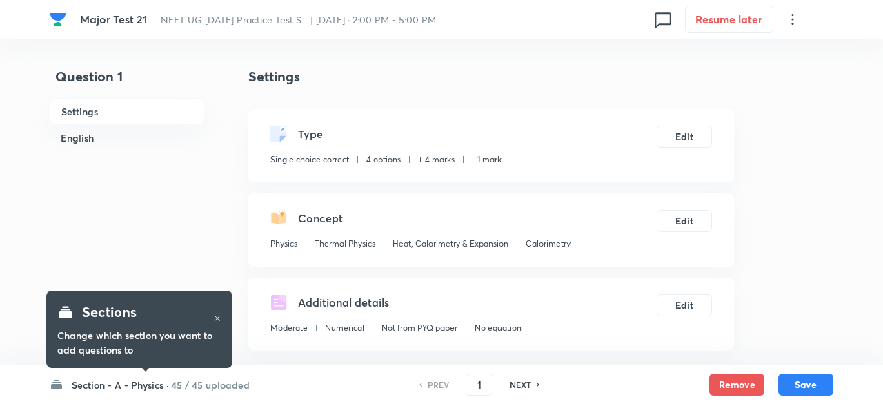
checkbox input "true"
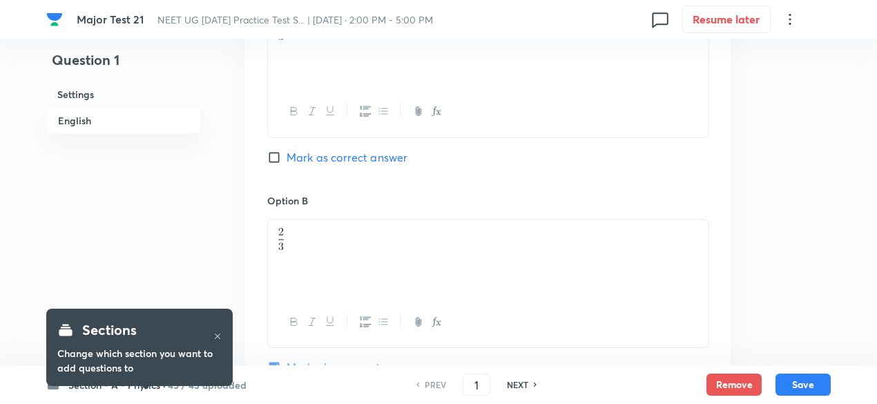
scroll to position [727, 0]
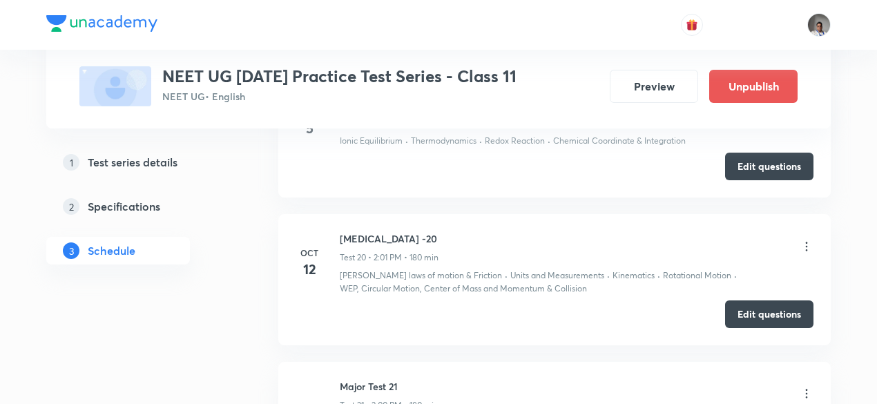
scroll to position [3252, 0]
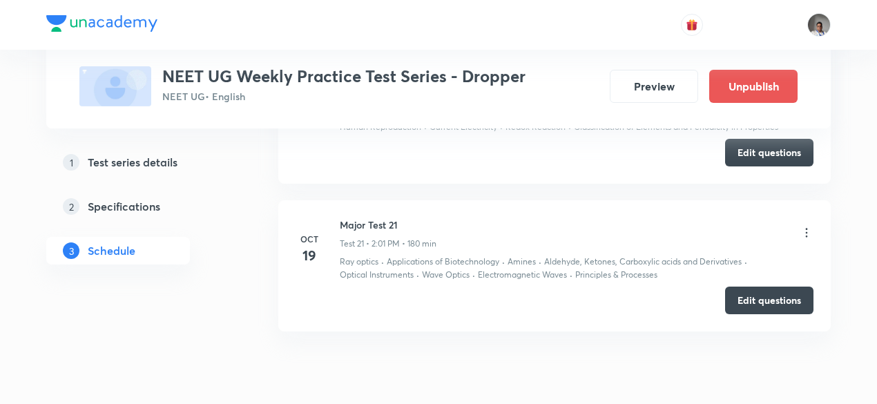
scroll to position [3621, 0]
